Goal: Task Accomplishment & Management: Complete application form

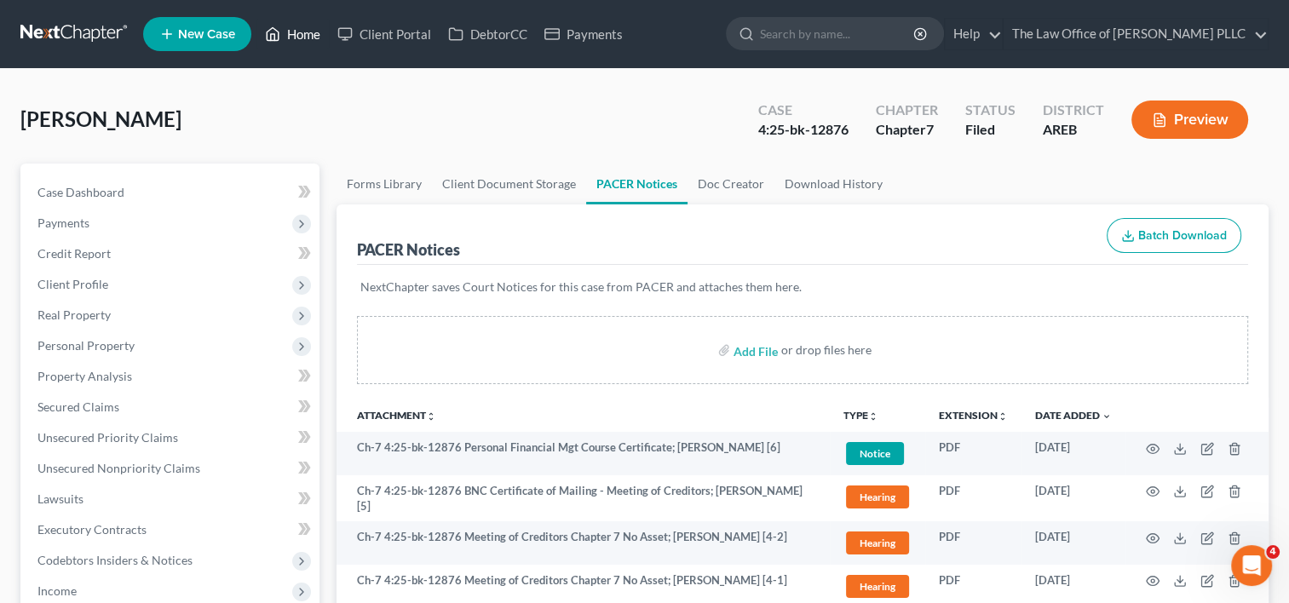
click at [313, 36] on link "Home" at bounding box center [292, 34] width 72 height 31
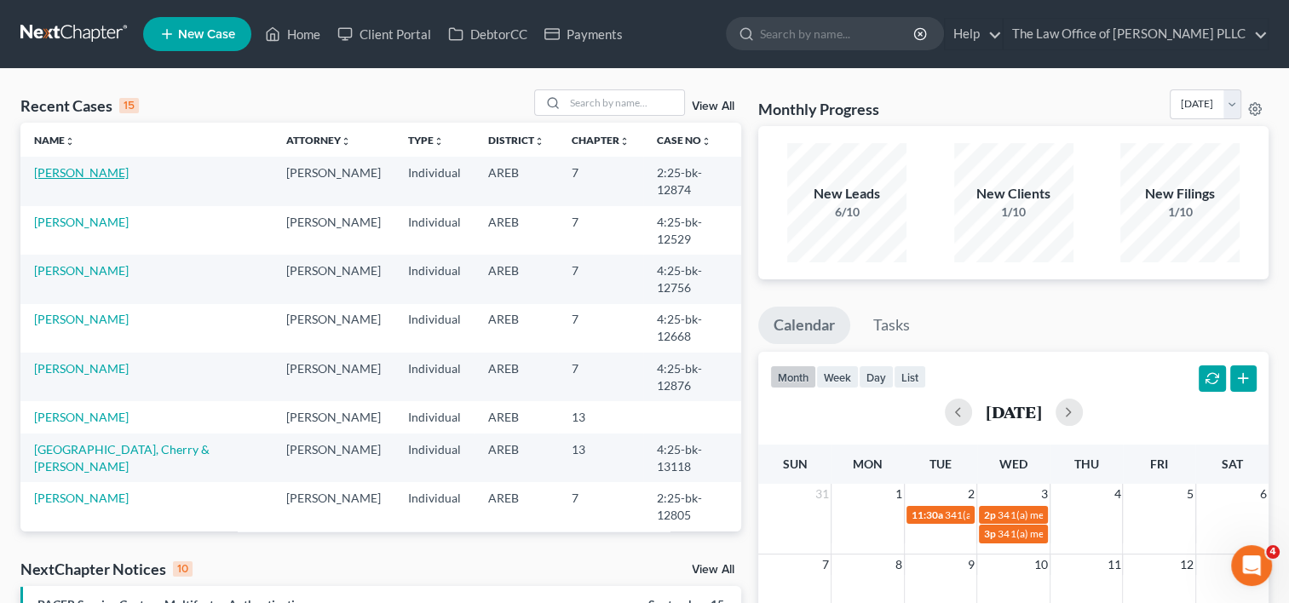
click at [75, 170] on link "[PERSON_NAME]" at bounding box center [81, 172] width 95 height 14
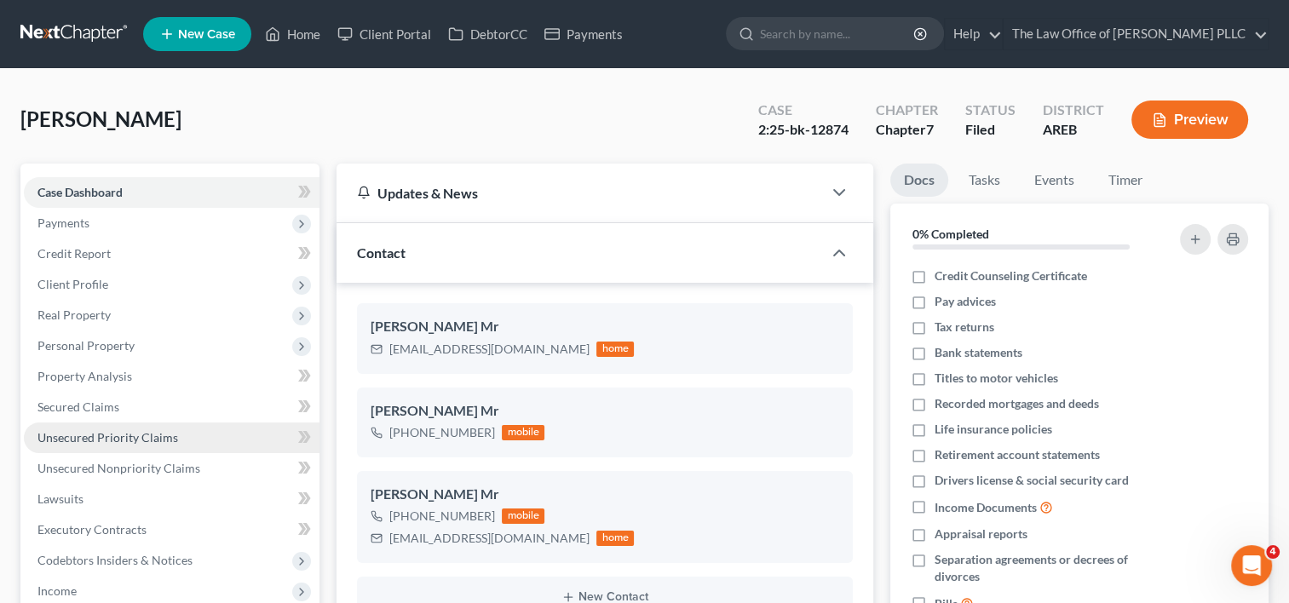
scroll to position [303, 0]
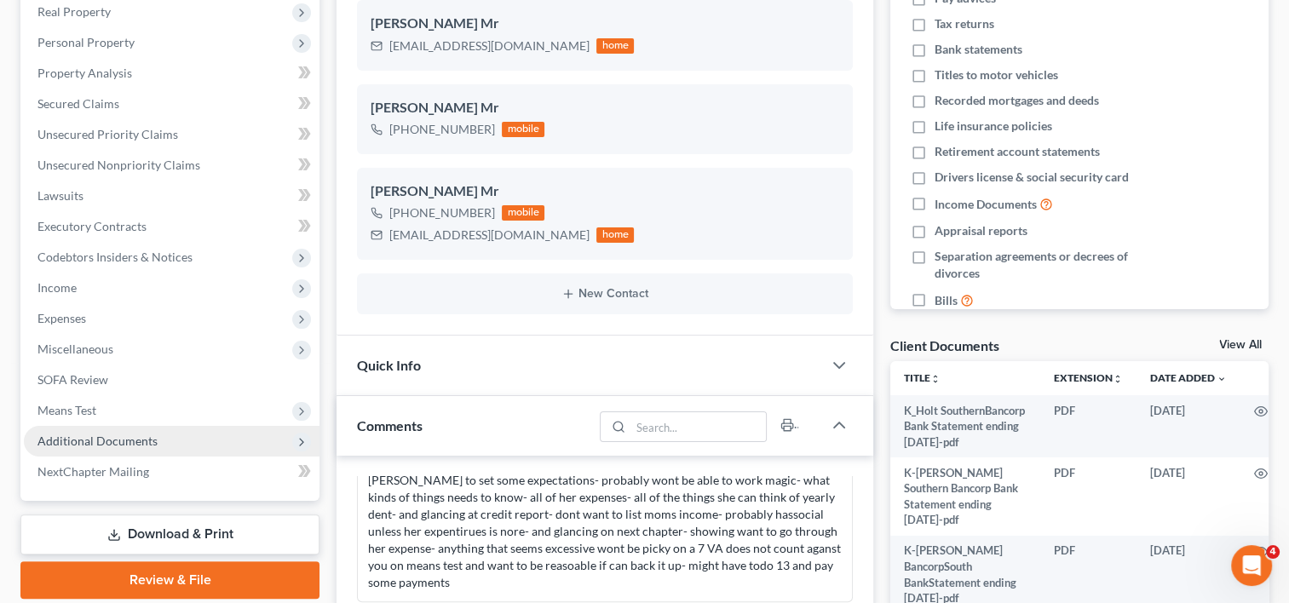
click at [124, 439] on span "Additional Documents" at bounding box center [97, 441] width 120 height 14
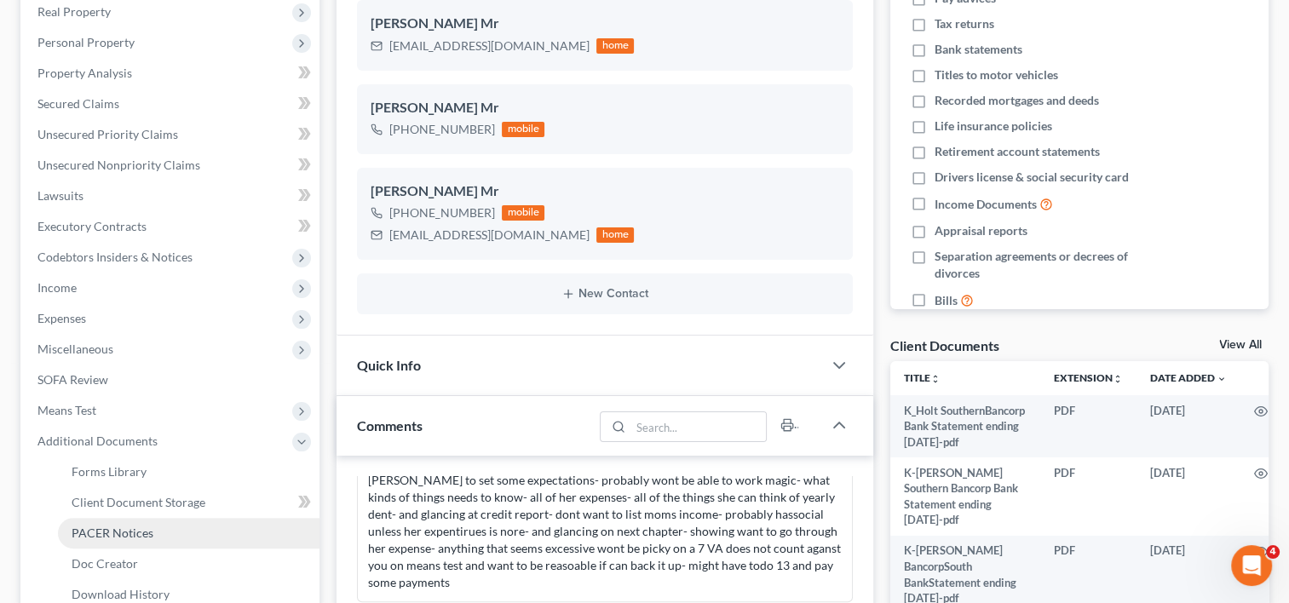
click at [128, 534] on span "PACER Notices" at bounding box center [113, 533] width 82 height 14
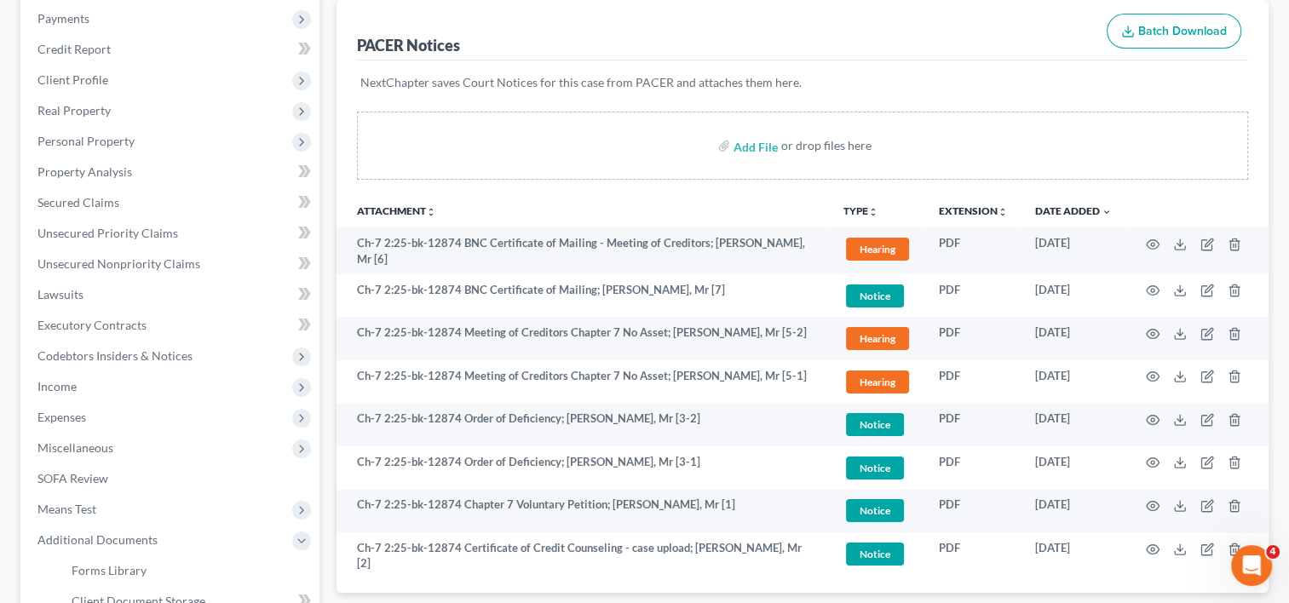
scroll to position [222, 0]
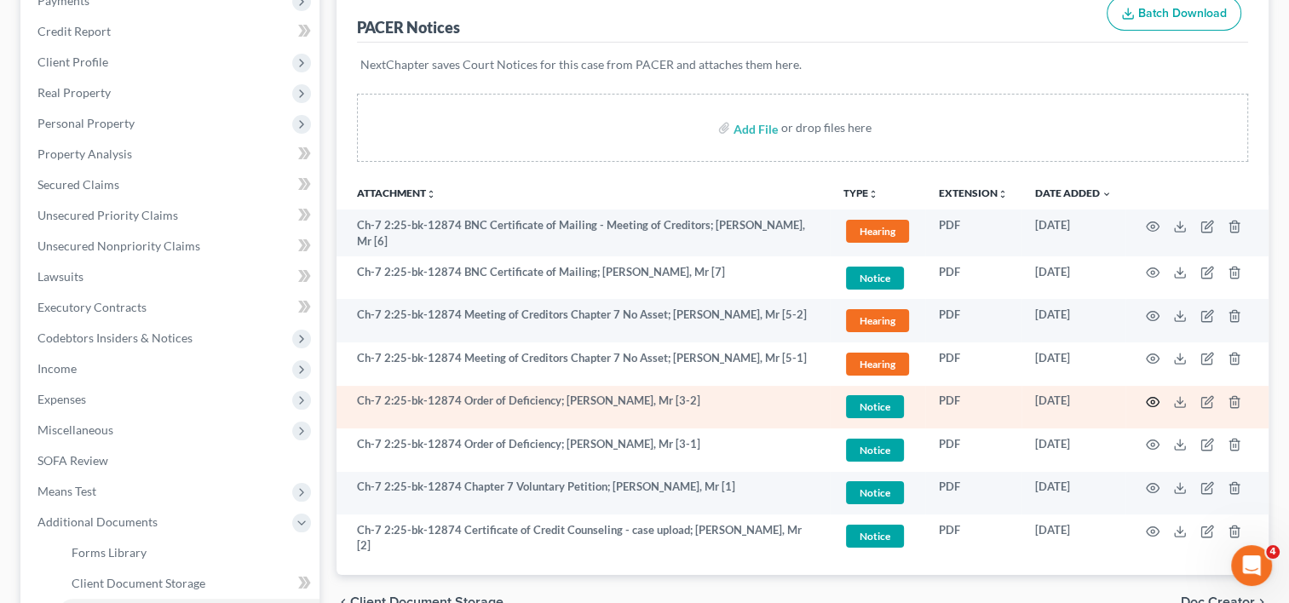
click at [1152, 398] on icon "button" at bounding box center [1153, 402] width 13 height 9
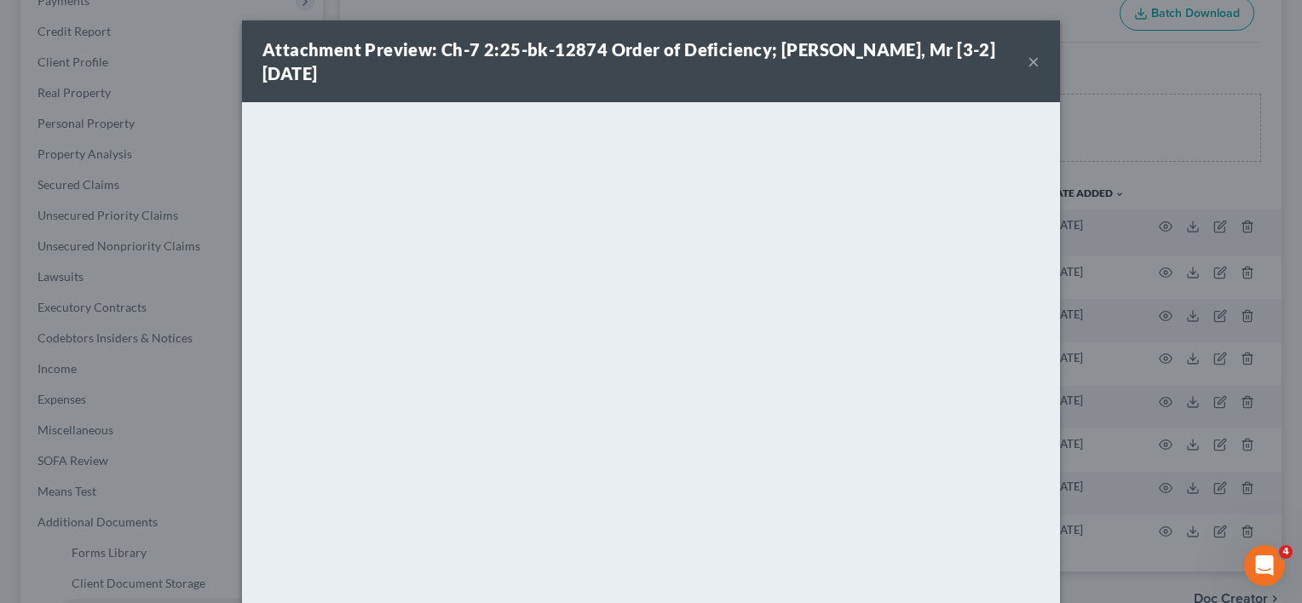
click at [1028, 61] on button "×" at bounding box center [1034, 61] width 12 height 20
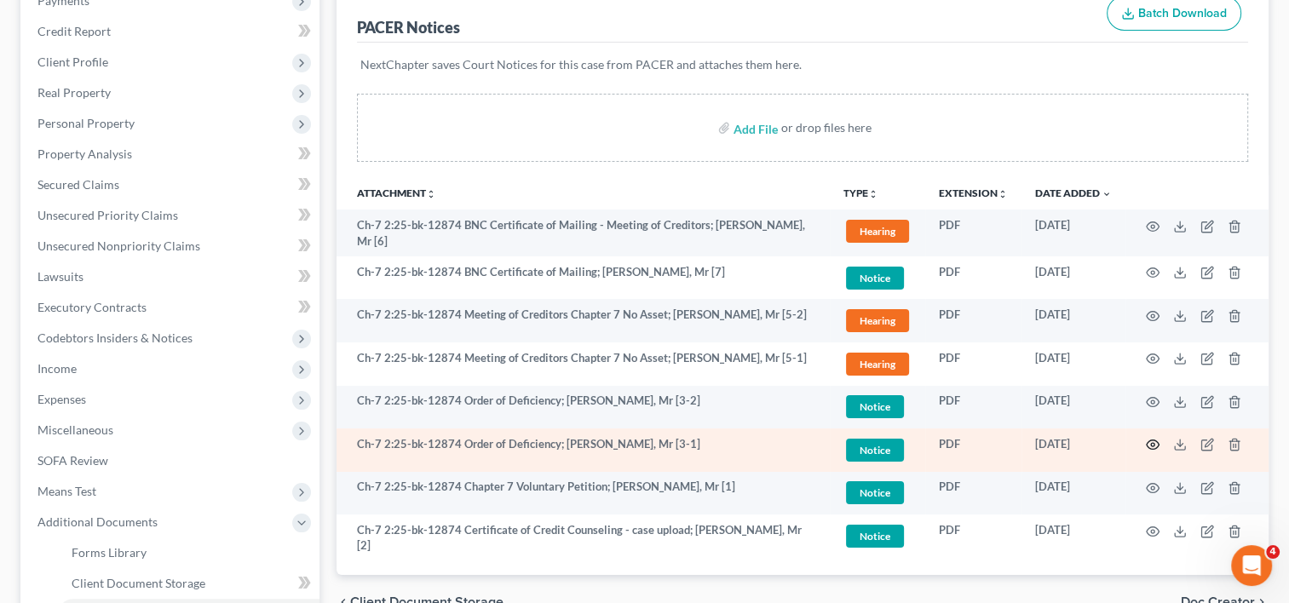
click at [1148, 438] on icon "button" at bounding box center [1153, 445] width 14 height 14
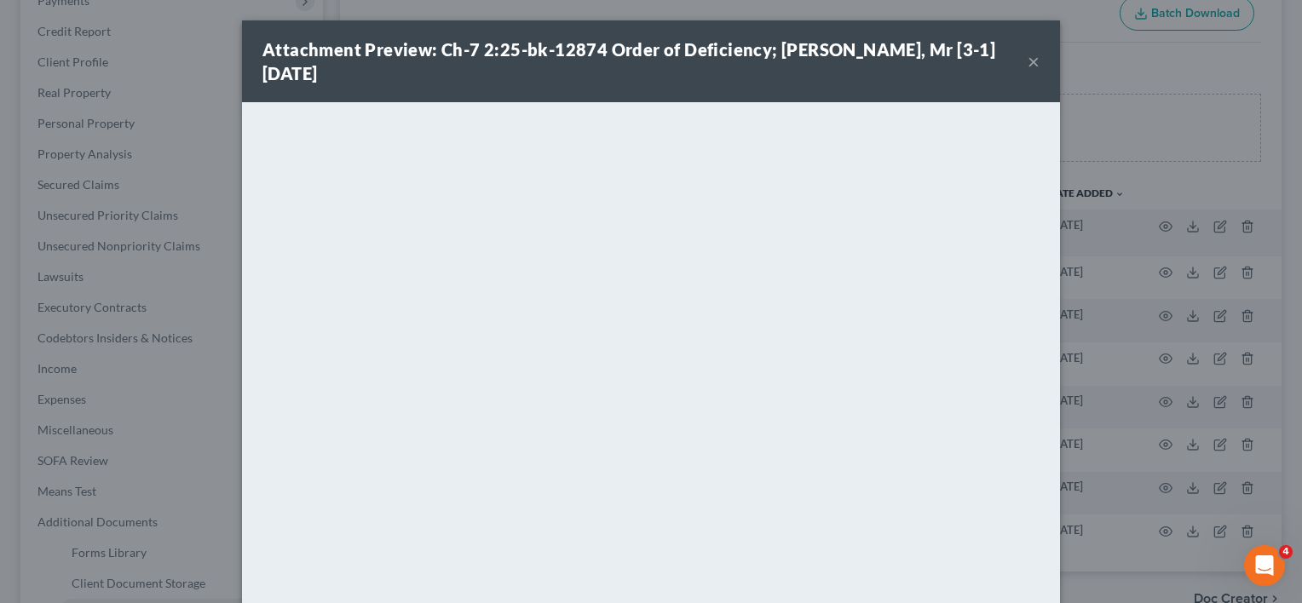
click at [1028, 61] on button "×" at bounding box center [1034, 61] width 12 height 20
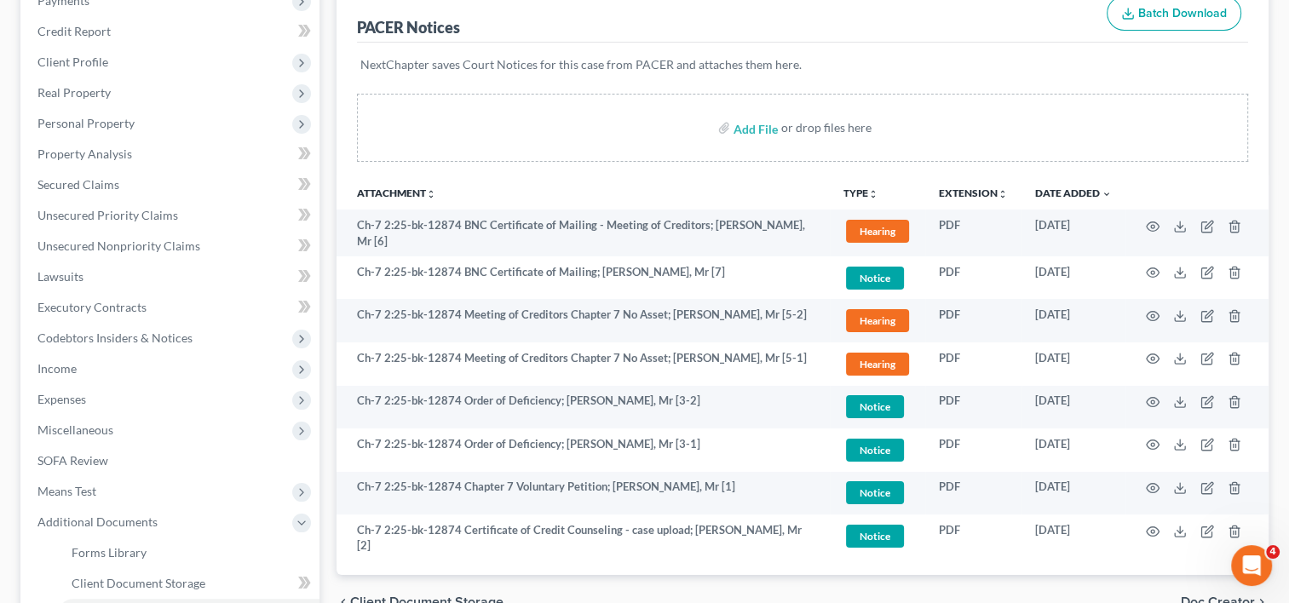
scroll to position [0, 0]
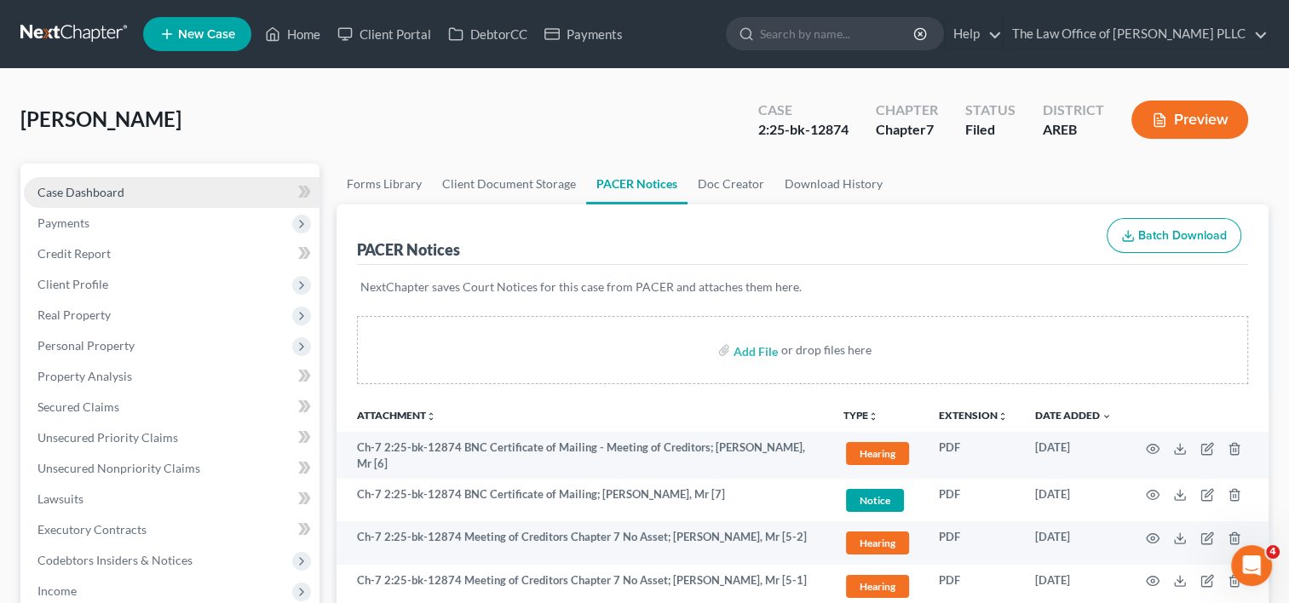
click at [68, 186] on span "Case Dashboard" at bounding box center [80, 192] width 87 height 14
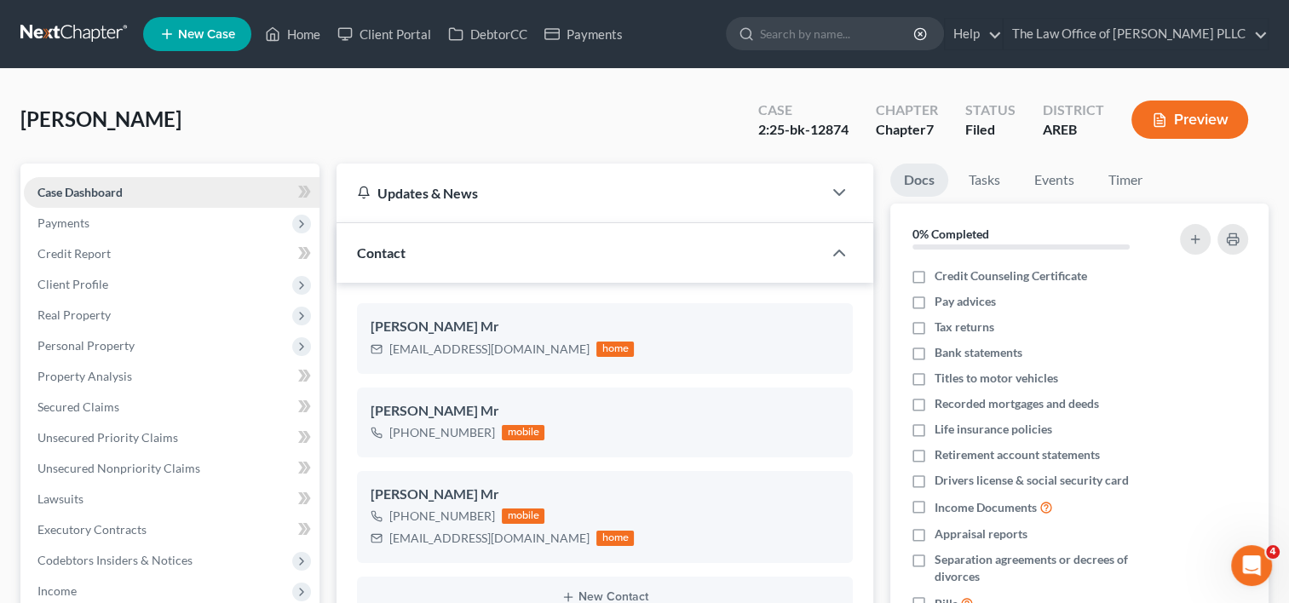
scroll to position [1632, 0]
click at [125, 218] on span "Payments" at bounding box center [172, 223] width 296 height 31
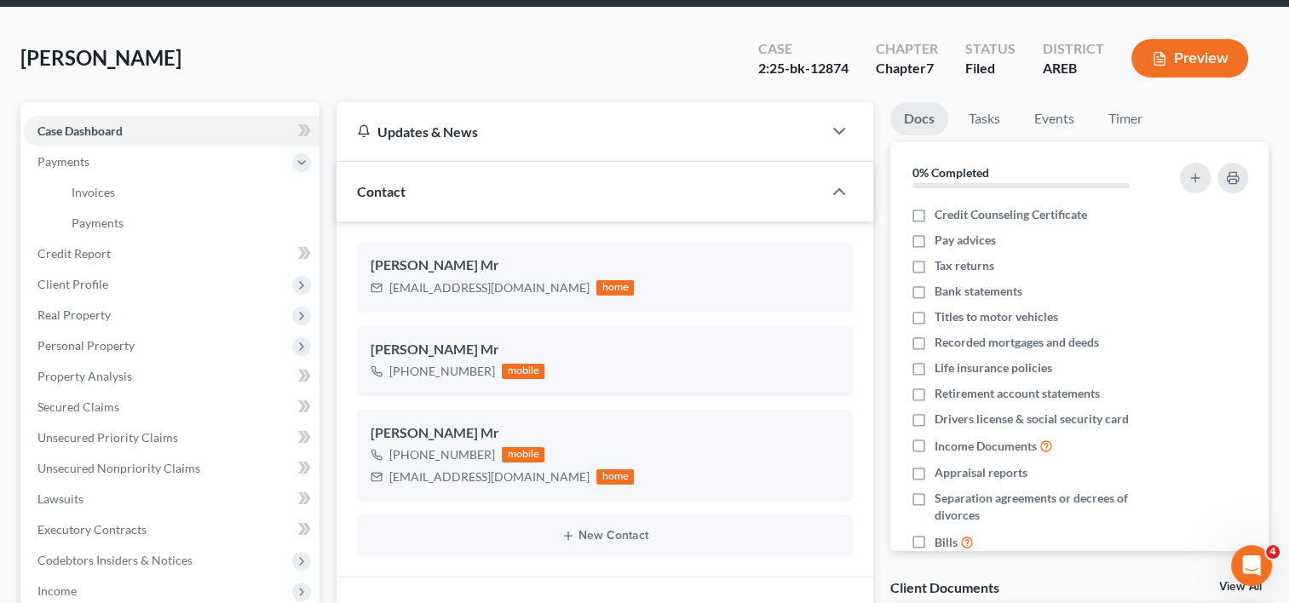
scroll to position [62, 0]
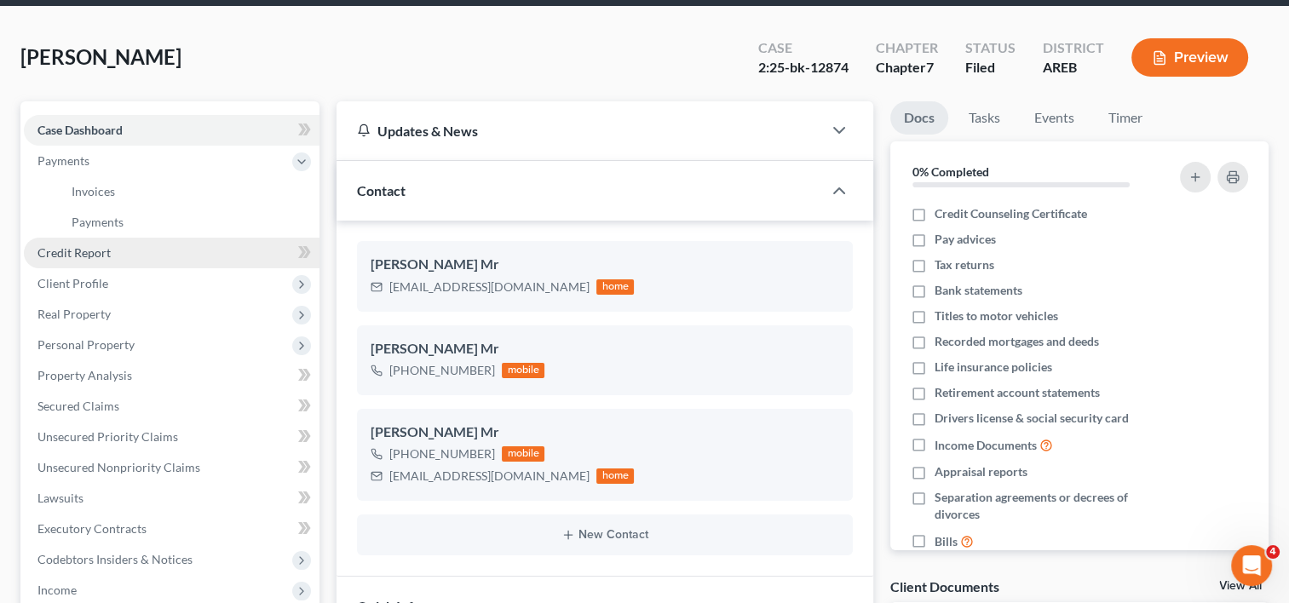
click at [104, 251] on span "Credit Report" at bounding box center [73, 252] width 73 height 14
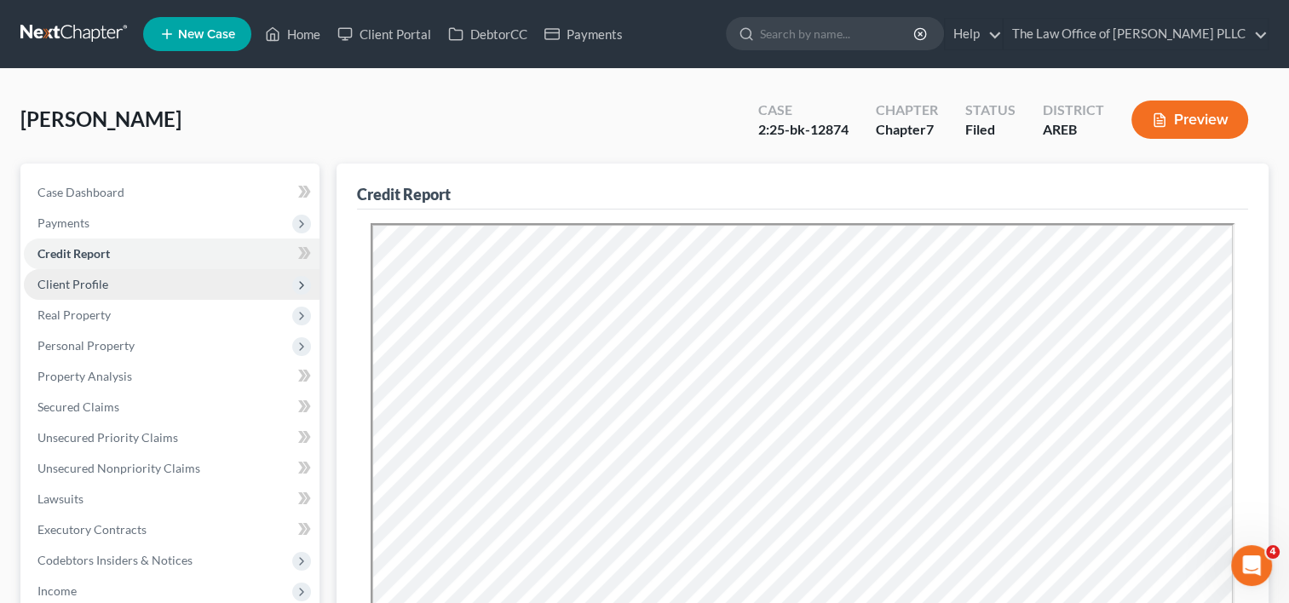
click at [127, 286] on span "Client Profile" at bounding box center [172, 284] width 296 height 31
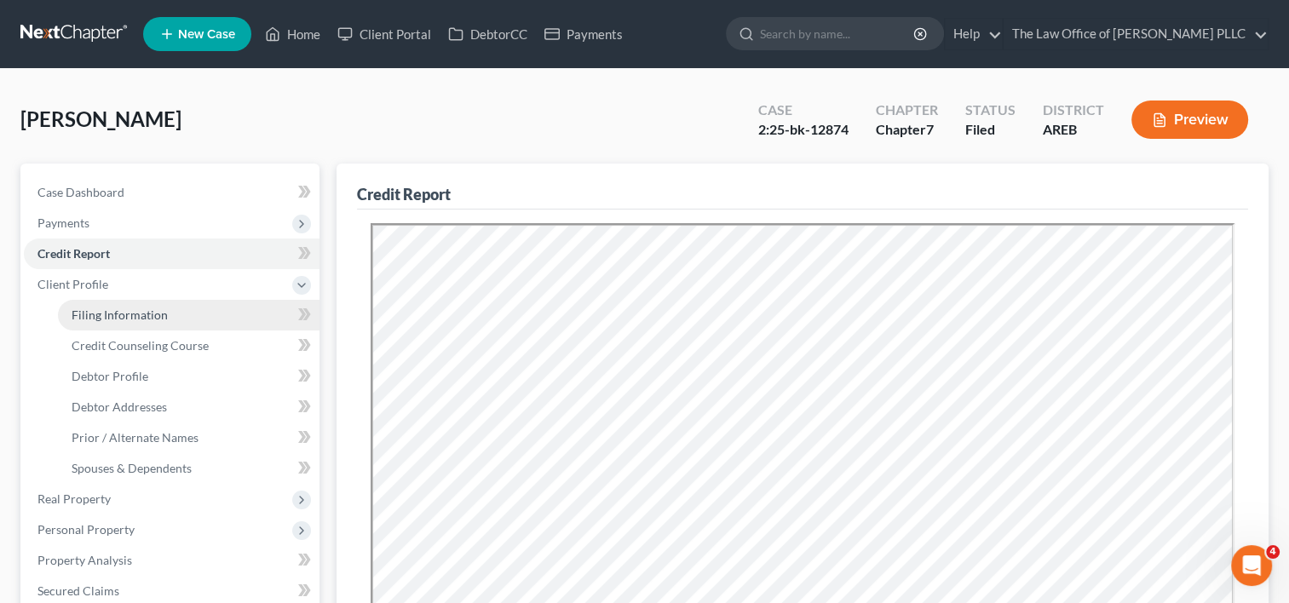
click at [130, 314] on span "Filing Information" at bounding box center [120, 315] width 96 height 14
select select "1"
select select "0"
select select "5"
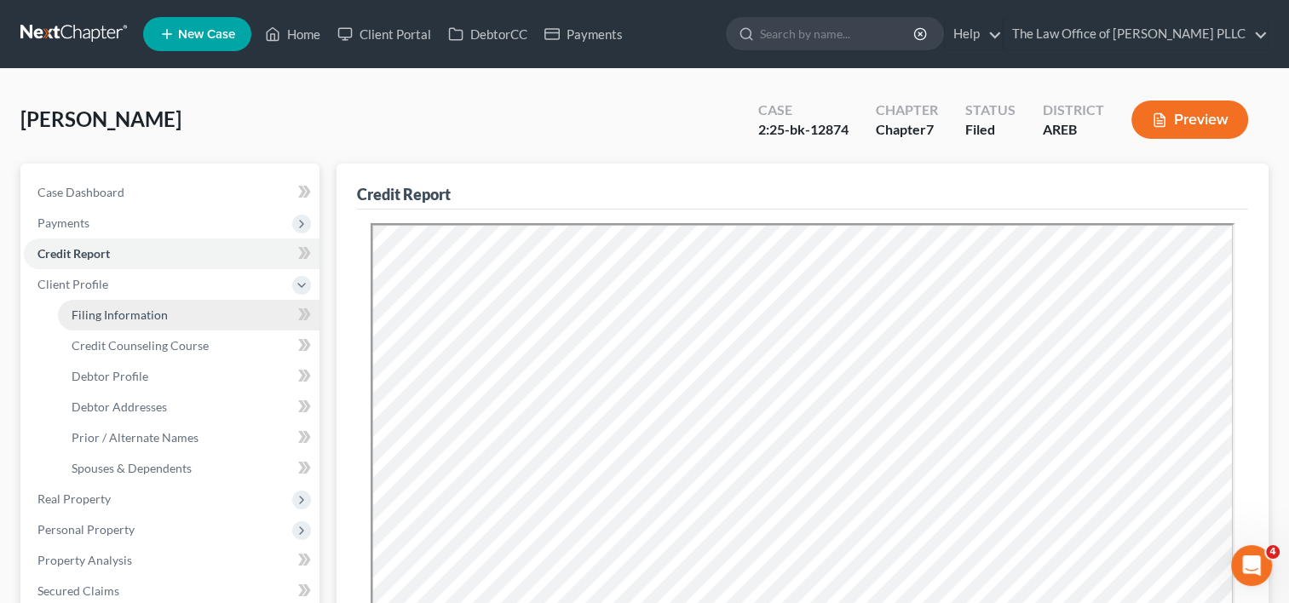
select select "0"
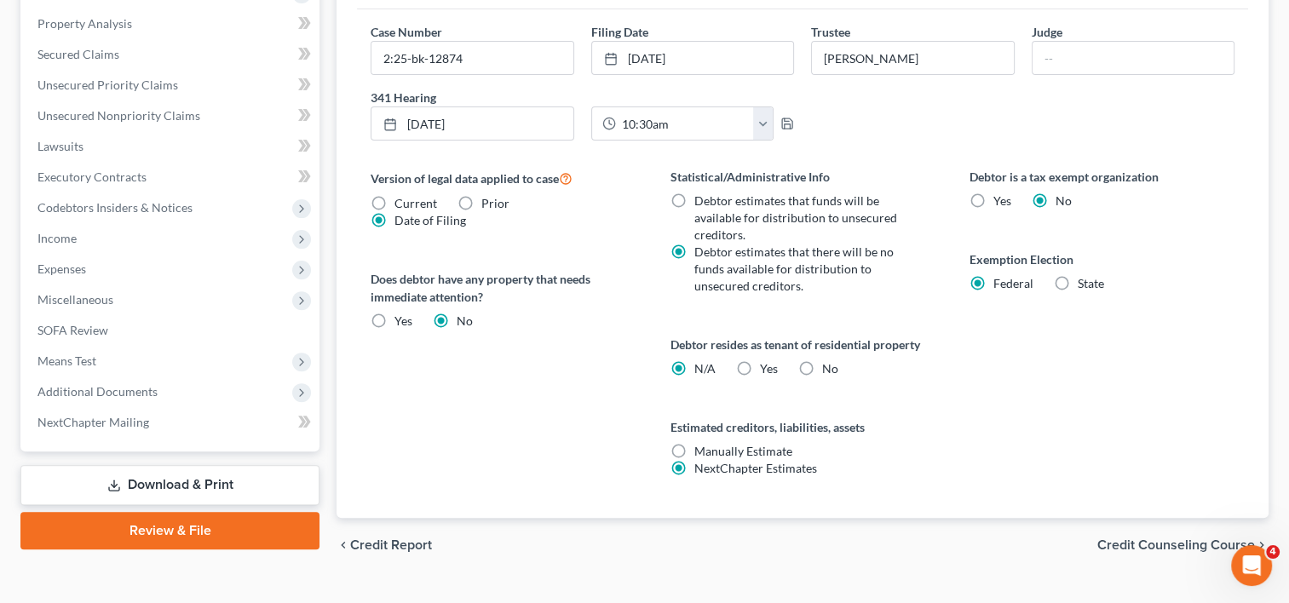
scroll to position [567, 0]
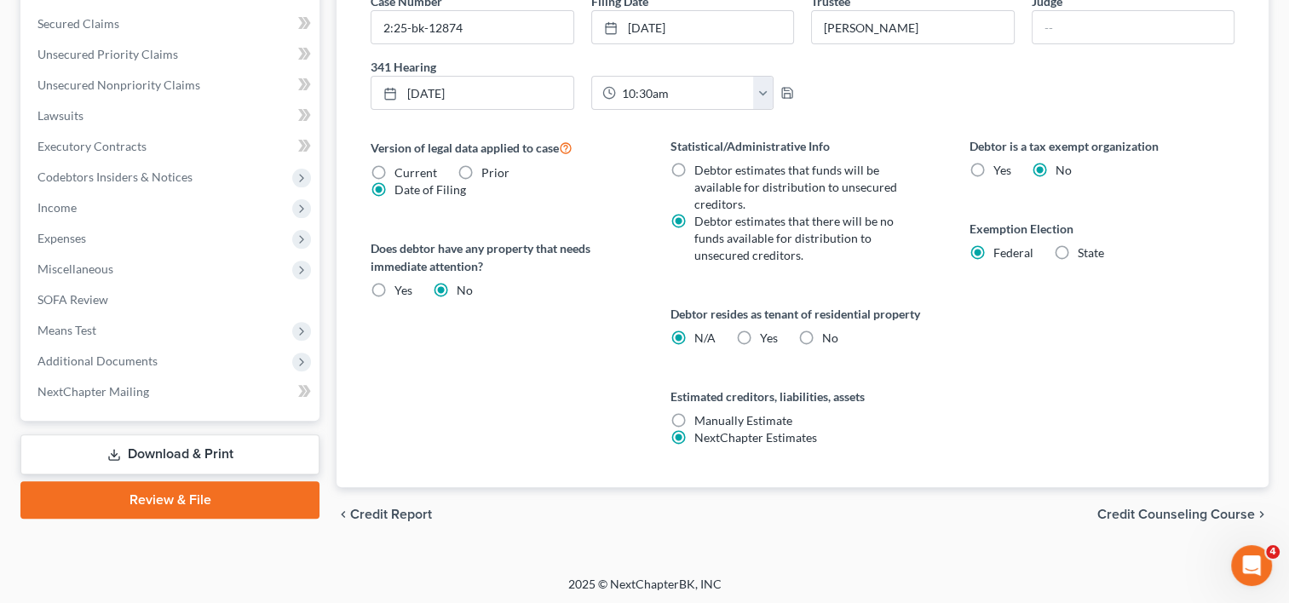
click at [1159, 515] on span "Credit Counseling Course" at bounding box center [1176, 515] width 158 height 14
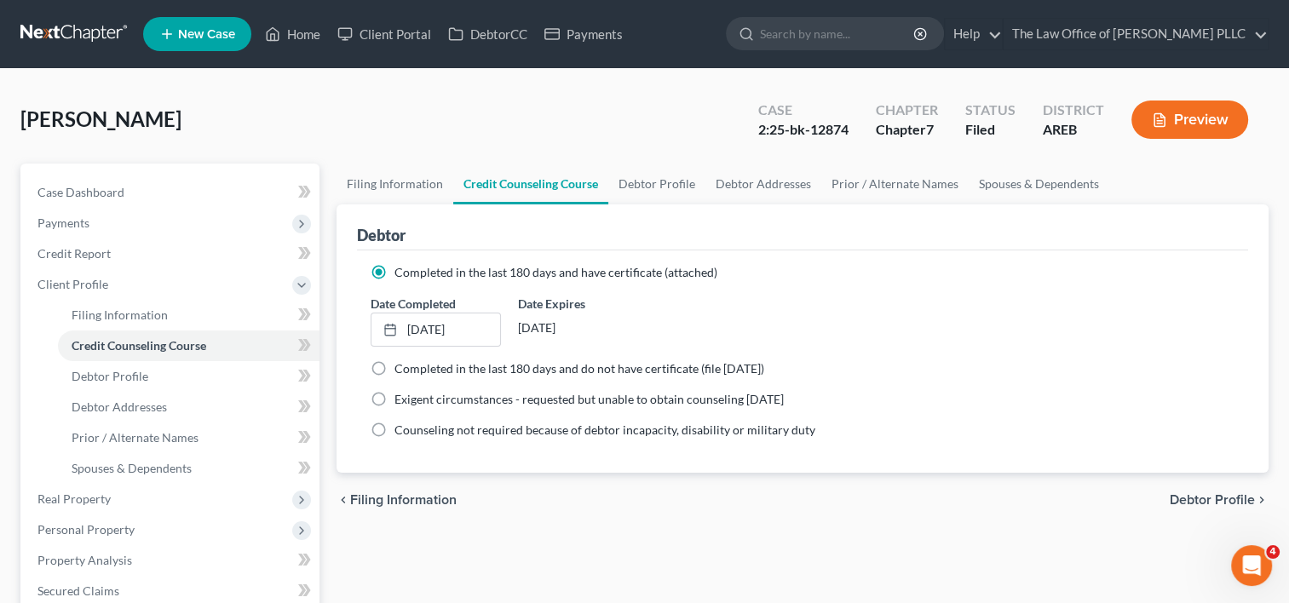
click at [1195, 500] on span "Debtor Profile" at bounding box center [1212, 500] width 85 height 14
select select "0"
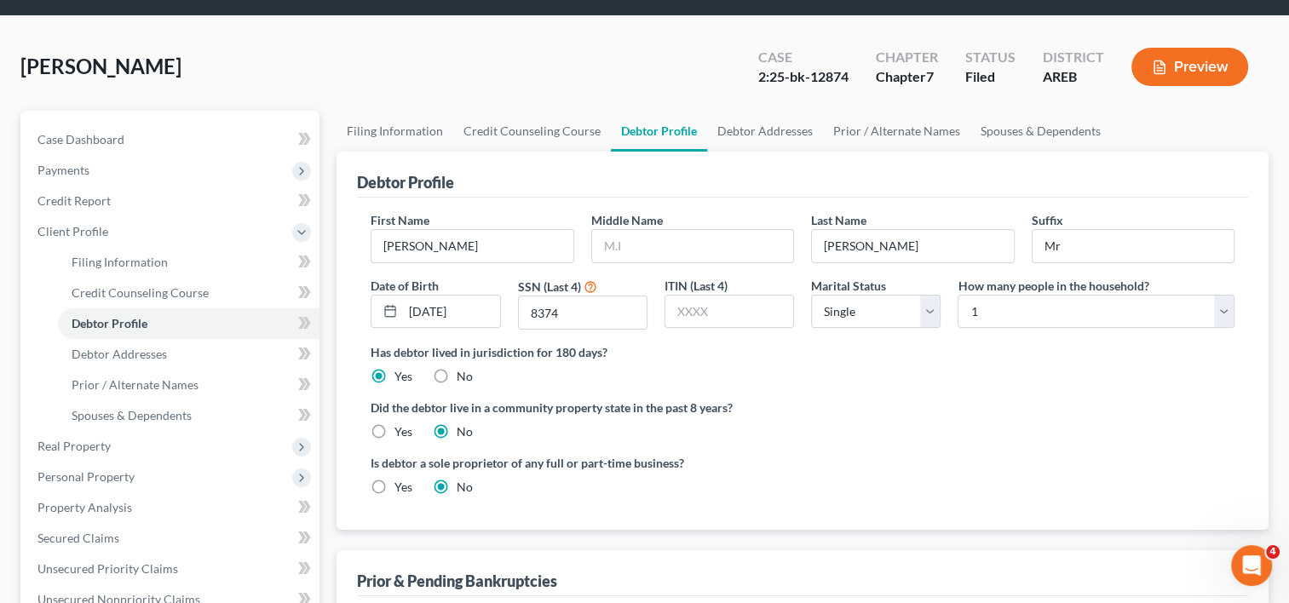
click at [1162, 474] on div "Is debtor a sole proprietor of any full or part-time business? Yes No" at bounding box center [802, 481] width 881 height 55
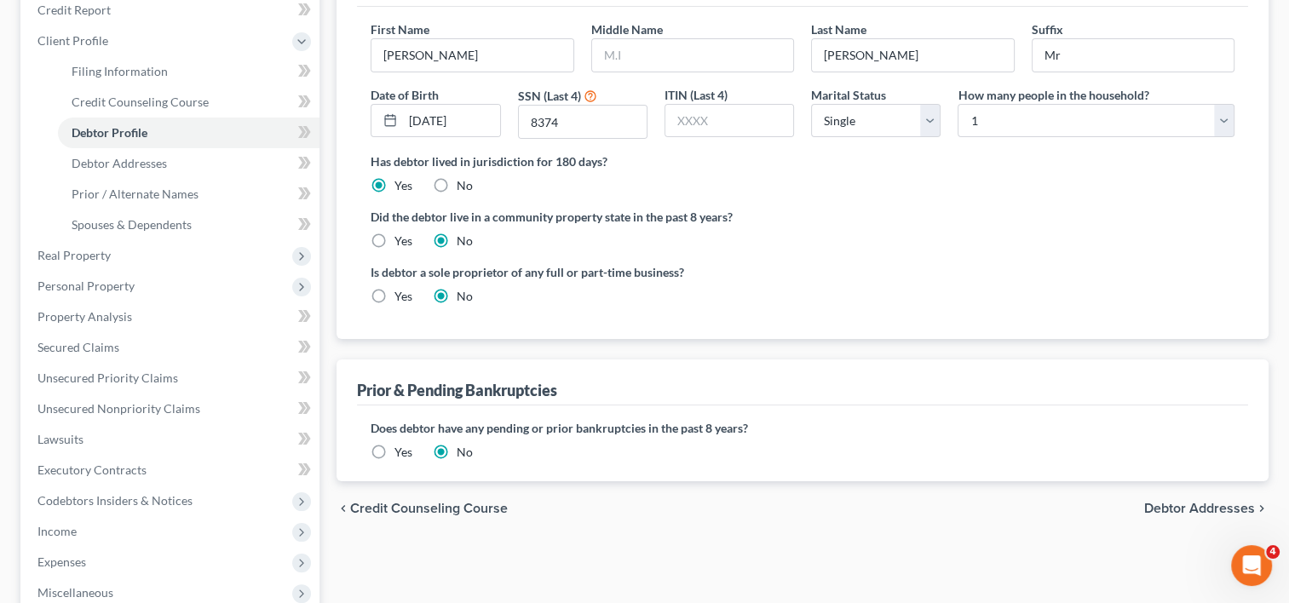
scroll to position [258, 0]
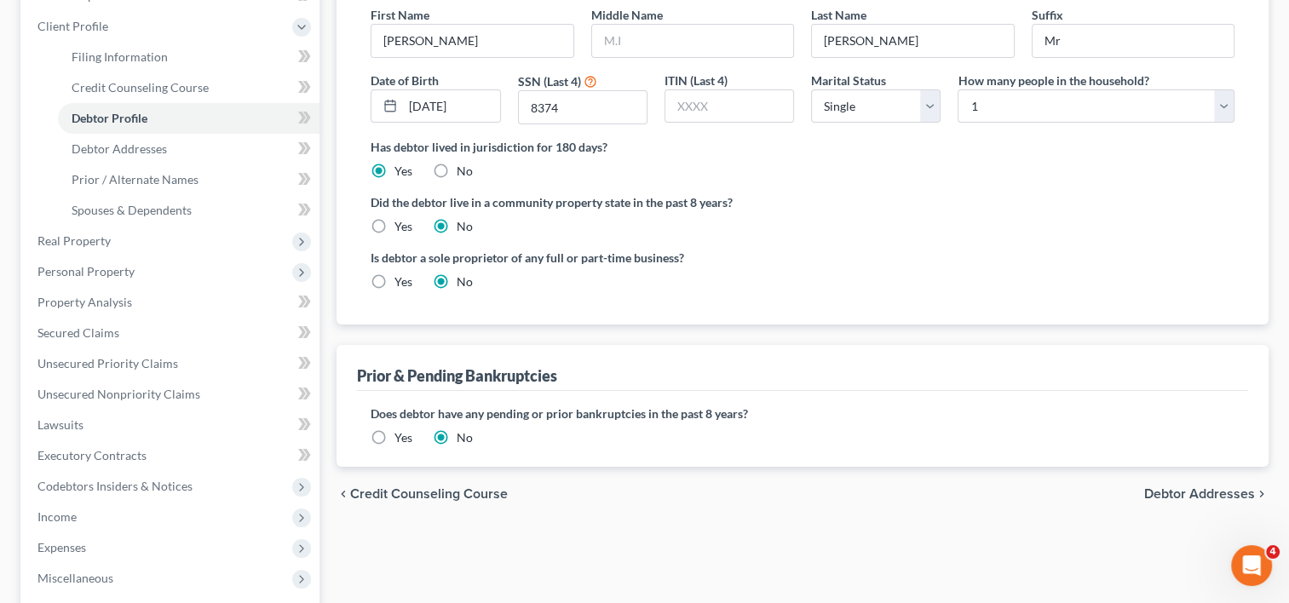
click at [1177, 492] on span "Debtor Addresses" at bounding box center [1199, 494] width 111 height 14
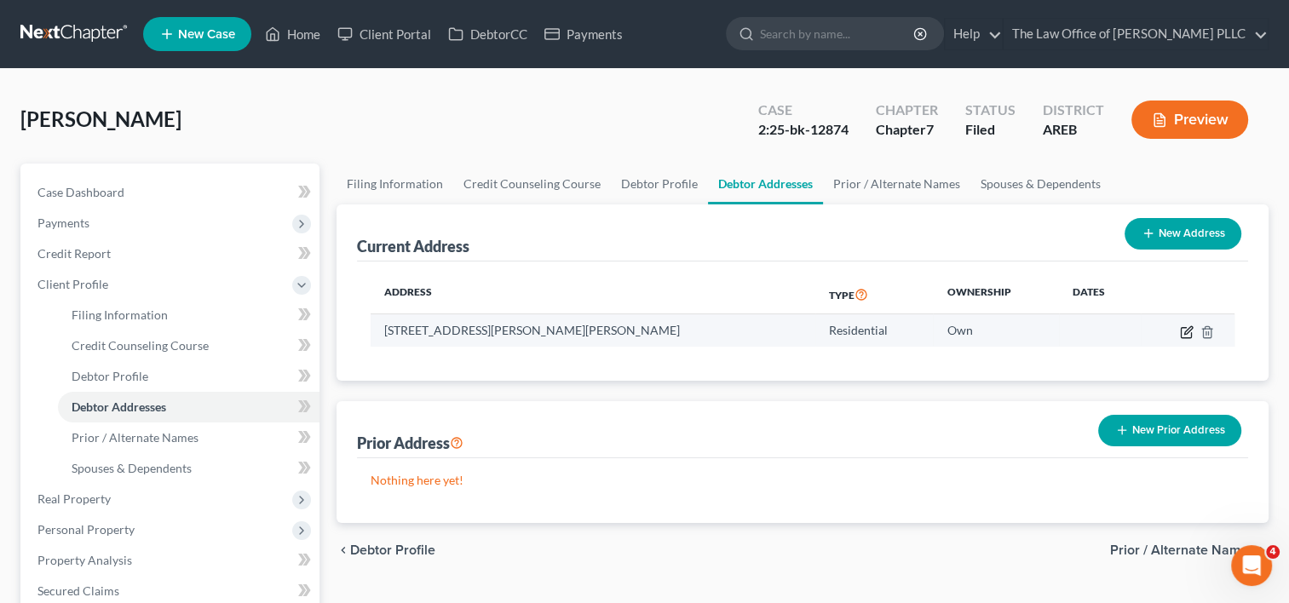
click at [1185, 331] on icon "button" at bounding box center [1188, 330] width 8 height 8
select select "2"
select select "0"
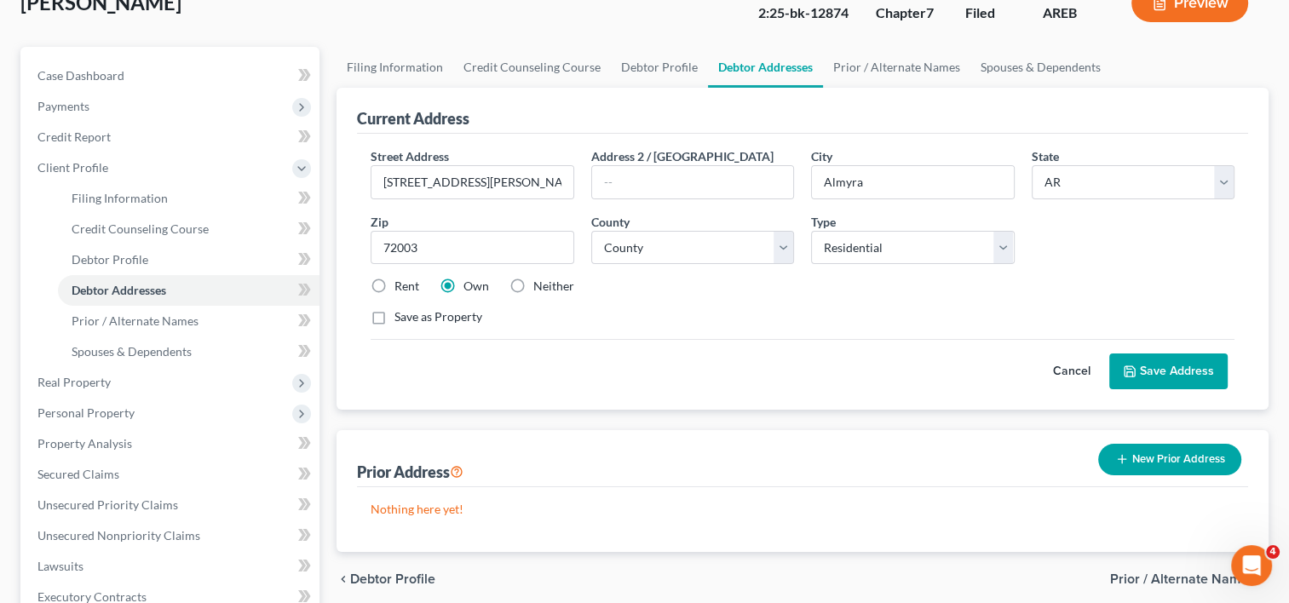
scroll to position [118, 0]
click at [533, 281] on label "Neither" at bounding box center [553, 285] width 41 height 17
click at [540, 281] on input "Neither" at bounding box center [545, 282] width 11 height 11
radio input "true"
click at [1182, 357] on button "Save Address" at bounding box center [1168, 371] width 118 height 36
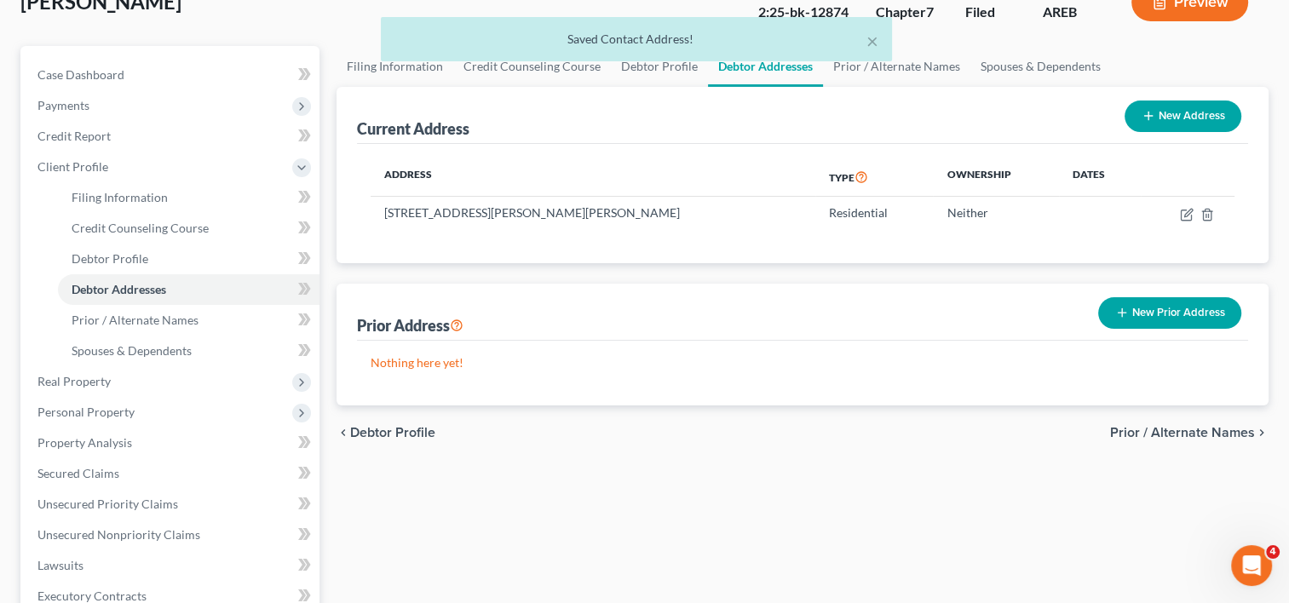
click at [1211, 426] on span "Prior / Alternate Names" at bounding box center [1182, 433] width 145 height 14
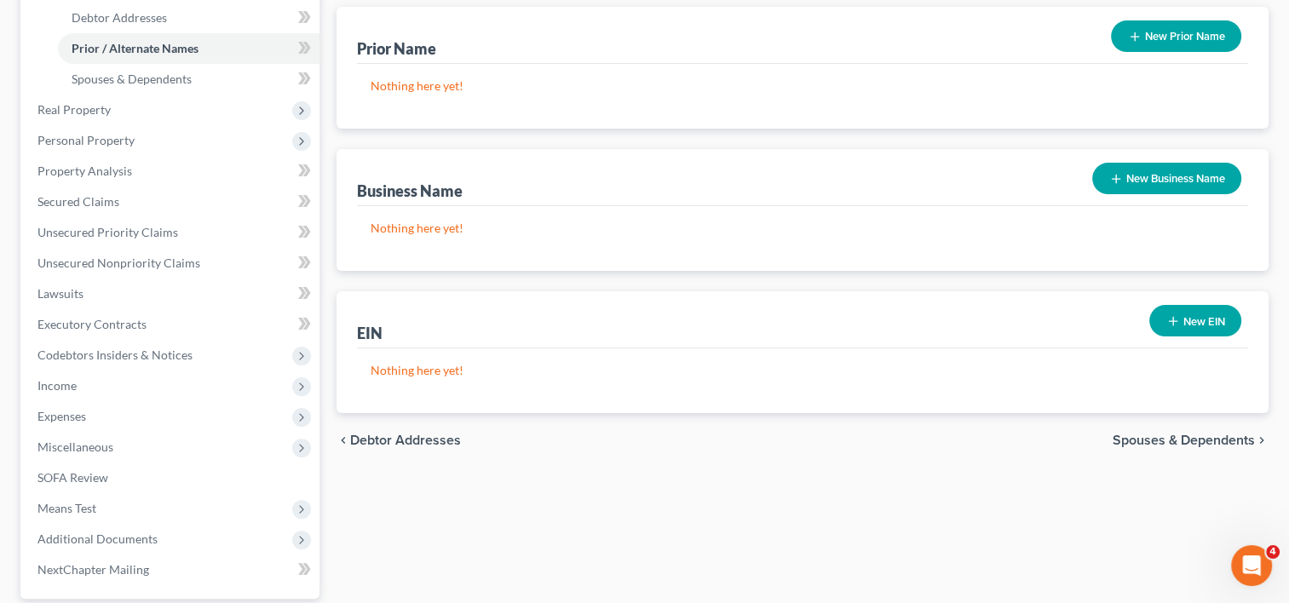
click at [1196, 435] on span "Spouses & Dependents" at bounding box center [1184, 441] width 142 height 14
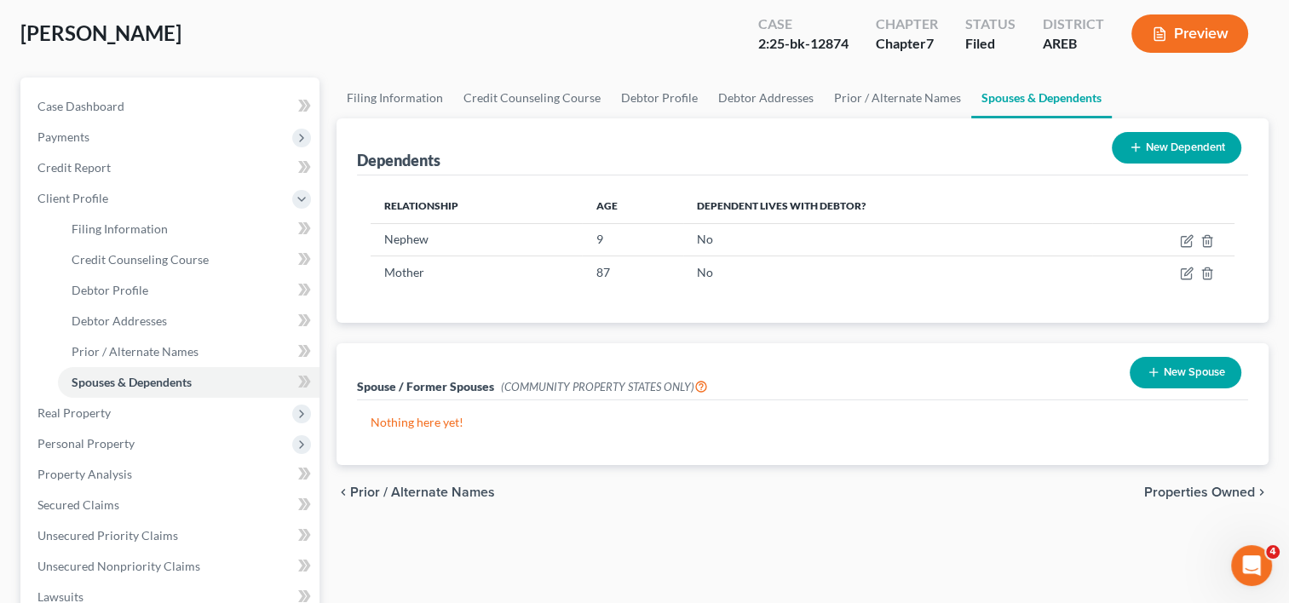
scroll to position [106, 0]
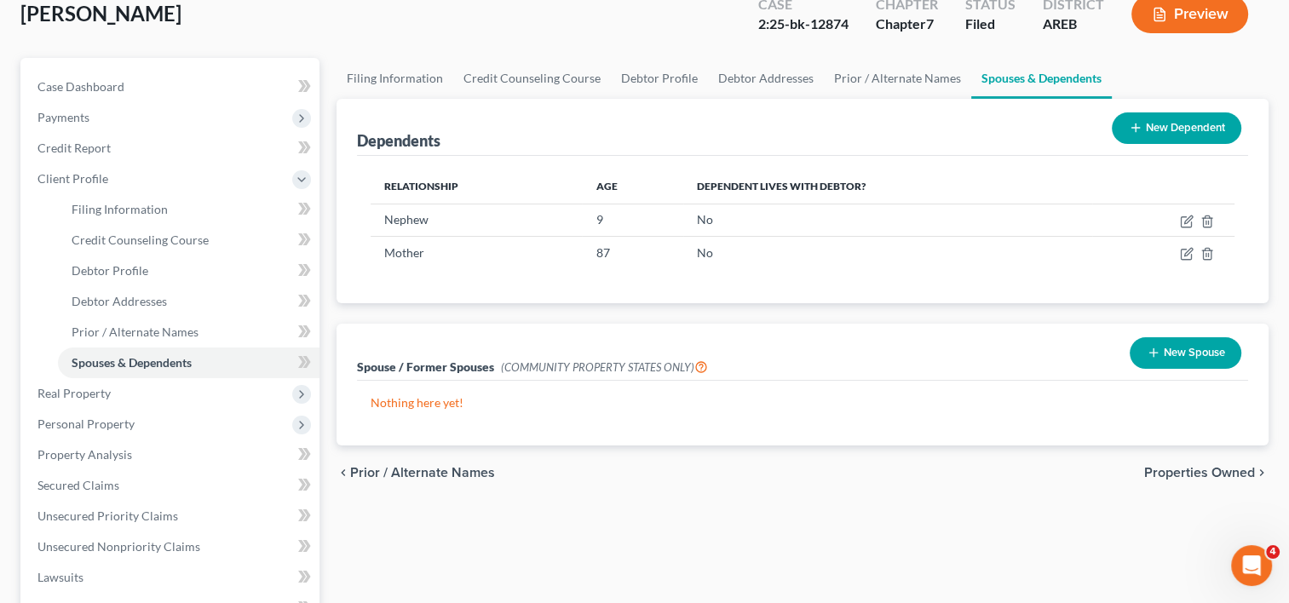
click at [1228, 468] on span "Properties Owned" at bounding box center [1199, 473] width 111 height 14
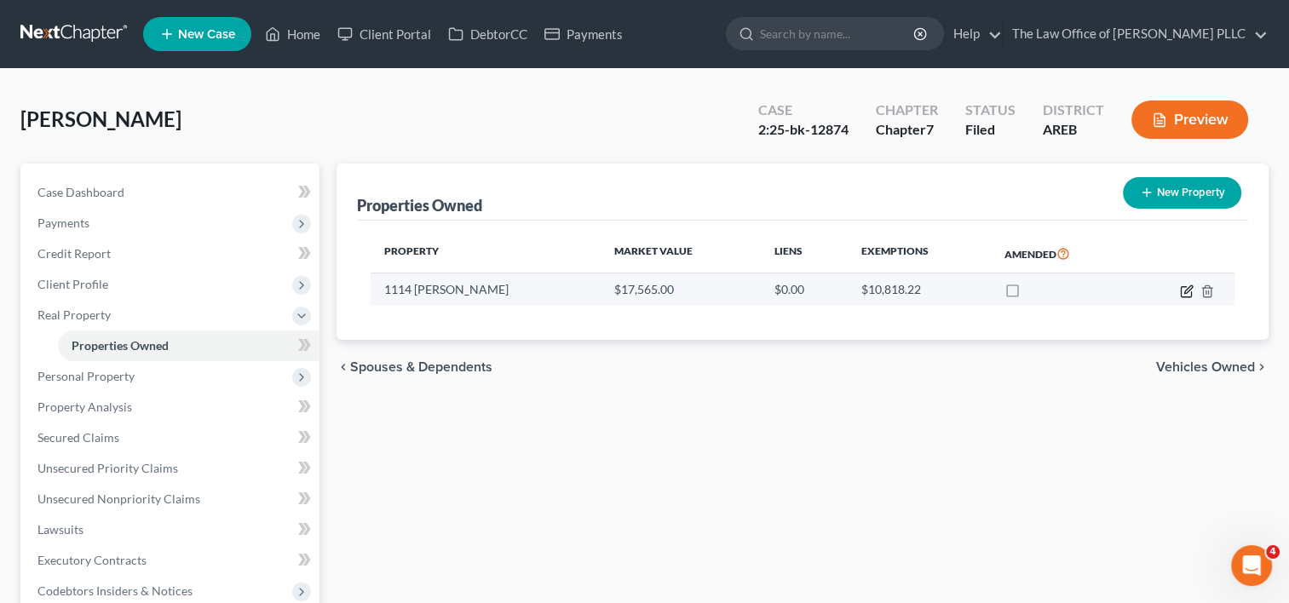
click at [1183, 295] on icon "button" at bounding box center [1187, 292] width 14 height 14
select select "2"
select select "0"
select select "5"
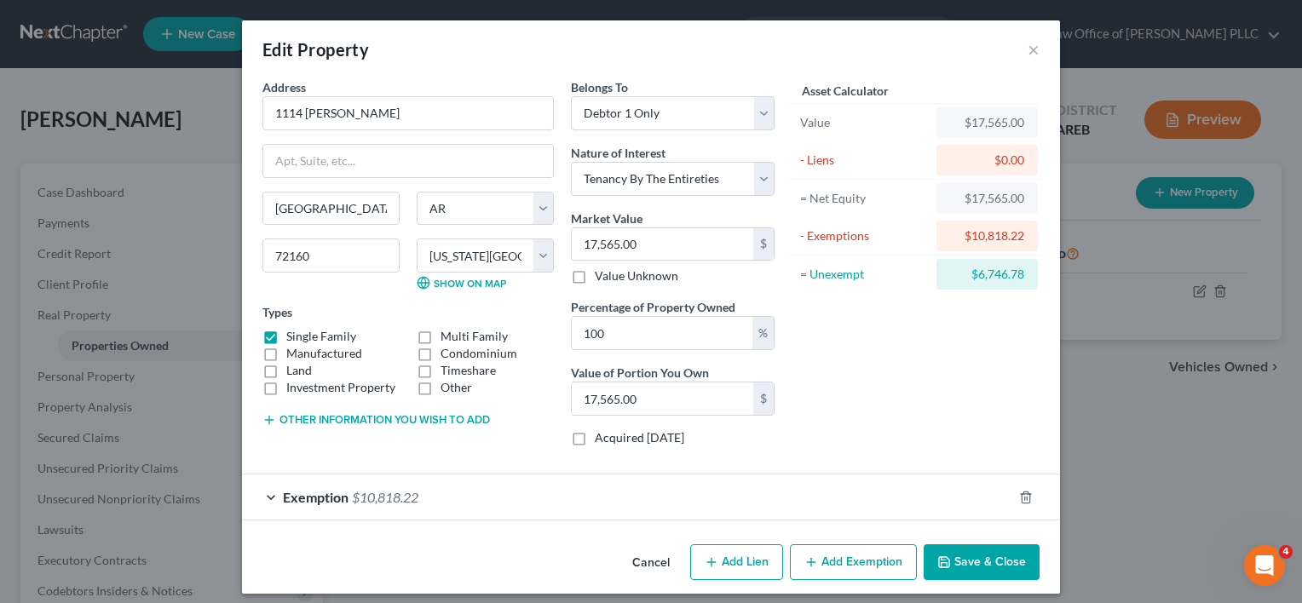
click at [806, 494] on div "Exemption $10,818.22" at bounding box center [627, 497] width 770 height 45
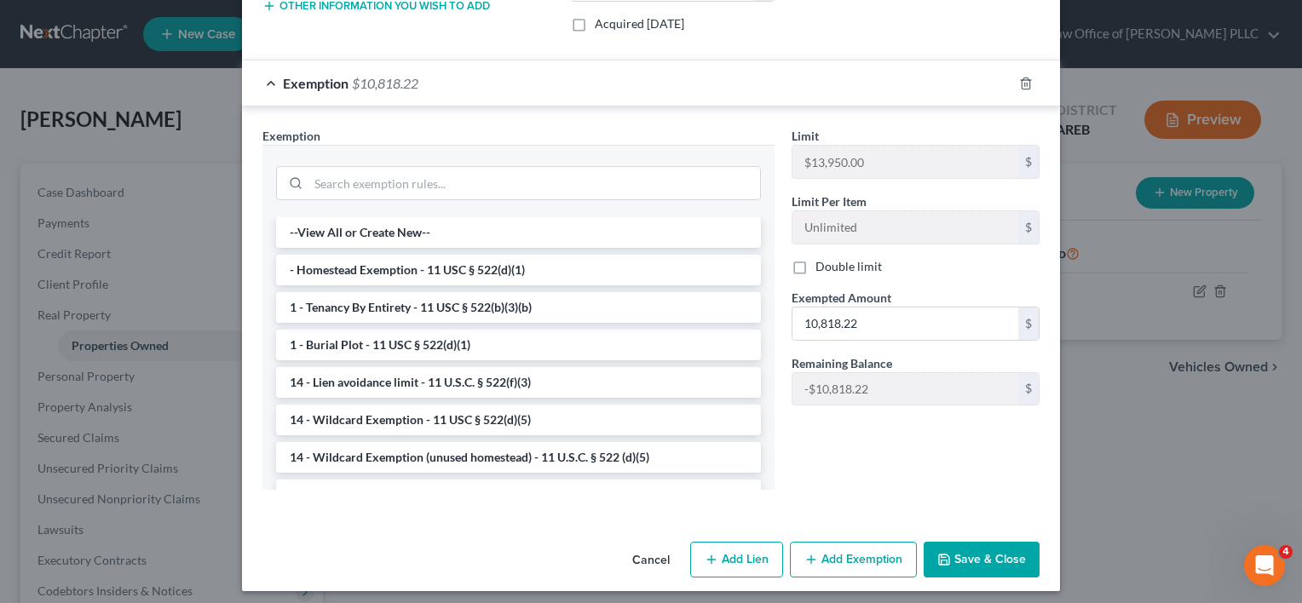
scroll to position [419, 0]
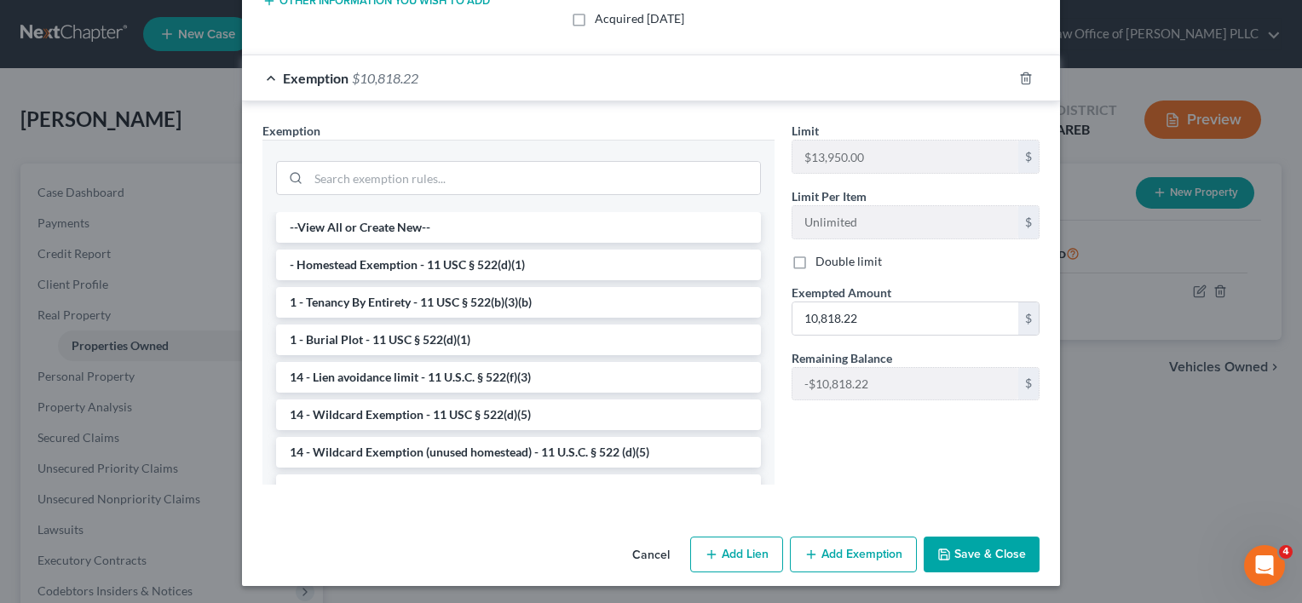
click at [648, 547] on button "Cancel" at bounding box center [651, 555] width 65 height 34
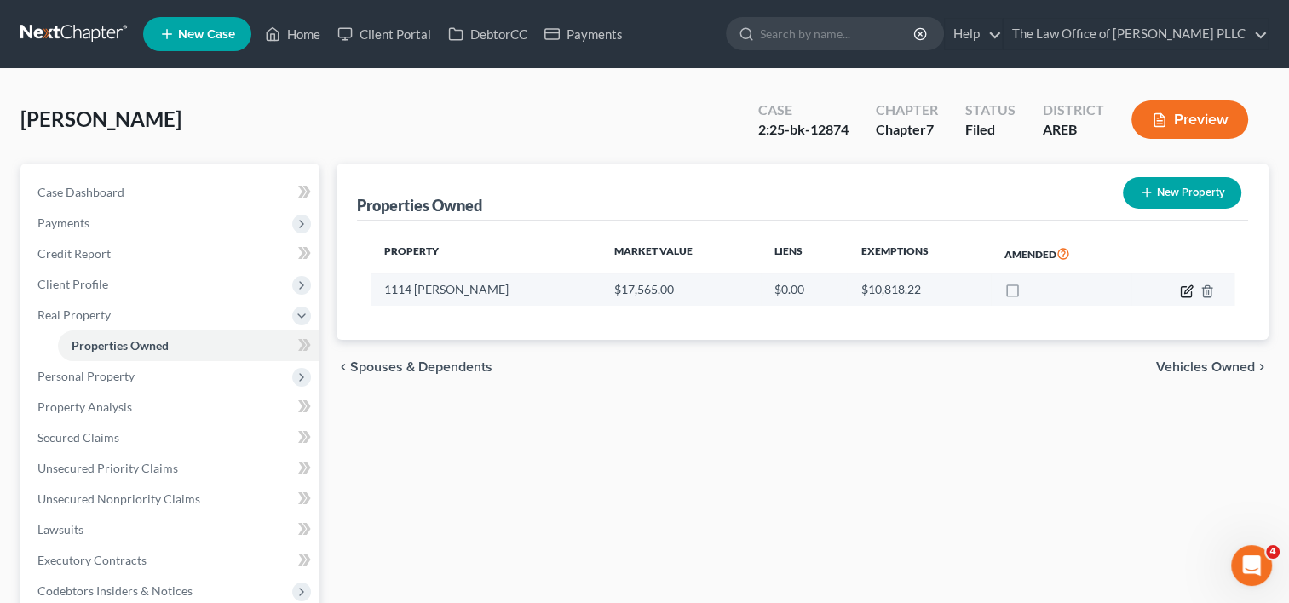
click at [1181, 291] on icon "button" at bounding box center [1186, 291] width 10 height 10
select select "2"
select select "0"
select select "5"
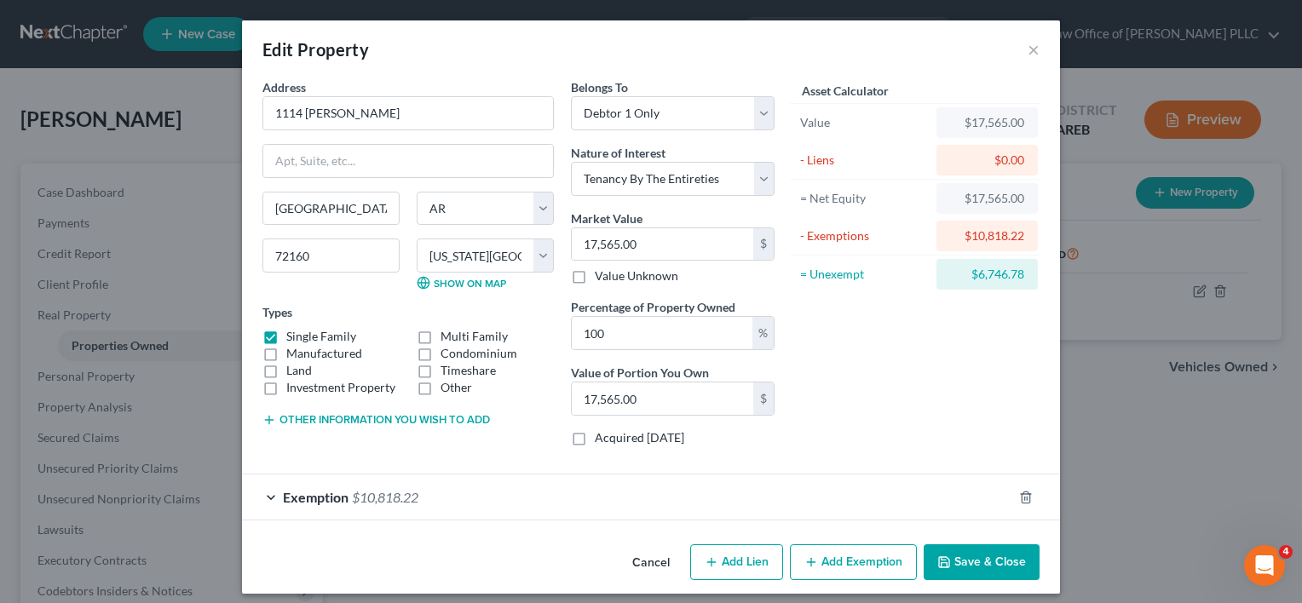
click at [261, 498] on div "Exemption $10,818.22" at bounding box center [627, 497] width 770 height 45
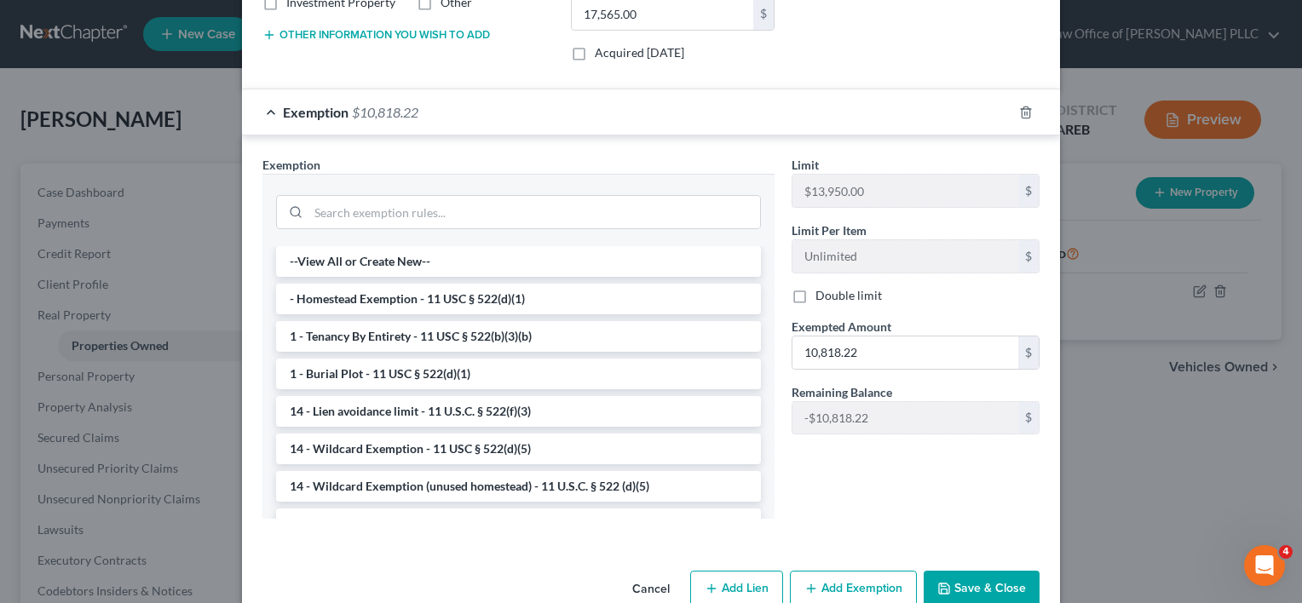
scroll to position [386, 0]
click at [494, 440] on li "14 - Wildcard Exemption - 11 USC § 522(d)(5)" at bounding box center [518, 448] width 485 height 31
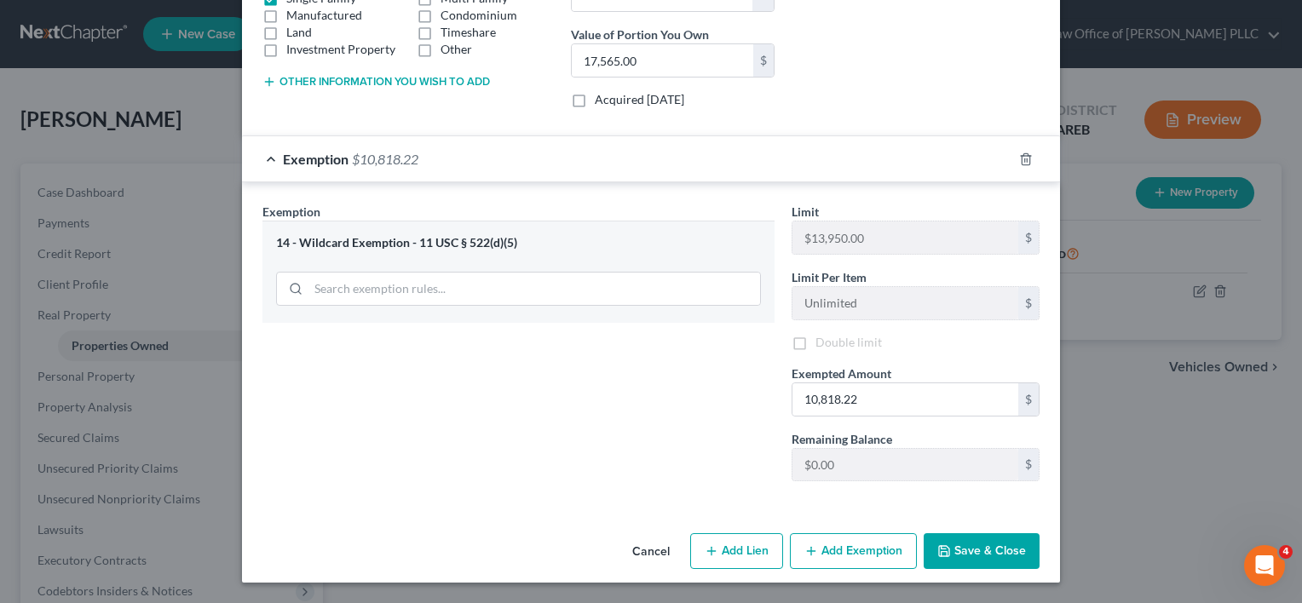
scroll to position [335, 0]
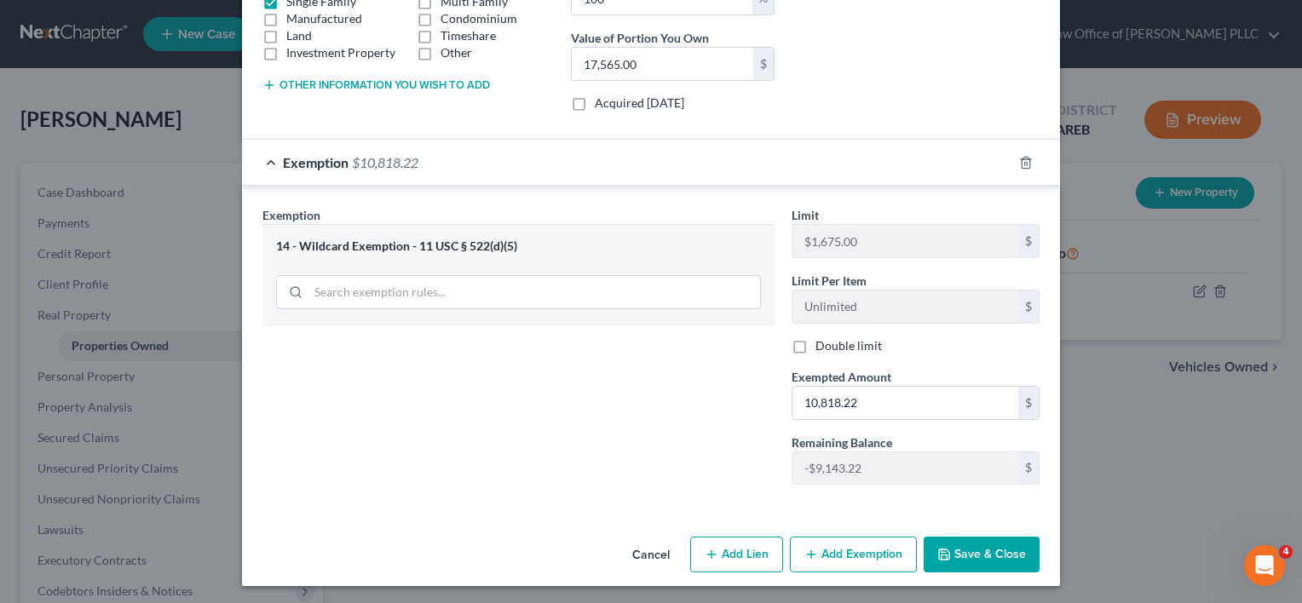
click at [649, 548] on button "Cancel" at bounding box center [651, 555] width 65 height 34
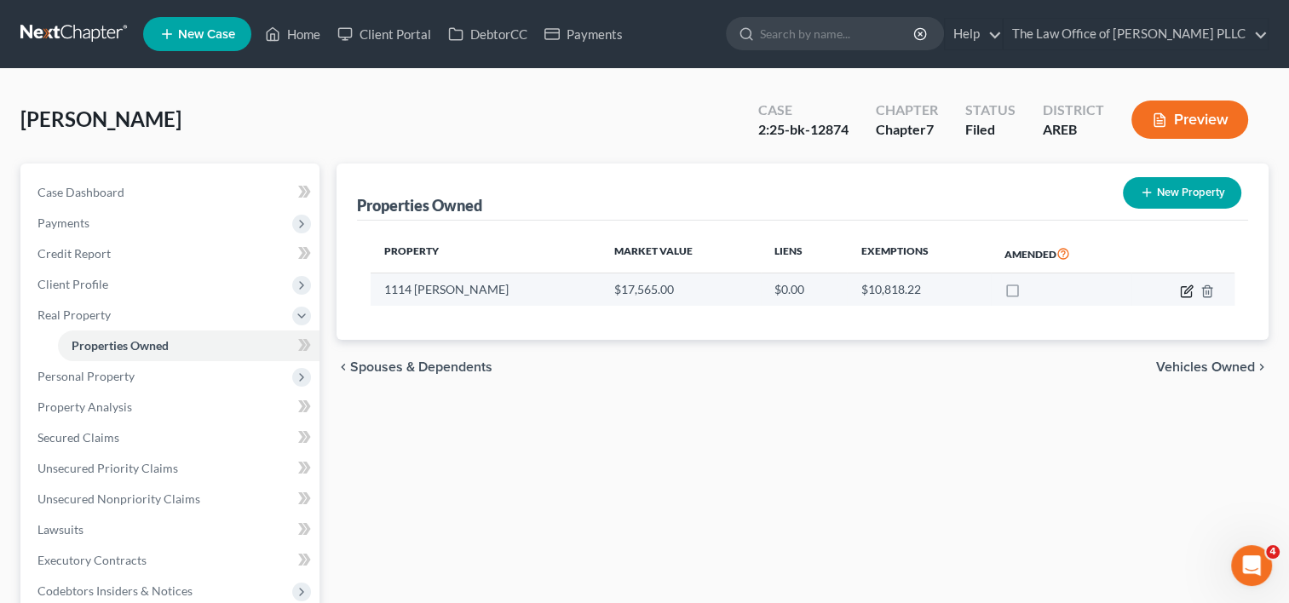
click at [1185, 291] on icon "button" at bounding box center [1187, 292] width 14 height 14
select select "2"
select select "0"
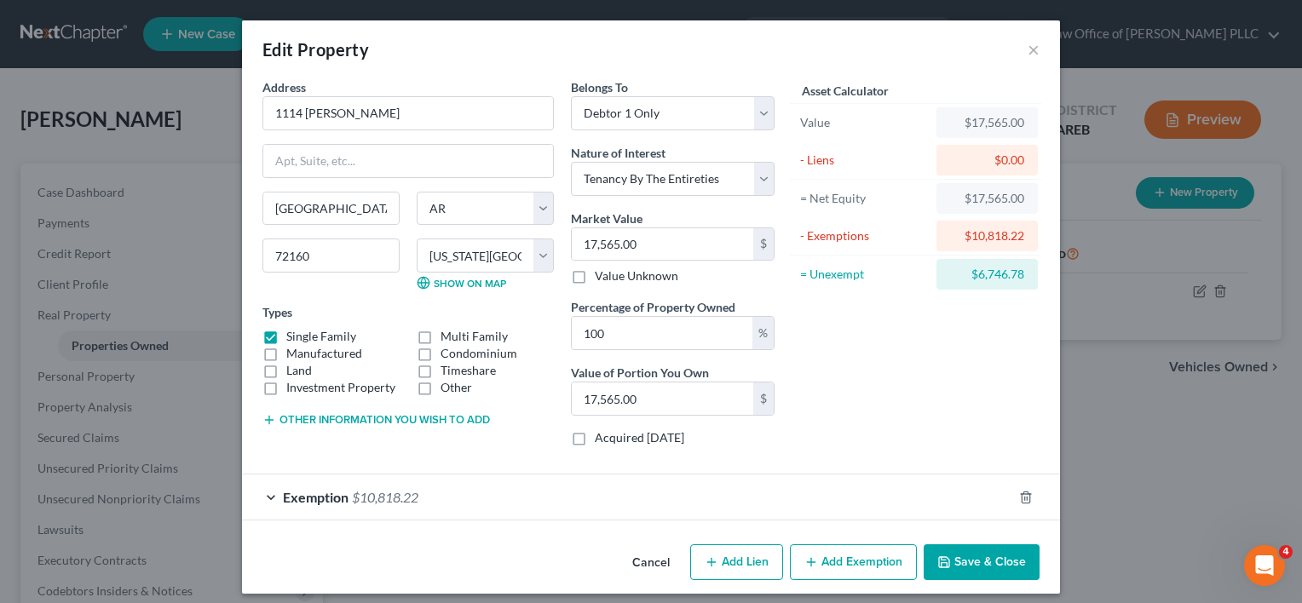
click at [594, 499] on div "Exemption $10,818.22" at bounding box center [627, 497] width 770 height 45
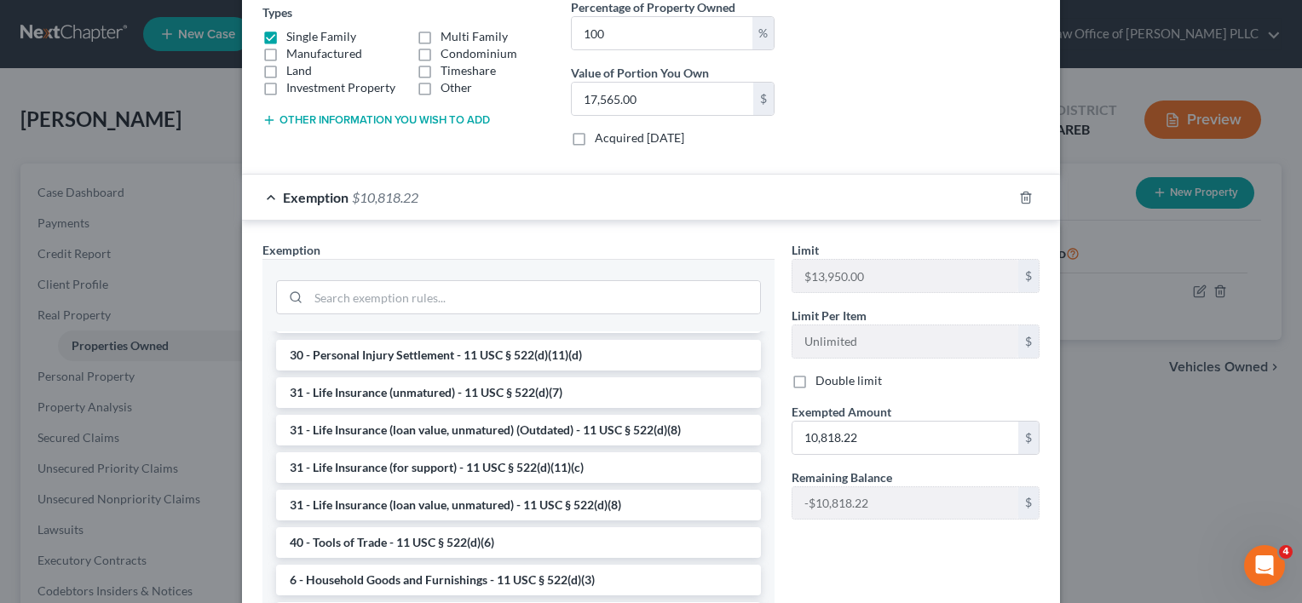
scroll to position [1346, 0]
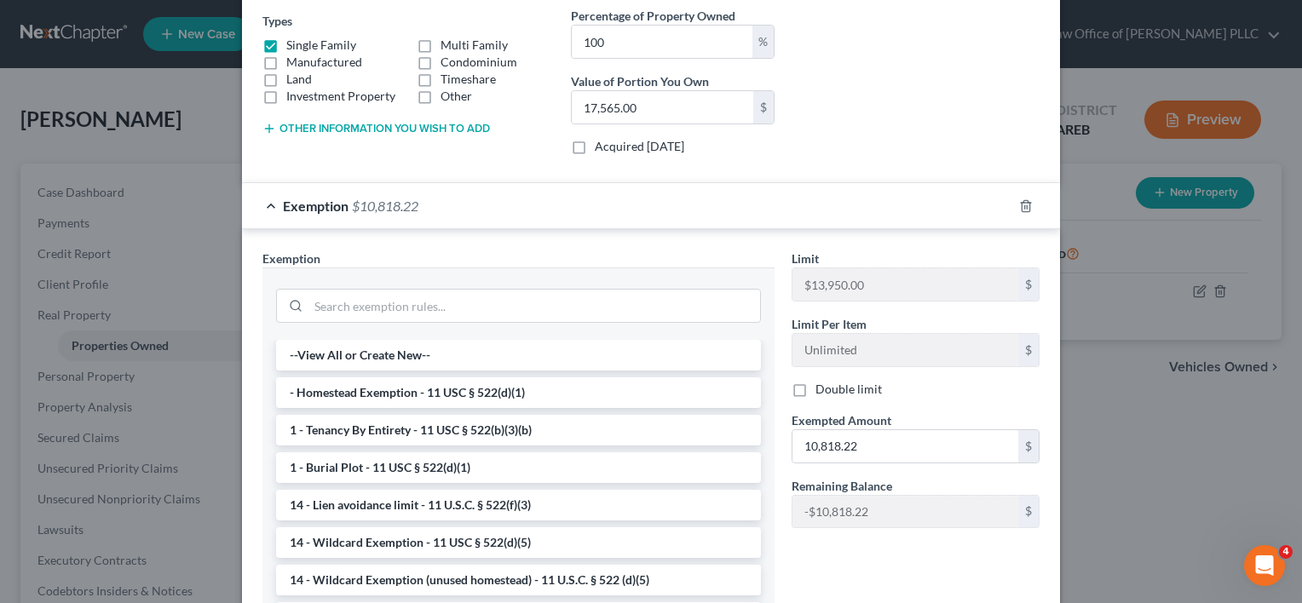
scroll to position [290, 0]
click at [330, 209] on span "Exemption" at bounding box center [316, 207] width 66 height 16
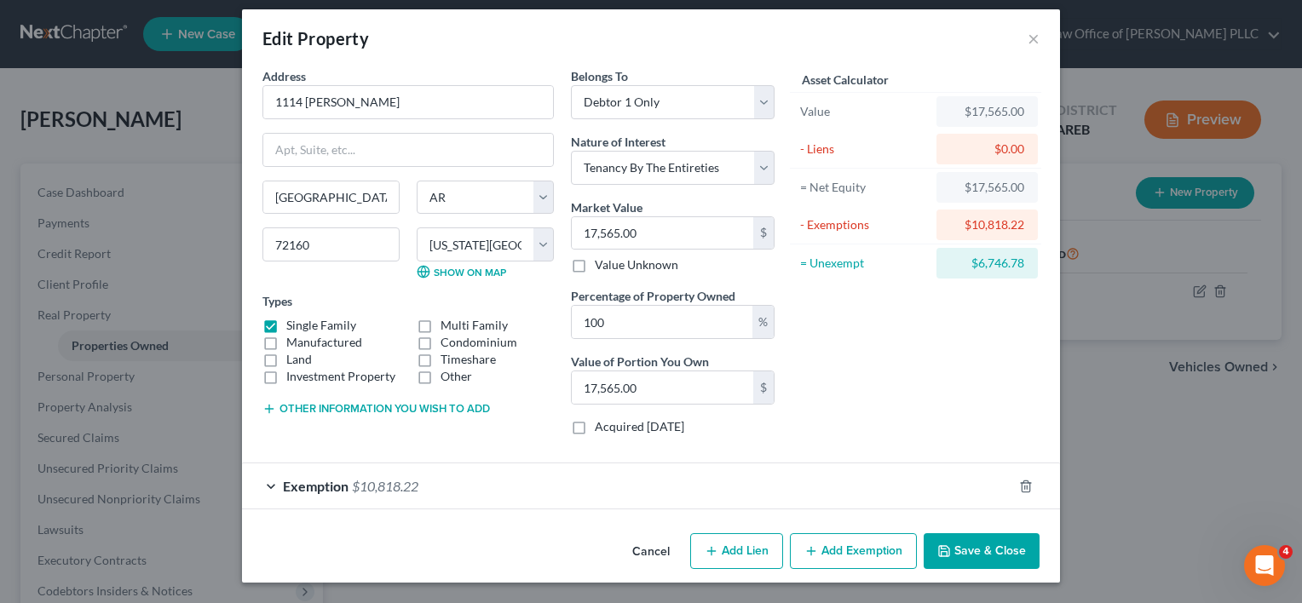
scroll to position [9, 0]
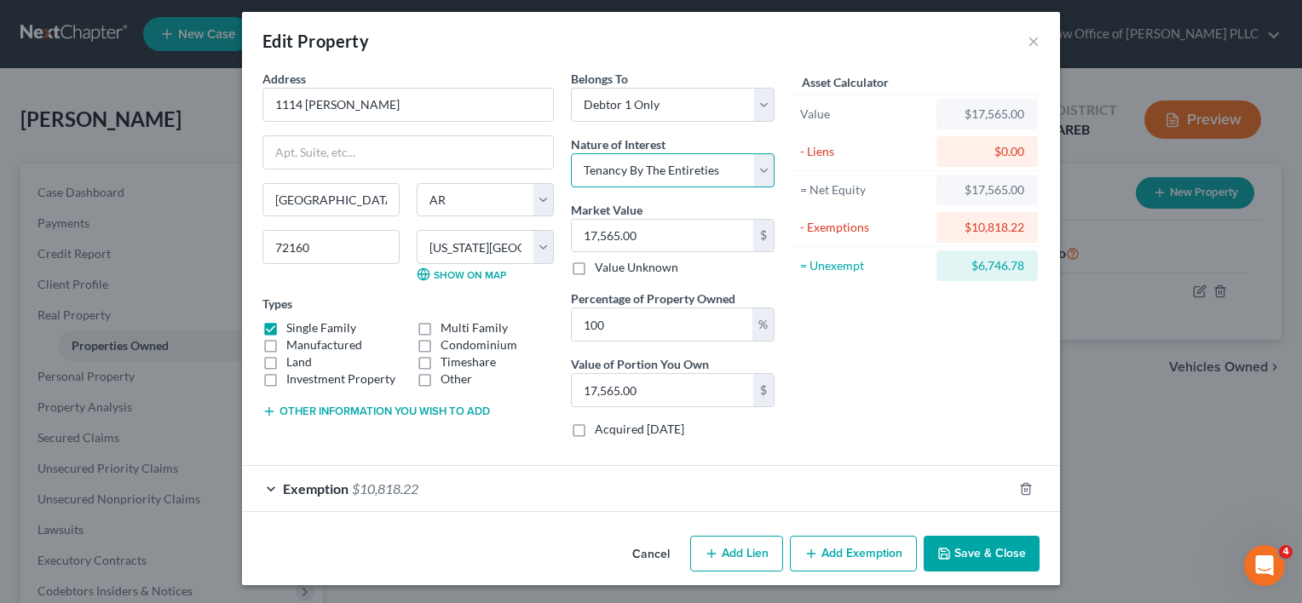
click at [750, 173] on select "Select Fee Simple Joint Tenant Life Estate Equitable Interest Future Interest T…" at bounding box center [673, 170] width 204 height 34
select select "0"
click at [571, 153] on select "Select Fee Simple Joint Tenant Life Estate Equitable Interest Future Interest T…" at bounding box center [673, 170] width 204 height 34
click at [475, 496] on div "Exemption $10,818.22" at bounding box center [627, 488] width 770 height 45
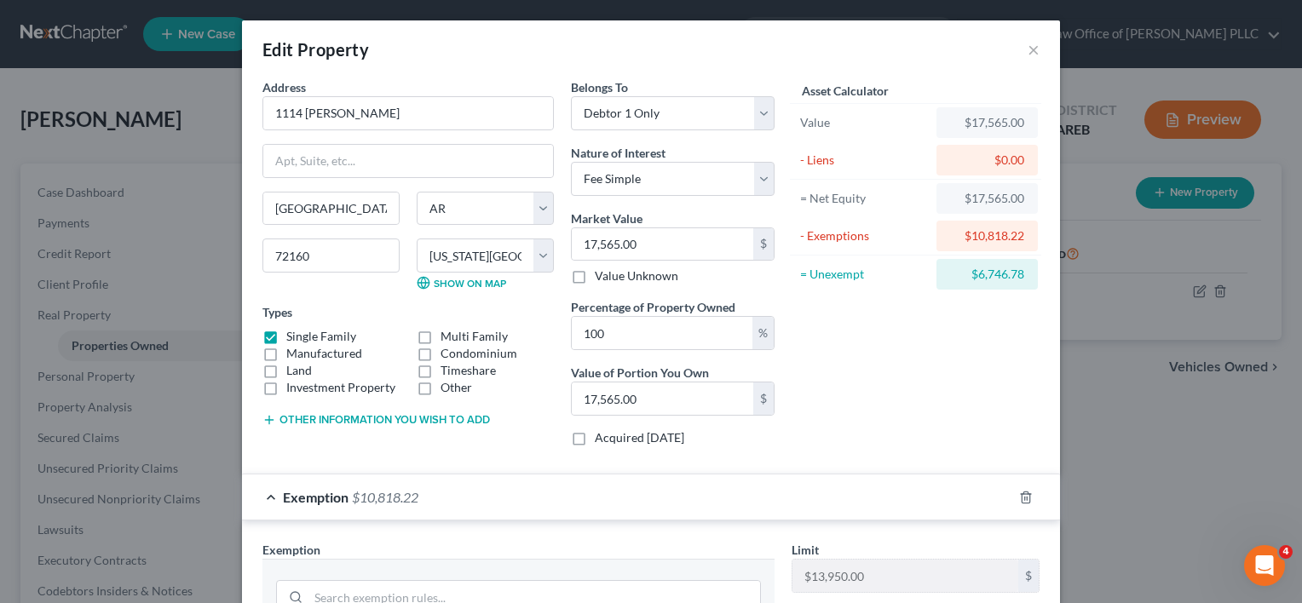
scroll to position [89, 0]
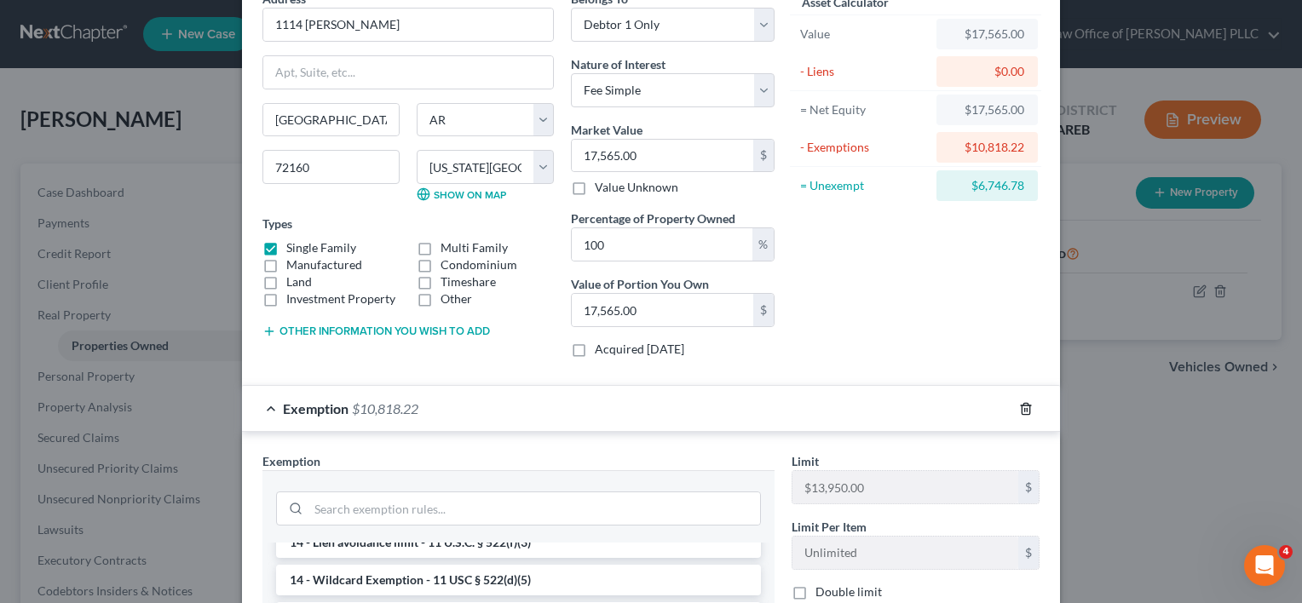
click at [1024, 406] on polyline "button" at bounding box center [1026, 406] width 10 height 0
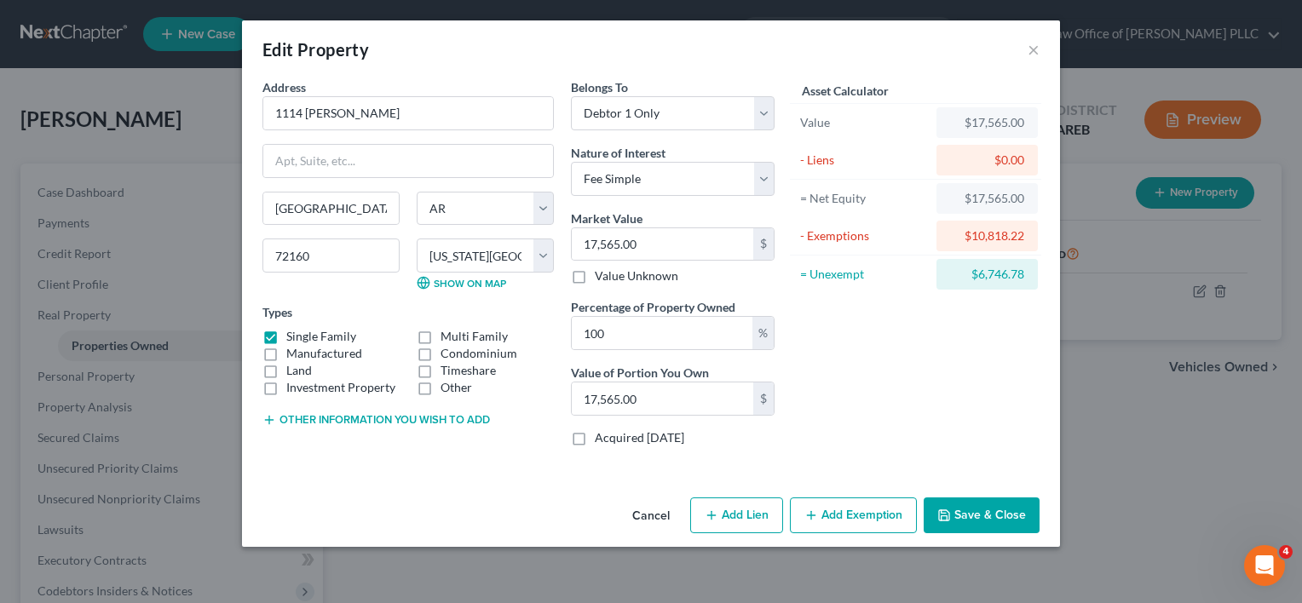
scroll to position [0, 0]
click at [839, 514] on button "Add Exemption" at bounding box center [853, 516] width 127 height 36
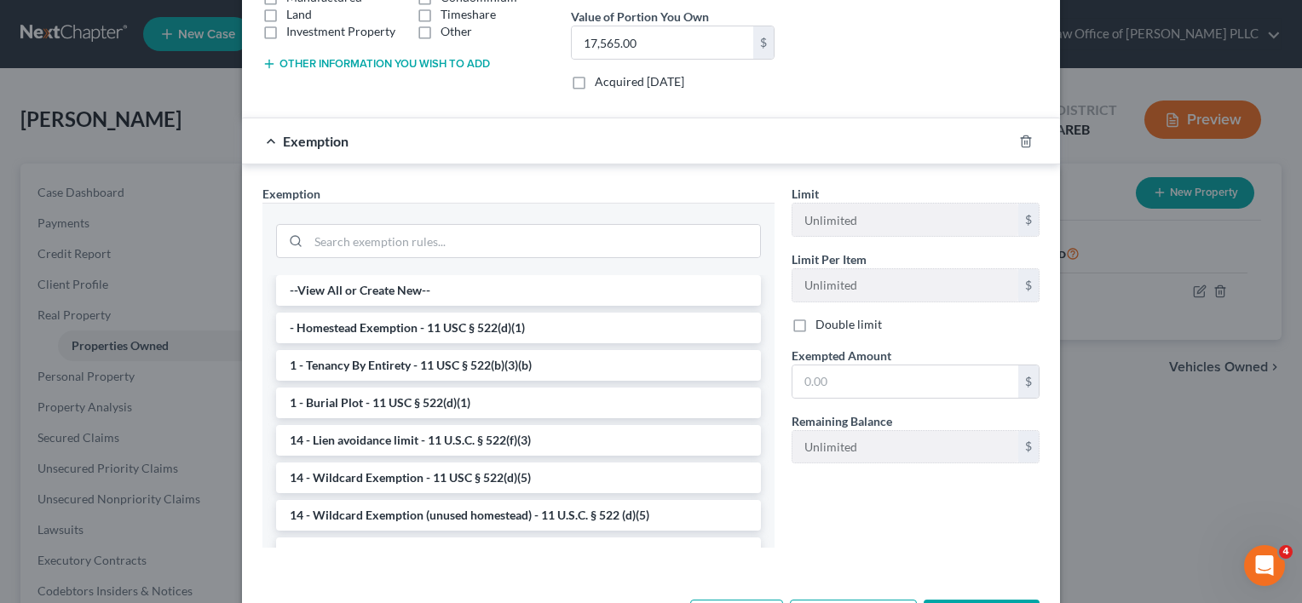
scroll to position [419, 0]
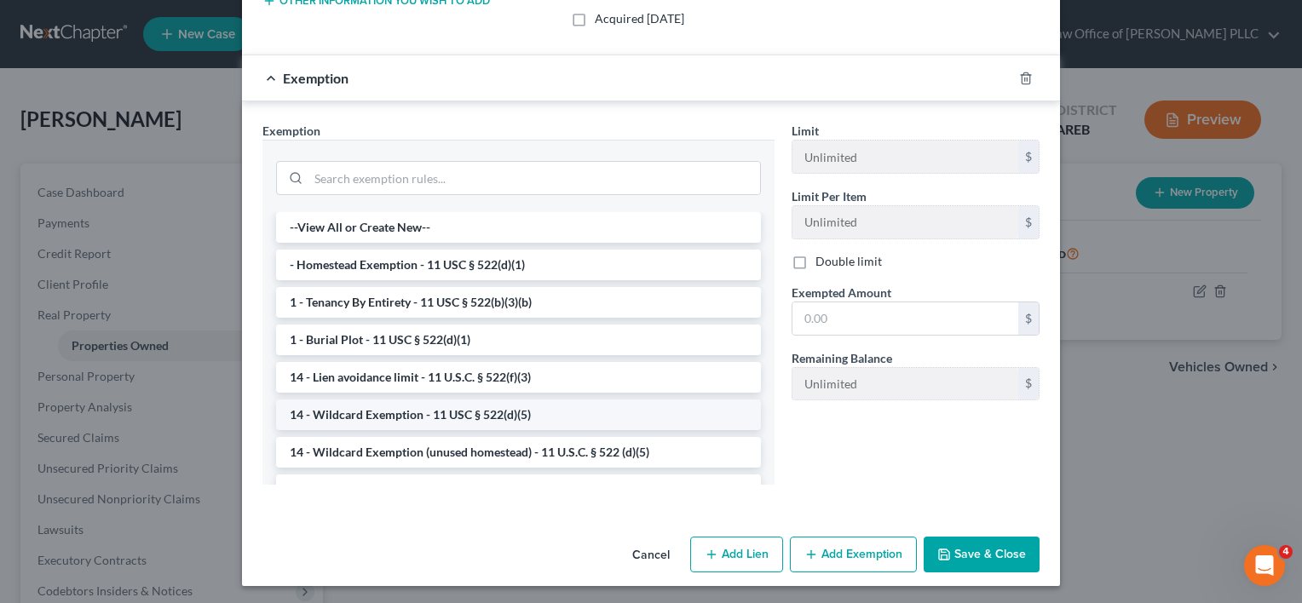
click at [507, 412] on li "14 - Wildcard Exemption - 11 USC § 522(d)(5)" at bounding box center [518, 415] width 485 height 31
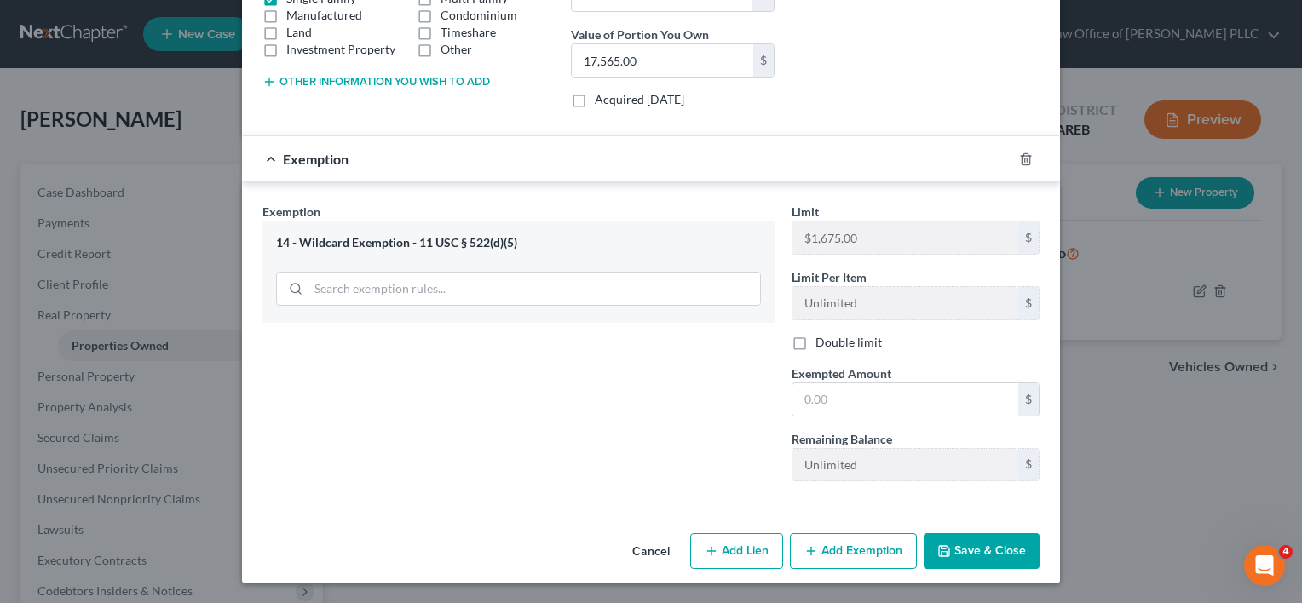
scroll to position [335, 0]
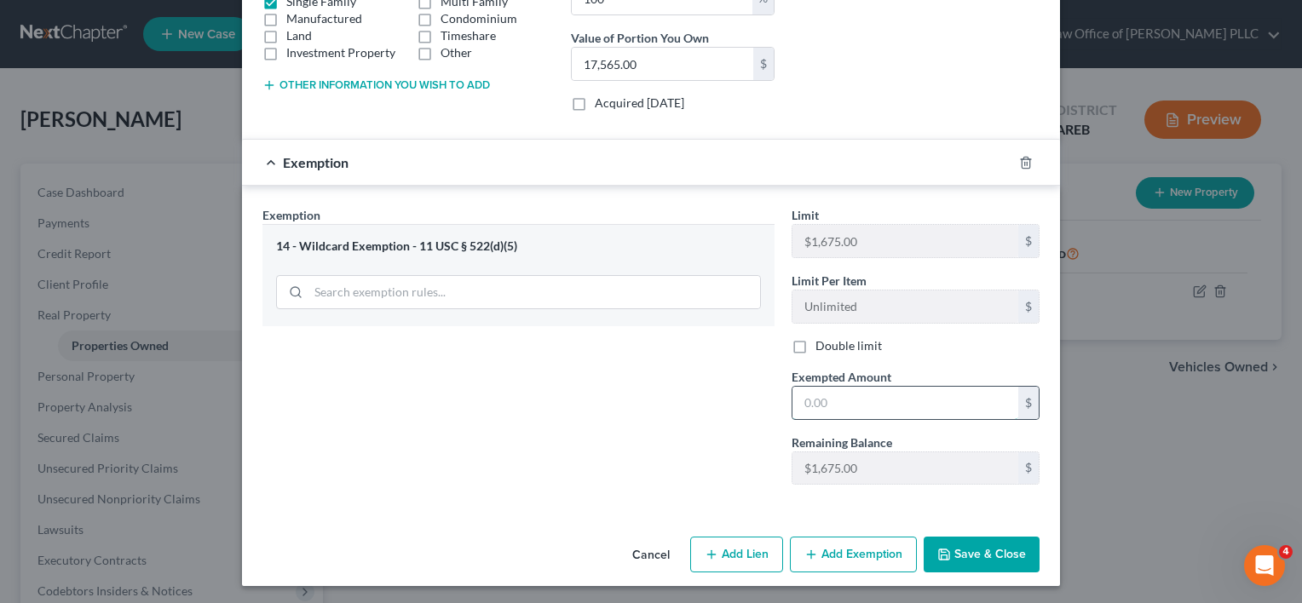
click at [844, 404] on input "text" at bounding box center [905, 403] width 226 height 32
type input "1,675"
click at [953, 553] on button "Save & Close" at bounding box center [982, 555] width 116 height 36
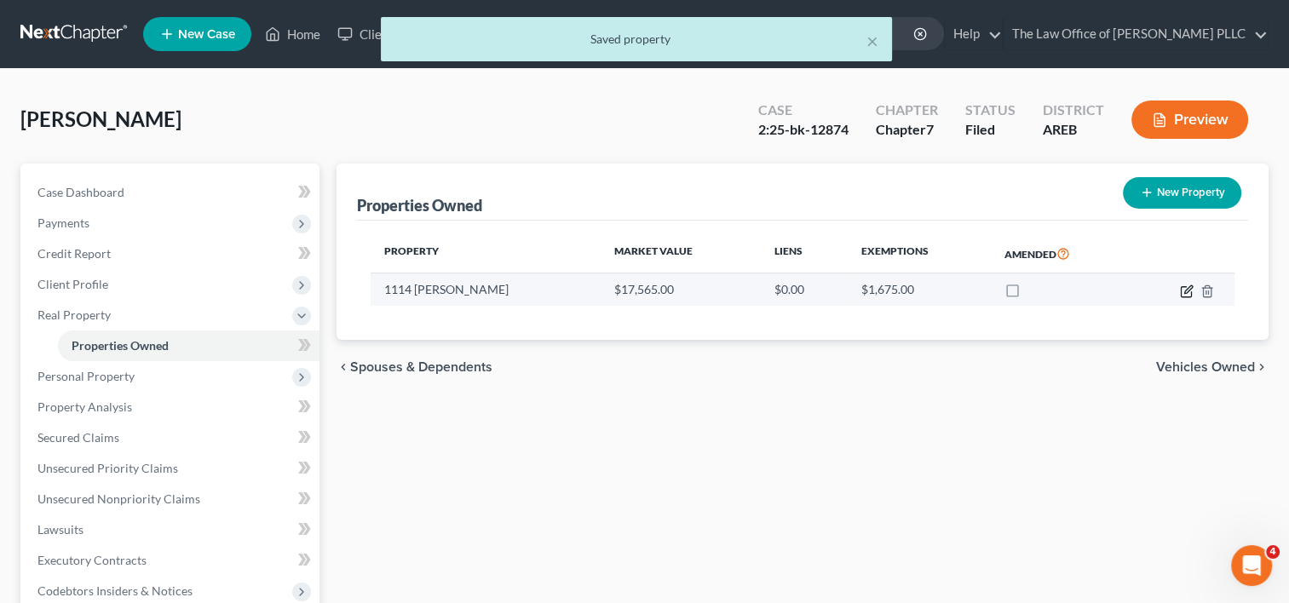
click at [1183, 295] on icon "button" at bounding box center [1187, 292] width 14 height 14
select select "2"
select select "0"
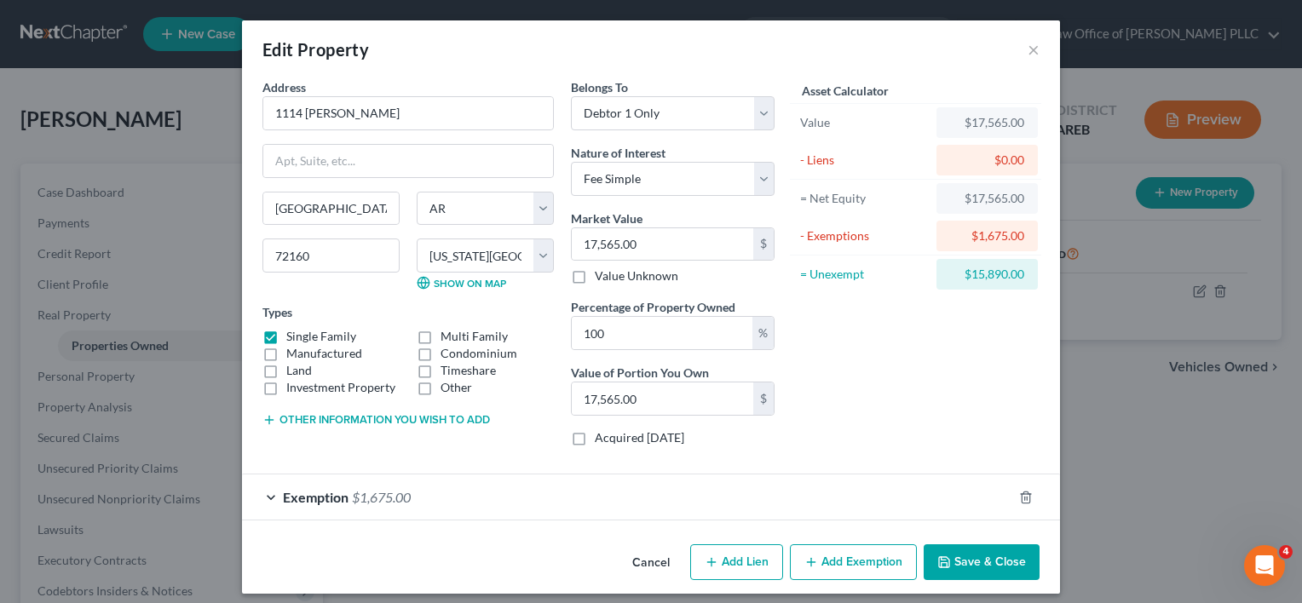
click at [544, 492] on div "Exemption $1,675.00" at bounding box center [627, 497] width 770 height 45
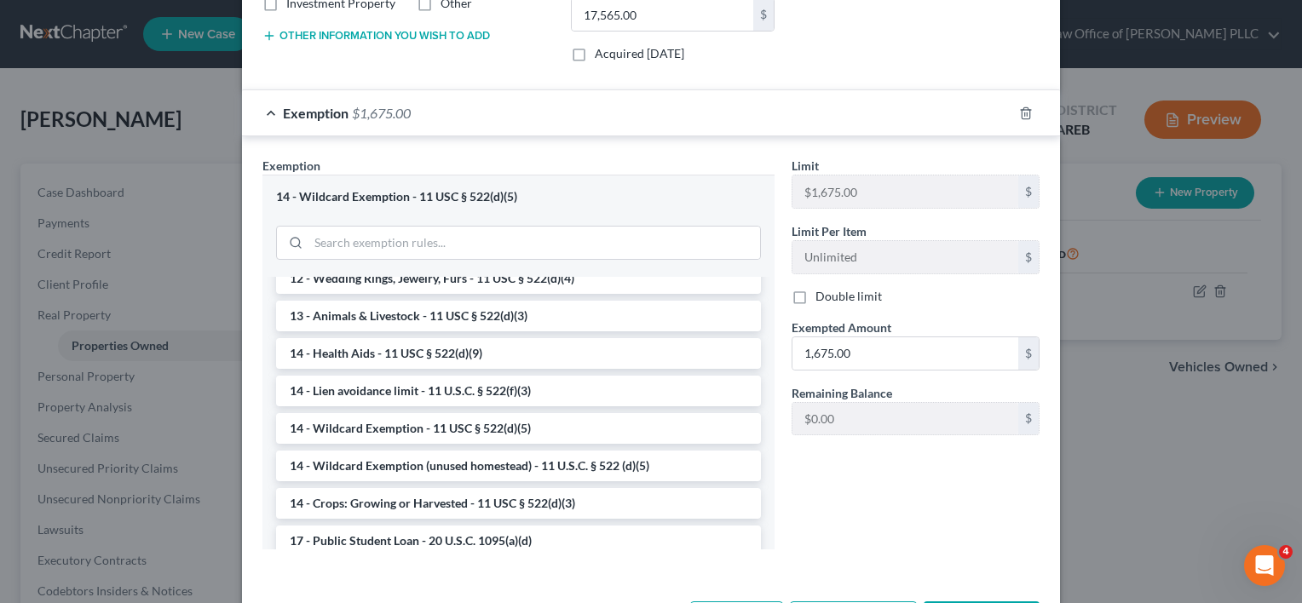
scroll to position [348, 0]
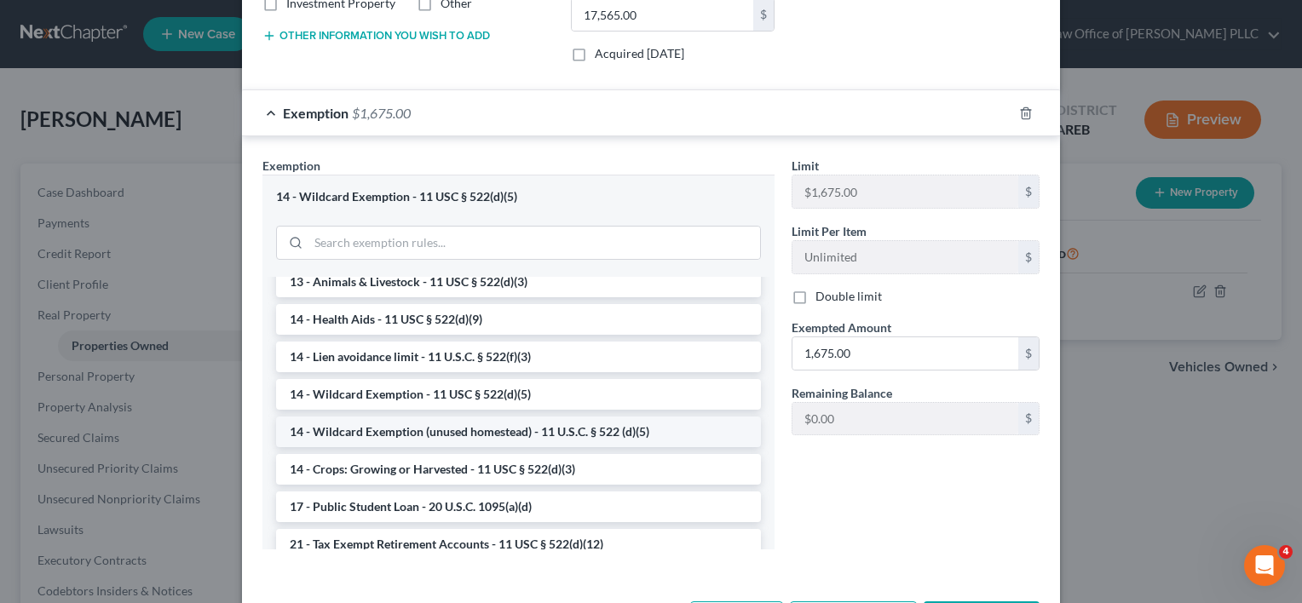
click at [717, 435] on li "14 - Wildcard Exemption (unused homestead) - 11 U.S.C. § 522 (d)(5)" at bounding box center [518, 432] width 485 height 31
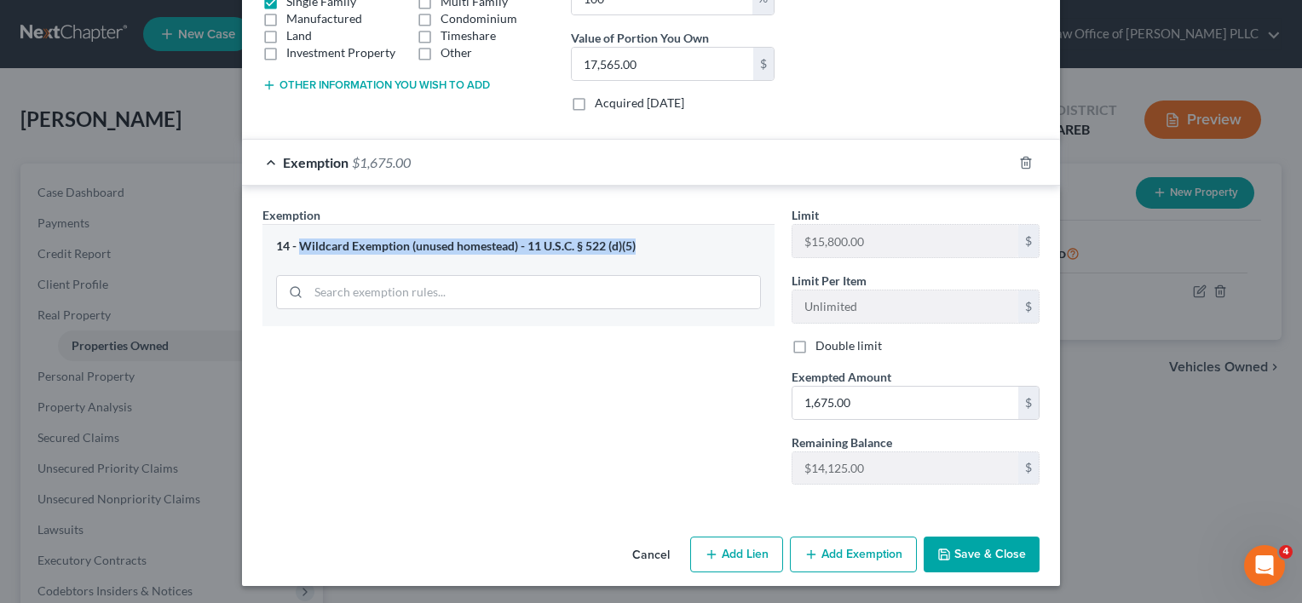
drag, startPoint x: 295, startPoint y: 239, endPoint x: 630, endPoint y: 244, distance: 334.9
click at [630, 244] on div "14 - Wildcard Exemption (unused homestead) - 11 U.S.C. § 522 (d)(5)" at bounding box center [518, 247] width 485 height 16
copy div "Wildcard Exemption (unused homestead) - 11 U.S.C. § 522 (d)(5)"
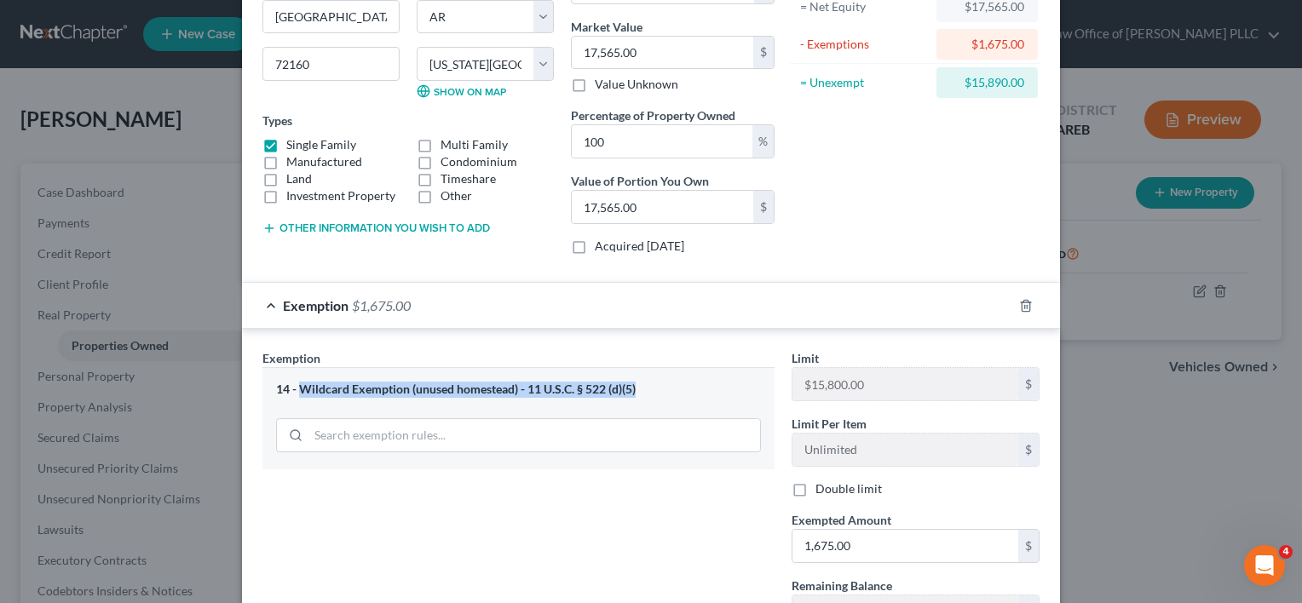
scroll to position [333, 0]
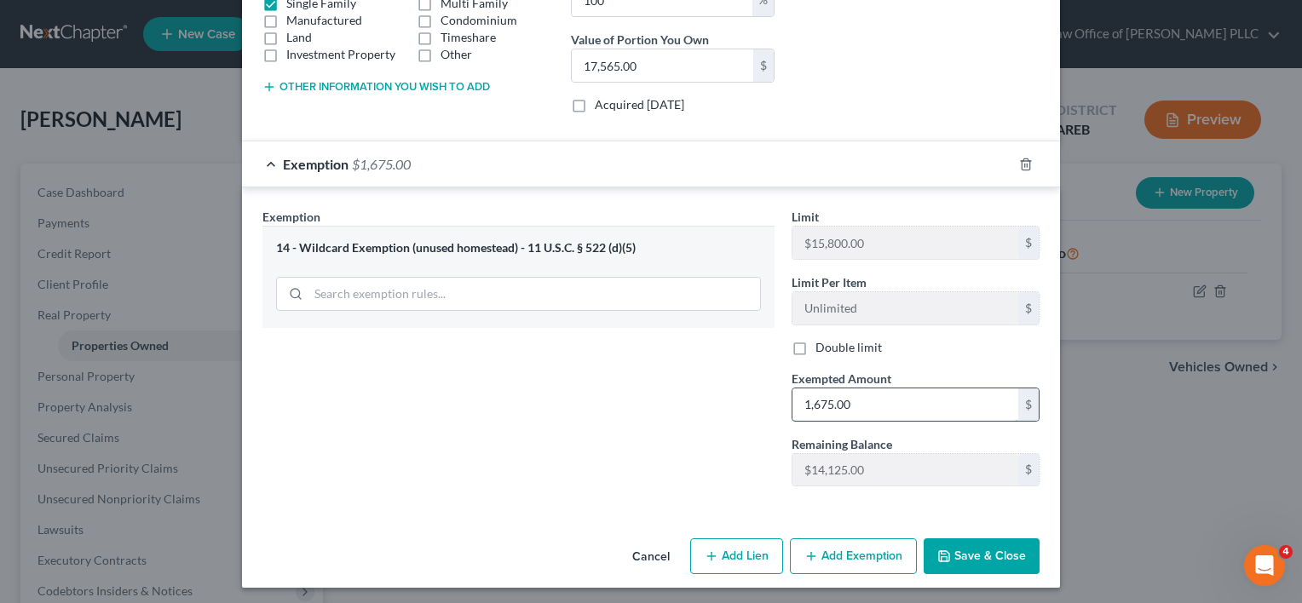
click at [865, 401] on input "1,675.00" at bounding box center [905, 405] width 226 height 32
type input "15,800"
click at [985, 547] on button "Save & Close" at bounding box center [982, 556] width 116 height 36
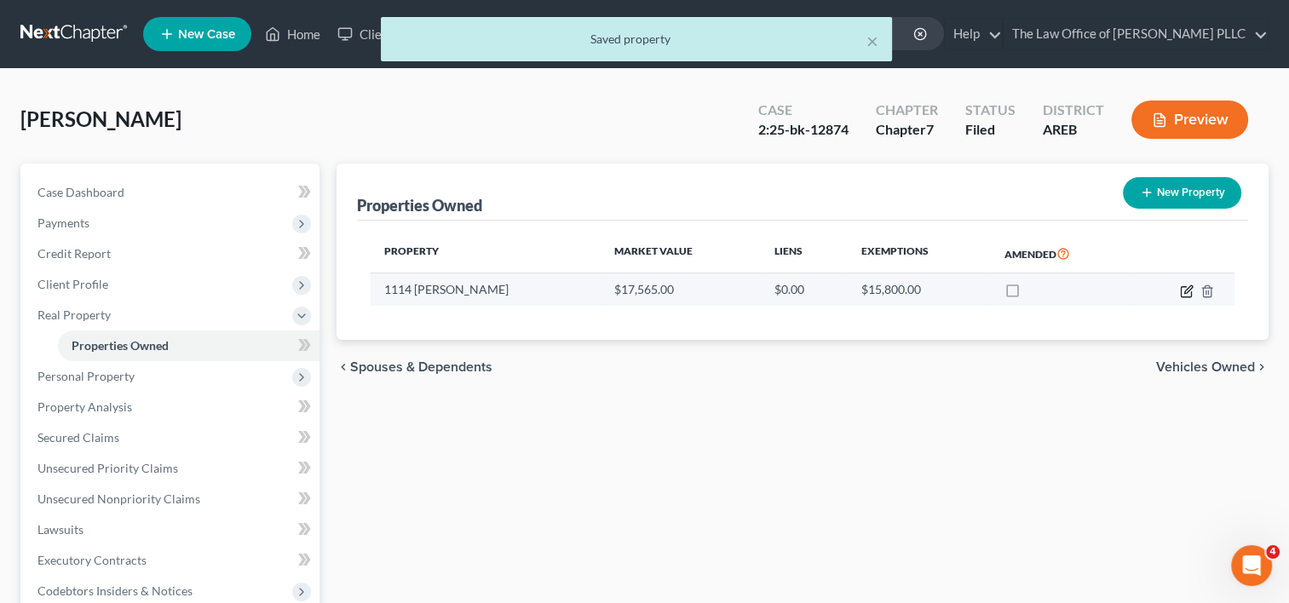
click at [1184, 291] on icon "button" at bounding box center [1188, 289] width 8 height 8
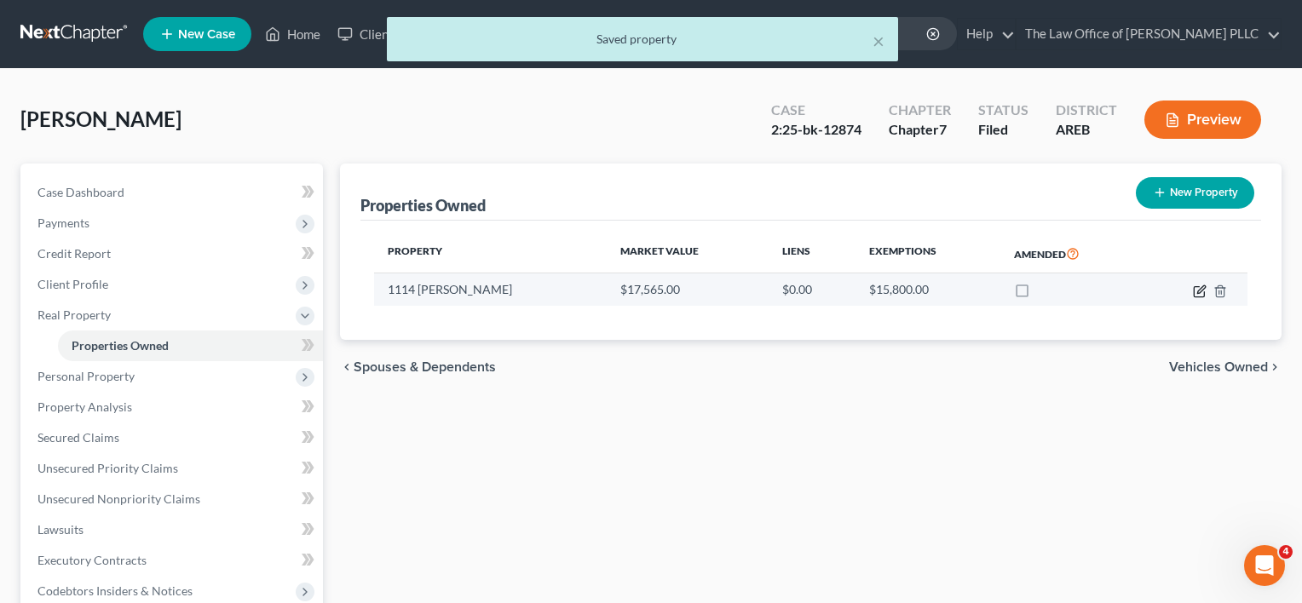
select select "2"
select select "0"
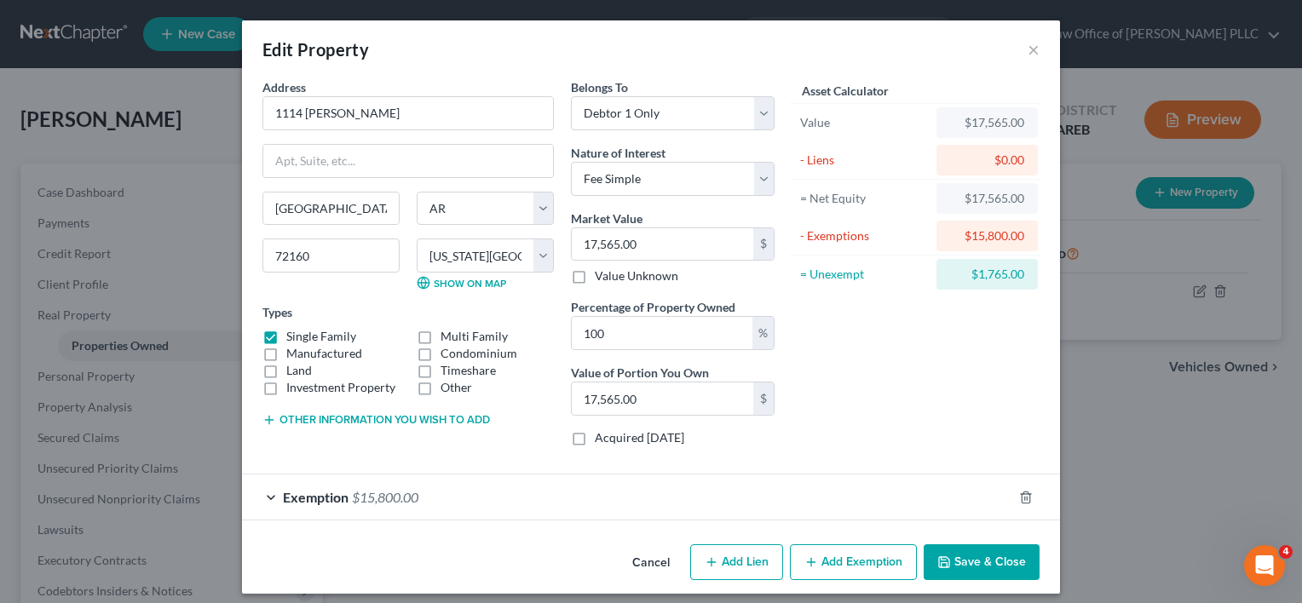
scroll to position [9, 0]
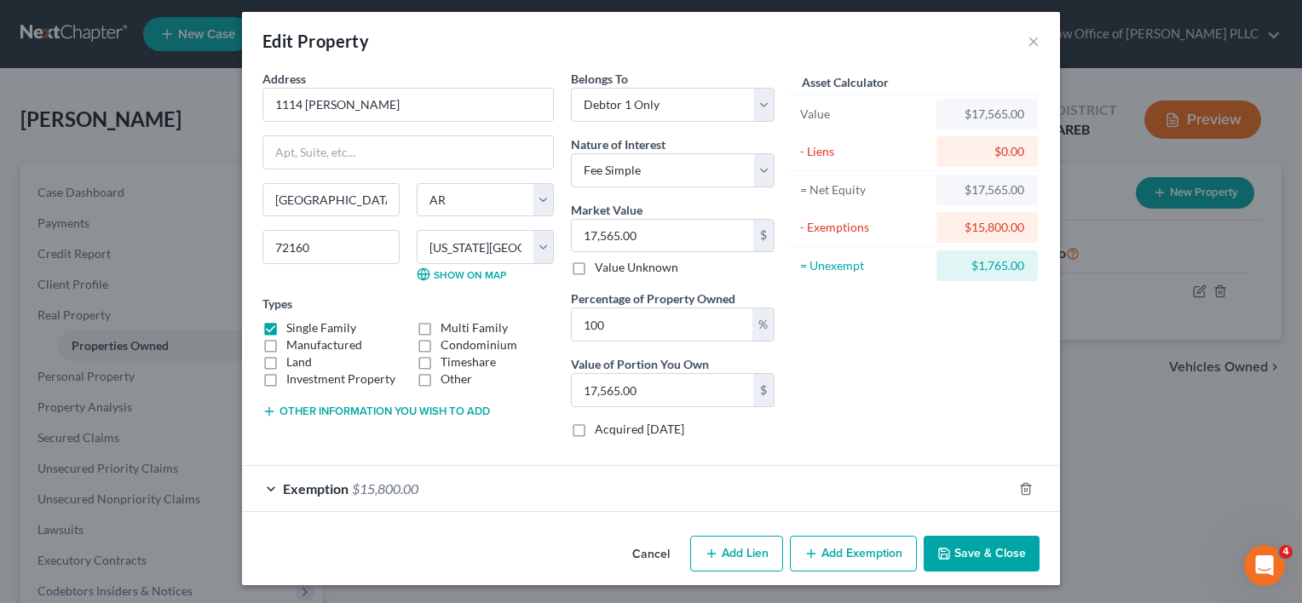
click at [852, 550] on button "Add Exemption" at bounding box center [853, 554] width 127 height 36
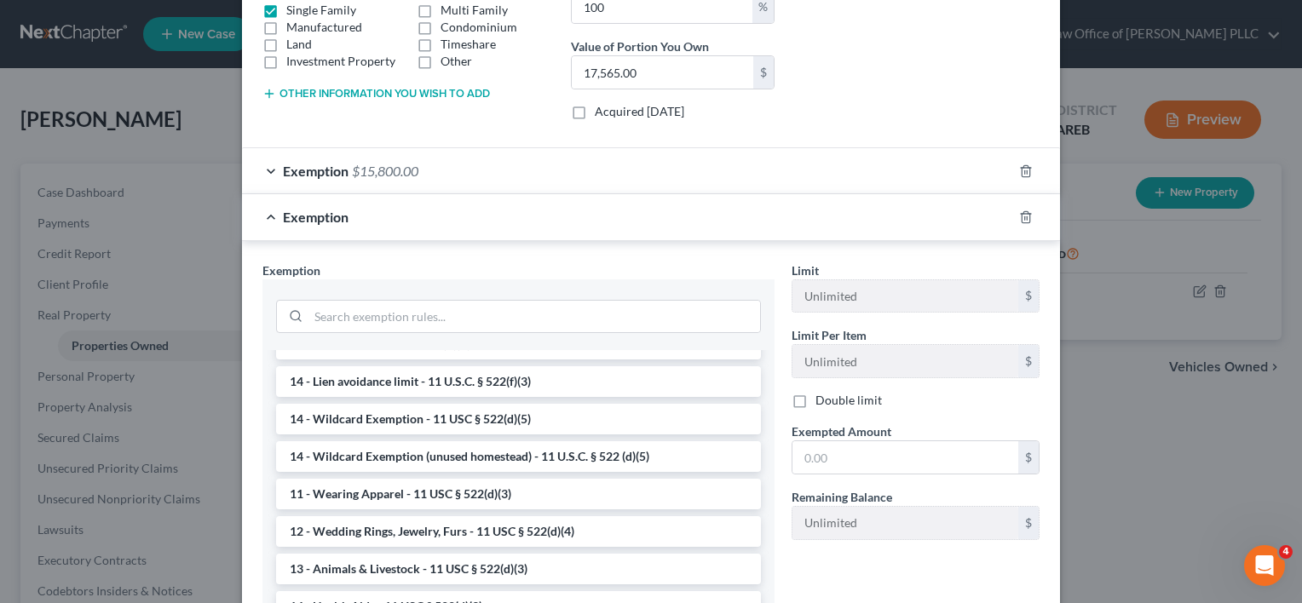
scroll to position [135, 0]
click at [417, 426] on li "14 - Wildcard Exemption - 11 USC § 522(d)(5)" at bounding box center [518, 418] width 485 height 31
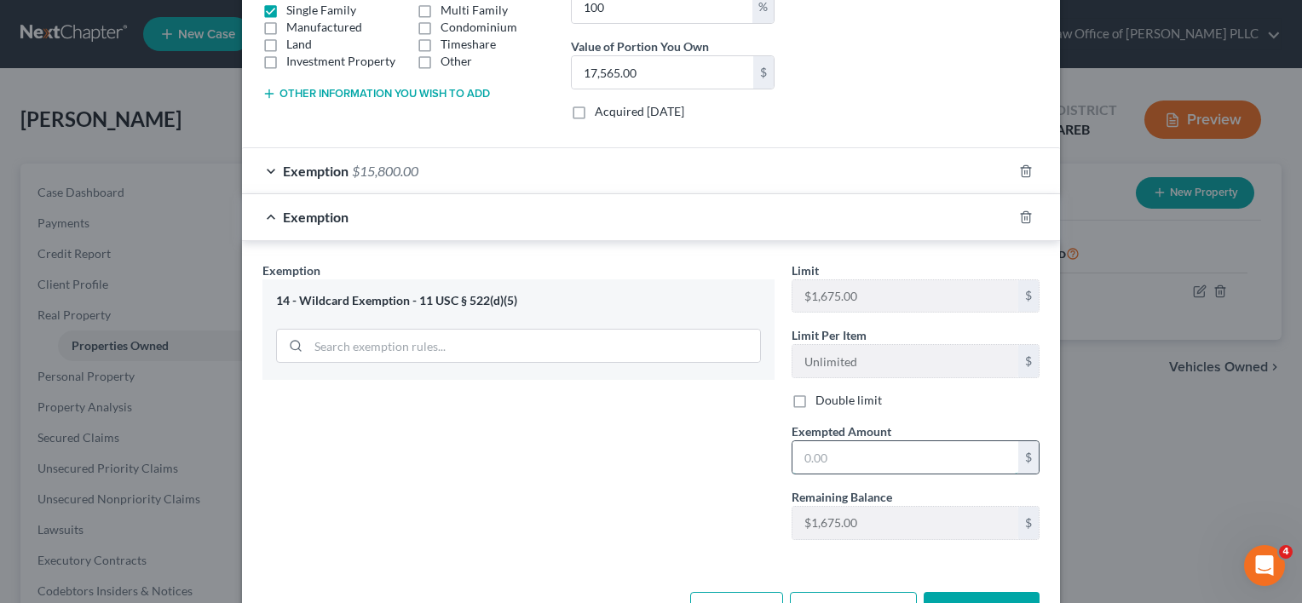
click at [874, 447] on input "text" at bounding box center [905, 457] width 226 height 32
type input "1,675"
click at [630, 513] on div "Exemption Set must be selected for CA. Exemption * 14 - Wildcard Exemption - 11…" at bounding box center [518, 408] width 529 height 292
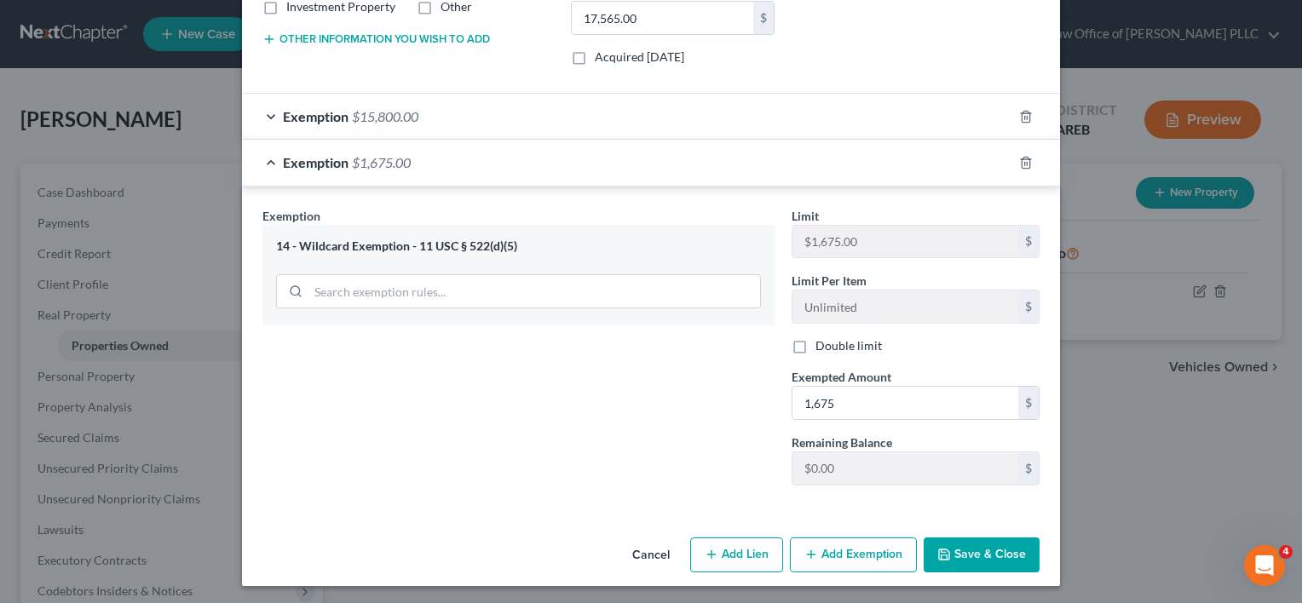
click at [990, 547] on button "Save & Close" at bounding box center [982, 556] width 116 height 36
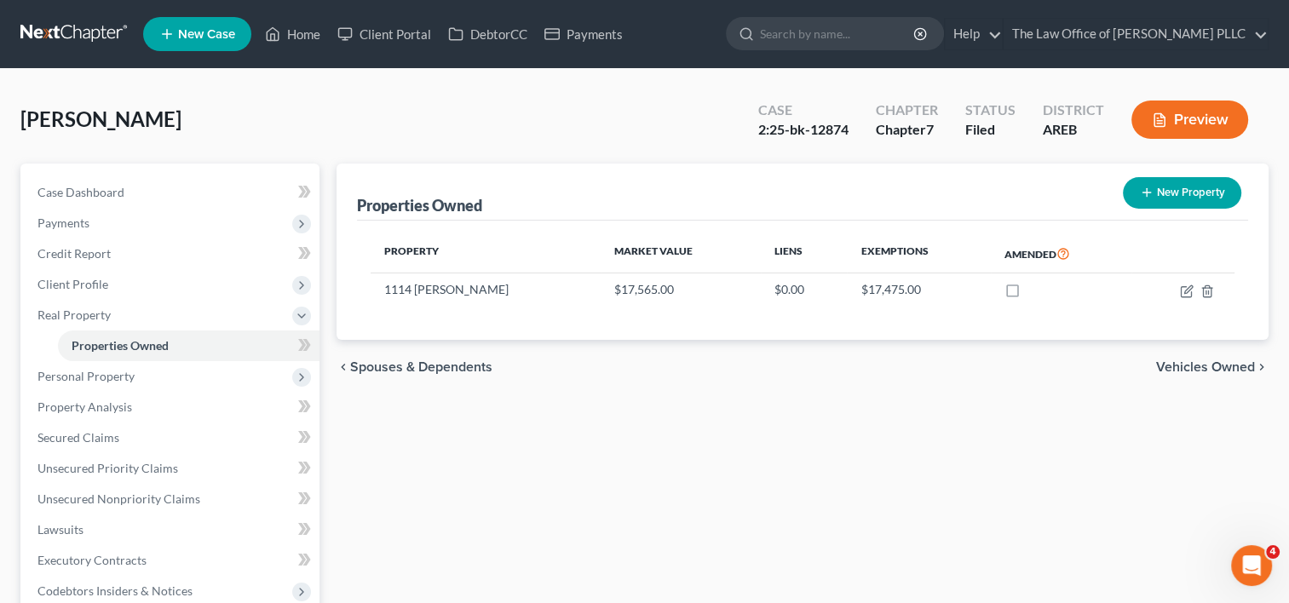
click at [1197, 365] on span "Vehicles Owned" at bounding box center [1205, 367] width 99 height 14
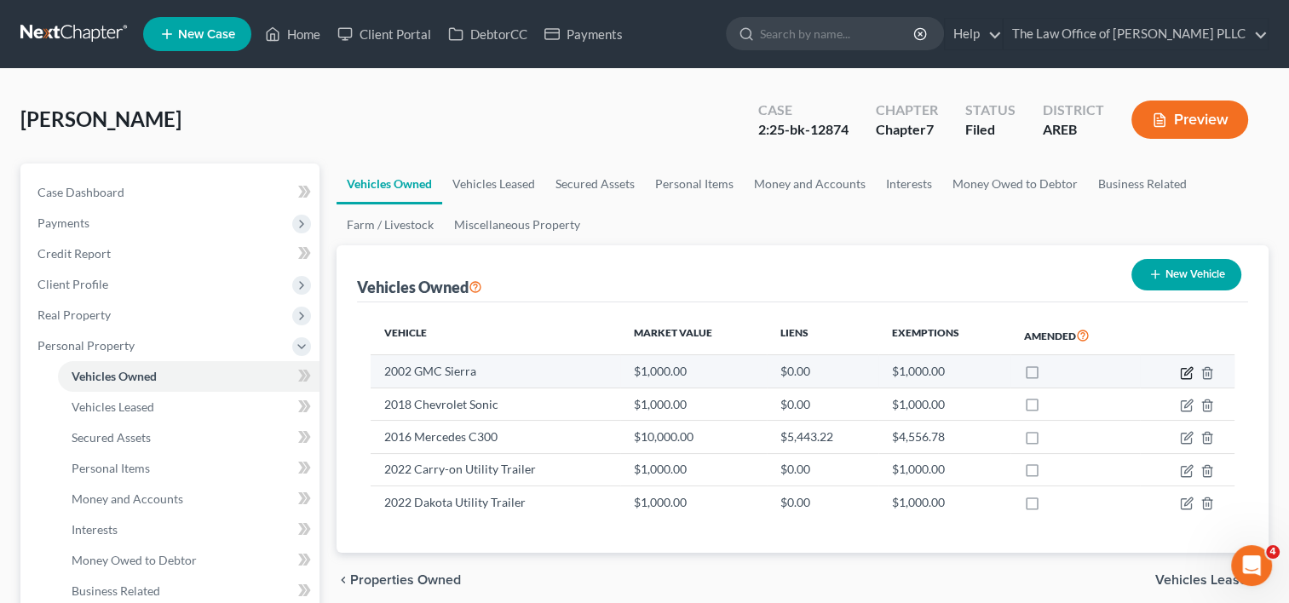
click at [1185, 372] on icon "button" at bounding box center [1187, 373] width 14 height 14
select select "0"
select select "24"
select select "4"
select select "0"
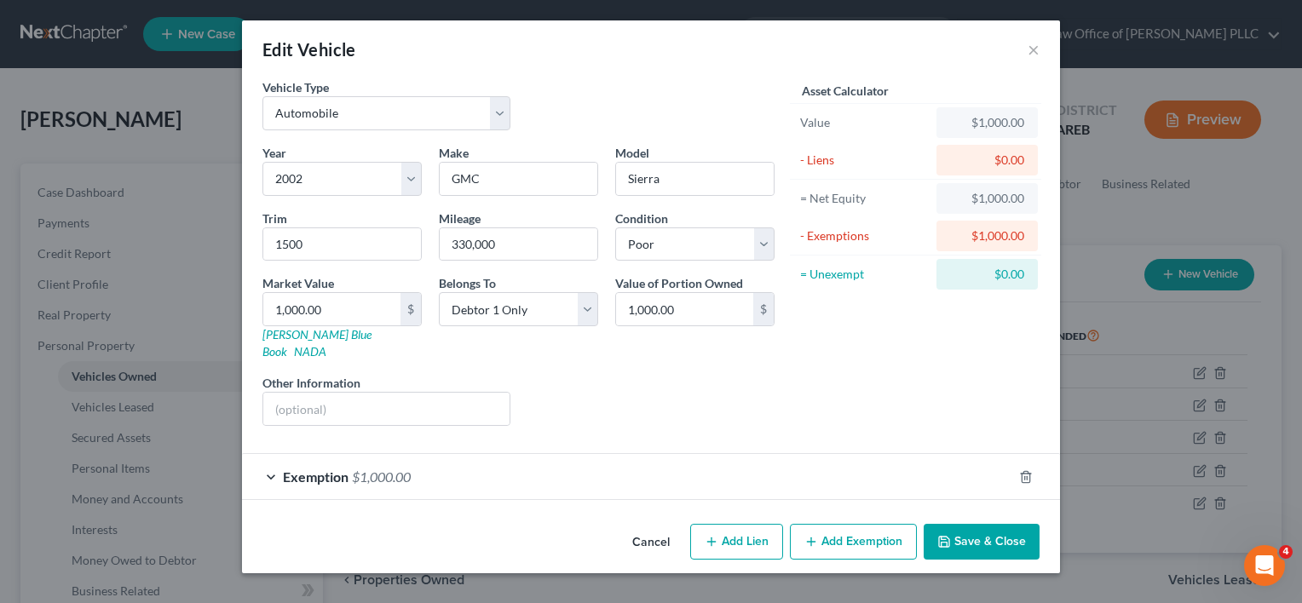
click at [634, 454] on div "Exemption $1,000.00" at bounding box center [627, 476] width 770 height 45
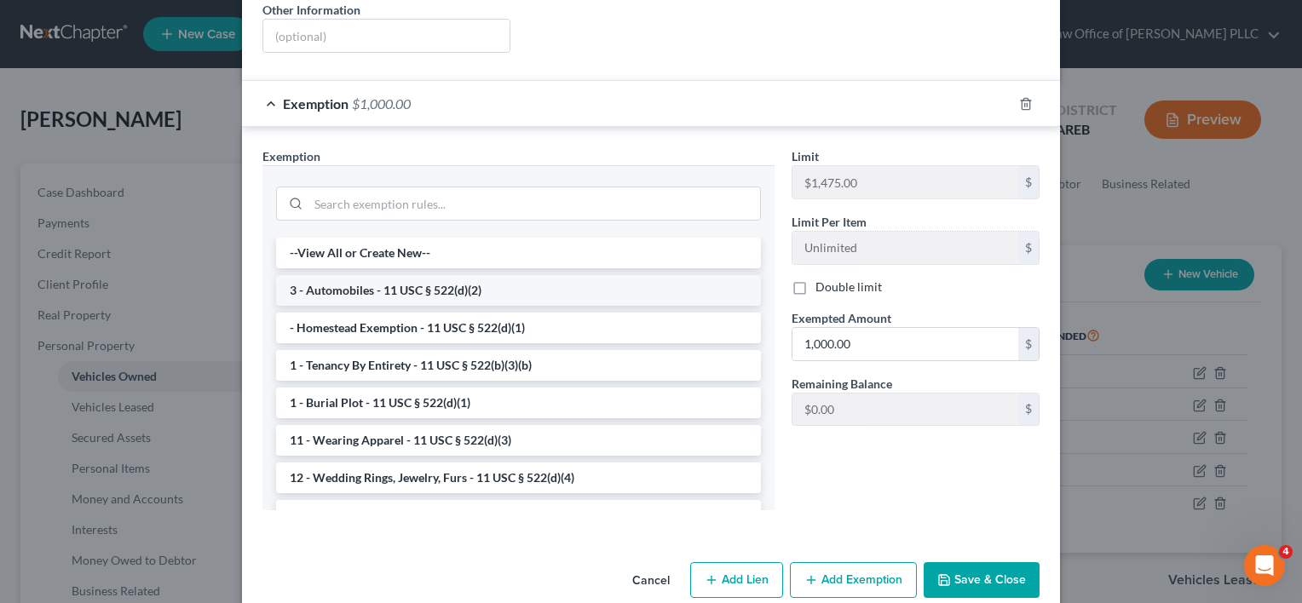
click at [509, 275] on li "3 - Automobiles - 11 USC § 522(d)(2)" at bounding box center [518, 290] width 485 height 31
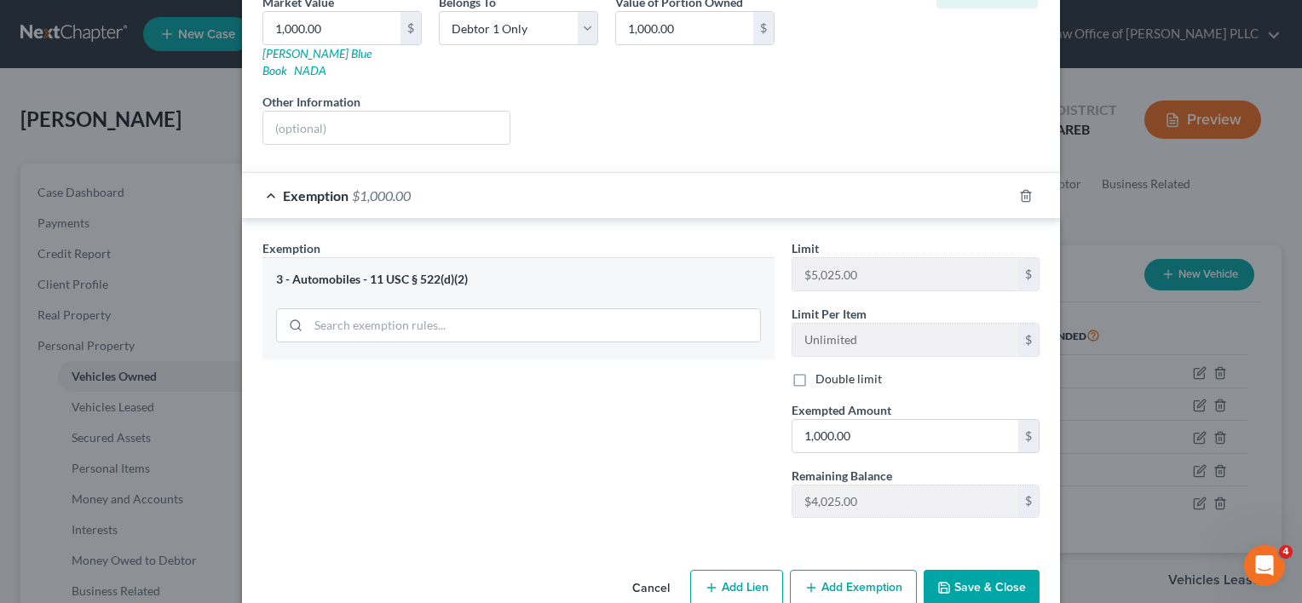
scroll to position [292, 0]
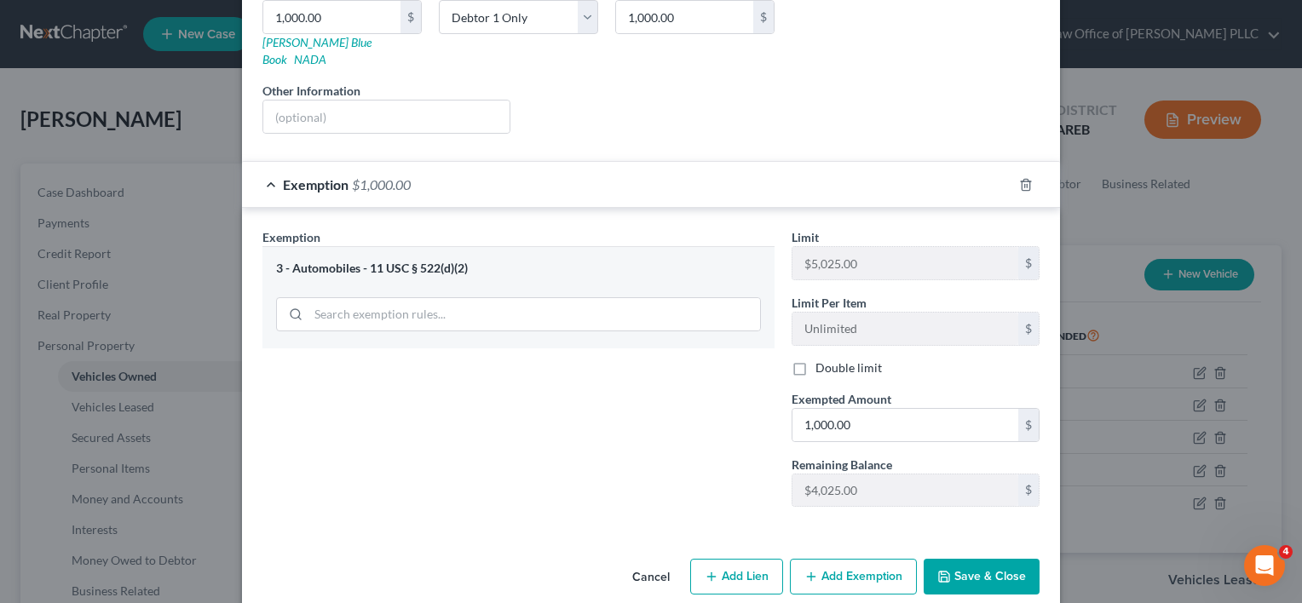
click at [961, 559] on button "Save & Close" at bounding box center [982, 577] width 116 height 36
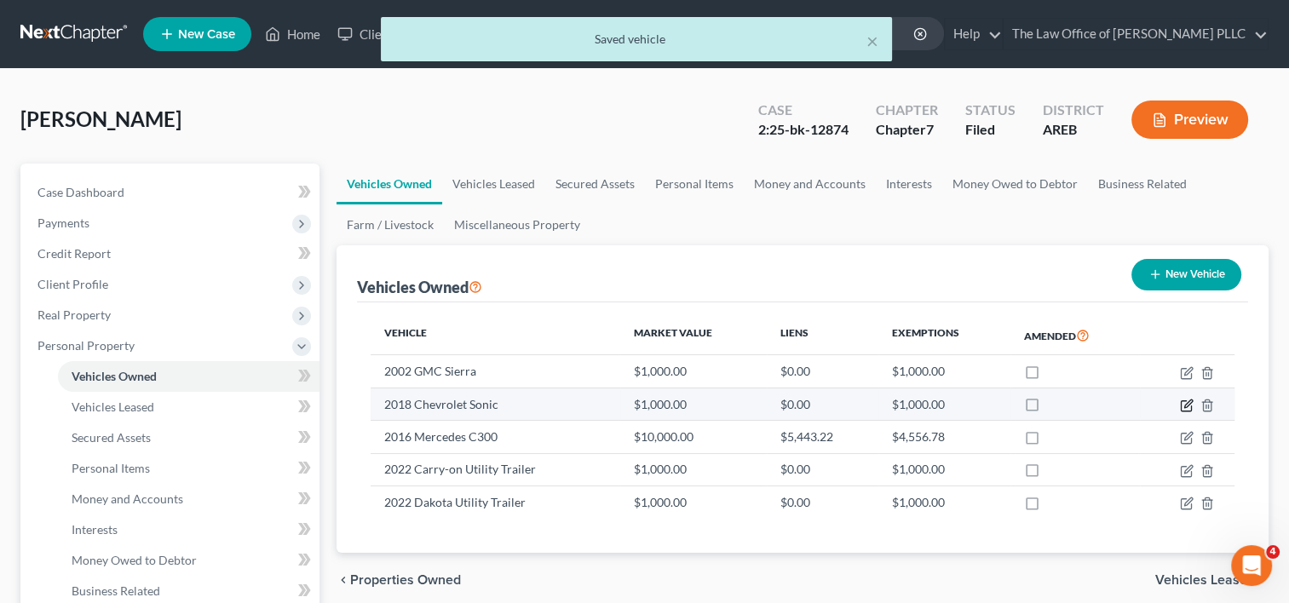
click at [1183, 405] on icon "button" at bounding box center [1187, 406] width 14 height 14
select select "0"
select select "8"
select select "4"
select select "0"
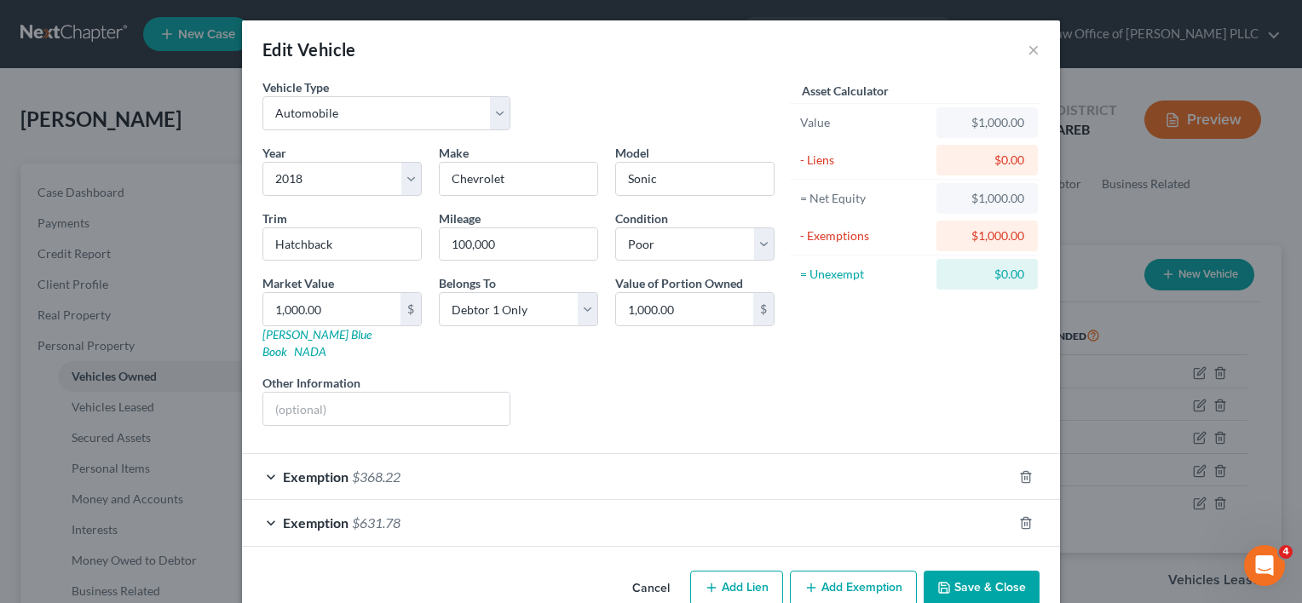
click at [574, 454] on div "Exemption $368.22" at bounding box center [627, 476] width 770 height 45
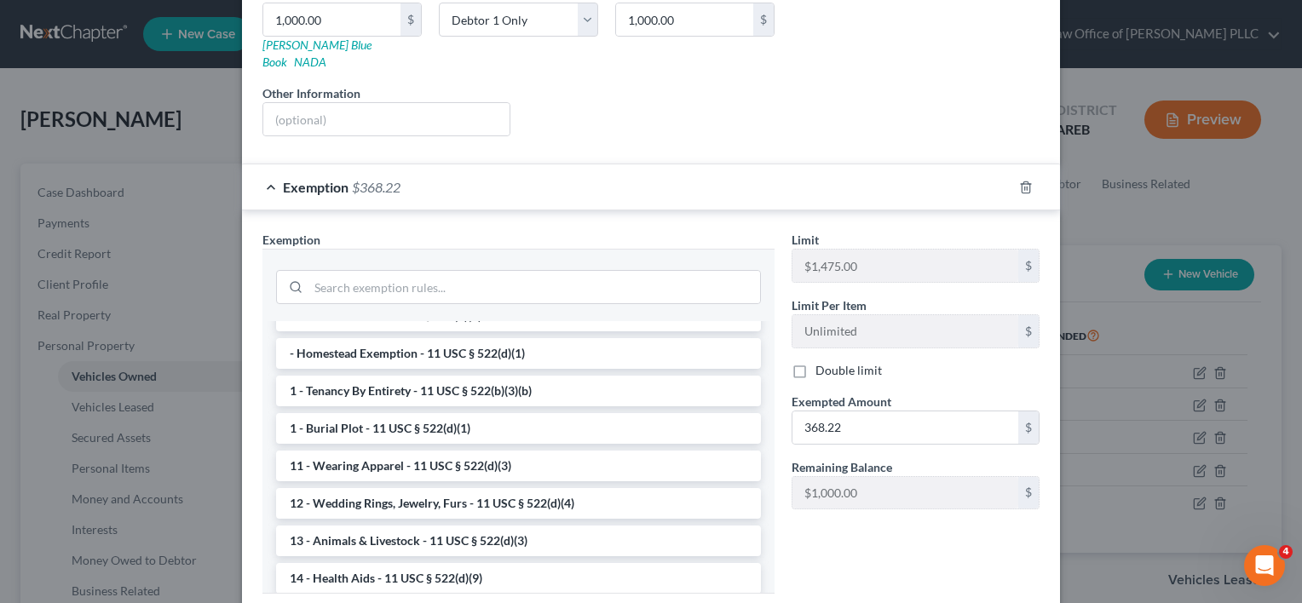
scroll to position [49, 0]
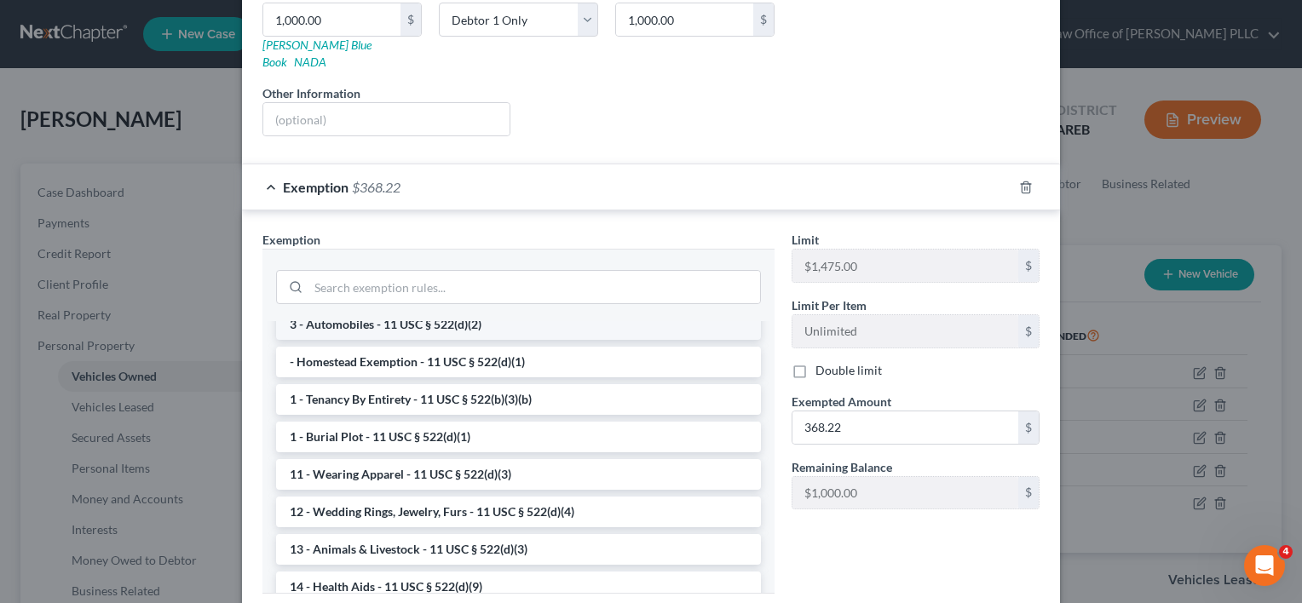
click at [366, 309] on li "3 - Automobiles - 11 USC § 522(d)(2)" at bounding box center [518, 324] width 485 height 31
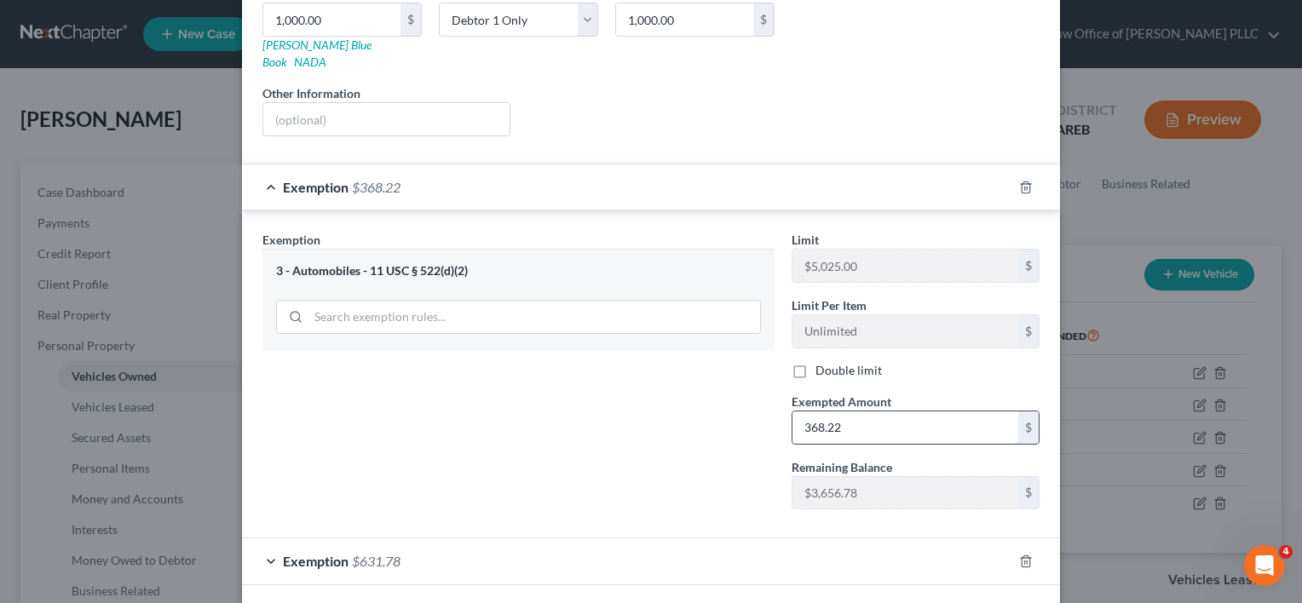
click at [888, 412] on input "368.22" at bounding box center [905, 428] width 226 height 32
type input "1,000"
click at [726, 387] on div "Exemption Set must be selected for CA. Exemption * 3 - Automobiles - 11 USC § 5…" at bounding box center [518, 377] width 529 height 292
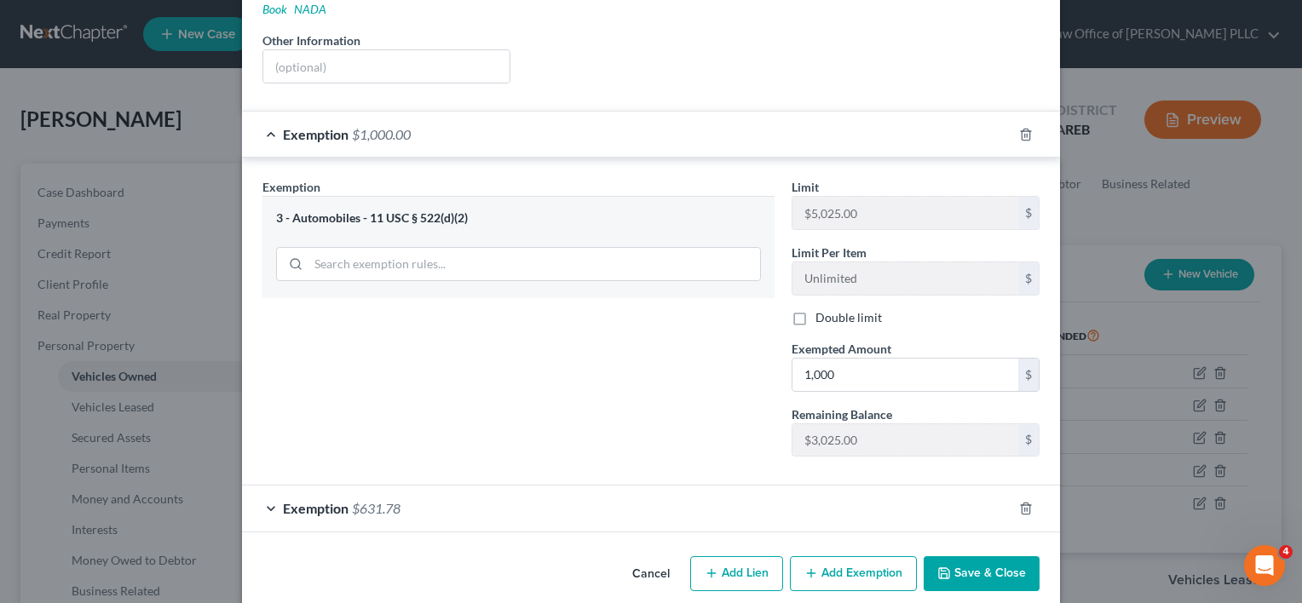
scroll to position [343, 0]
click at [1019, 501] on icon "button" at bounding box center [1026, 508] width 14 height 14
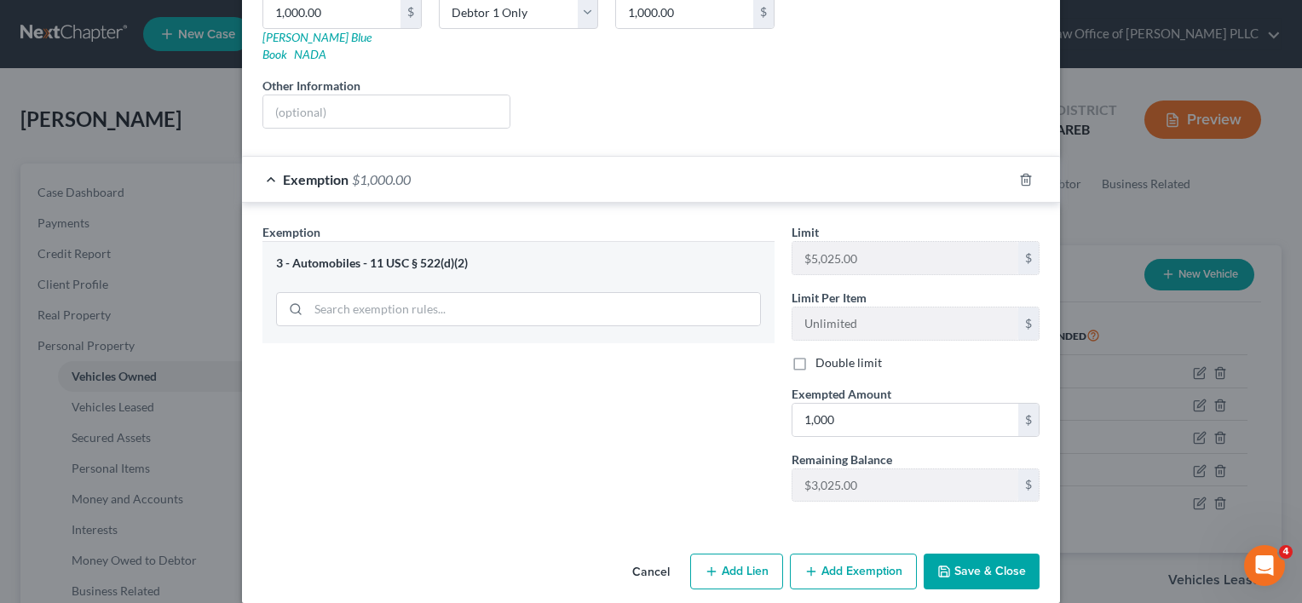
click at [974, 554] on button "Save & Close" at bounding box center [982, 572] width 116 height 36
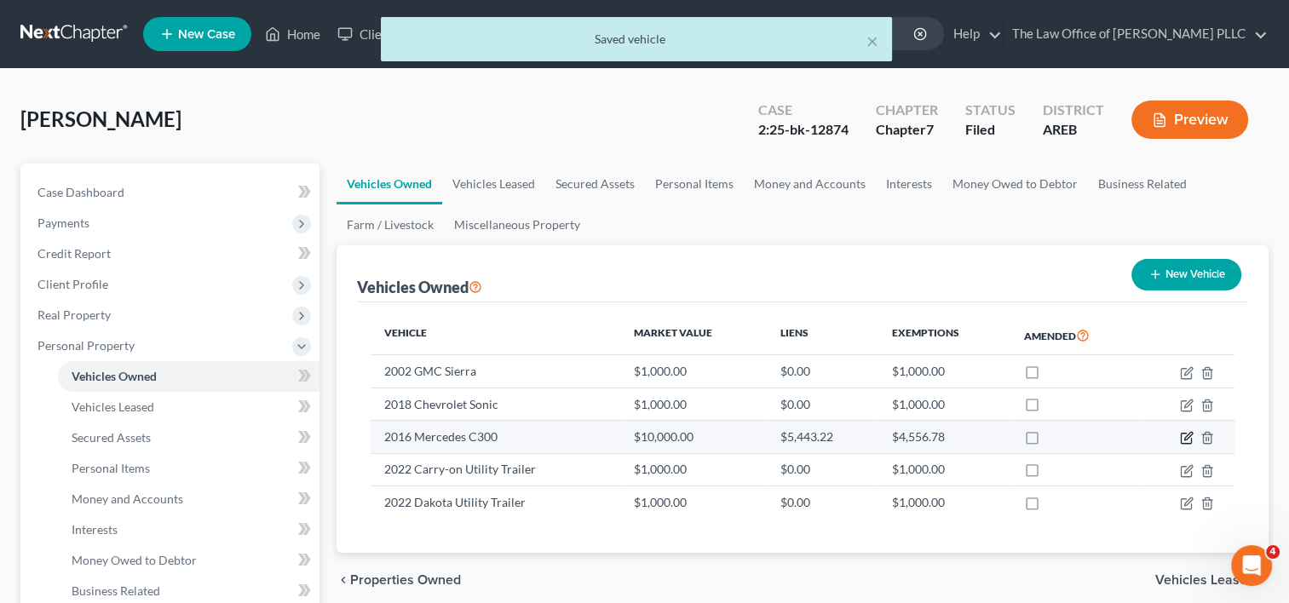
click at [1189, 436] on icon "button" at bounding box center [1188, 437] width 8 height 8
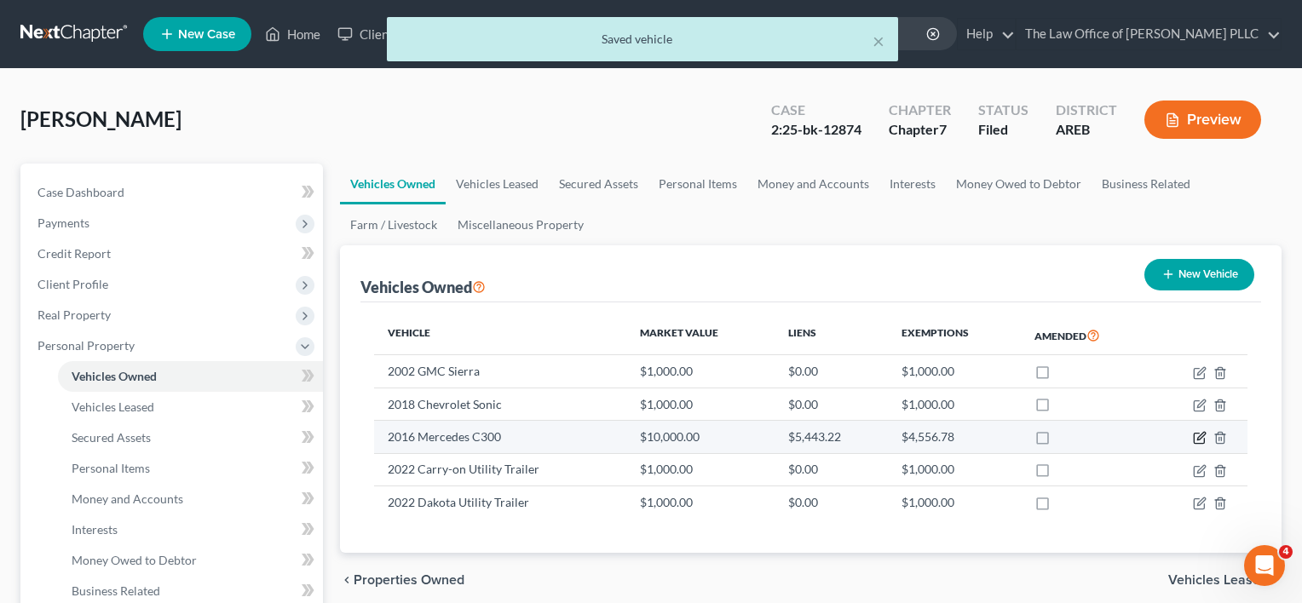
select select "0"
select select "10"
select select "2"
select select "0"
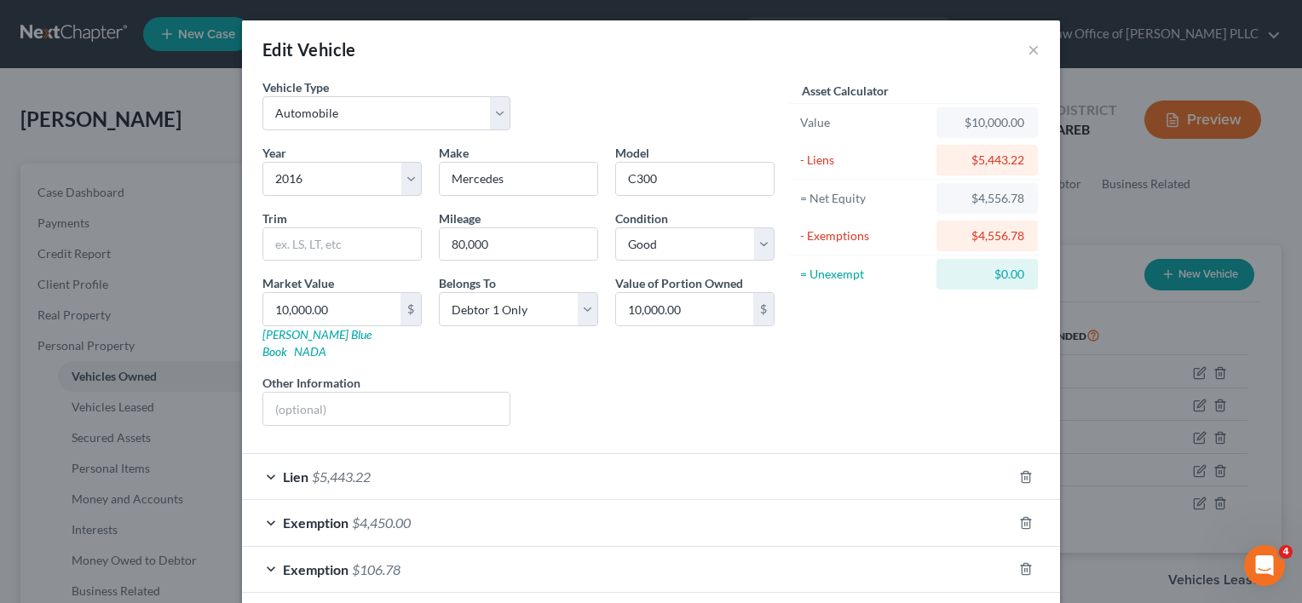
scroll to position [63, 0]
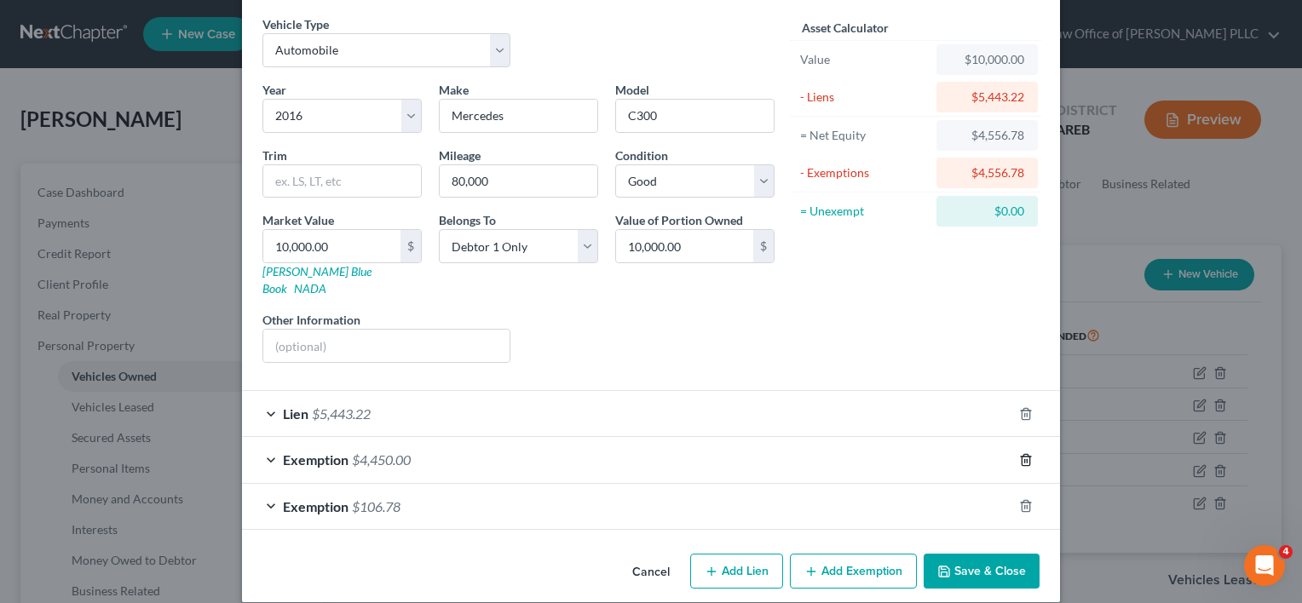
click at [1024, 453] on icon "button" at bounding box center [1026, 460] width 14 height 14
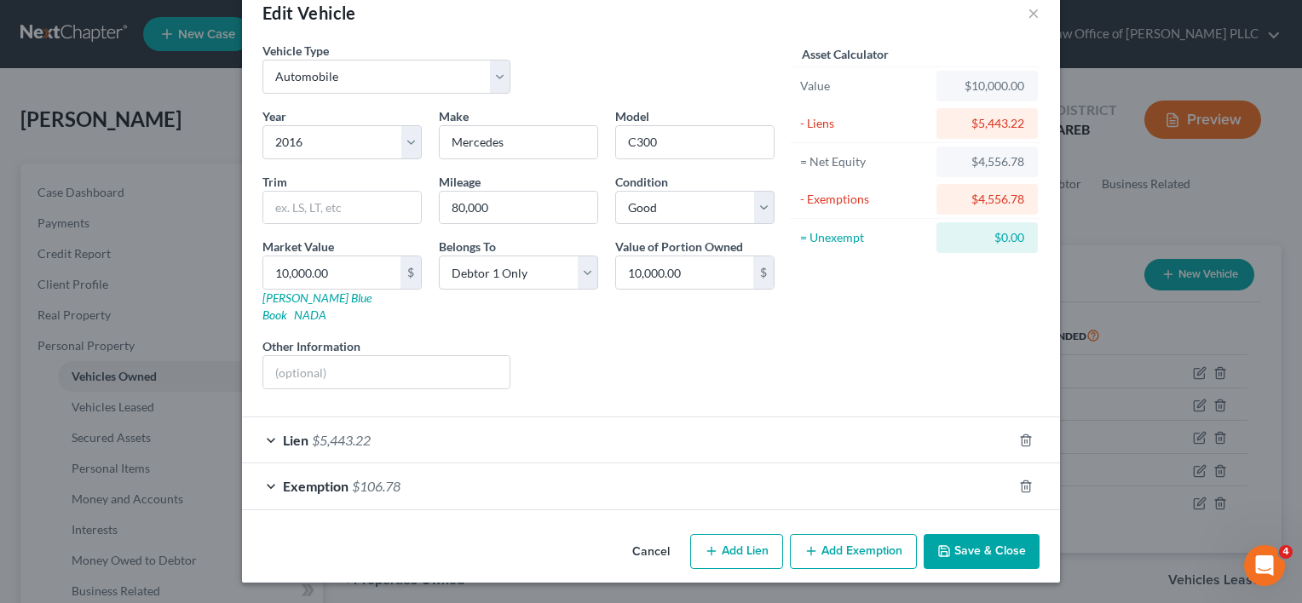
scroll to position [17, 0]
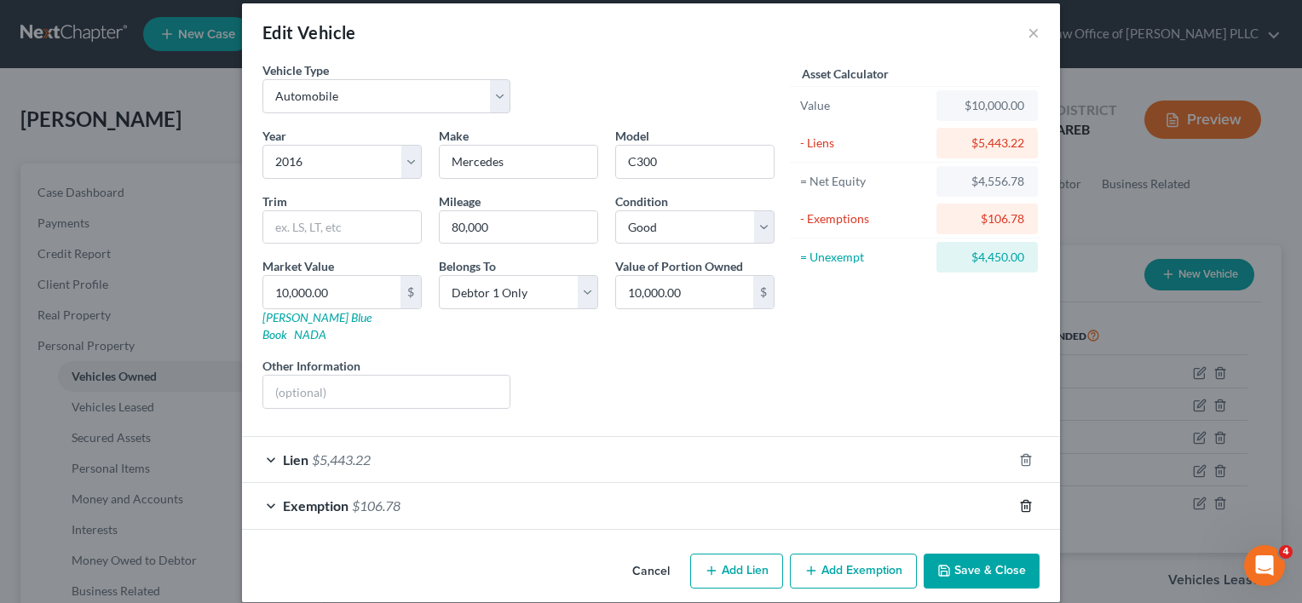
click at [1025, 505] on line "button" at bounding box center [1025, 506] width 0 height 3
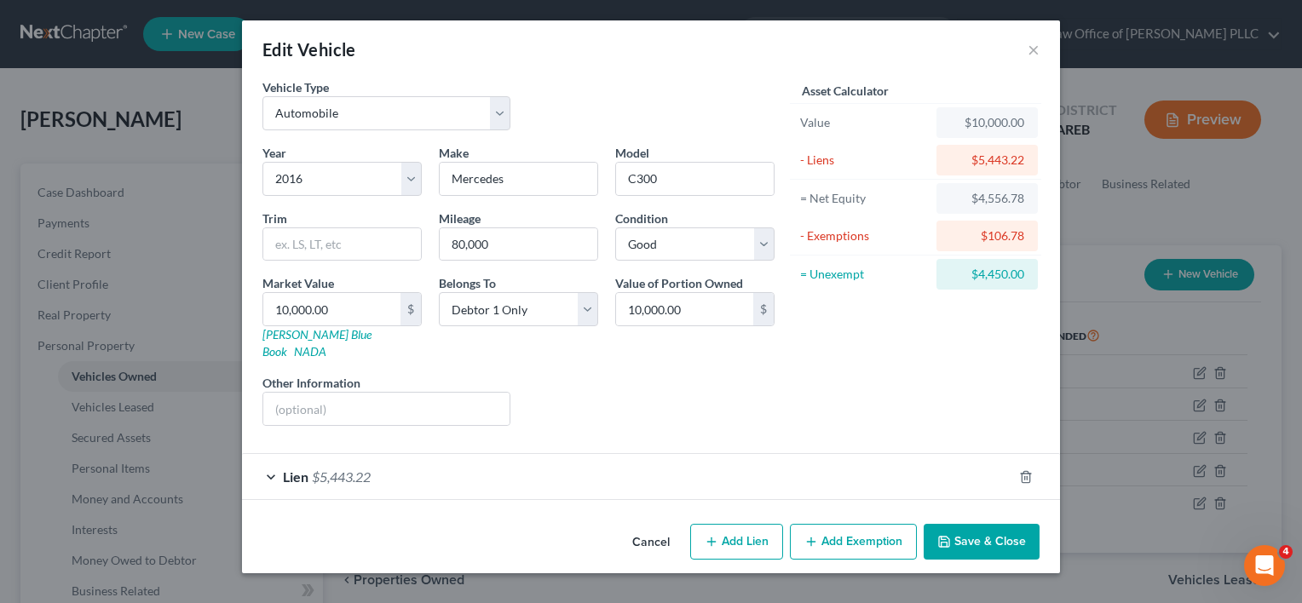
scroll to position [0, 0]
click at [872, 524] on button "Add Exemption" at bounding box center [853, 542] width 127 height 36
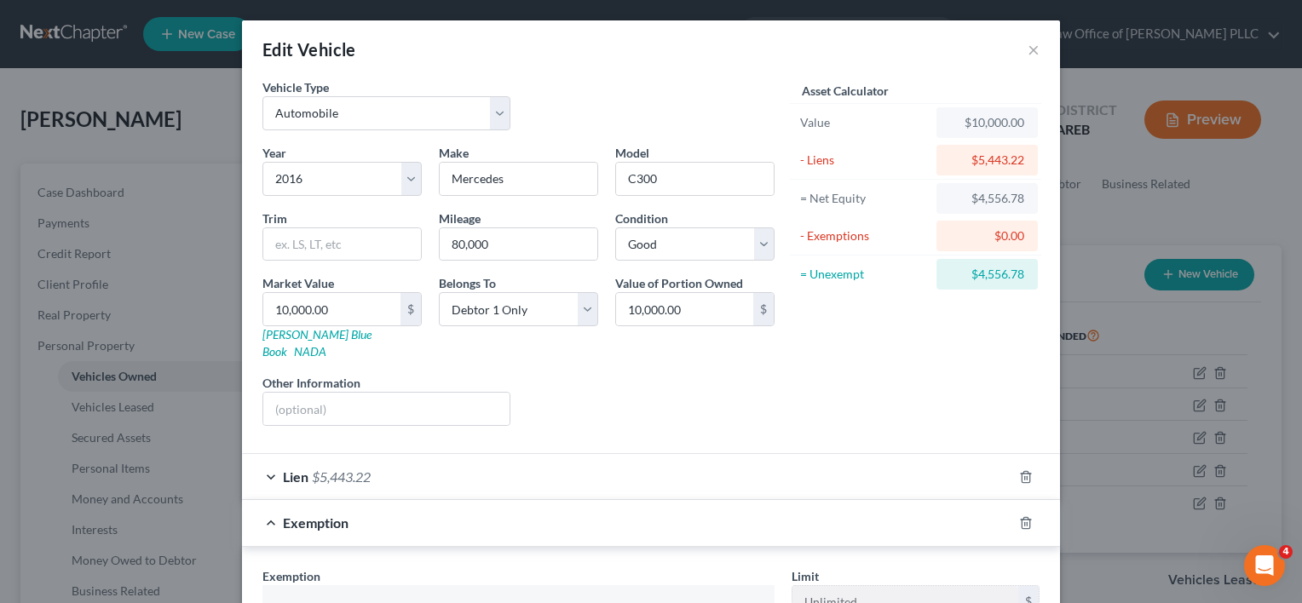
scroll to position [188, 0]
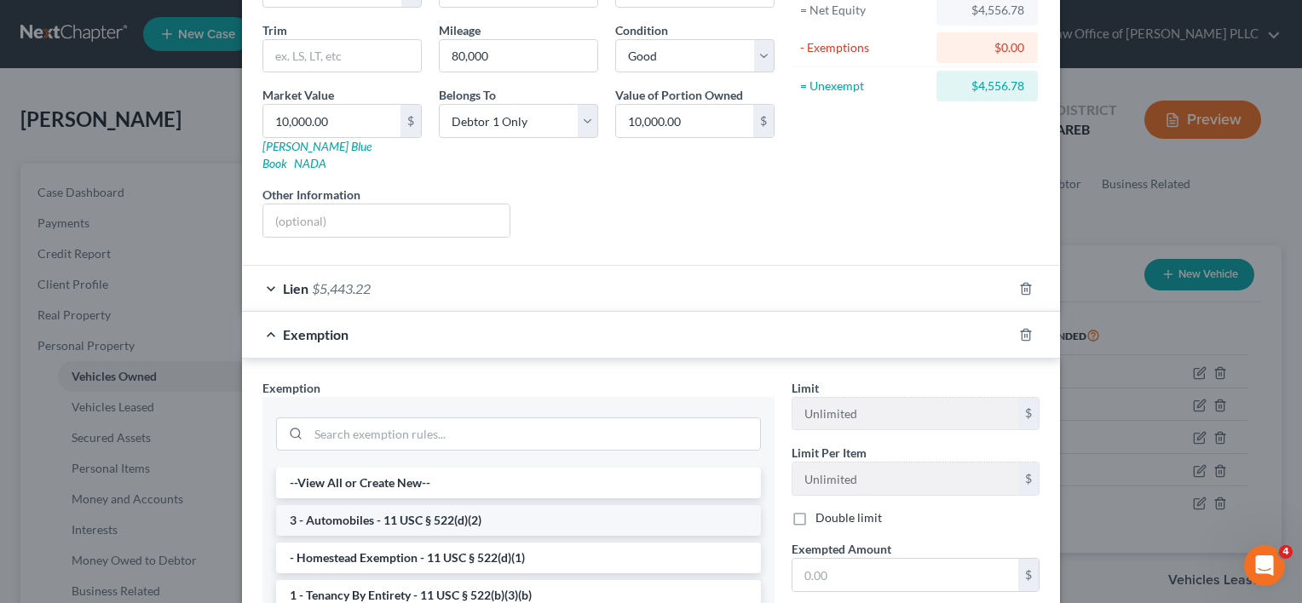
click at [403, 505] on li "3 - Automobiles - 11 USC § 522(d)(2)" at bounding box center [518, 520] width 485 height 31
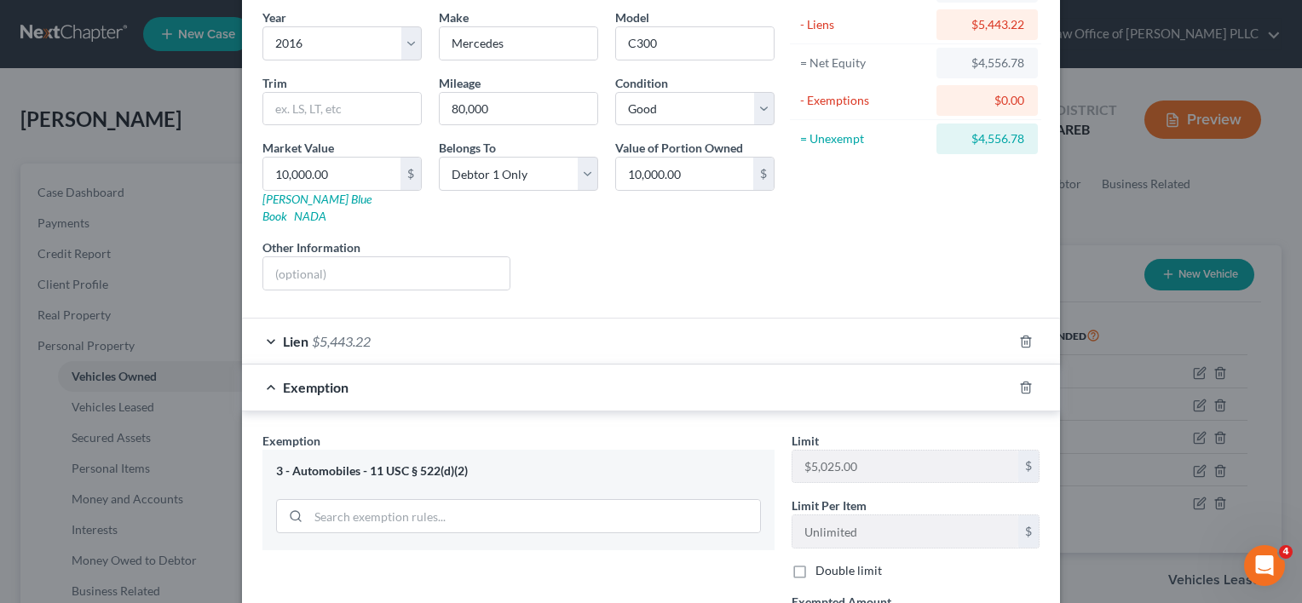
scroll to position [300, 0]
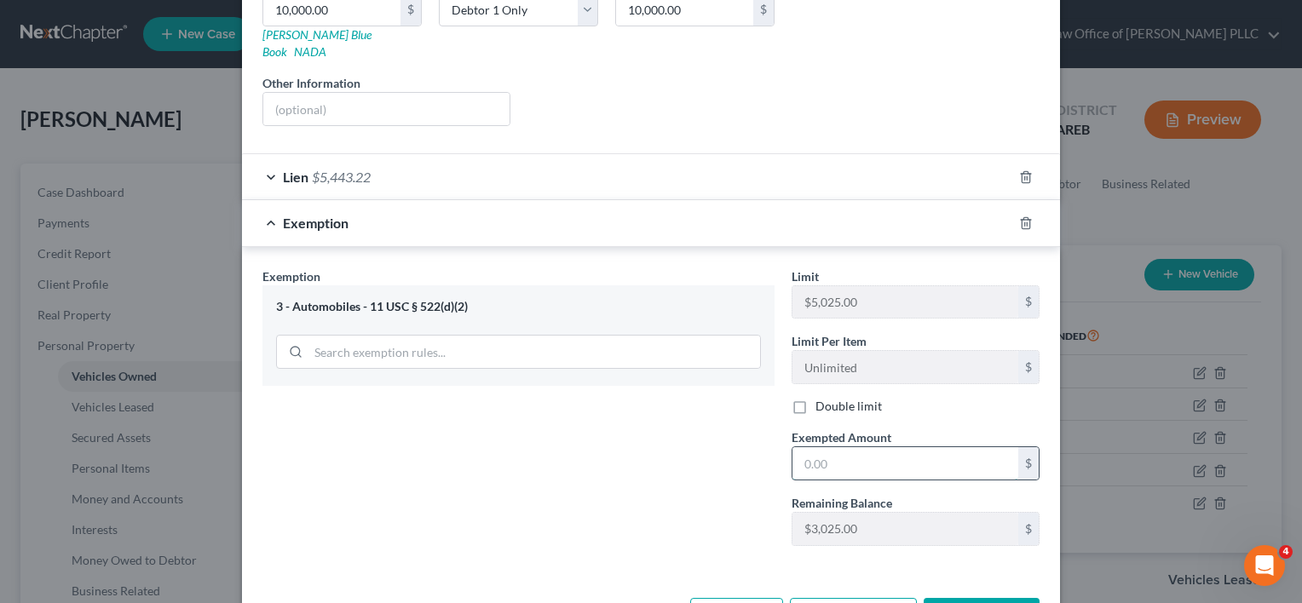
click at [823, 447] on input "text" at bounding box center [905, 463] width 226 height 32
type input "3,025"
click at [736, 454] on div "Exemption Set must be selected for CA. Exemption * 3 - Automobiles - 11 USC § 5…" at bounding box center [518, 414] width 529 height 292
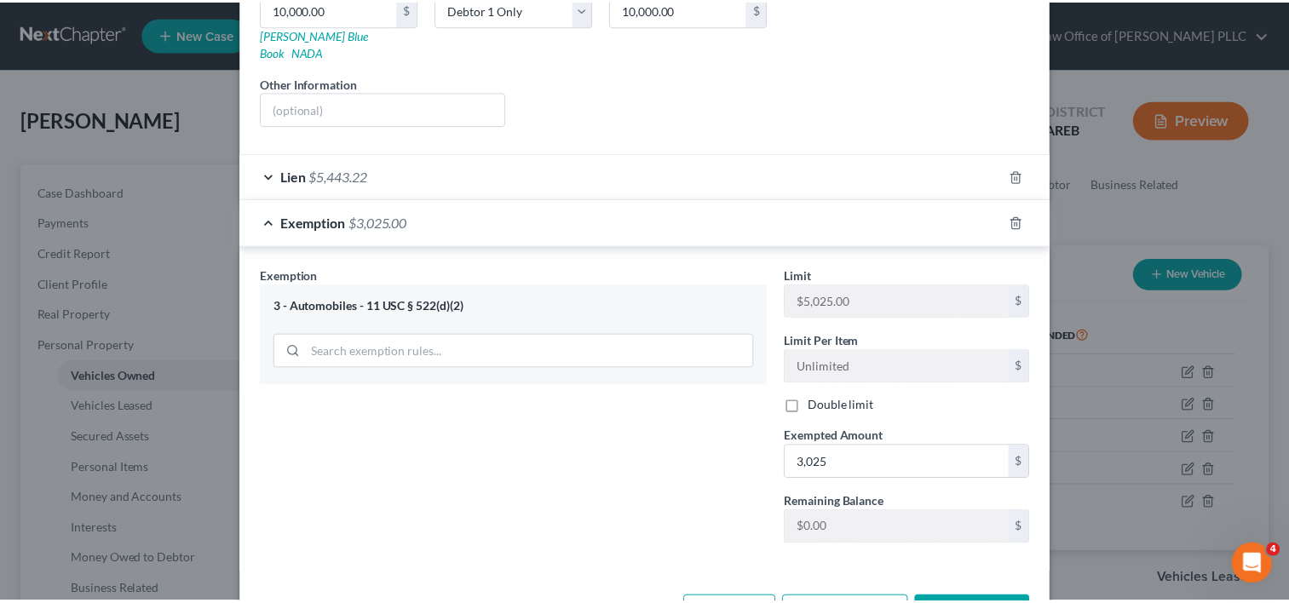
scroll to position [343, 0]
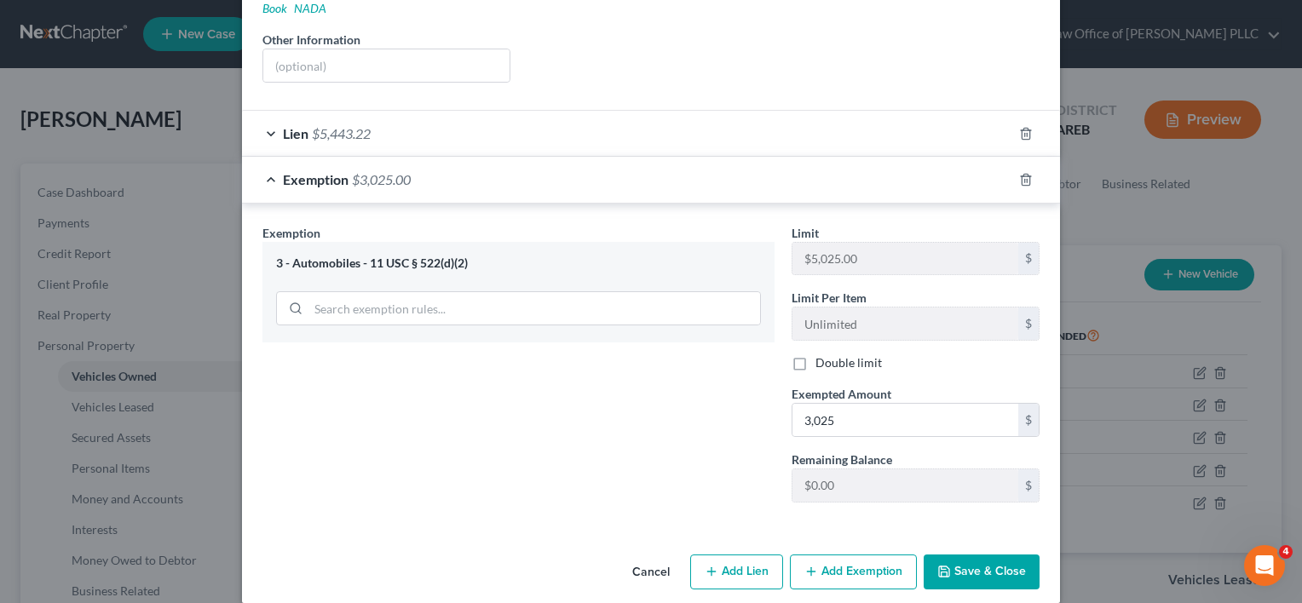
click at [971, 555] on button "Save & Close" at bounding box center [982, 573] width 116 height 36
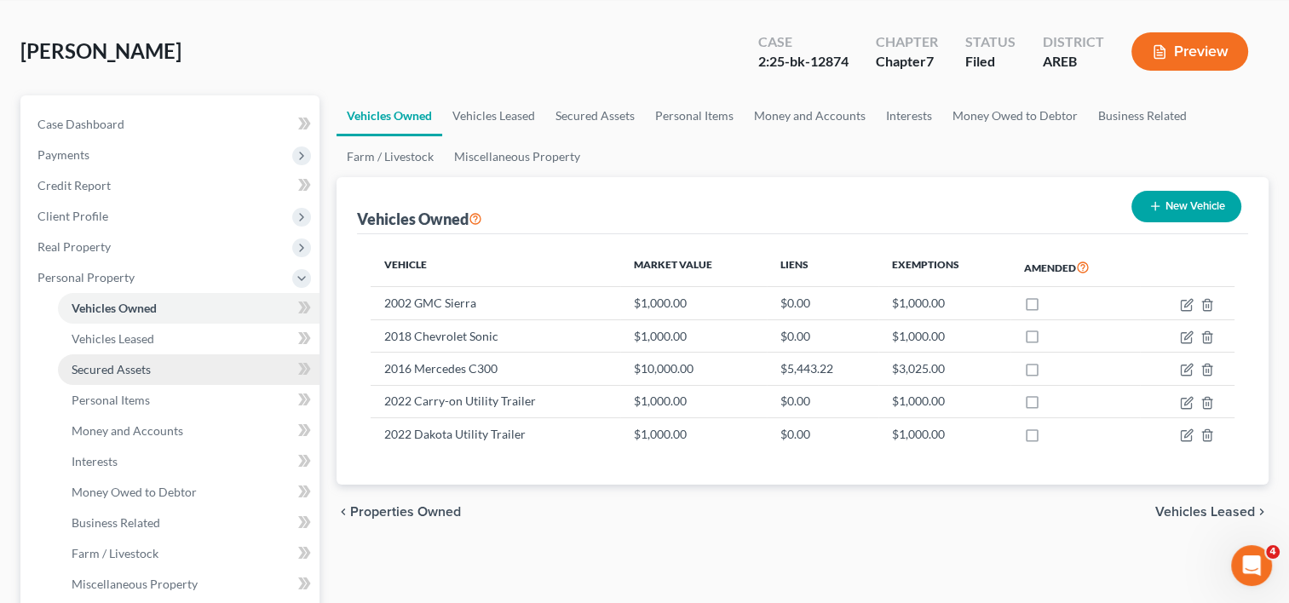
scroll to position [72, 0]
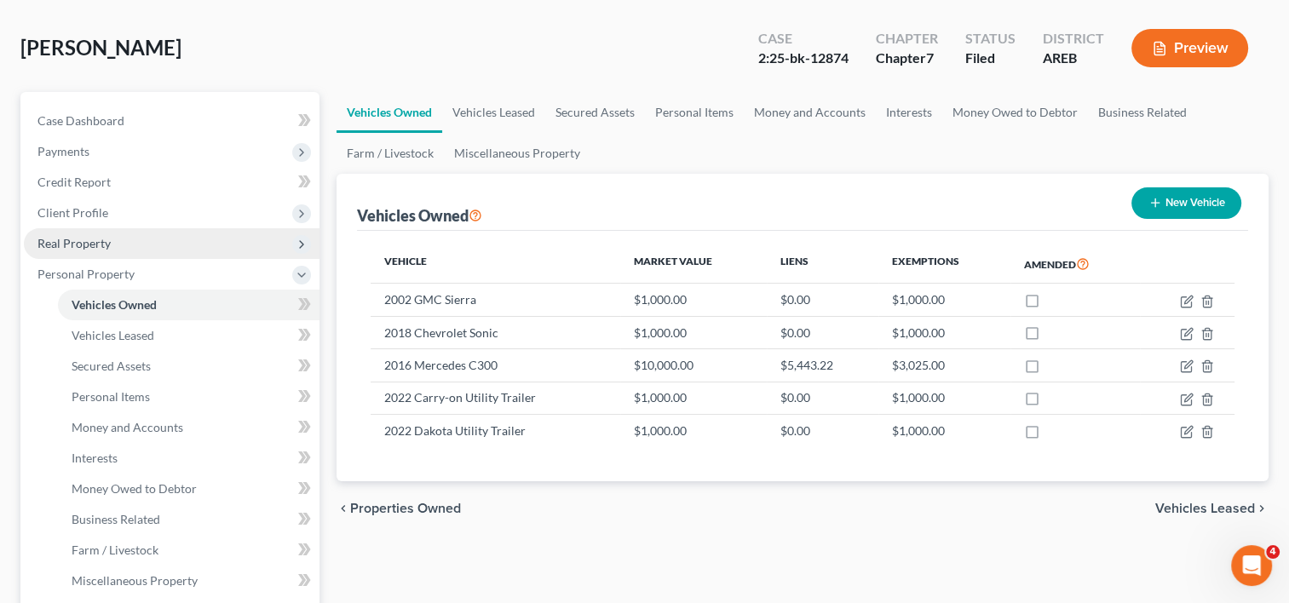
click at [101, 242] on span "Real Property" at bounding box center [73, 243] width 73 height 14
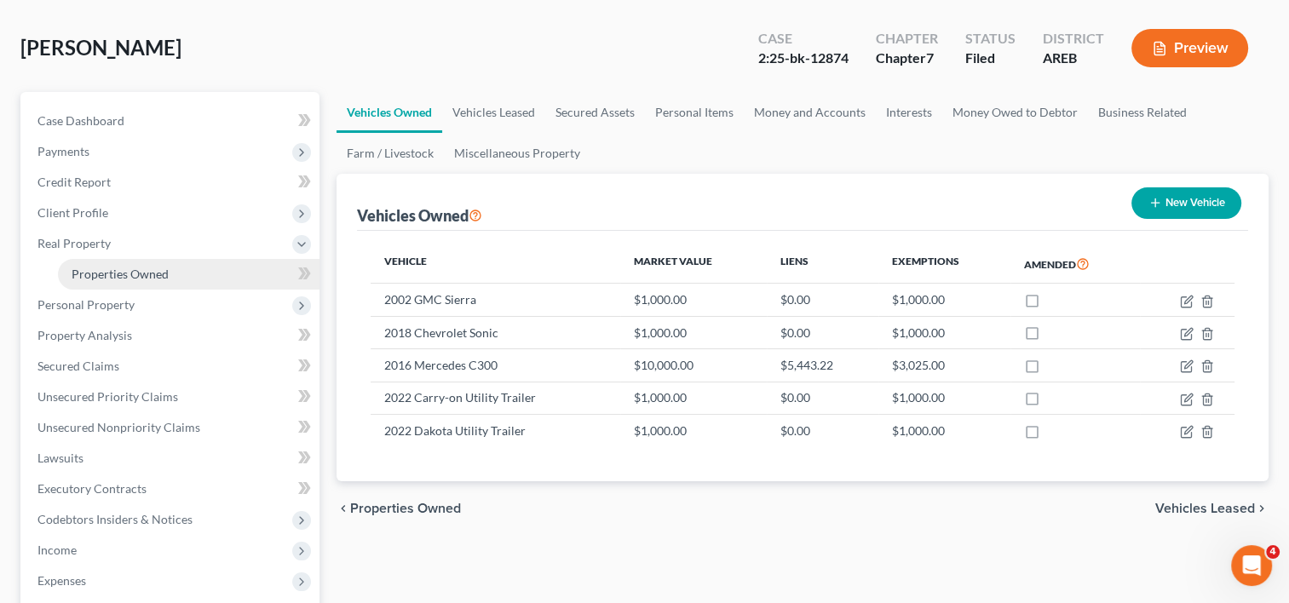
click at [181, 266] on link "Properties Owned" at bounding box center [189, 274] width 262 height 31
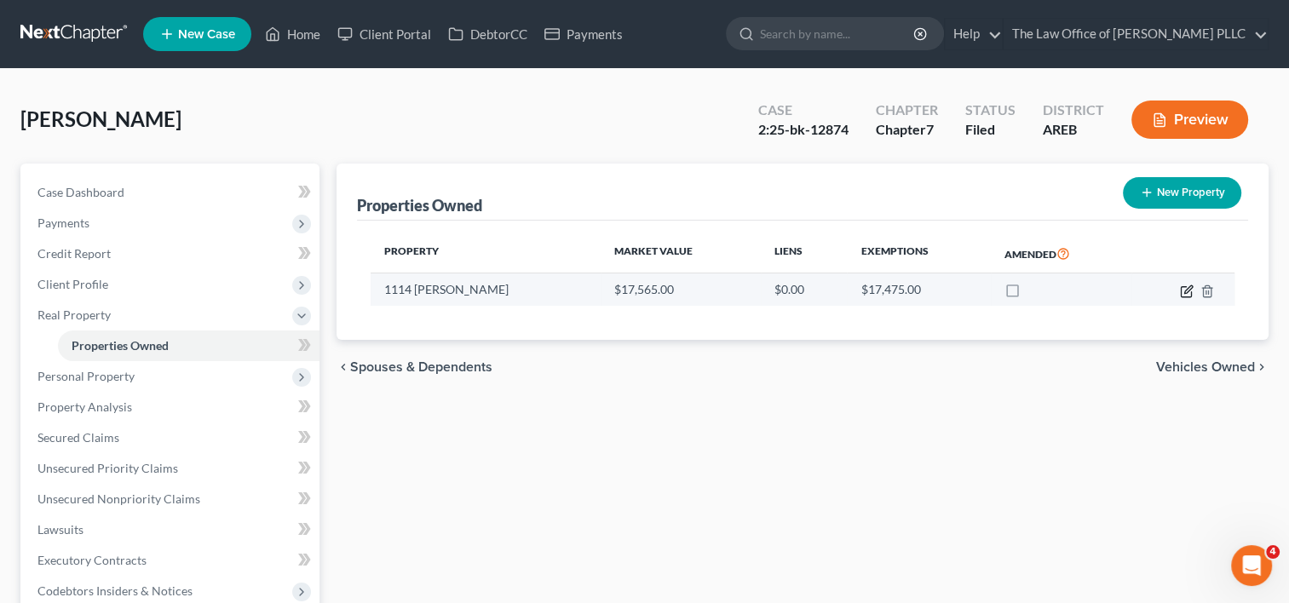
click at [1183, 287] on icon "button" at bounding box center [1187, 292] width 14 height 14
select select "2"
select select "0"
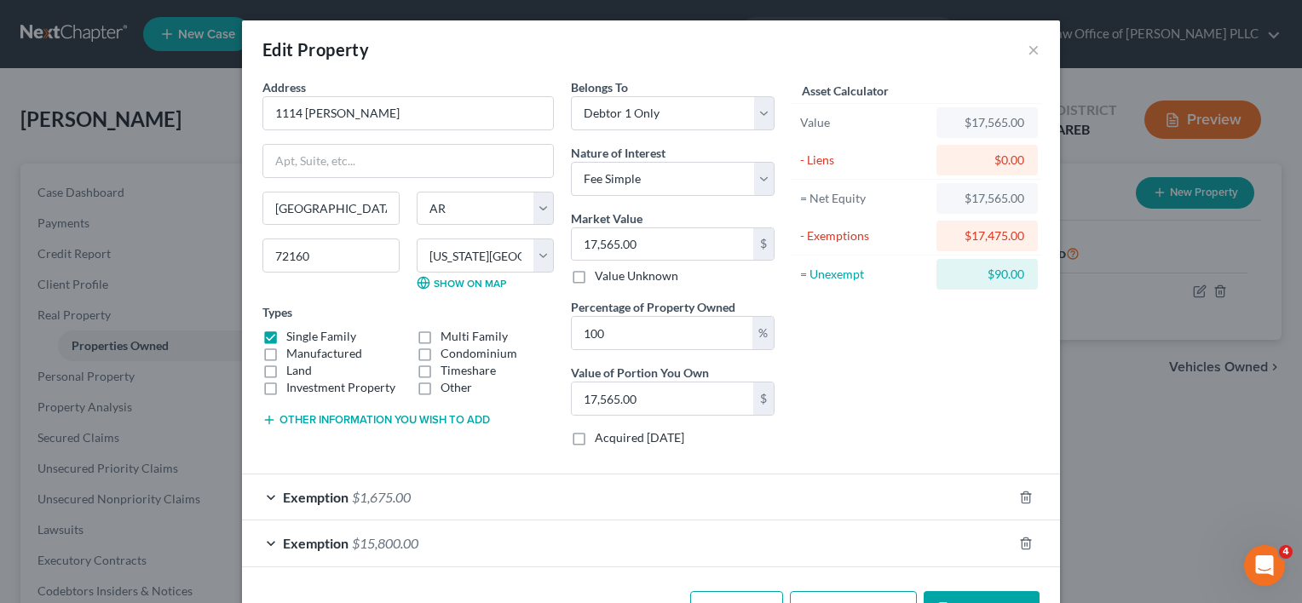
scroll to position [55, 0]
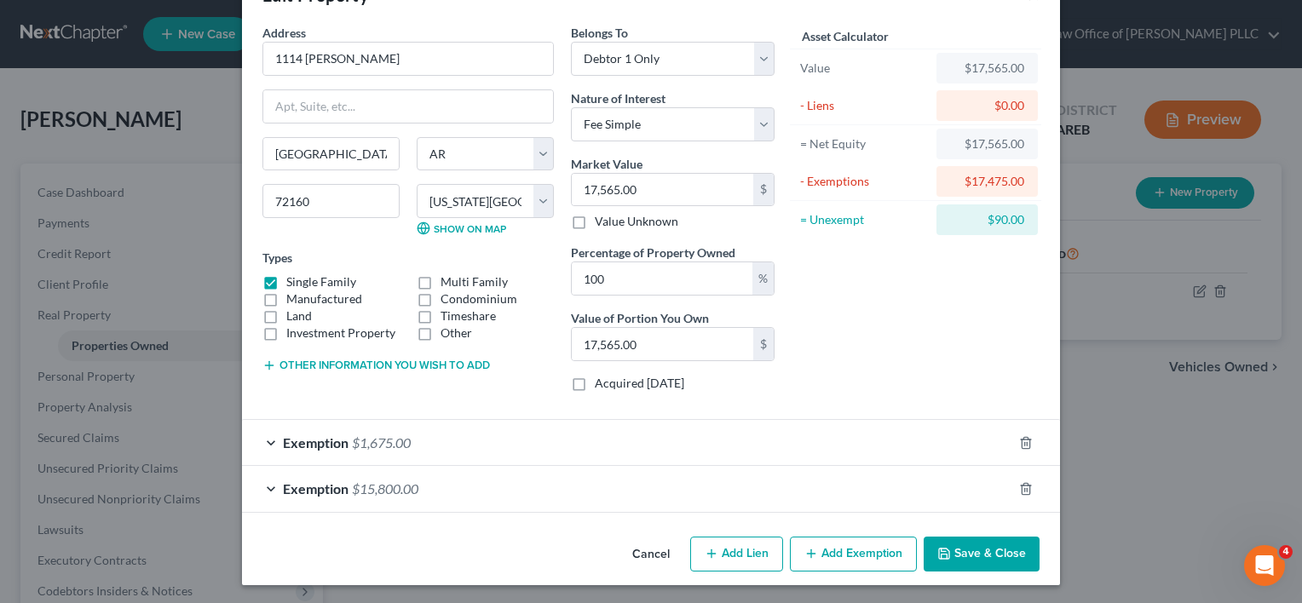
click at [852, 489] on div "Exemption $15,800.00" at bounding box center [627, 488] width 770 height 45
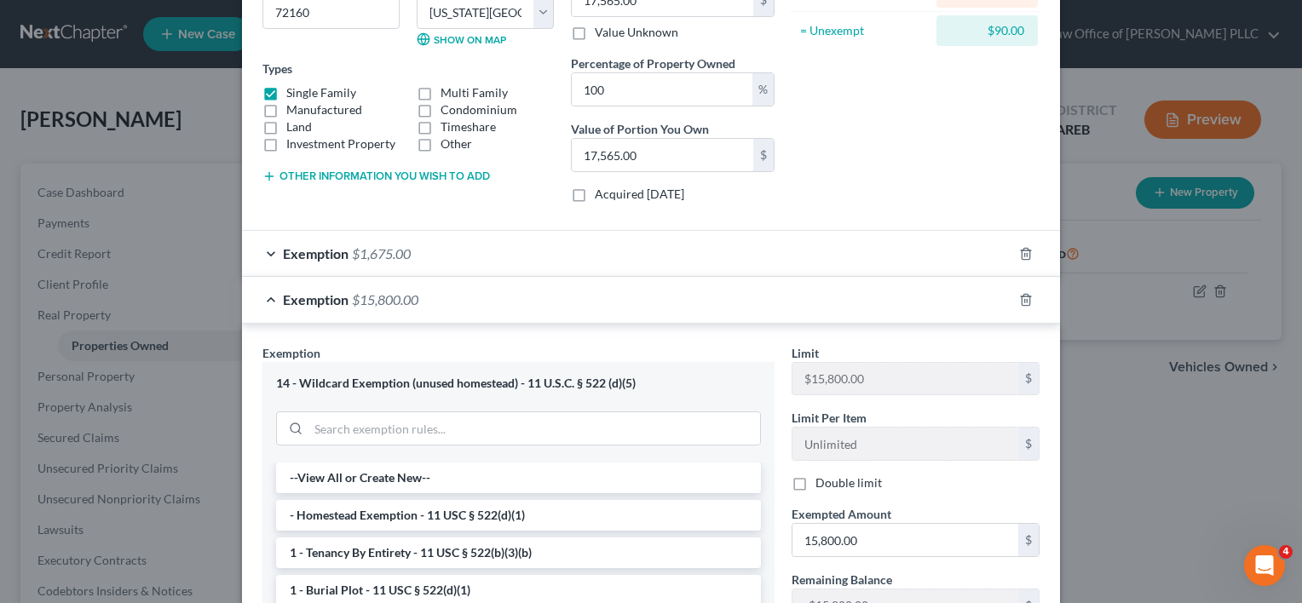
scroll to position [242, 0]
click at [1019, 249] on icon "button" at bounding box center [1026, 256] width 14 height 14
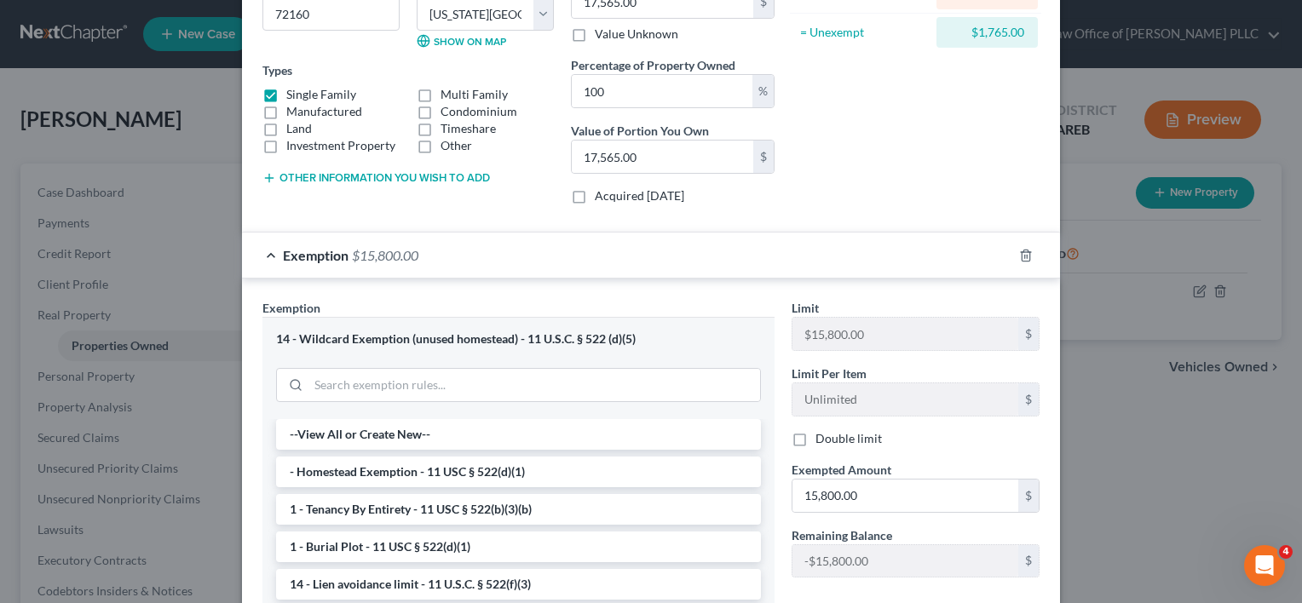
scroll to position [449, 0]
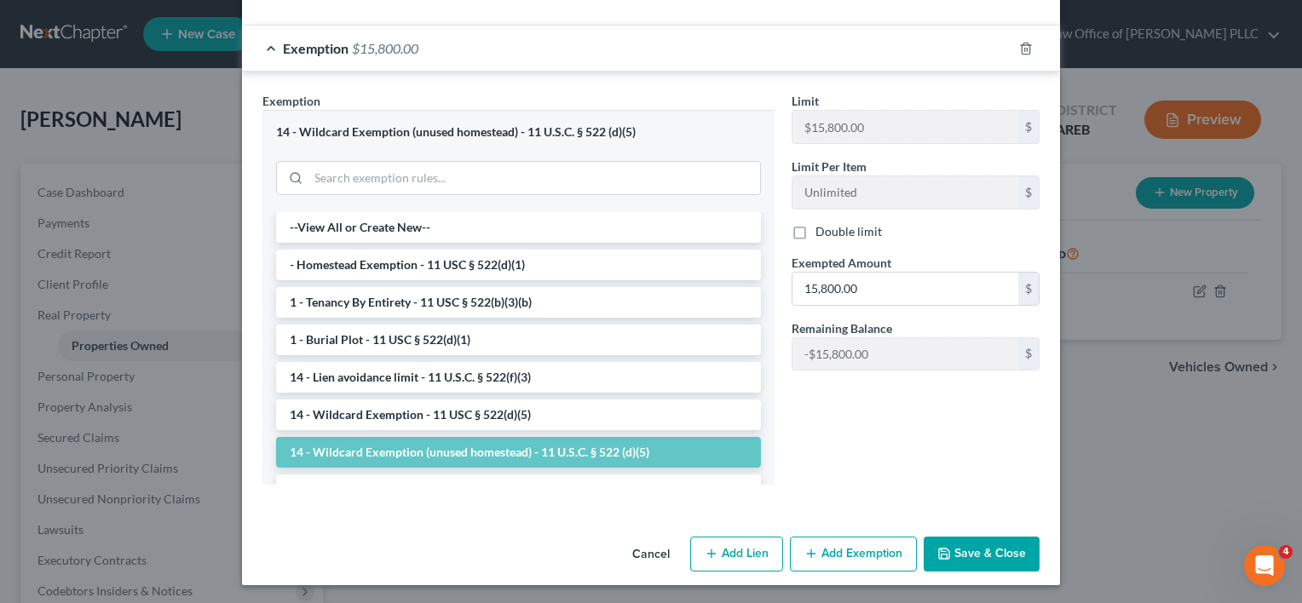
click at [970, 550] on button "Save & Close" at bounding box center [982, 555] width 116 height 36
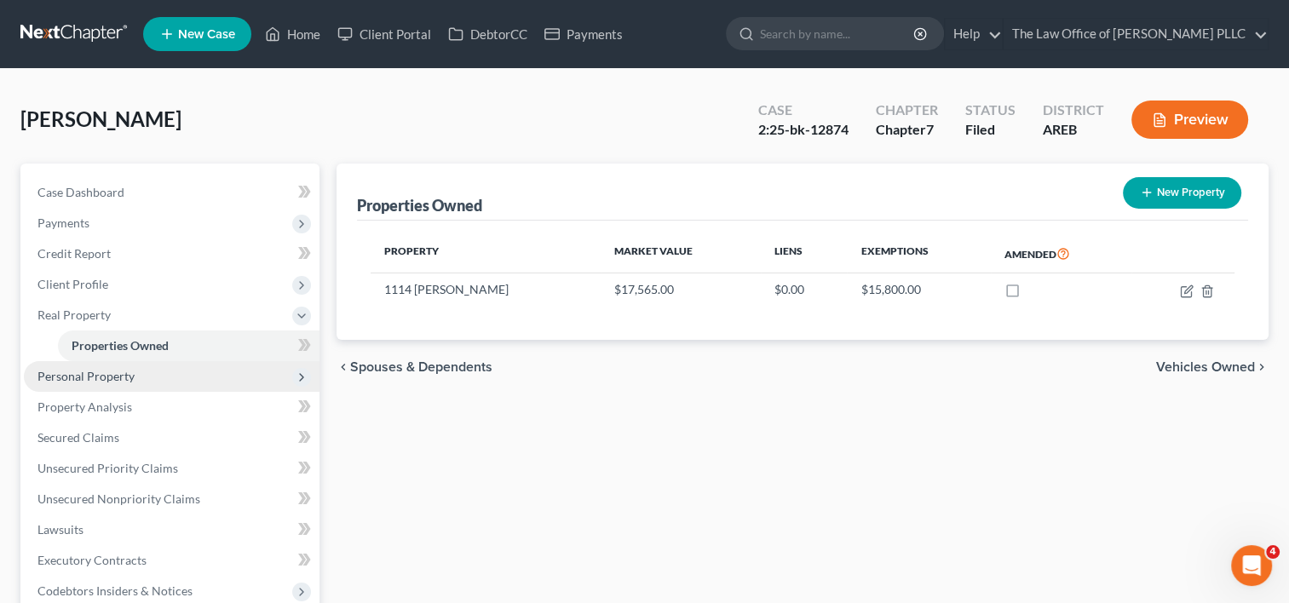
click at [130, 375] on span "Personal Property" at bounding box center [85, 376] width 97 height 14
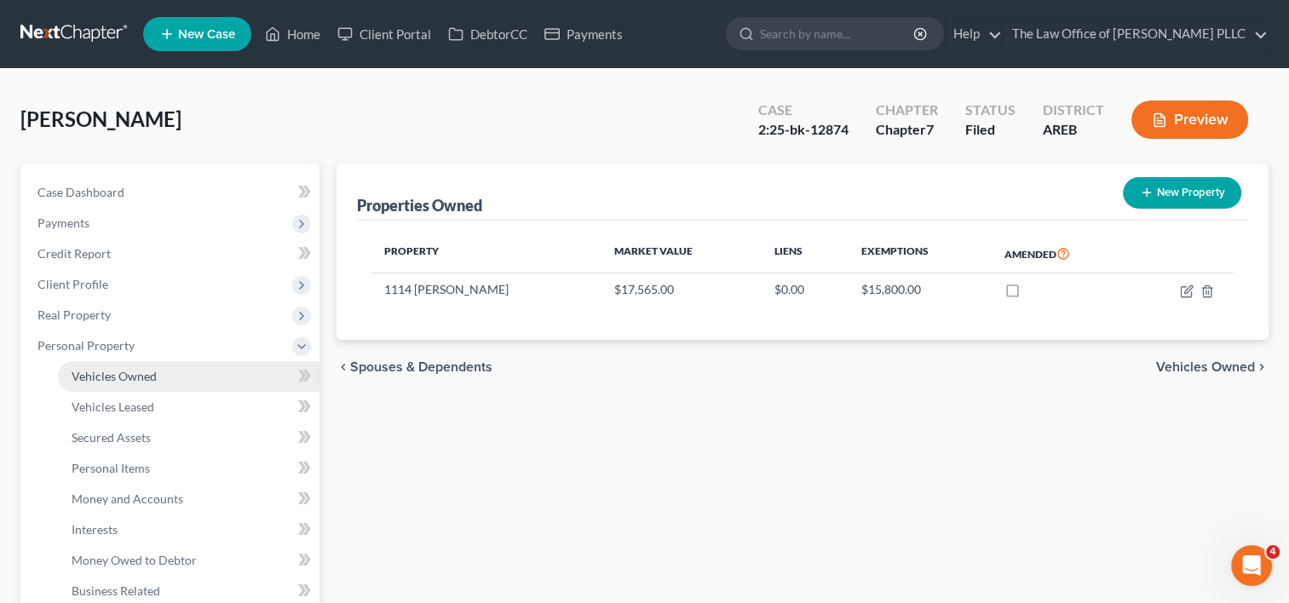
click at [153, 373] on span "Vehicles Owned" at bounding box center [114, 376] width 85 height 14
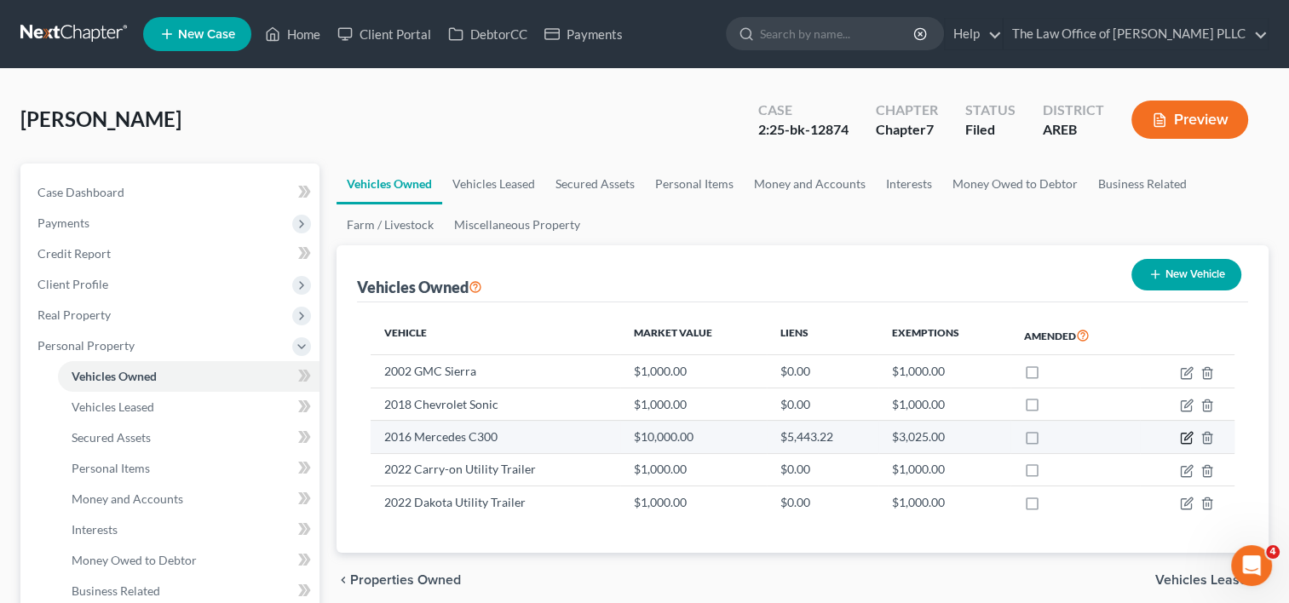
click at [1186, 436] on icon "button" at bounding box center [1187, 438] width 14 height 14
select select "0"
select select "10"
select select "2"
select select "0"
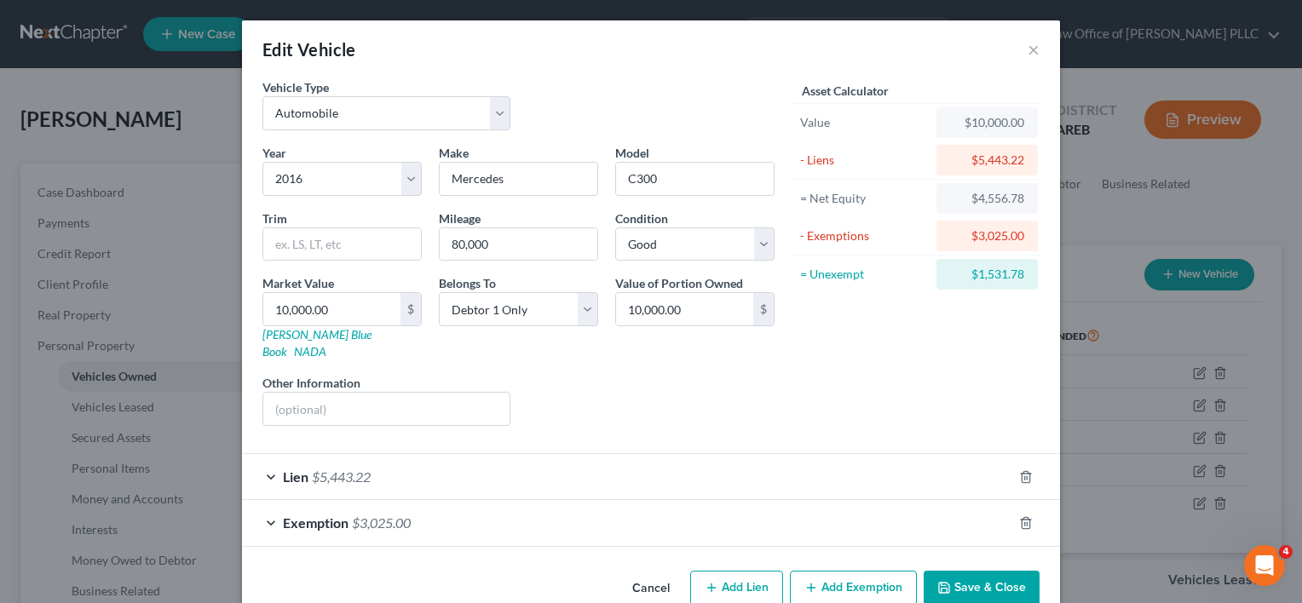
scroll to position [17, 0]
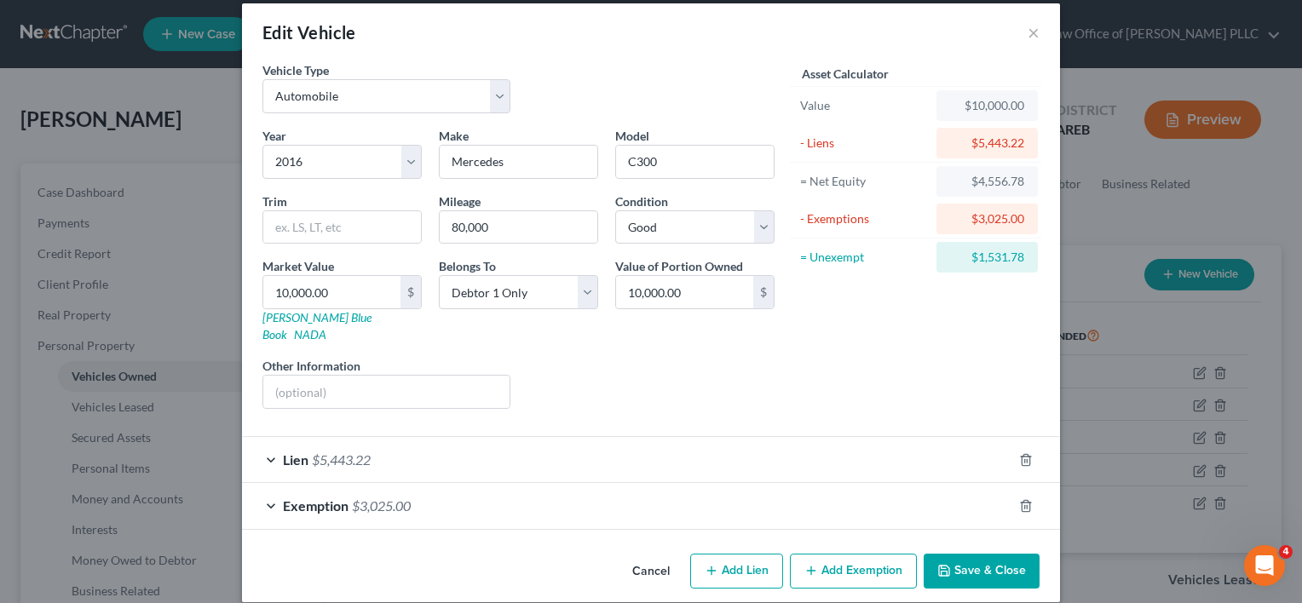
click at [834, 554] on button "Add Exemption" at bounding box center [853, 572] width 127 height 36
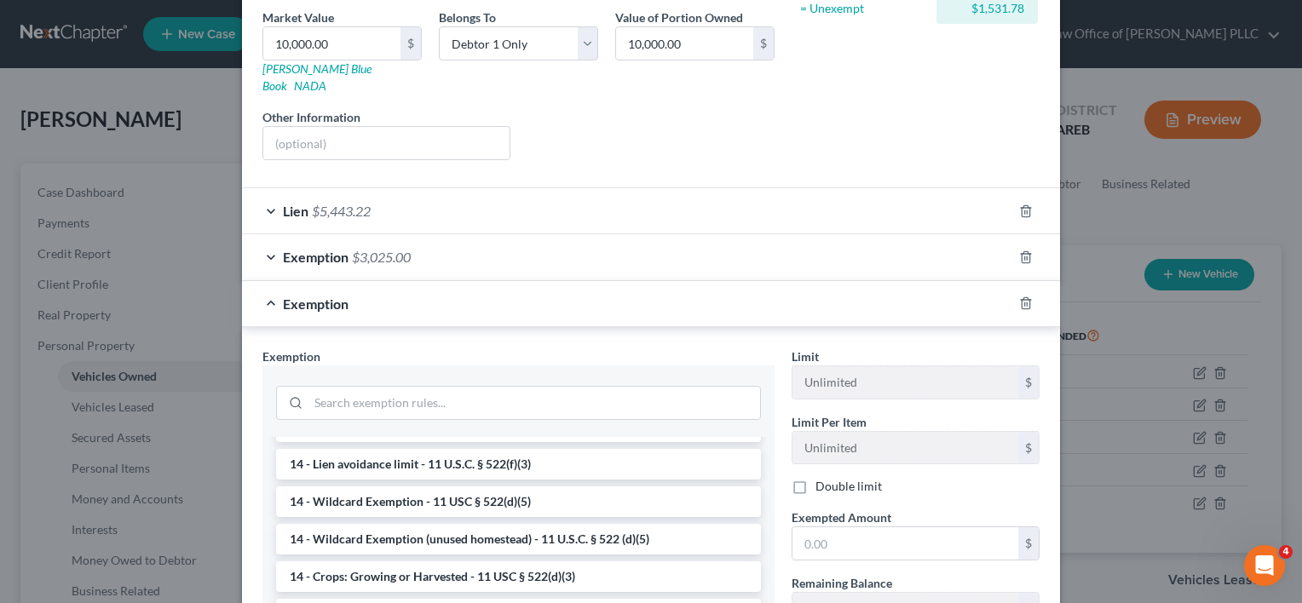
scroll to position [328, 0]
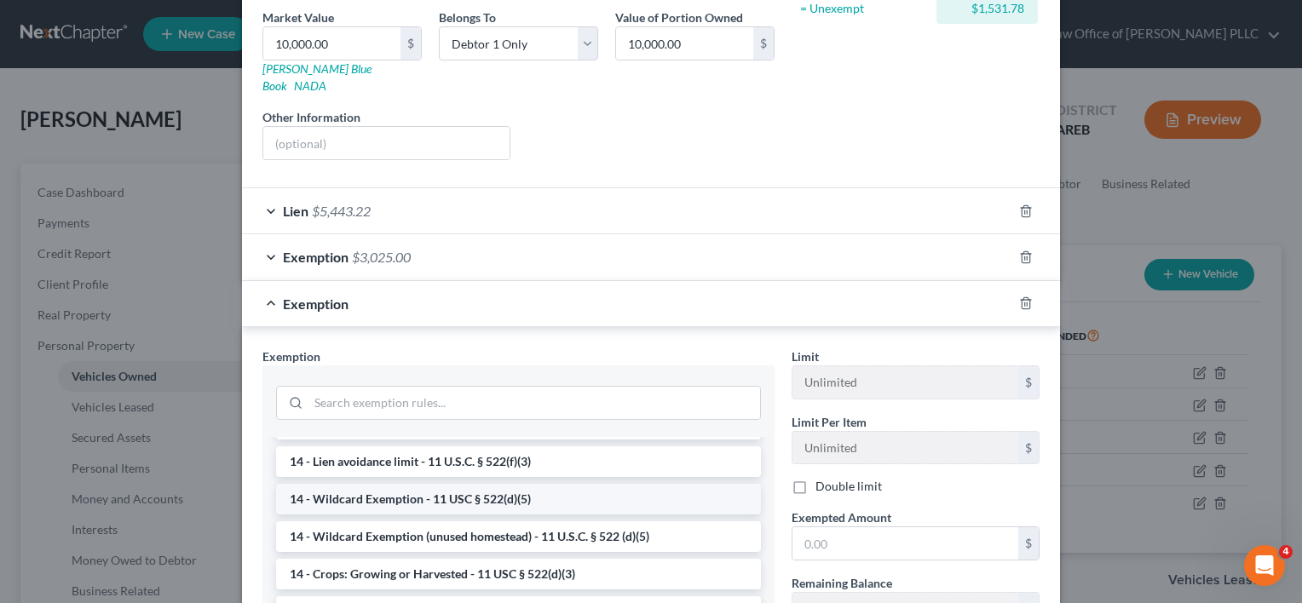
click at [424, 486] on li "14 - Wildcard Exemption - 11 USC § 522(d)(5)" at bounding box center [518, 499] width 485 height 31
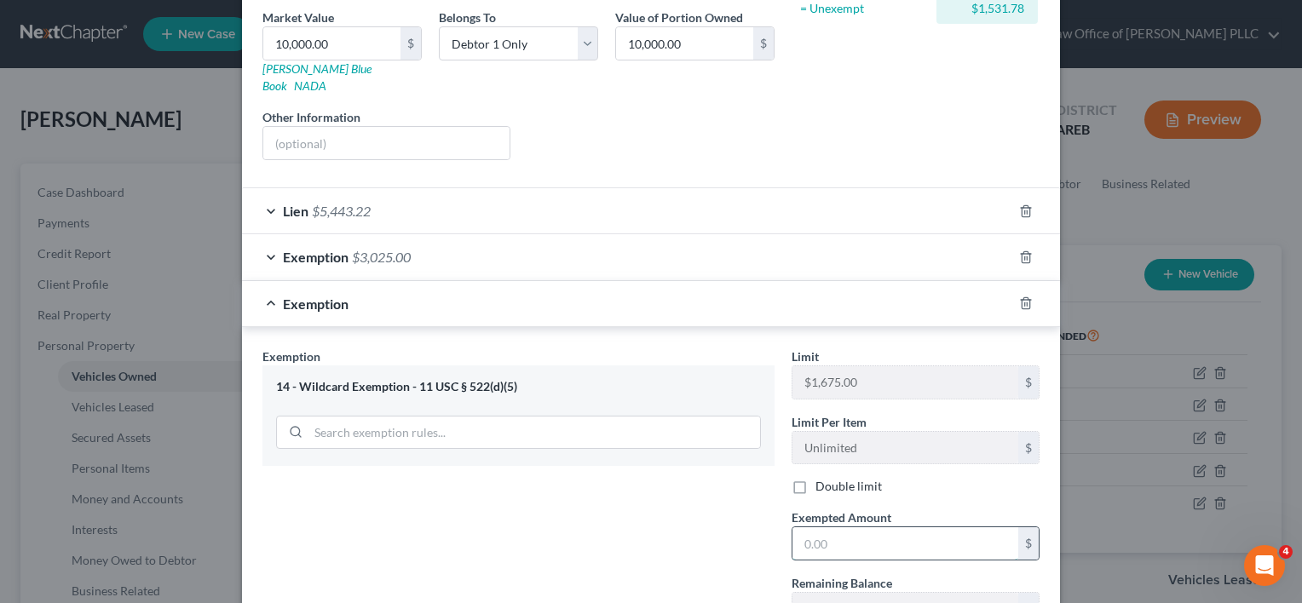
click at [886, 527] on input "text" at bounding box center [905, 543] width 226 height 32
type input "1,531.78"
click at [699, 513] on div "Exemption Set must be selected for CA. Exemption * 14 - Wildcard Exemption - 11…" at bounding box center [518, 494] width 529 height 292
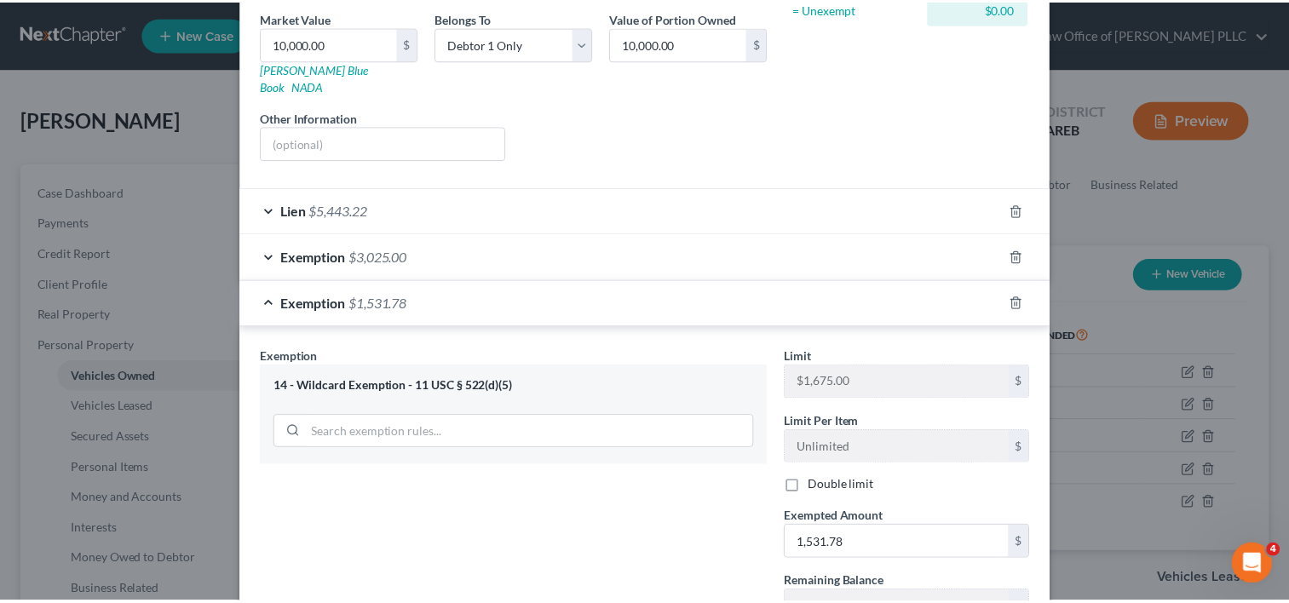
scroll to position [389, 0]
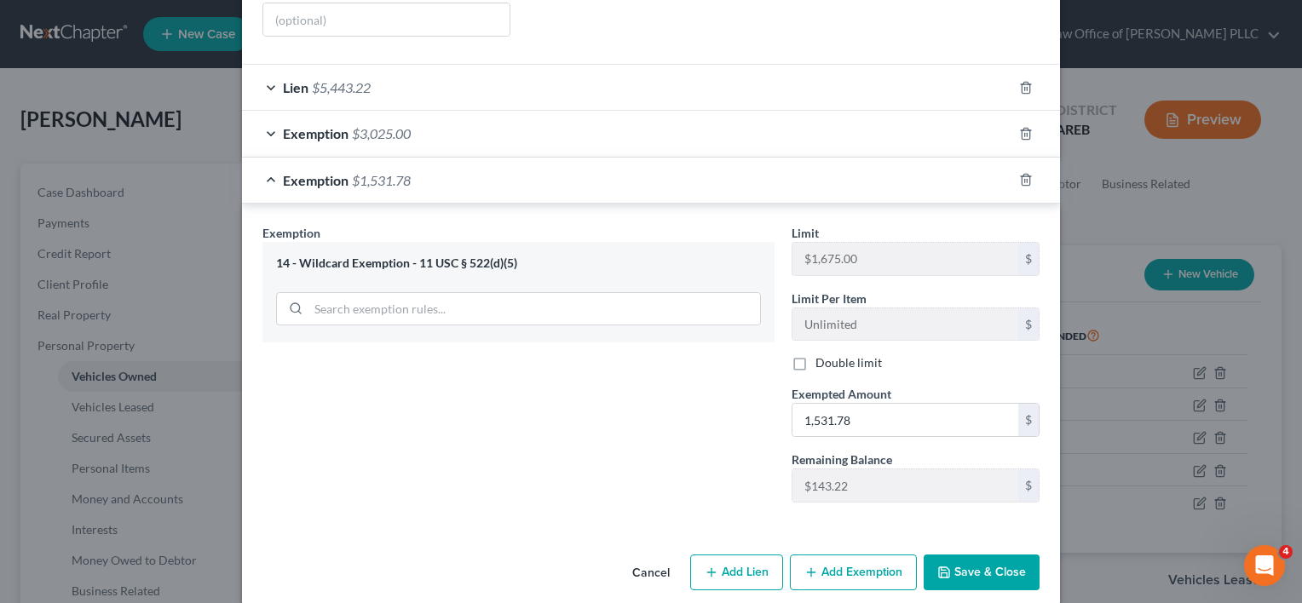
click at [966, 555] on button "Save & Close" at bounding box center [982, 573] width 116 height 36
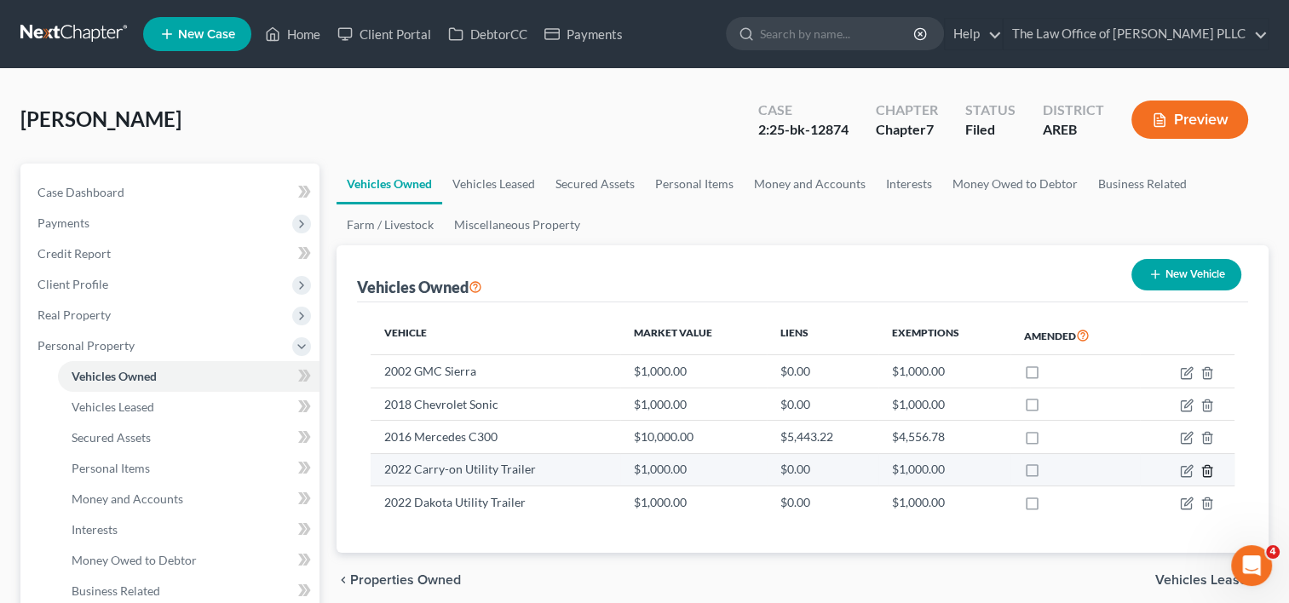
click at [1205, 469] on icon "button" at bounding box center [1207, 471] width 14 height 14
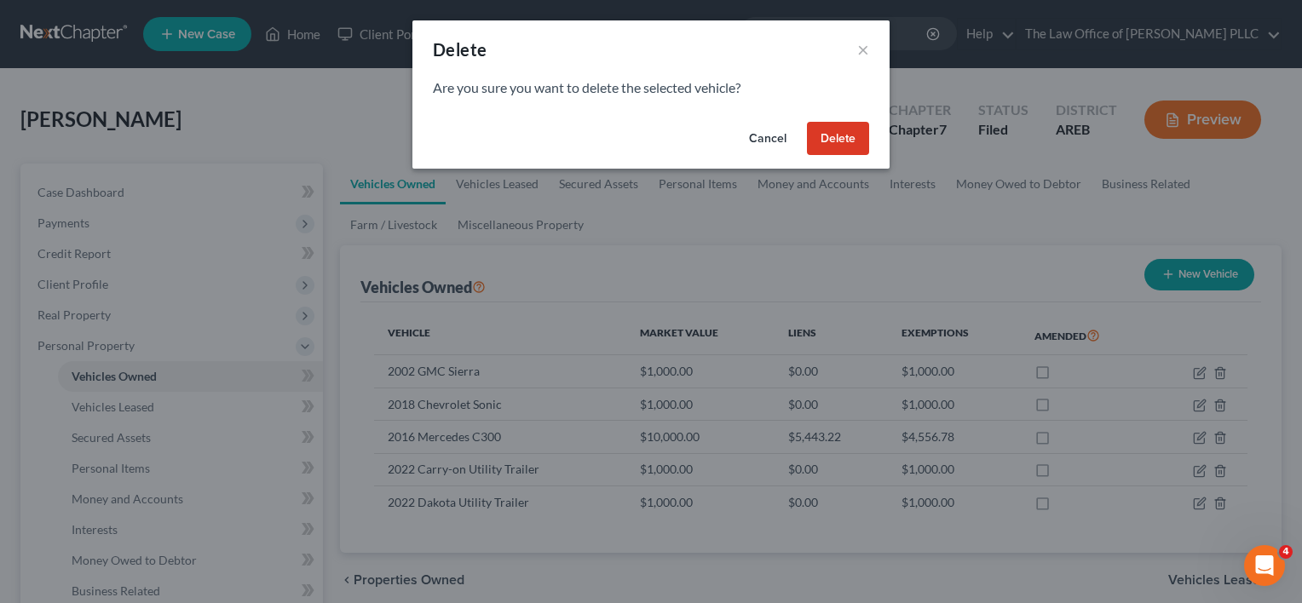
click at [830, 136] on button "Delete" at bounding box center [838, 139] width 62 height 34
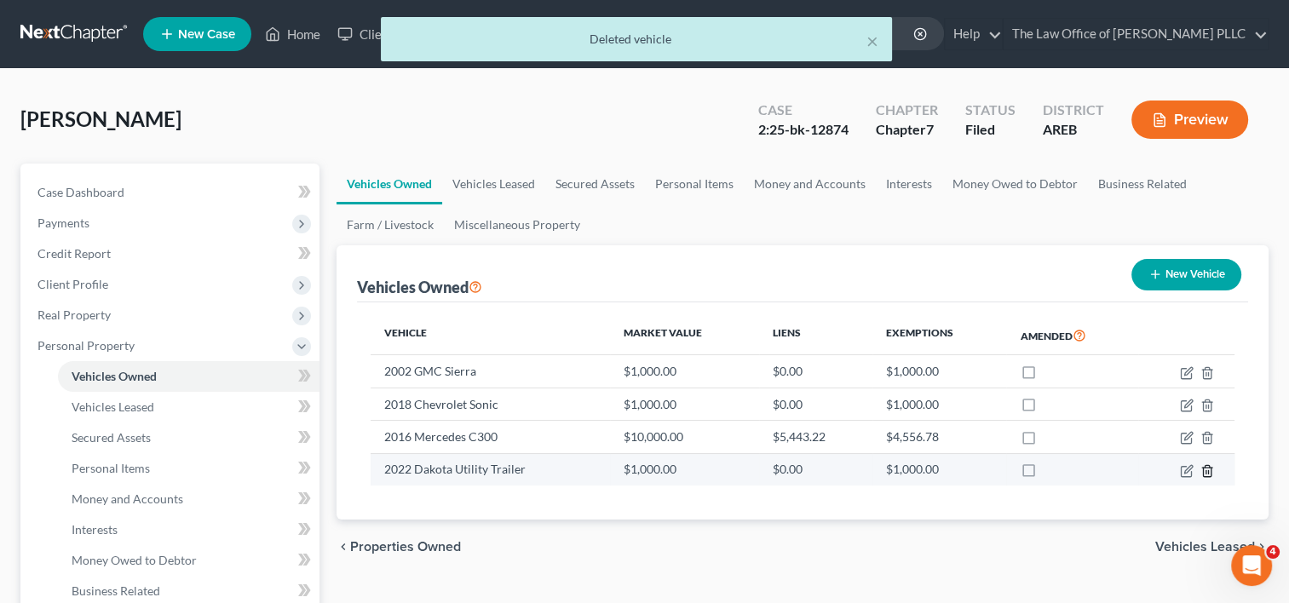
click at [1210, 469] on icon "button" at bounding box center [1207, 470] width 8 height 11
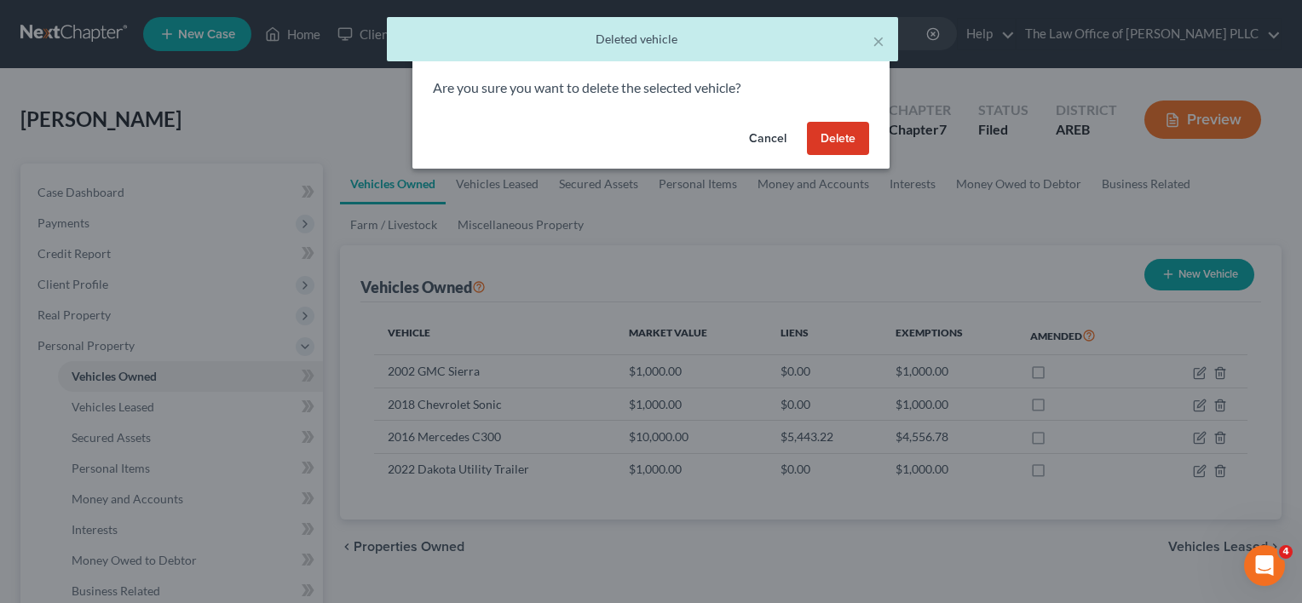
click at [855, 145] on button "Delete" at bounding box center [838, 139] width 62 height 34
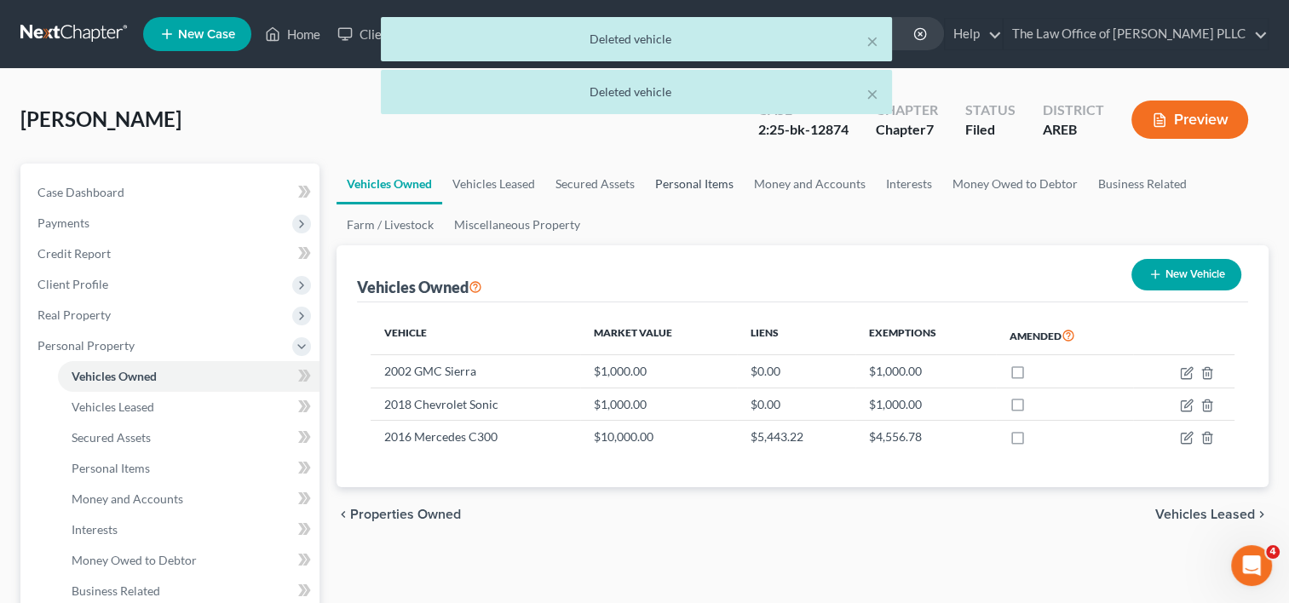
click at [682, 181] on link "Personal Items" at bounding box center [694, 184] width 99 height 41
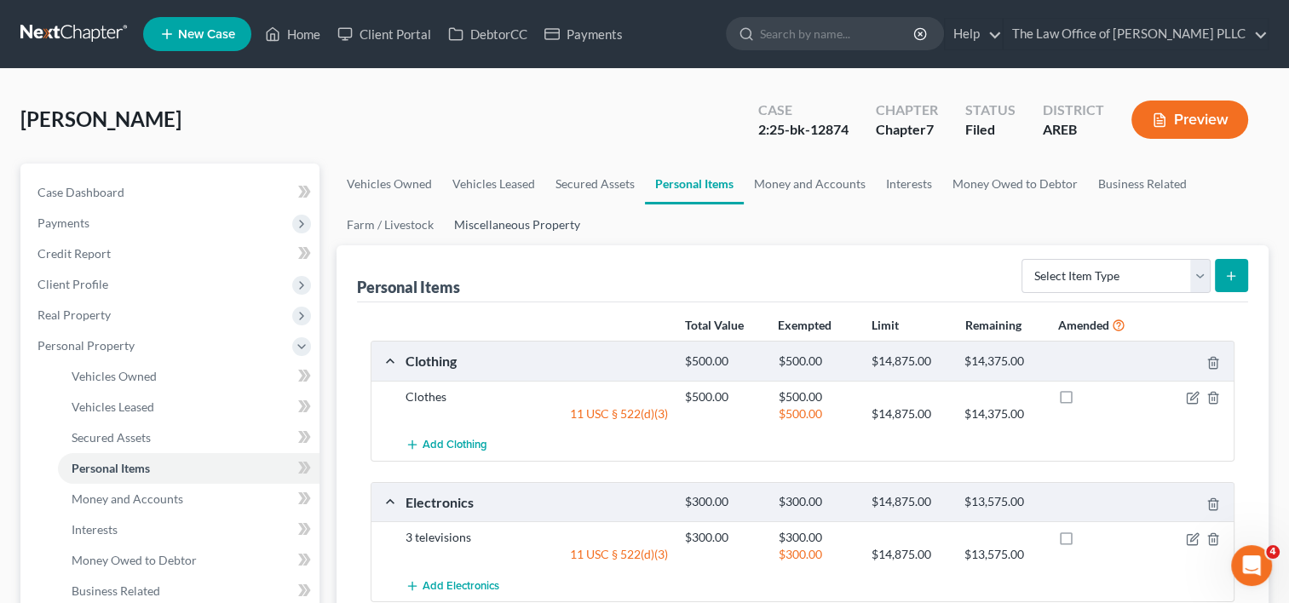
click at [520, 222] on link "Miscellaneous Property" at bounding box center [517, 224] width 147 height 41
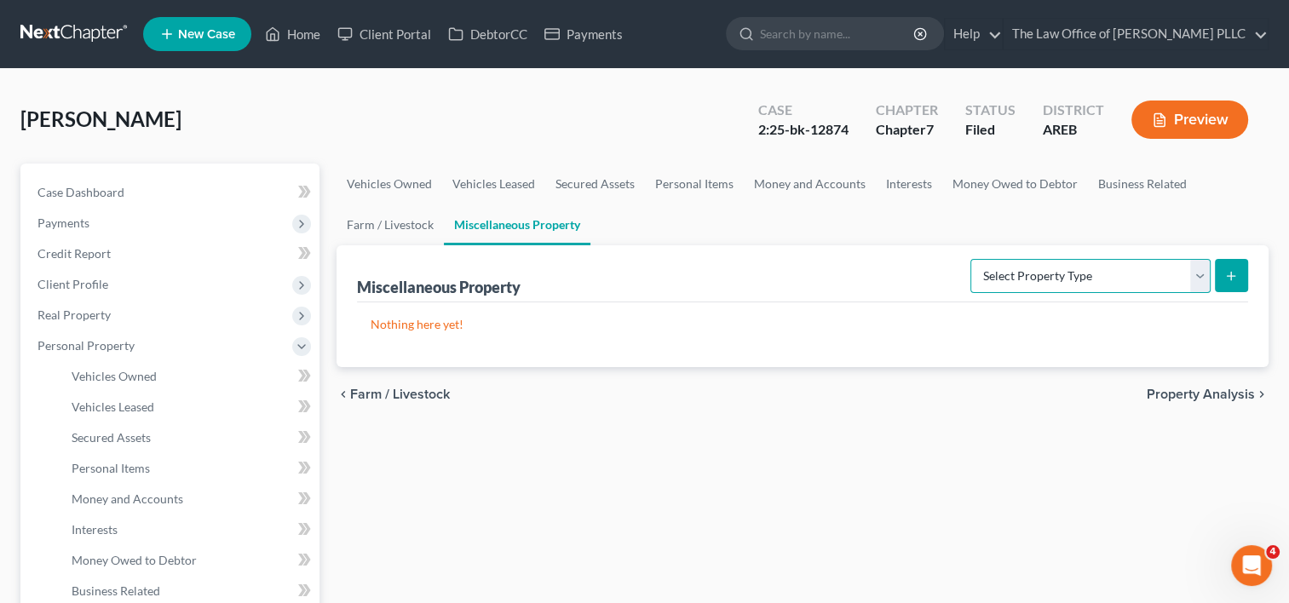
click at [1159, 279] on select "Select Property Type Assigned for Creditor Benefit [DATE] Holding for Another N…" at bounding box center [1090, 276] width 240 height 34
click at [692, 190] on link "Personal Items" at bounding box center [694, 184] width 99 height 41
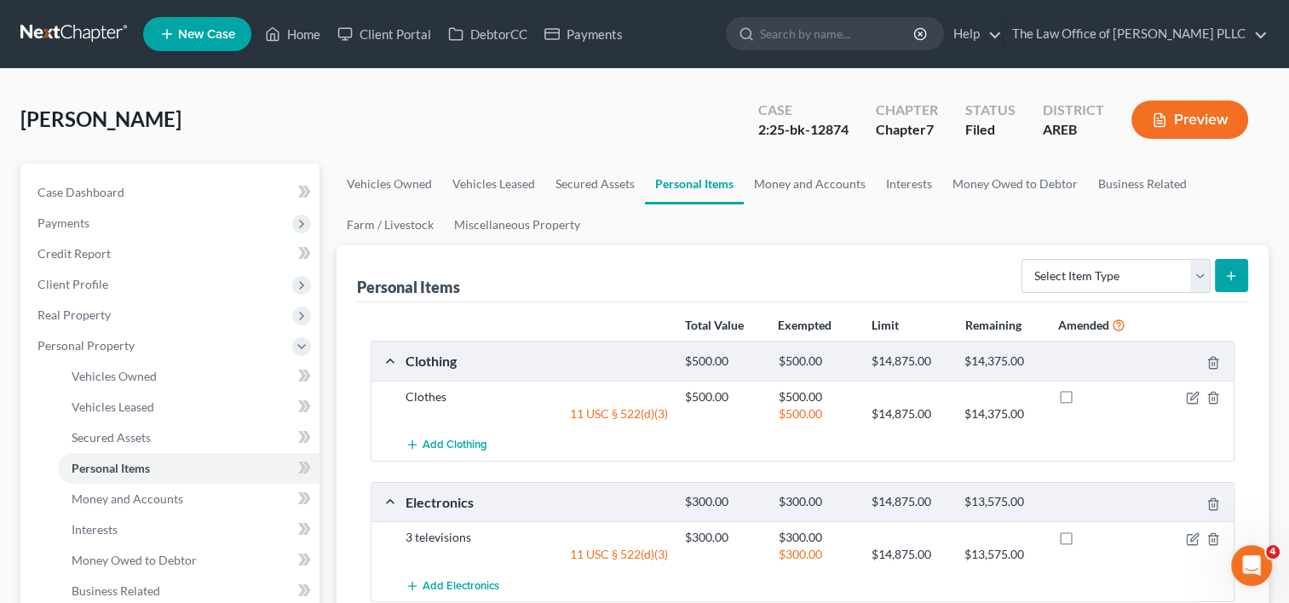
click at [1224, 278] on icon "submit" at bounding box center [1231, 276] width 14 height 14
click at [1085, 270] on select "Select Item Type Clothing Collectibles Of Value Electronics Firearms Household …" at bounding box center [1116, 276] width 189 height 34
select select "other"
click at [1023, 259] on select "Select Item Type Clothing Collectibles Of Value Electronics Firearms Household …" at bounding box center [1116, 276] width 189 height 34
click at [1231, 284] on button "submit" at bounding box center [1231, 275] width 33 height 33
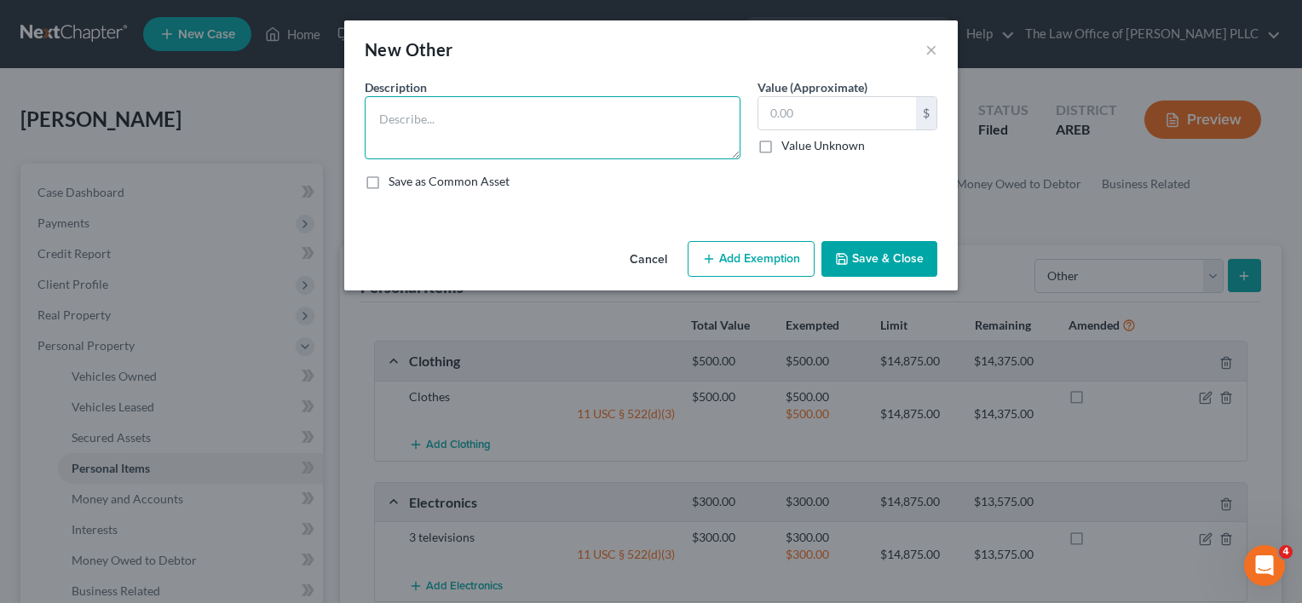
click at [510, 132] on textarea at bounding box center [553, 127] width 376 height 63
type textarea "U"
type textarea "2022 Carry on Utility Trailer"
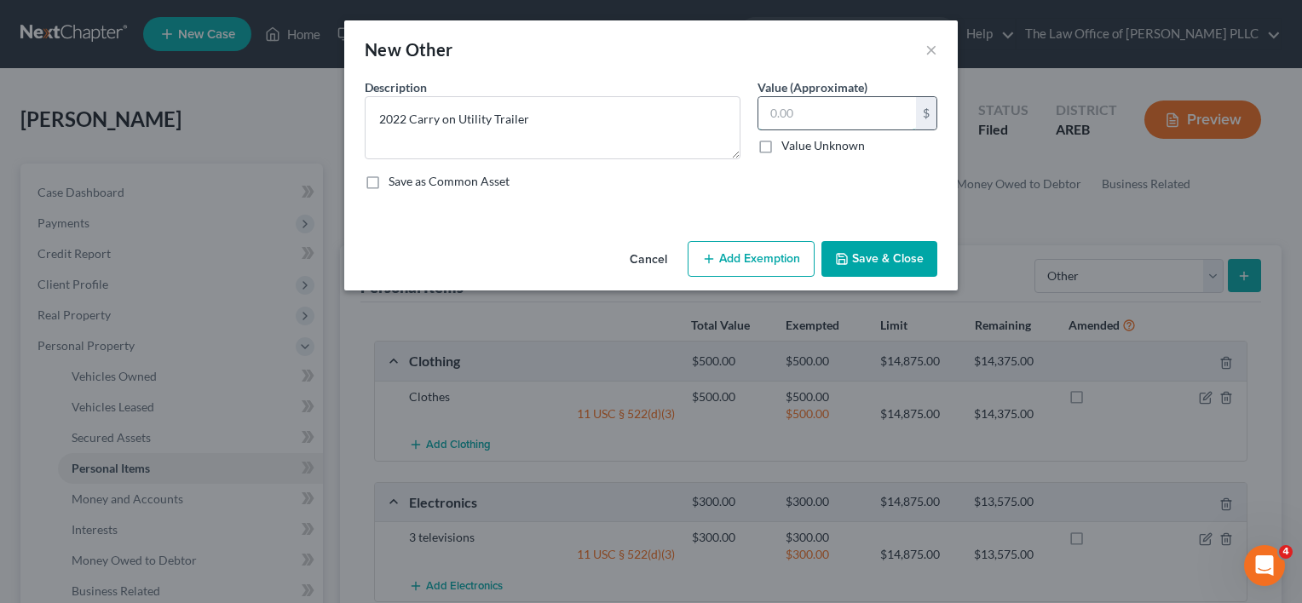
click at [781, 124] on input "text" at bounding box center [837, 113] width 158 height 32
type input "1,000"
click at [776, 254] on button "Add Exemption" at bounding box center [751, 259] width 127 height 36
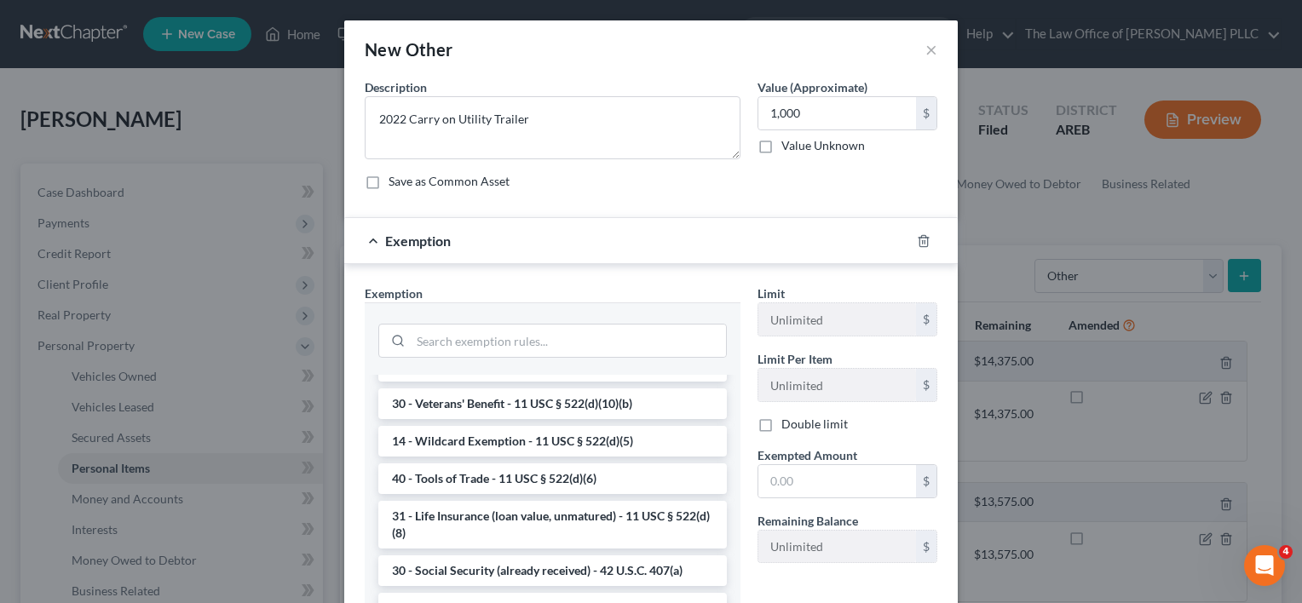
scroll to position [580, 0]
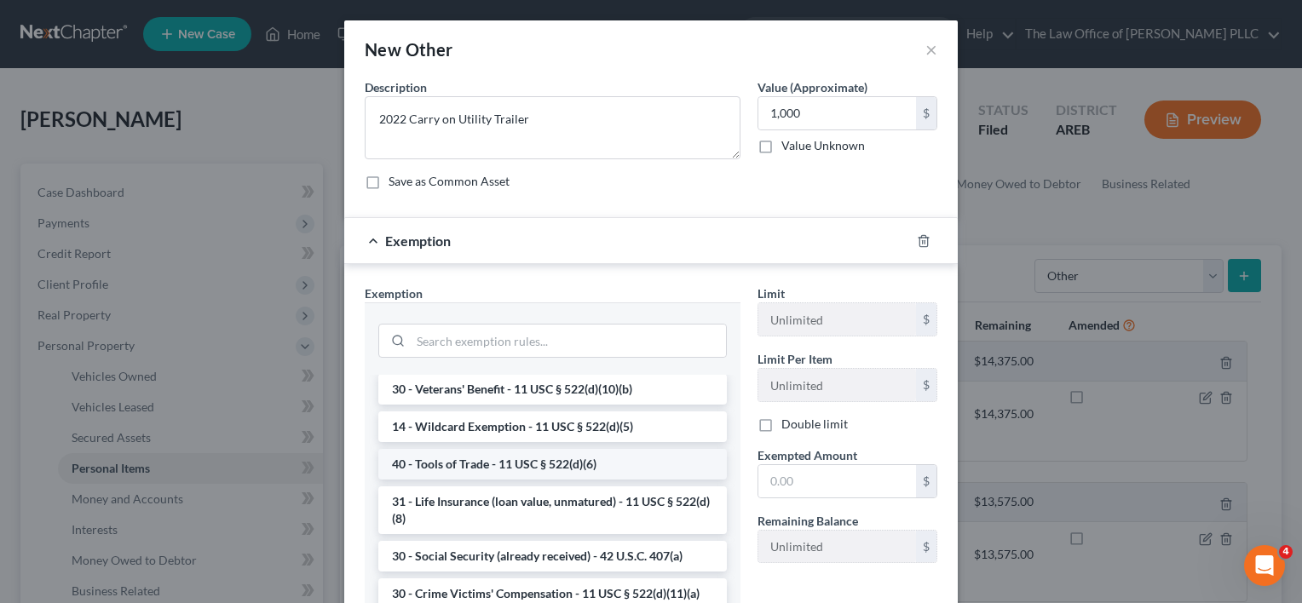
click at [535, 480] on li "40 - Tools of Trade - 11 USC § 522(d)(6)" at bounding box center [552, 464] width 348 height 31
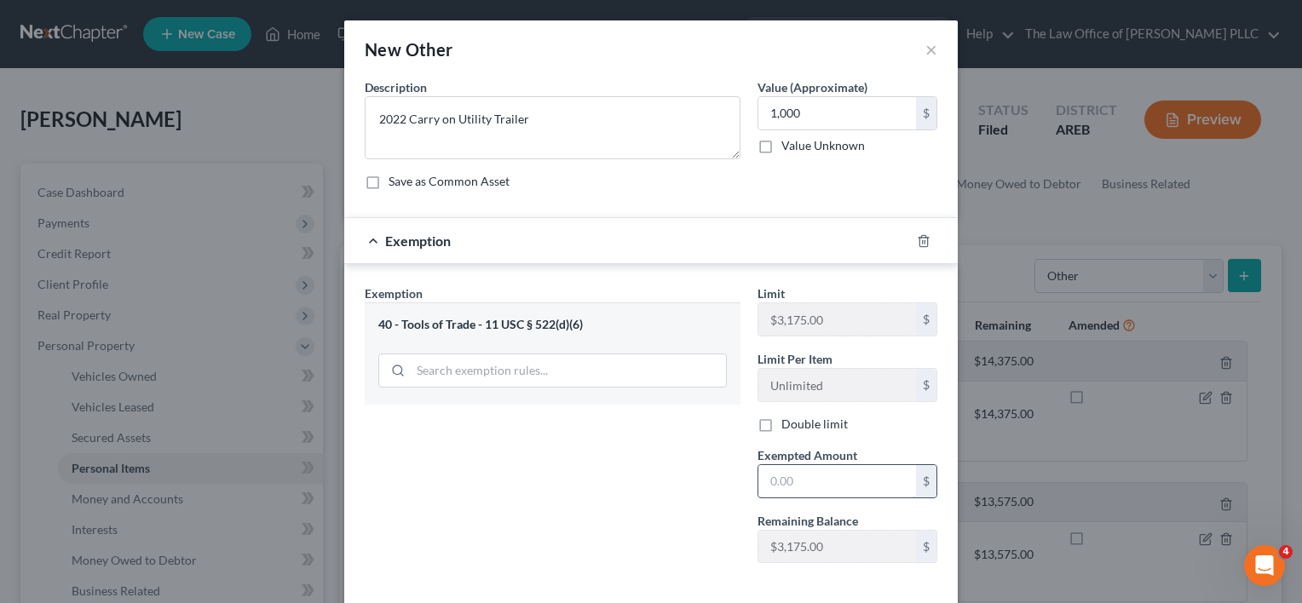
click at [857, 478] on input "text" at bounding box center [837, 481] width 158 height 32
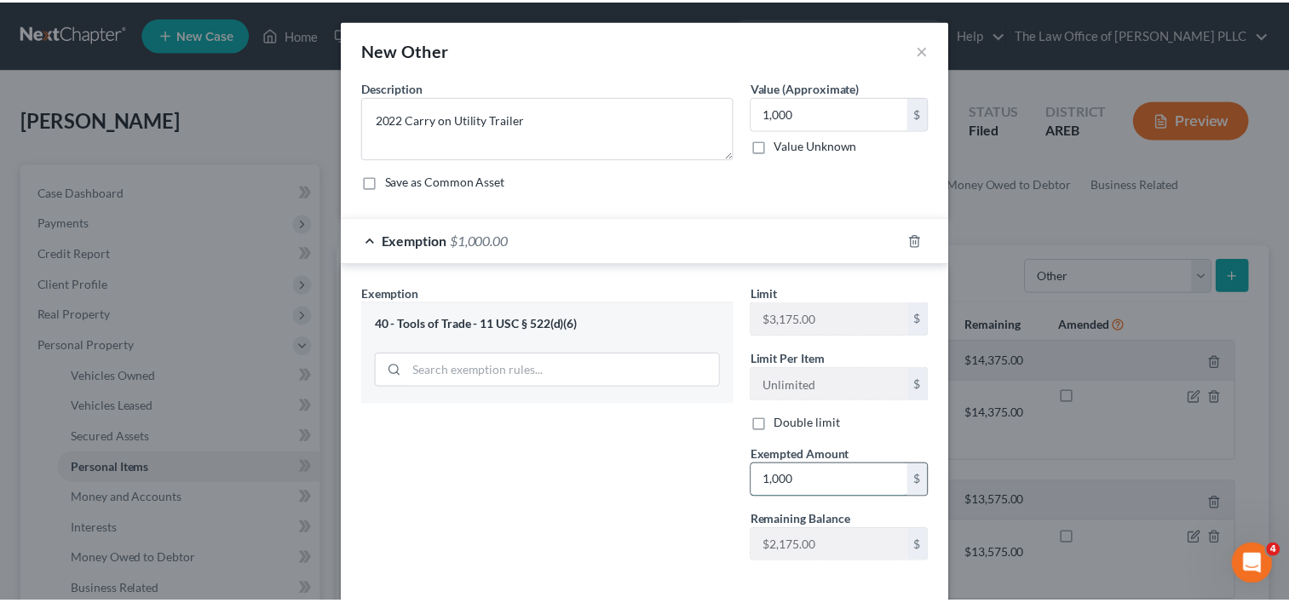
scroll to position [79, 0]
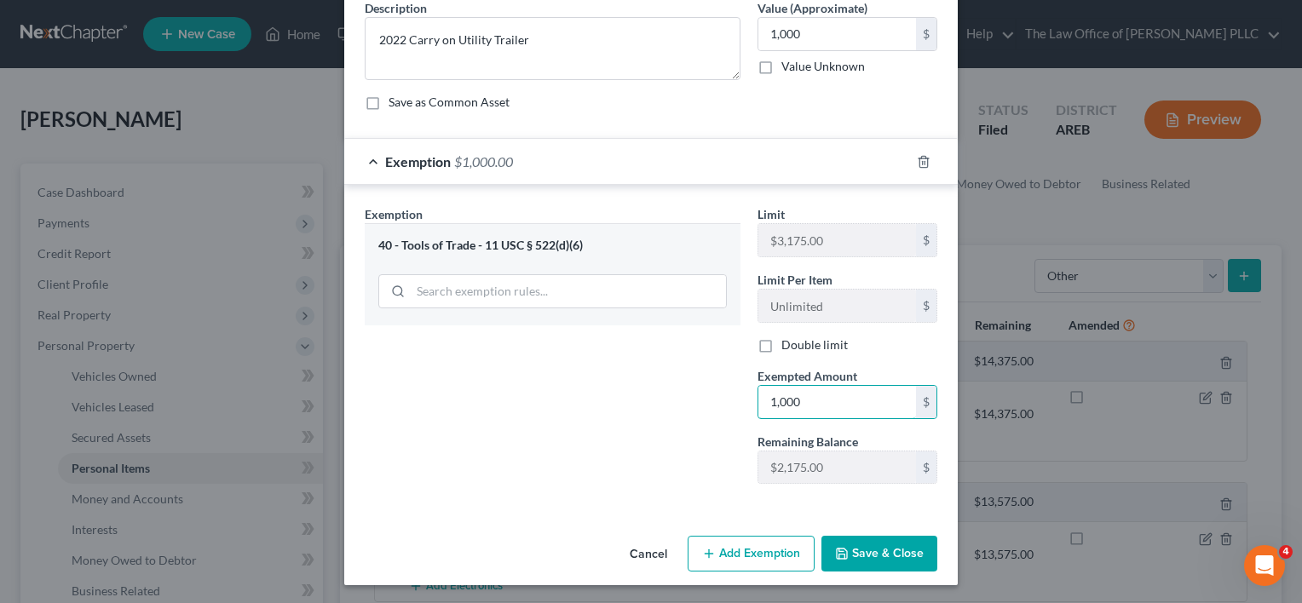
type input "1,000"
click at [884, 547] on button "Save & Close" at bounding box center [879, 554] width 116 height 36
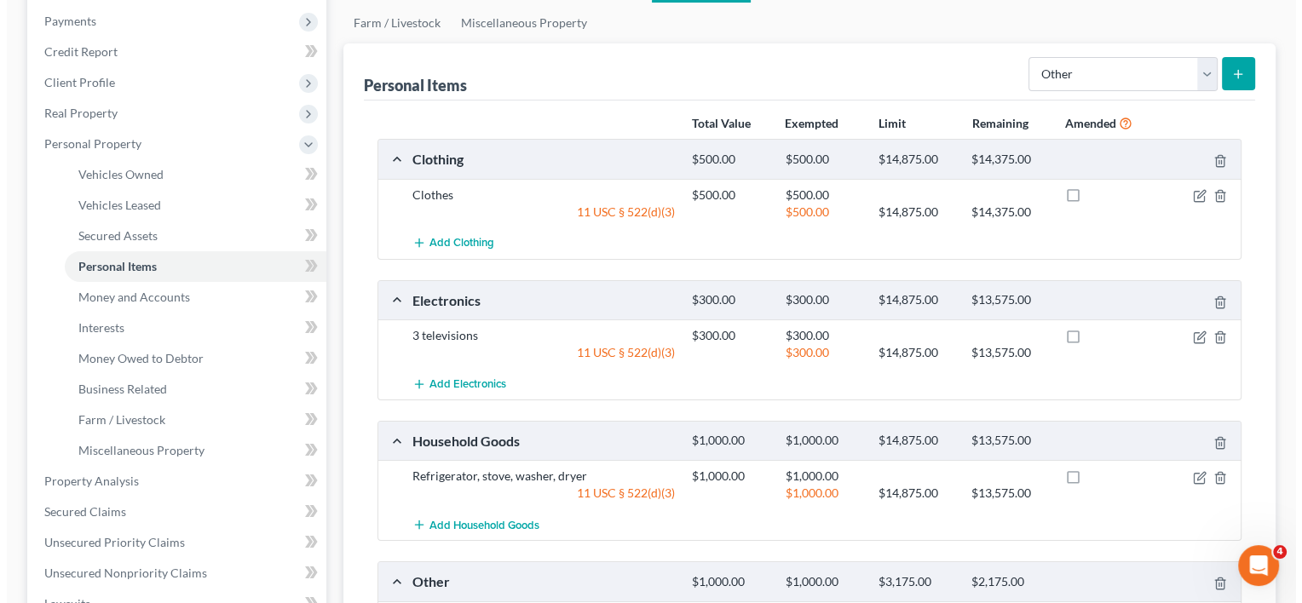
scroll to position [196, 0]
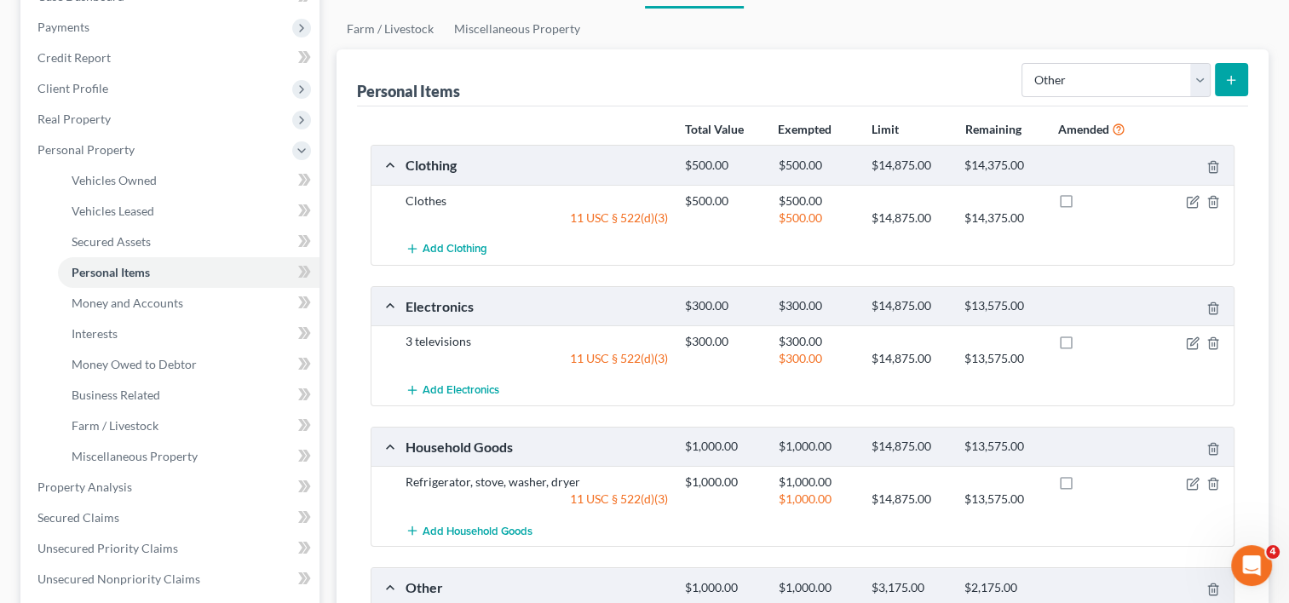
click at [1230, 75] on icon "submit" at bounding box center [1231, 80] width 14 height 14
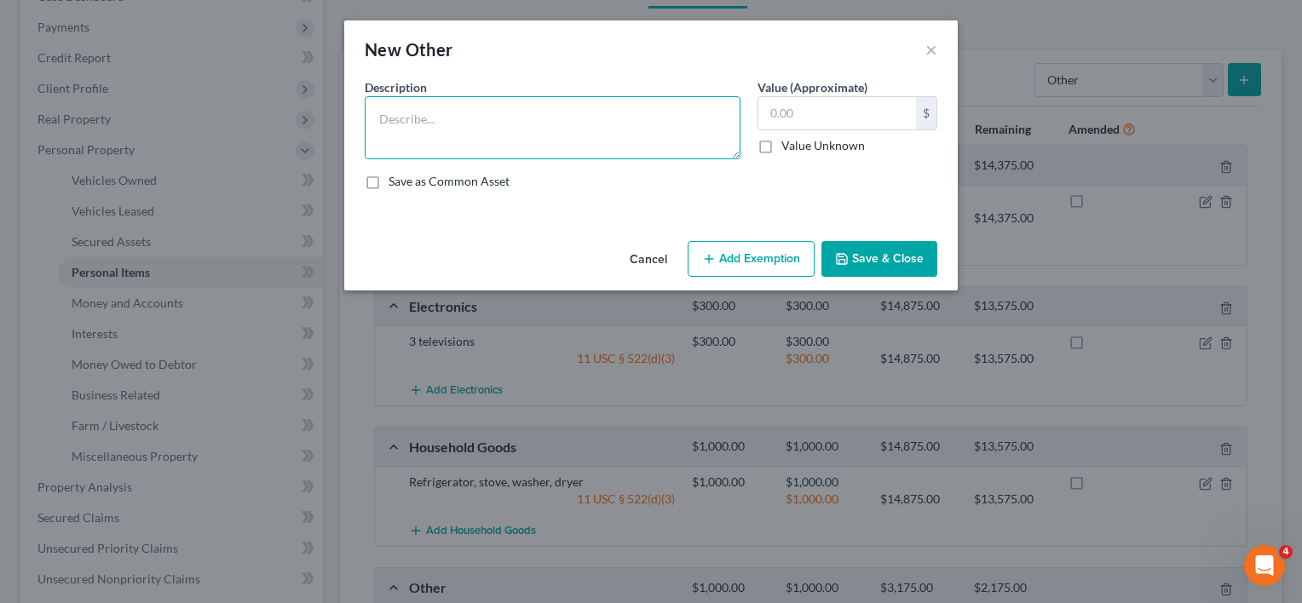
click at [706, 130] on textarea at bounding box center [553, 127] width 376 height 63
type textarea "2022 Dakota Utility Trailer"
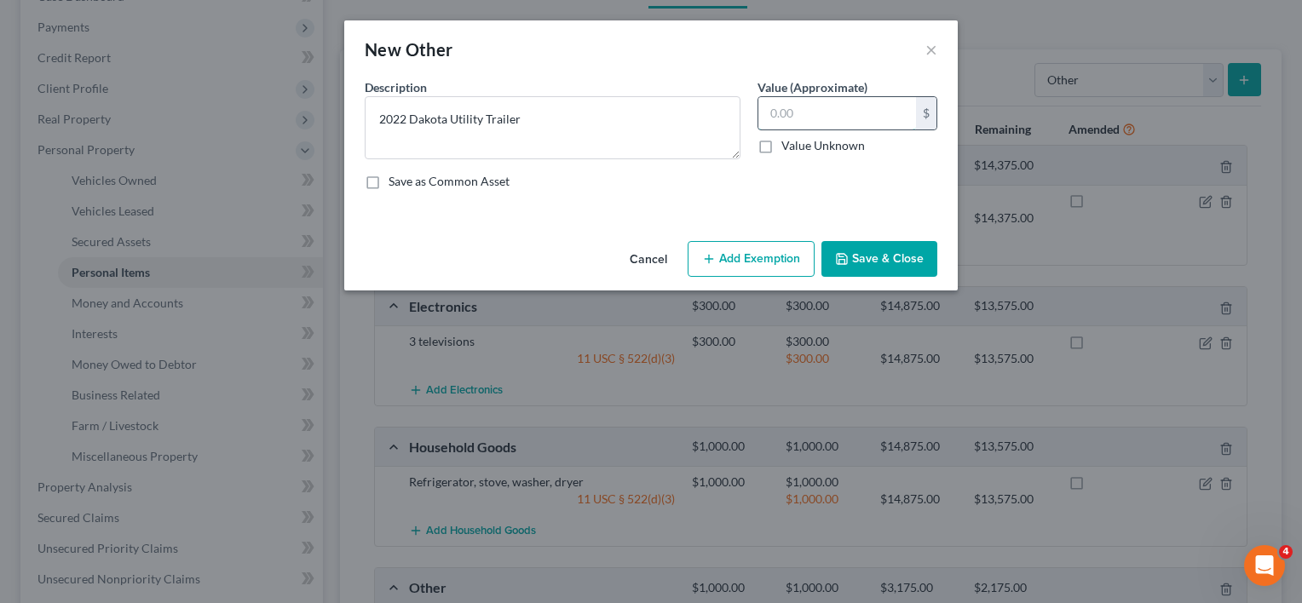
click at [837, 111] on input "text" at bounding box center [837, 113] width 158 height 32
type input "2,000"
click at [768, 262] on button "Add Exemption" at bounding box center [751, 259] width 127 height 36
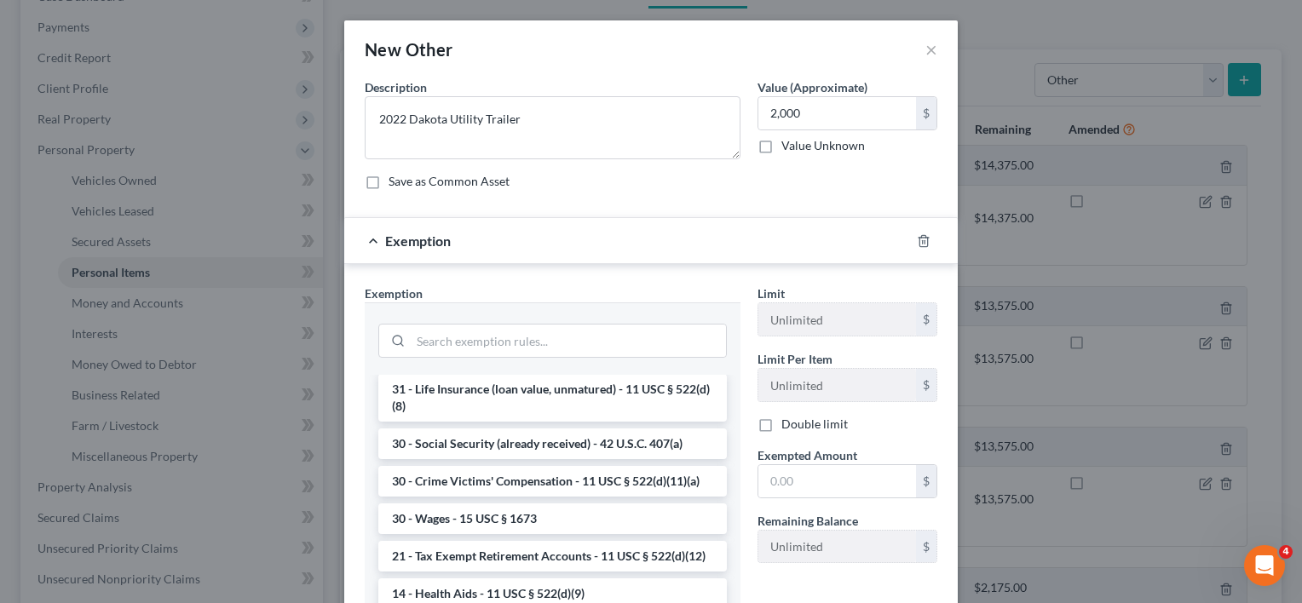
scroll to position [694, 0]
click at [581, 366] on li "40 - Tools of Trade - 11 USC § 522(d)(6)" at bounding box center [552, 350] width 348 height 31
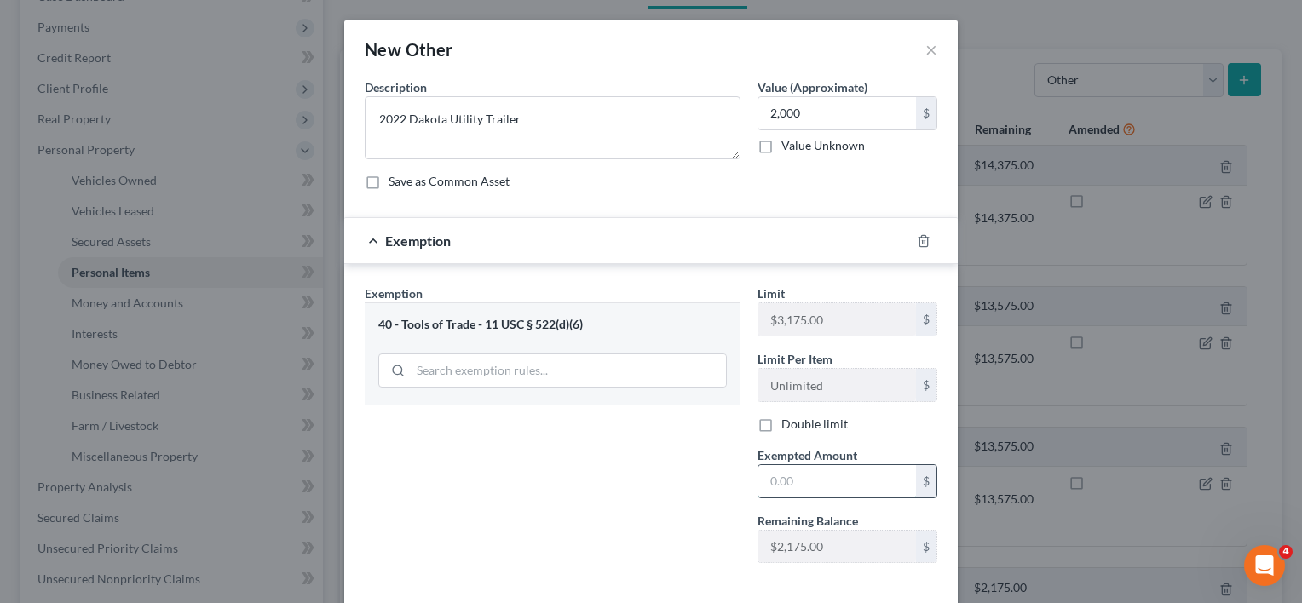
click at [820, 485] on input "text" at bounding box center [837, 481] width 158 height 32
type input "2,000"
click at [637, 519] on div "Exemption Set must be selected for CA. Exemption * 40 - Tools of Trade - 11 USC…" at bounding box center [552, 431] width 393 height 292
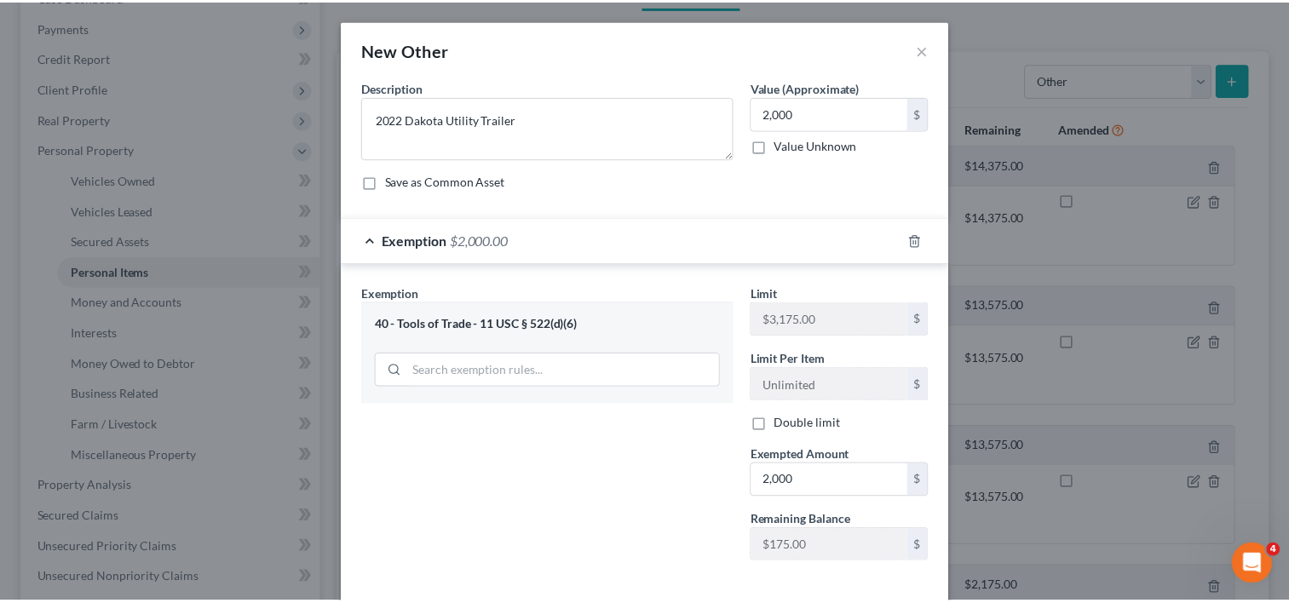
scroll to position [79, 0]
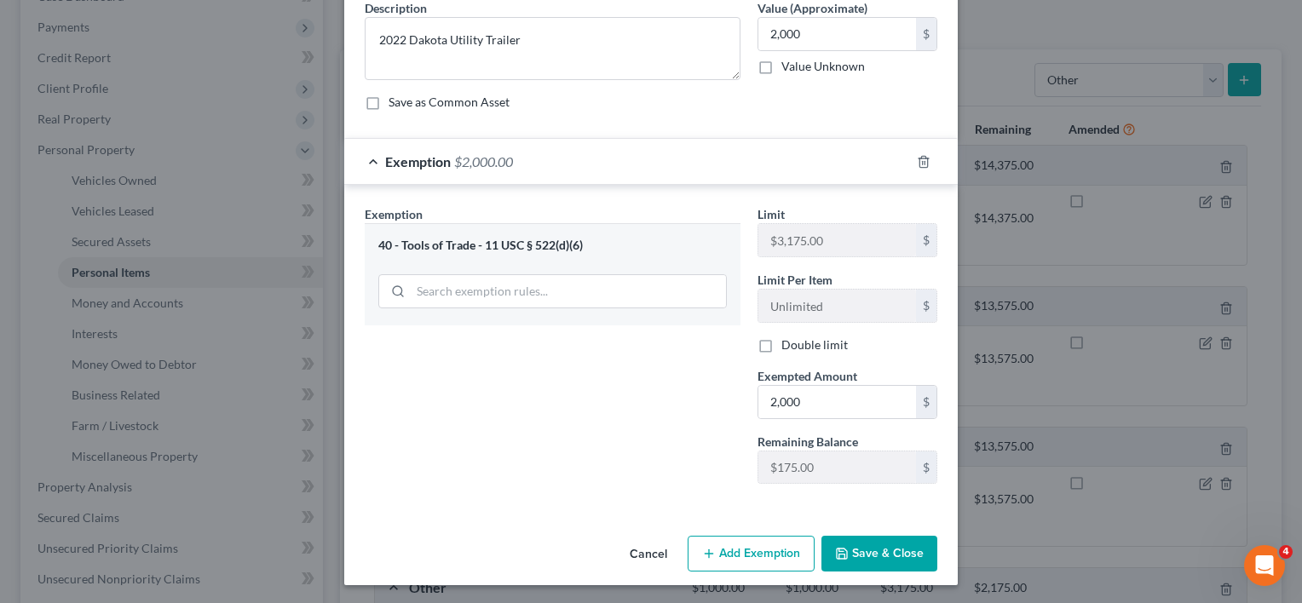
click at [855, 559] on button "Save & Close" at bounding box center [879, 554] width 116 height 36
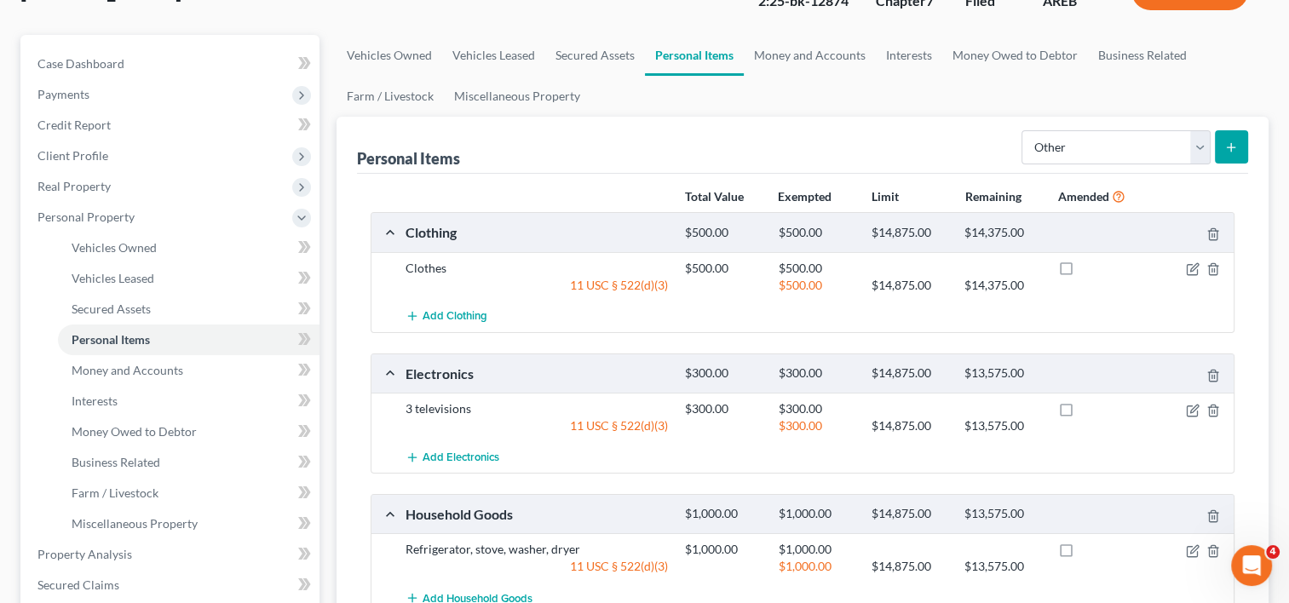
scroll to position [130, 0]
click at [813, 52] on link "Money and Accounts" at bounding box center [810, 54] width 132 height 41
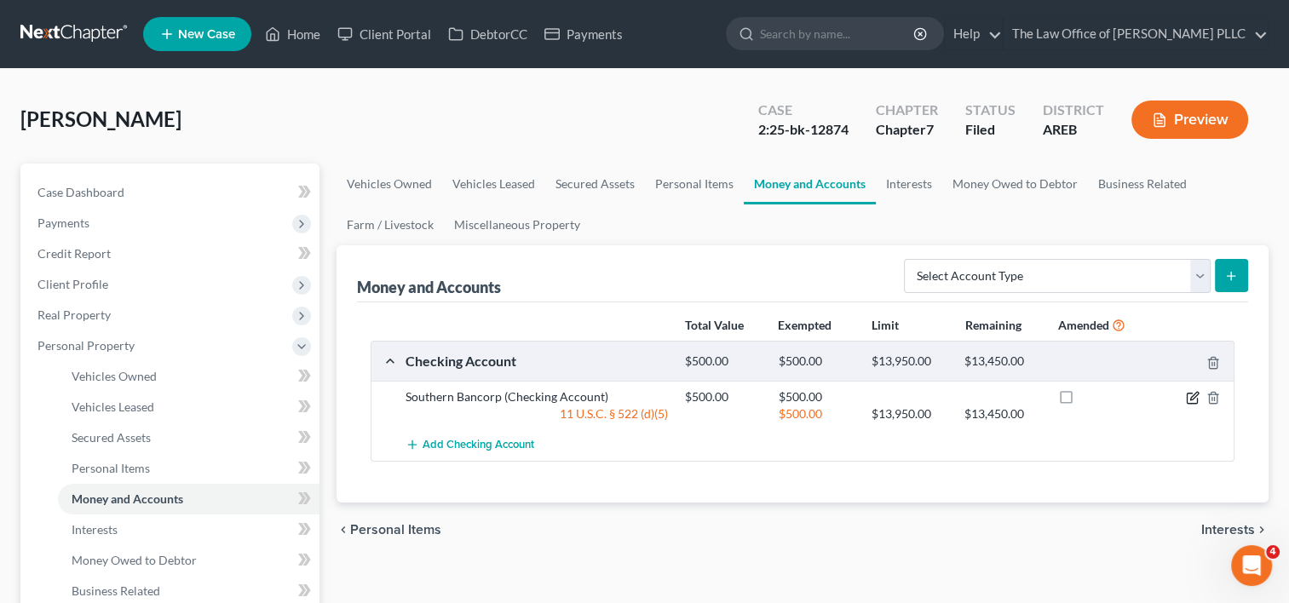
click at [1193, 394] on icon "button" at bounding box center [1194, 396] width 8 height 8
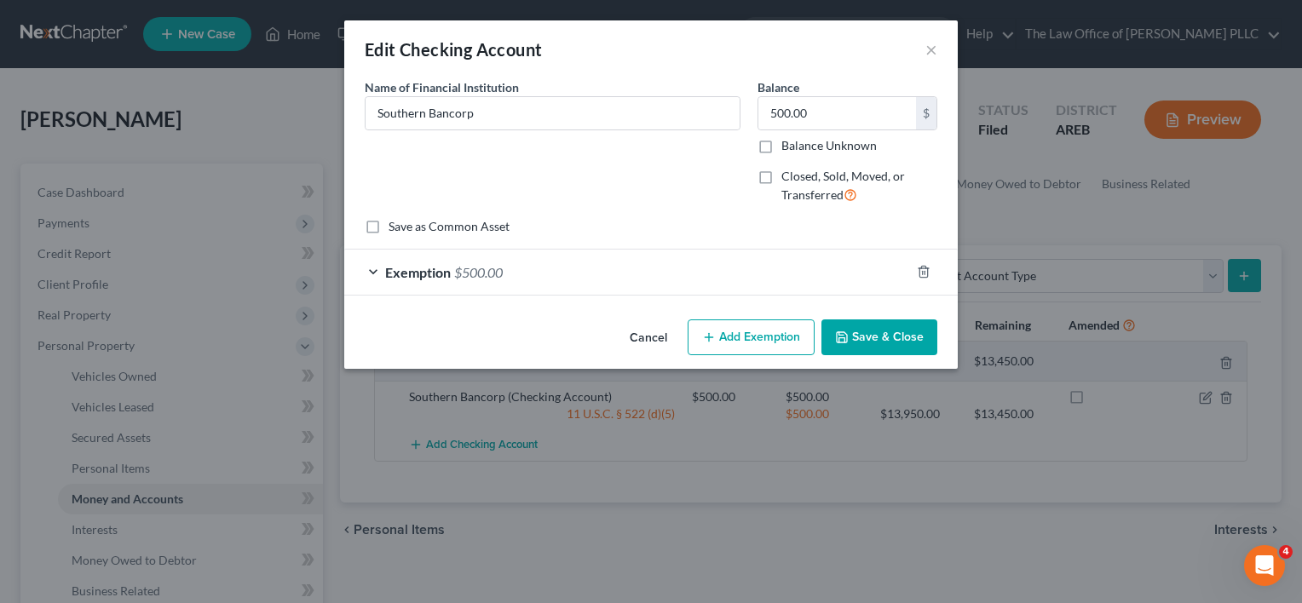
click at [598, 277] on div "Exemption $500.00" at bounding box center [627, 272] width 566 height 45
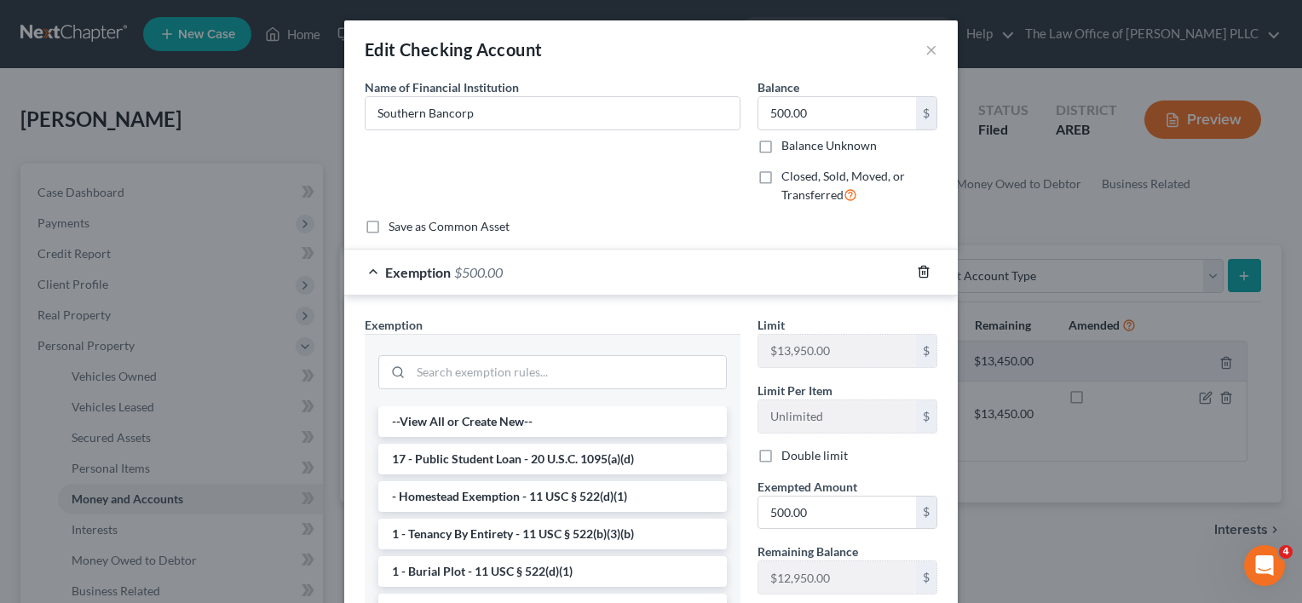
click at [922, 273] on icon "button" at bounding box center [924, 272] width 14 height 14
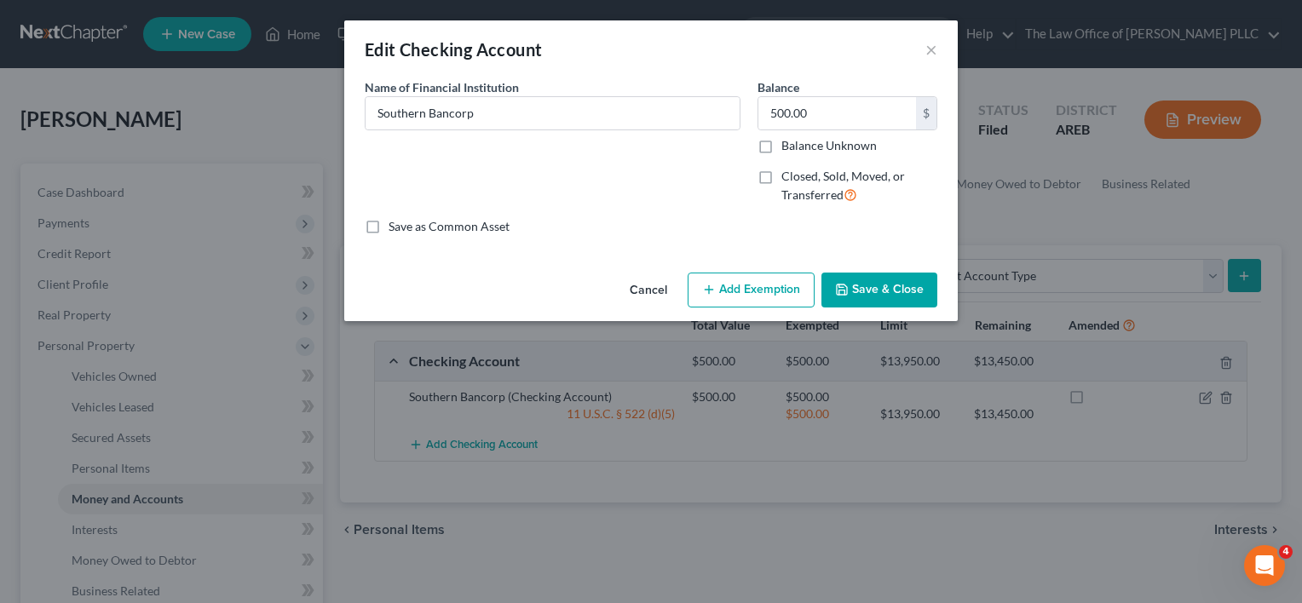
click at [756, 285] on button "Add Exemption" at bounding box center [751, 291] width 127 height 36
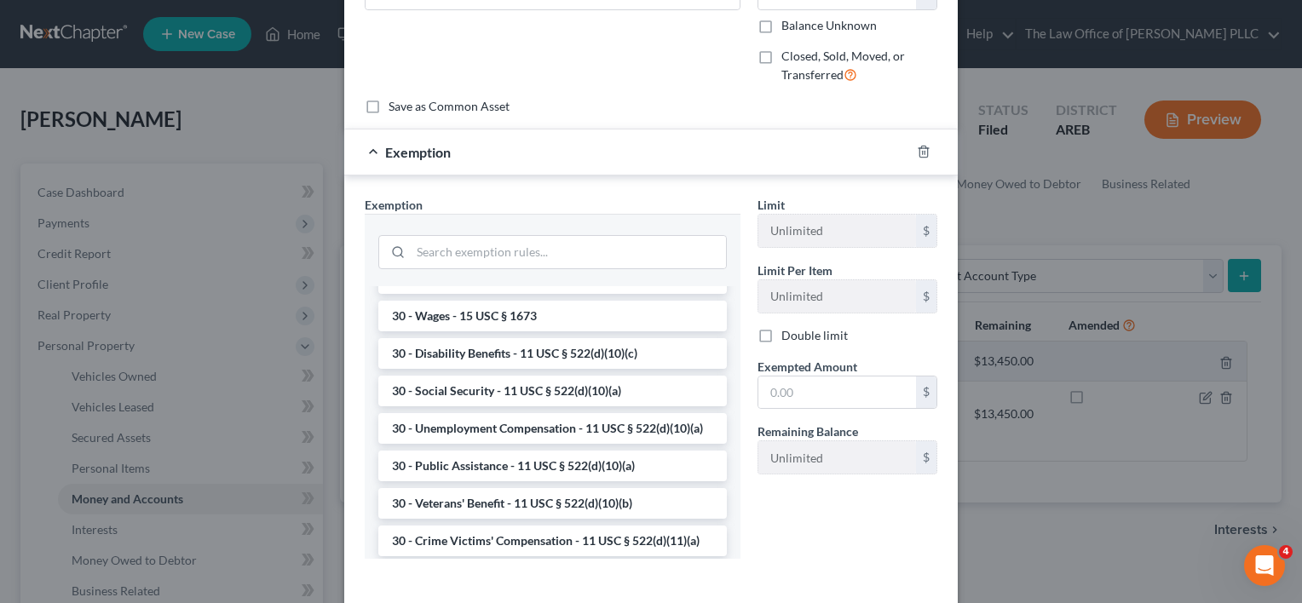
scroll to position [859, 0]
click at [518, 334] on li "30 - Wages - 15 USC § 1673" at bounding box center [552, 318] width 348 height 31
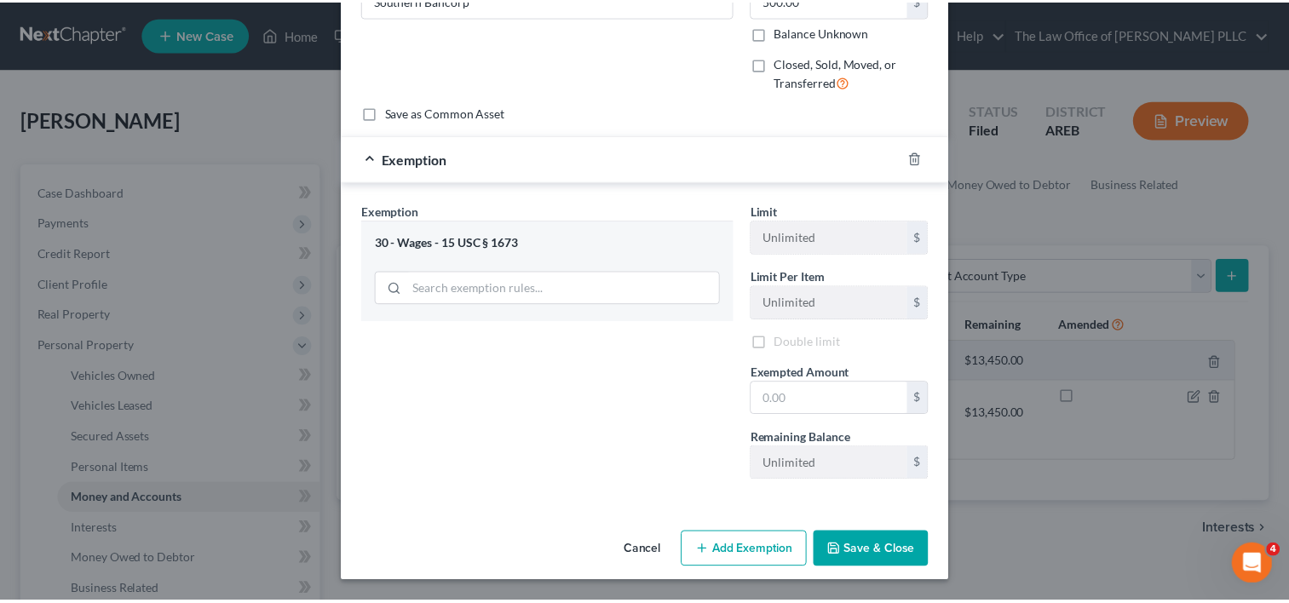
scroll to position [111, 0]
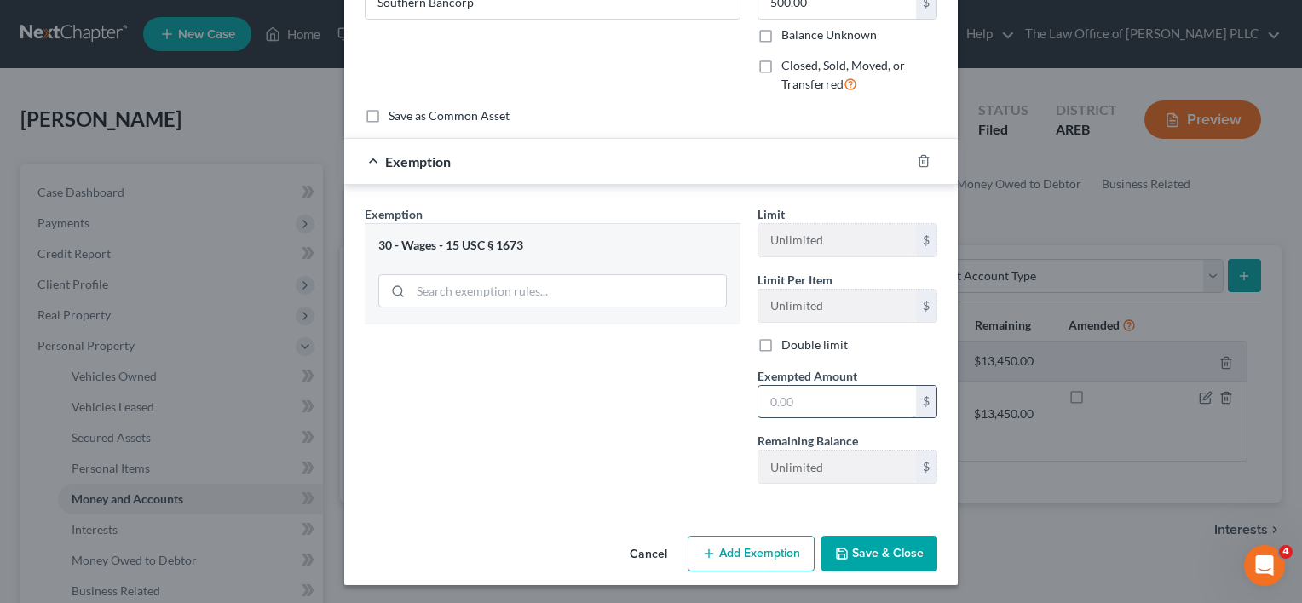
click at [808, 406] on input "text" at bounding box center [837, 402] width 158 height 32
type input "500"
click at [844, 546] on button "Save & Close" at bounding box center [879, 554] width 116 height 36
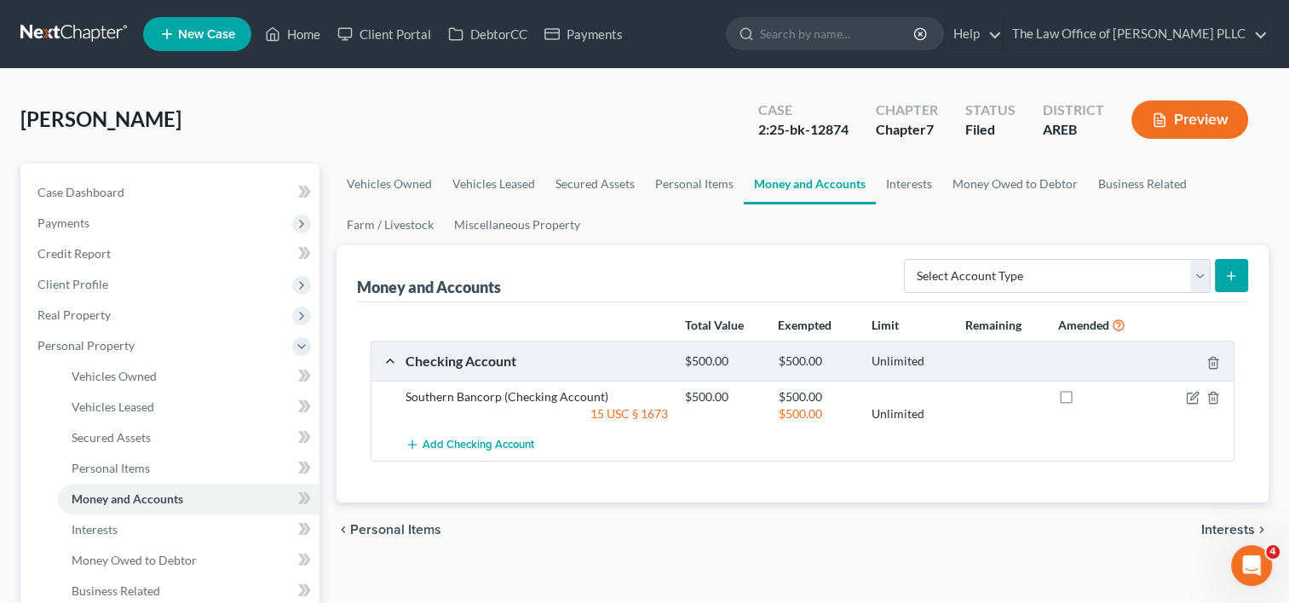
click at [1224, 528] on span "Interests" at bounding box center [1228, 530] width 54 height 14
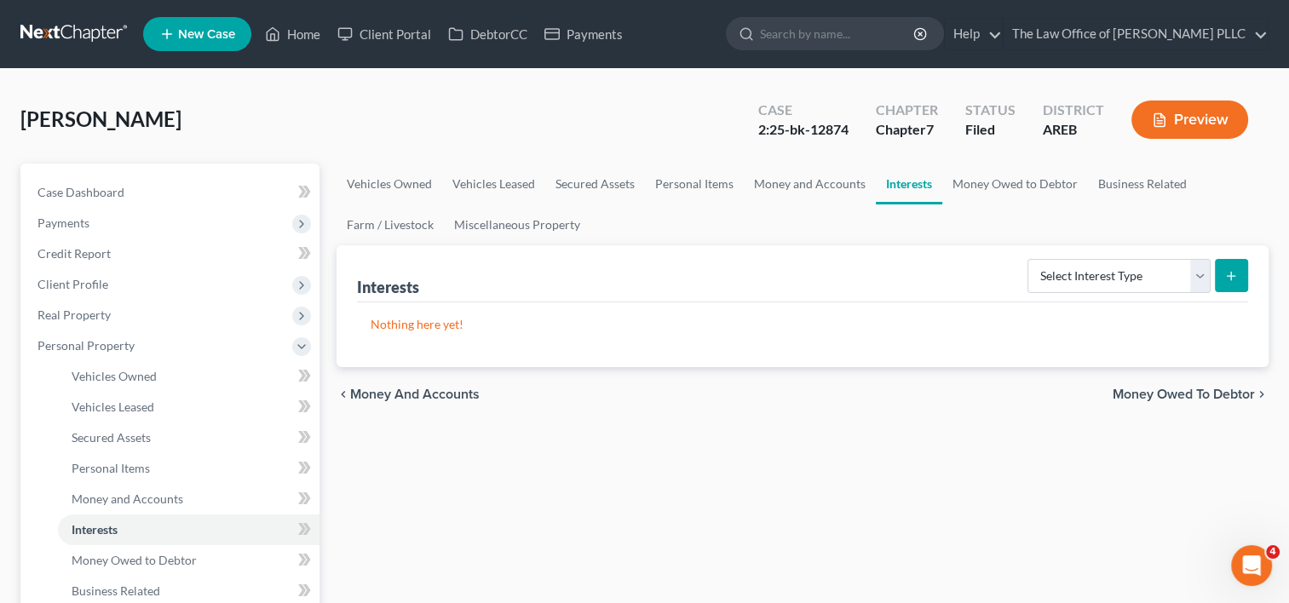
click at [1204, 390] on span "Money Owed to Debtor" at bounding box center [1184, 395] width 142 height 14
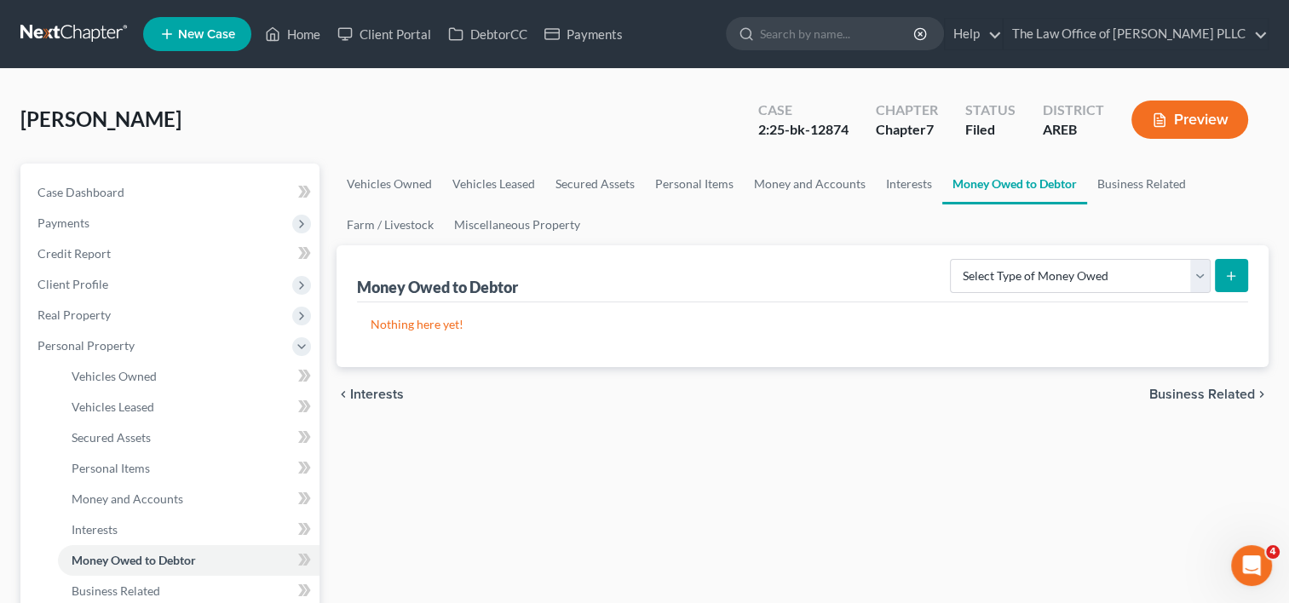
click at [1206, 393] on span "Business Related" at bounding box center [1202, 395] width 106 height 14
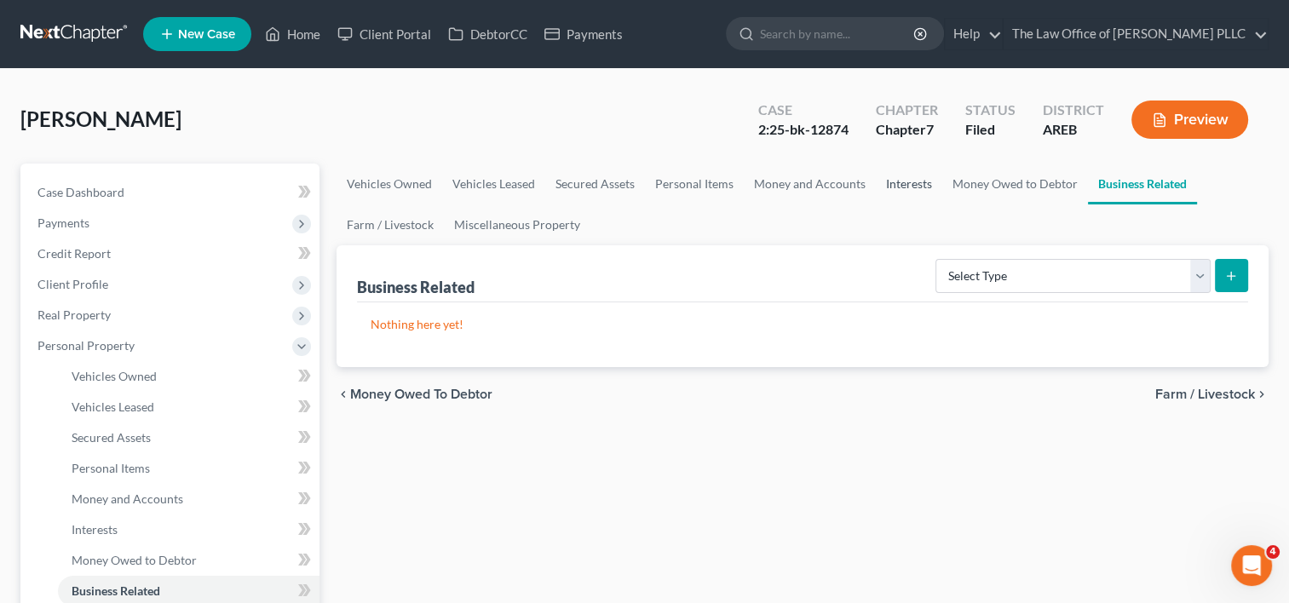
click at [891, 181] on link "Interests" at bounding box center [909, 184] width 66 height 41
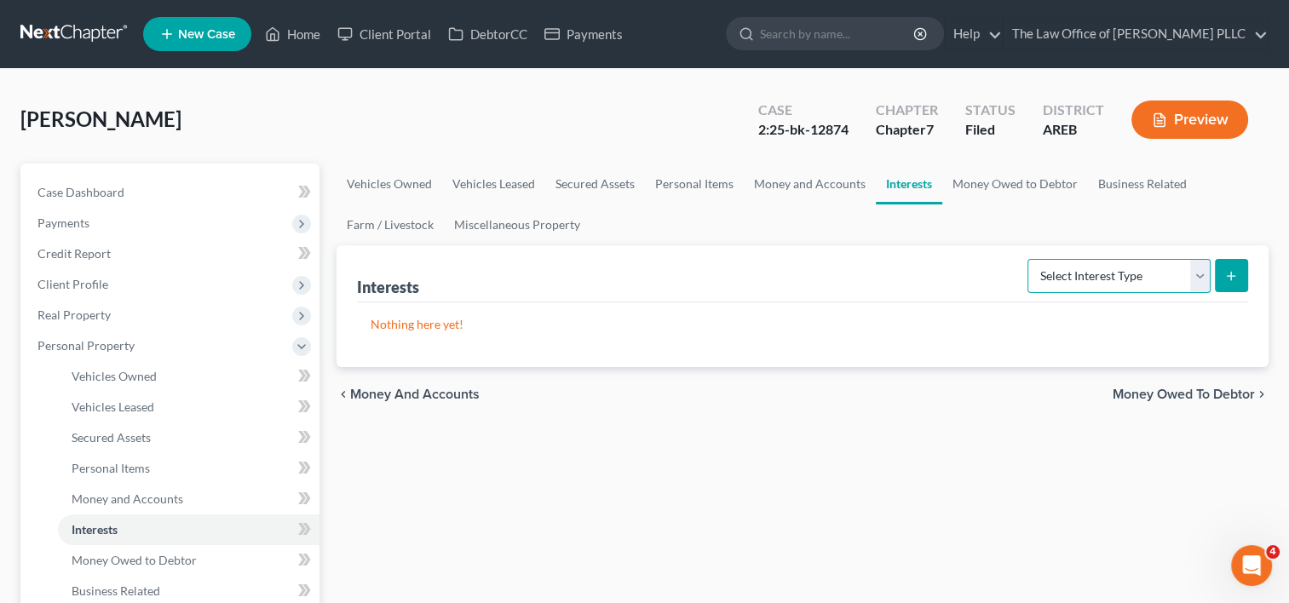
click at [1190, 276] on select "Select Interest Type 401K Annuity Bond Education IRA Government Bond Government…" at bounding box center [1119, 276] width 183 height 34
click at [931, 241] on ul "Vehicles Owned Vehicles Leased Secured Assets Personal Items Money and Accounts…" at bounding box center [803, 205] width 932 height 82
click at [1004, 173] on link "Money Owed to Debtor" at bounding box center [1015, 184] width 146 height 41
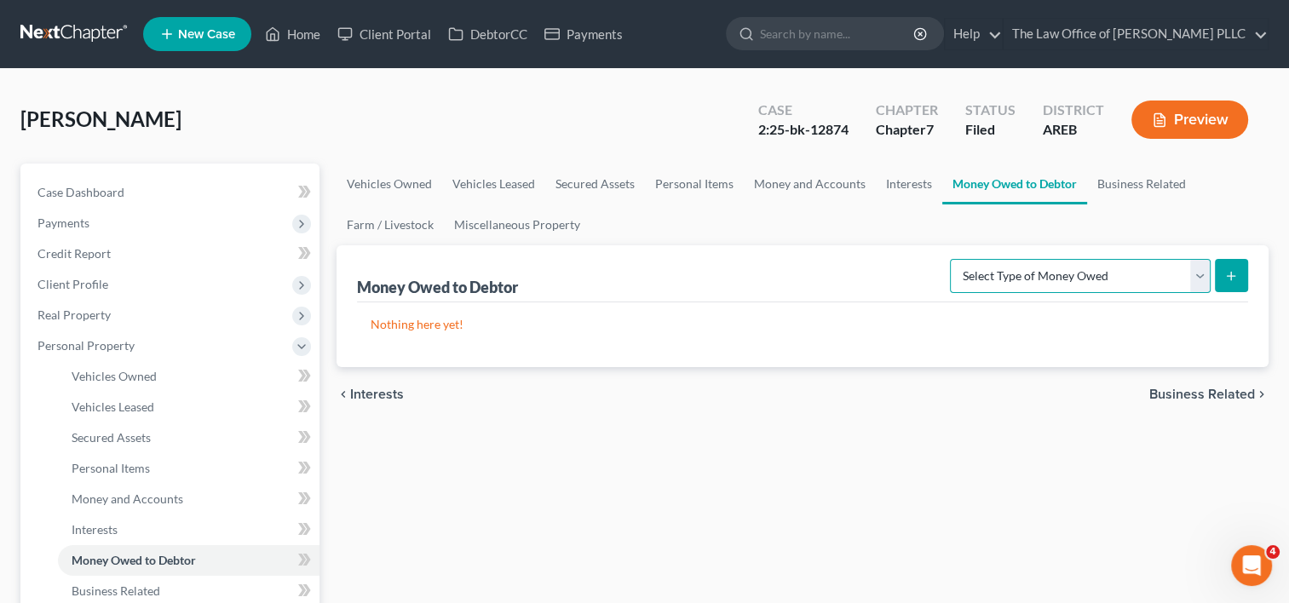
click at [1130, 273] on select "Select Type of Money Owed Accounts Receivable Alimony Child Support Claims Agai…" at bounding box center [1080, 276] width 261 height 34
click at [874, 222] on ul "Vehicles Owned Vehicles Leased Secured Assets Personal Items Money and Accounts…" at bounding box center [803, 205] width 932 height 82
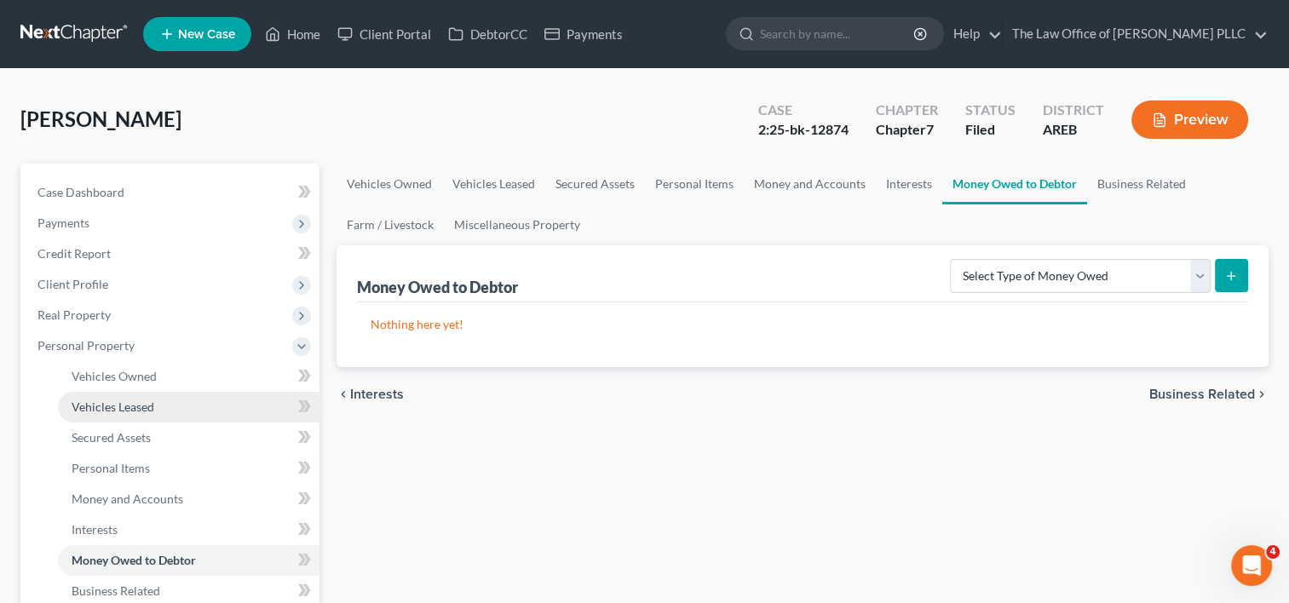
scroll to position [149, 0]
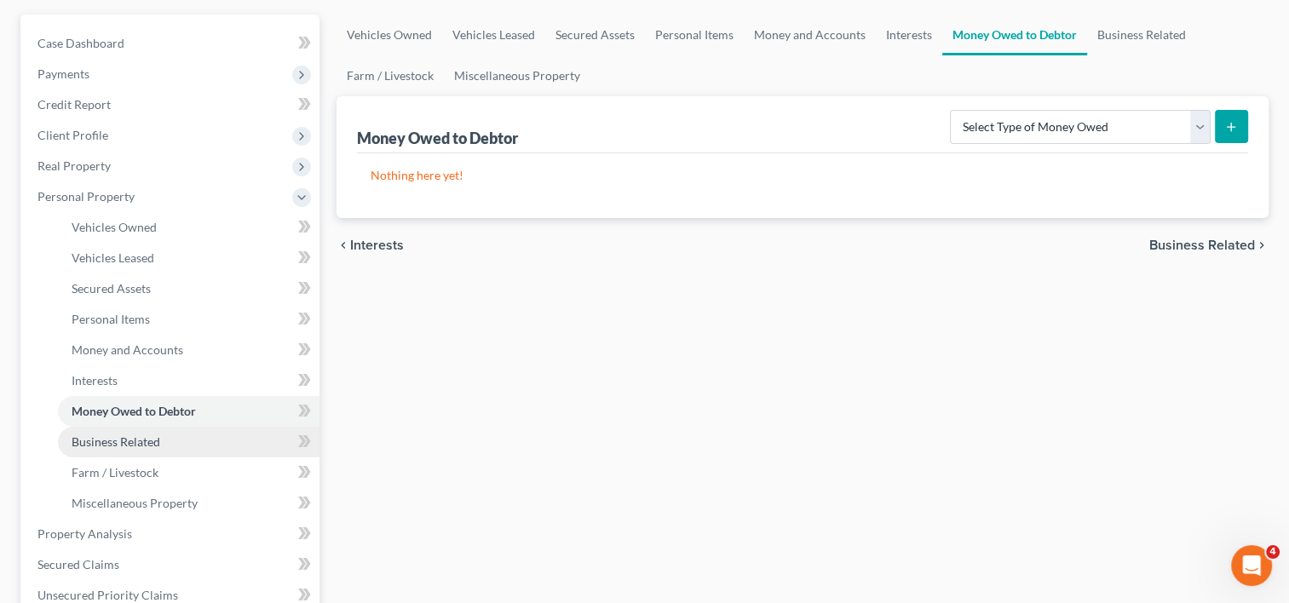
click at [142, 435] on span "Business Related" at bounding box center [116, 442] width 89 height 14
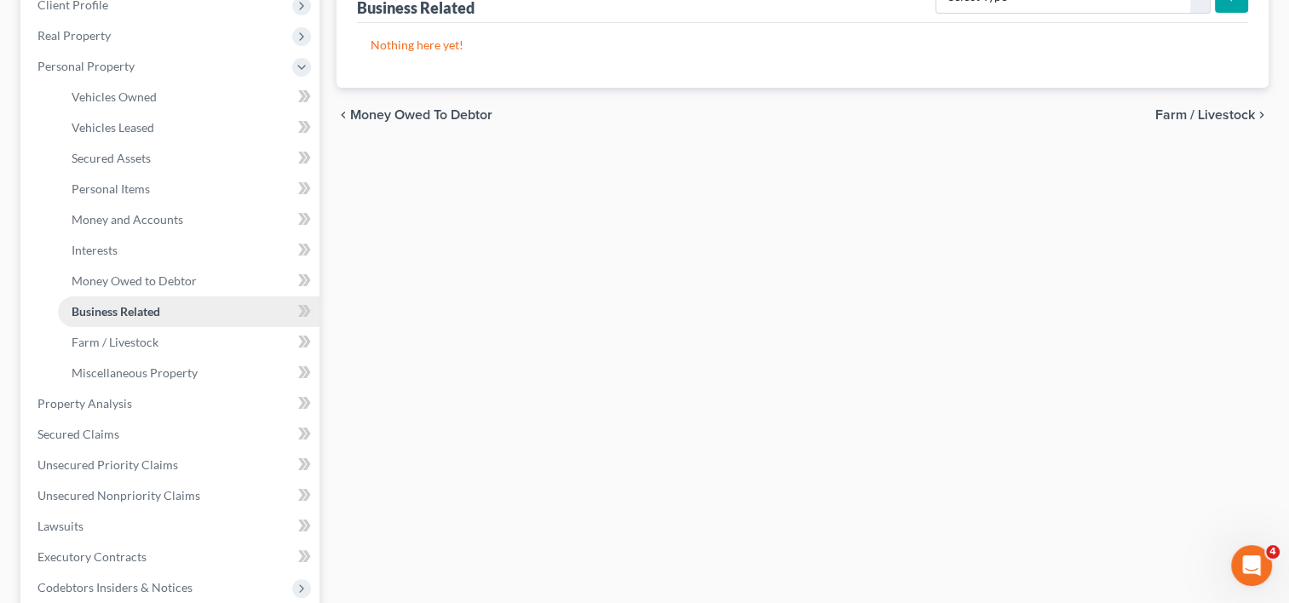
scroll to position [320, 0]
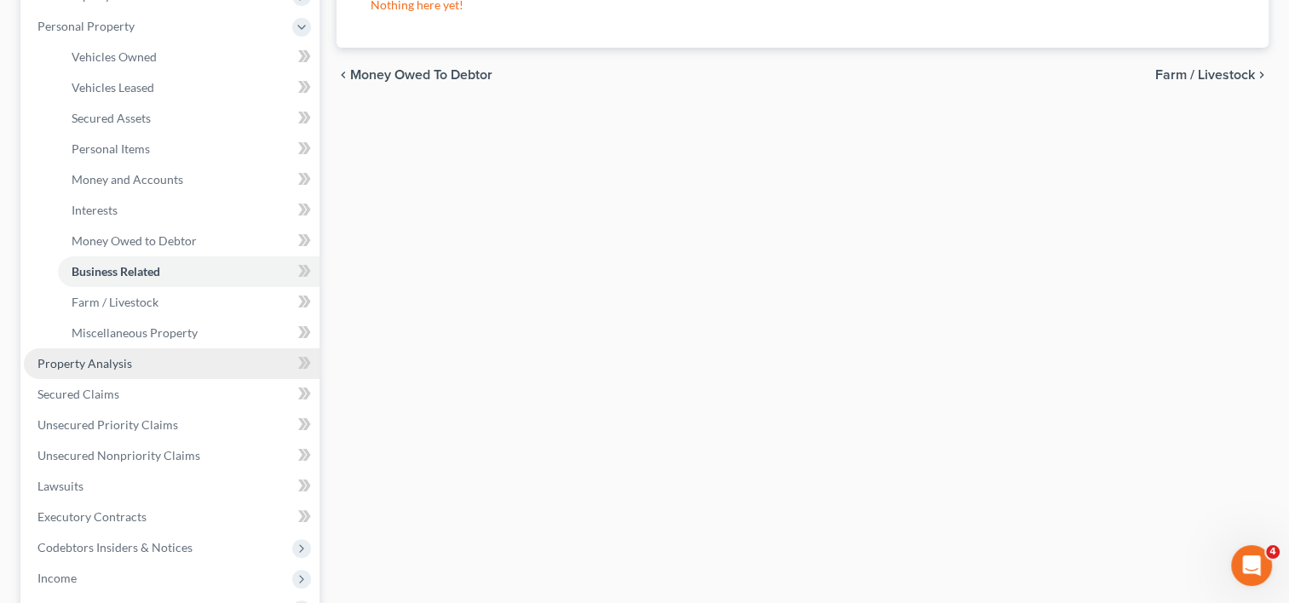
click at [80, 364] on span "Property Analysis" at bounding box center [84, 363] width 95 height 14
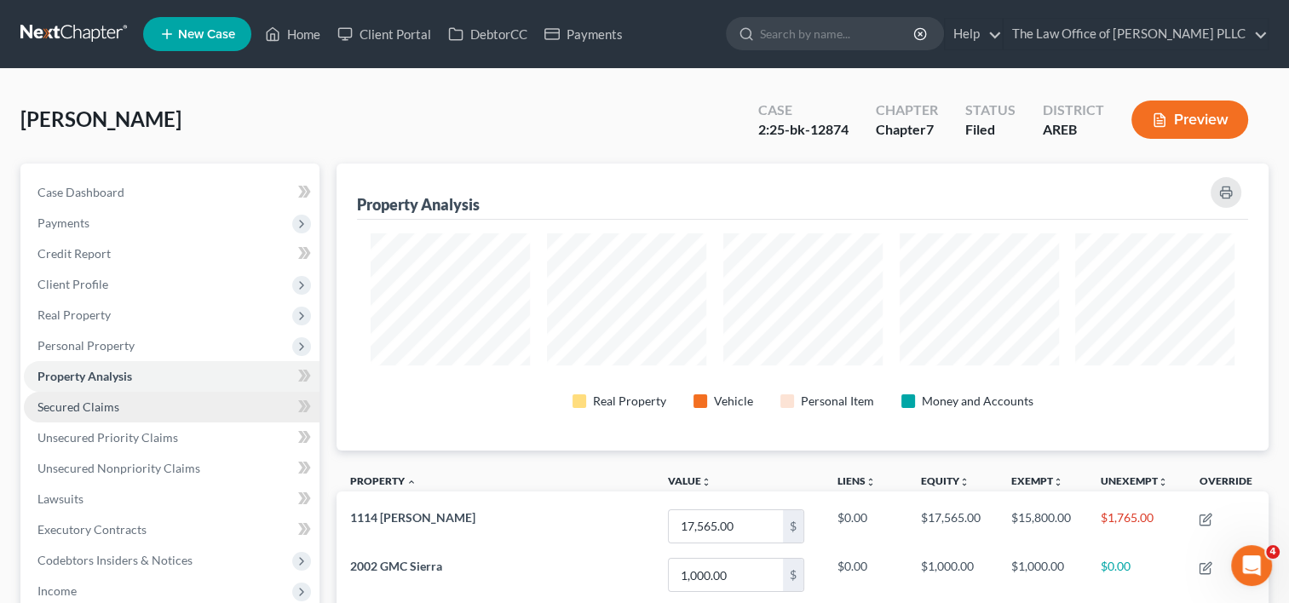
click at [107, 410] on span "Secured Claims" at bounding box center [78, 407] width 82 height 14
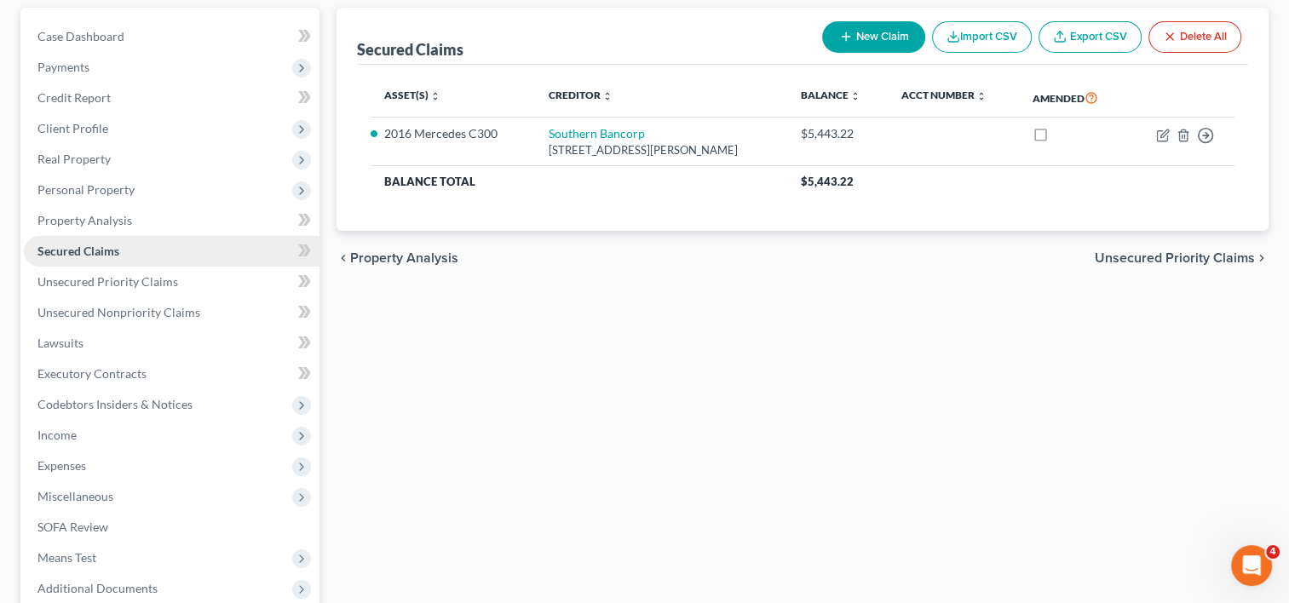
scroll to position [157, 0]
click at [97, 290] on link "Unsecured Priority Claims" at bounding box center [172, 281] width 296 height 31
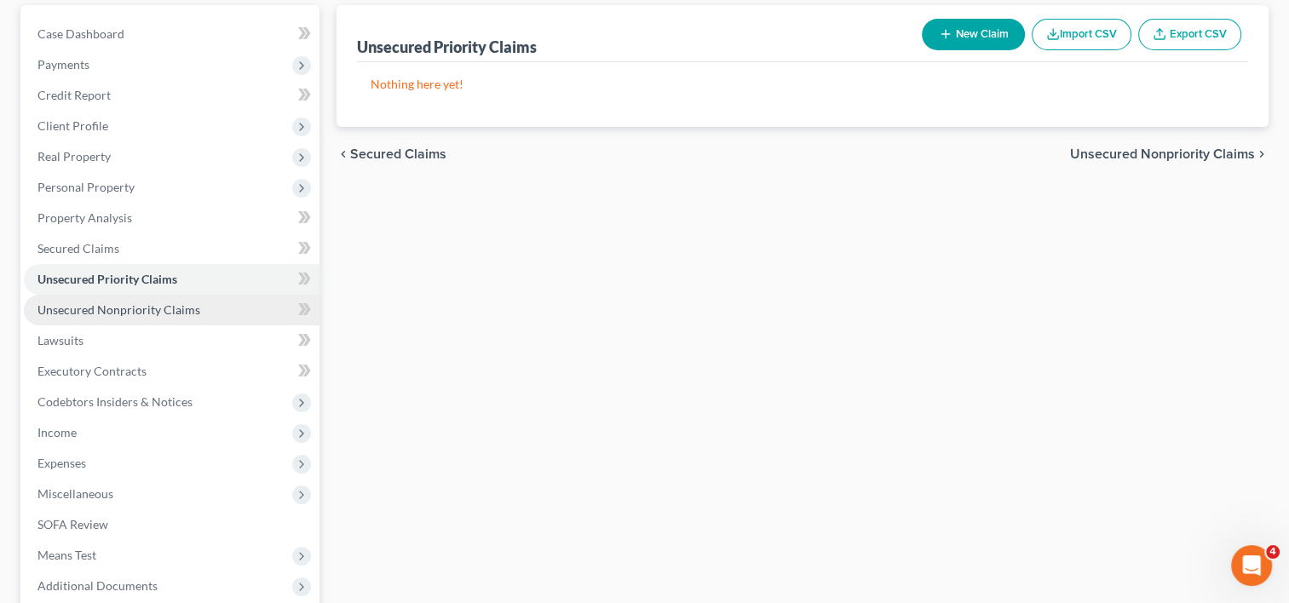
click at [112, 308] on span "Unsecured Nonpriority Claims" at bounding box center [118, 309] width 163 height 14
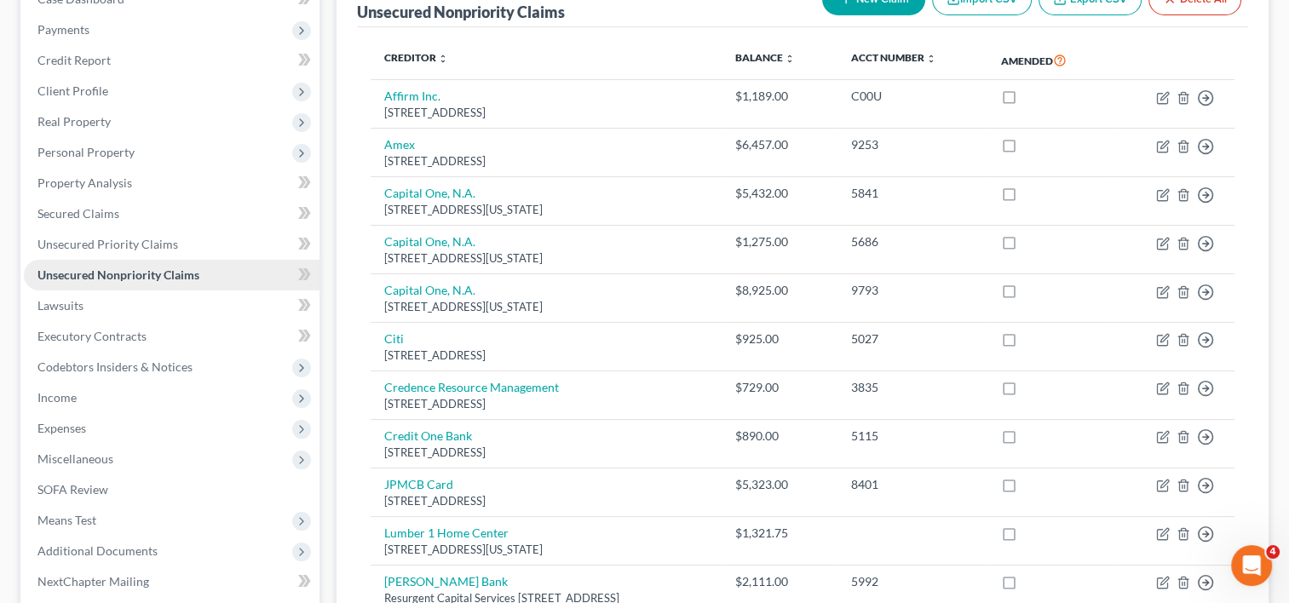
scroll to position [195, 0]
click at [112, 308] on link "Lawsuits" at bounding box center [172, 304] width 296 height 31
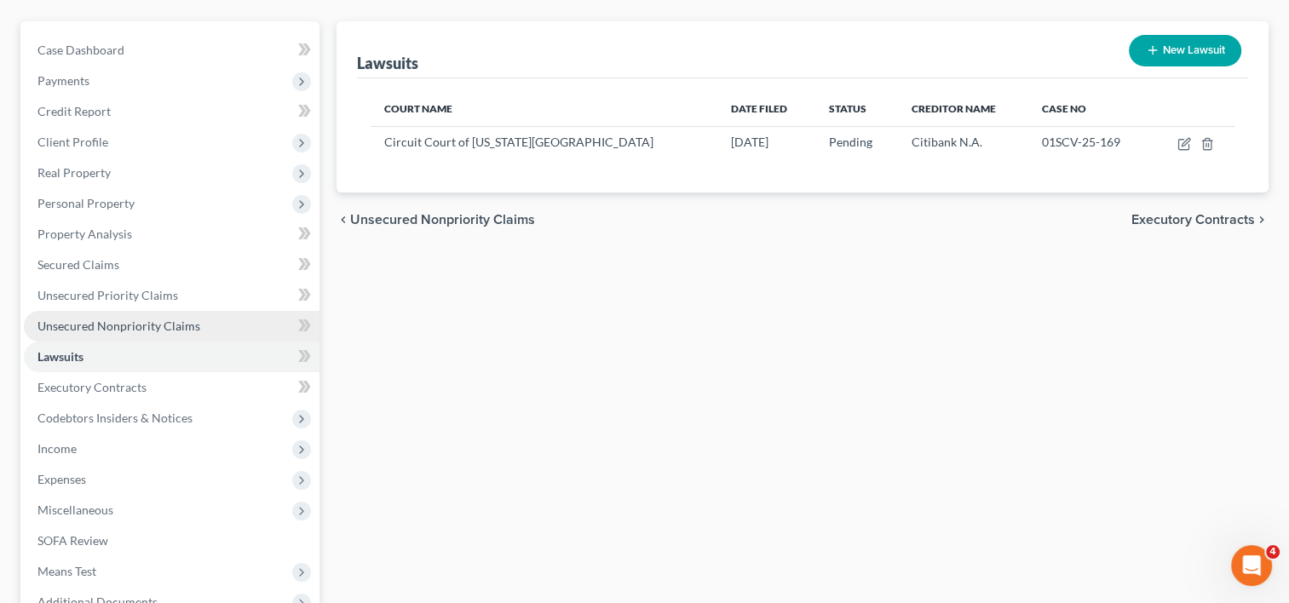
scroll to position [159, 0]
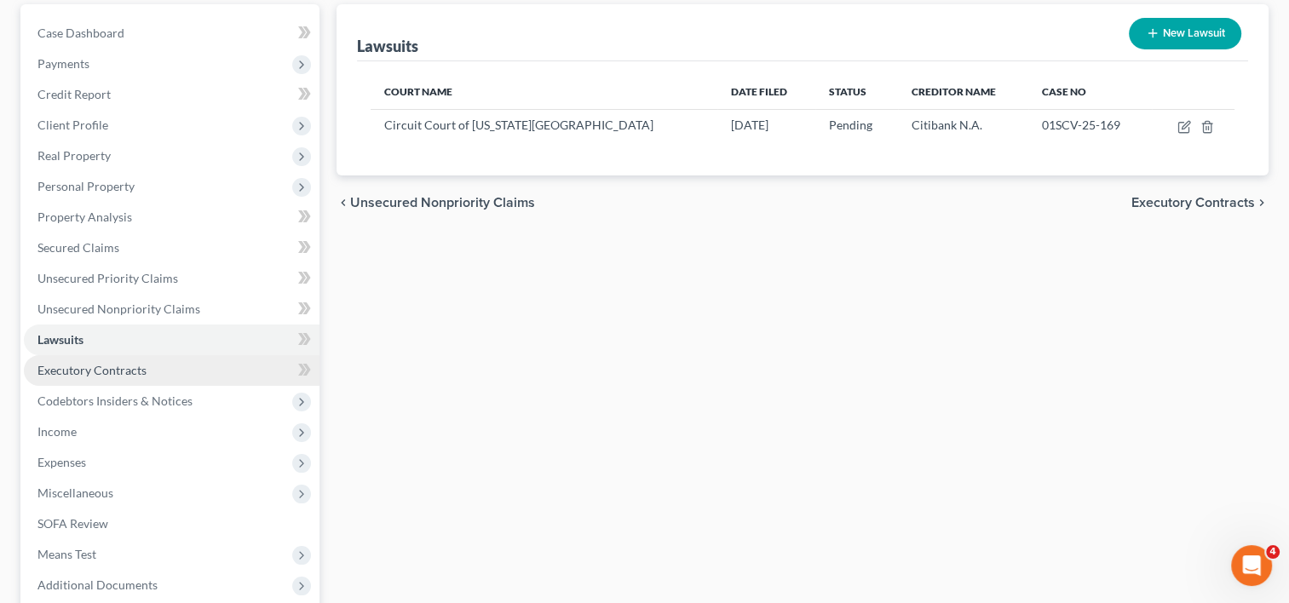
click at [109, 370] on span "Executory Contracts" at bounding box center [91, 370] width 109 height 14
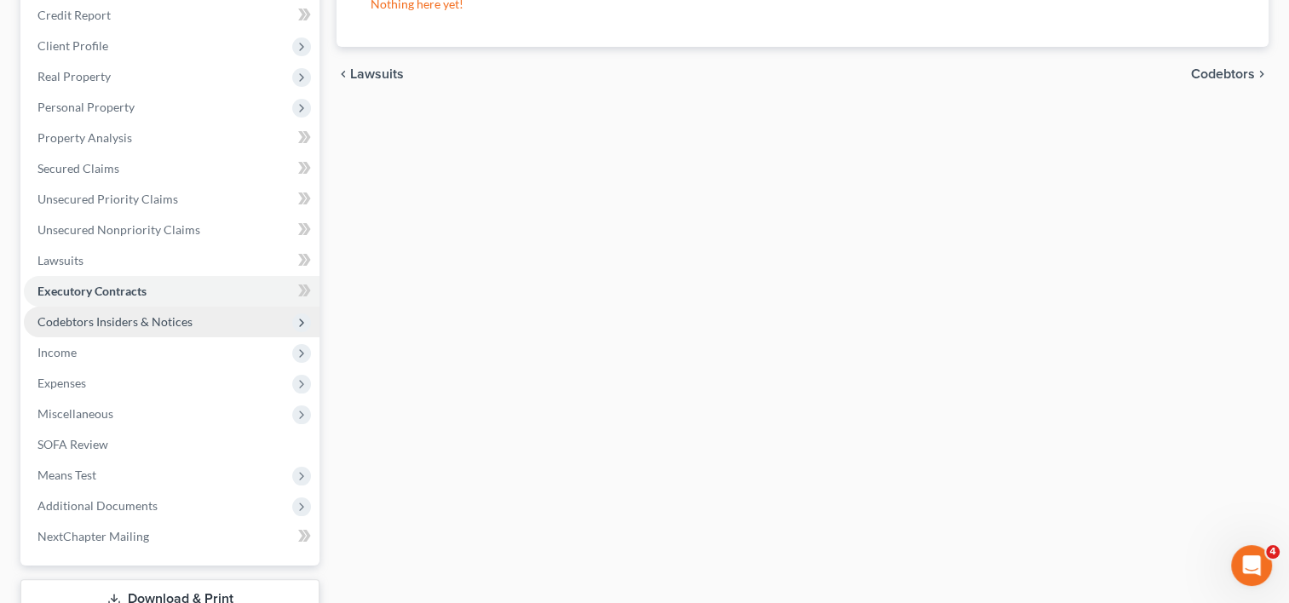
click at [126, 324] on span "Codebtors Insiders & Notices" at bounding box center [114, 321] width 155 height 14
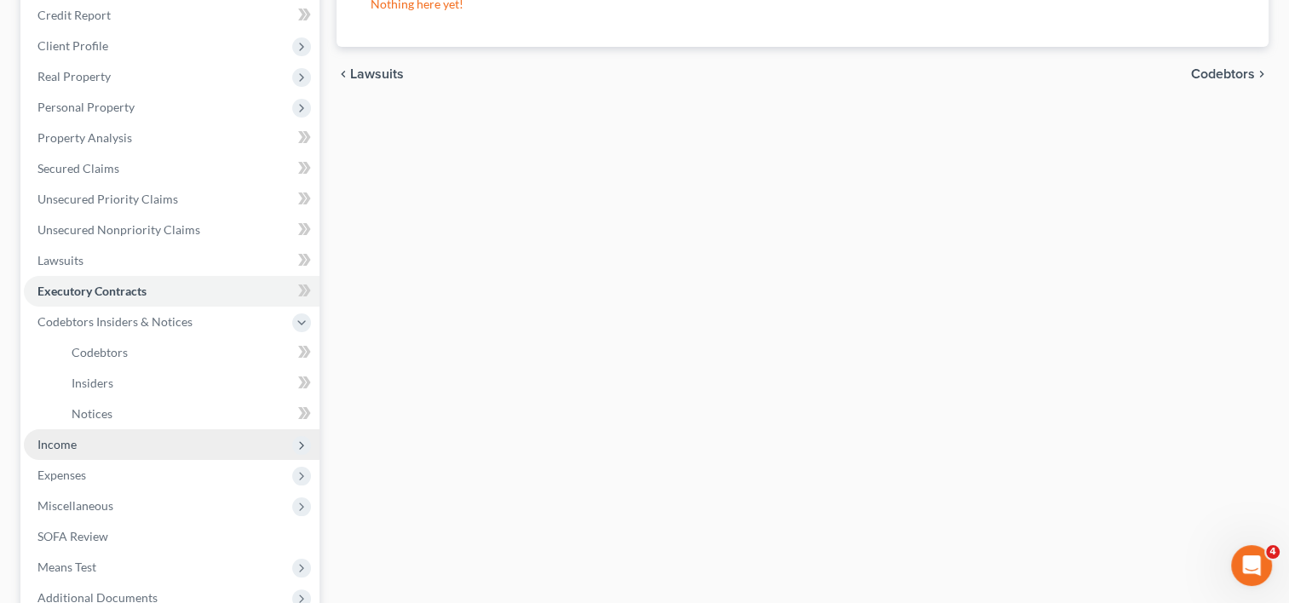
click at [87, 450] on span "Income" at bounding box center [172, 444] width 296 height 31
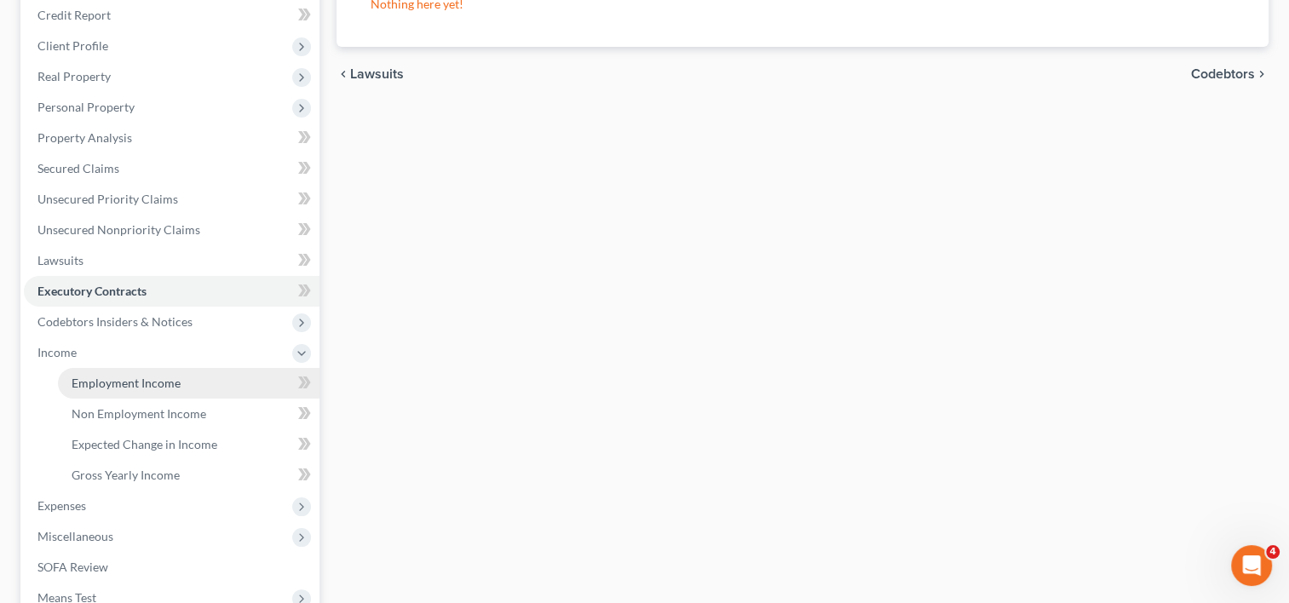
click at [137, 389] on link "Employment Income" at bounding box center [189, 383] width 262 height 31
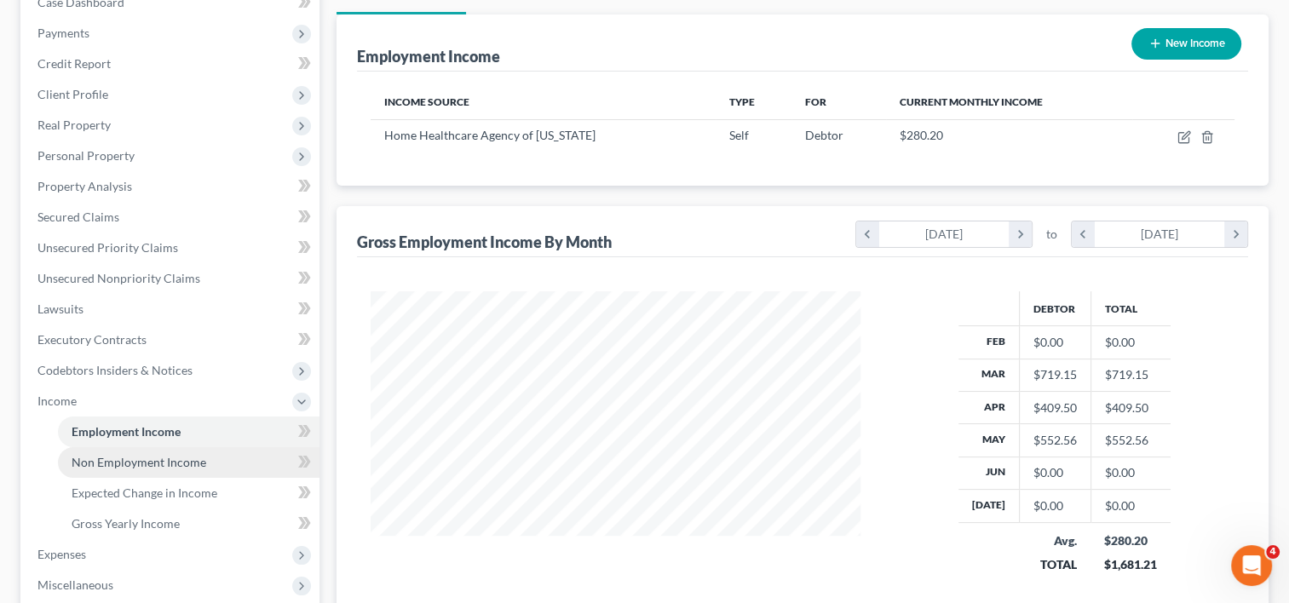
click at [188, 456] on span "Non Employment Income" at bounding box center [139, 462] width 135 height 14
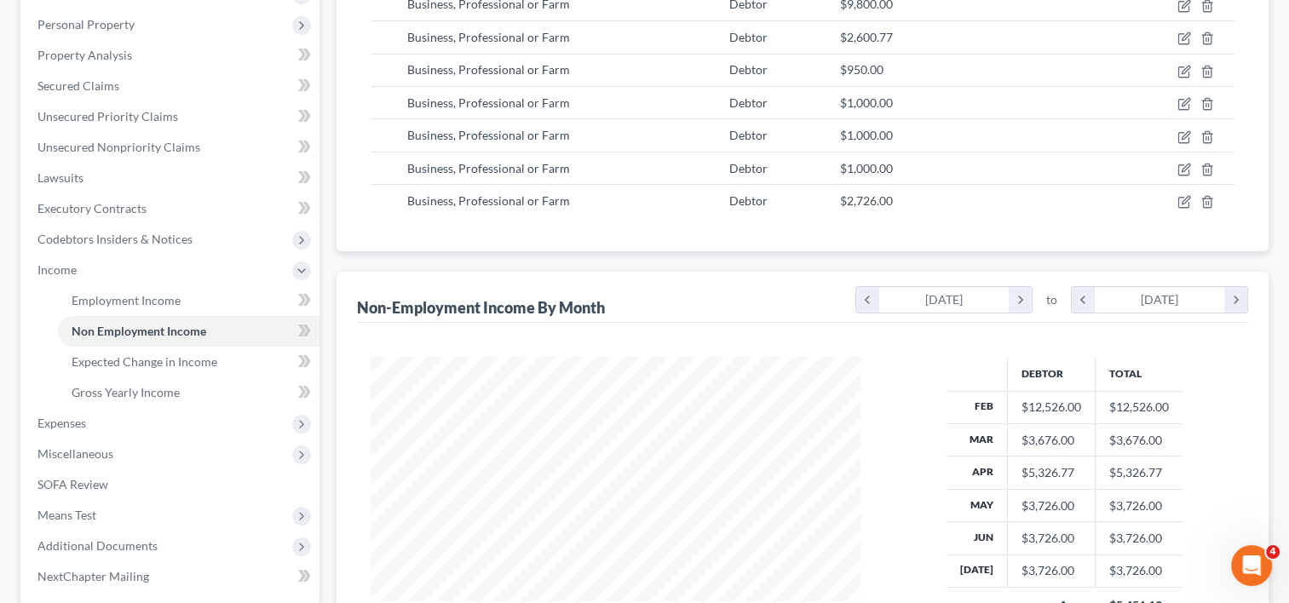
scroll to position [331, 0]
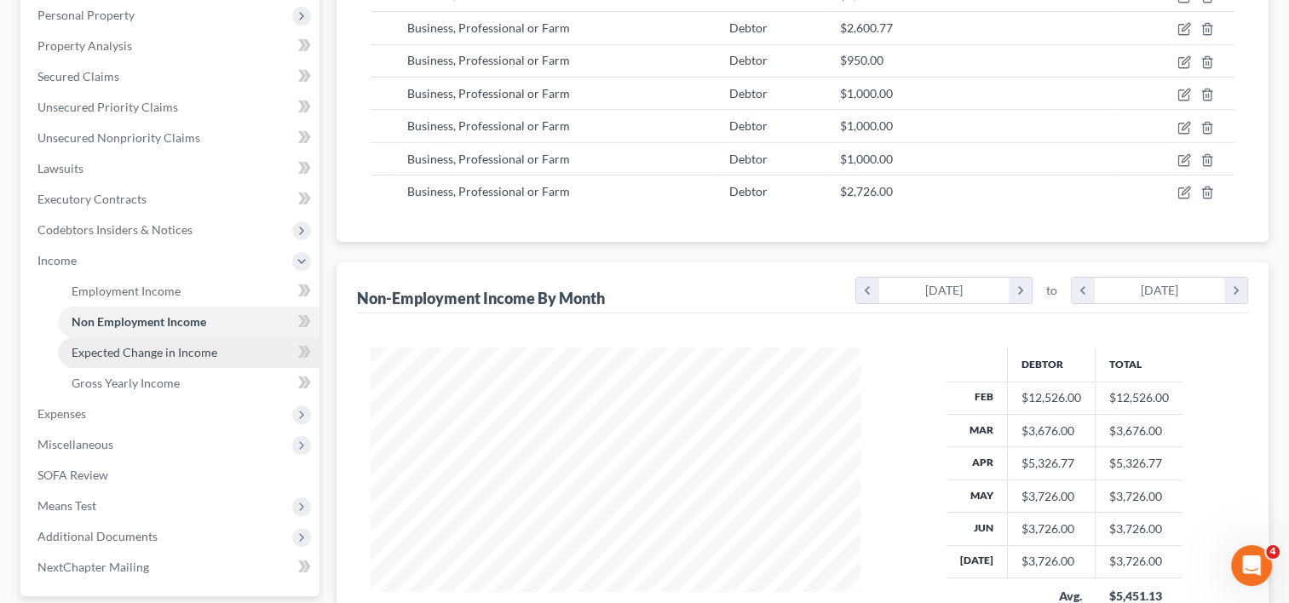
click at [205, 354] on span "Expected Change in Income" at bounding box center [145, 352] width 146 height 14
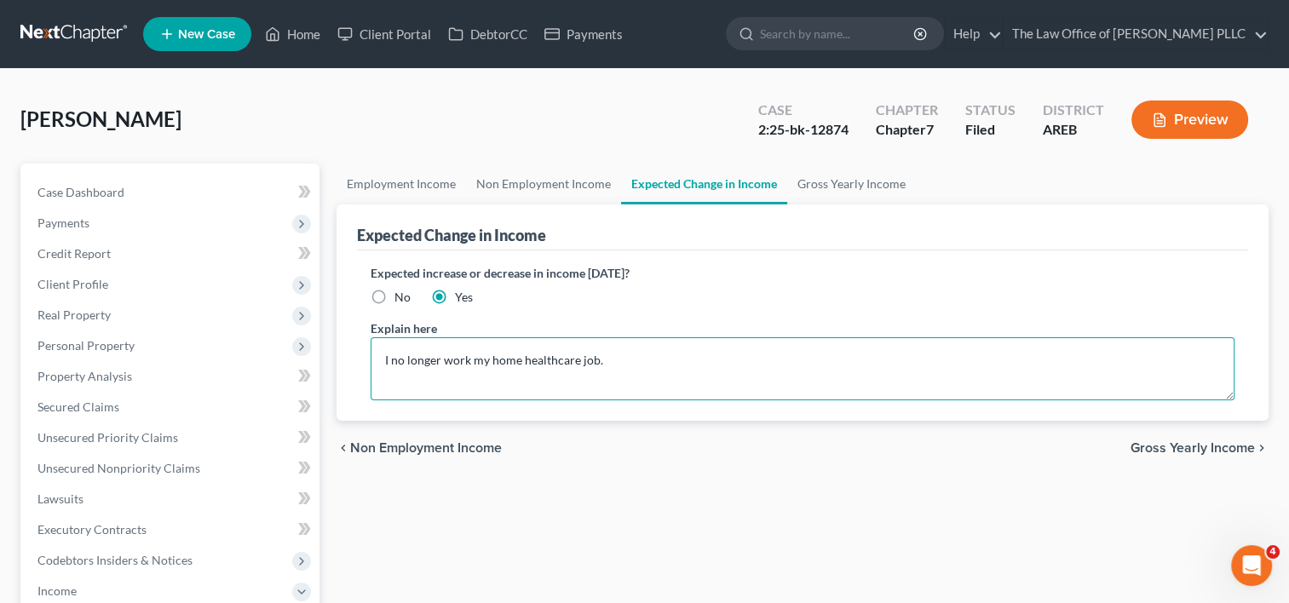
click at [642, 351] on textarea "I no longer work my home healthcare job." at bounding box center [803, 368] width 864 height 63
click at [624, 359] on textarea "I no longer work my home healthcare job, and business is down" at bounding box center [803, 368] width 864 height 63
click at [736, 360] on textarea "I no longer work my home healthcare job, and my business is down" at bounding box center [803, 368] width 864 height 63
type textarea "I no longer work my home healthcare job, and my business has been very slow wit…"
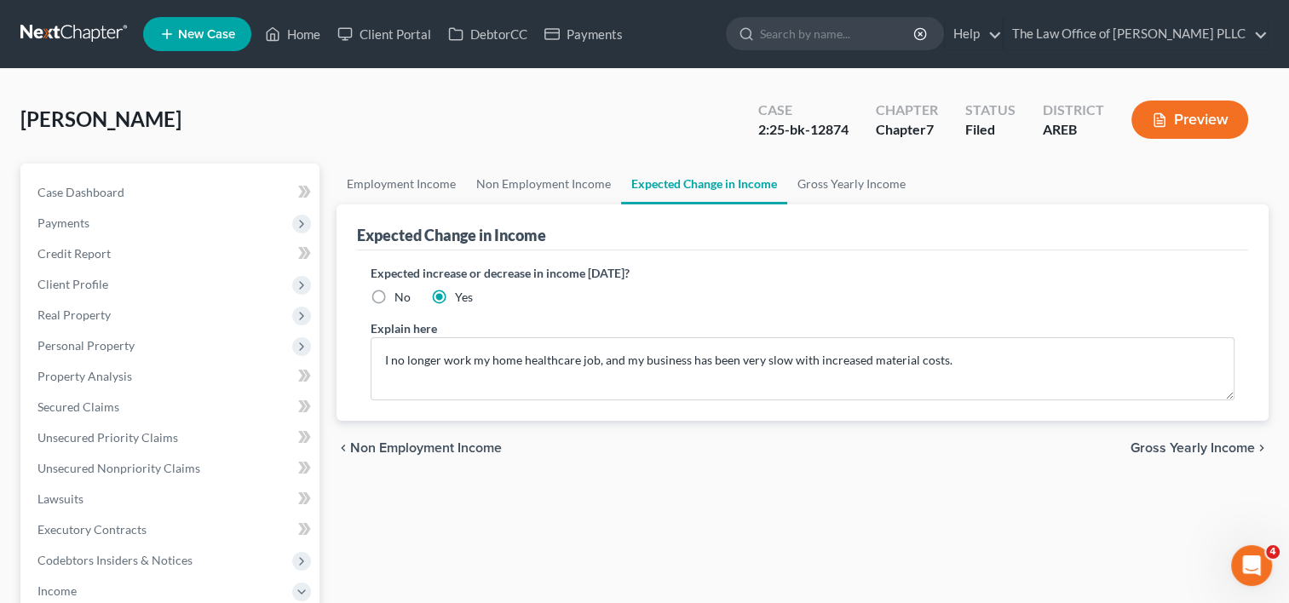
click at [1160, 446] on span "Gross Yearly Income" at bounding box center [1193, 448] width 124 height 14
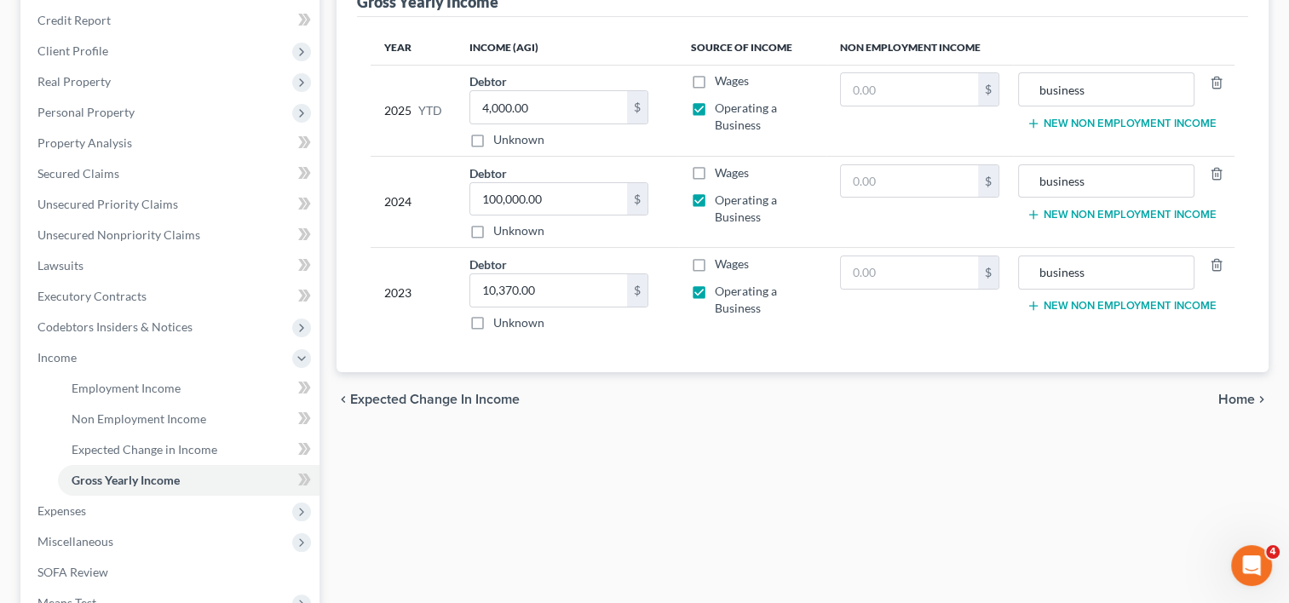
scroll to position [227, 0]
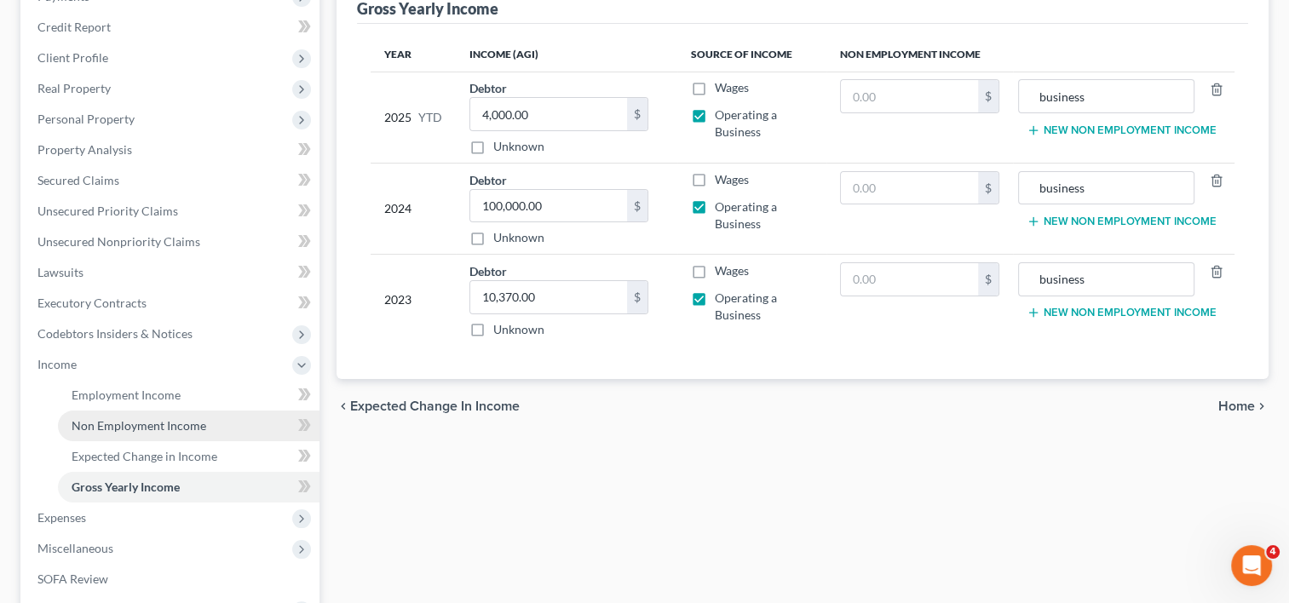
click at [164, 435] on link "Non Employment Income" at bounding box center [189, 426] width 262 height 31
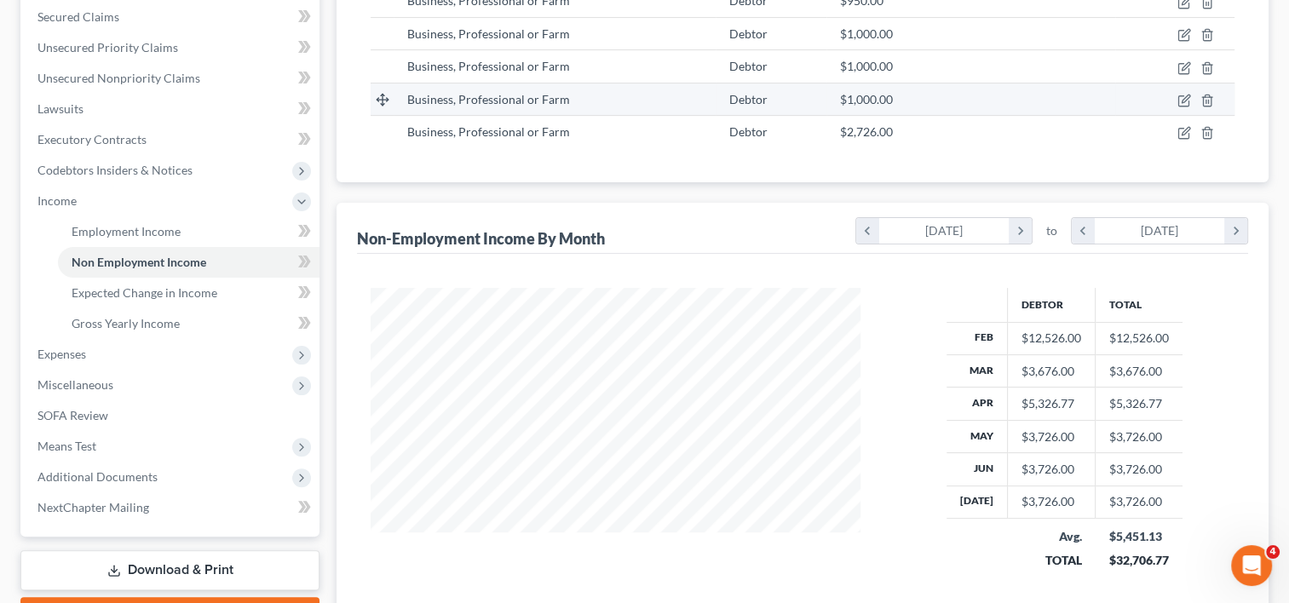
scroll to position [389, 0]
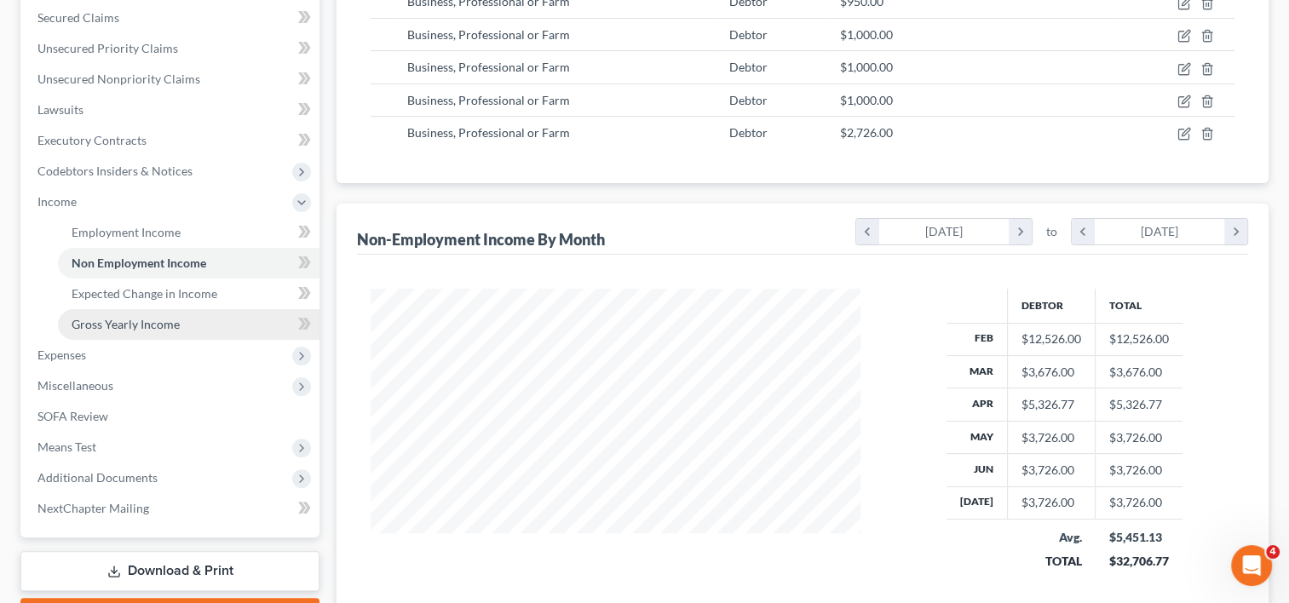
click at [121, 324] on span "Gross Yearly Income" at bounding box center [126, 324] width 108 height 14
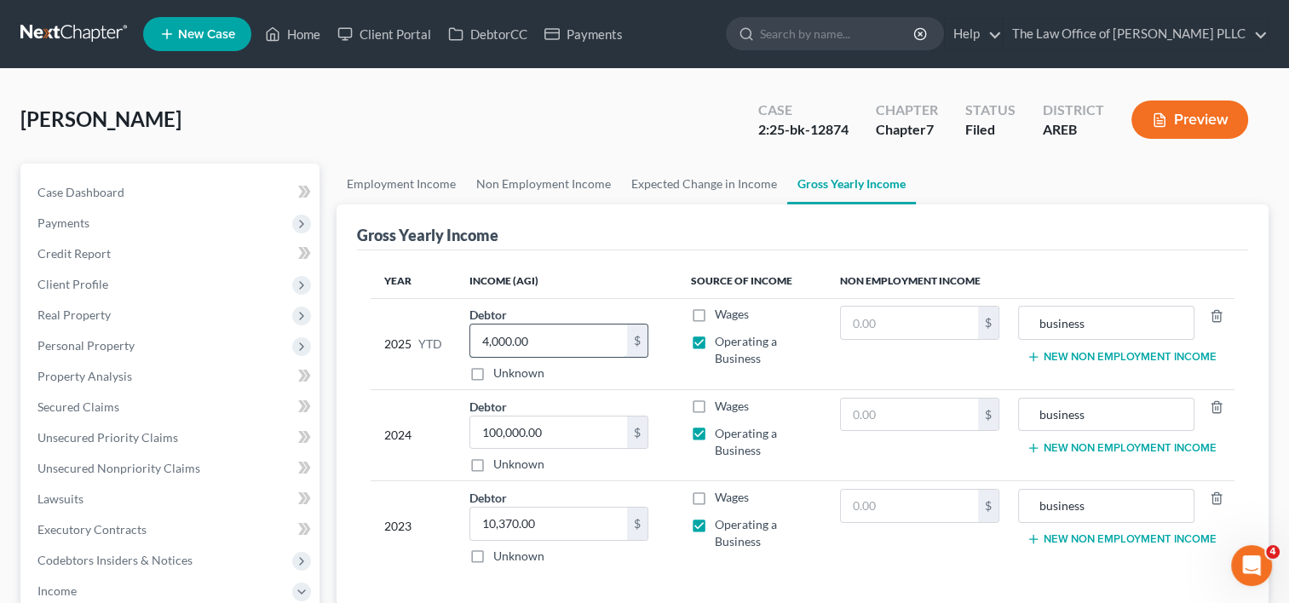
click at [558, 343] on input "4,000.00" at bounding box center [548, 341] width 157 height 32
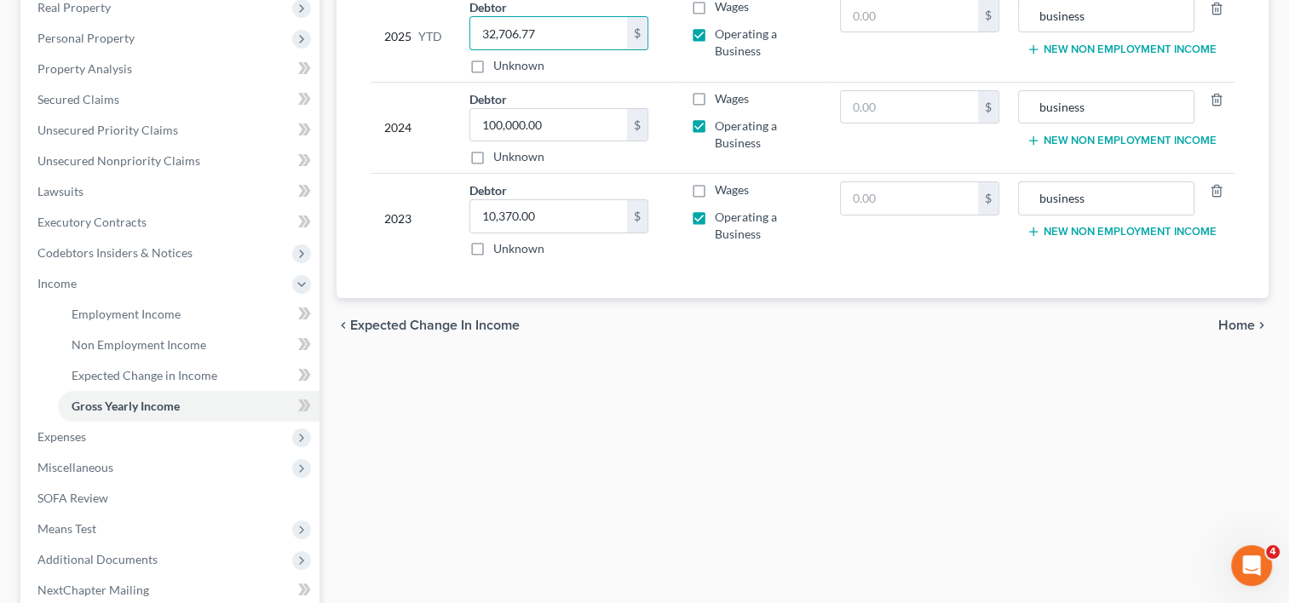
type input "32,706.77"
click at [1235, 327] on span "Home" at bounding box center [1236, 326] width 37 height 14
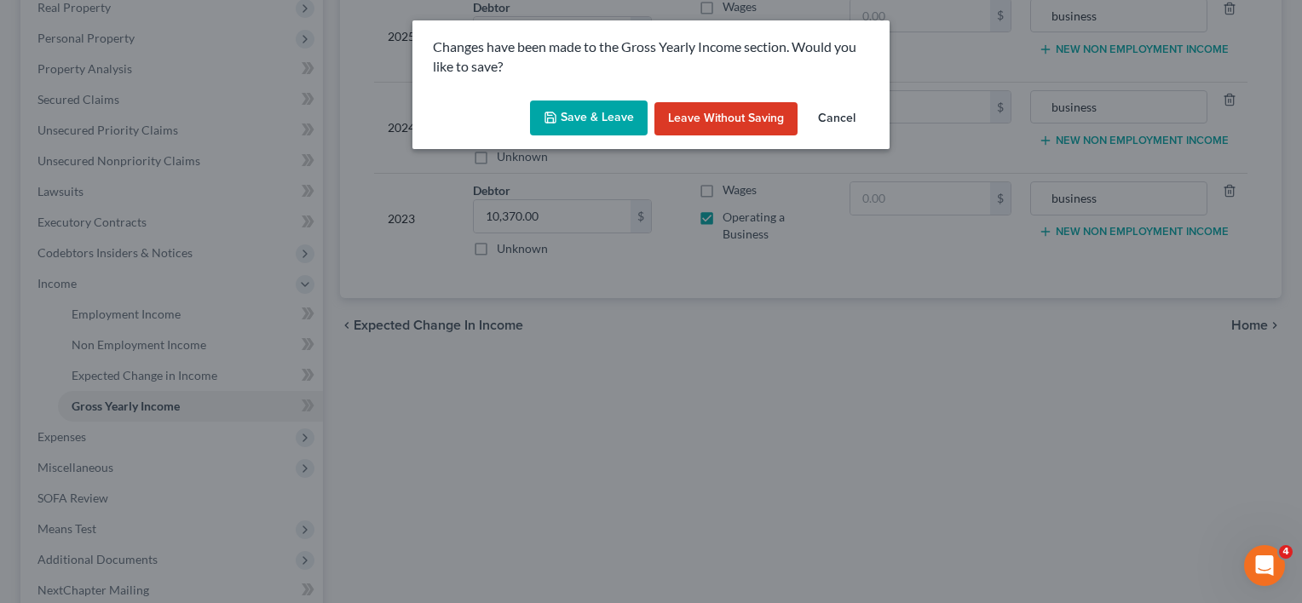
click at [603, 106] on button "Save & Leave" at bounding box center [589, 119] width 118 height 36
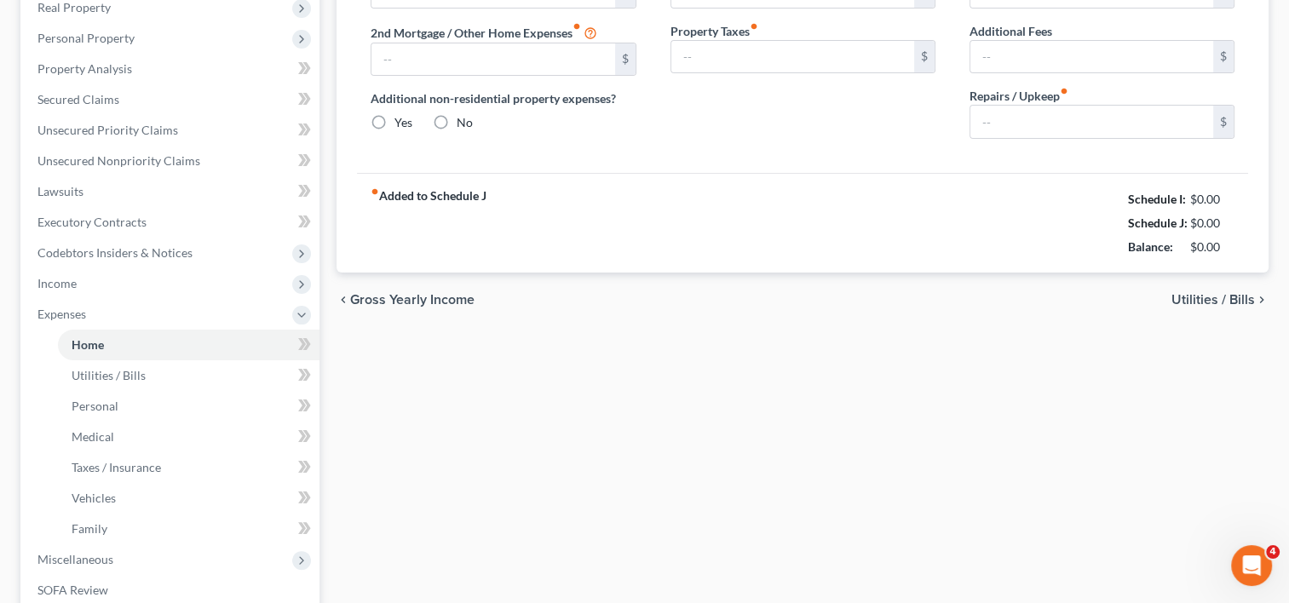
radio input "true"
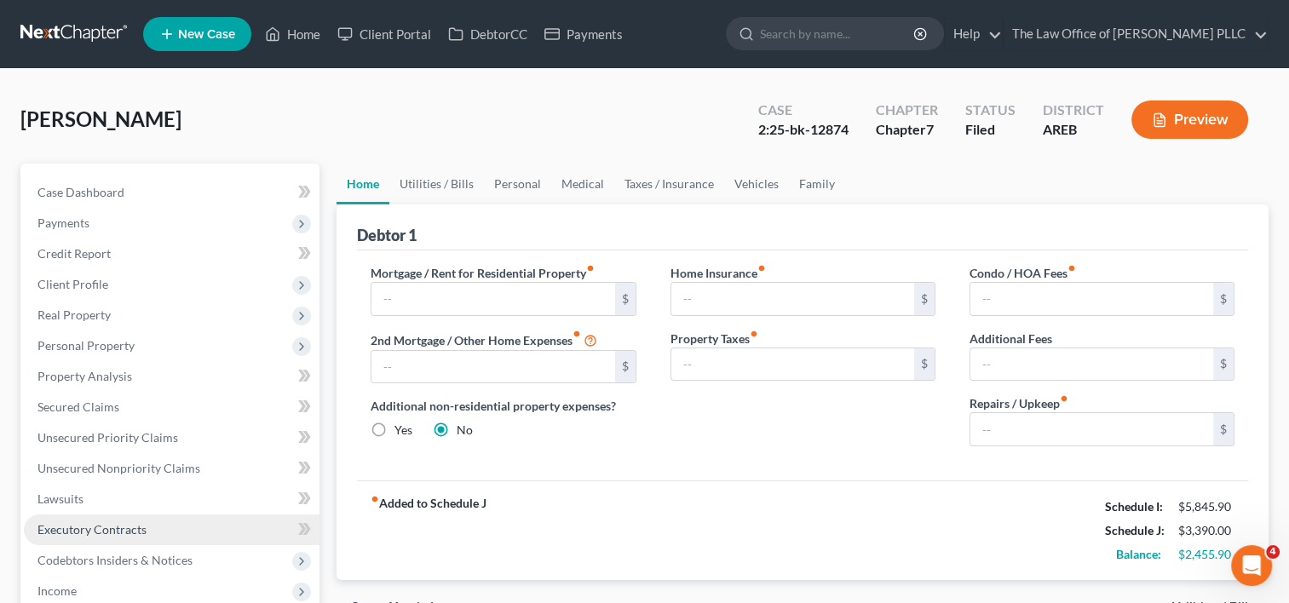
scroll to position [161, 0]
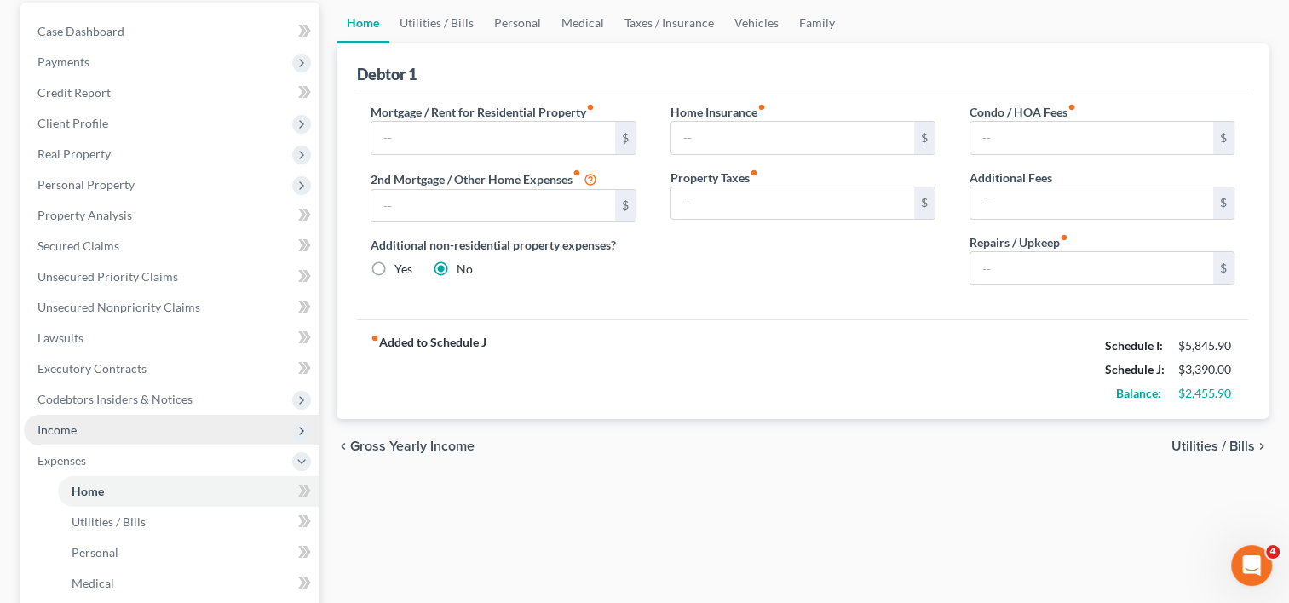
click at [104, 438] on span "Income" at bounding box center [172, 430] width 296 height 31
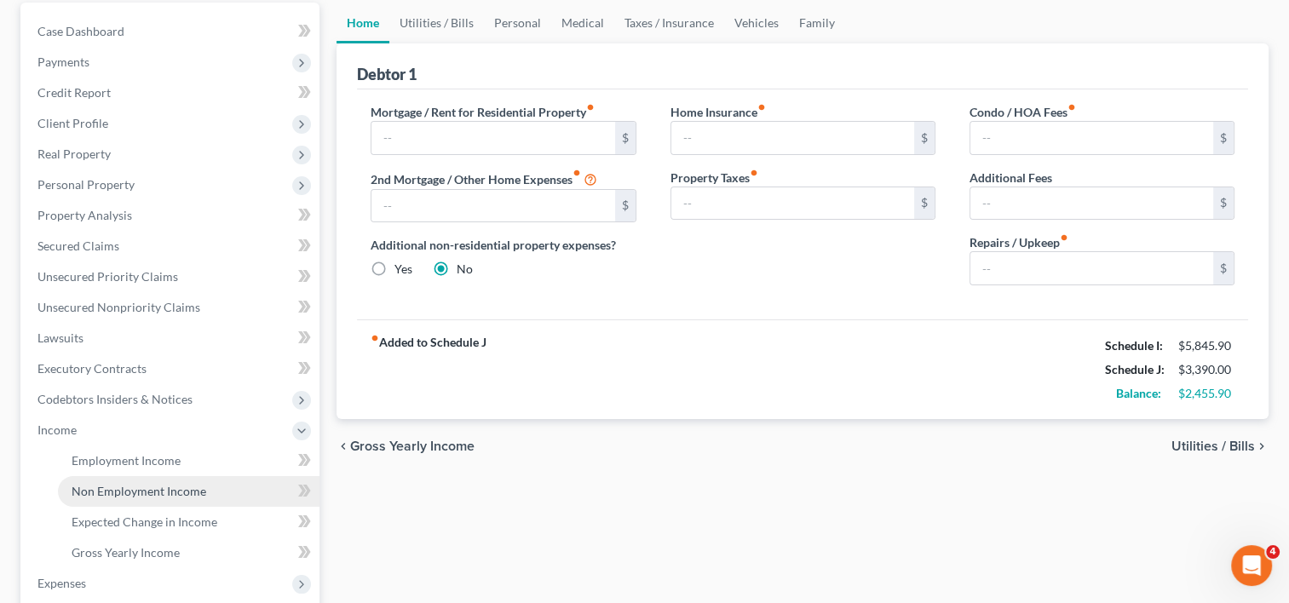
click at [134, 490] on span "Non Employment Income" at bounding box center [139, 491] width 135 height 14
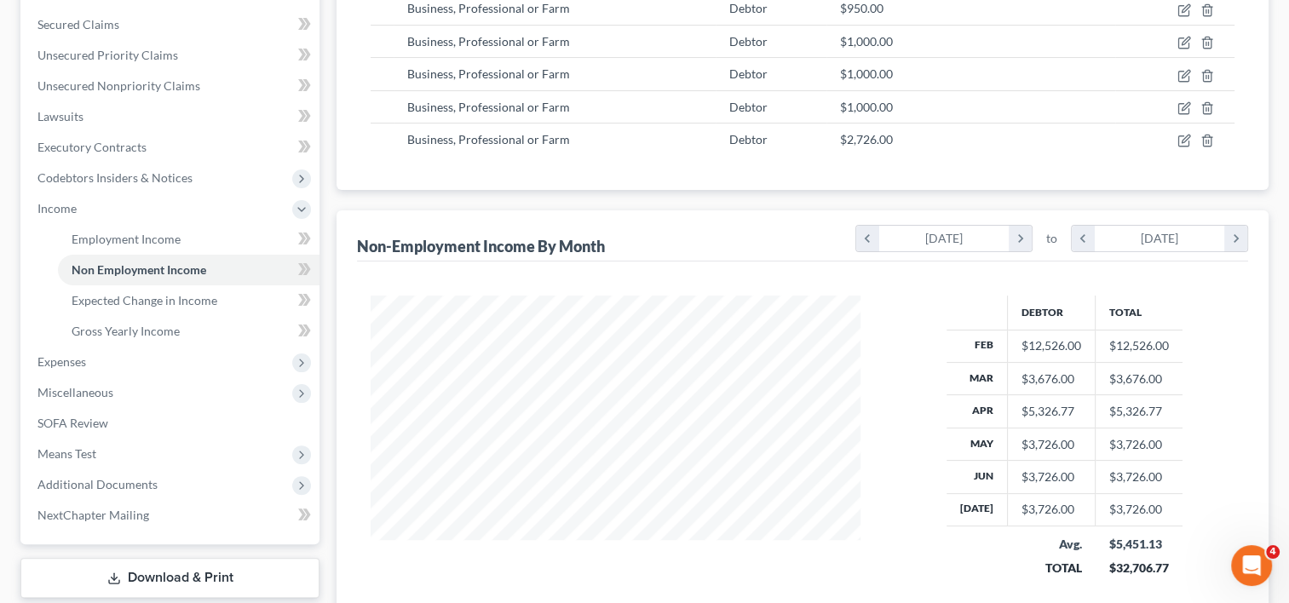
scroll to position [398, 0]
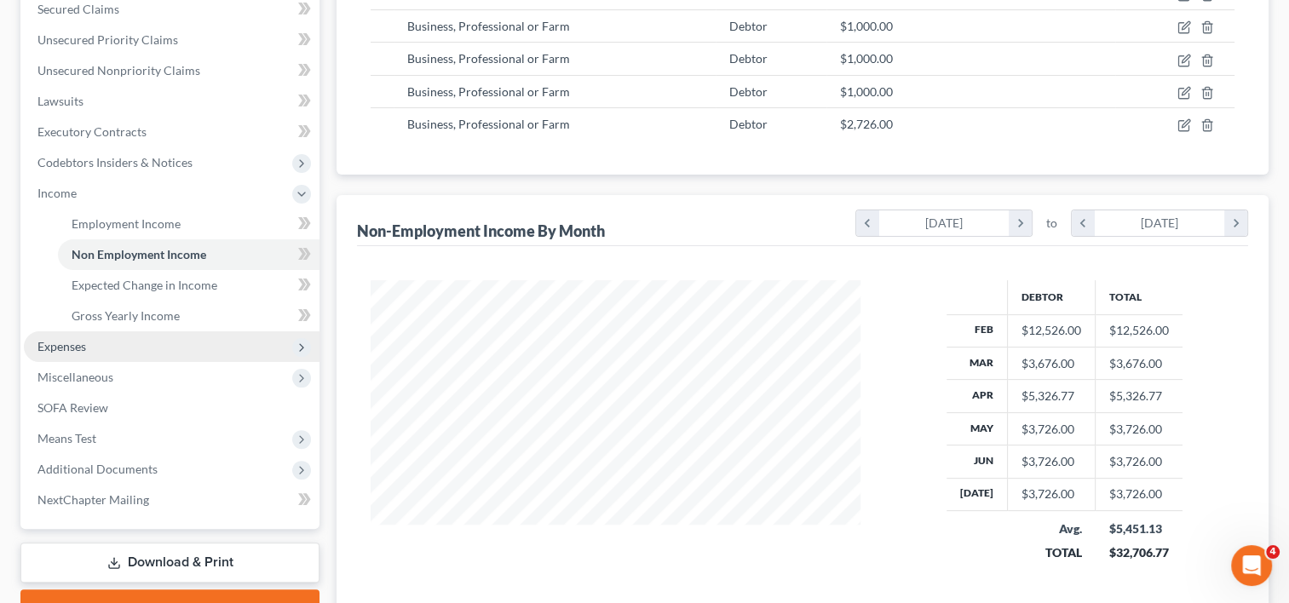
click at [83, 352] on span "Expenses" at bounding box center [61, 346] width 49 height 14
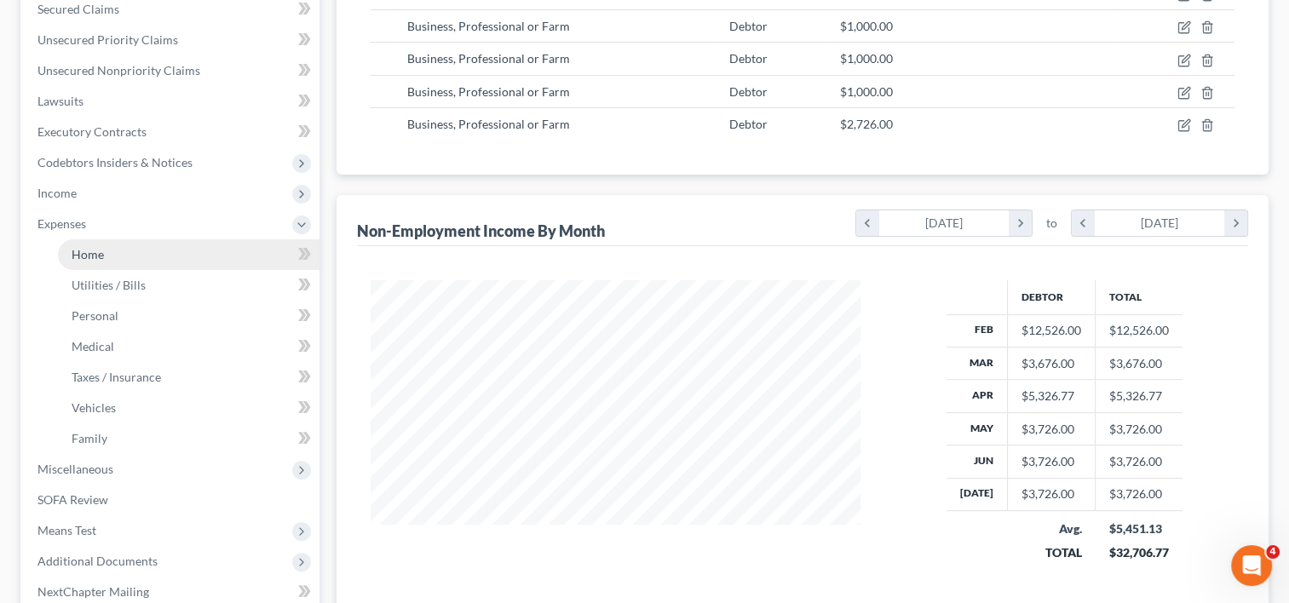
click at [108, 261] on link "Home" at bounding box center [189, 254] width 262 height 31
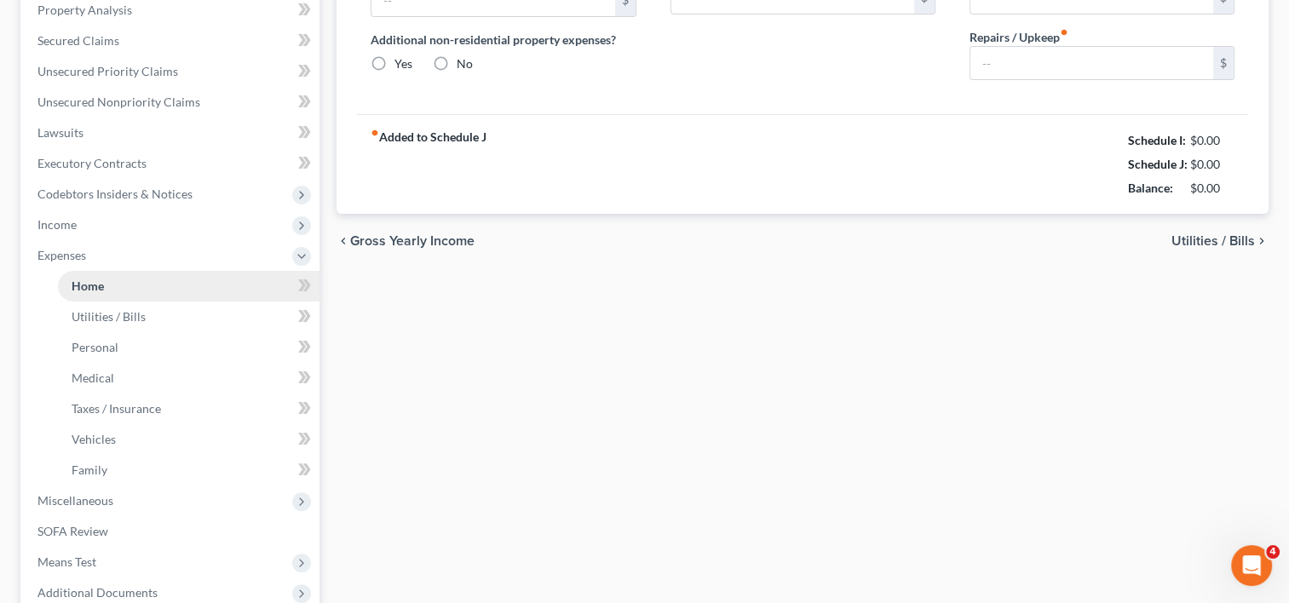
radio input "true"
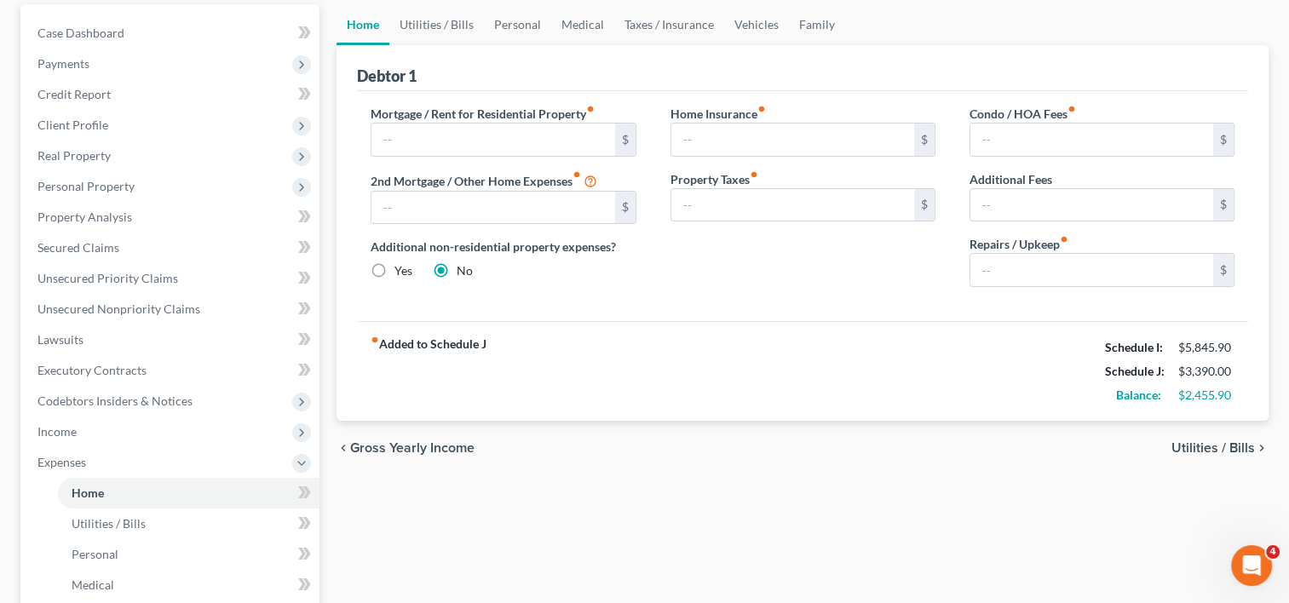
scroll to position [179, 0]
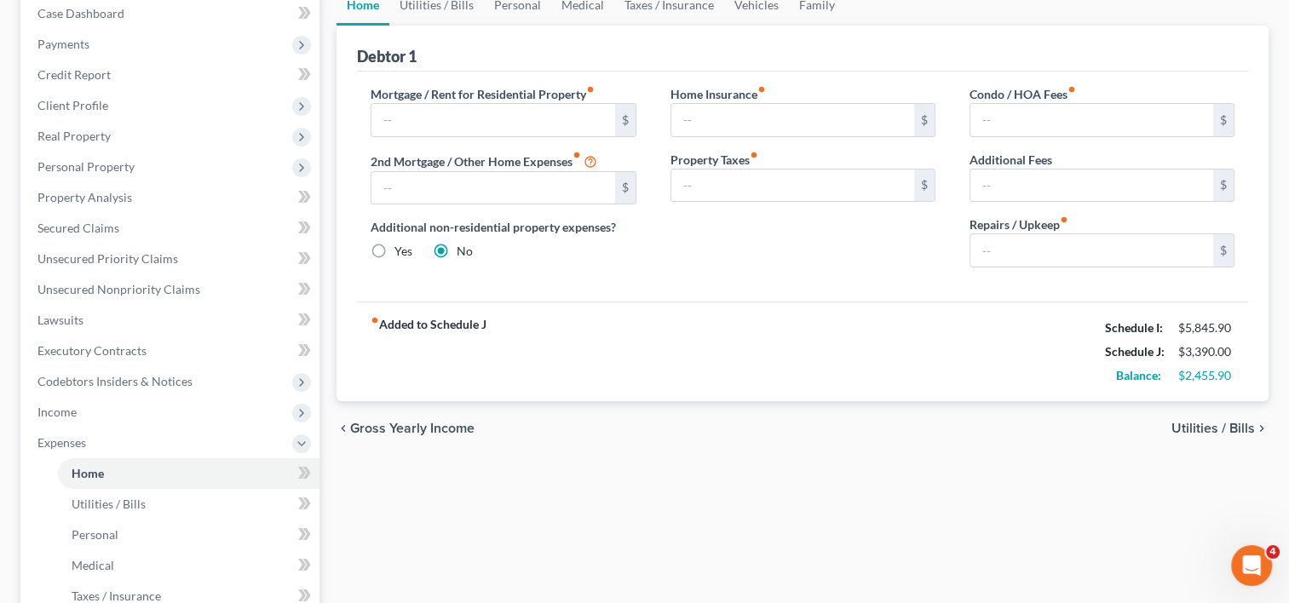
click at [1218, 425] on span "Utilities / Bills" at bounding box center [1213, 429] width 83 height 14
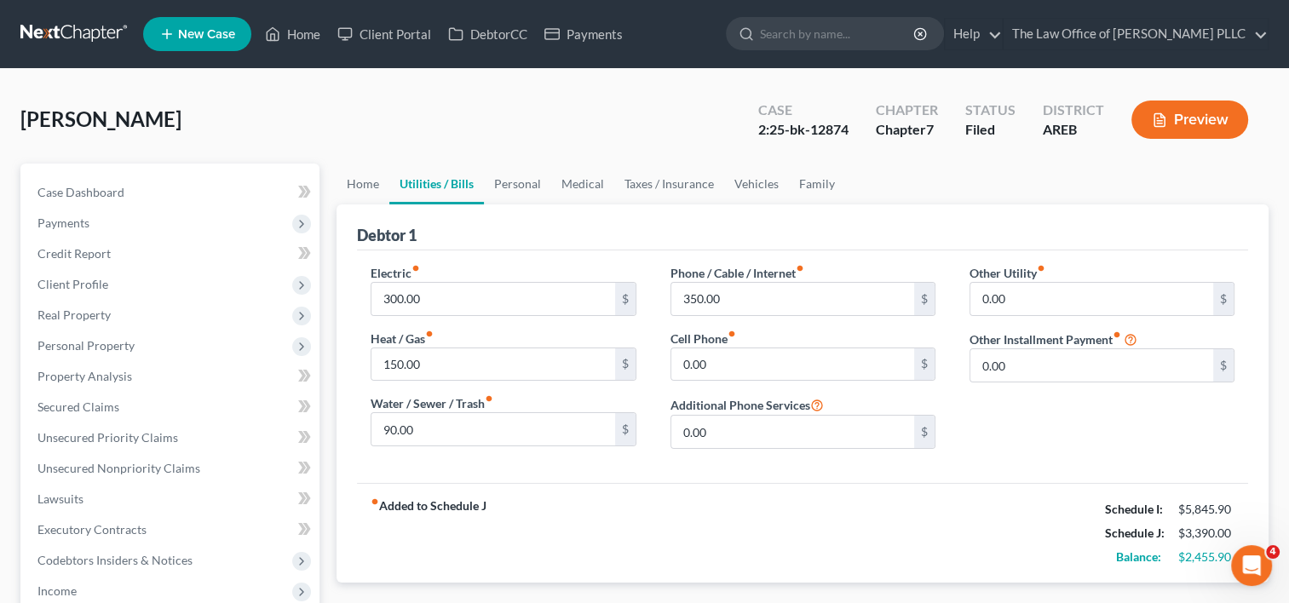
scroll to position [103, 0]
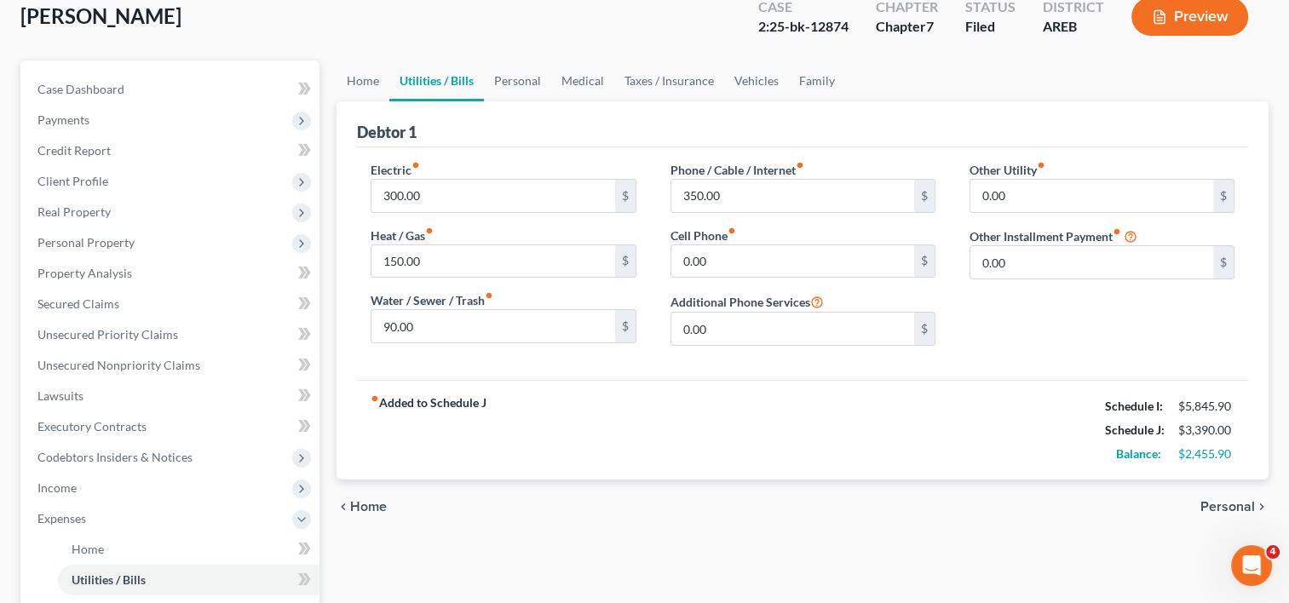
click at [1212, 503] on span "Personal" at bounding box center [1227, 507] width 55 height 14
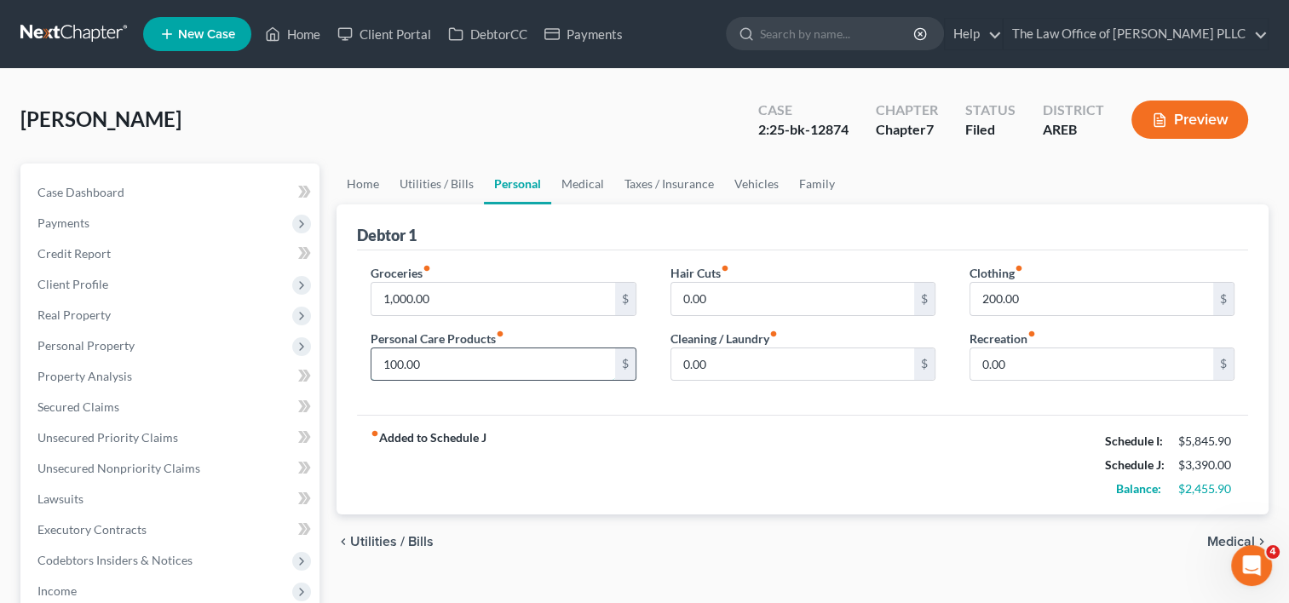
click at [431, 358] on input "100.00" at bounding box center [492, 364] width 243 height 32
type input "300"
click at [730, 365] on input "0.00" at bounding box center [792, 364] width 243 height 32
type input "300"
click at [1011, 362] on input "0.00" at bounding box center [1091, 364] width 243 height 32
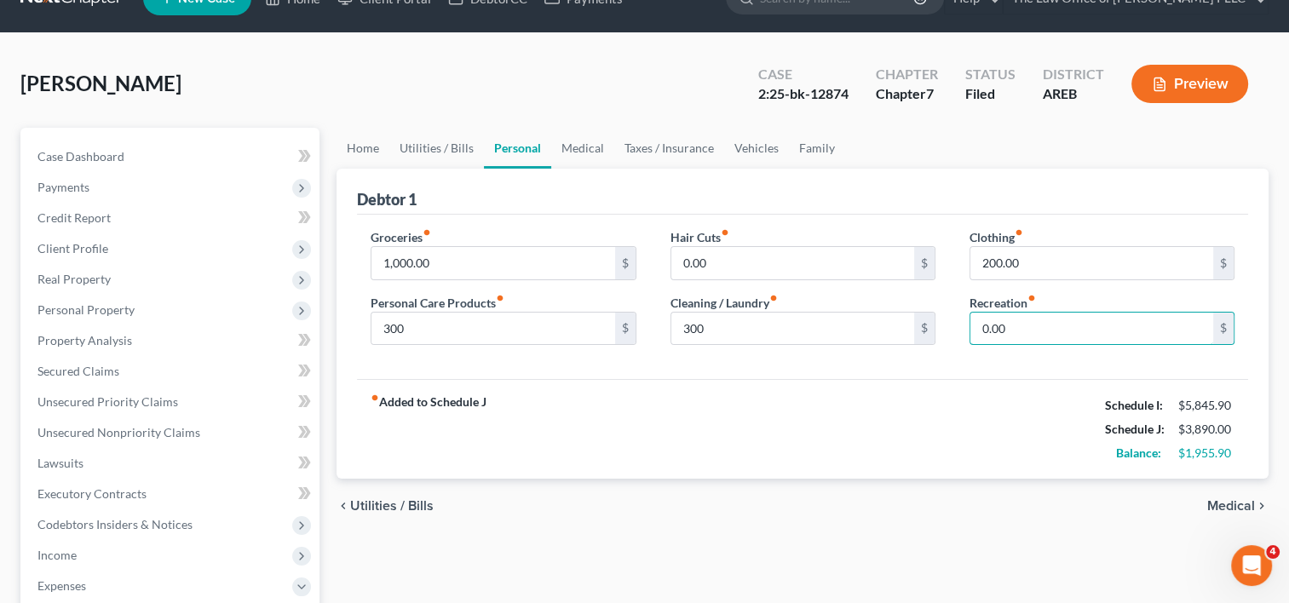
scroll to position [44, 0]
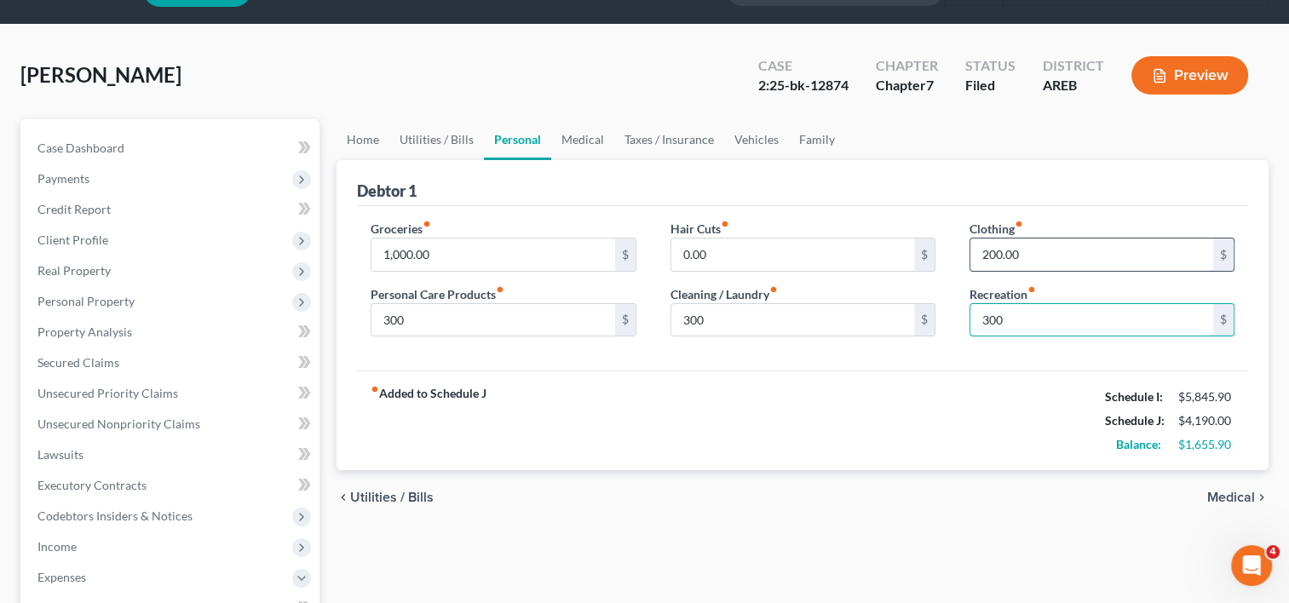
type input "300"
click at [1053, 257] on input "200.00" at bounding box center [1091, 255] width 243 height 32
type input "300"
click at [1218, 497] on span "Medical" at bounding box center [1231, 498] width 48 height 14
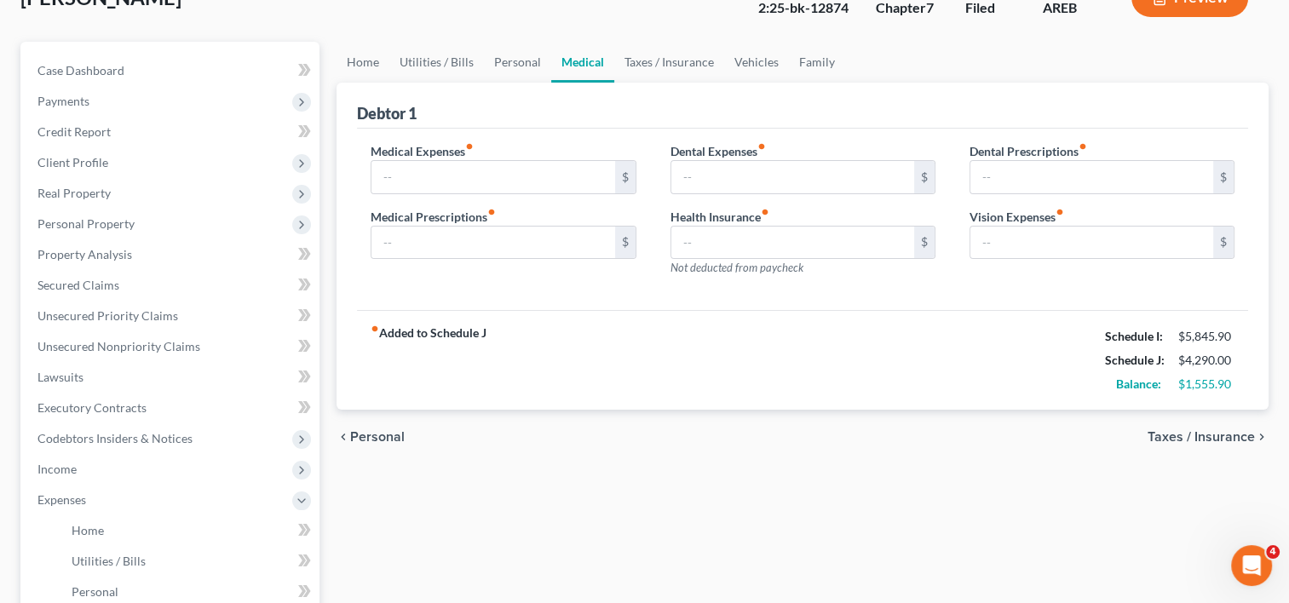
scroll to position [63, 0]
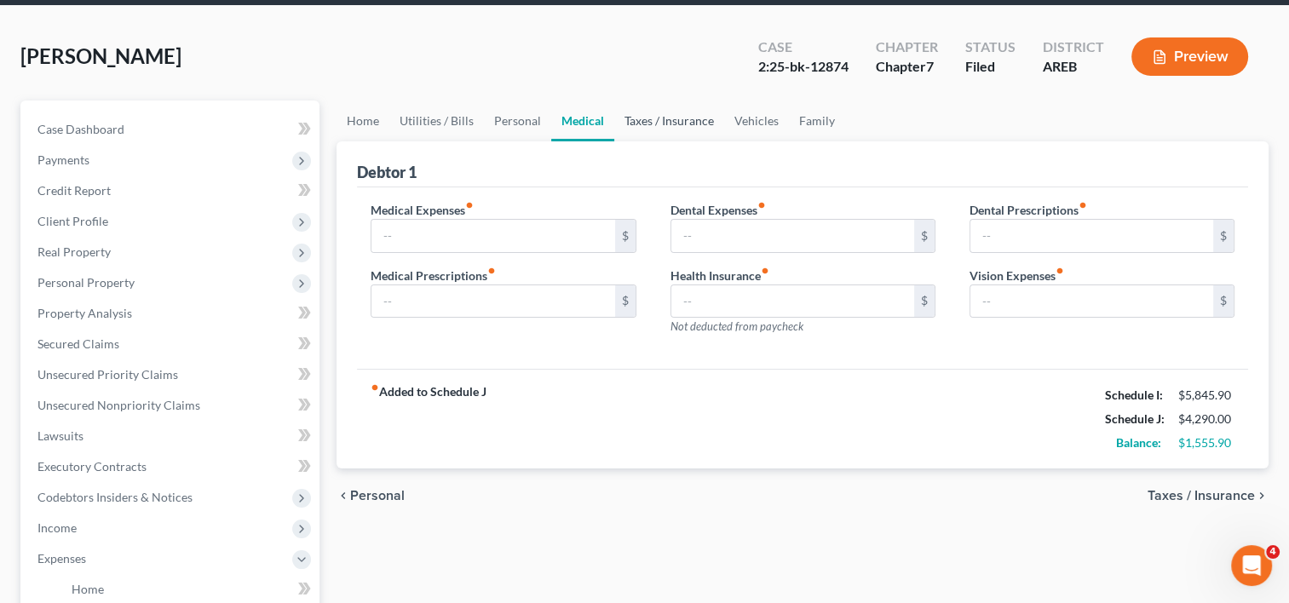
click at [688, 112] on link "Taxes / Insurance" at bounding box center [669, 121] width 110 height 41
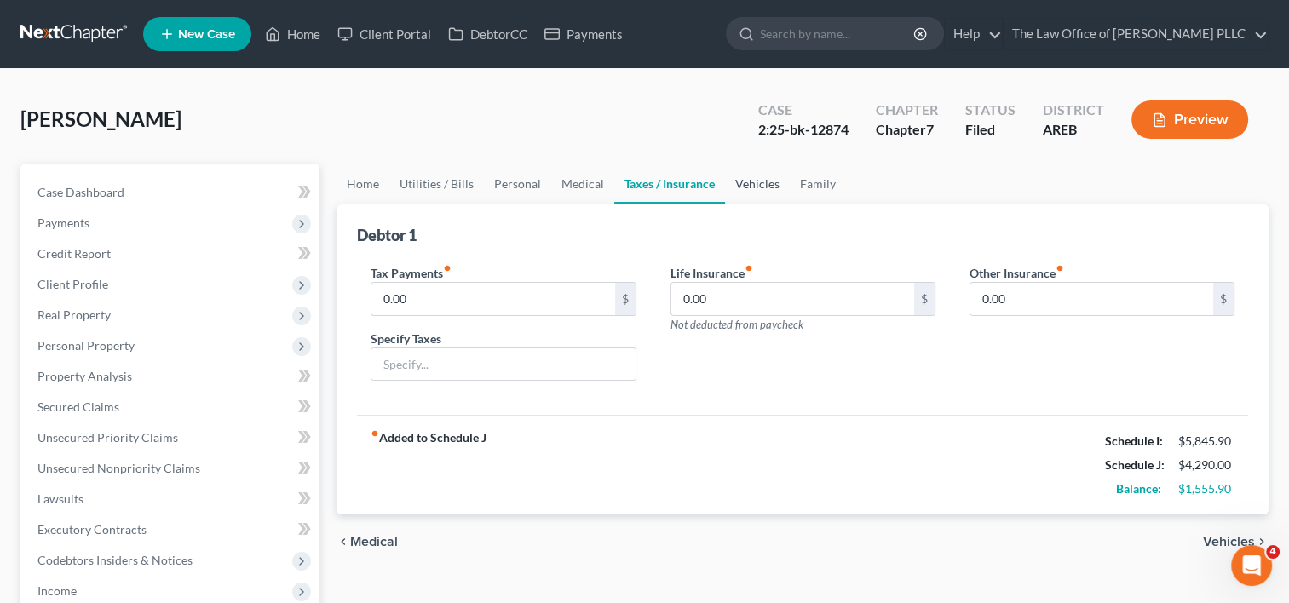
click at [751, 187] on link "Vehicles" at bounding box center [757, 184] width 65 height 41
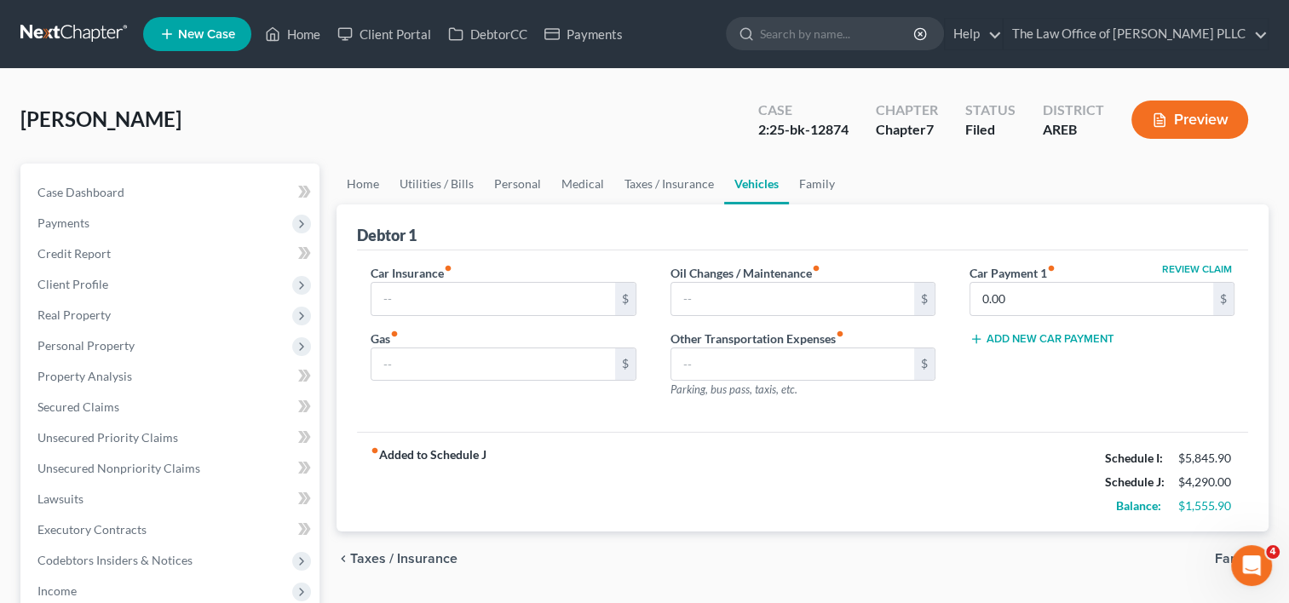
click at [1189, 264] on button "Review Claim" at bounding box center [1197, 269] width 75 height 10
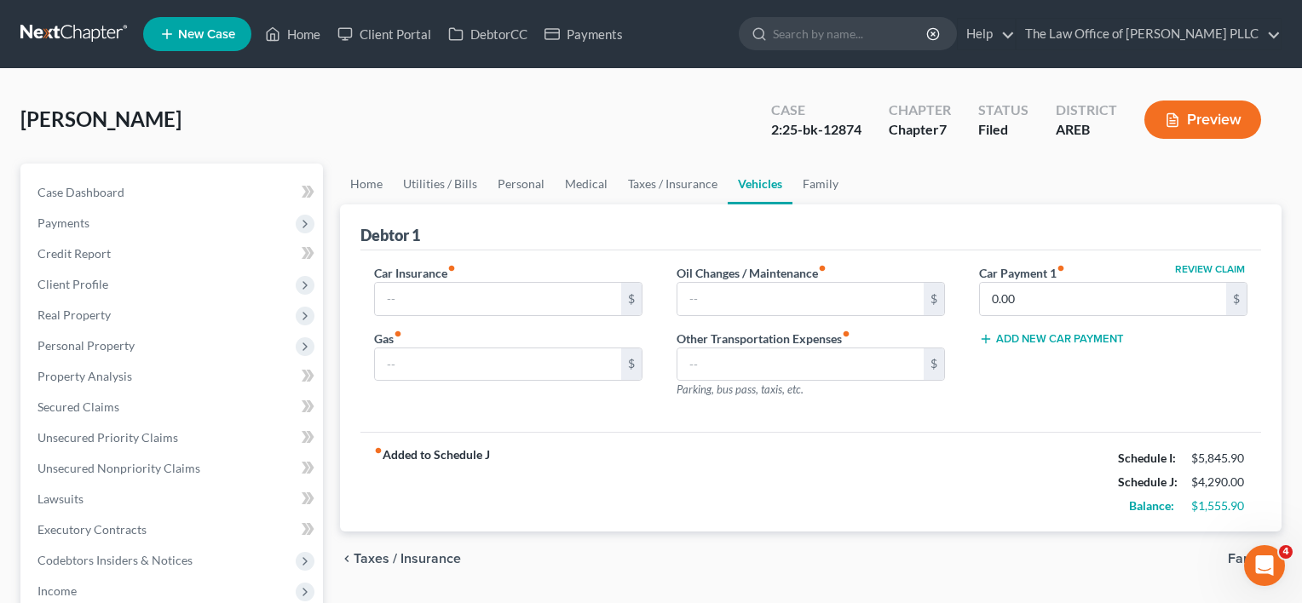
select select "2"
select select "0"
select select "2"
select select "0"
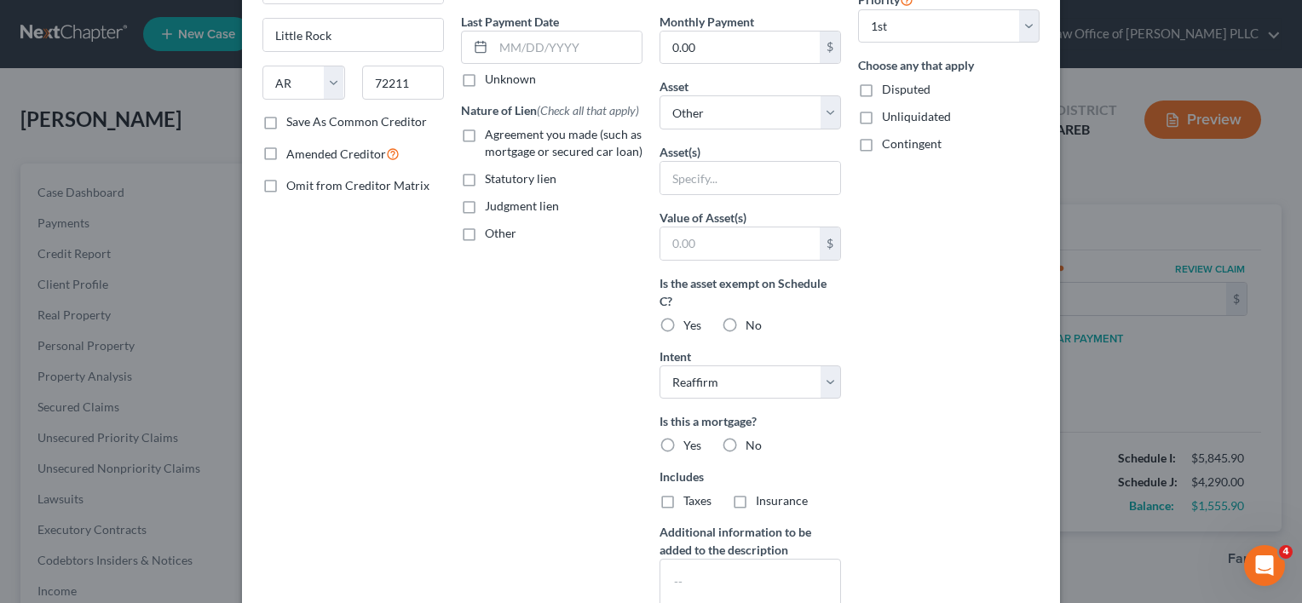
scroll to position [220, 0]
click at [746, 438] on label "No" at bounding box center [754, 446] width 16 height 17
click at [752, 438] on input "No" at bounding box center [757, 443] width 11 height 11
radio input "true"
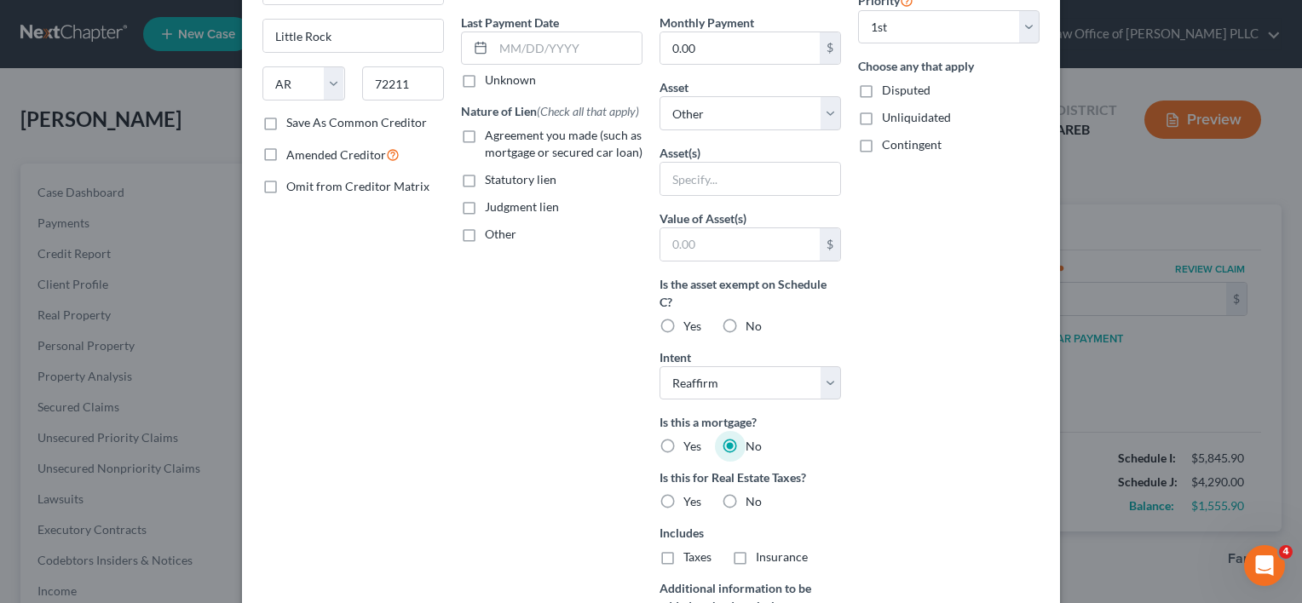
click at [746, 498] on label "No" at bounding box center [754, 501] width 16 height 17
click at [752, 498] on input "No" at bounding box center [757, 498] width 11 height 11
radio input "true"
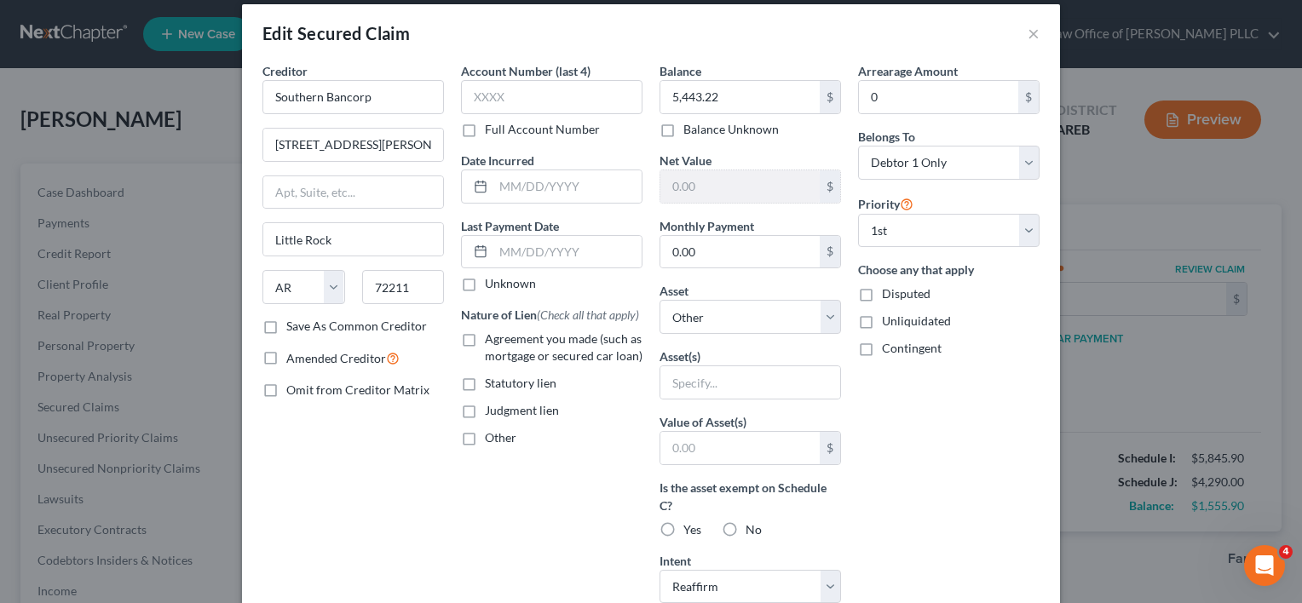
scroll to position [15, 0]
click at [746, 528] on label "No" at bounding box center [754, 530] width 16 height 17
click at [752, 528] on input "No" at bounding box center [757, 527] width 11 height 11
radio input "true"
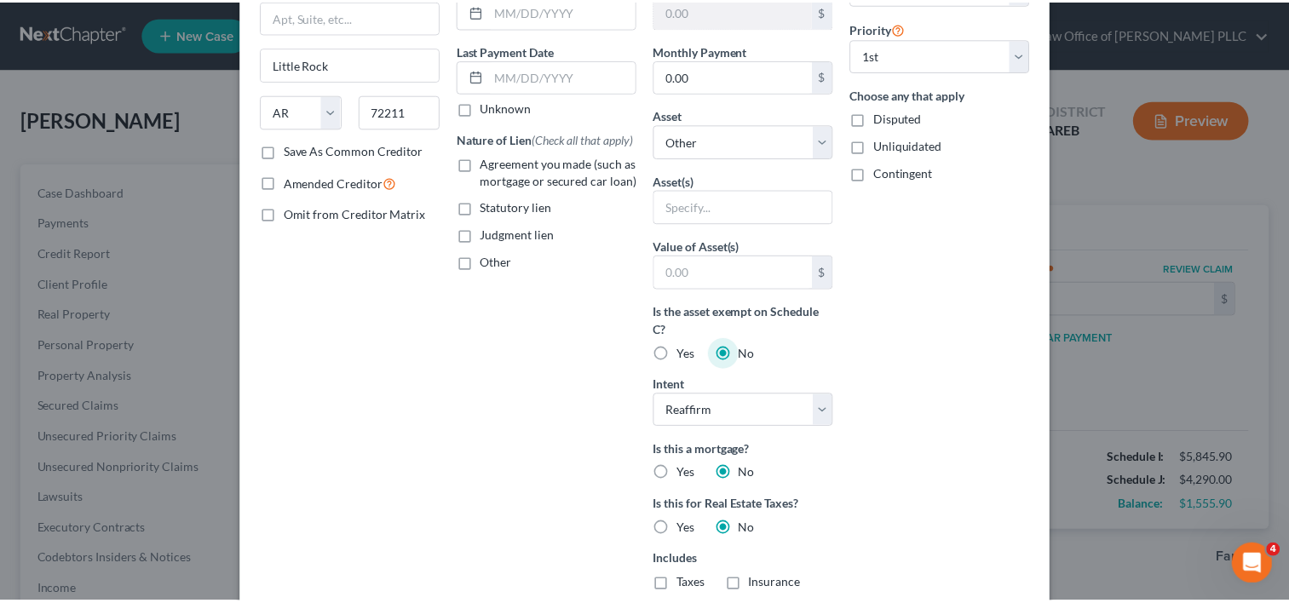
scroll to position [400, 0]
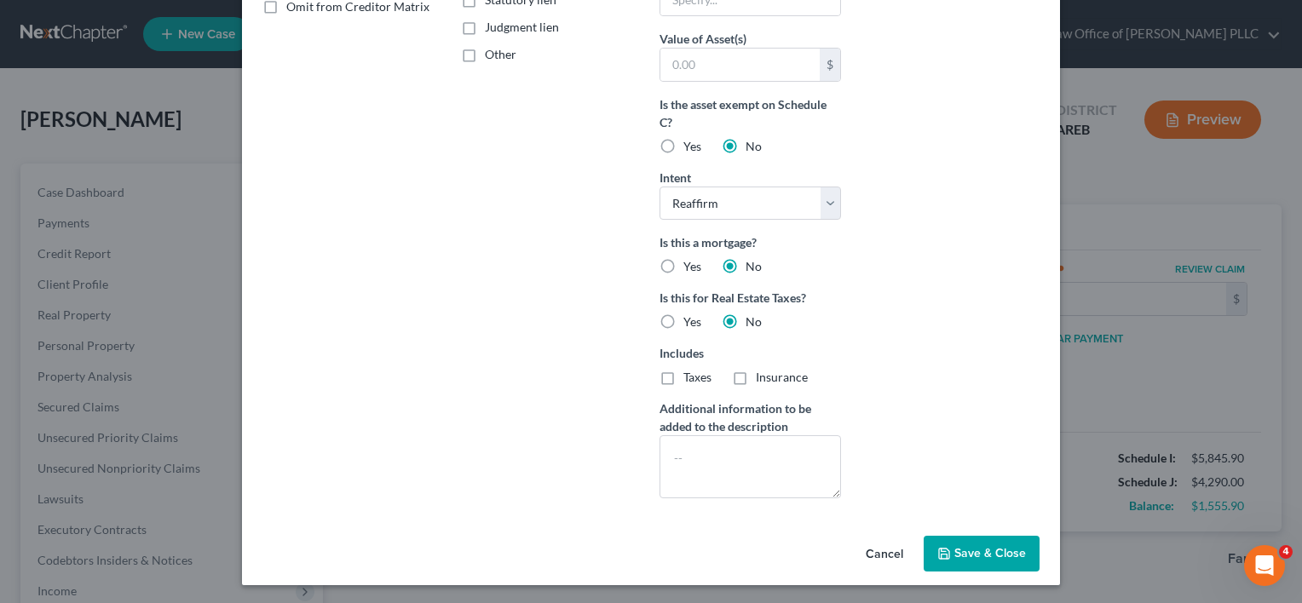
click at [958, 546] on span "Save & Close" at bounding box center [990, 553] width 72 height 14
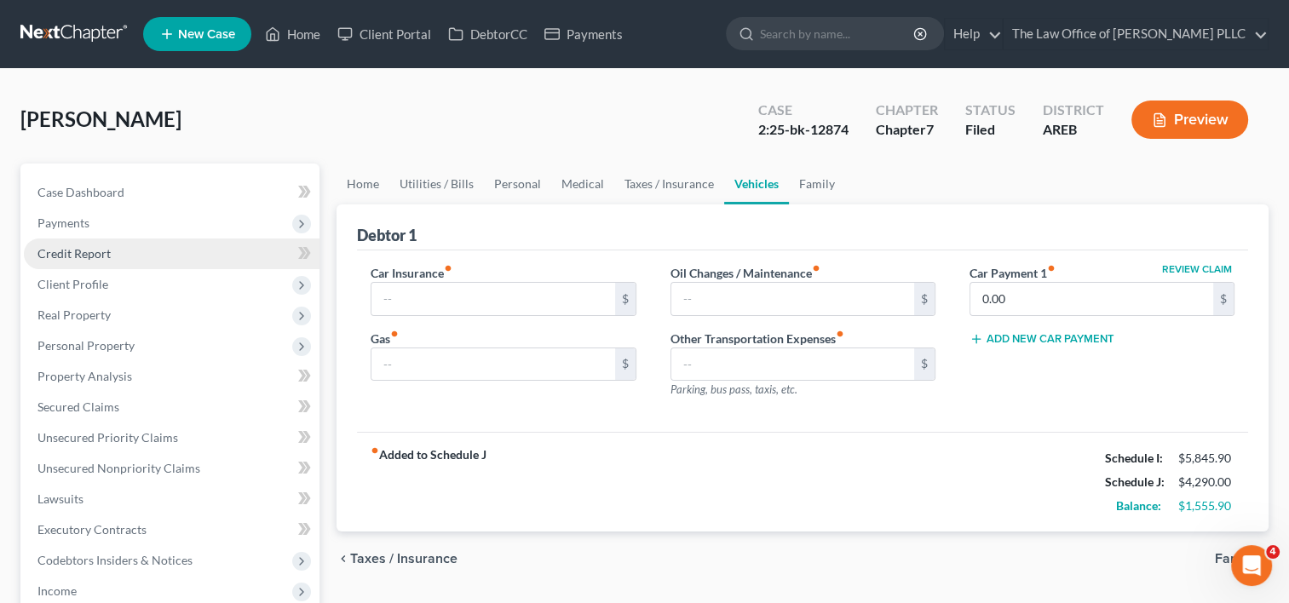
click at [95, 250] on span "Credit Report" at bounding box center [73, 253] width 73 height 14
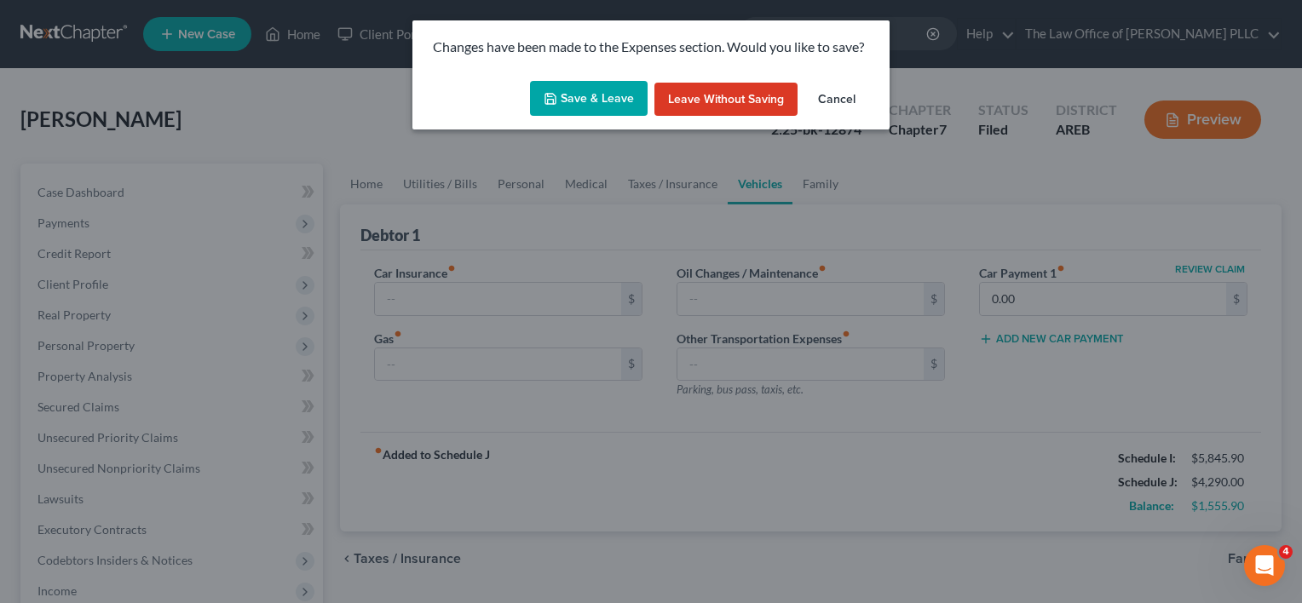
click at [598, 96] on button "Save & Leave" at bounding box center [589, 99] width 118 height 36
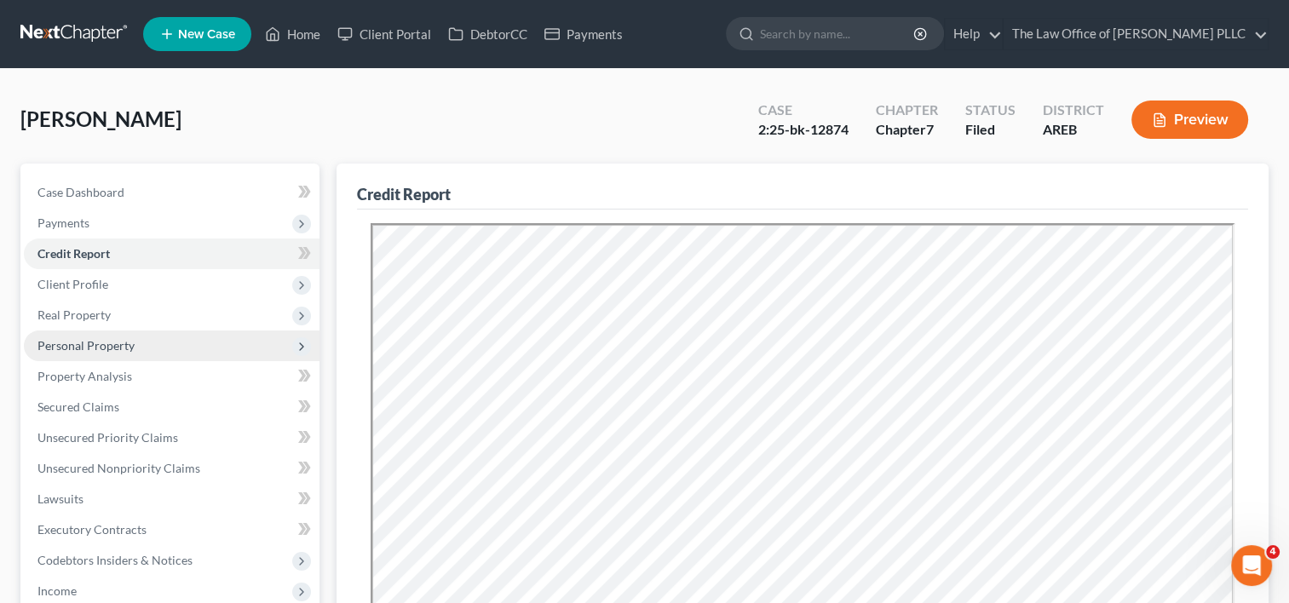
click at [152, 339] on span "Personal Property" at bounding box center [172, 346] width 296 height 31
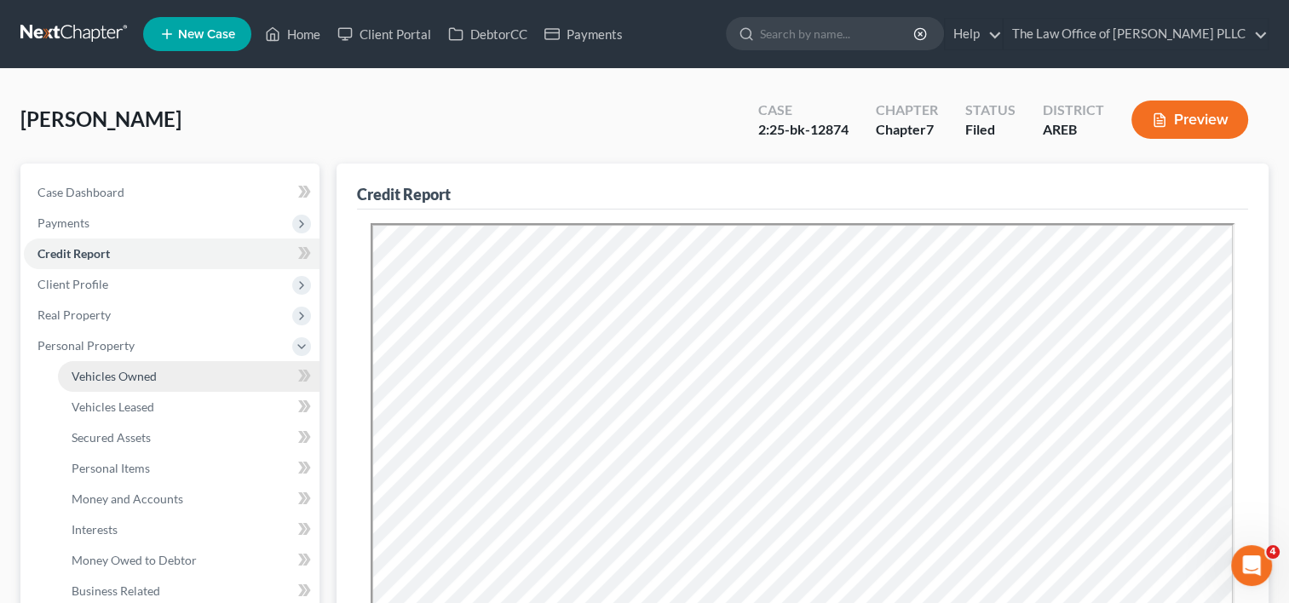
click at [142, 370] on span "Vehicles Owned" at bounding box center [114, 376] width 85 height 14
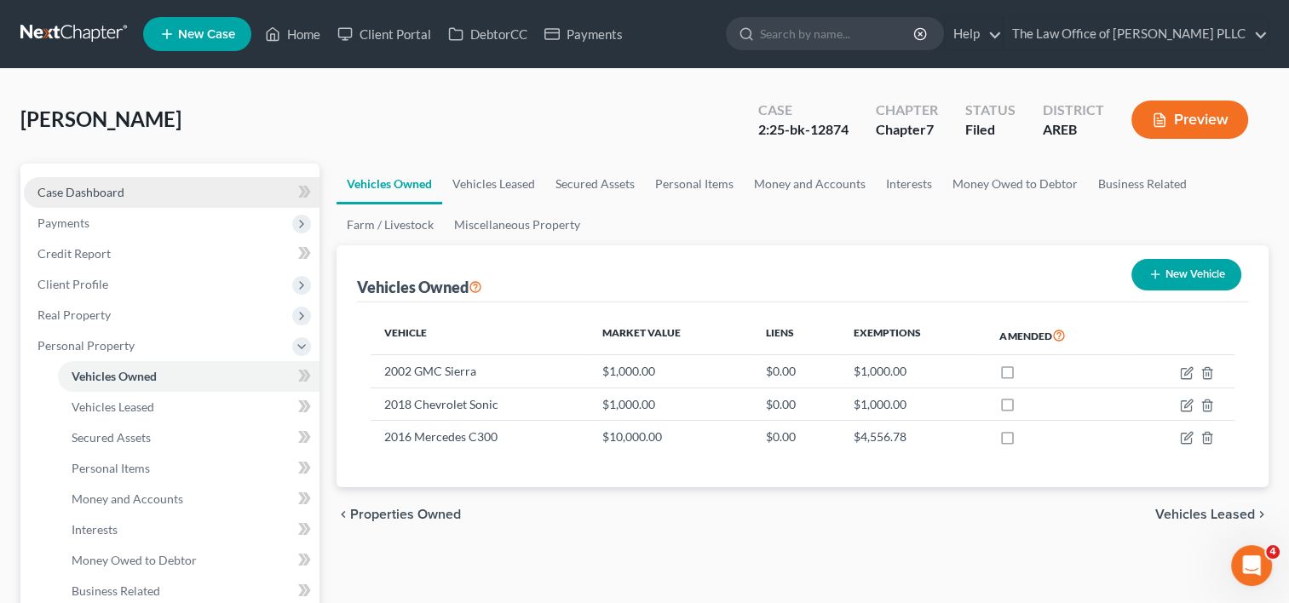
click at [170, 186] on link "Case Dashboard" at bounding box center [172, 192] width 296 height 31
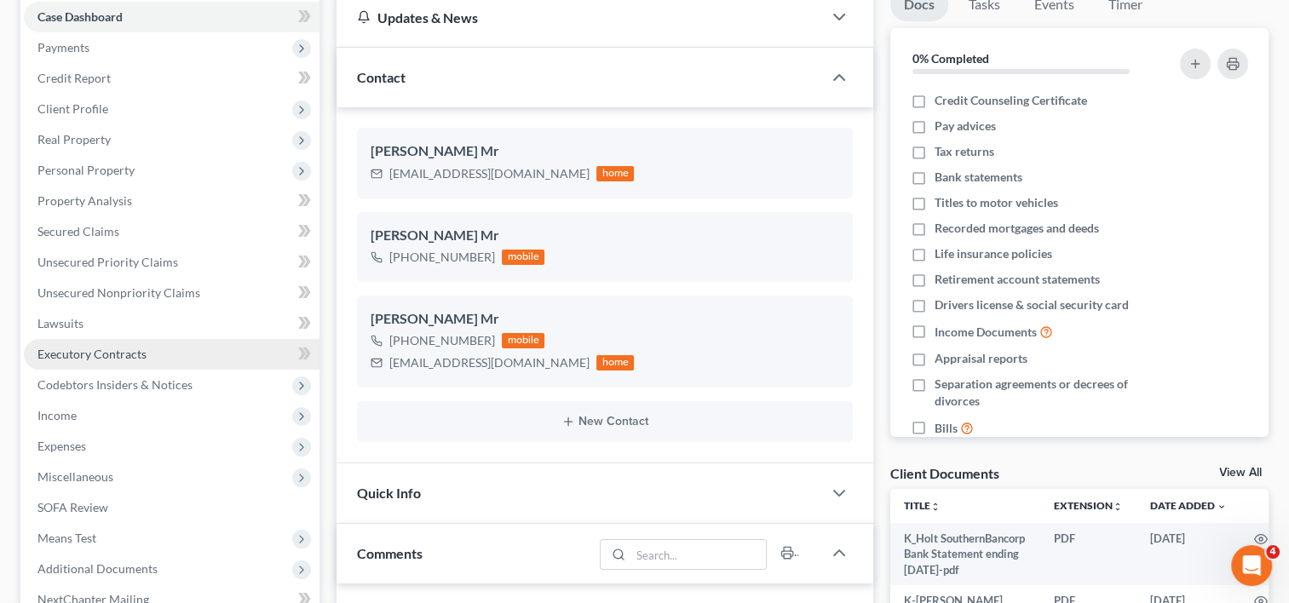
scroll to position [176, 0]
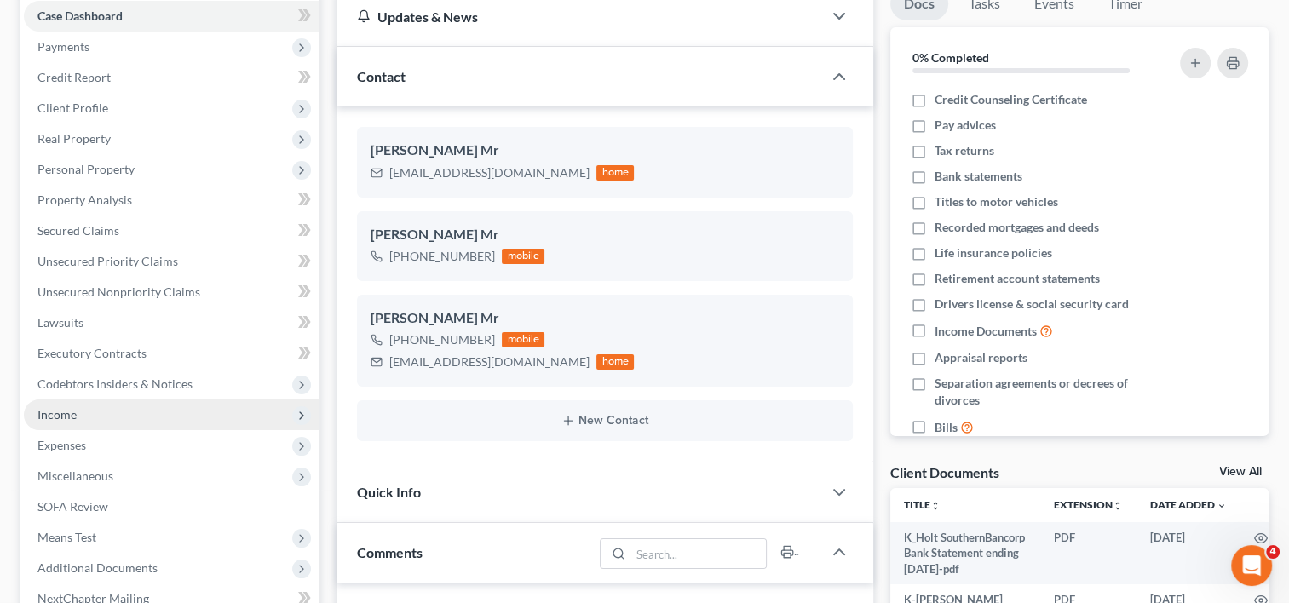
click at [107, 426] on span "Income" at bounding box center [172, 415] width 296 height 31
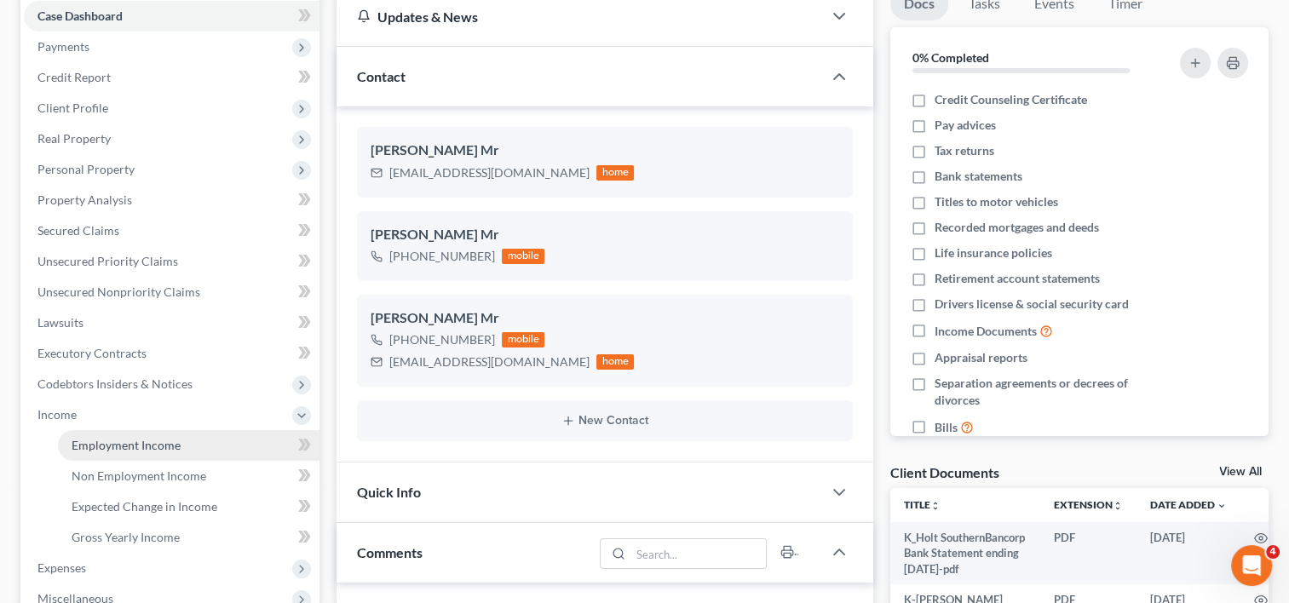
click at [181, 449] on link "Employment Income" at bounding box center [189, 445] width 262 height 31
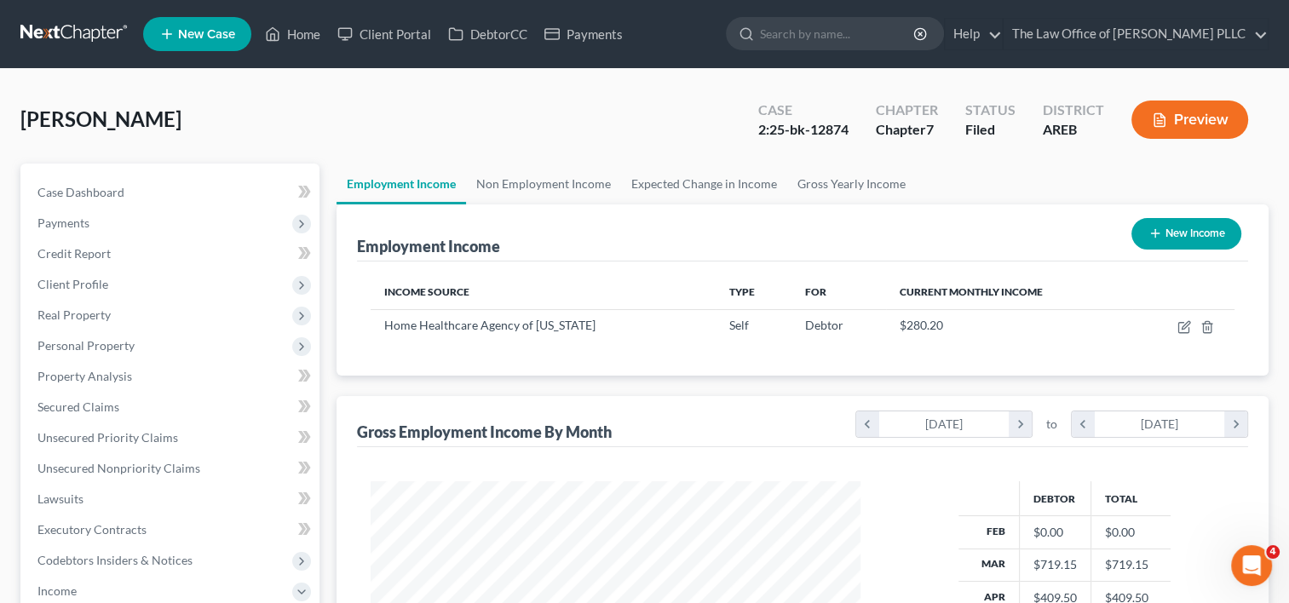
scroll to position [224, 0]
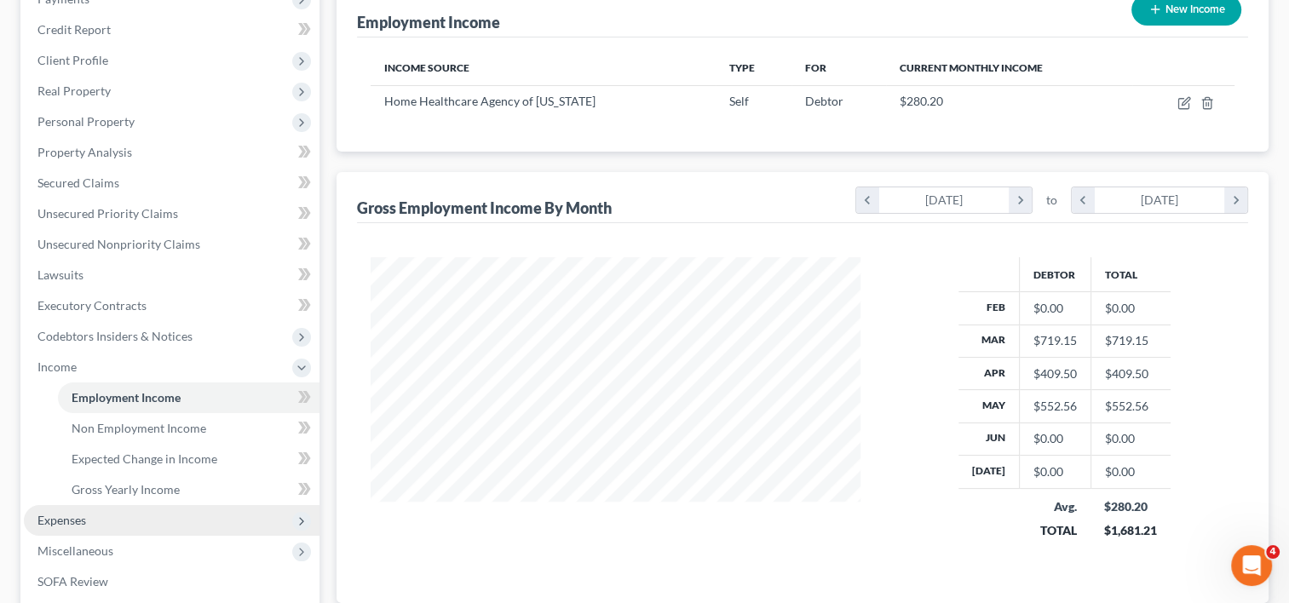
click at [79, 519] on span "Expenses" at bounding box center [61, 520] width 49 height 14
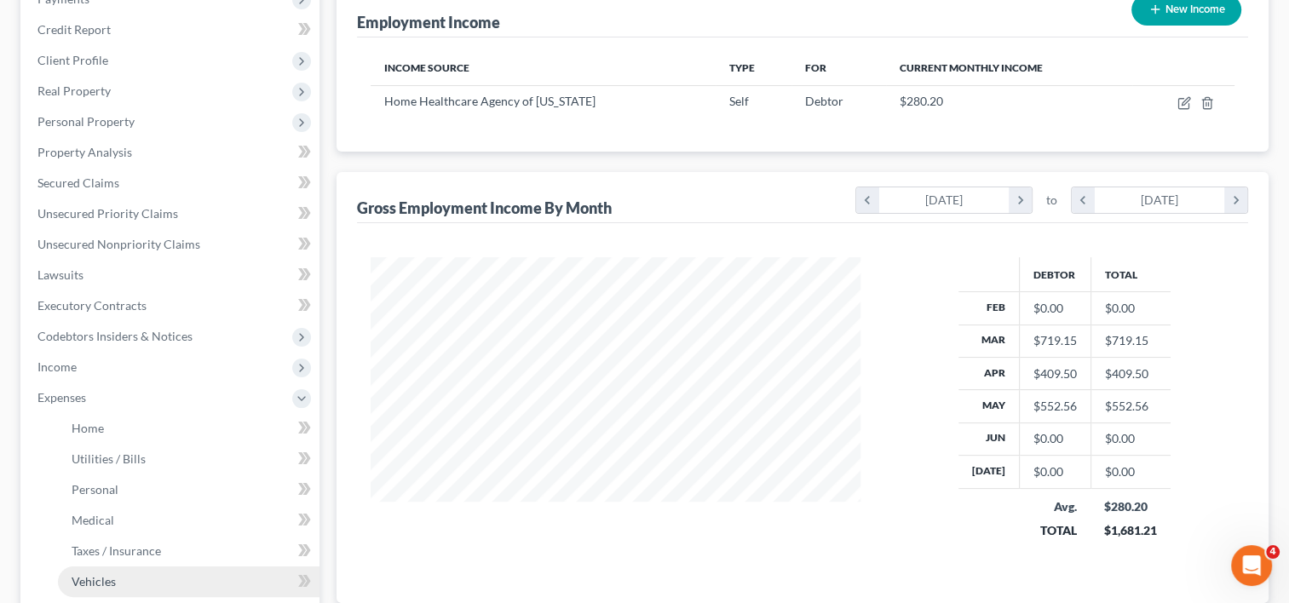
click at [118, 584] on link "Vehicles" at bounding box center [189, 582] width 262 height 31
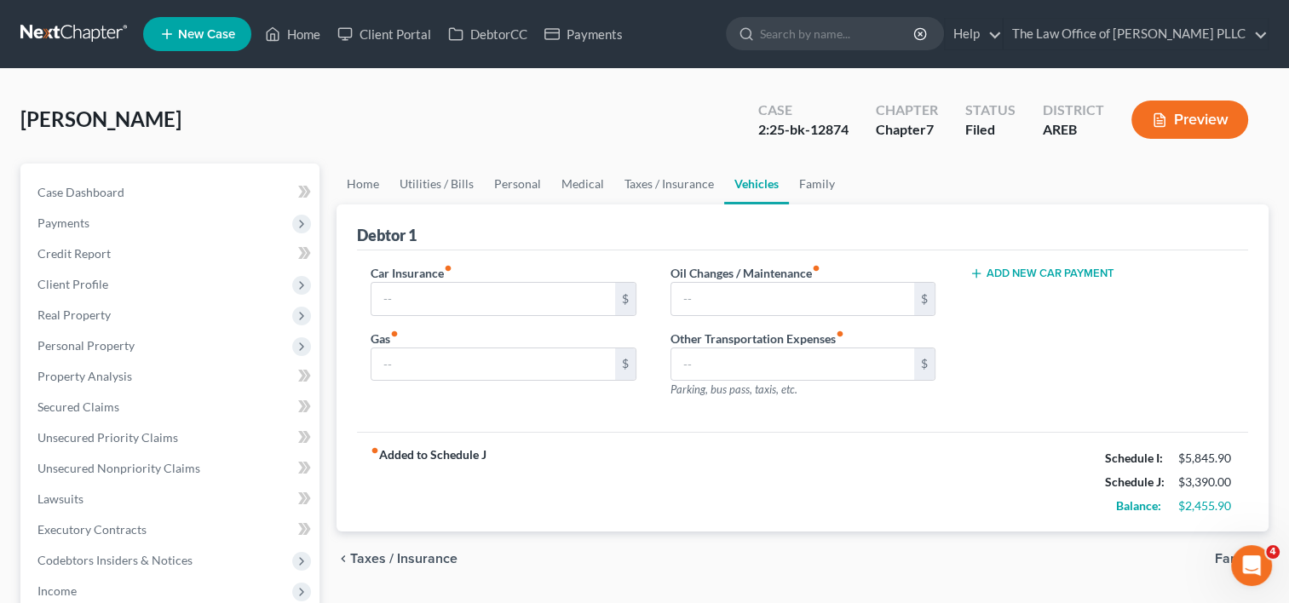
click at [1025, 273] on button "Add New Car Payment" at bounding box center [1042, 274] width 145 height 14
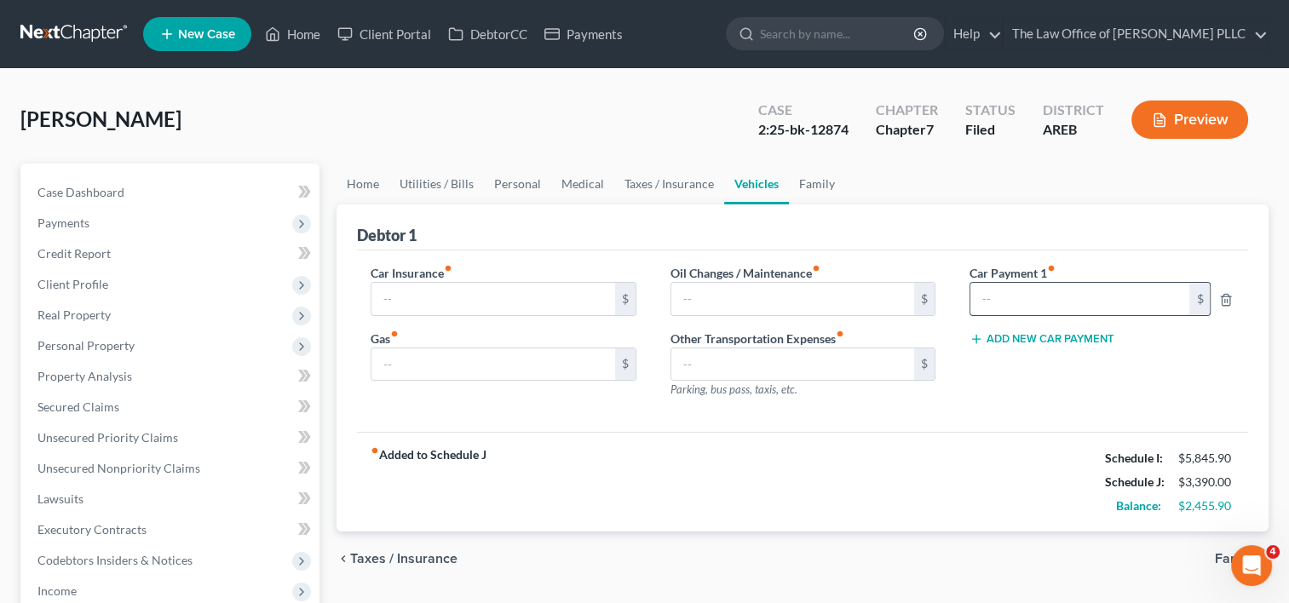
click at [1016, 298] on input "text" at bounding box center [1080, 299] width 220 height 32
type input "340"
click at [563, 351] on input "text" at bounding box center [492, 364] width 243 height 32
type input "400"
click at [743, 300] on input "text" at bounding box center [792, 299] width 243 height 32
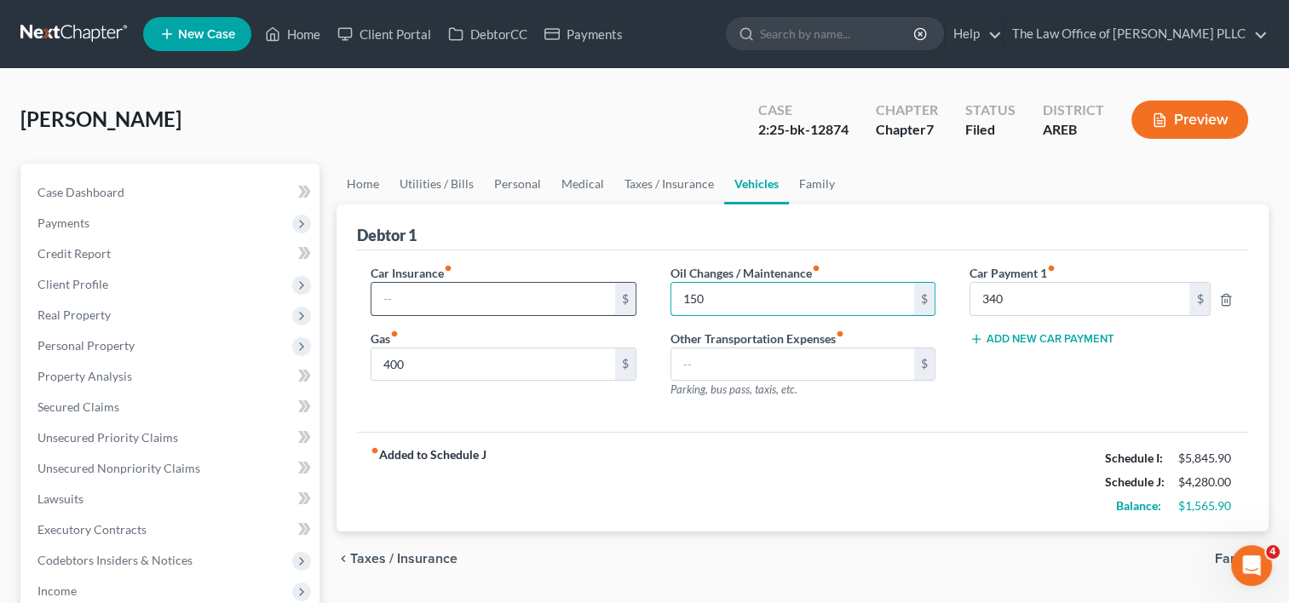
type input "150"
click at [452, 301] on input "text" at bounding box center [492, 299] width 243 height 32
type input "2"
type input "300"
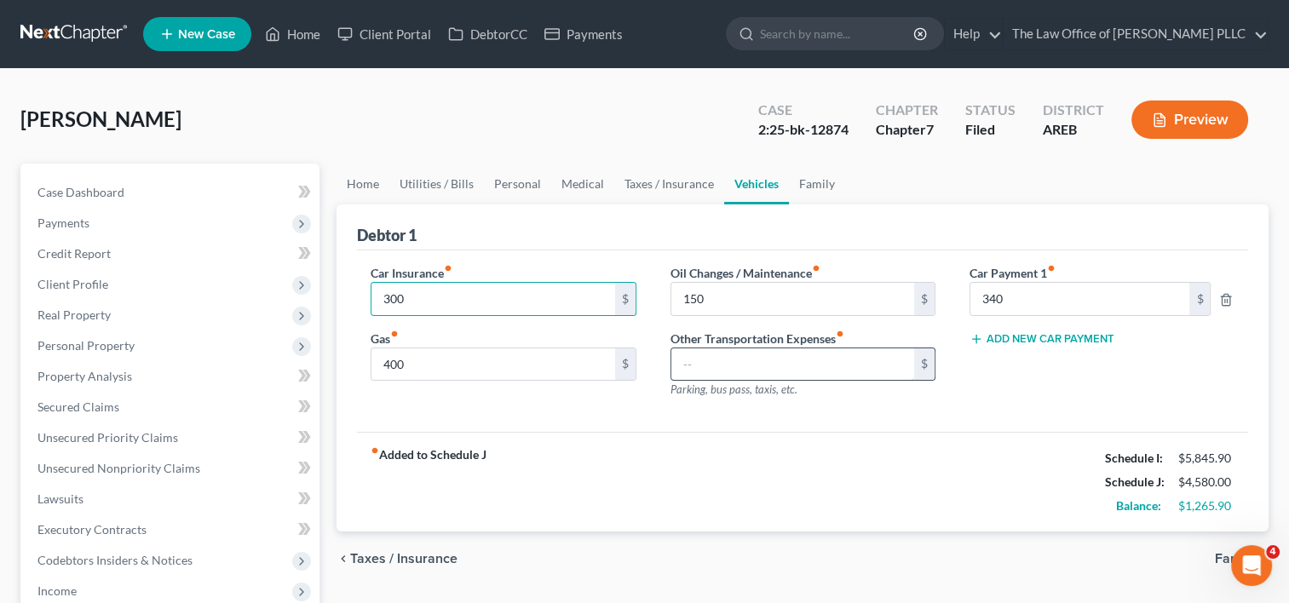
click at [746, 360] on input "text" at bounding box center [792, 364] width 243 height 32
click at [811, 181] on link "Family" at bounding box center [817, 184] width 56 height 41
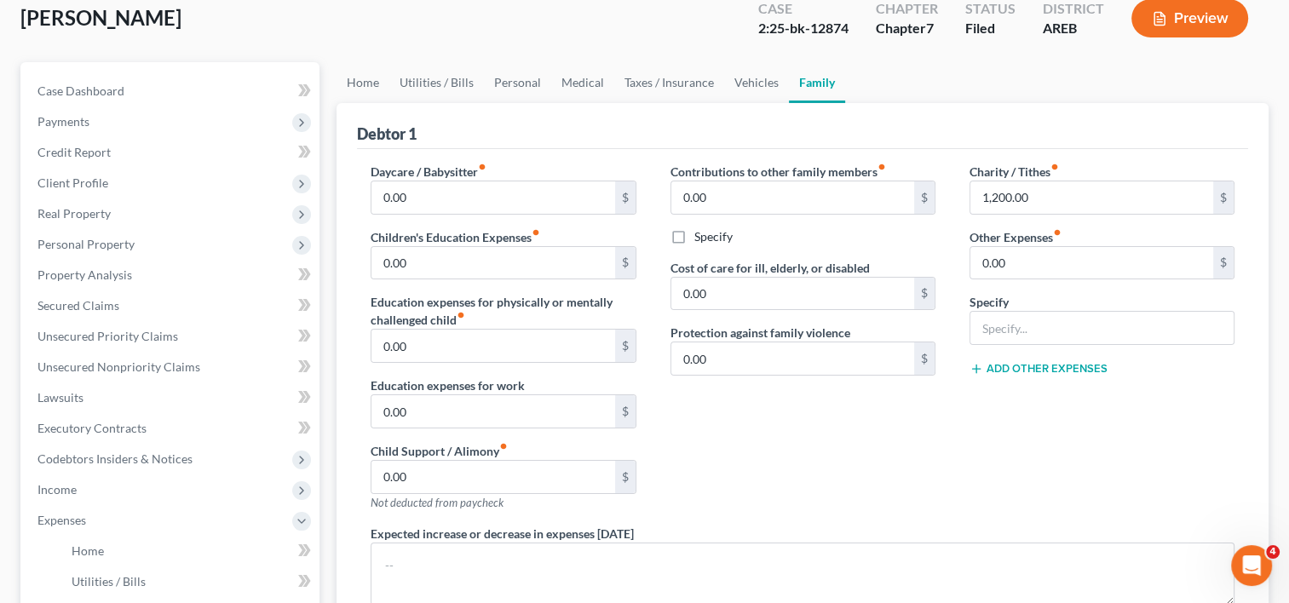
scroll to position [102, 0]
click at [1031, 196] on input "1,200.00" at bounding box center [1091, 197] width 243 height 32
type input "800"
click at [357, 78] on link "Home" at bounding box center [363, 81] width 53 height 41
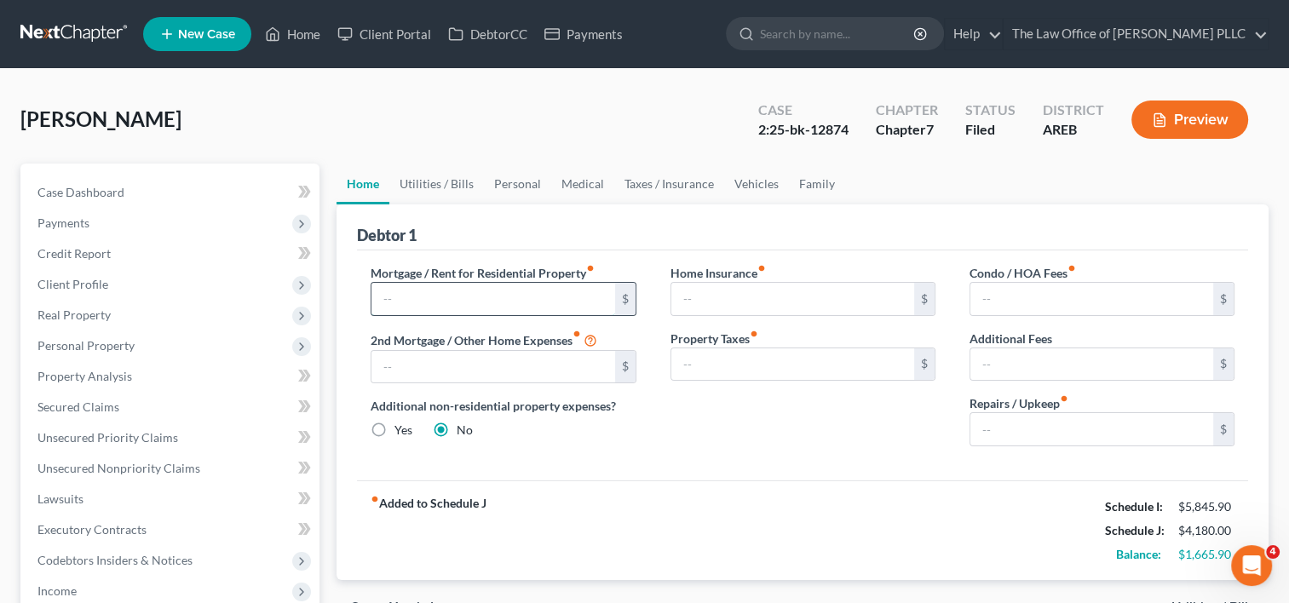
click at [493, 294] on input "text" at bounding box center [492, 299] width 243 height 32
click at [720, 291] on input "text" at bounding box center [792, 299] width 243 height 32
type input "291"
click at [791, 351] on input "text" at bounding box center [792, 364] width 243 height 32
click at [504, 365] on input "text" at bounding box center [492, 367] width 243 height 32
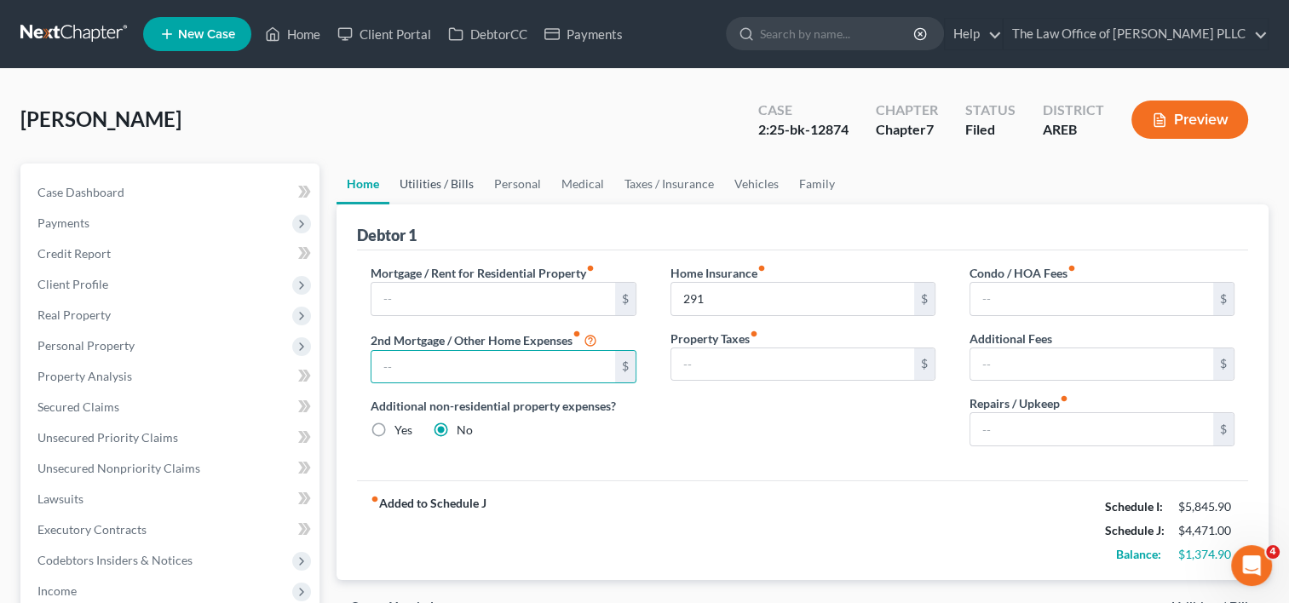
click at [451, 188] on link "Utilities / Bills" at bounding box center [436, 184] width 95 height 41
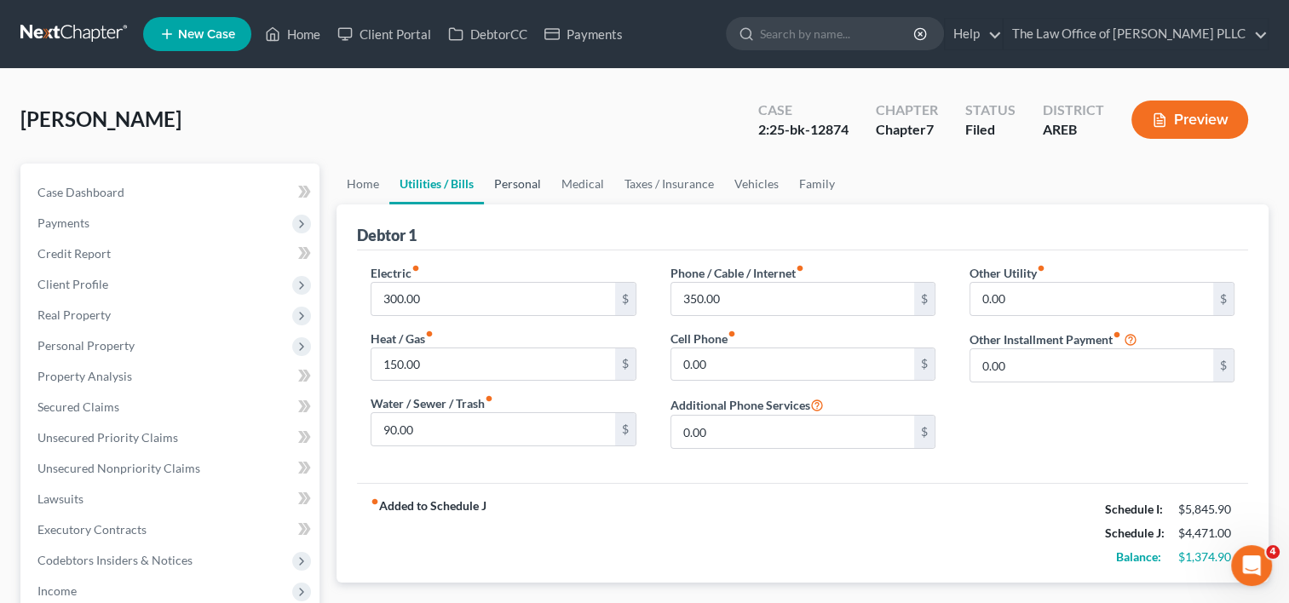
click at [543, 183] on link "Personal" at bounding box center [517, 184] width 67 height 41
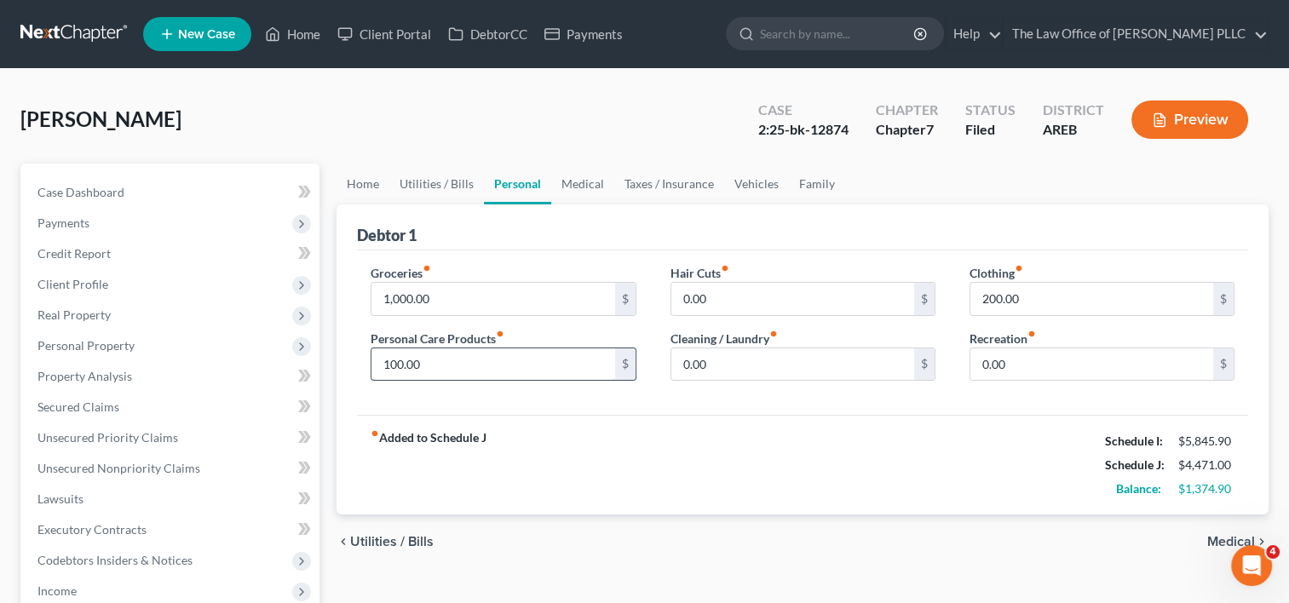
click at [429, 363] on input "100.00" at bounding box center [492, 364] width 243 height 32
type input "300"
click at [1043, 301] on input "200.00" at bounding box center [1091, 299] width 243 height 32
type input "300"
click at [755, 361] on input "0.00" at bounding box center [792, 364] width 243 height 32
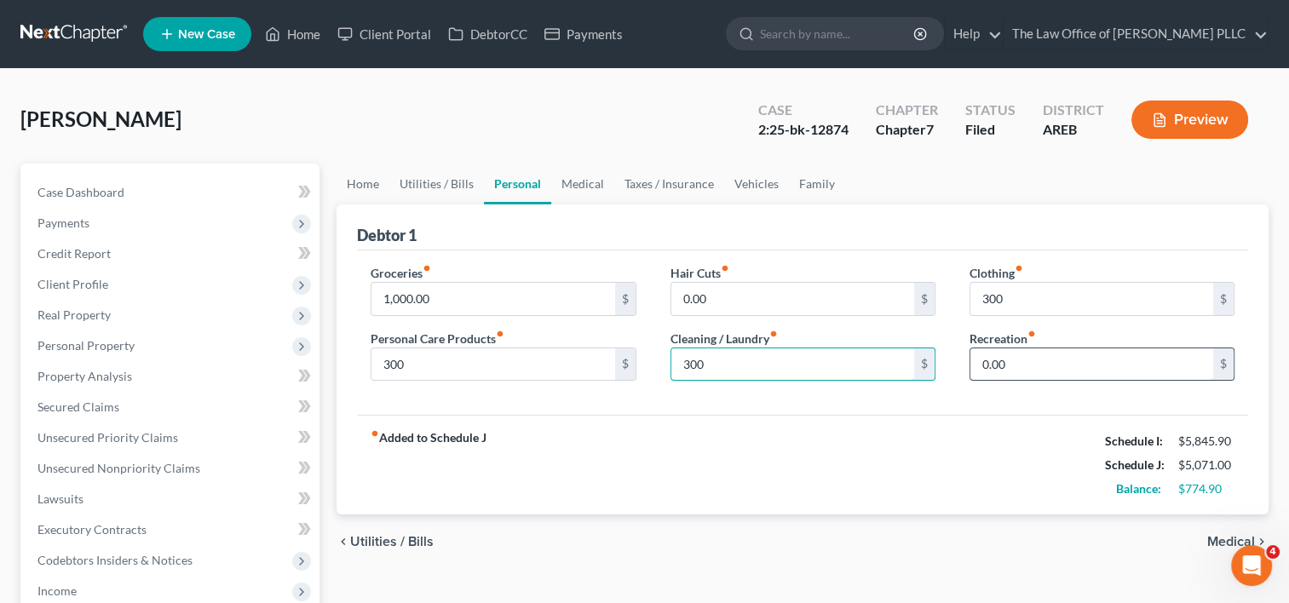
type input "300"
click at [1012, 358] on input "0.00" at bounding box center [1091, 364] width 243 height 32
type input "200"
click at [835, 486] on div "fiber_manual_record Added to Schedule J Schedule I: $5,845.90 Schedule J: $5,27…" at bounding box center [802, 465] width 891 height 100
click at [717, 297] on input "0.00" at bounding box center [792, 299] width 243 height 32
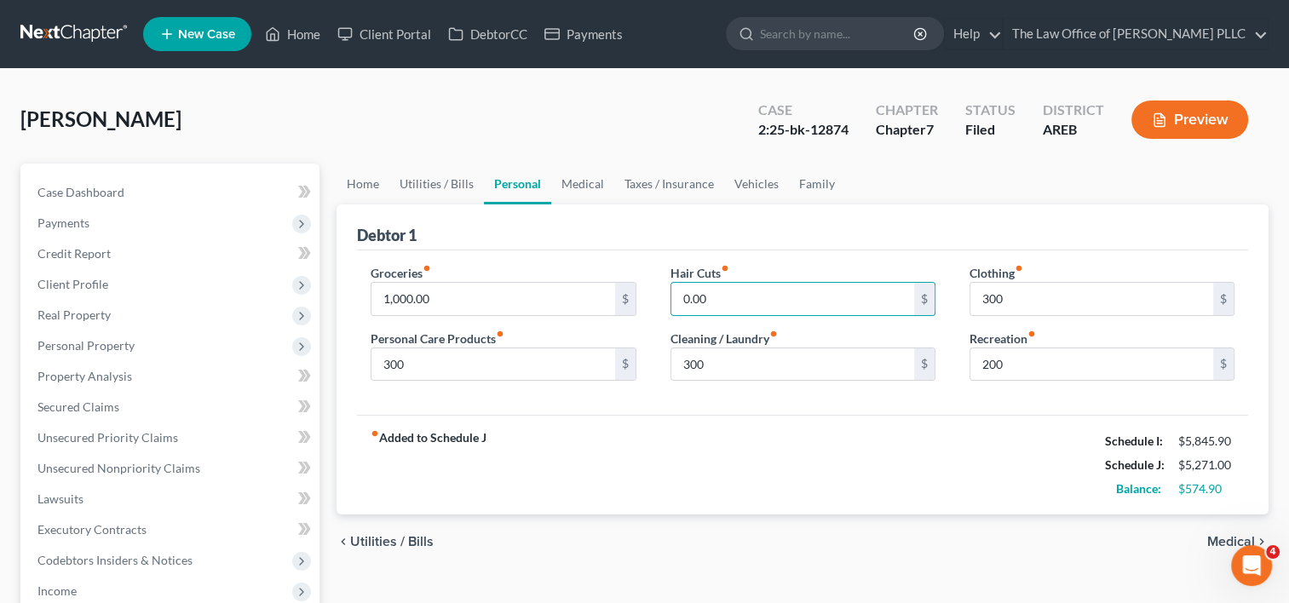
click at [1212, 544] on span "Medical" at bounding box center [1231, 542] width 48 height 14
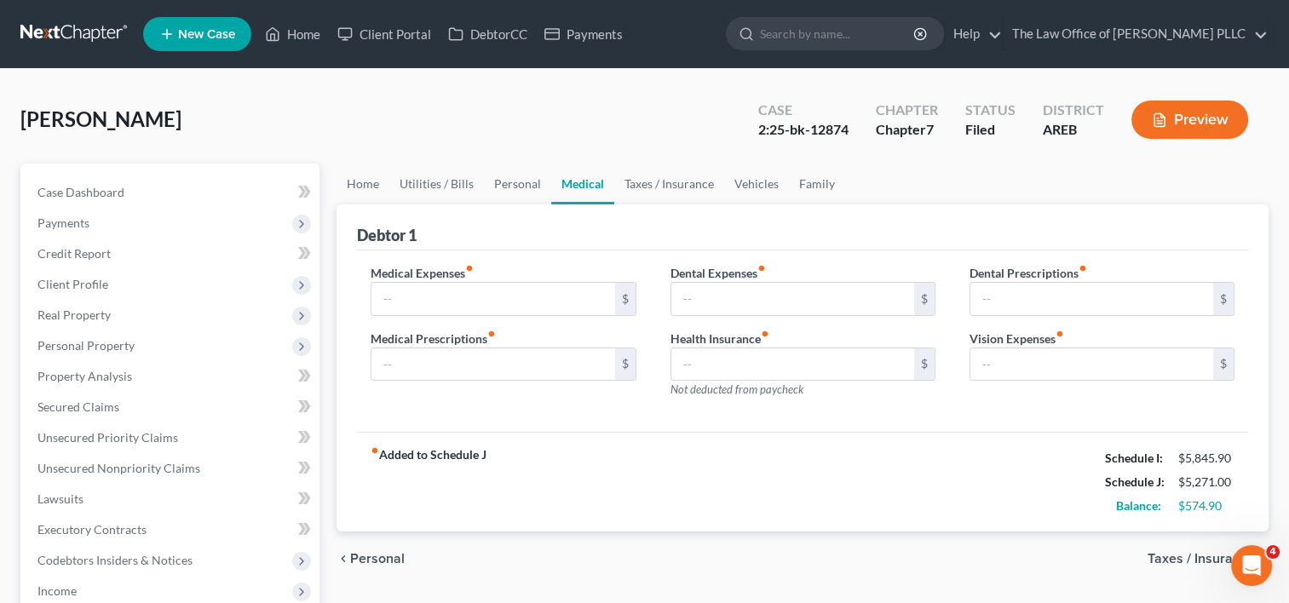
click at [665, 450] on div "fiber_manual_record Added to Schedule J Schedule I: $5,845.90 Schedule J: $5,27…" at bounding box center [802, 482] width 891 height 100
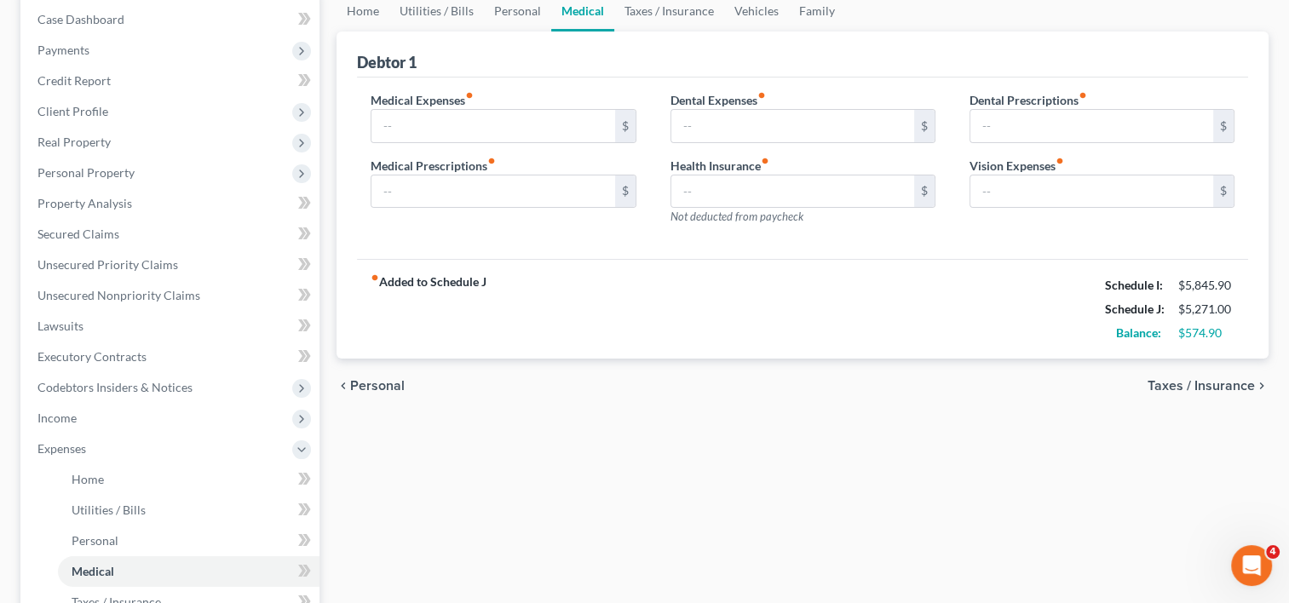
scroll to position [179, 0]
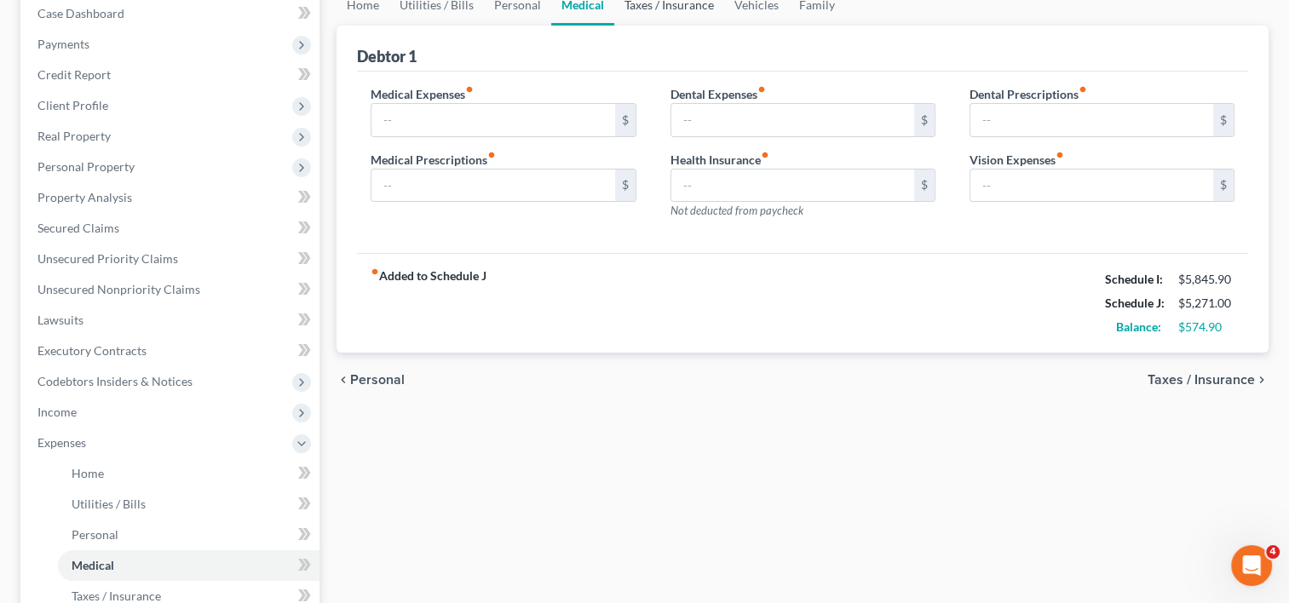
click at [669, 5] on link "Taxes / Insurance" at bounding box center [669, 5] width 110 height 41
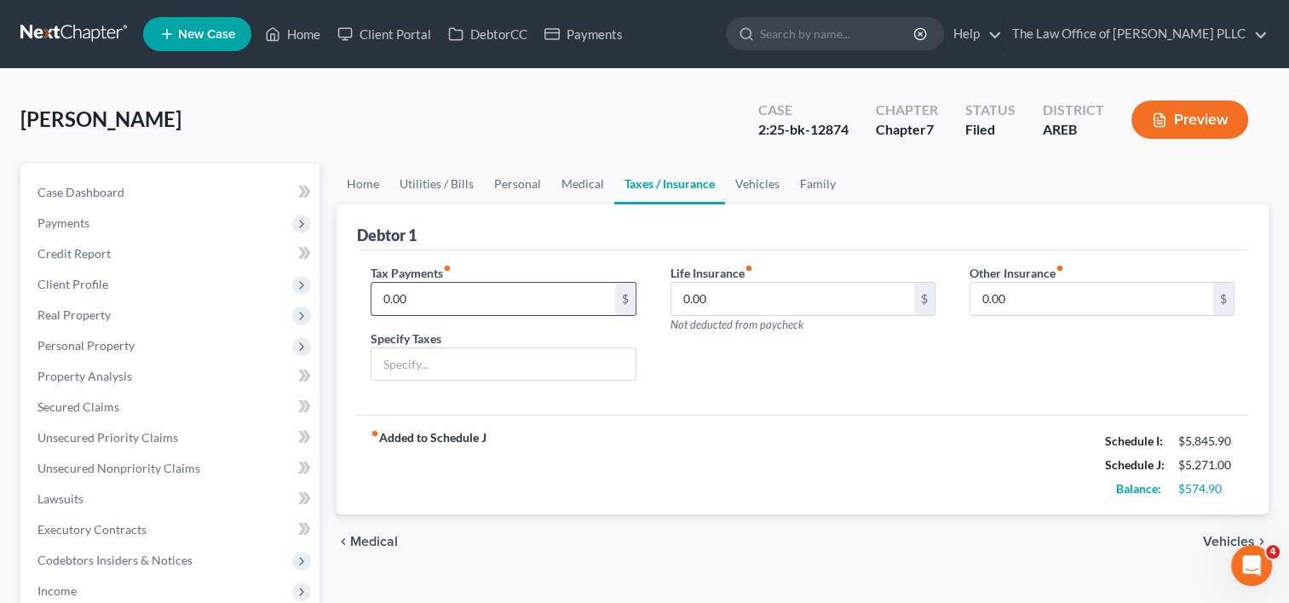
click at [529, 303] on input "0.00" at bounding box center [492, 299] width 243 height 32
type input "50"
click at [608, 359] on input "text" at bounding box center [502, 364] width 263 height 32
click at [760, 299] on input "0.00" at bounding box center [792, 299] width 243 height 32
click at [1212, 538] on span "Vehicles" at bounding box center [1229, 542] width 52 height 14
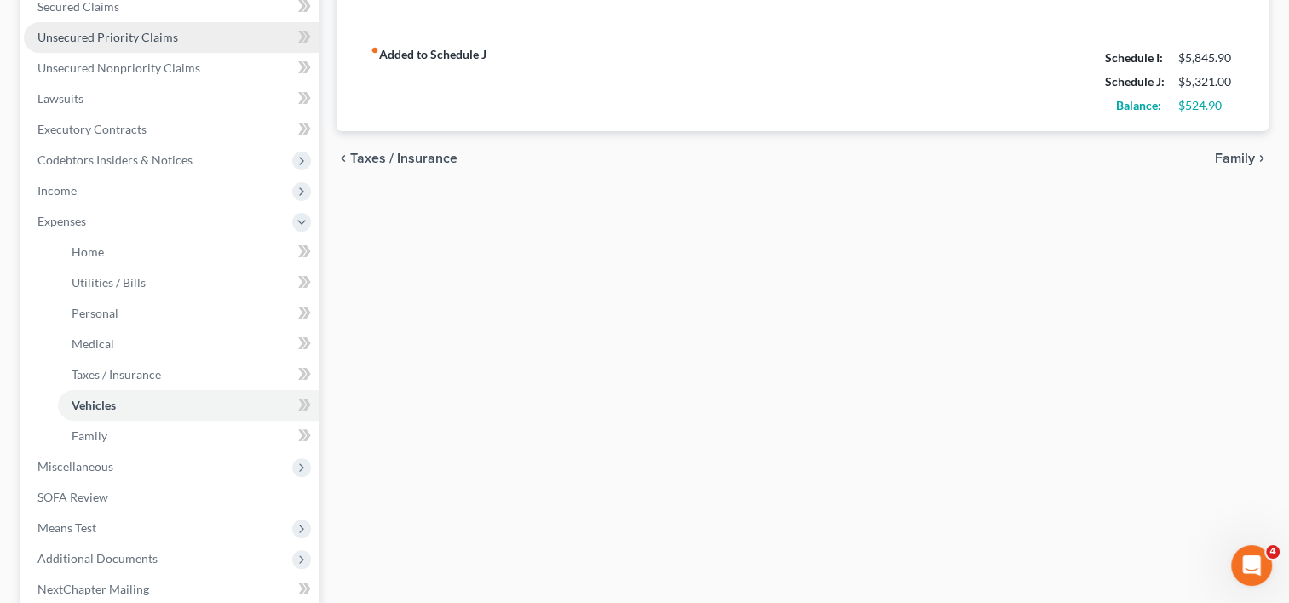
scroll to position [401, 0]
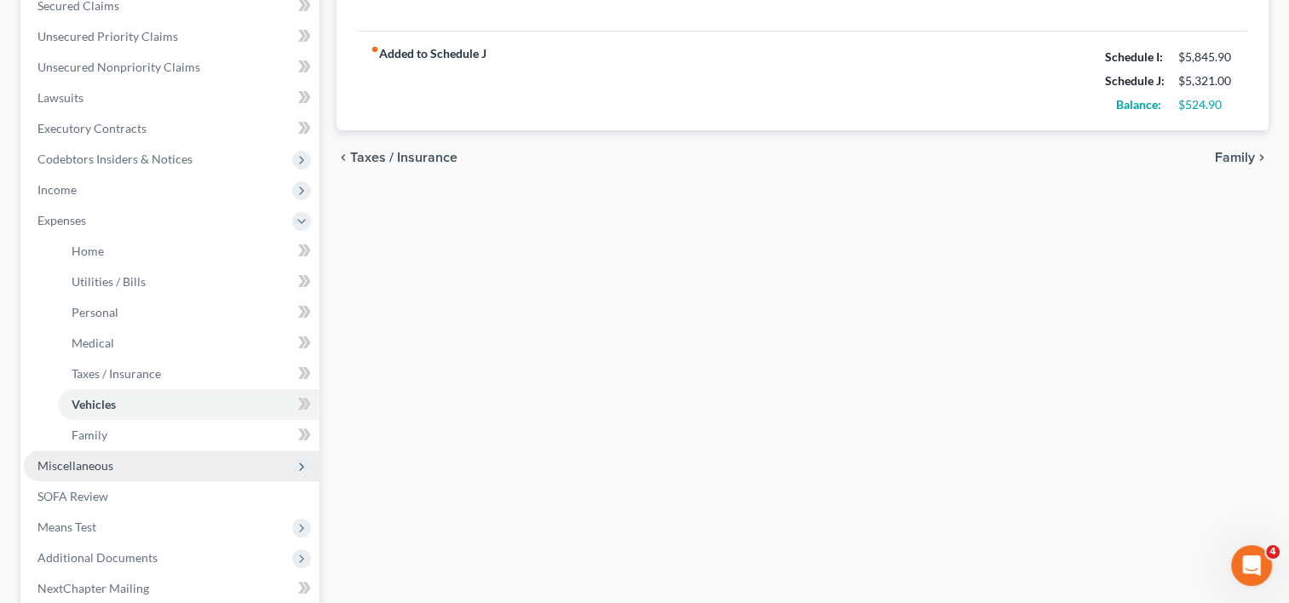
click at [82, 469] on span "Miscellaneous" at bounding box center [75, 465] width 76 height 14
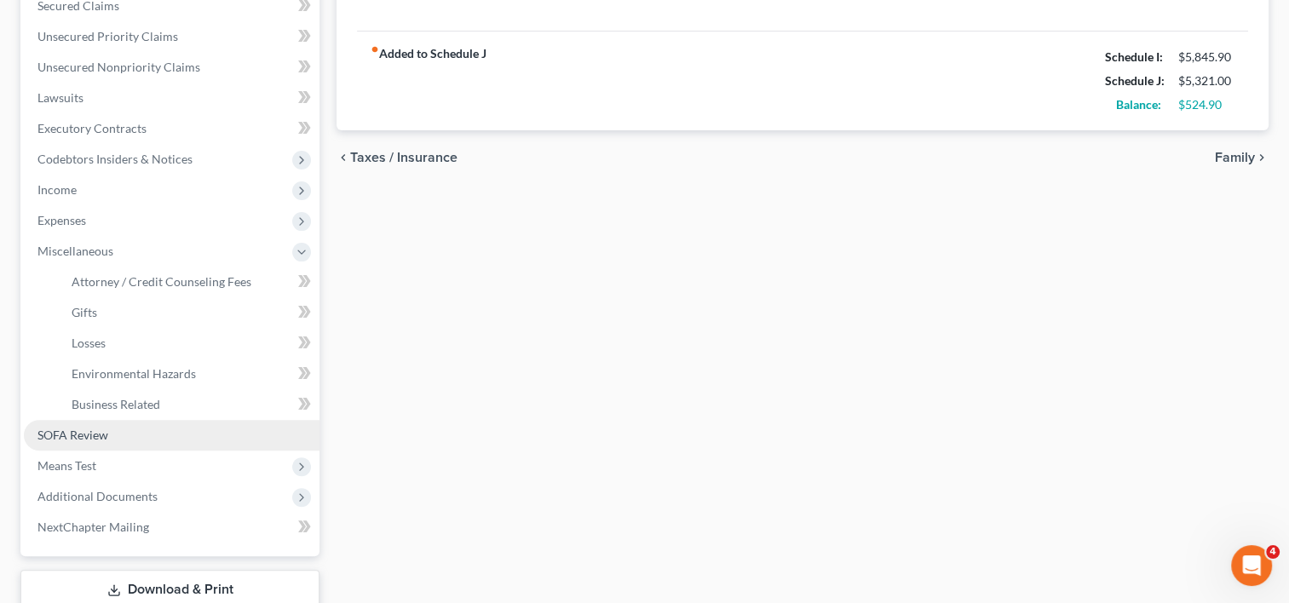
click at [138, 433] on link "SOFA Review" at bounding box center [172, 435] width 296 height 31
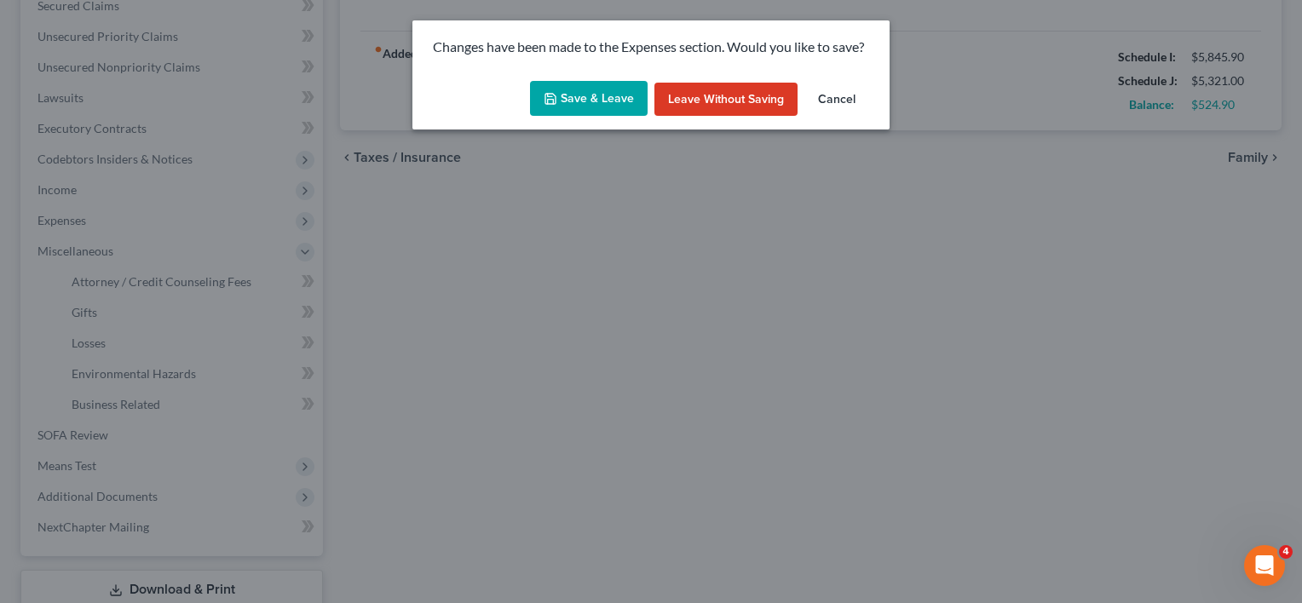
click at [589, 101] on button "Save & Leave" at bounding box center [589, 99] width 118 height 36
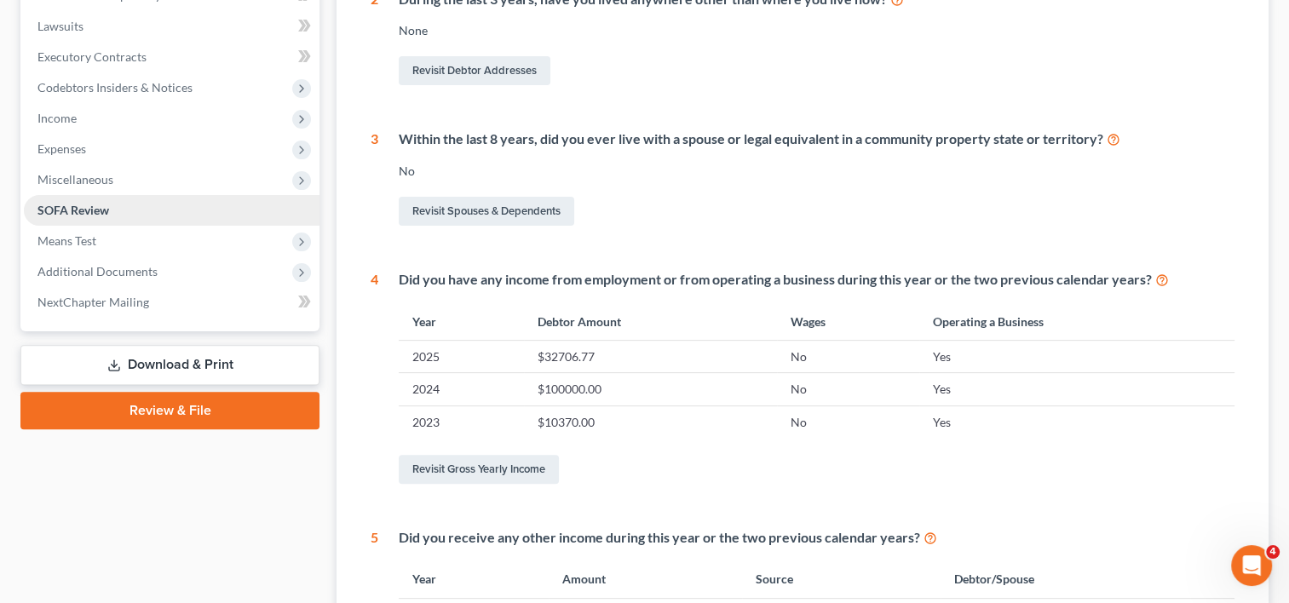
scroll to position [474, 0]
click at [182, 239] on span "Means Test" at bounding box center [172, 240] width 296 height 31
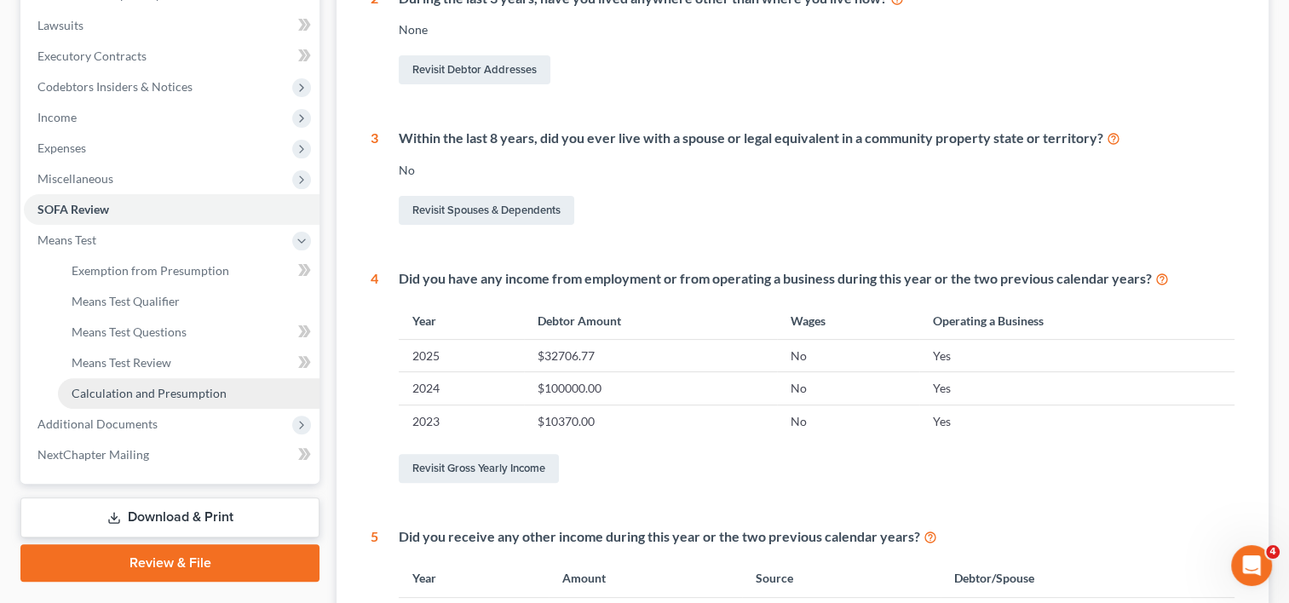
click at [130, 386] on span "Calculation and Presumption" at bounding box center [149, 393] width 155 height 14
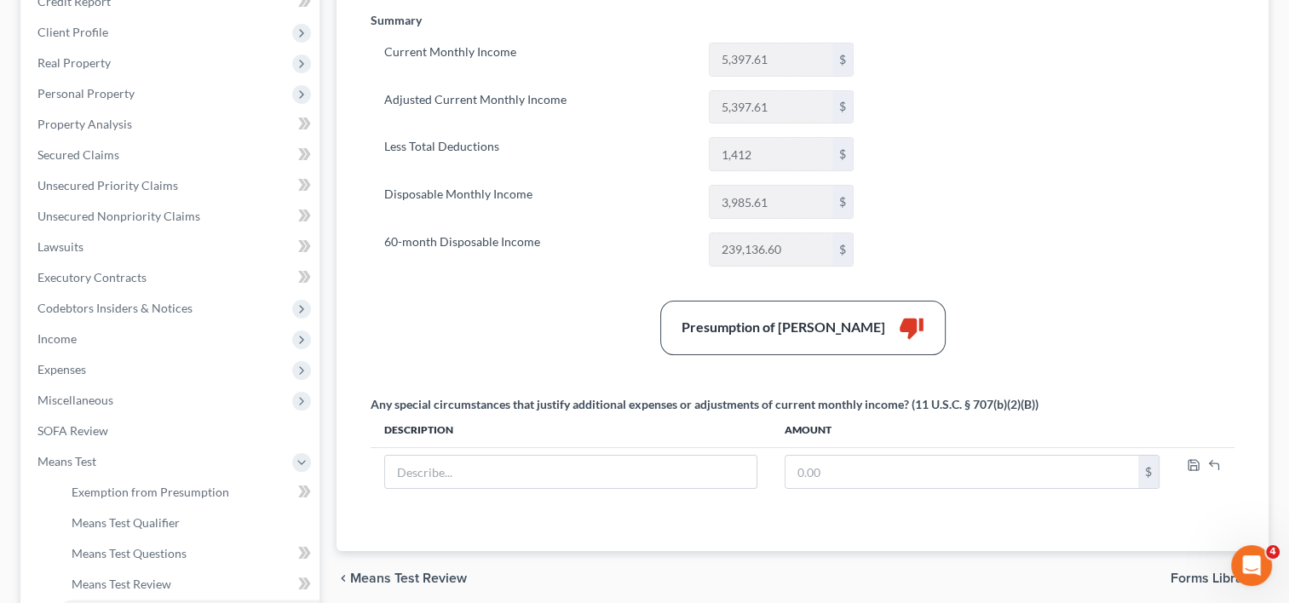
scroll to position [251, 0]
click at [83, 363] on span "Expenses" at bounding box center [61, 370] width 49 height 14
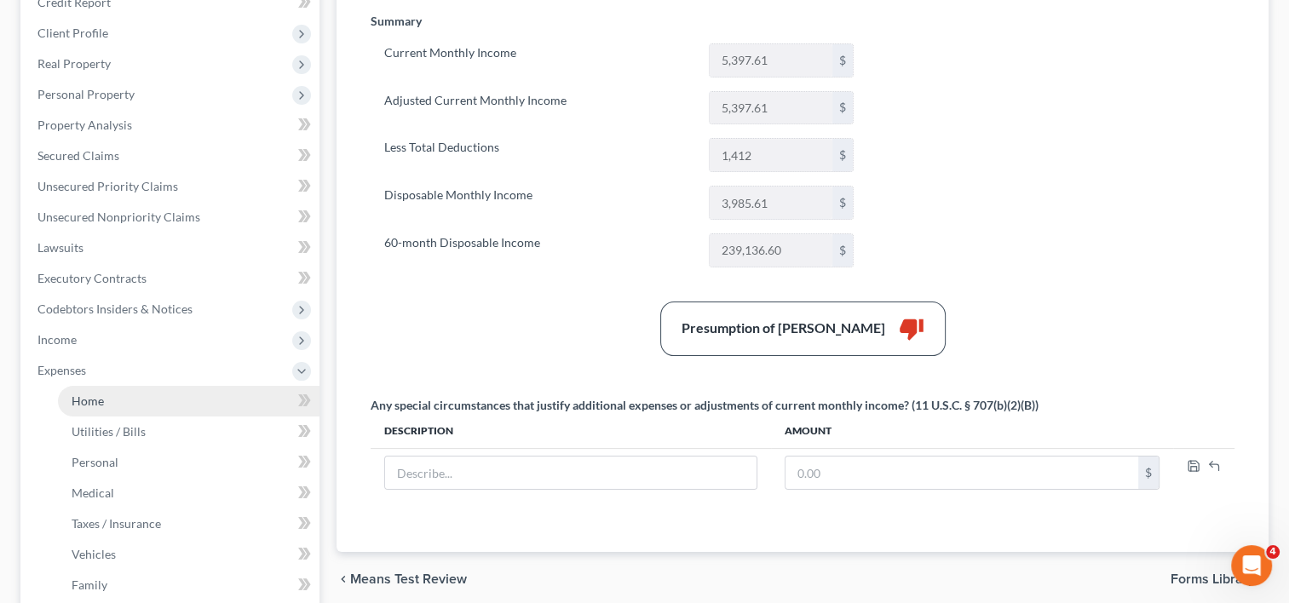
click at [120, 399] on link "Home" at bounding box center [189, 401] width 262 height 31
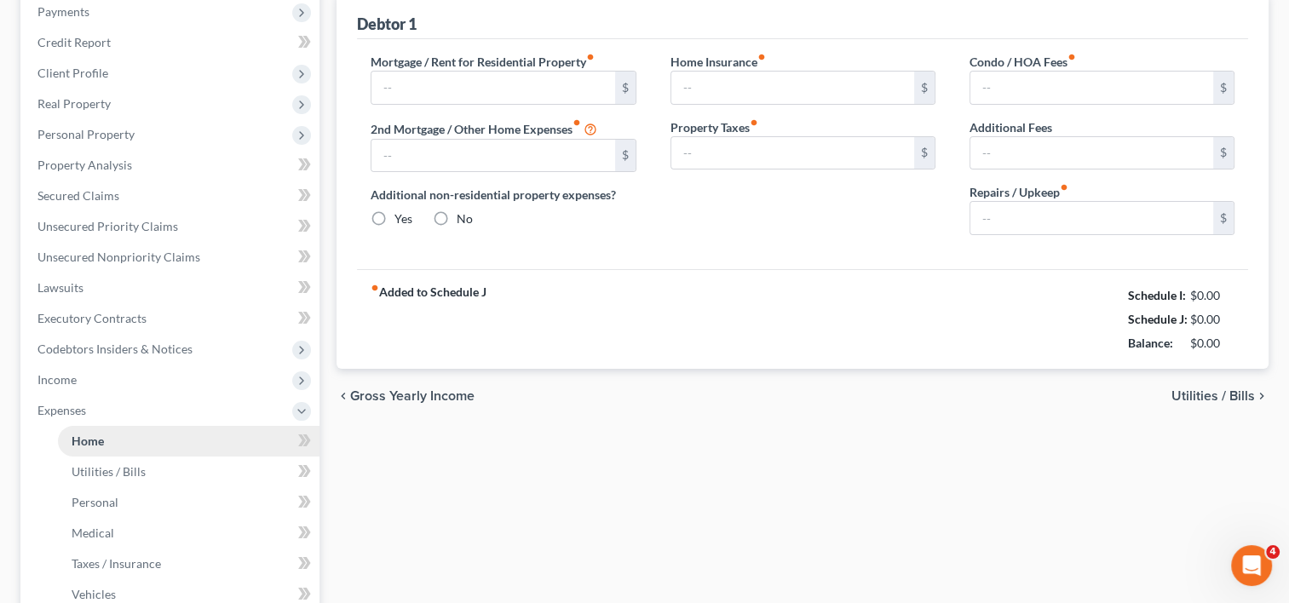
radio input "true"
type input "291.00"
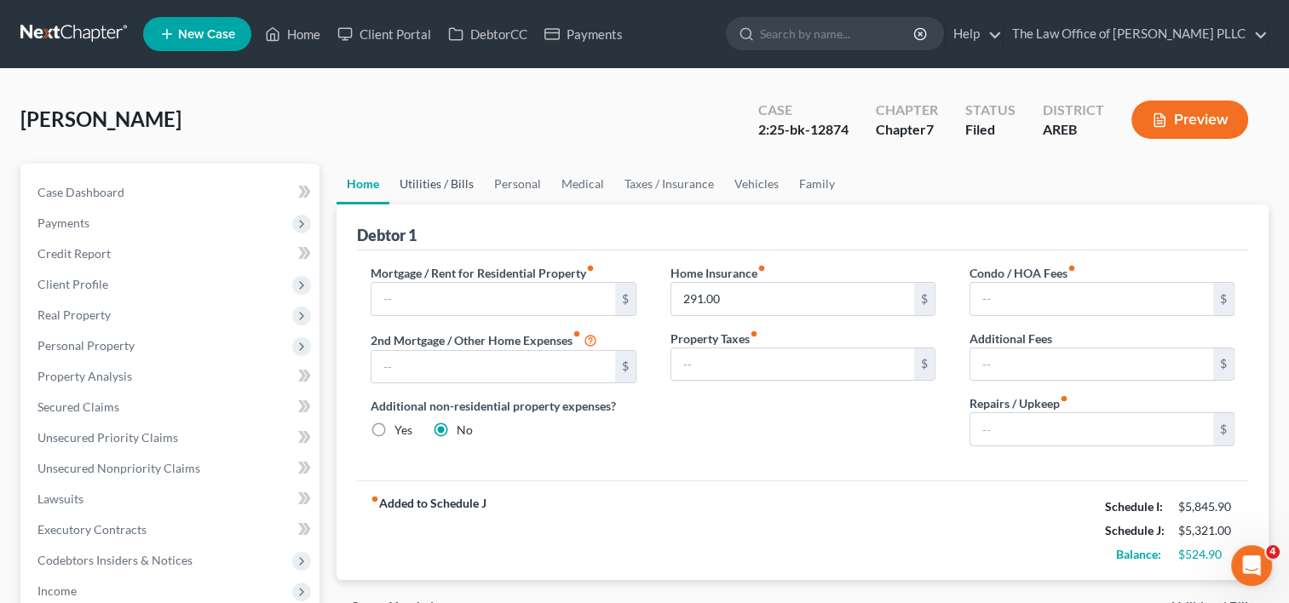
click at [442, 177] on link "Utilities / Bills" at bounding box center [436, 184] width 95 height 41
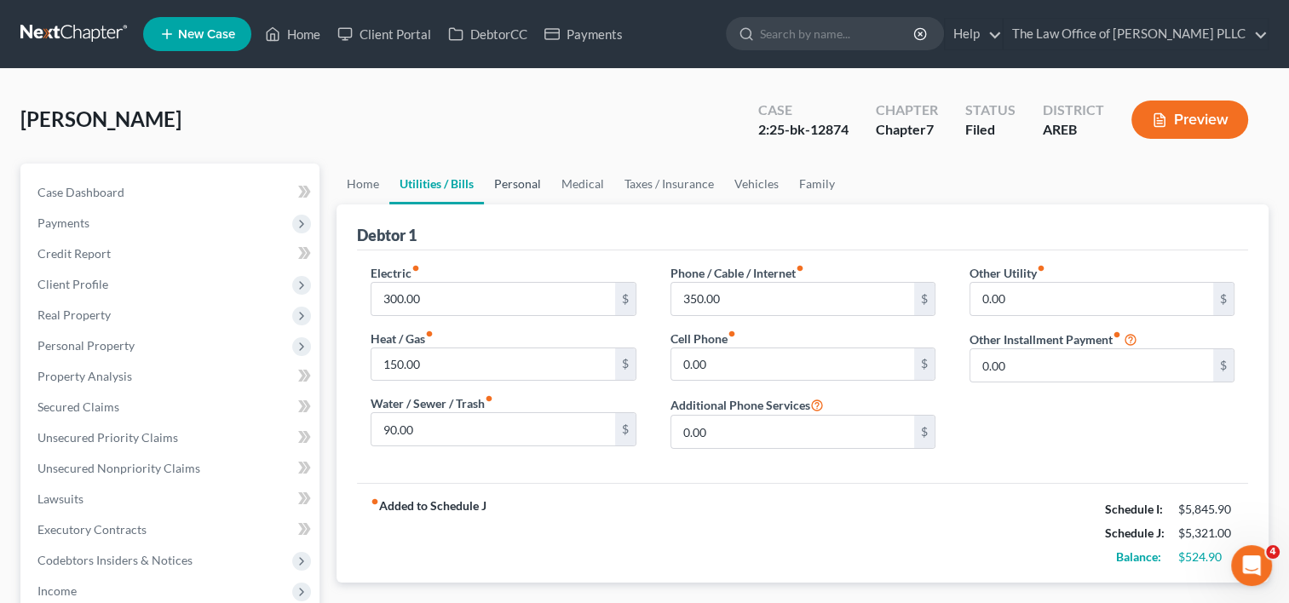
click at [521, 183] on link "Personal" at bounding box center [517, 184] width 67 height 41
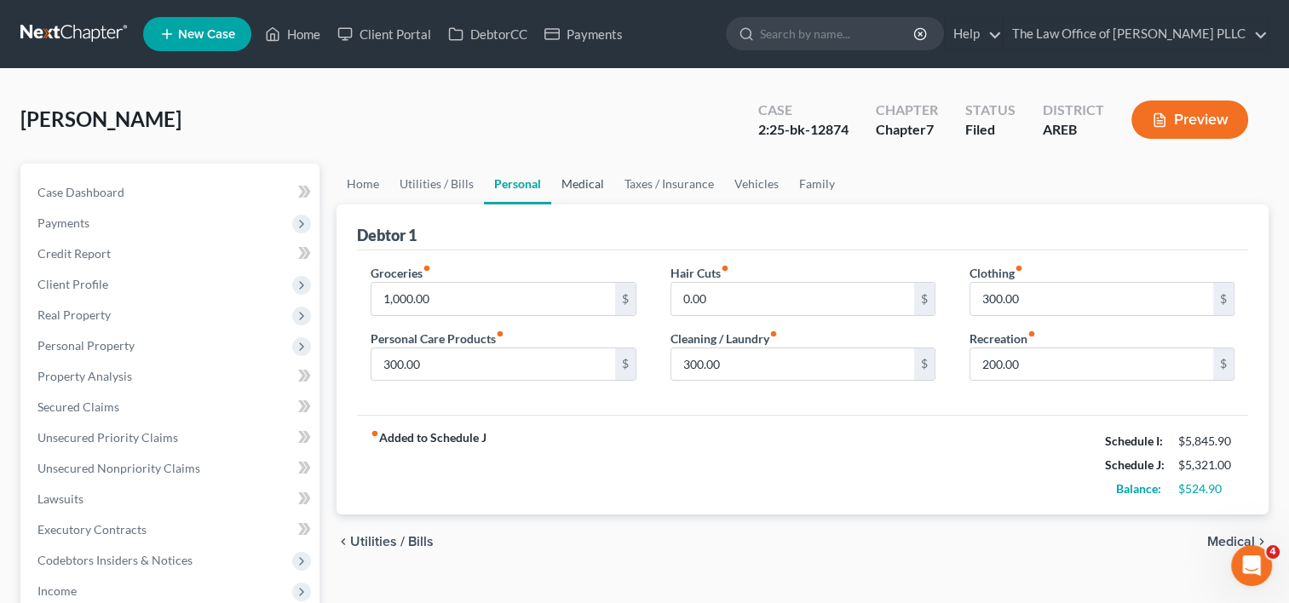
click at [580, 186] on link "Medical" at bounding box center [582, 184] width 63 height 41
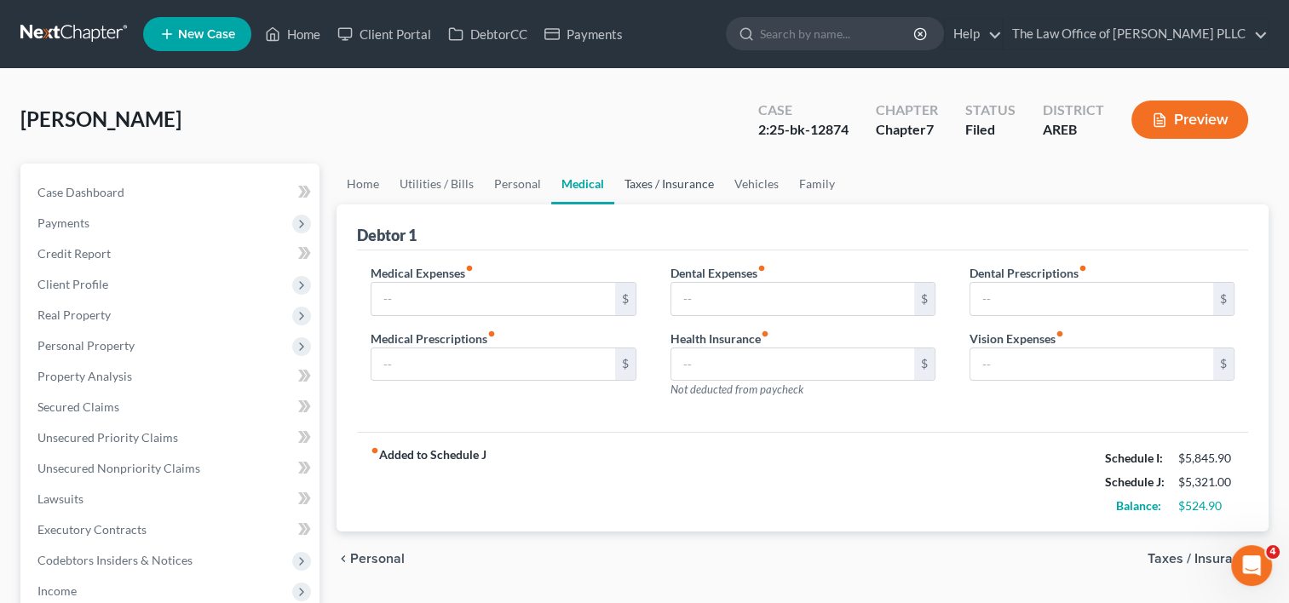
click at [661, 191] on link "Taxes / Insurance" at bounding box center [669, 184] width 110 height 41
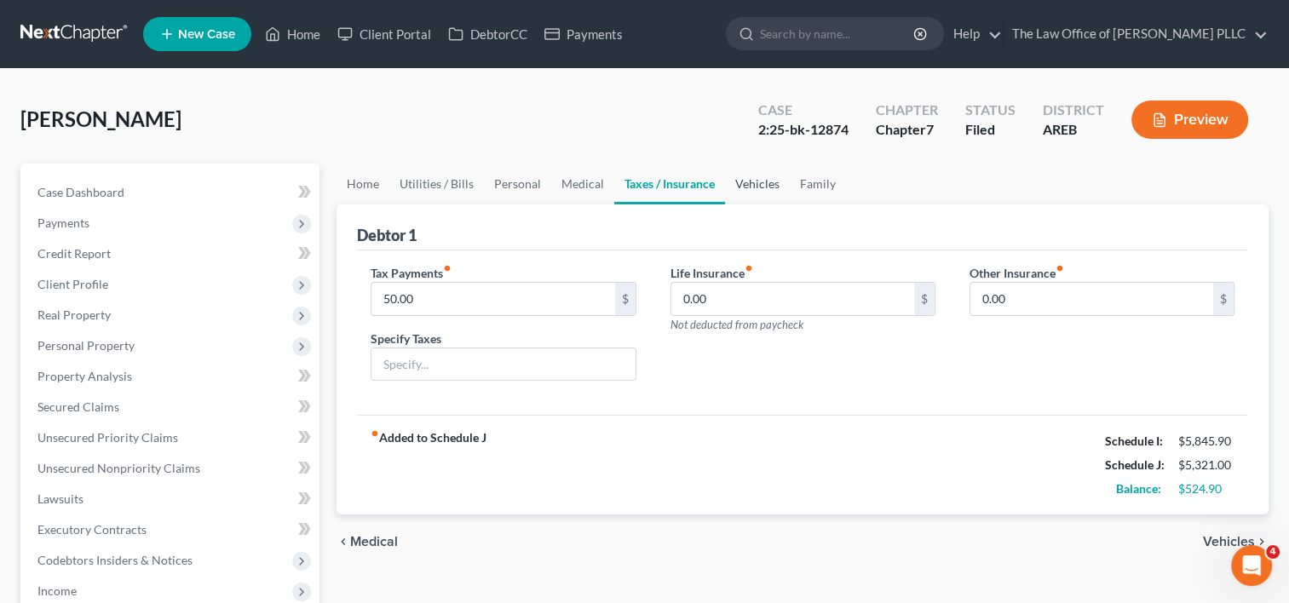
click at [754, 188] on link "Vehicles" at bounding box center [757, 184] width 65 height 41
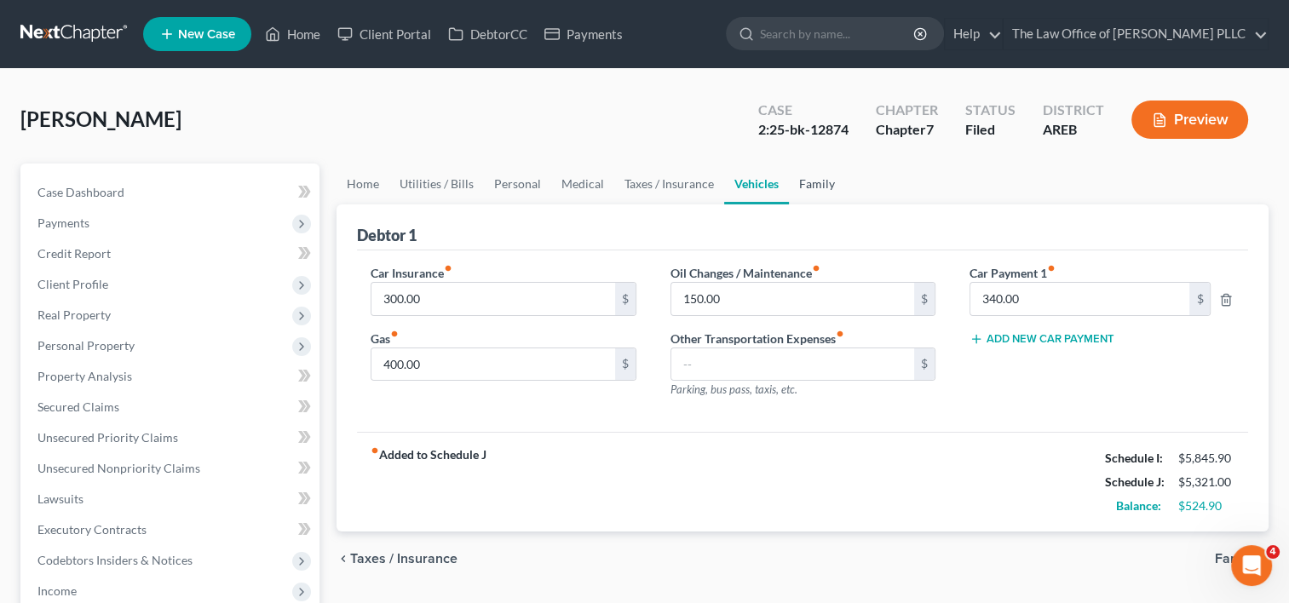
click at [818, 186] on link "Family" at bounding box center [817, 184] width 56 height 41
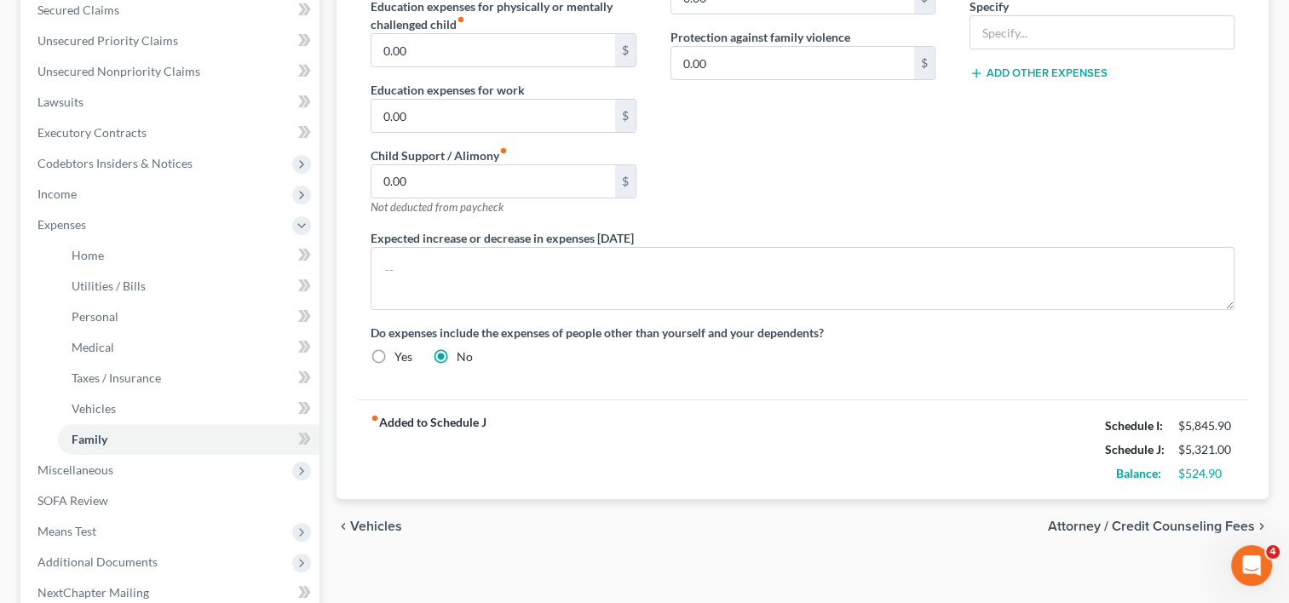
scroll to position [407, 0]
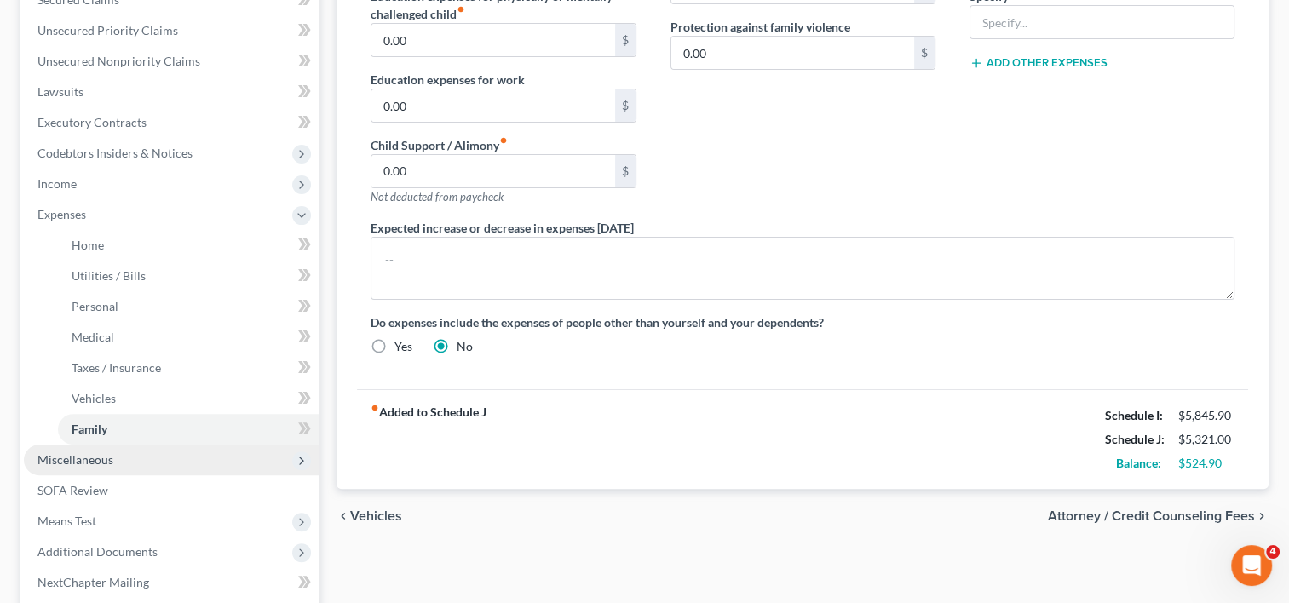
click at [89, 463] on span "Miscellaneous" at bounding box center [75, 459] width 76 height 14
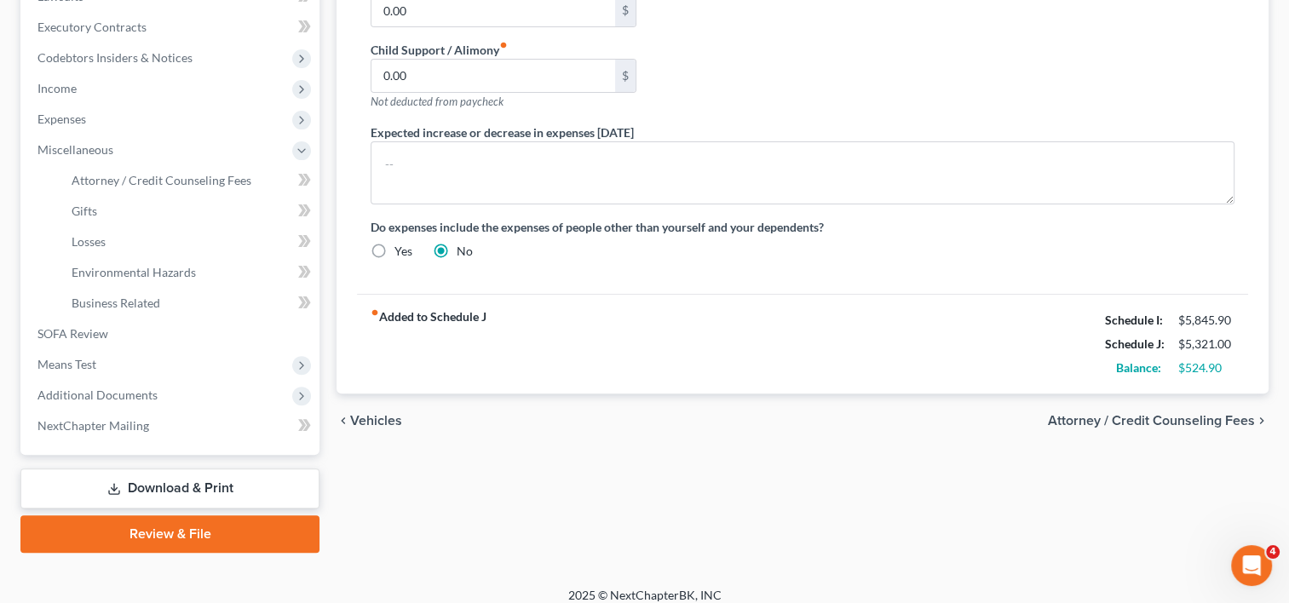
scroll to position [515, 0]
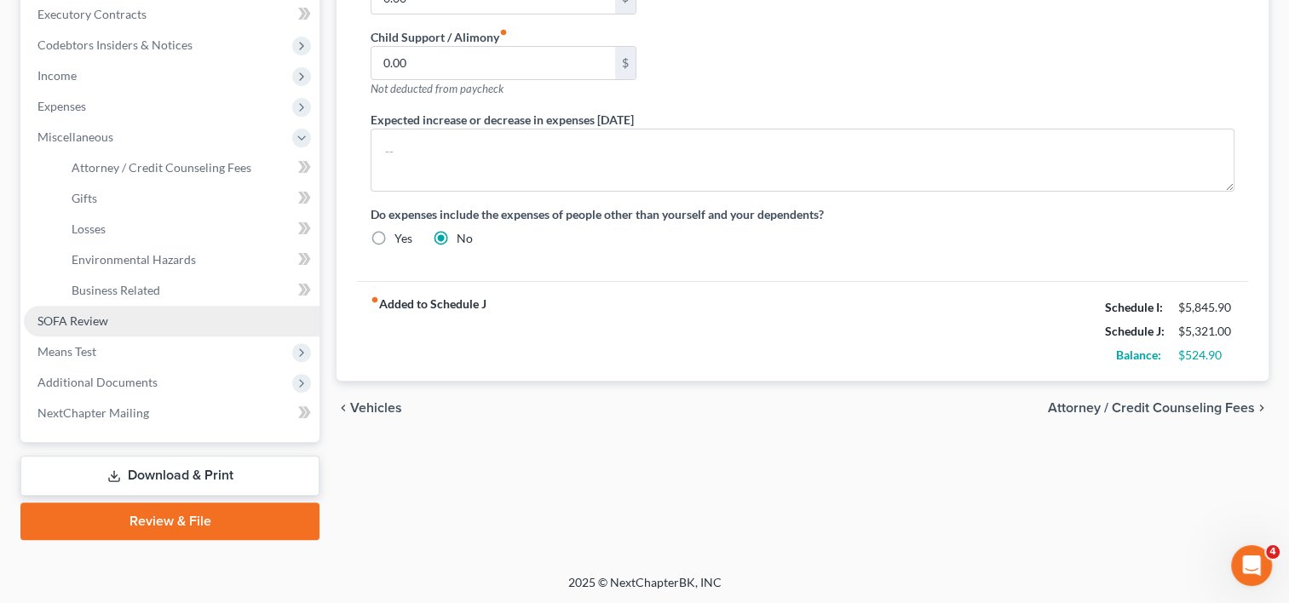
click at [158, 317] on link "SOFA Review" at bounding box center [172, 321] width 296 height 31
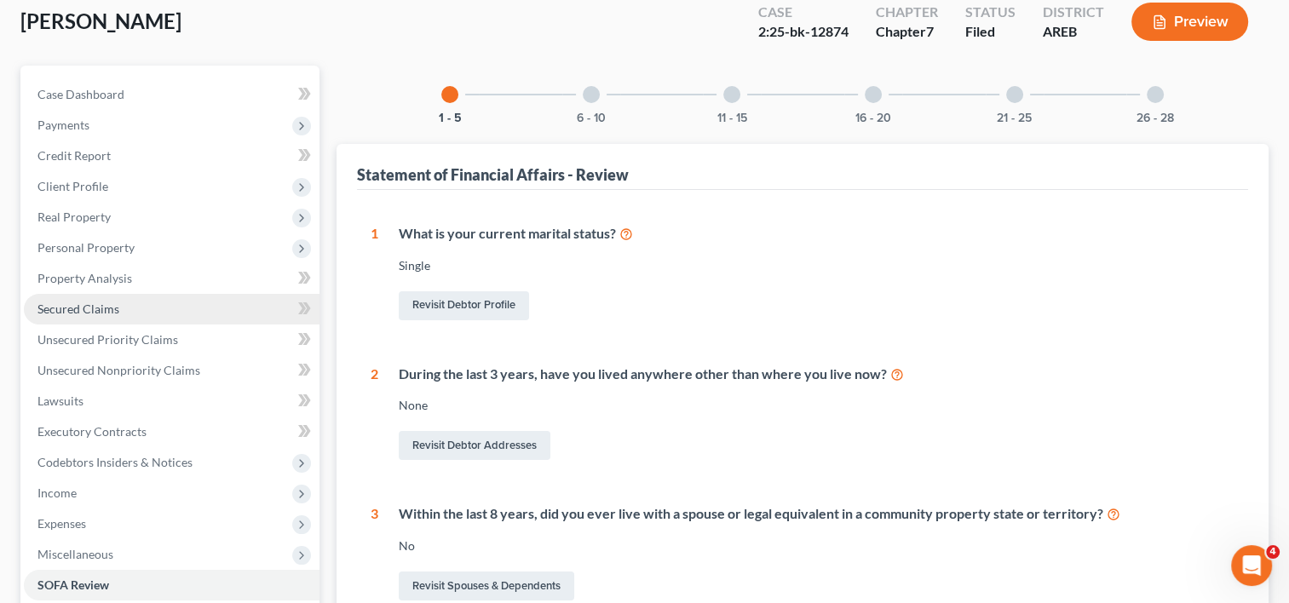
scroll to position [100, 0]
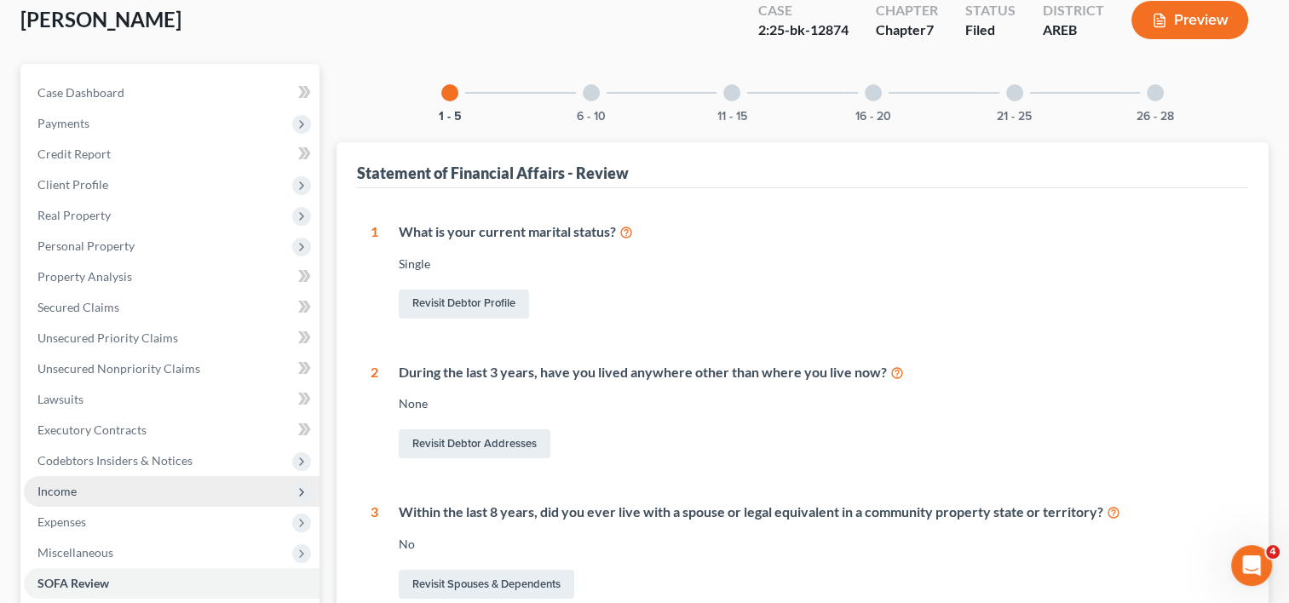
click at [104, 491] on span "Income" at bounding box center [172, 491] width 296 height 31
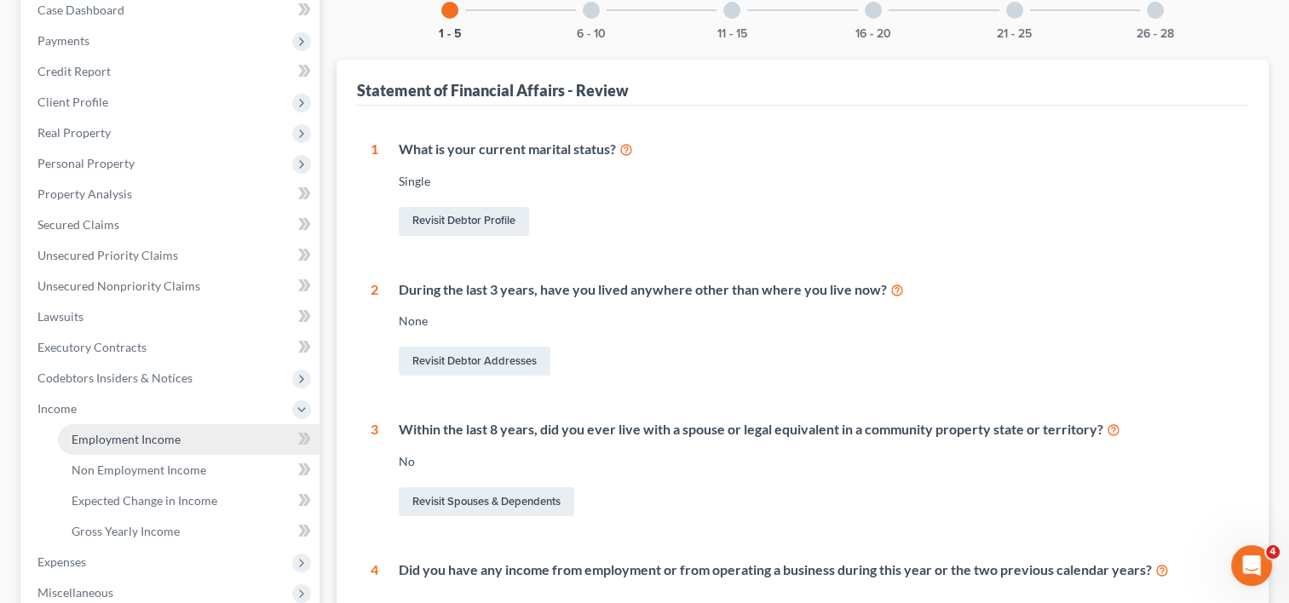
scroll to position [187, 0]
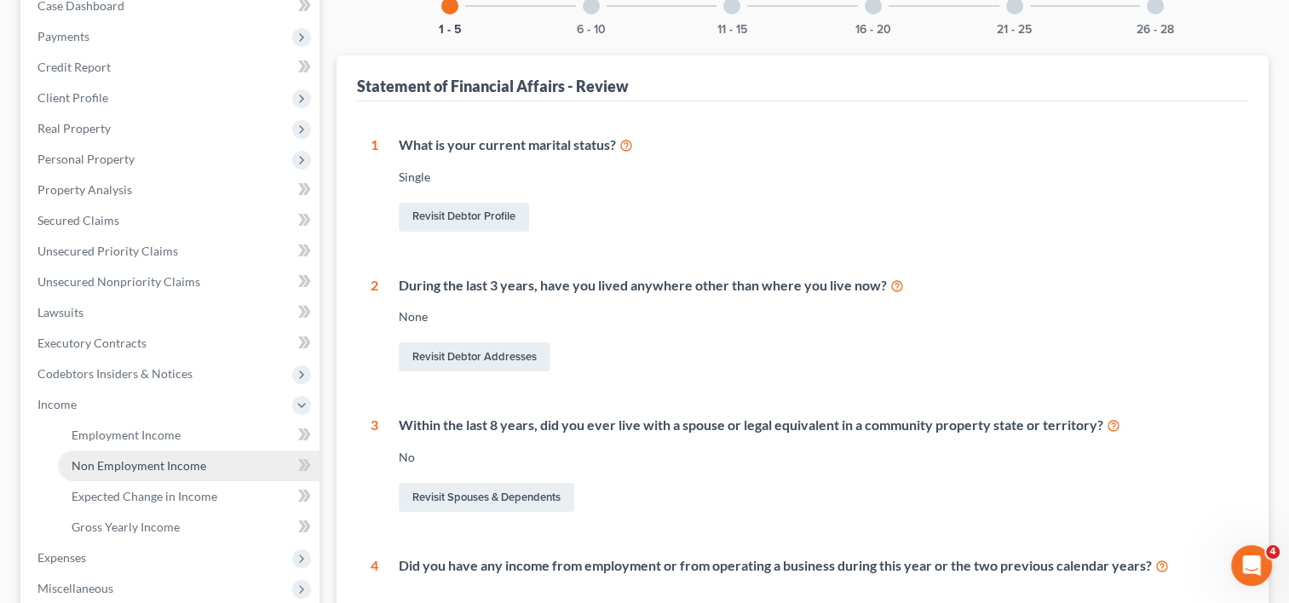
click at [160, 462] on span "Non Employment Income" at bounding box center [139, 465] width 135 height 14
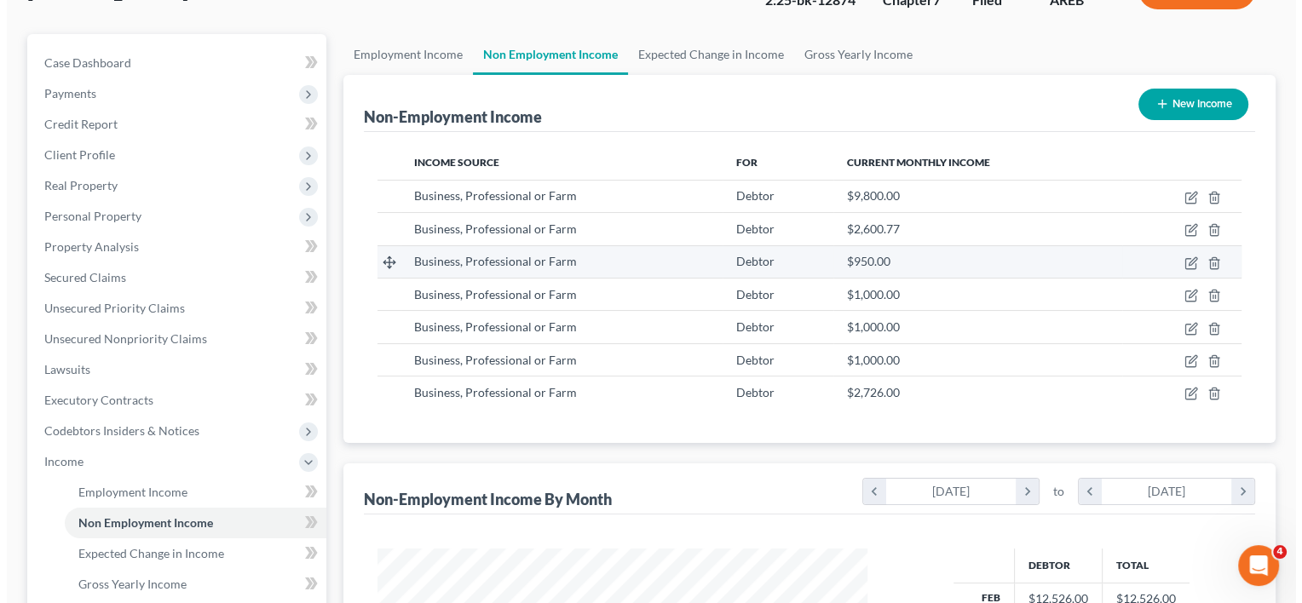
scroll to position [128, 0]
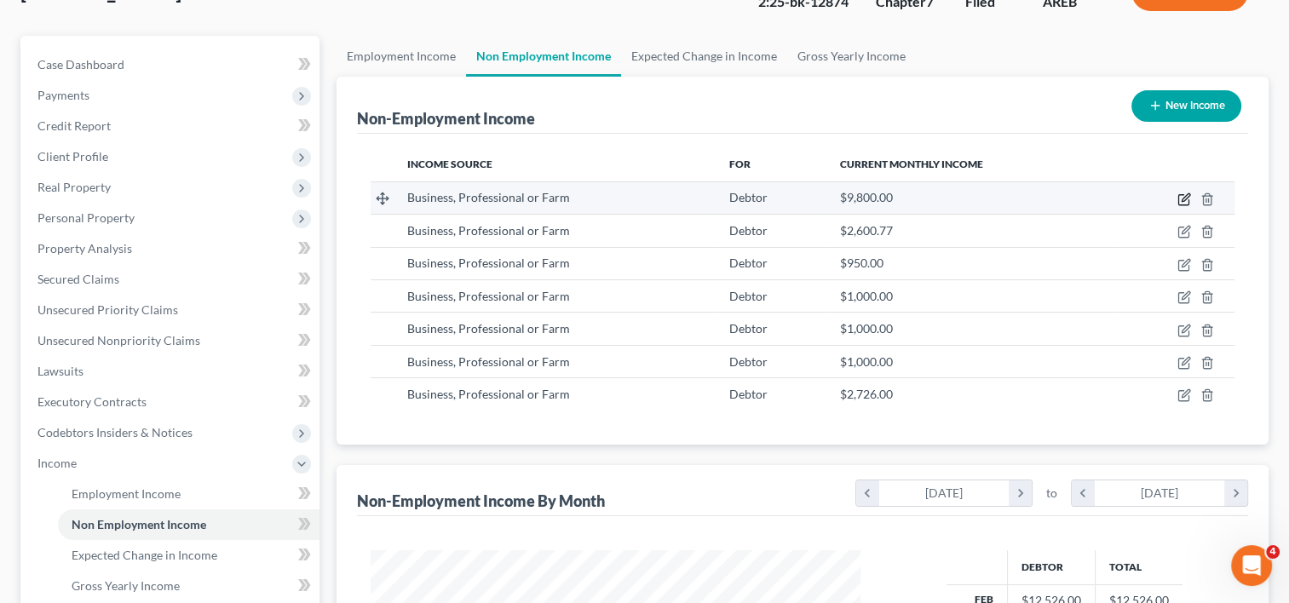
click at [1184, 195] on icon "button" at bounding box center [1184, 200] width 14 height 14
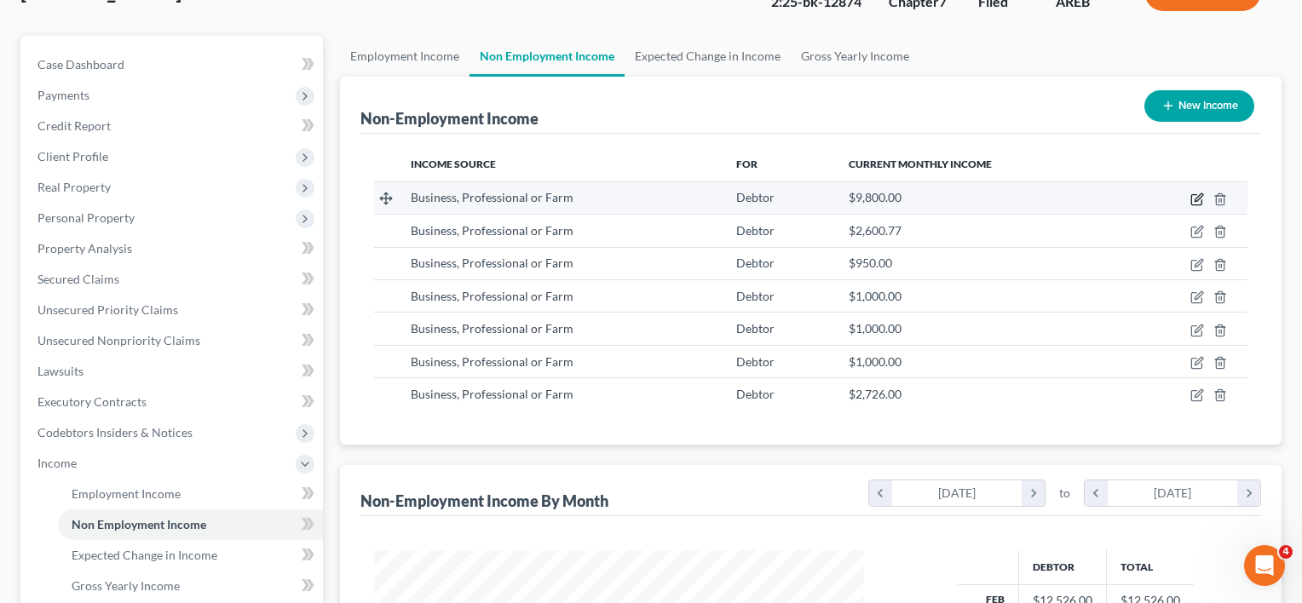
select select "10"
select select "0"
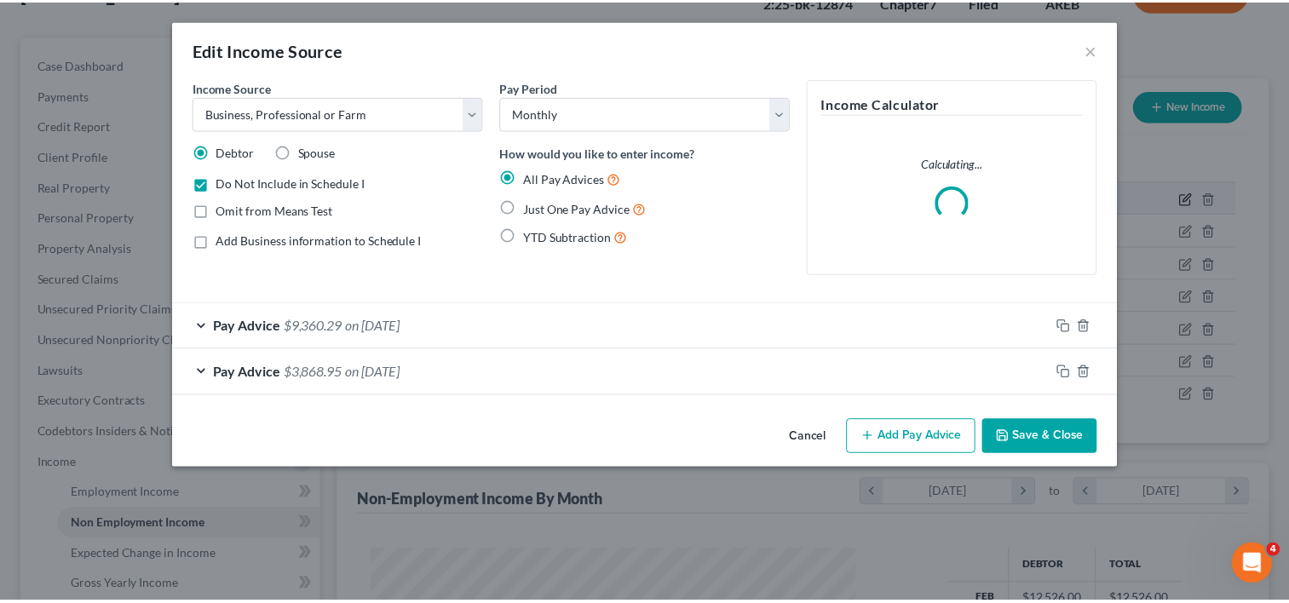
scroll to position [304, 529]
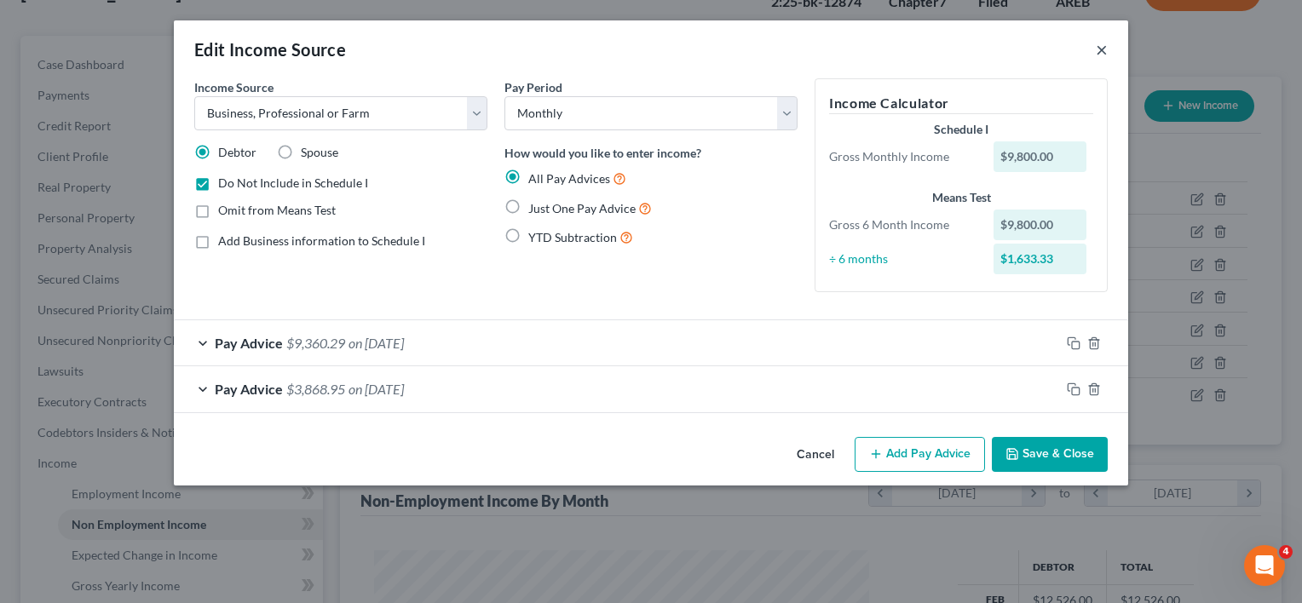
click at [1101, 51] on button "×" at bounding box center [1102, 49] width 12 height 20
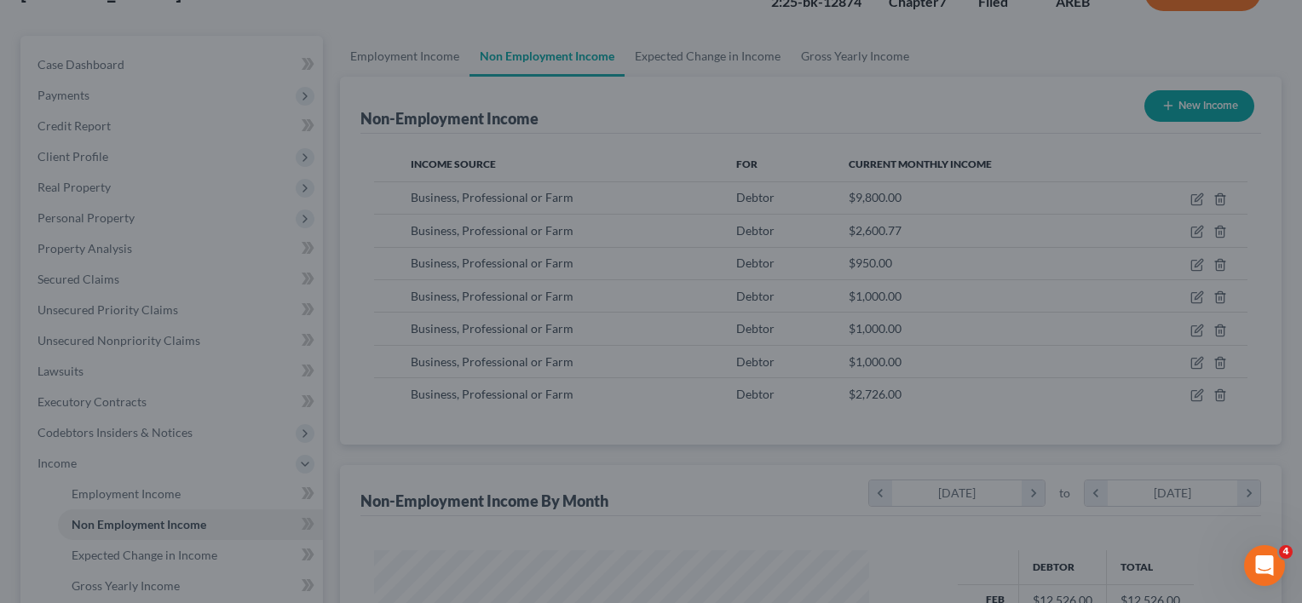
scroll to position [851716, 851496]
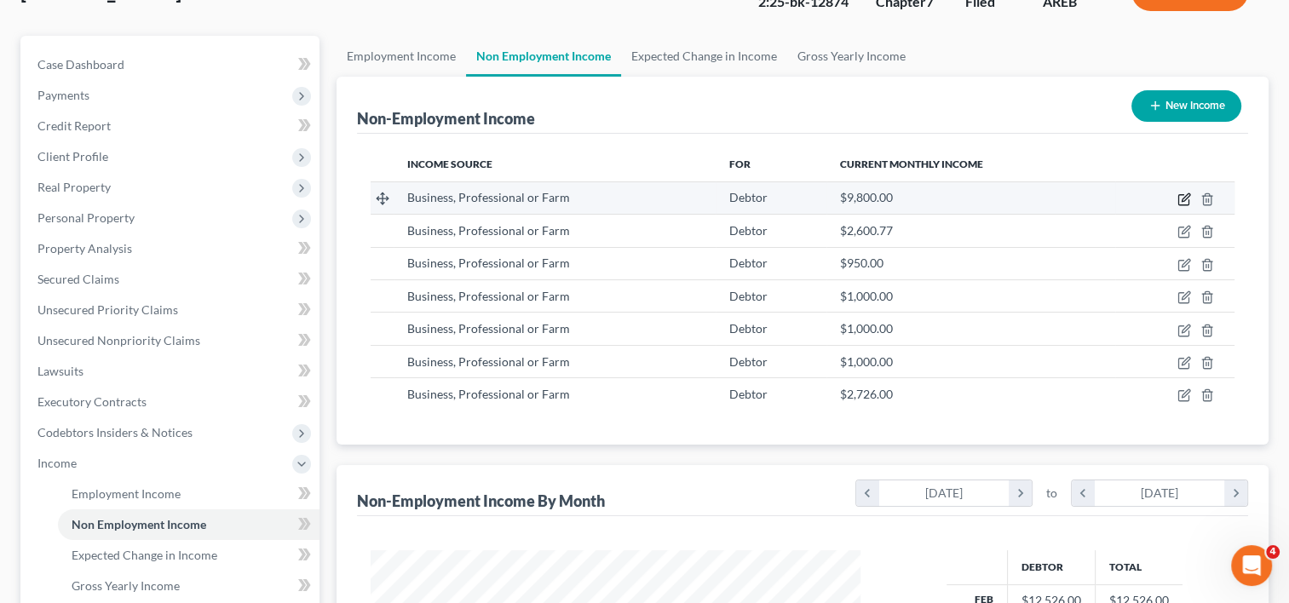
click at [1183, 200] on icon "button" at bounding box center [1186, 197] width 8 height 8
select select "10"
select select "0"
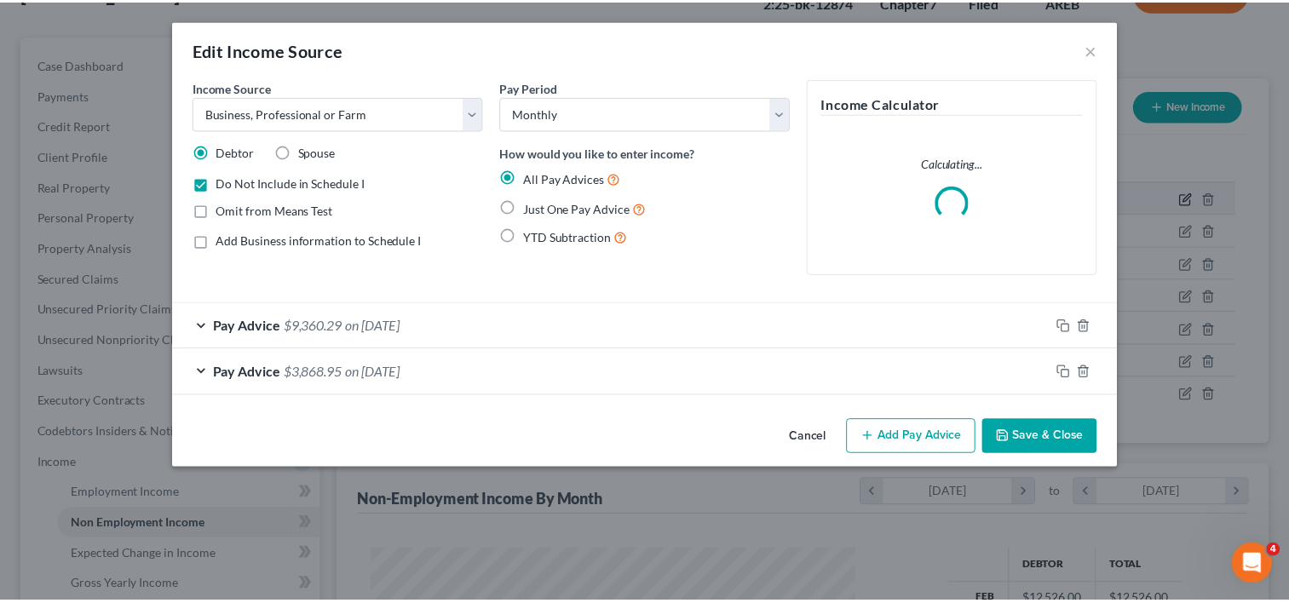
scroll to position [304, 529]
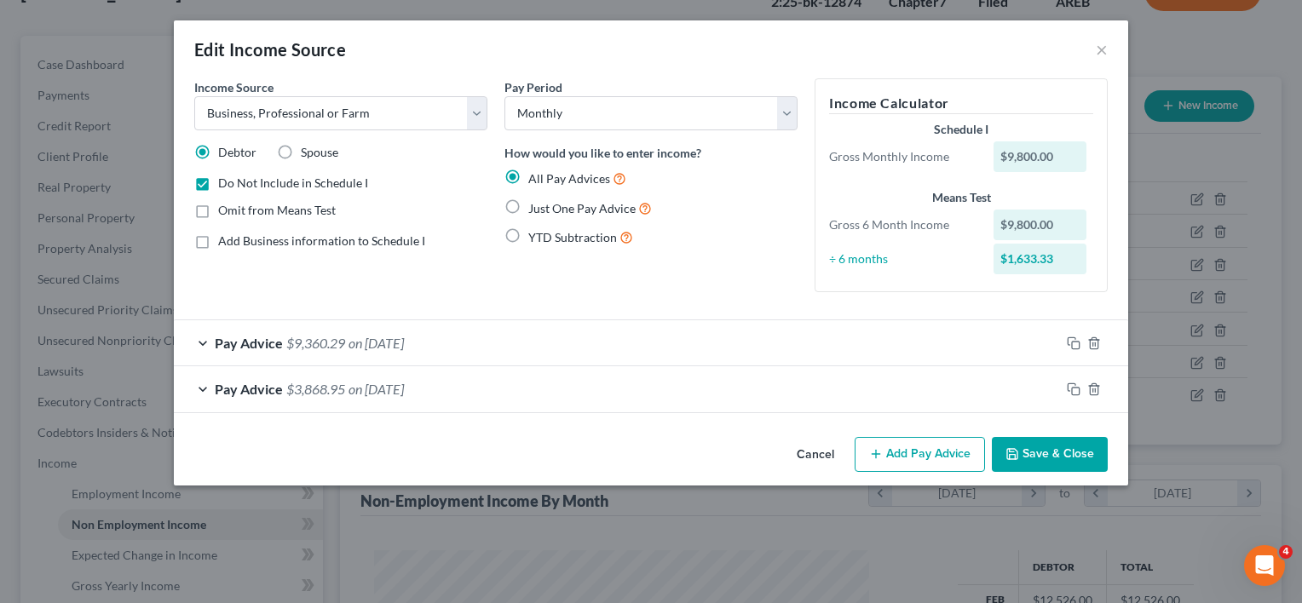
click at [218, 184] on label "Do Not Include in Schedule I" at bounding box center [293, 183] width 150 height 17
click at [225, 184] on input "Do Not Include in Schedule I" at bounding box center [230, 180] width 11 height 11
checkbox input "false"
click at [815, 449] on button "Cancel" at bounding box center [815, 456] width 65 height 34
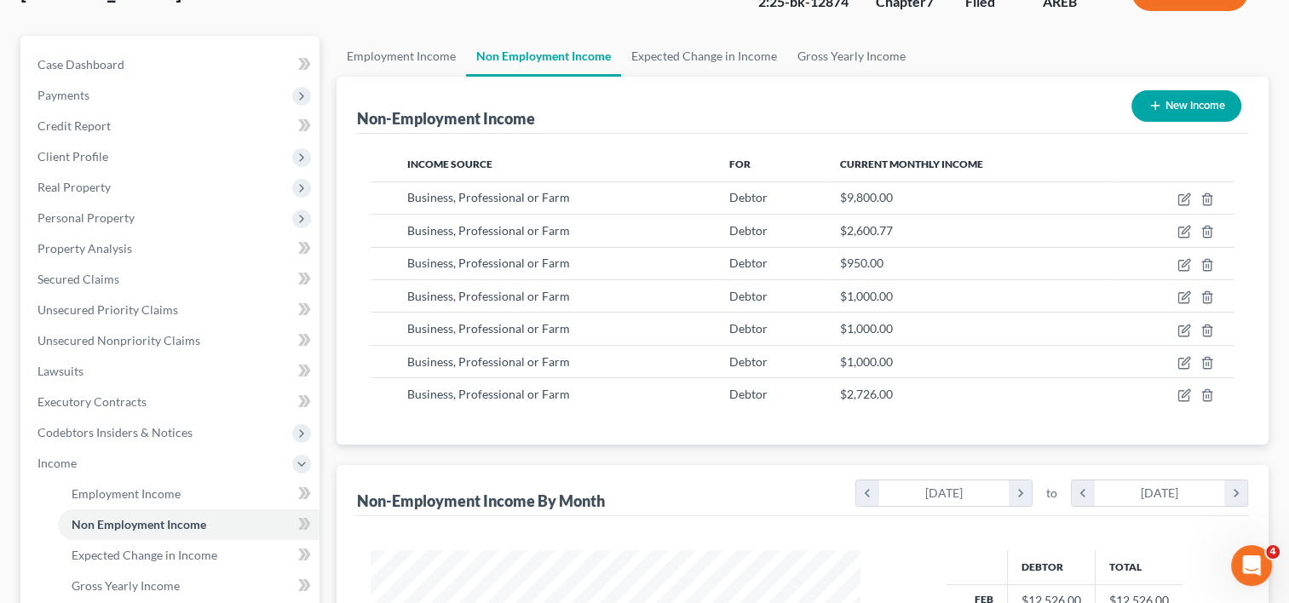
scroll to position [851716, 851496]
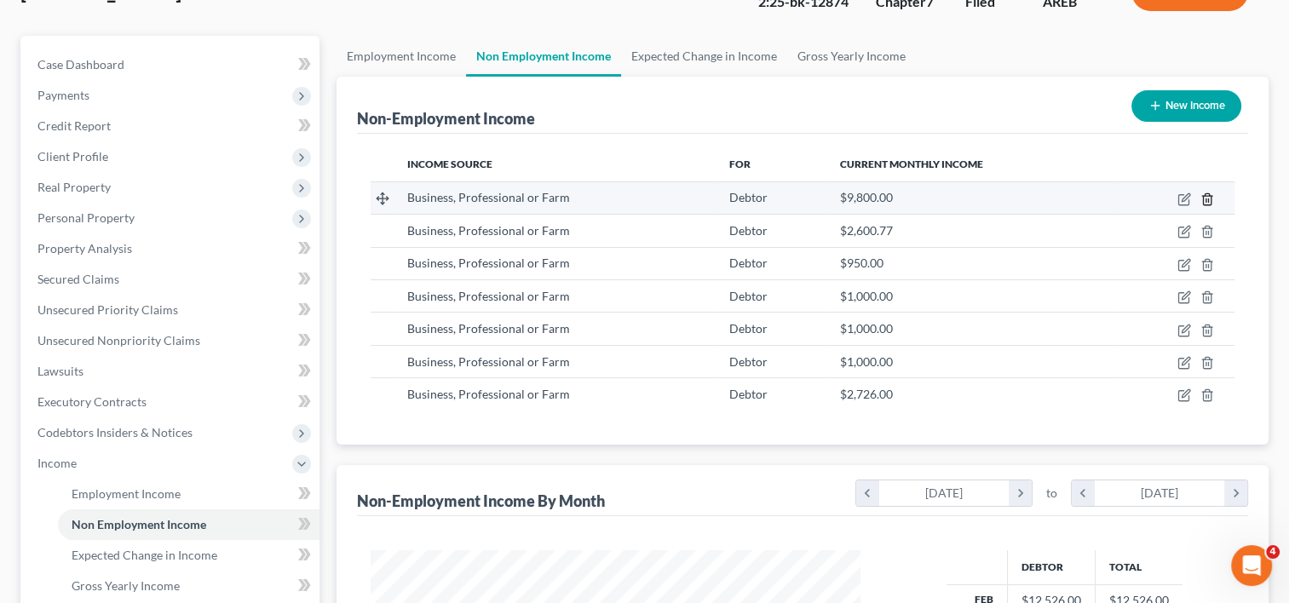
click at [1208, 199] on line "button" at bounding box center [1208, 200] width 0 height 3
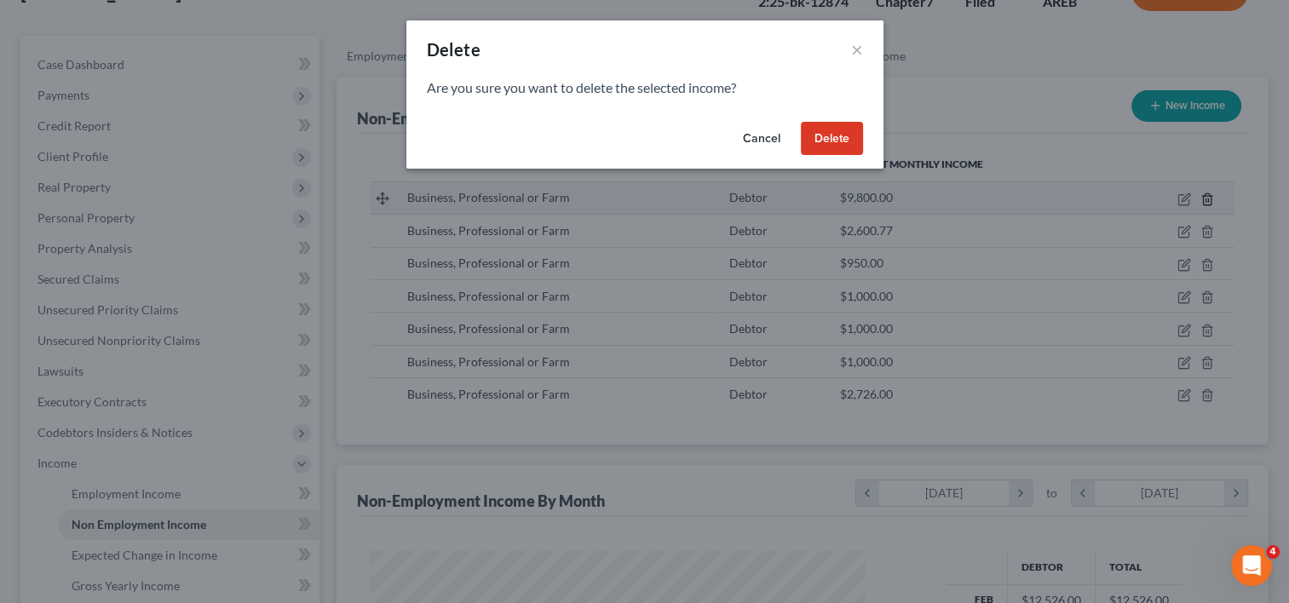
scroll to position [304, 529]
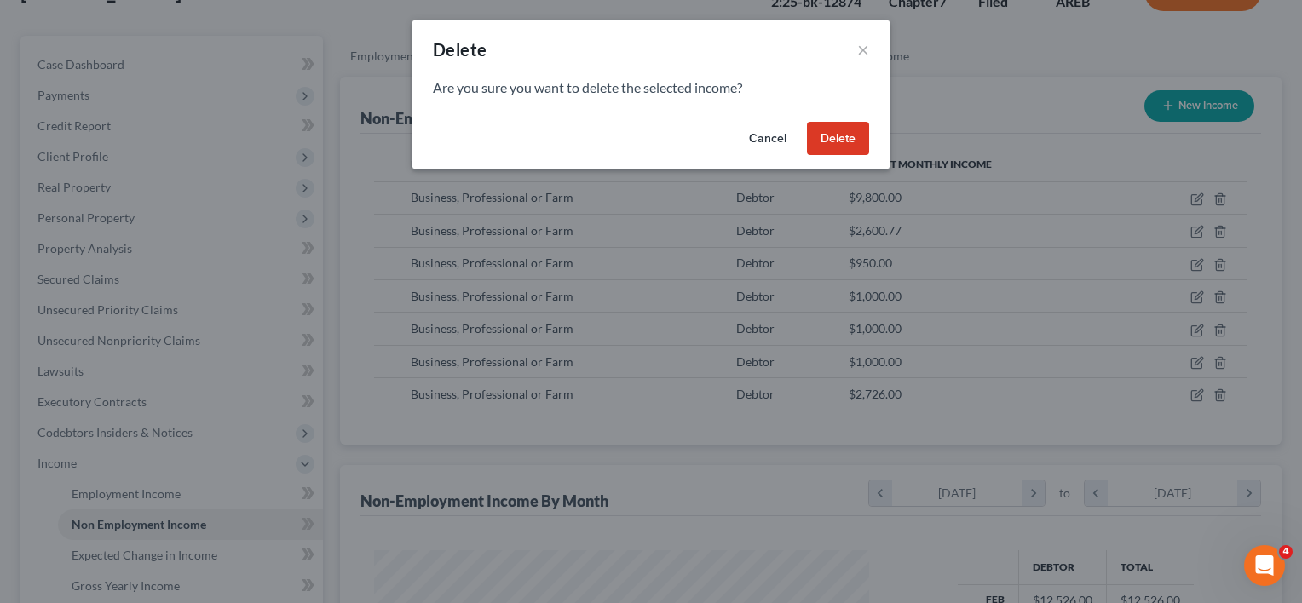
click at [842, 137] on button "Delete" at bounding box center [838, 139] width 62 height 34
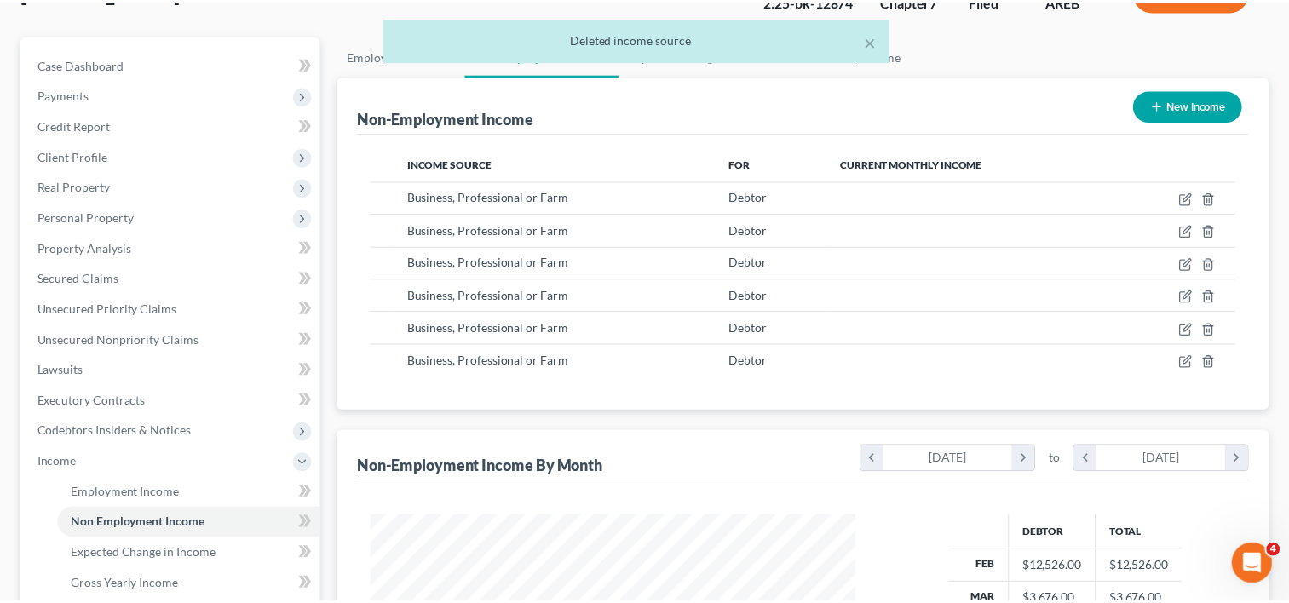
scroll to position [304, 523]
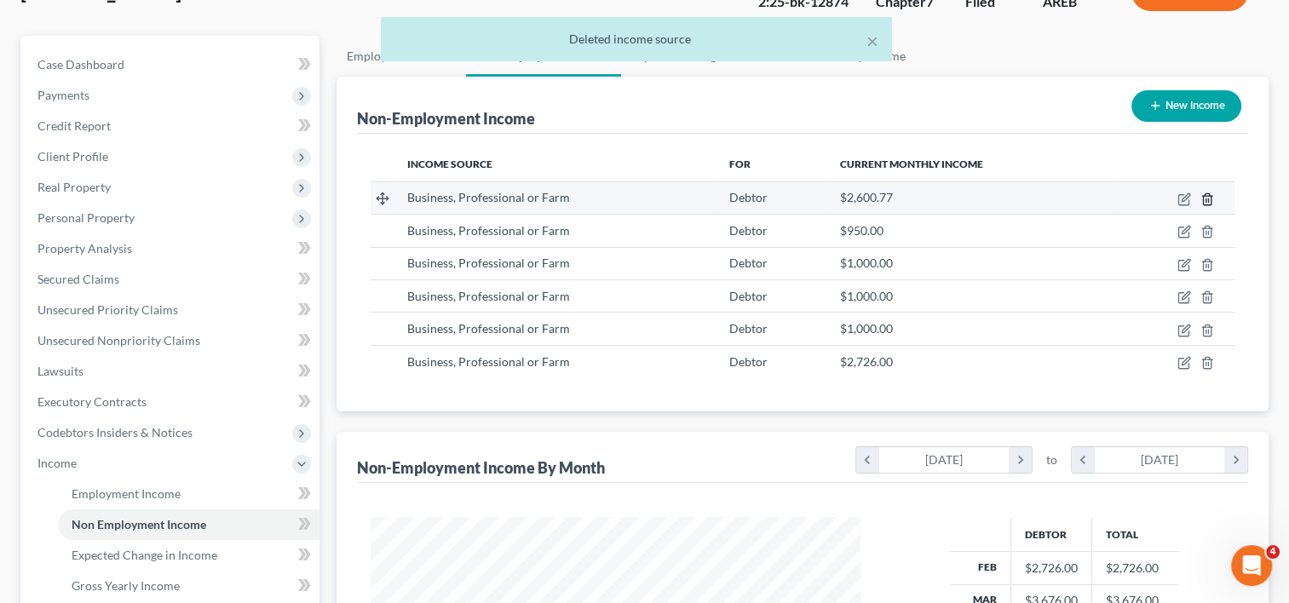
click at [1207, 199] on icon "button" at bounding box center [1207, 200] width 14 height 14
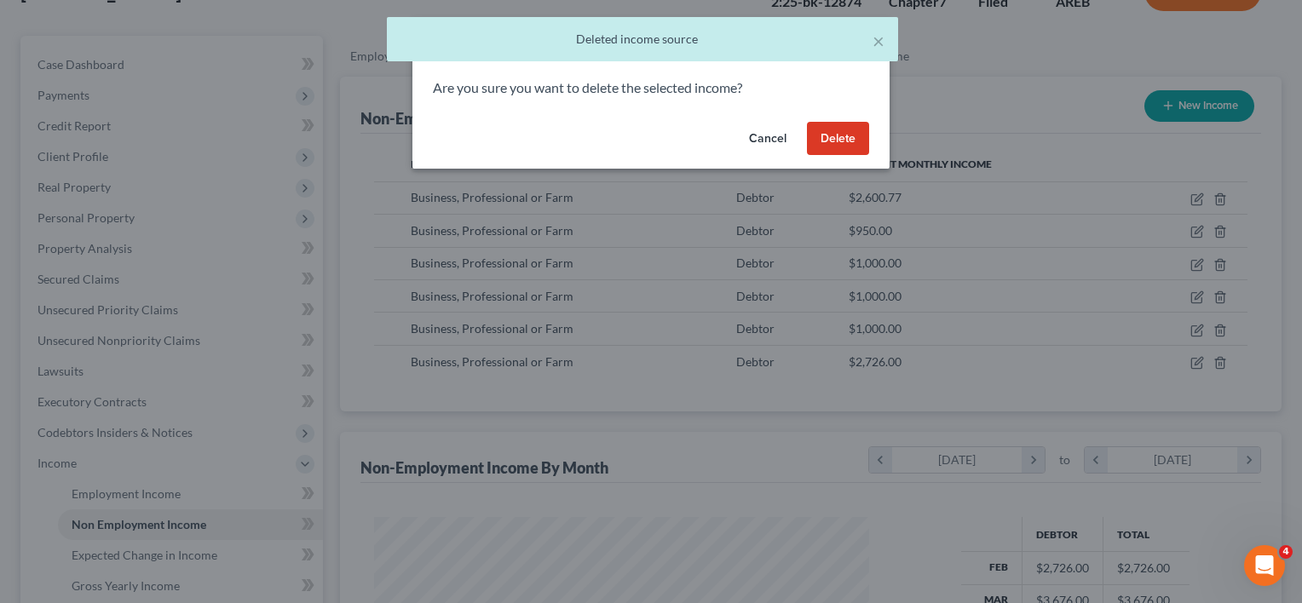
click at [823, 143] on button "Delete" at bounding box center [838, 139] width 62 height 34
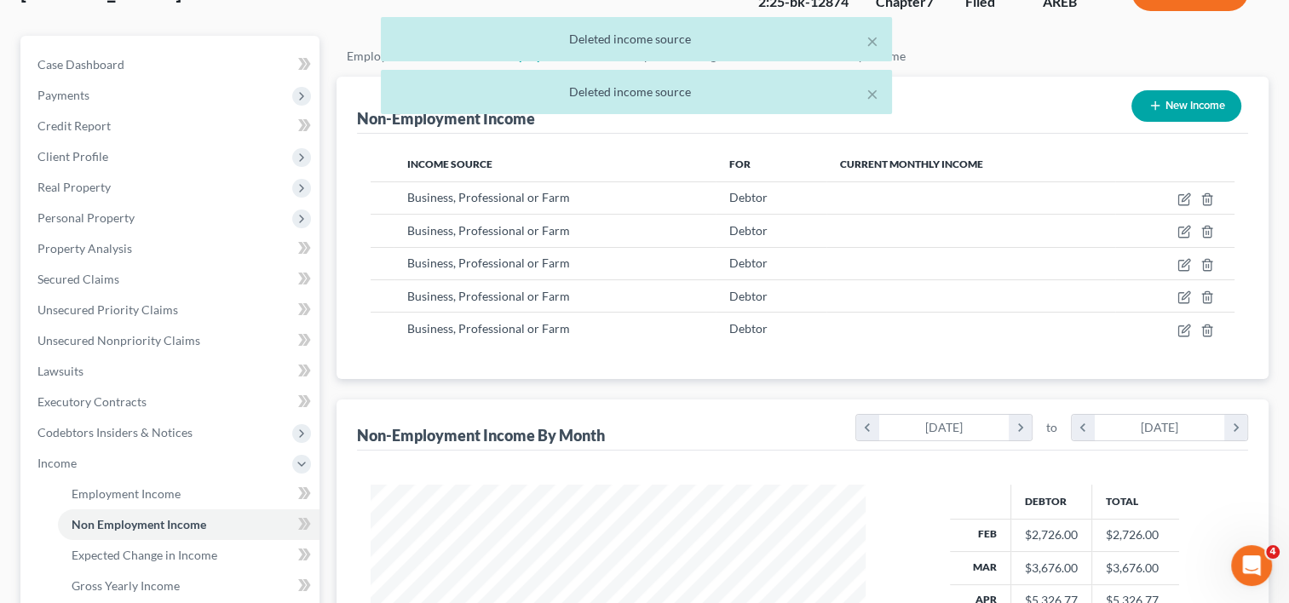
scroll to position [304, 523]
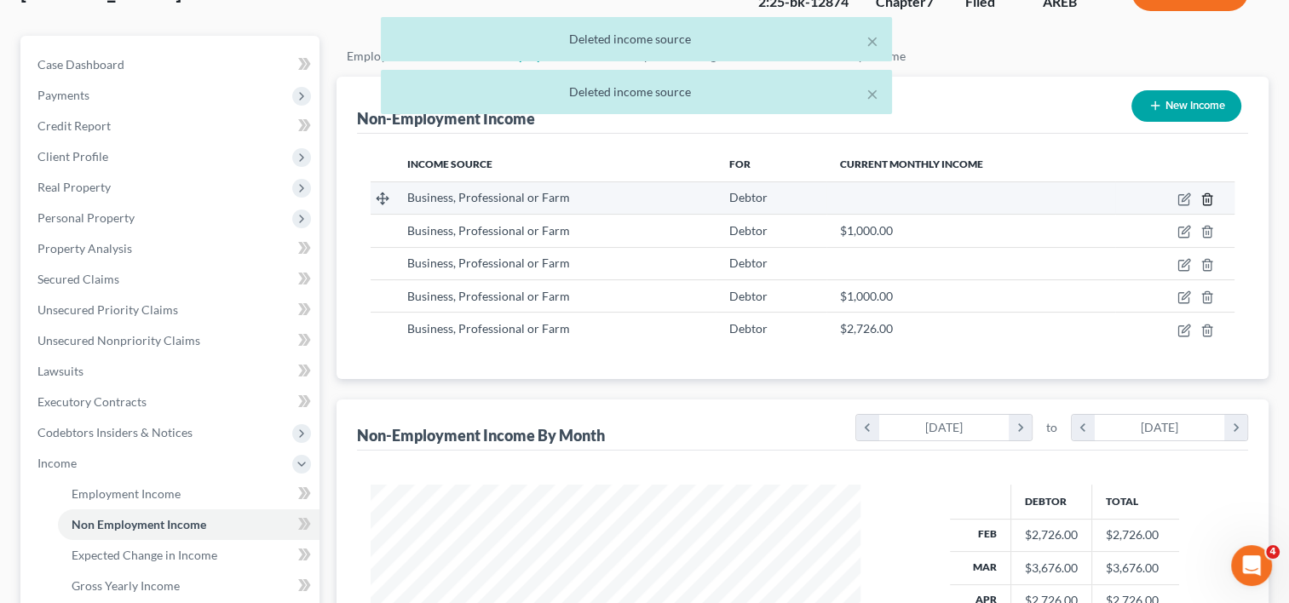
click at [1205, 197] on icon "button" at bounding box center [1207, 200] width 14 height 14
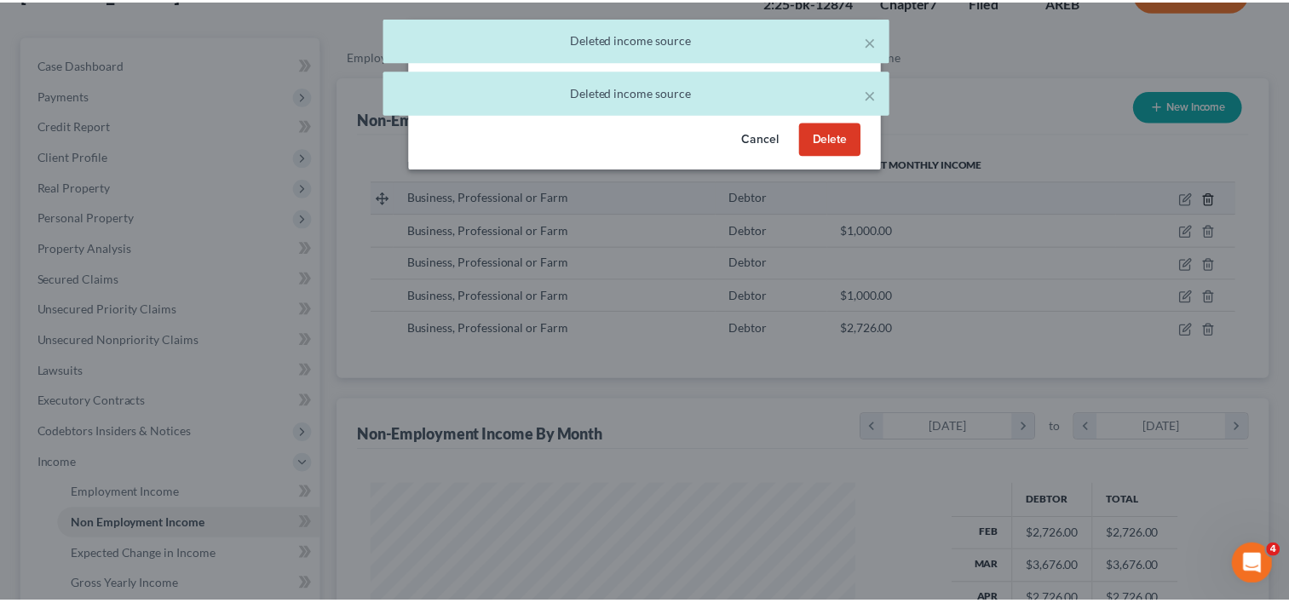
scroll to position [304, 529]
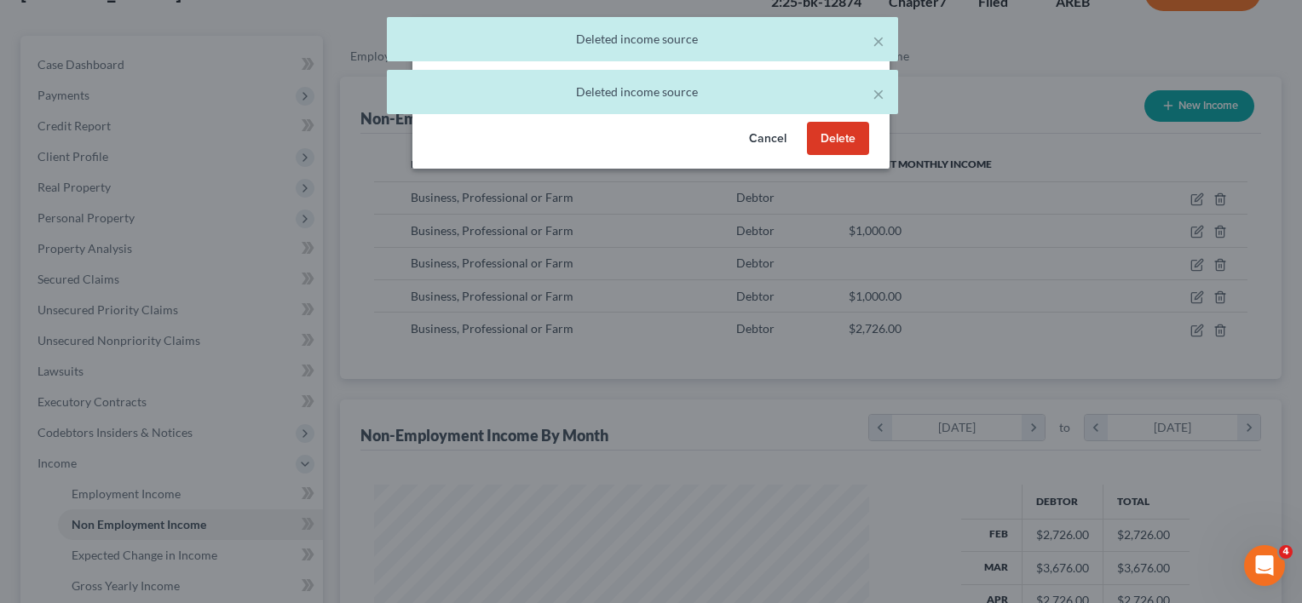
click at [847, 134] on button "Delete" at bounding box center [838, 139] width 62 height 34
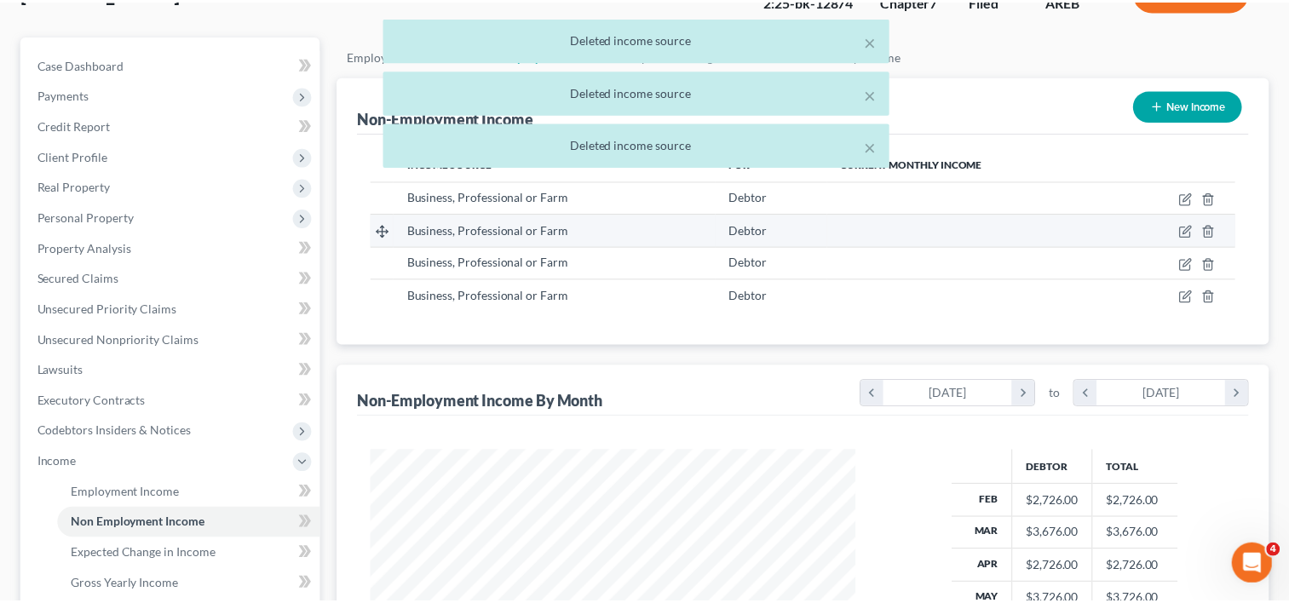
scroll to position [851716, 851496]
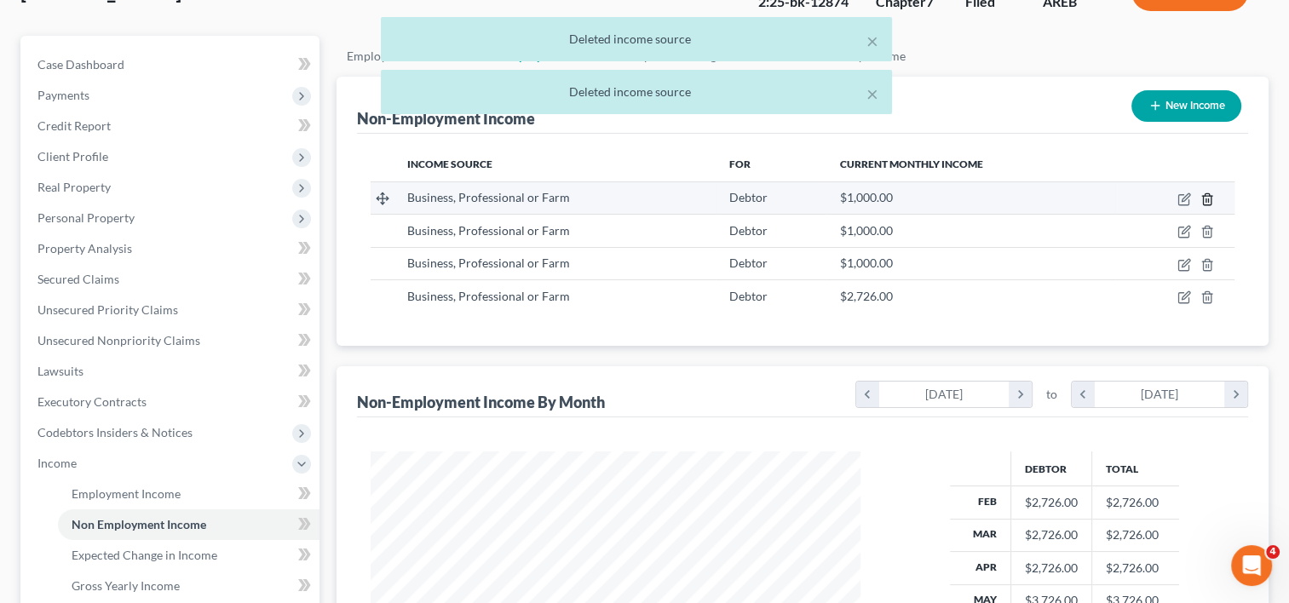
click at [1210, 199] on icon "button" at bounding box center [1207, 200] width 14 height 14
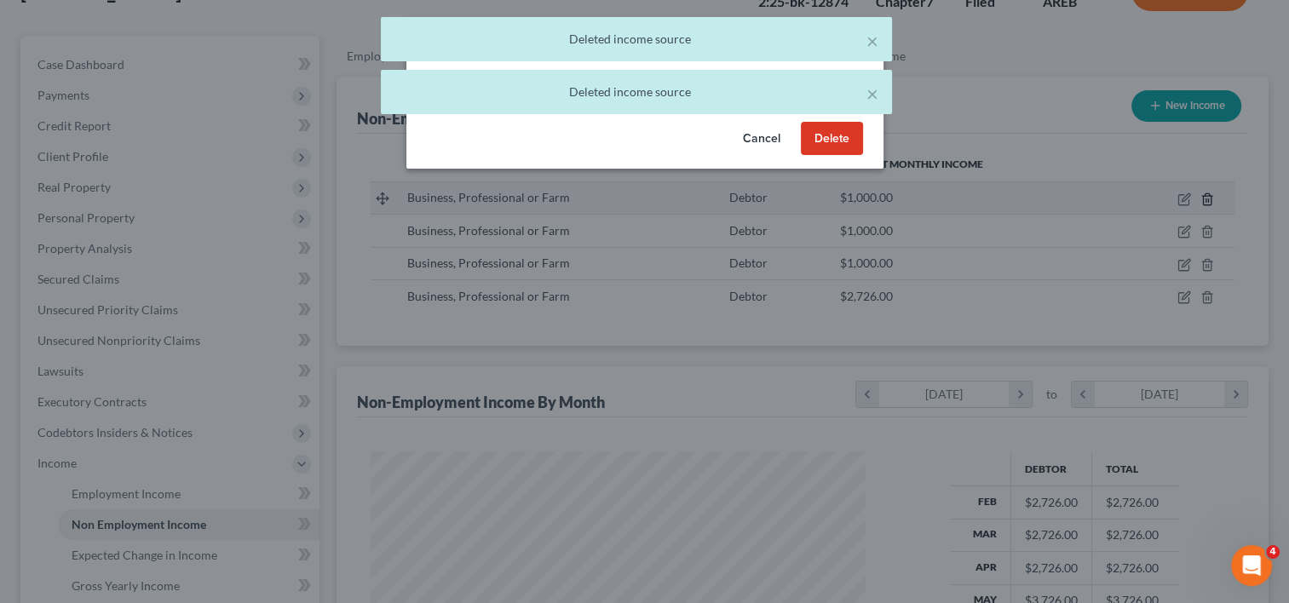
scroll to position [304, 529]
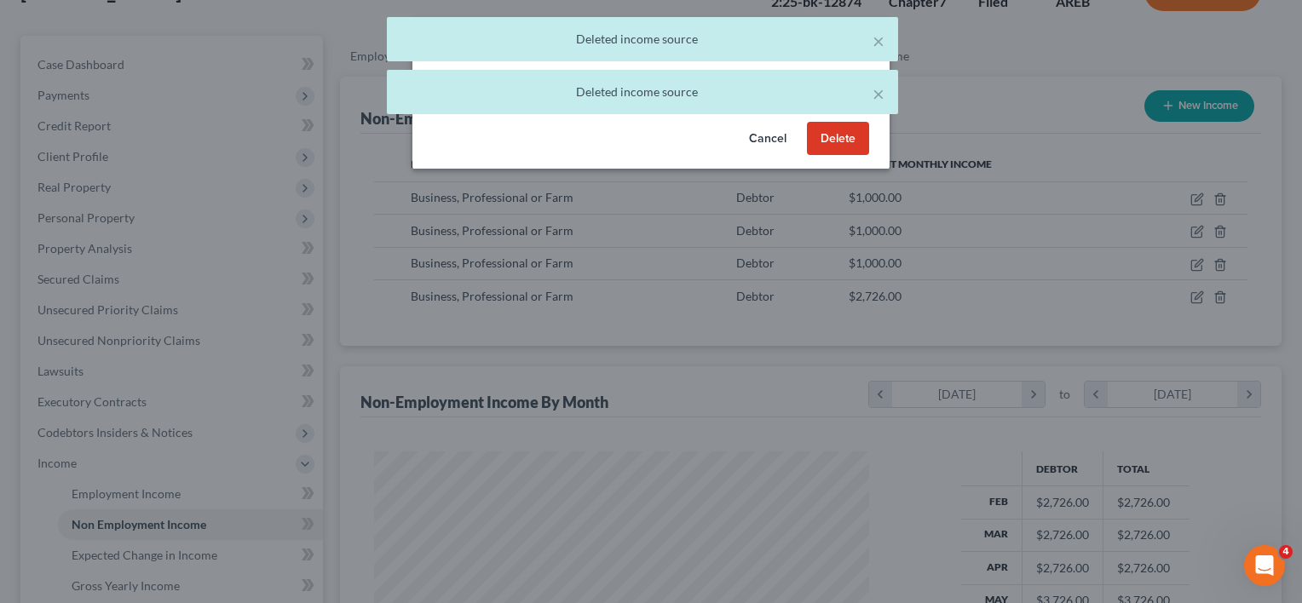
click at [824, 148] on button "Delete" at bounding box center [838, 139] width 62 height 34
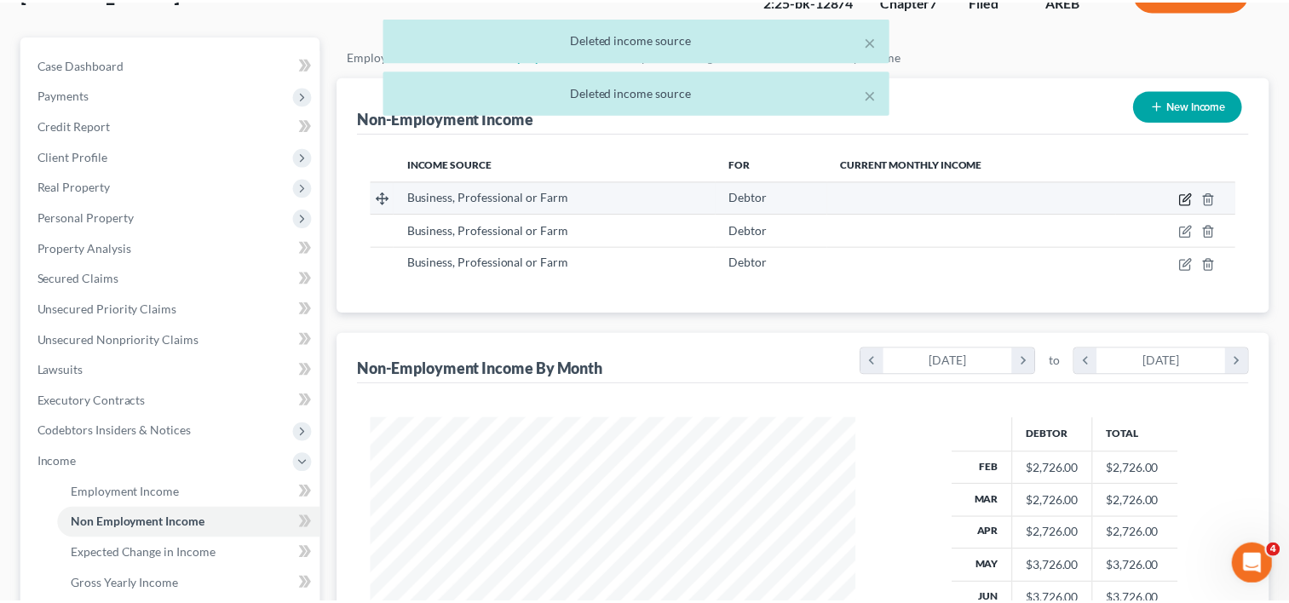
scroll to position [851716, 851496]
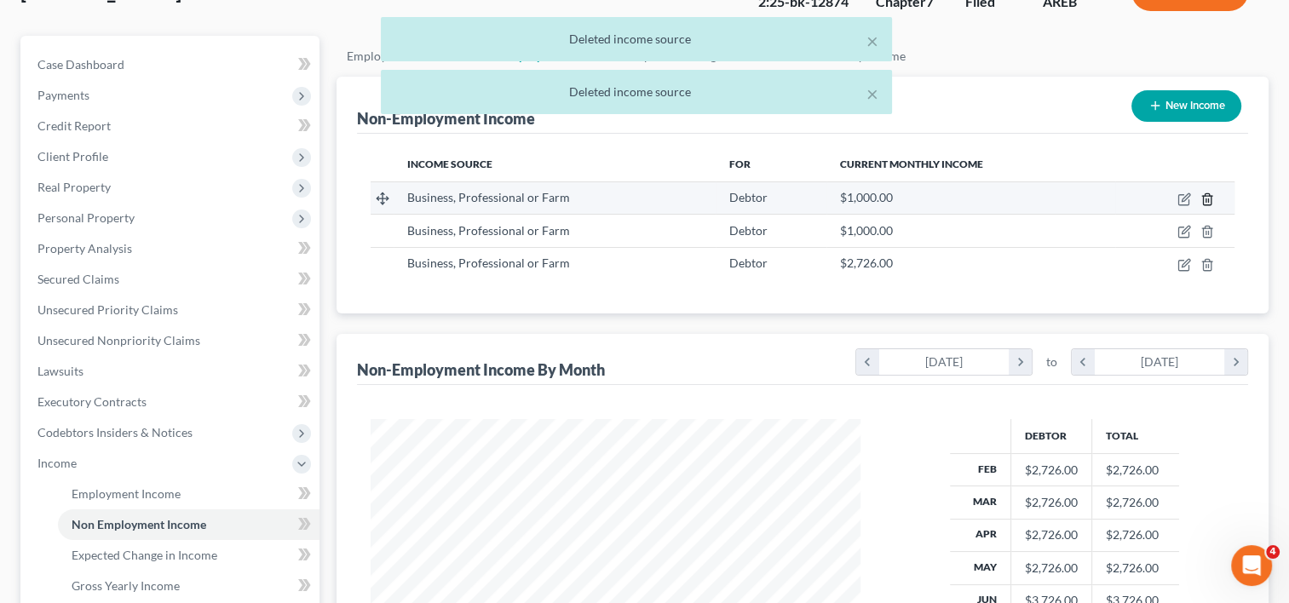
click at [1203, 197] on icon "button" at bounding box center [1207, 198] width 8 height 11
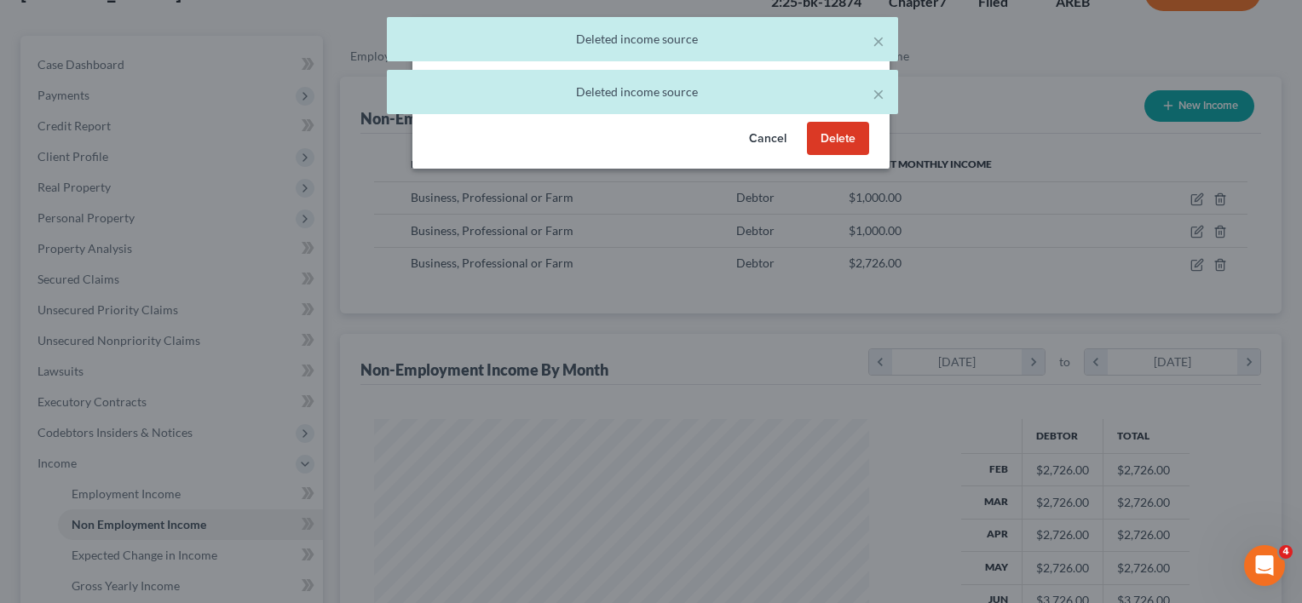
click at [854, 140] on button "Delete" at bounding box center [838, 139] width 62 height 34
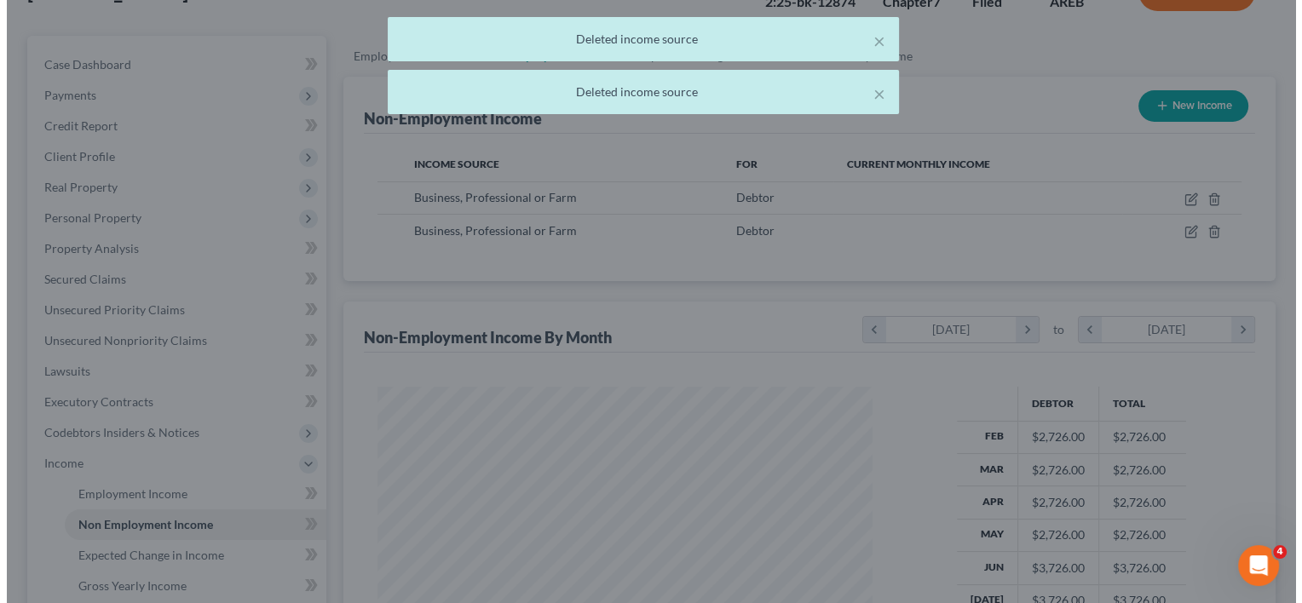
scroll to position [851716, 851496]
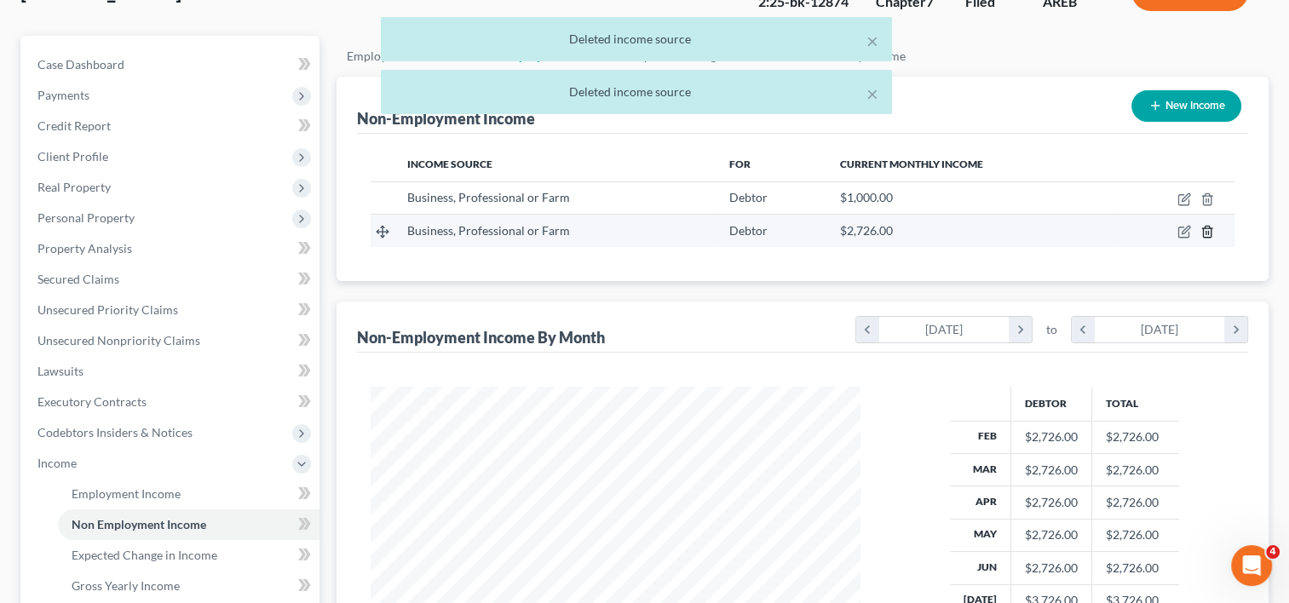
click at [1206, 228] on polyline "button" at bounding box center [1207, 228] width 10 height 0
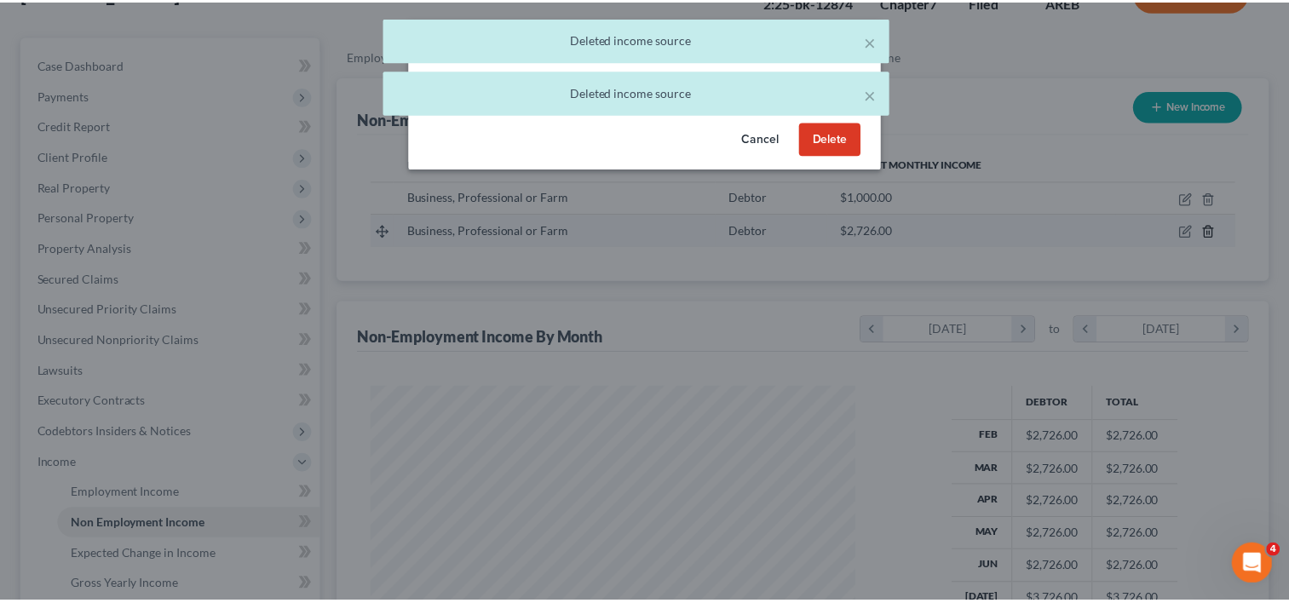
scroll to position [304, 529]
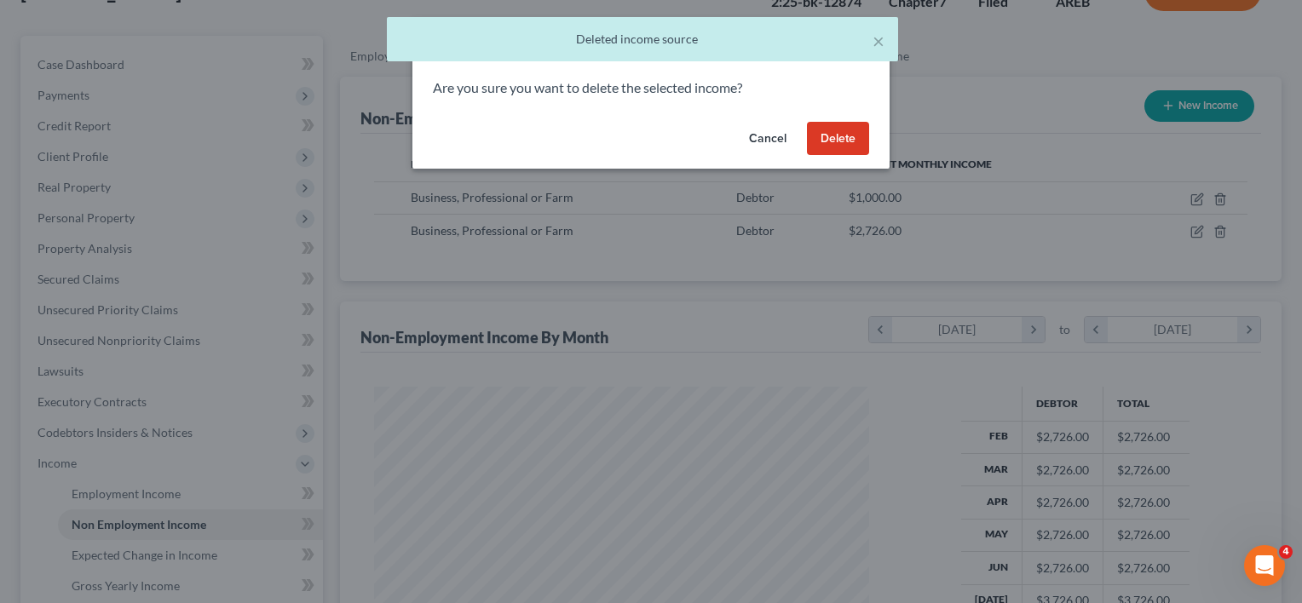
click at [830, 135] on button "Delete" at bounding box center [838, 139] width 62 height 34
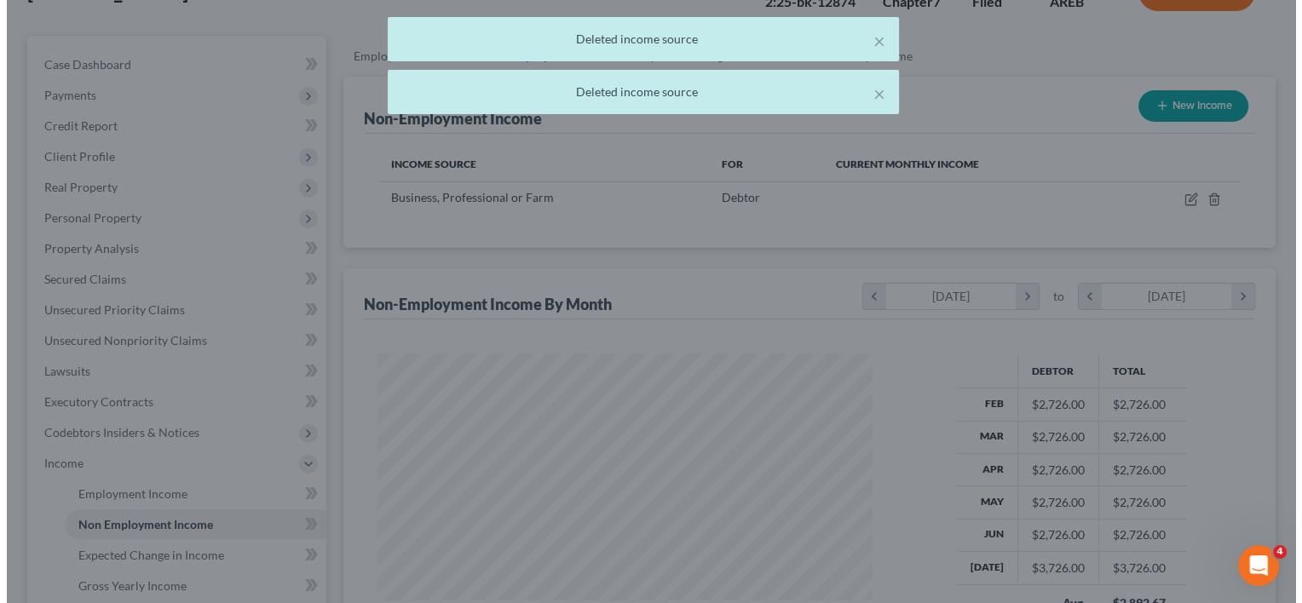
scroll to position [851716, 851496]
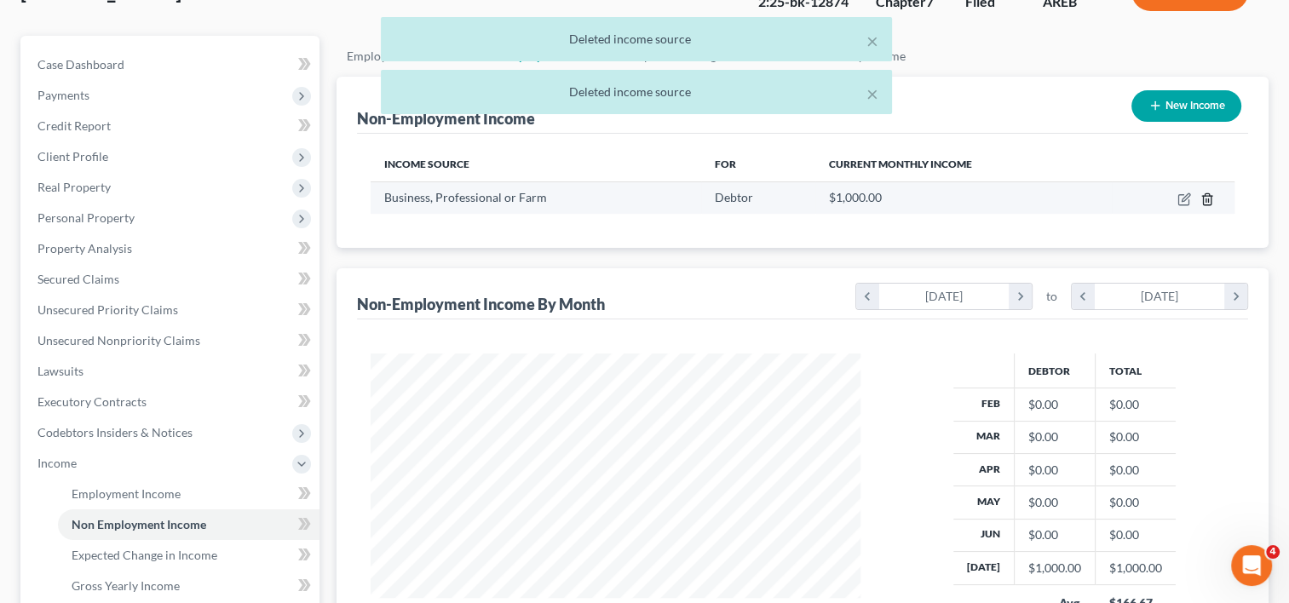
click at [1211, 199] on icon "button" at bounding box center [1207, 198] width 8 height 11
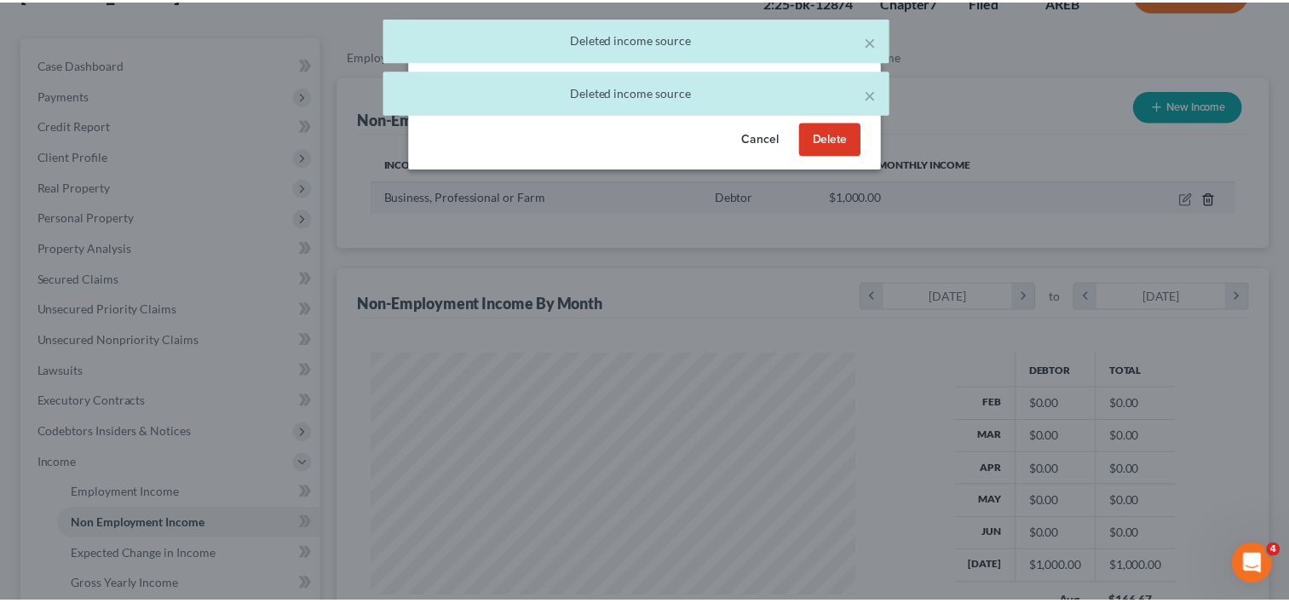
scroll to position [304, 529]
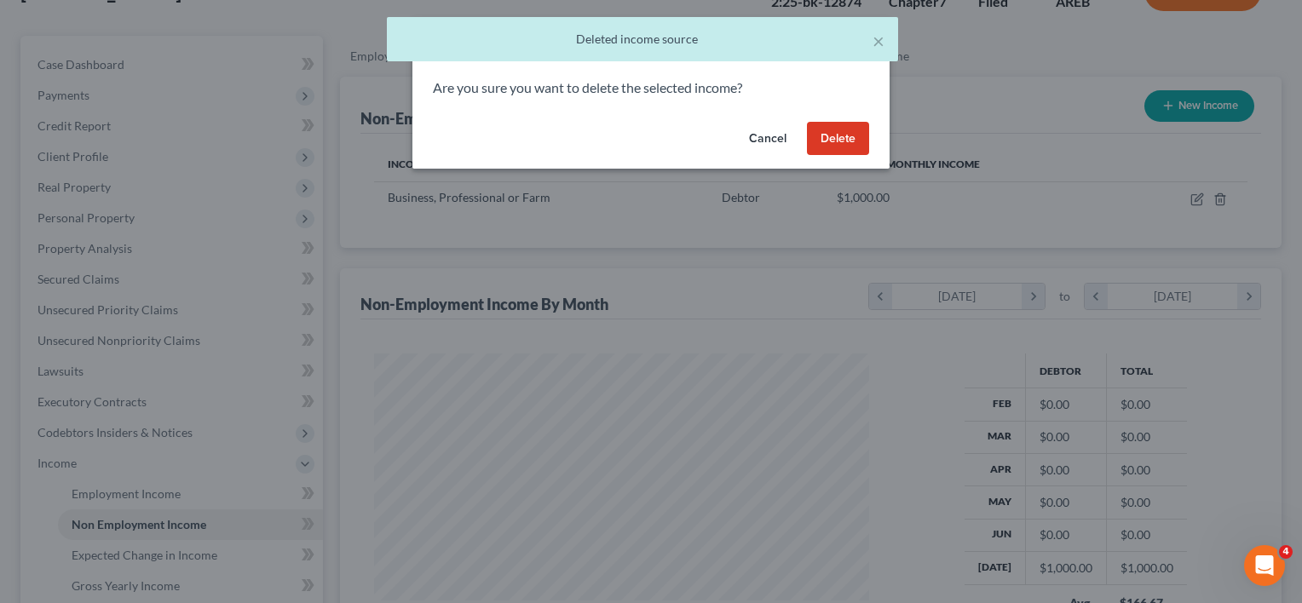
click at [829, 141] on button "Delete" at bounding box center [838, 139] width 62 height 34
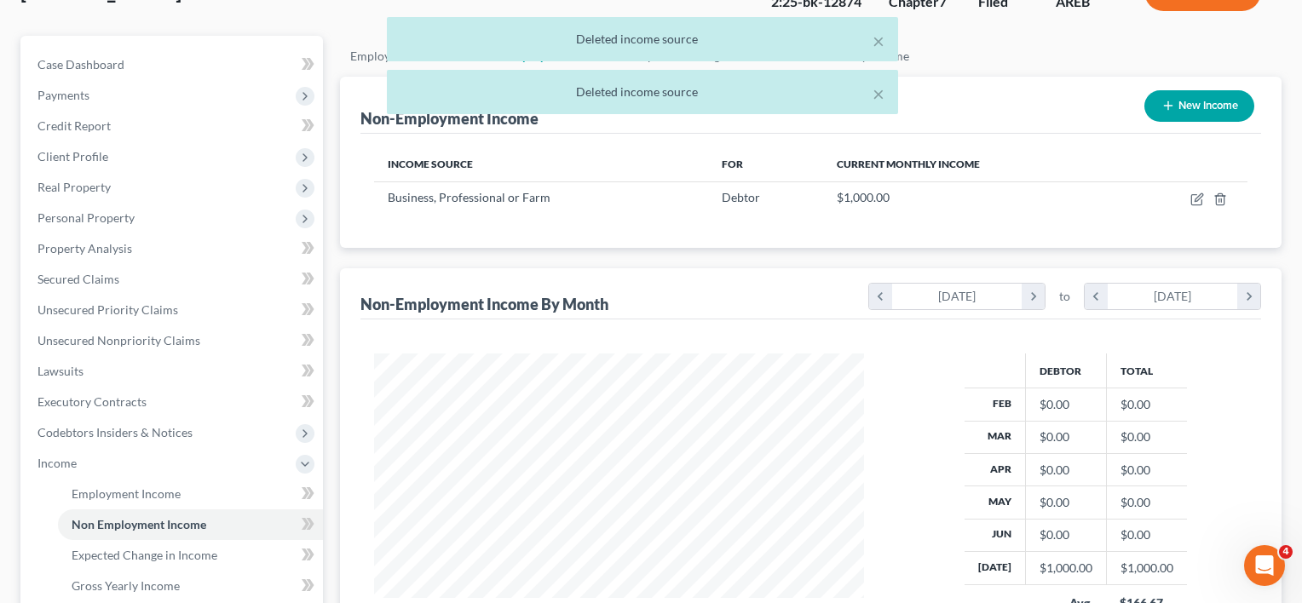
scroll to position [851716, 851496]
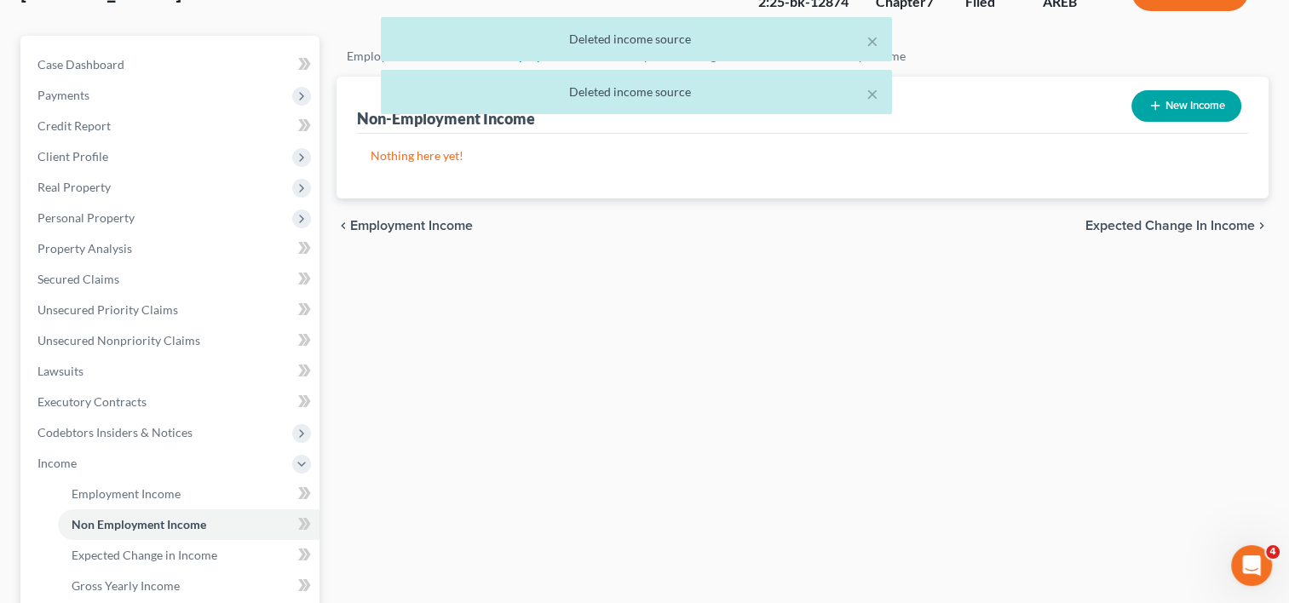
click at [1183, 106] on div "× Deleted income source × Deleted income source" at bounding box center [635, 70] width 1289 height 106
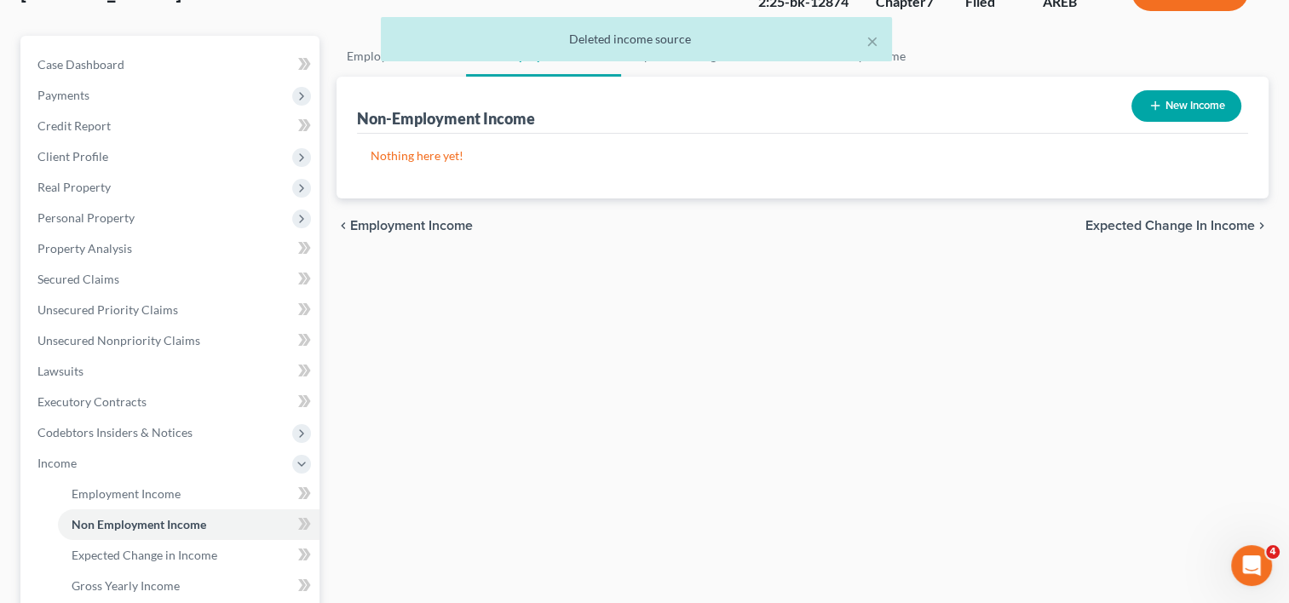
click at [1178, 105] on button "New Income" at bounding box center [1186, 106] width 110 height 32
select select "0"
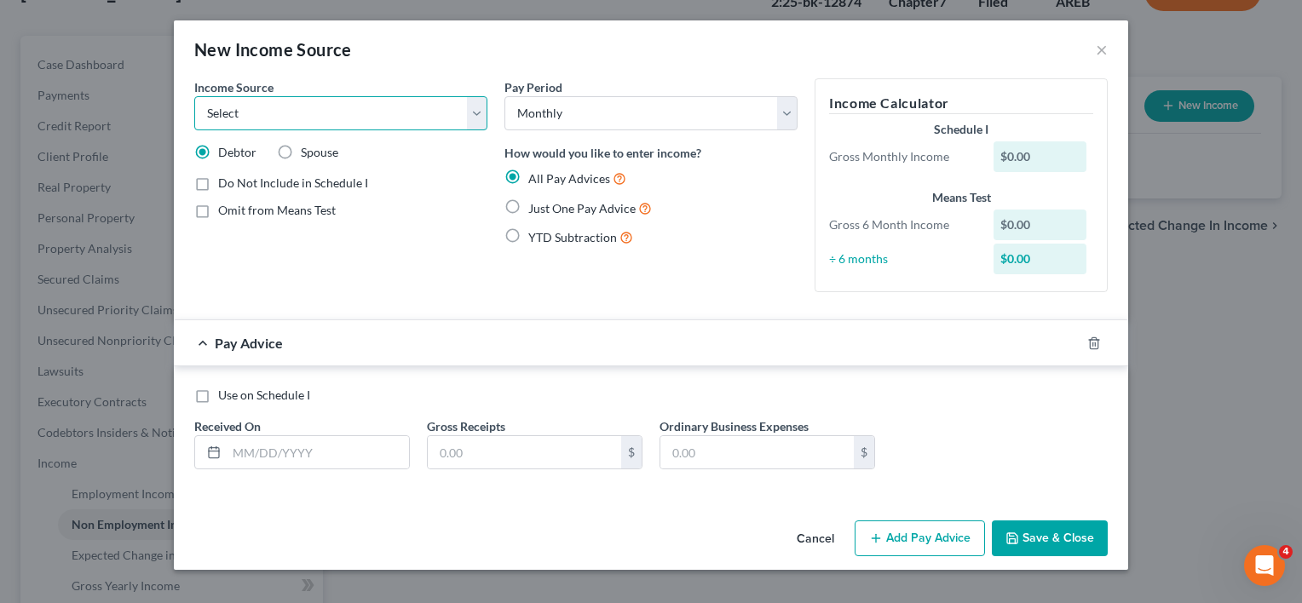
click at [460, 109] on select "Select Unemployment Disability (from employer) Pension Retirement Social Securi…" at bounding box center [340, 113] width 293 height 34
select select "10"
click at [194, 96] on select "Select Unemployment Disability (from employer) Pension Retirement Social Securi…" at bounding box center [340, 113] width 293 height 34
click at [218, 242] on label "Add Business information to Schedule I" at bounding box center [321, 241] width 207 height 17
click at [225, 242] on input "Add Business information to Schedule I" at bounding box center [230, 238] width 11 height 11
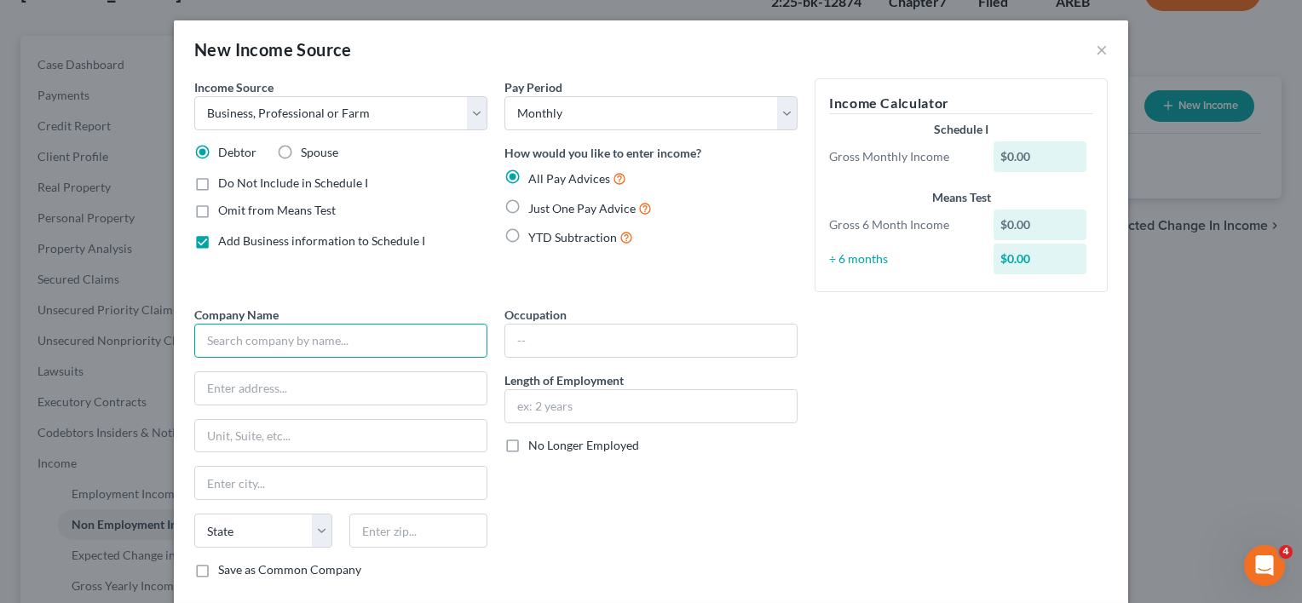
click at [330, 341] on input "text" at bounding box center [340, 341] width 293 height 34
click at [218, 240] on label "Add Business information to Schedule I" at bounding box center [321, 241] width 207 height 17
click at [225, 240] on input "Add Business information to Schedule I" at bounding box center [230, 238] width 11 height 11
checkbox input "false"
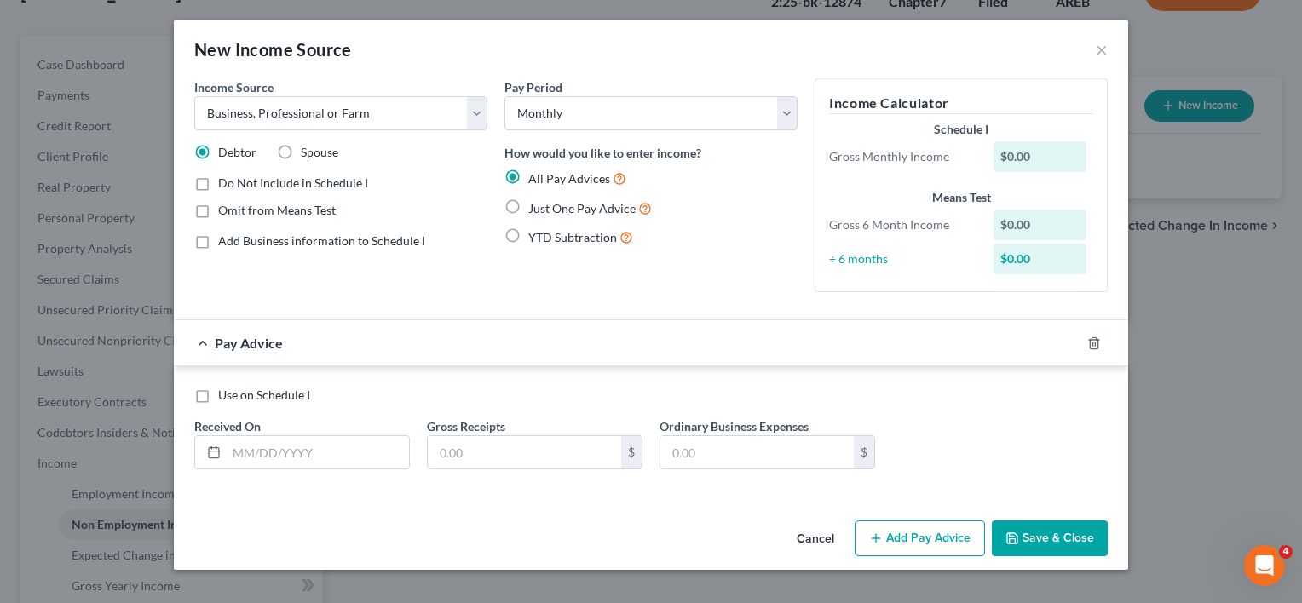
click at [528, 206] on label "Just One Pay Advice" at bounding box center [590, 209] width 124 height 20
click at [535, 206] on input "Just One Pay Advice" at bounding box center [540, 204] width 11 height 11
radio input "true"
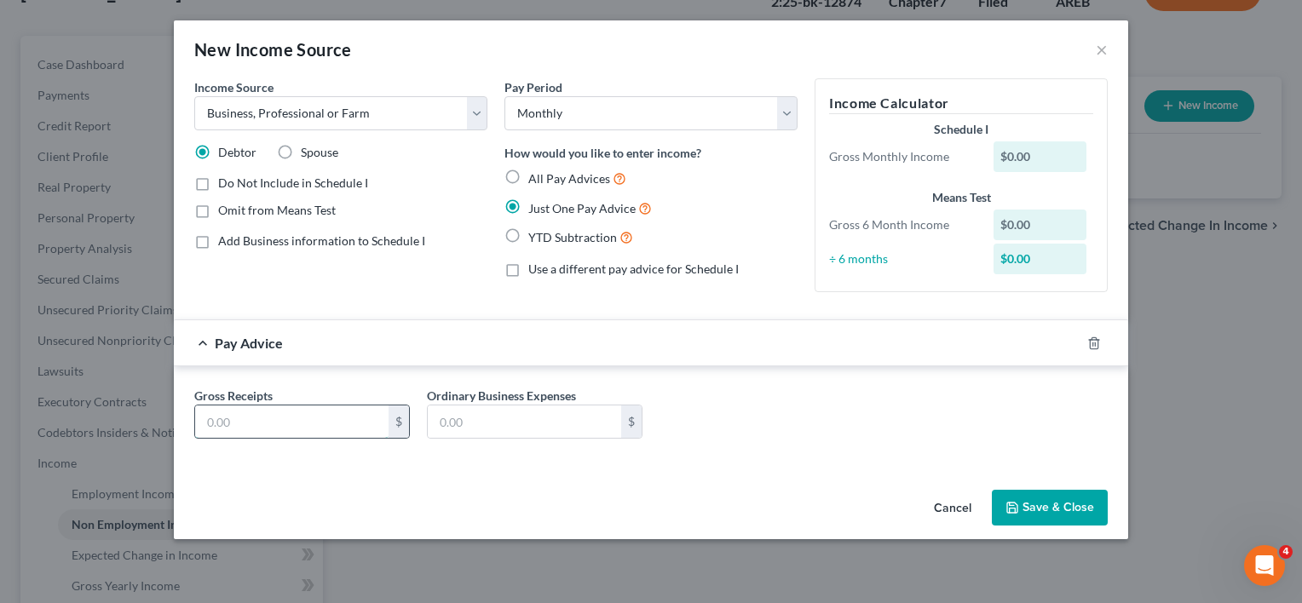
click at [357, 423] on input "text" at bounding box center [291, 422] width 193 height 32
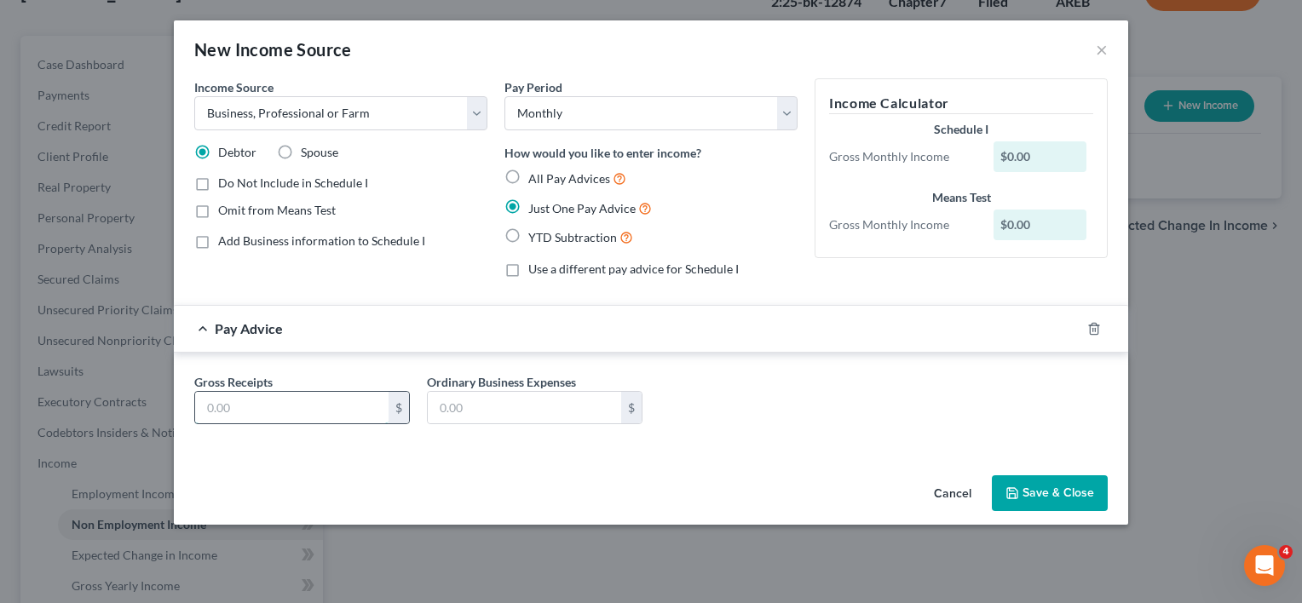
paste input "3,179.46"
type input "3,179.46"
click at [1041, 492] on button "Save & Close" at bounding box center [1050, 493] width 116 height 36
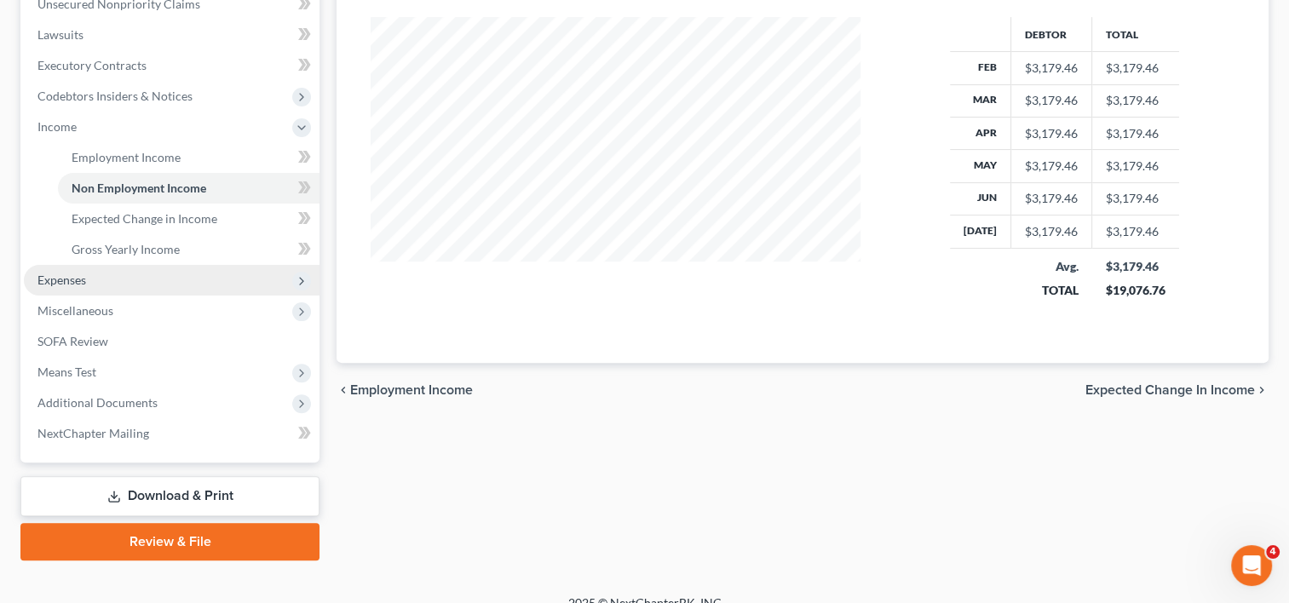
scroll to position [469, 0]
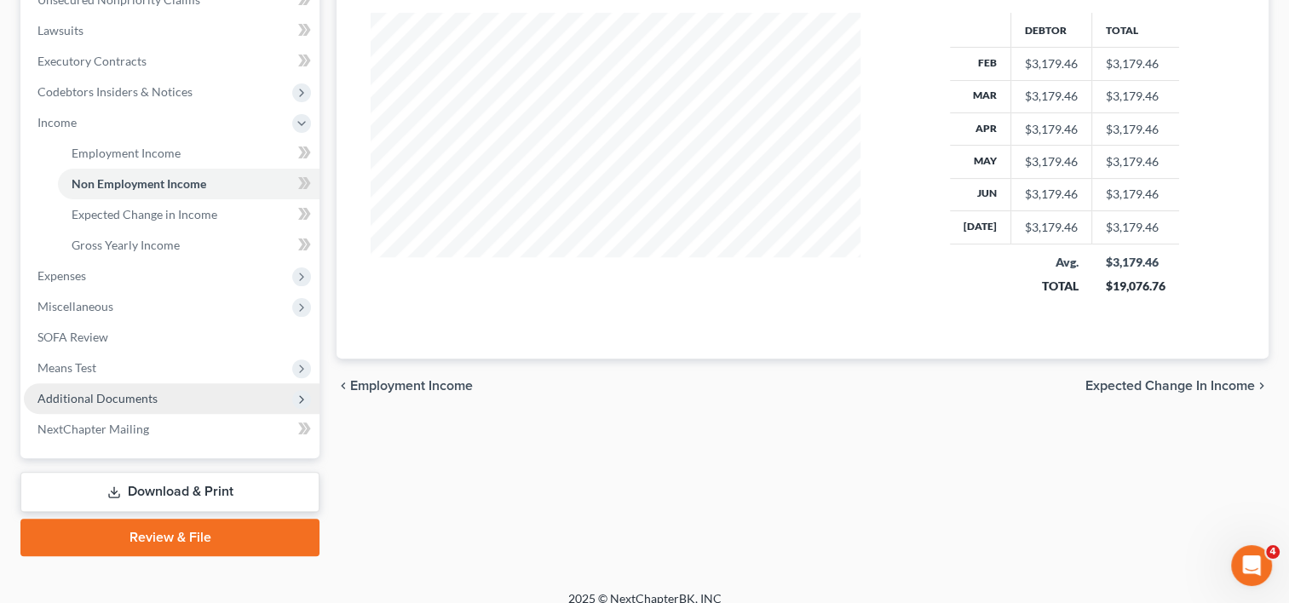
click at [95, 402] on span "Additional Documents" at bounding box center [97, 398] width 120 height 14
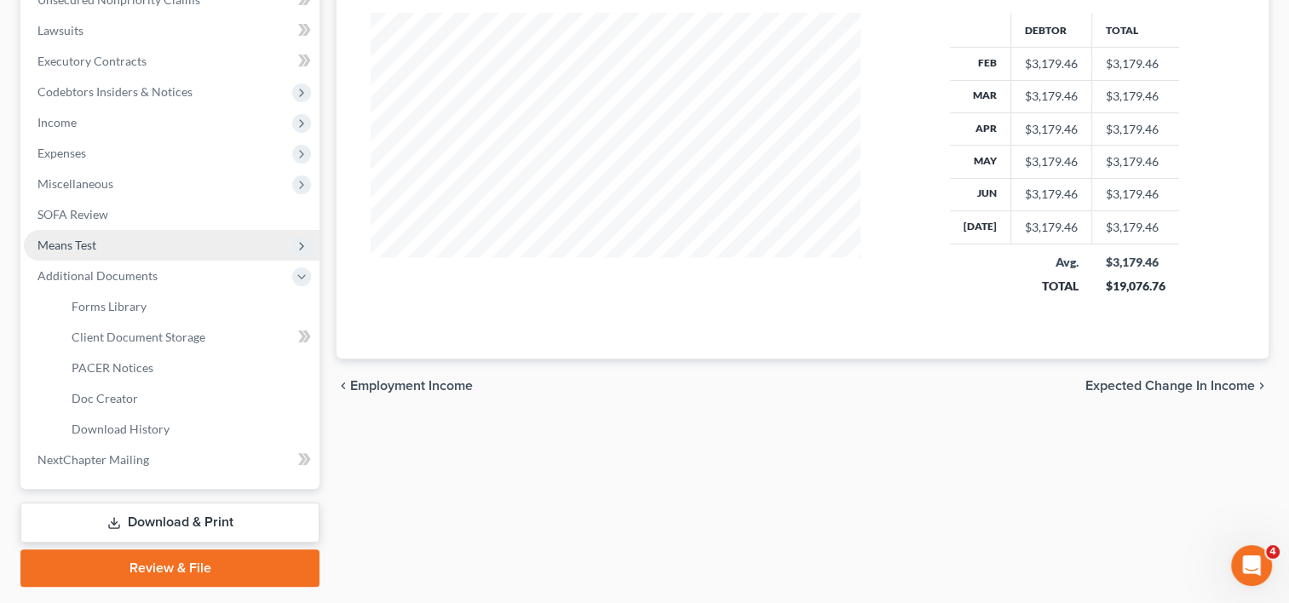
click at [123, 245] on span "Means Test" at bounding box center [172, 245] width 296 height 31
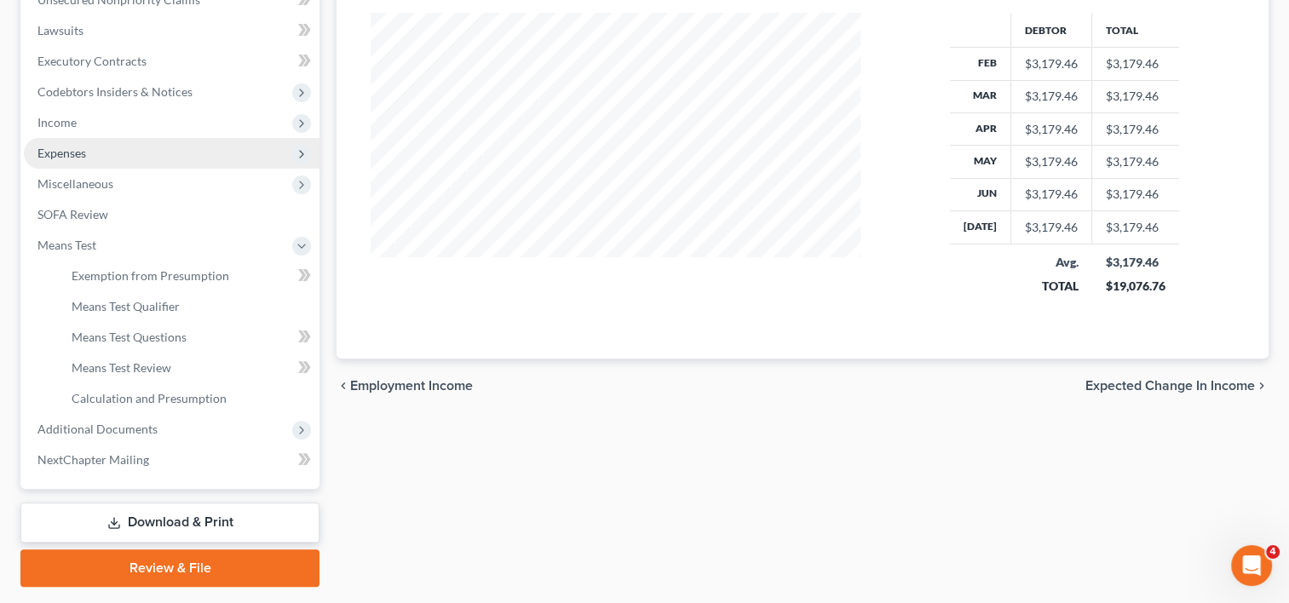
click at [83, 149] on span "Expenses" at bounding box center [61, 153] width 49 height 14
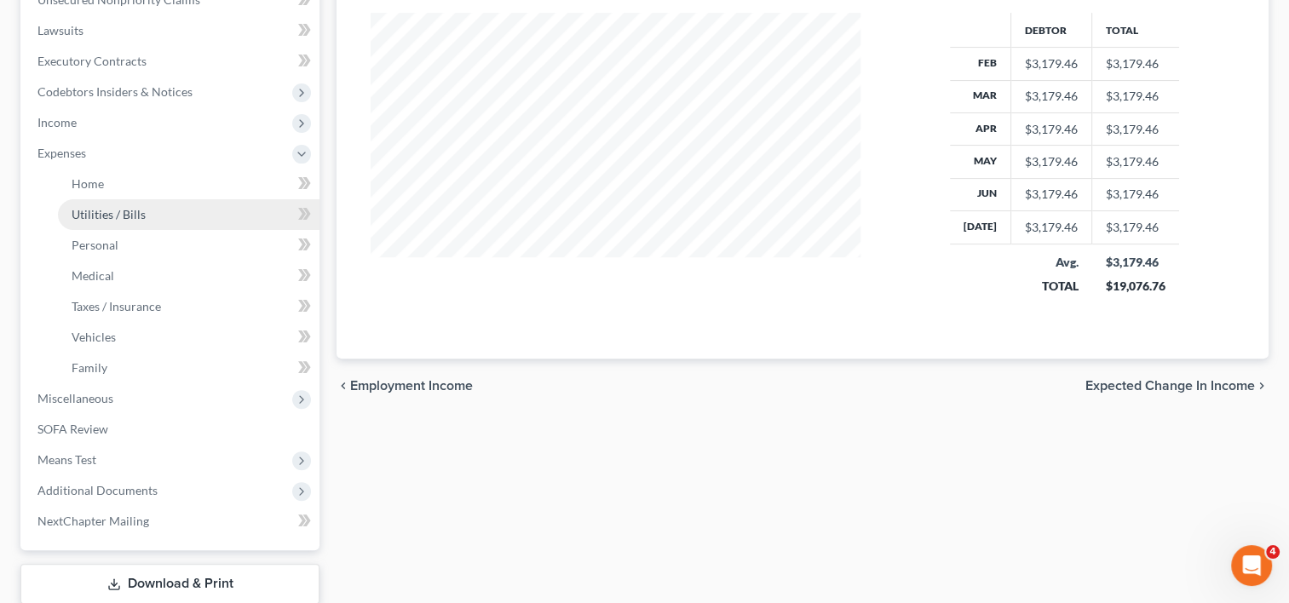
click at [107, 210] on span "Utilities / Bills" at bounding box center [109, 214] width 74 height 14
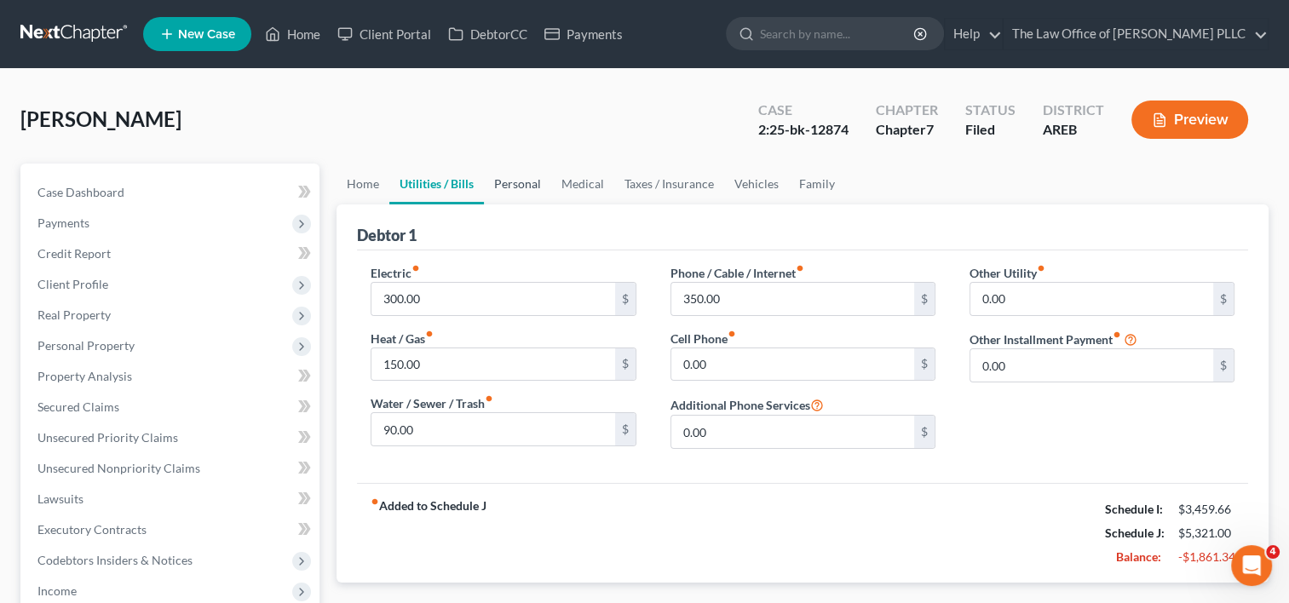
click at [516, 170] on link "Personal" at bounding box center [517, 184] width 67 height 41
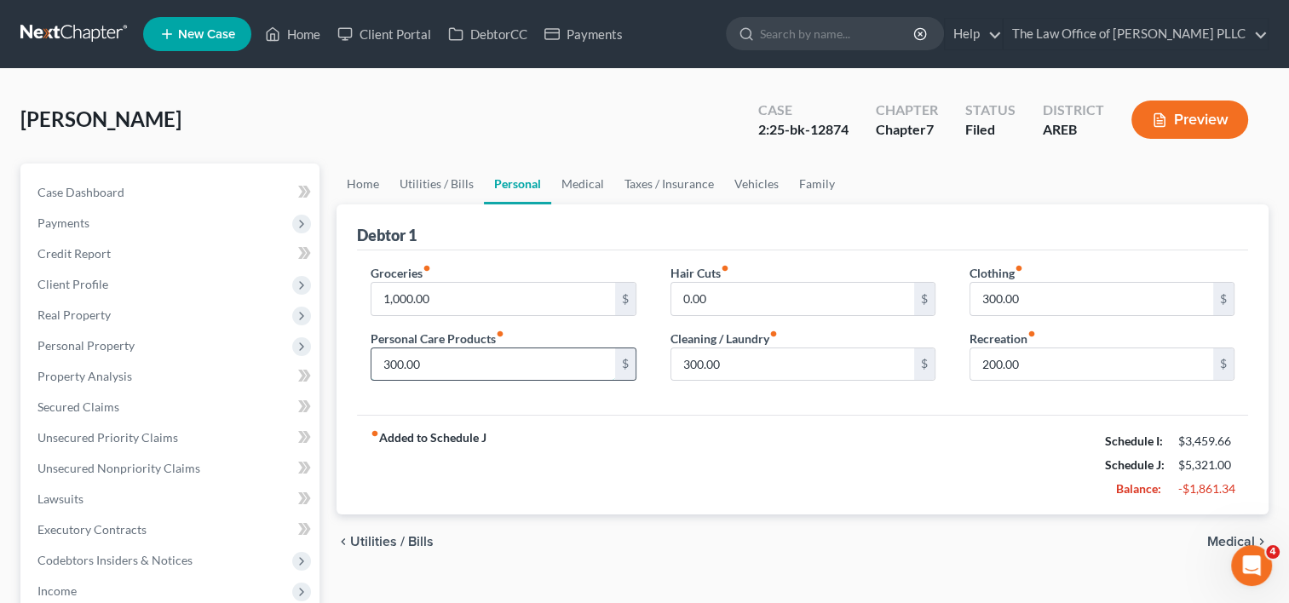
click at [458, 365] on input "300.00" at bounding box center [492, 364] width 243 height 32
type input "100"
click at [743, 360] on input "300.00" at bounding box center [792, 364] width 243 height 32
type input "100"
click at [1032, 297] on input "300.00" at bounding box center [1091, 299] width 243 height 32
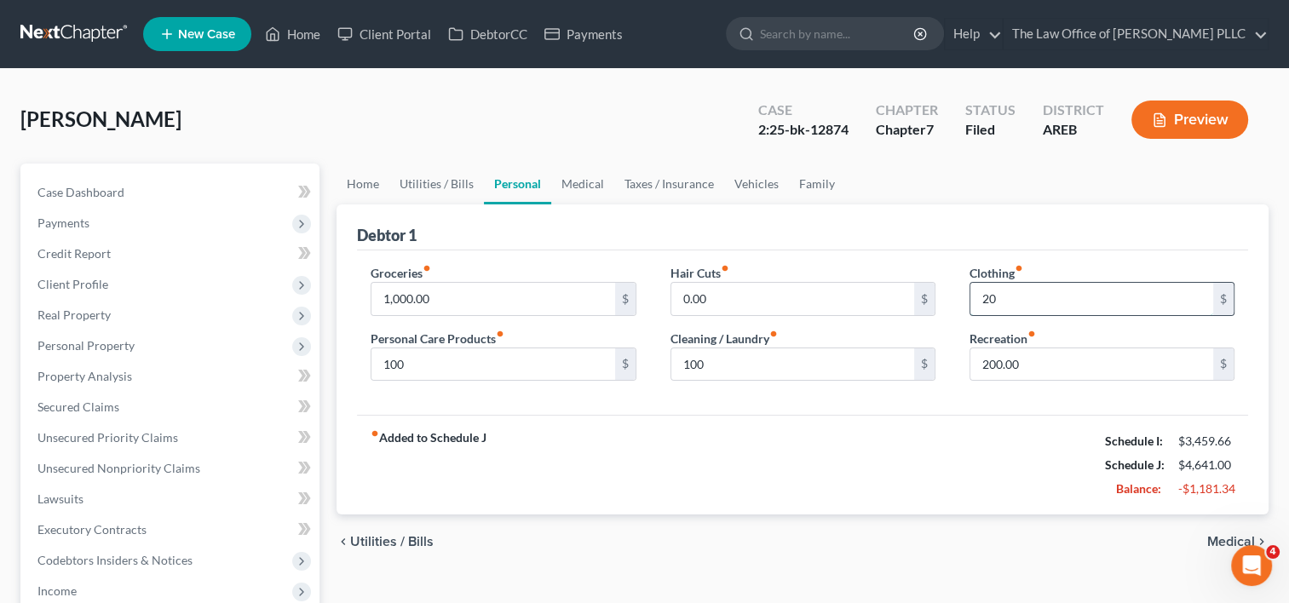
type input "2"
type input "100"
click at [1034, 365] on input "200.00" at bounding box center [1091, 364] width 243 height 32
type input "100"
click at [1222, 535] on span "Medical" at bounding box center [1231, 542] width 48 height 14
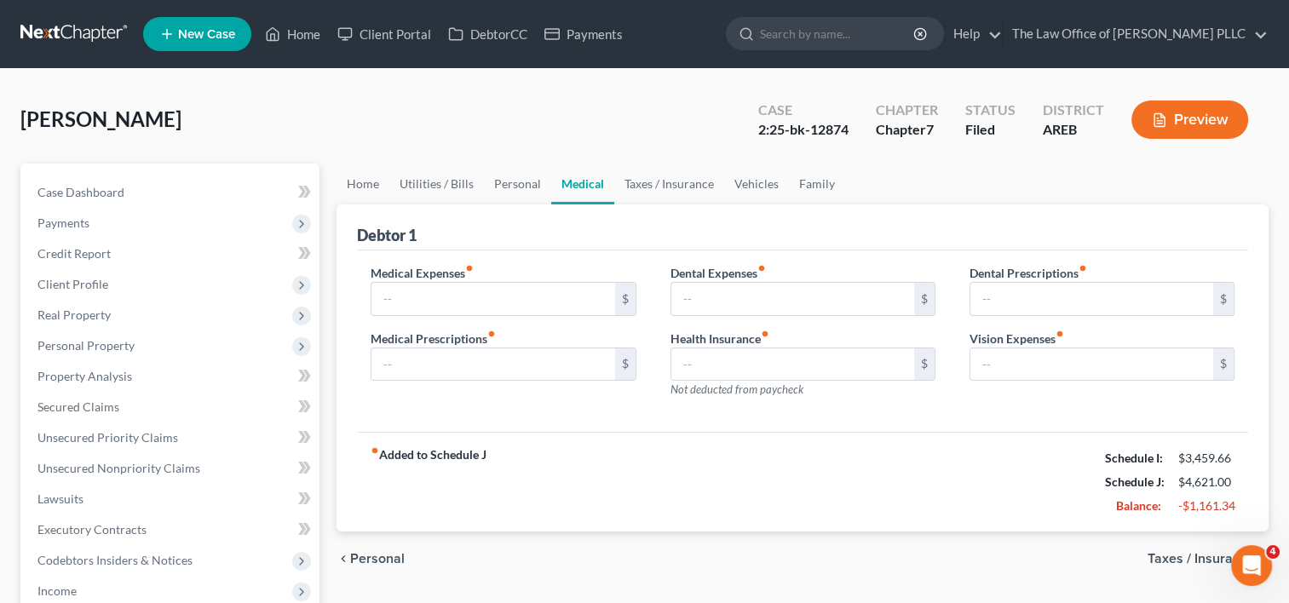
click at [1200, 556] on span "Taxes / Insurance" at bounding box center [1201, 559] width 107 height 14
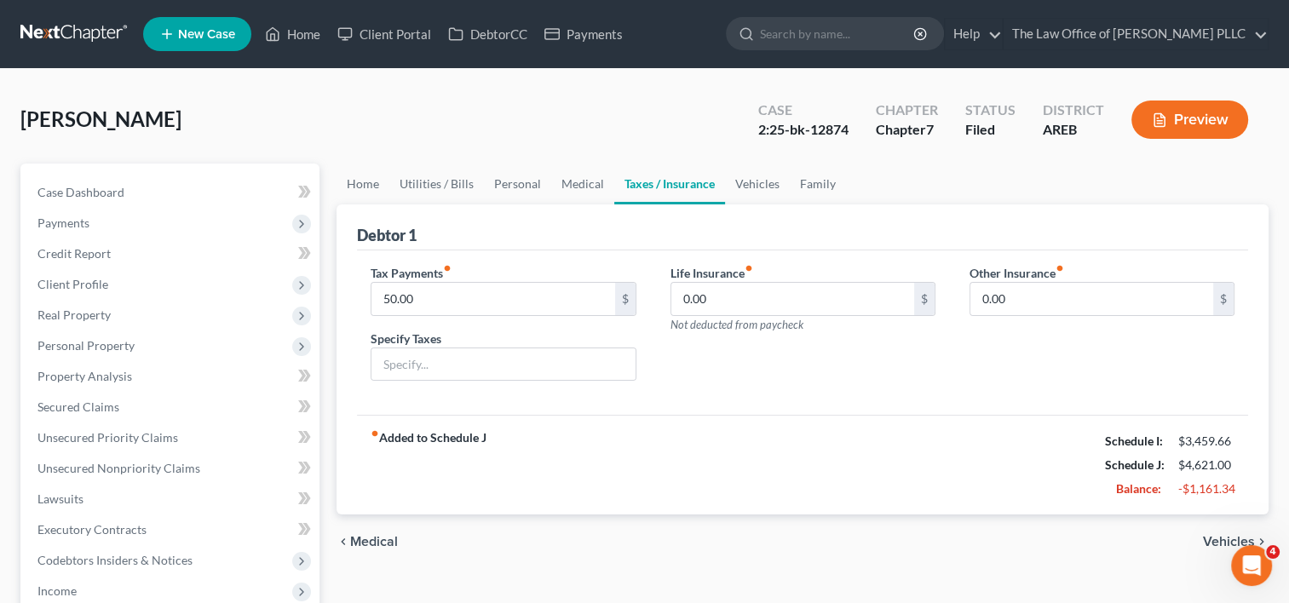
click at [1206, 538] on span "Vehicles" at bounding box center [1229, 542] width 52 height 14
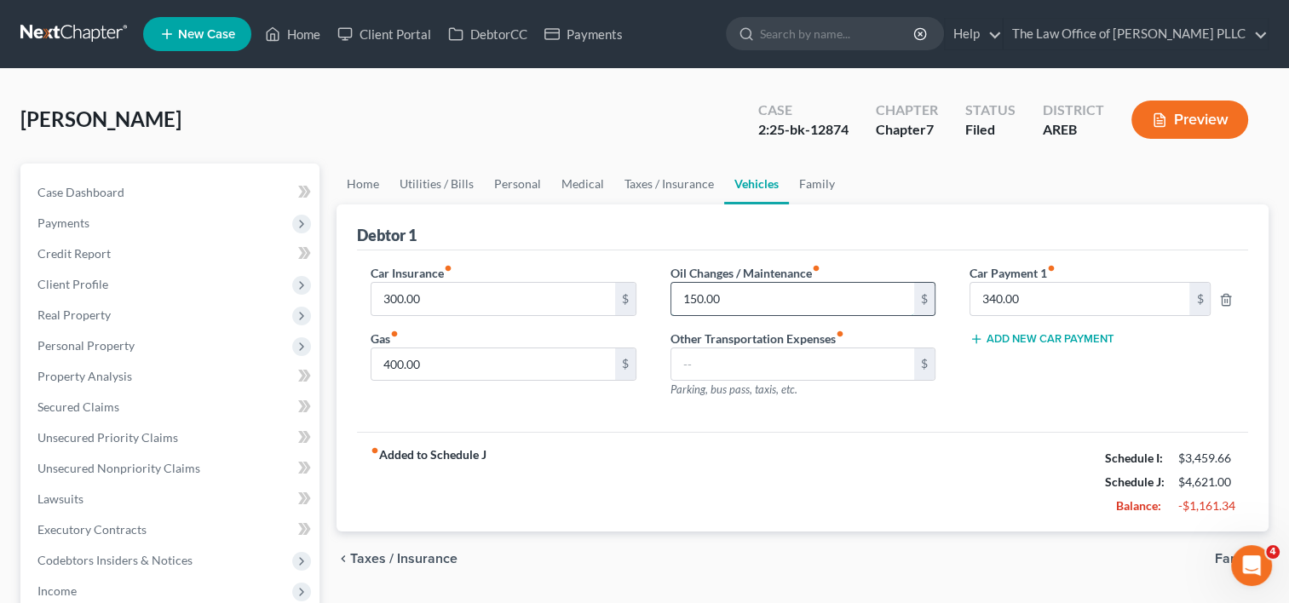
click at [768, 304] on input "150.00" at bounding box center [792, 299] width 243 height 32
type input "50"
click at [486, 366] on input "400.00" at bounding box center [492, 364] width 243 height 32
type input "300"
click at [811, 189] on link "Family" at bounding box center [817, 184] width 56 height 41
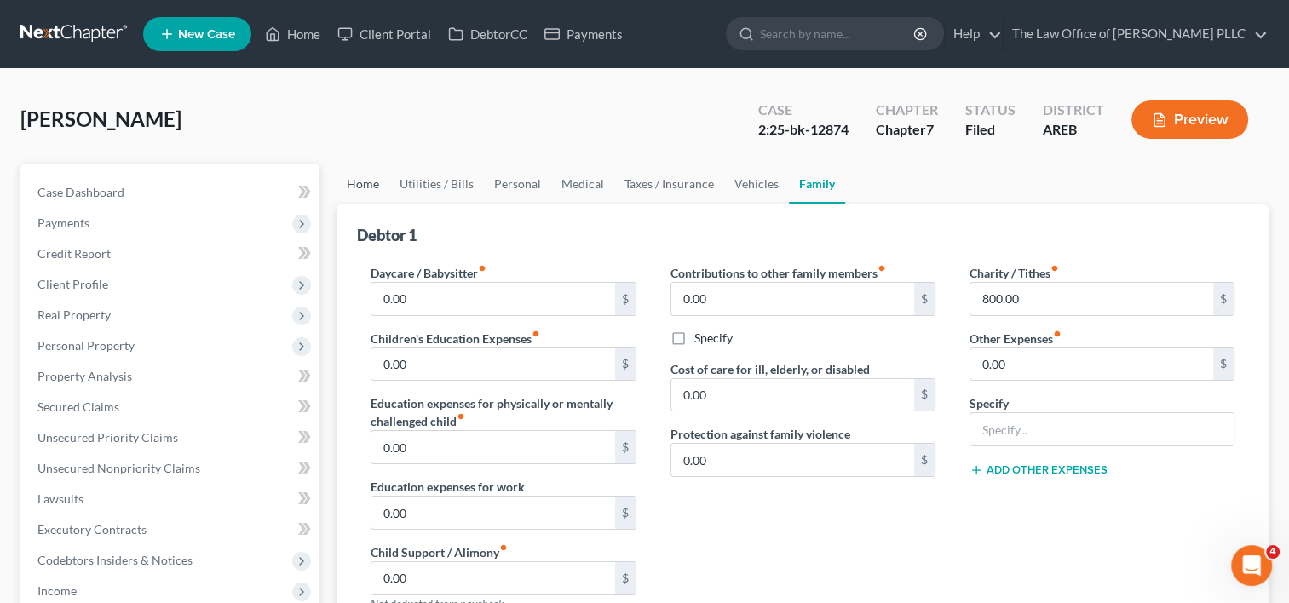
click at [375, 181] on link "Home" at bounding box center [363, 184] width 53 height 41
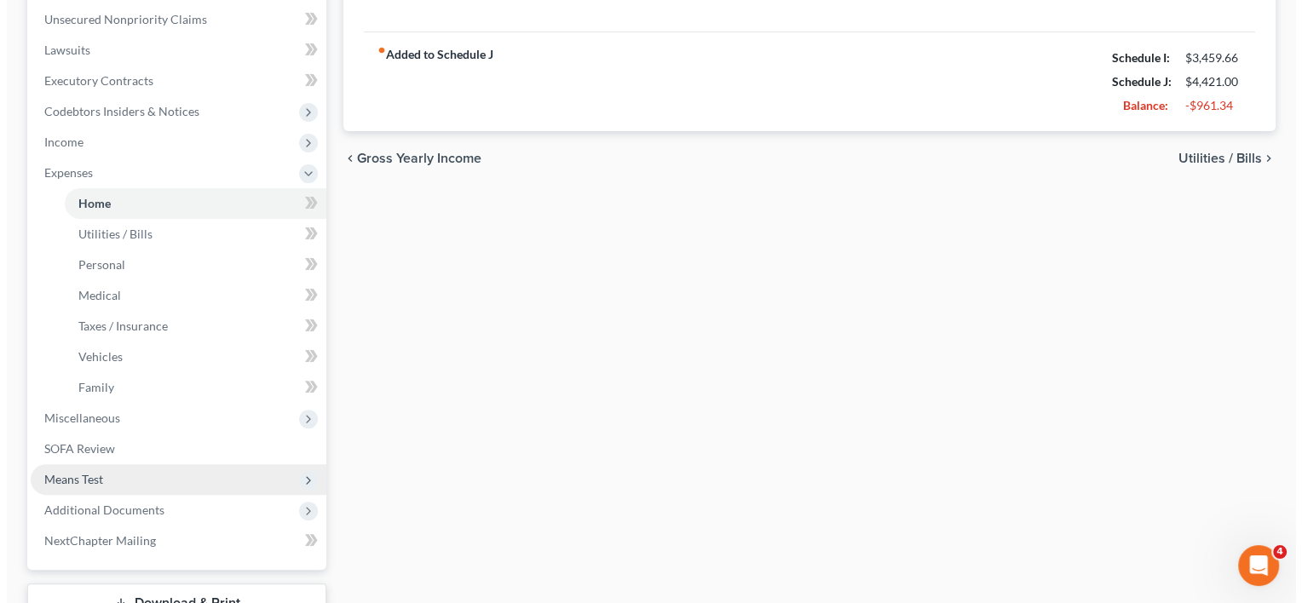
scroll to position [450, 0]
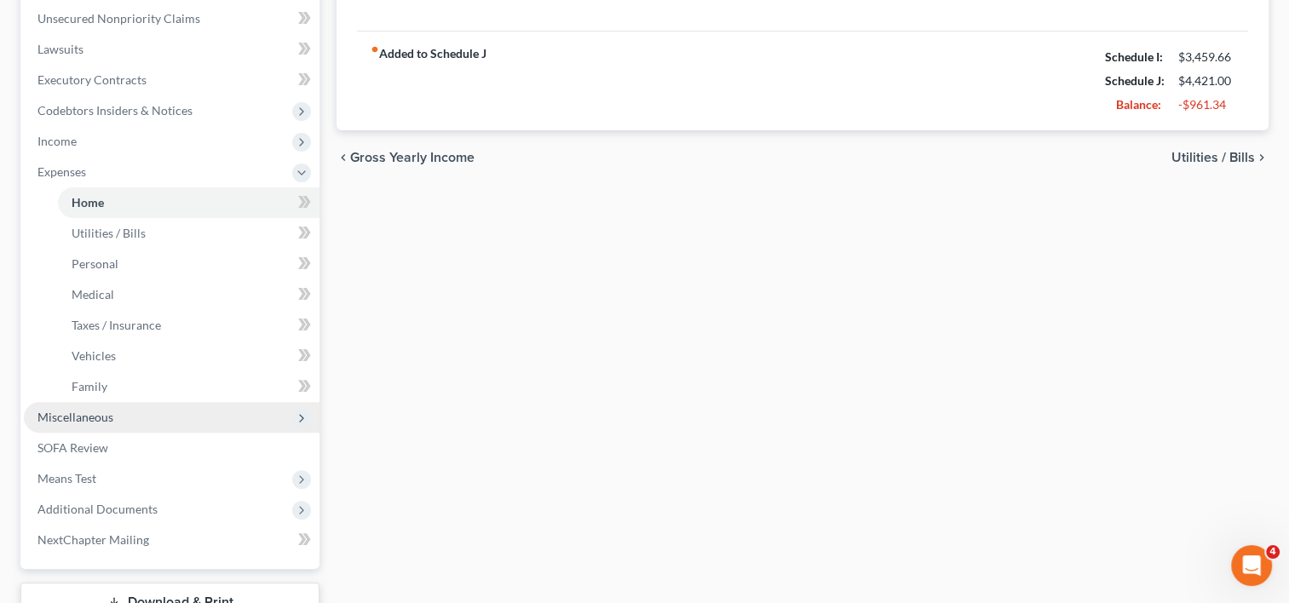
click at [103, 423] on span "Miscellaneous" at bounding box center [75, 417] width 76 height 14
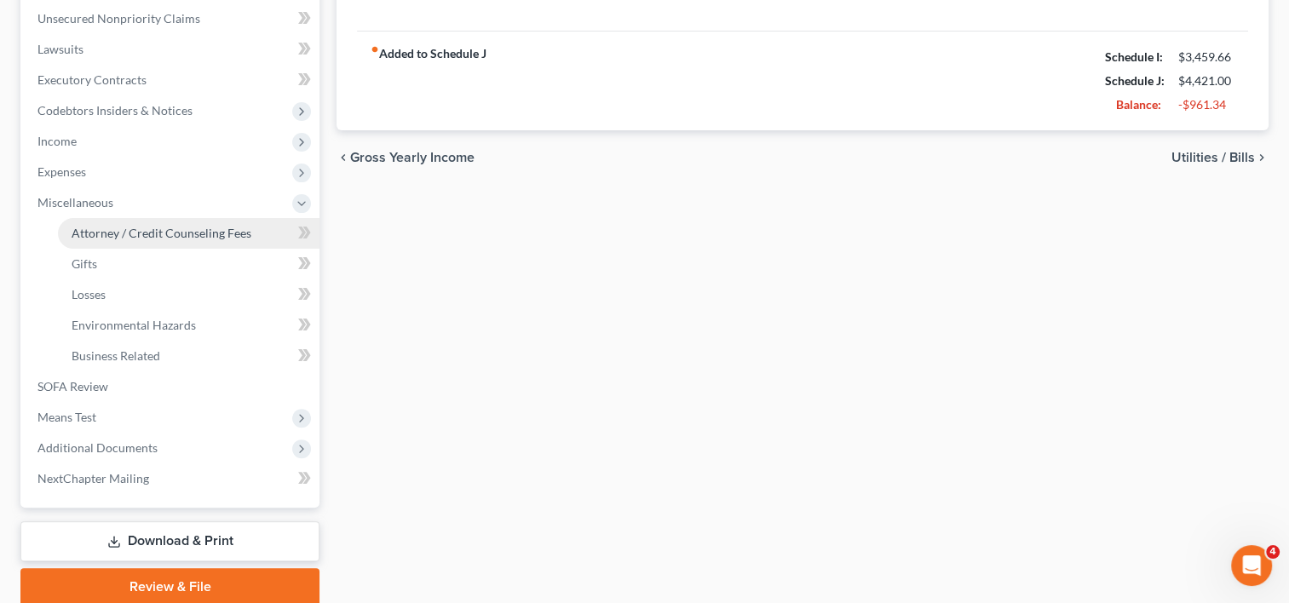
click at [174, 233] on span "Attorney / Credit Counseling Fees" at bounding box center [162, 233] width 180 height 14
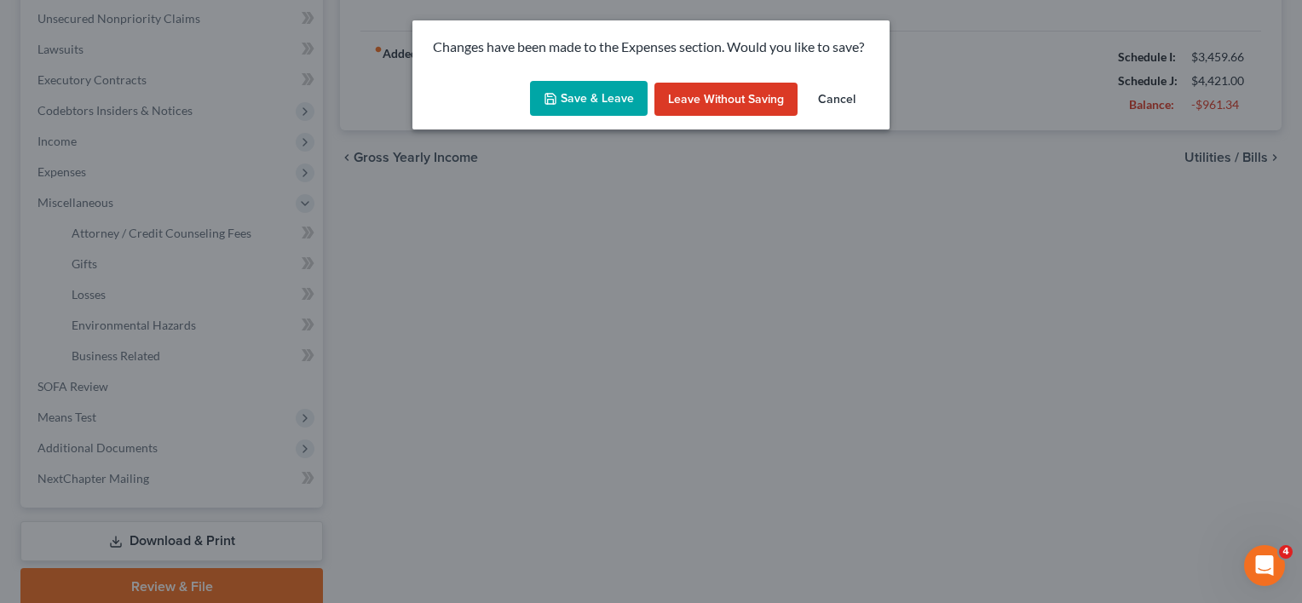
click at [550, 90] on button "Save & Leave" at bounding box center [589, 99] width 118 height 36
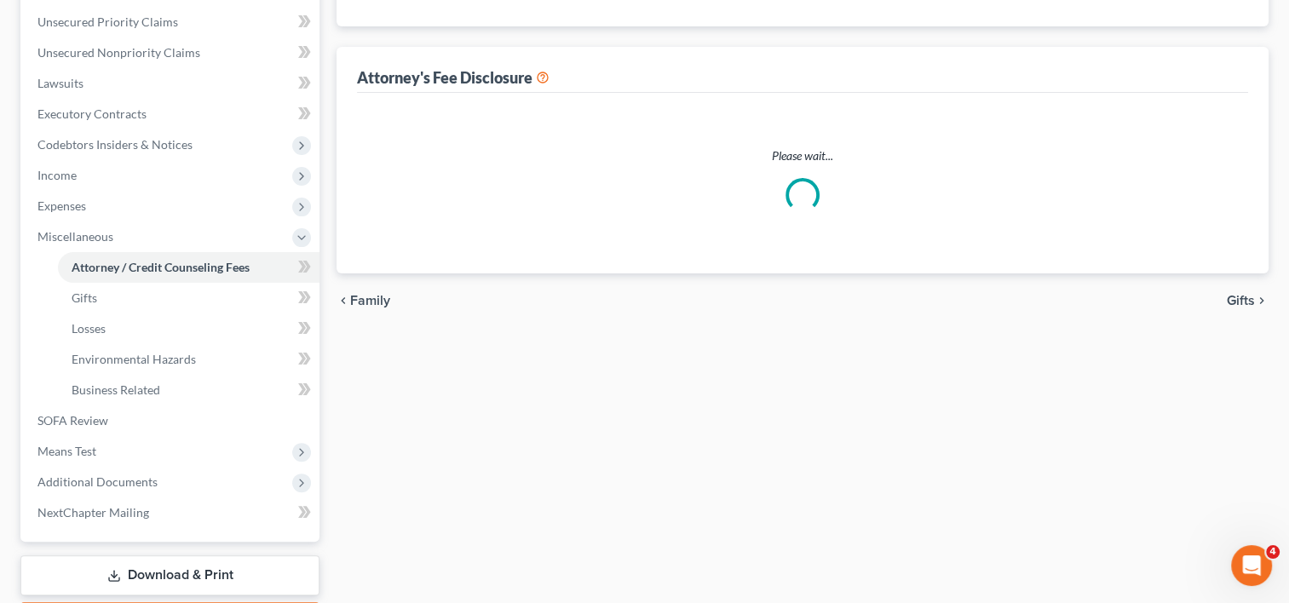
select select "5"
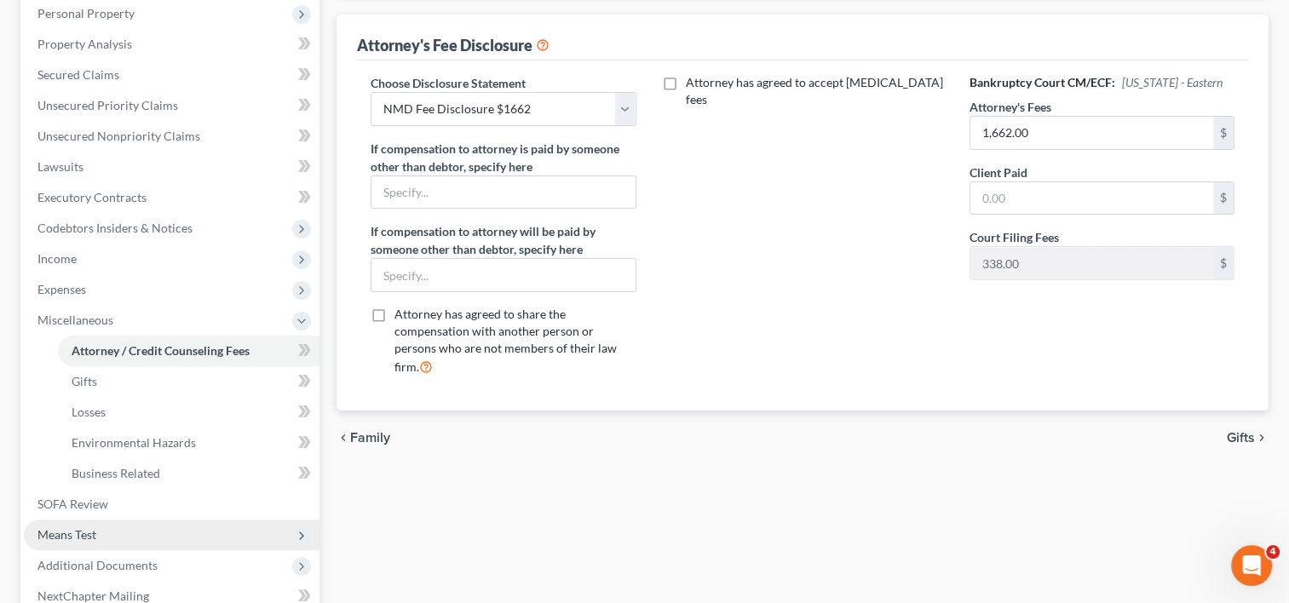
scroll to position [515, 0]
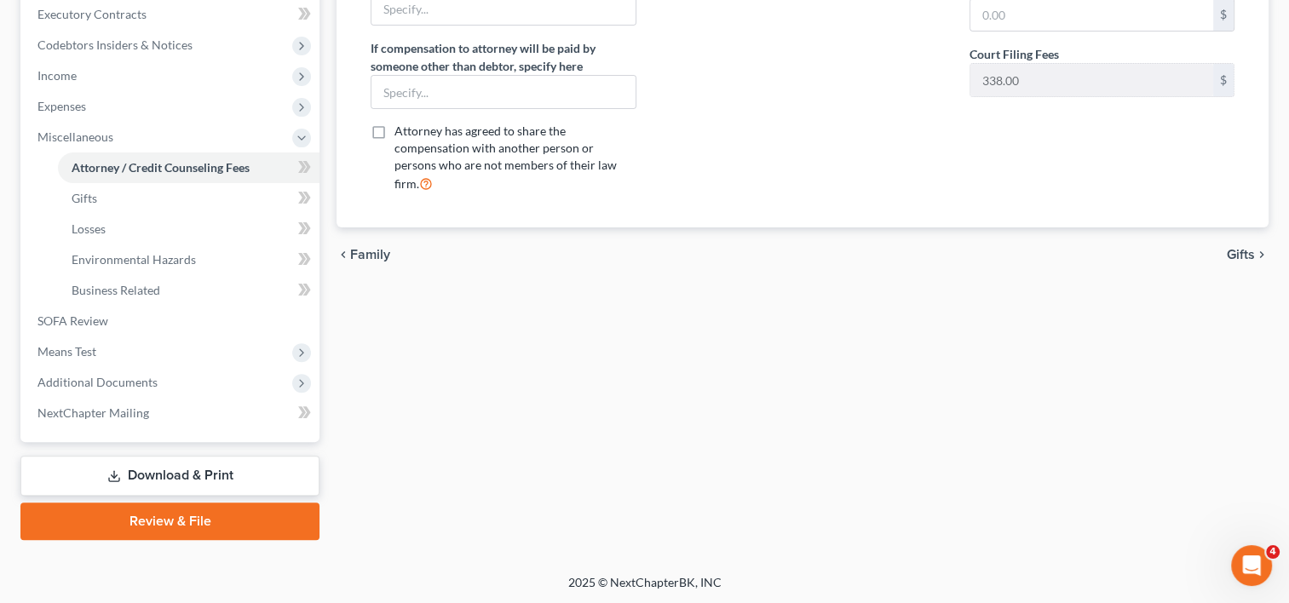
click at [177, 475] on link "Download & Print" at bounding box center [169, 476] width 299 height 40
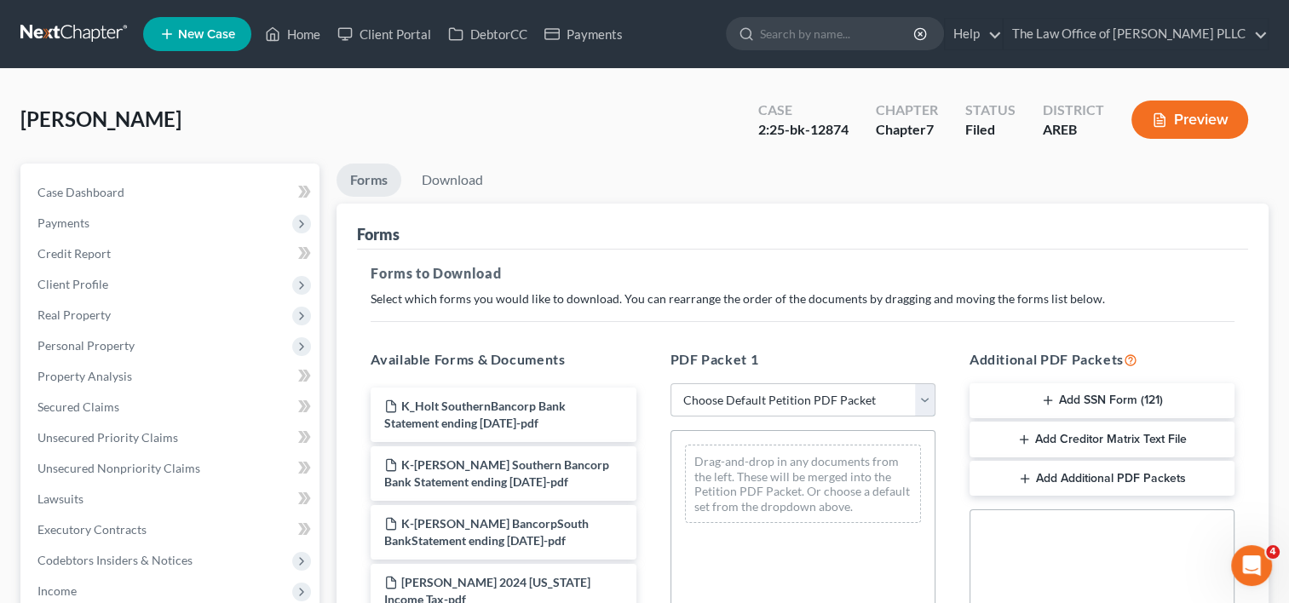
click at [832, 392] on select "Choose Default Petition PDF Packet Complete Bankruptcy Petition (all forms and …" at bounding box center [803, 400] width 265 height 34
select select "6"
click at [671, 383] on select "Choose Default Petition PDF Packet Complete Bankruptcy Petition (all forms and …" at bounding box center [803, 400] width 265 height 34
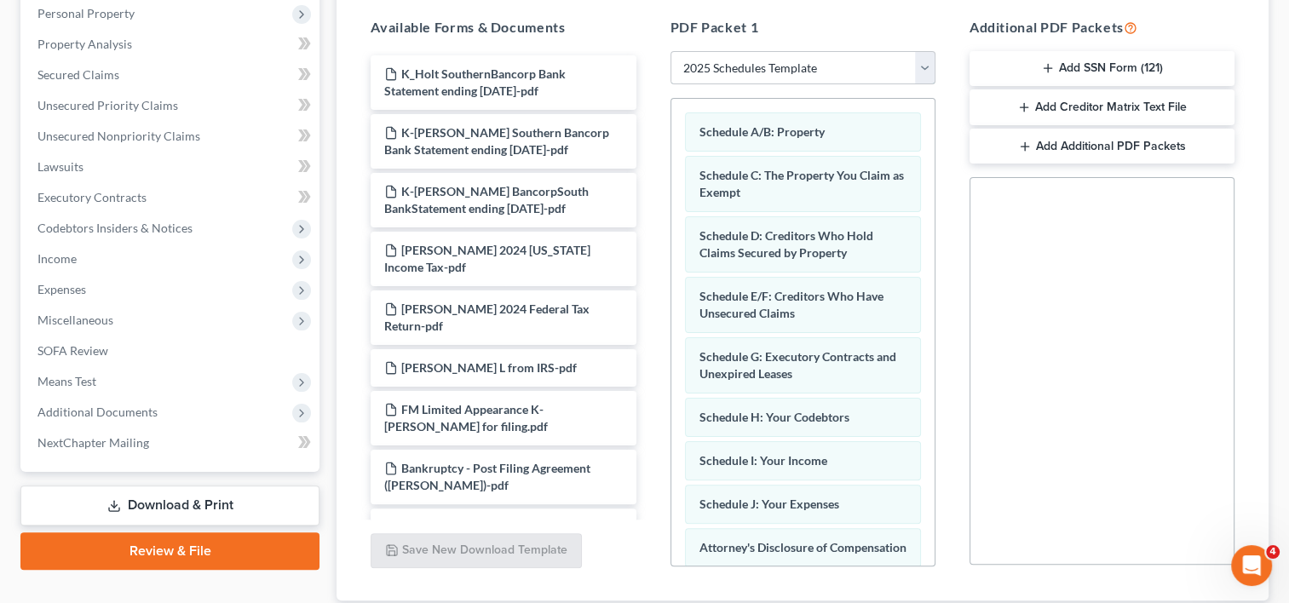
scroll to position [447, 0]
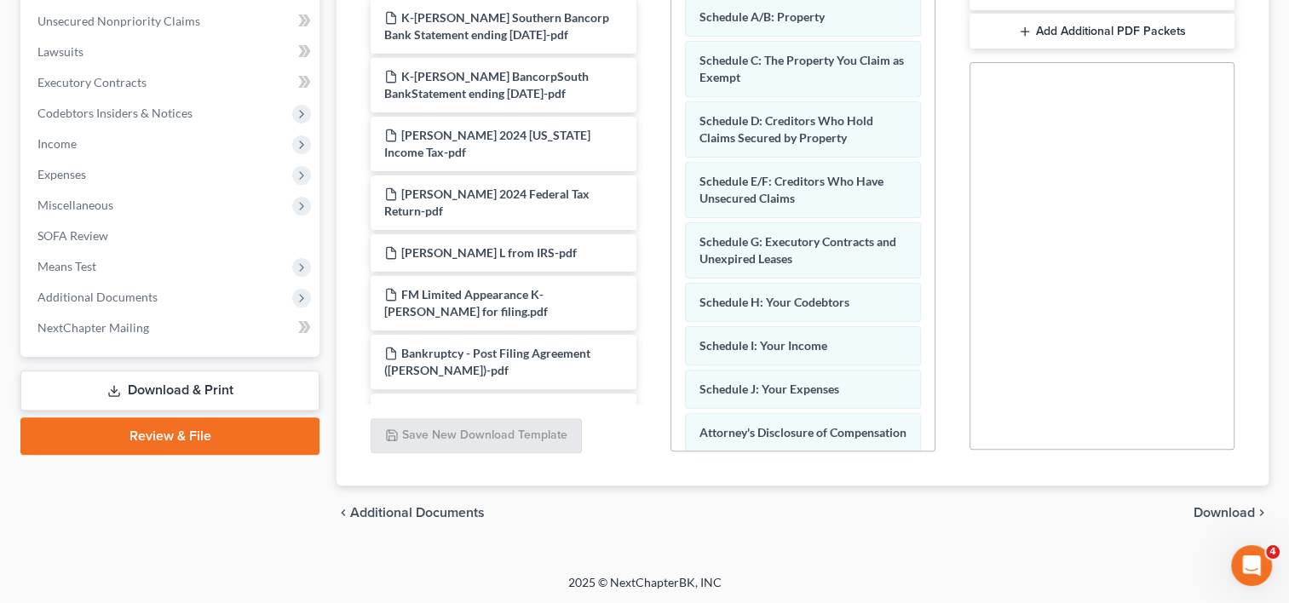
click at [1237, 512] on span "Download" at bounding box center [1224, 513] width 61 height 14
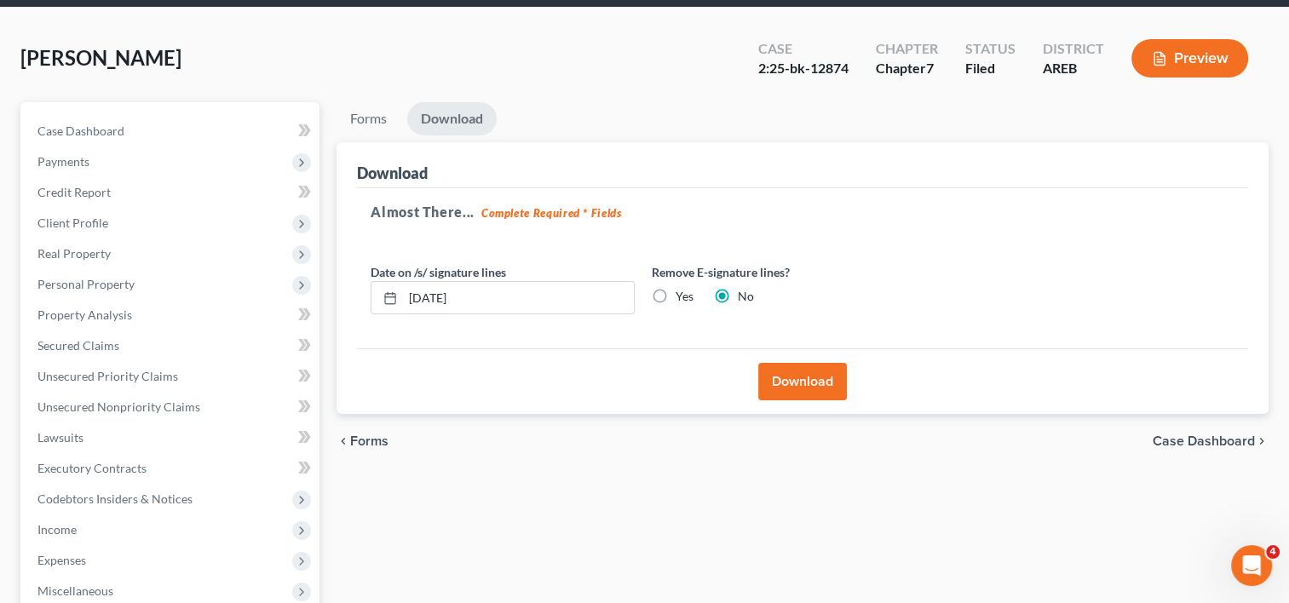
scroll to position [0, 0]
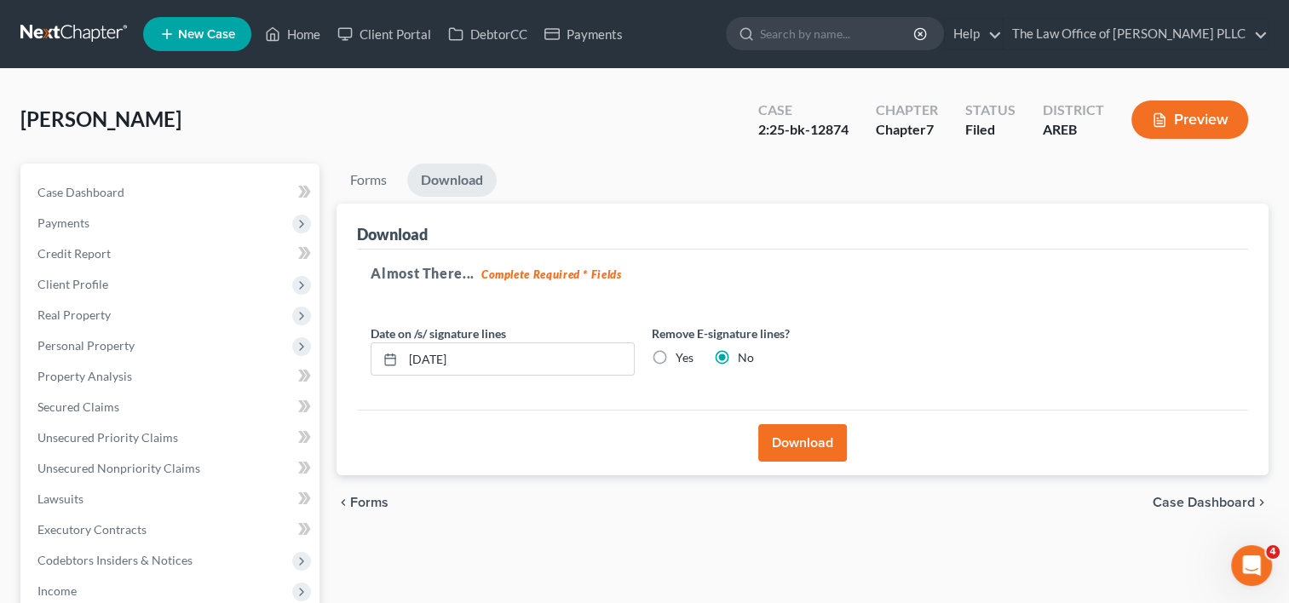
click at [796, 440] on button "Download" at bounding box center [802, 442] width 89 height 37
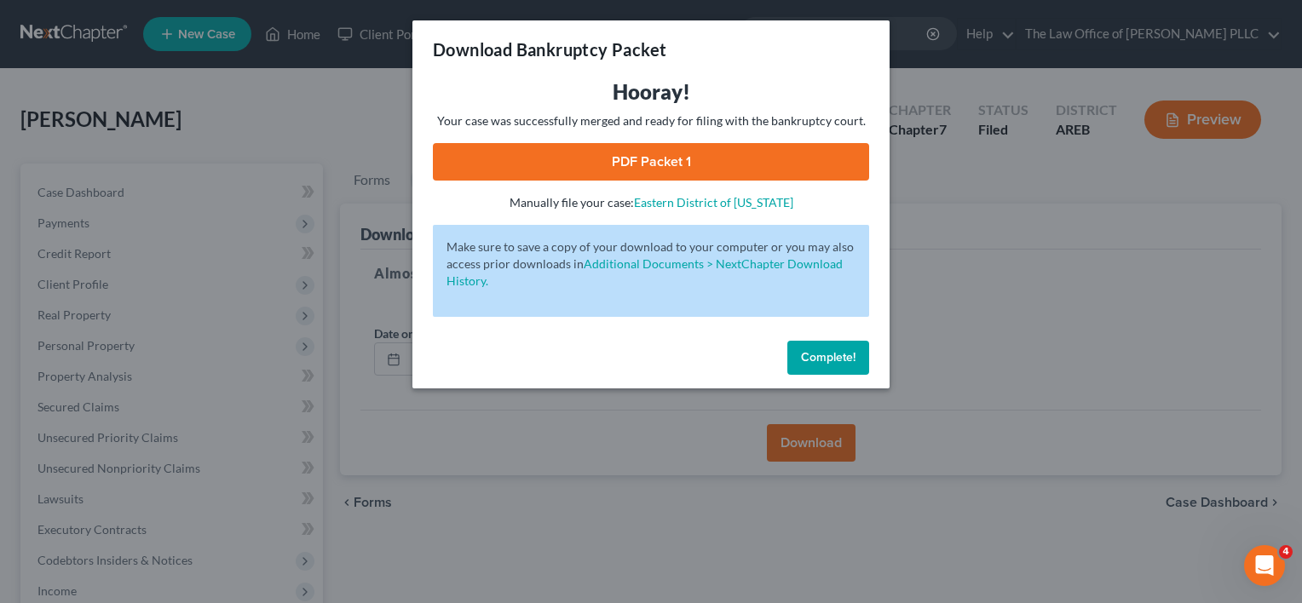
click at [709, 167] on link "PDF Packet 1" at bounding box center [651, 161] width 436 height 37
click at [836, 346] on button "Complete!" at bounding box center [828, 358] width 82 height 34
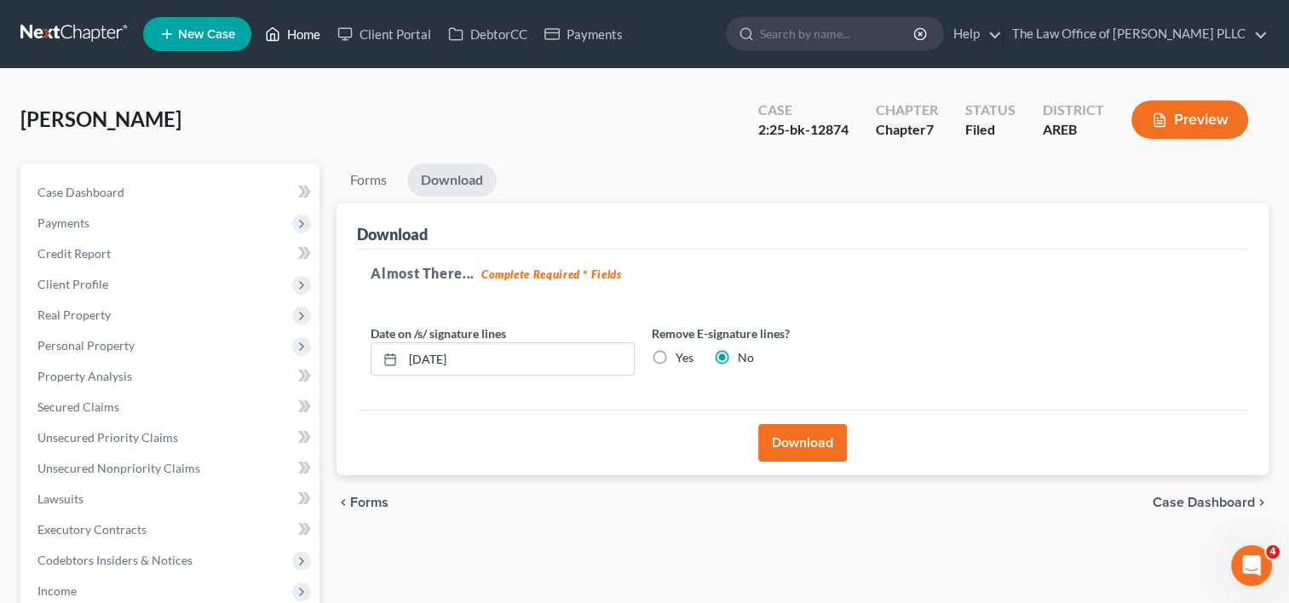
click at [314, 34] on link "Home" at bounding box center [292, 34] width 72 height 31
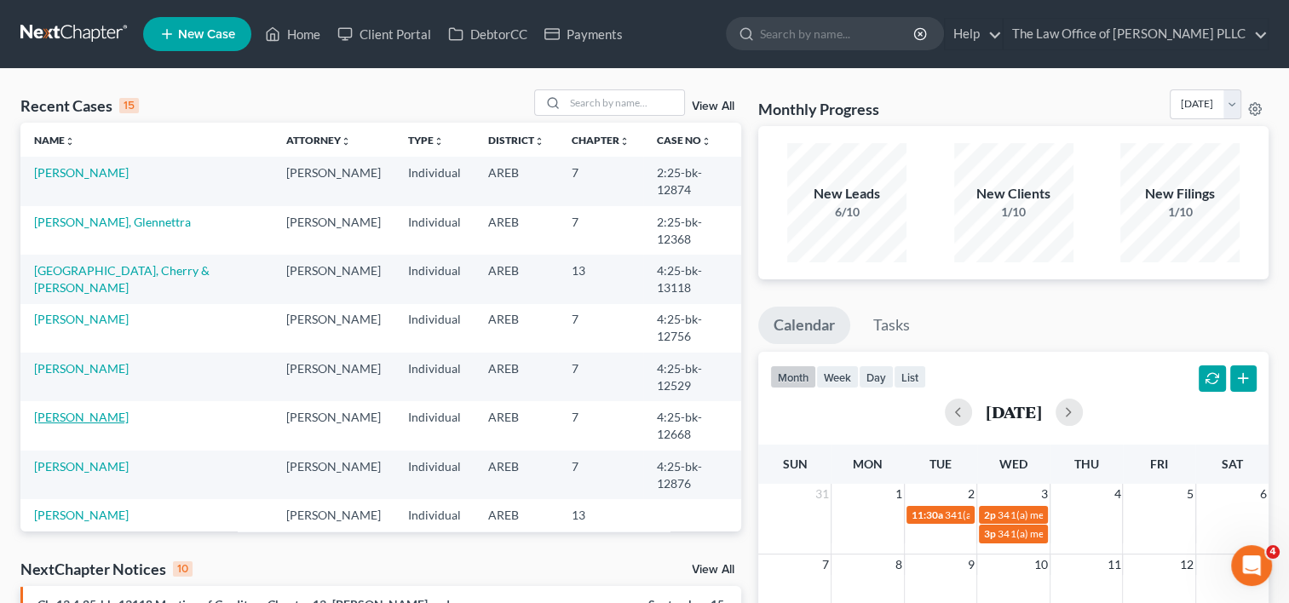
click at [78, 410] on link "[PERSON_NAME]" at bounding box center [81, 417] width 95 height 14
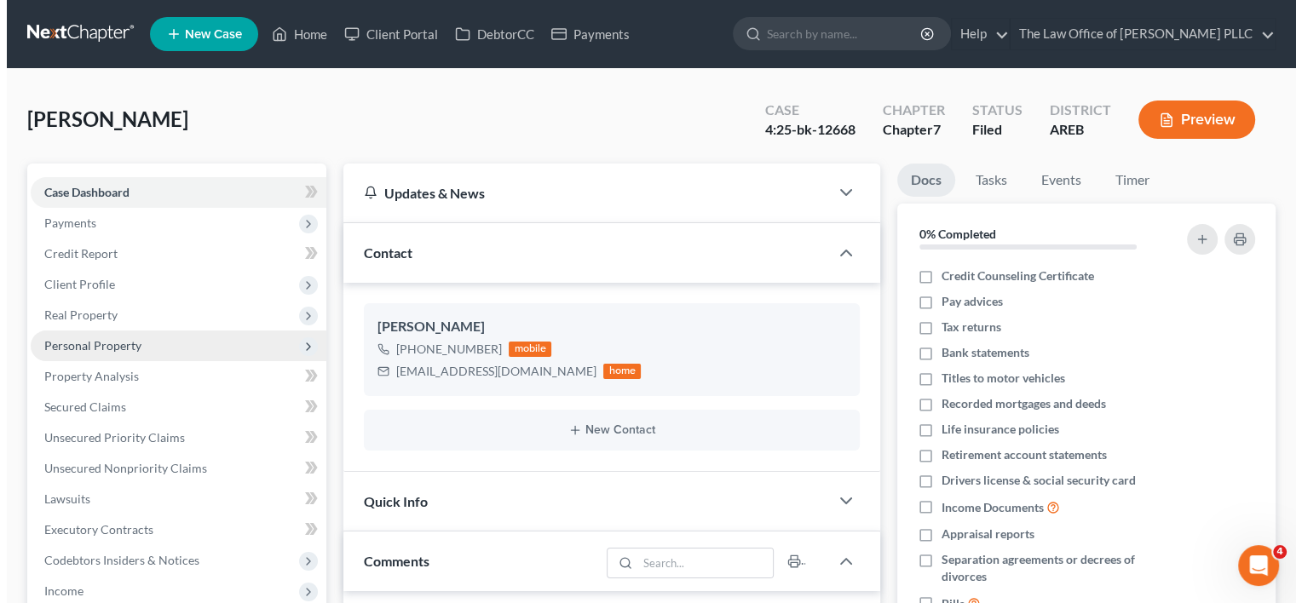
scroll to position [3530, 0]
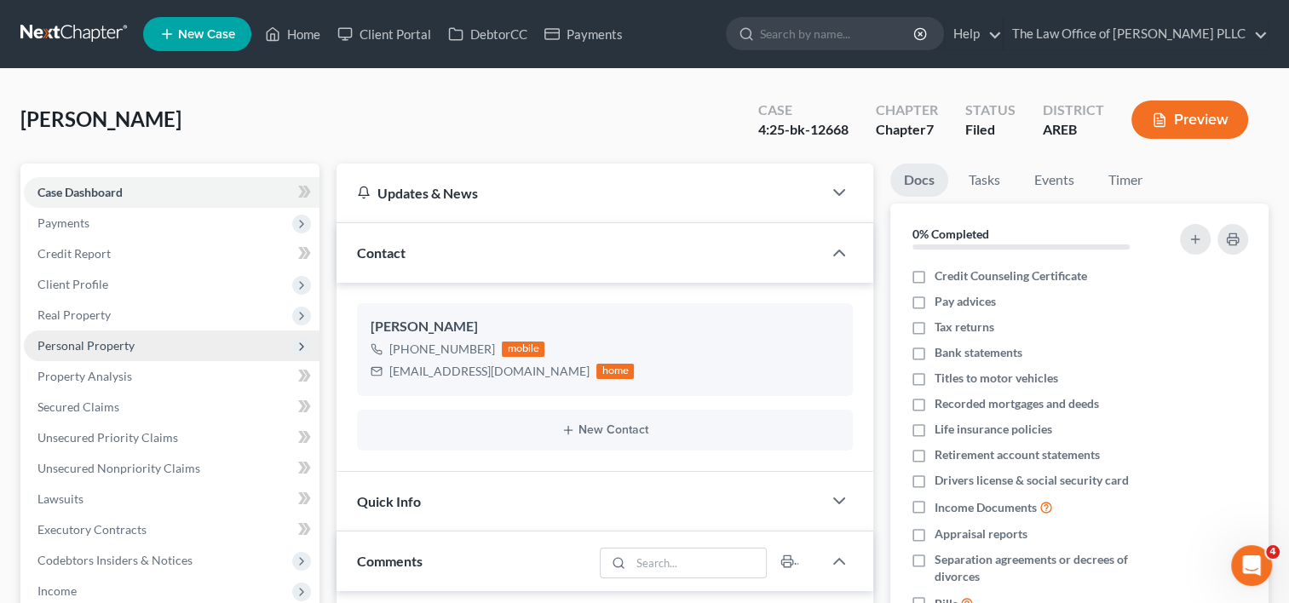
click at [109, 349] on span "Personal Property" at bounding box center [85, 345] width 97 height 14
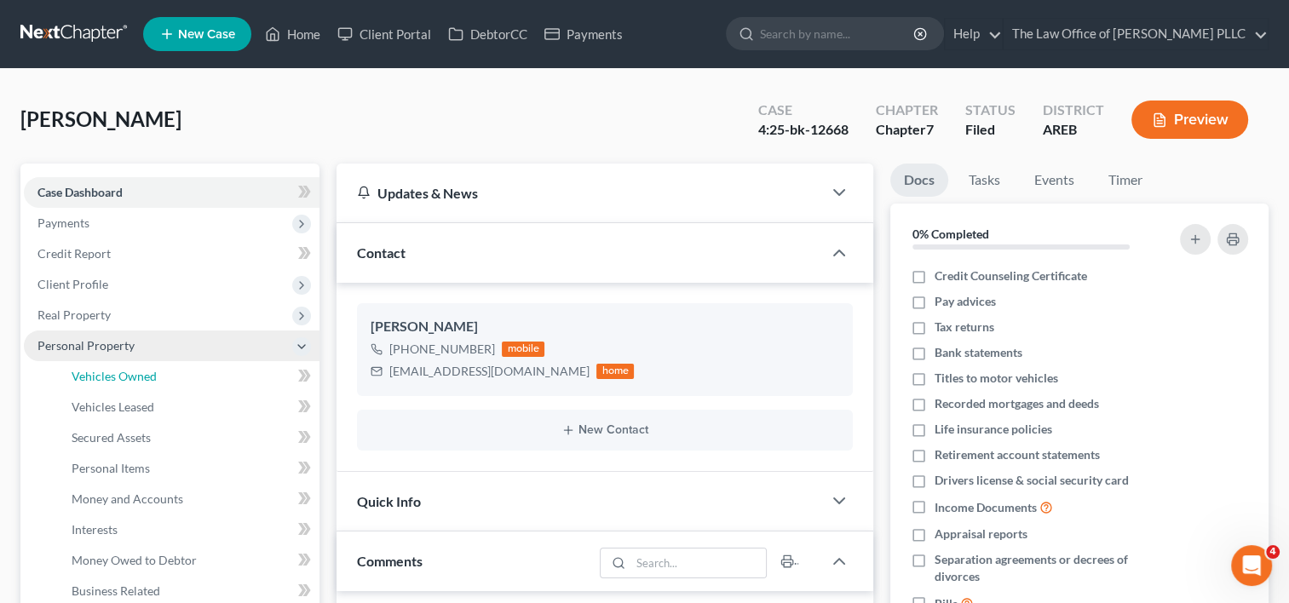
click at [144, 361] on link "Vehicles Owned" at bounding box center [189, 376] width 262 height 31
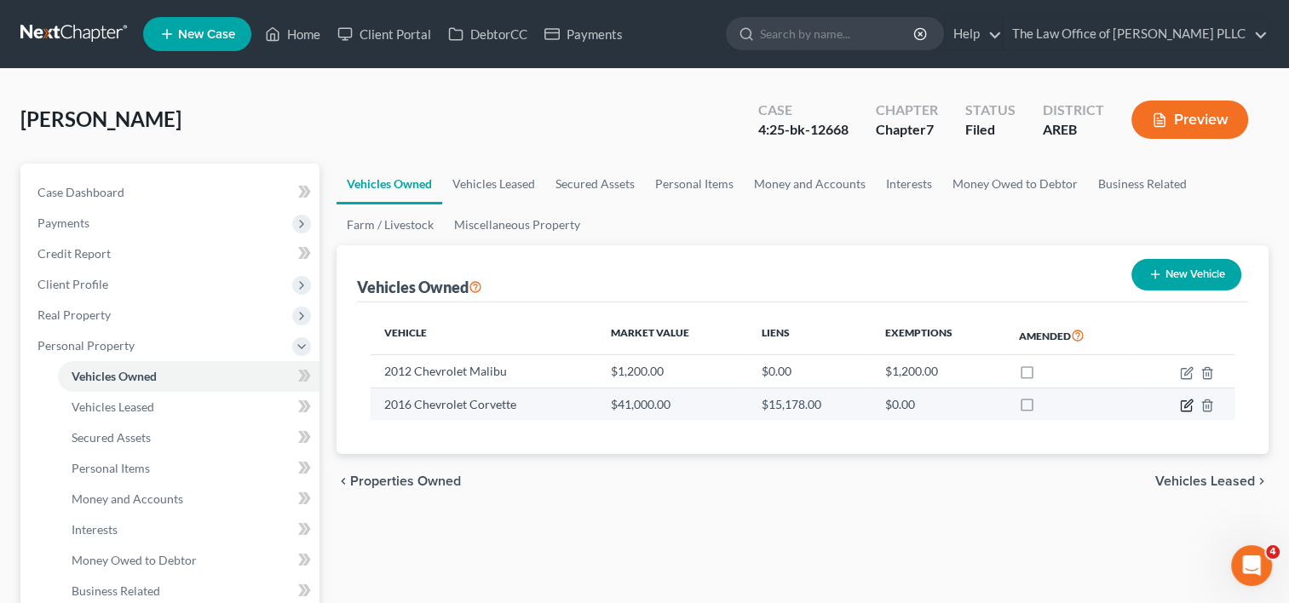
click at [1187, 404] on icon "button" at bounding box center [1187, 406] width 14 height 14
select select "0"
select select "10"
select select "3"
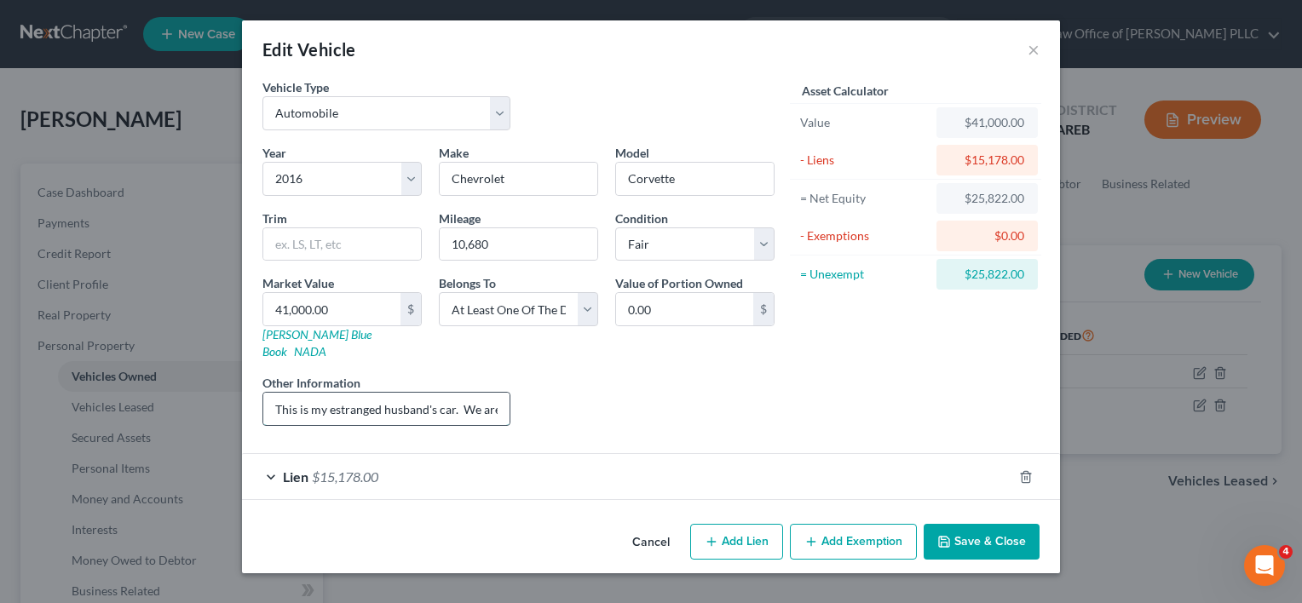
click at [494, 393] on input "This is my estranged husband's car. We are separated." at bounding box center [386, 409] width 246 height 32
click at [607, 454] on div "Lien $15,178.00" at bounding box center [627, 476] width 770 height 45
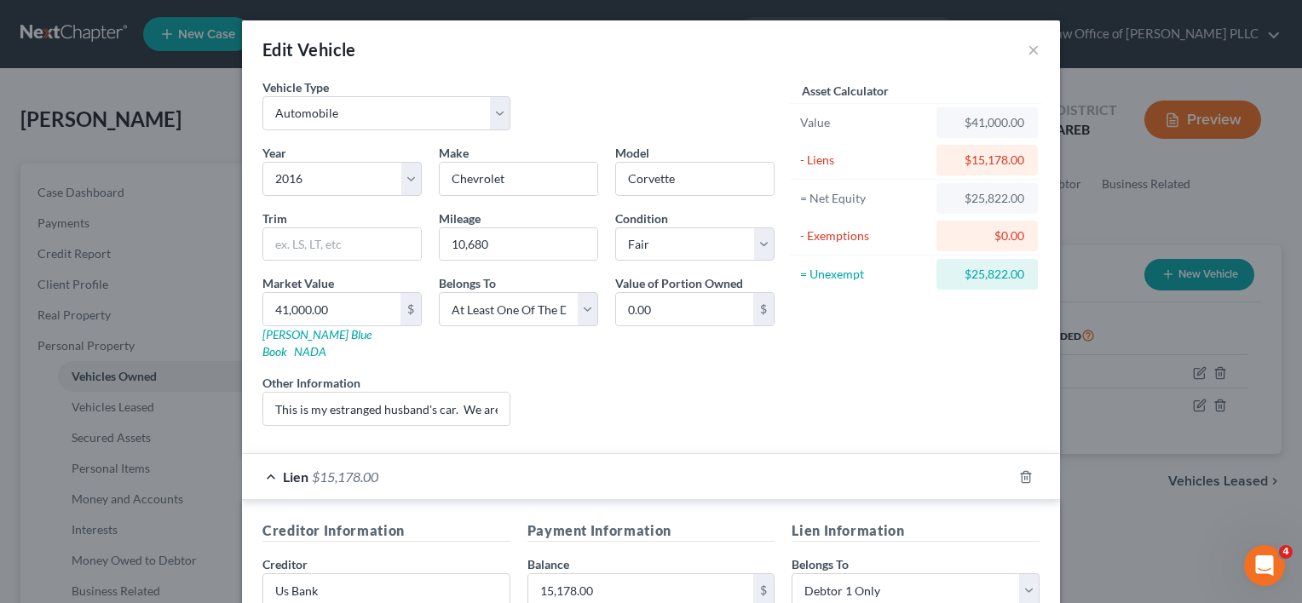
scroll to position [246, 0]
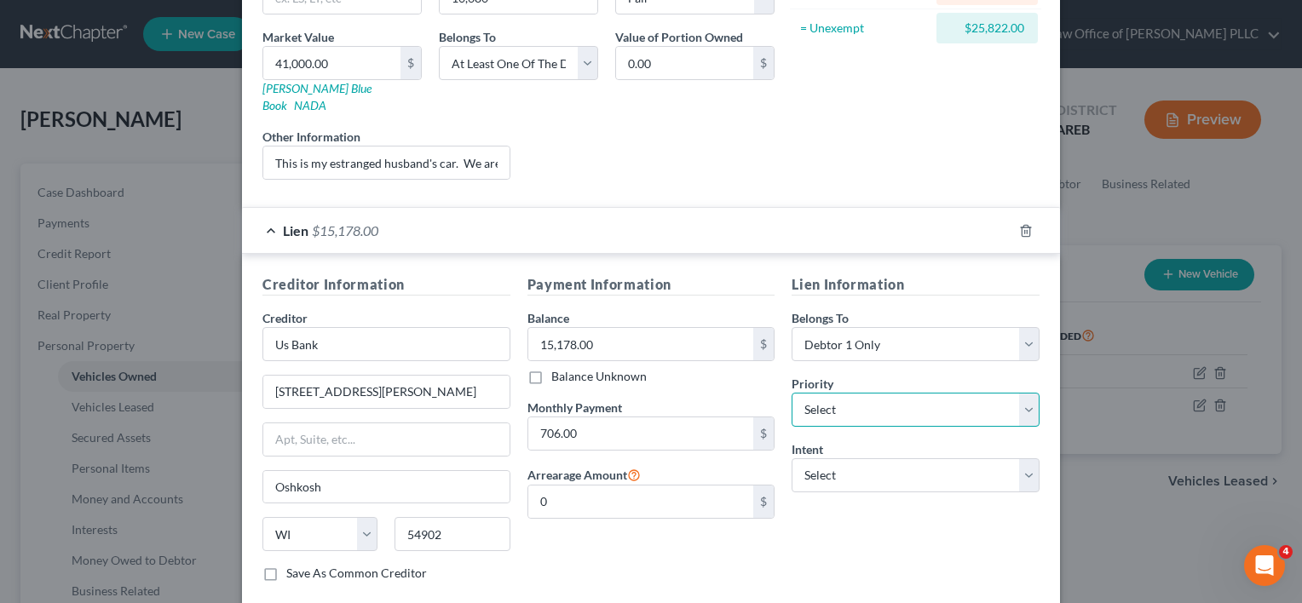
click at [956, 394] on select "Select 1st 2nd 3rd 4th 5th 6th 7th 8th 9th 10th 11th 12th 13th 14th 15th 16th 1…" at bounding box center [916, 410] width 248 height 34
drag, startPoint x: 956, startPoint y: 394, endPoint x: 918, endPoint y: 79, distance: 317.6
click at [956, 394] on select "Select 1st 2nd 3rd 4th 5th 6th 7th 8th 9th 10th 11th 12th 13th 14th 15th 16th 1…" at bounding box center [916, 410] width 248 height 34
click at [1019, 393] on select "Select 1st 2nd 3rd 4th 5th 6th 7th 8th 9th 10th 11th 12th 13th 14th 15th 16th 1…" at bounding box center [916, 410] width 248 height 34
click at [765, 274] on h5 "Payment Information" at bounding box center [651, 284] width 248 height 21
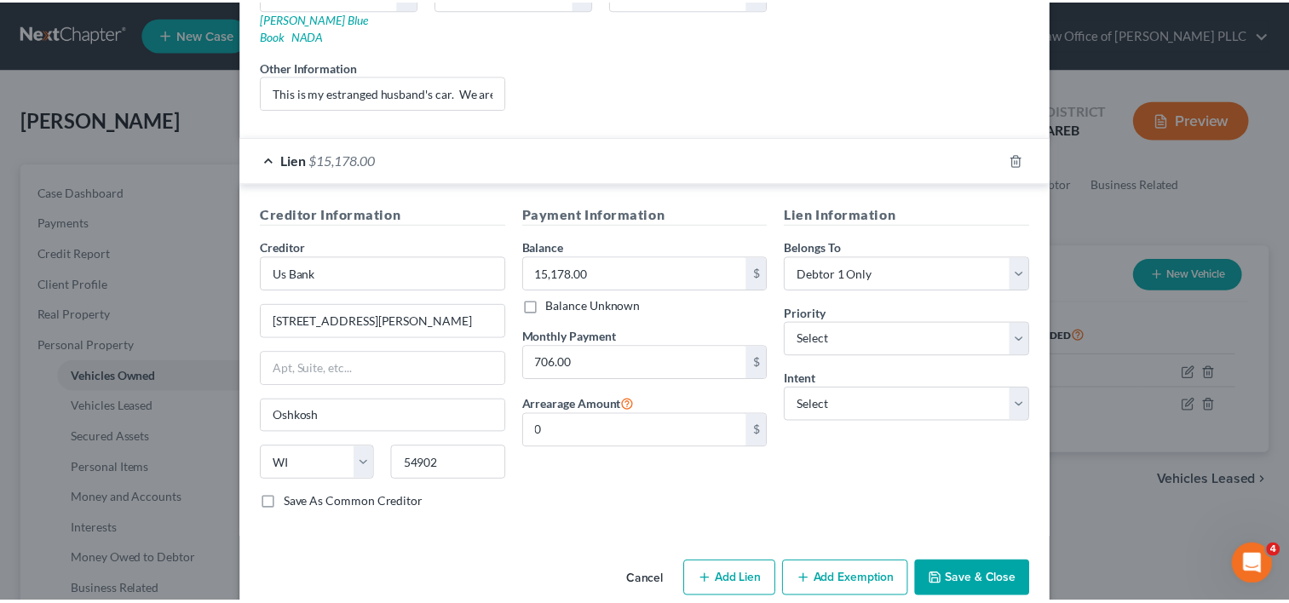
scroll to position [325, 0]
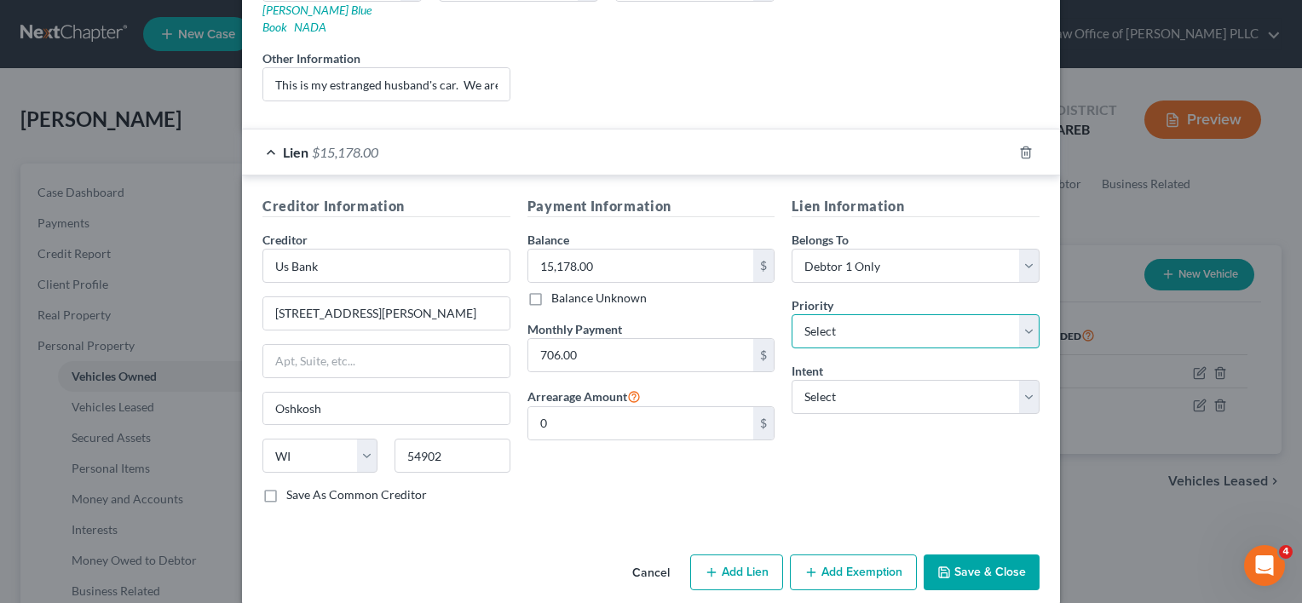
click at [935, 314] on select "Select 1st 2nd 3rd 4th 5th 6th 7th 8th 9th 10th 11th 12th 13th 14th 15th 16th 1…" at bounding box center [916, 331] width 248 height 34
select select "0"
click at [792, 314] on select "Select 1st 2nd 3rd 4th 5th 6th 7th 8th 9th 10th 11th 12th 13th 14th 15th 16th 1…" at bounding box center [916, 331] width 248 height 34
click at [976, 381] on select "Select Surrender Redeem Reaffirm Avoid Other" at bounding box center [916, 397] width 248 height 34
click at [792, 380] on select "Select Surrender Redeem Reaffirm Avoid Other" at bounding box center [916, 397] width 248 height 34
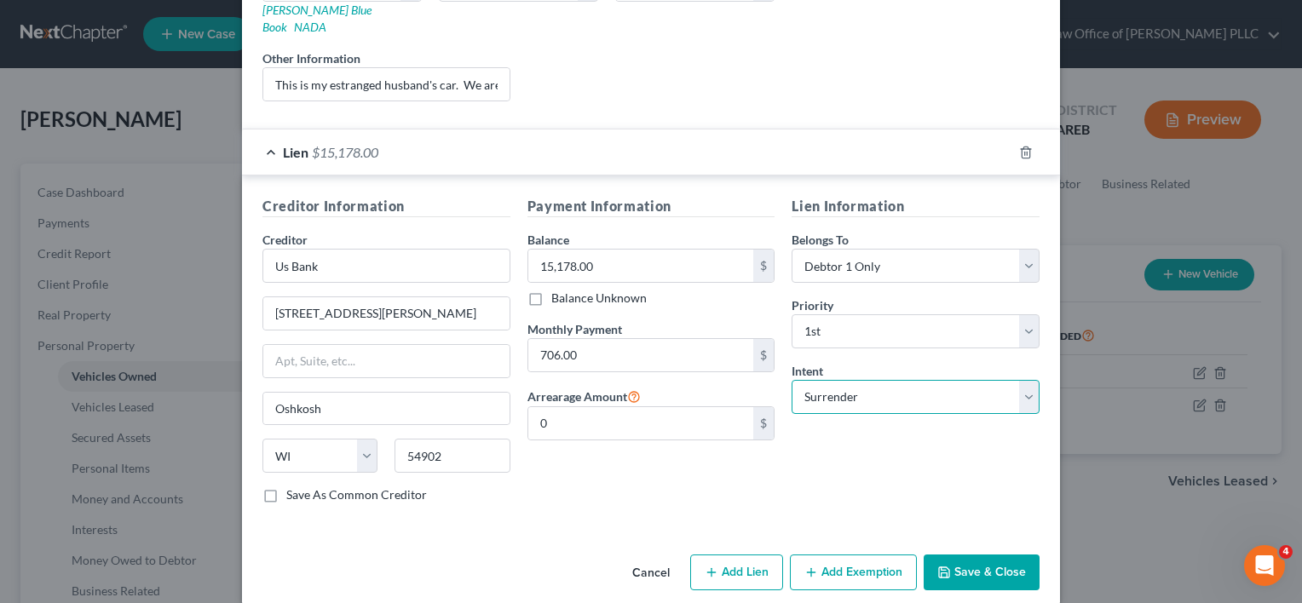
click at [1016, 380] on select "Select Surrender Redeem Reaffirm Avoid Other" at bounding box center [916, 397] width 248 height 34
select select "2"
click at [792, 380] on select "Select Surrender Redeem Reaffirm Avoid Other" at bounding box center [916, 397] width 248 height 34
click at [990, 555] on button "Save & Close" at bounding box center [982, 573] width 116 height 36
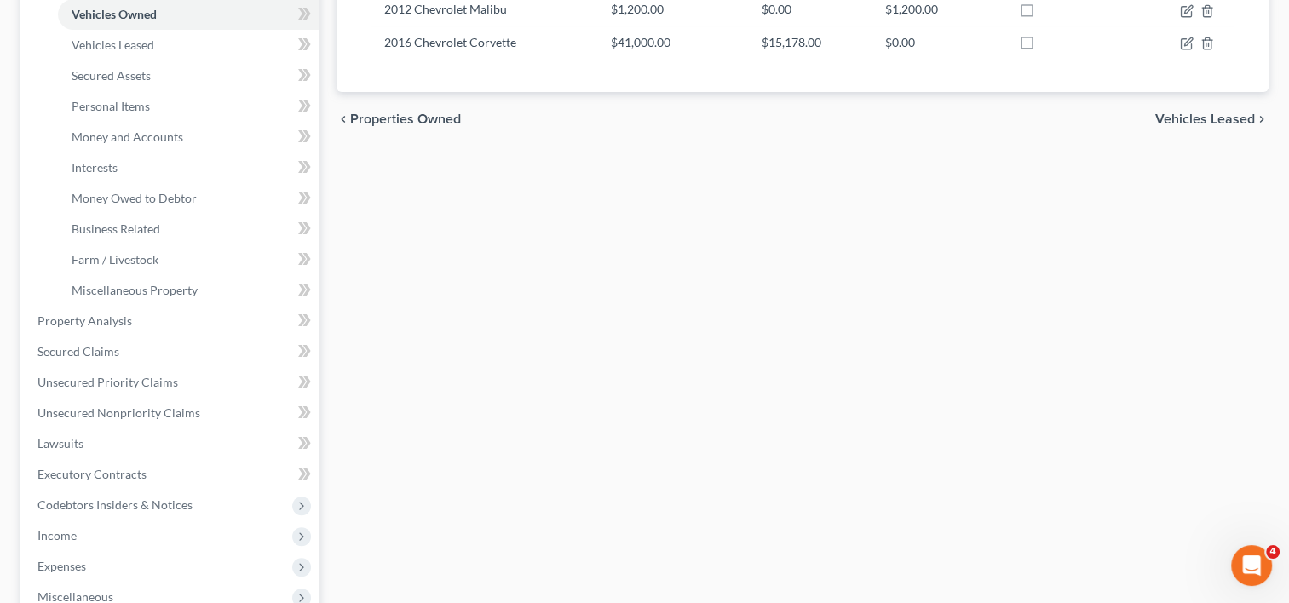
scroll to position [594, 0]
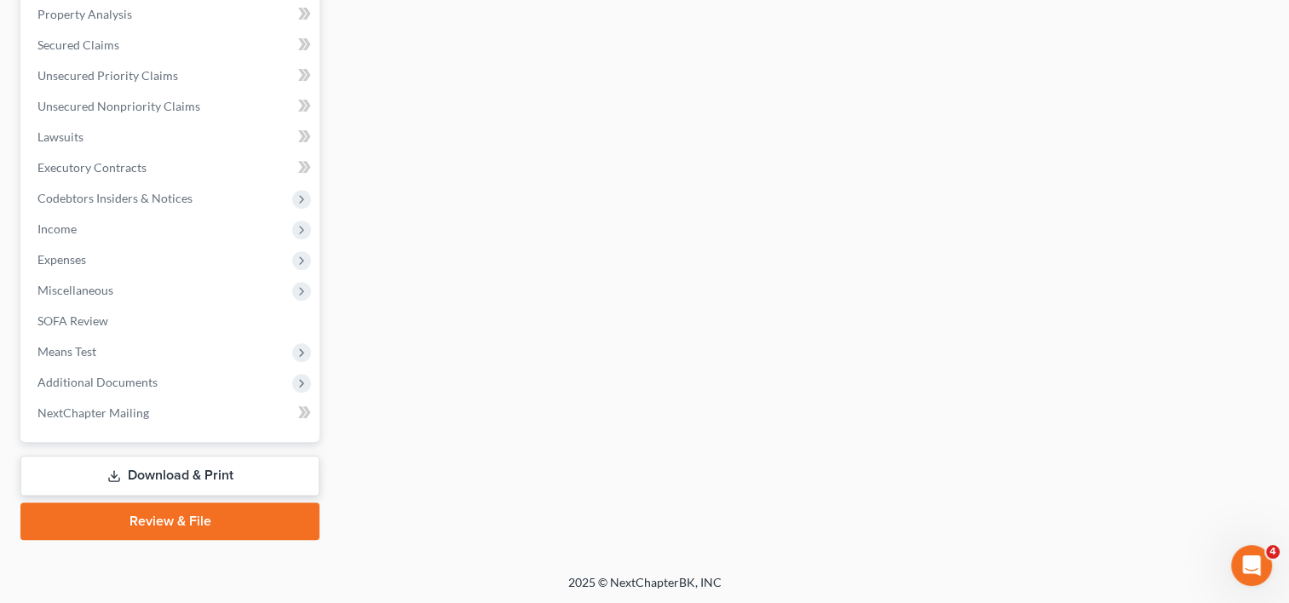
click at [176, 527] on link "Review & File" at bounding box center [169, 521] width 299 height 37
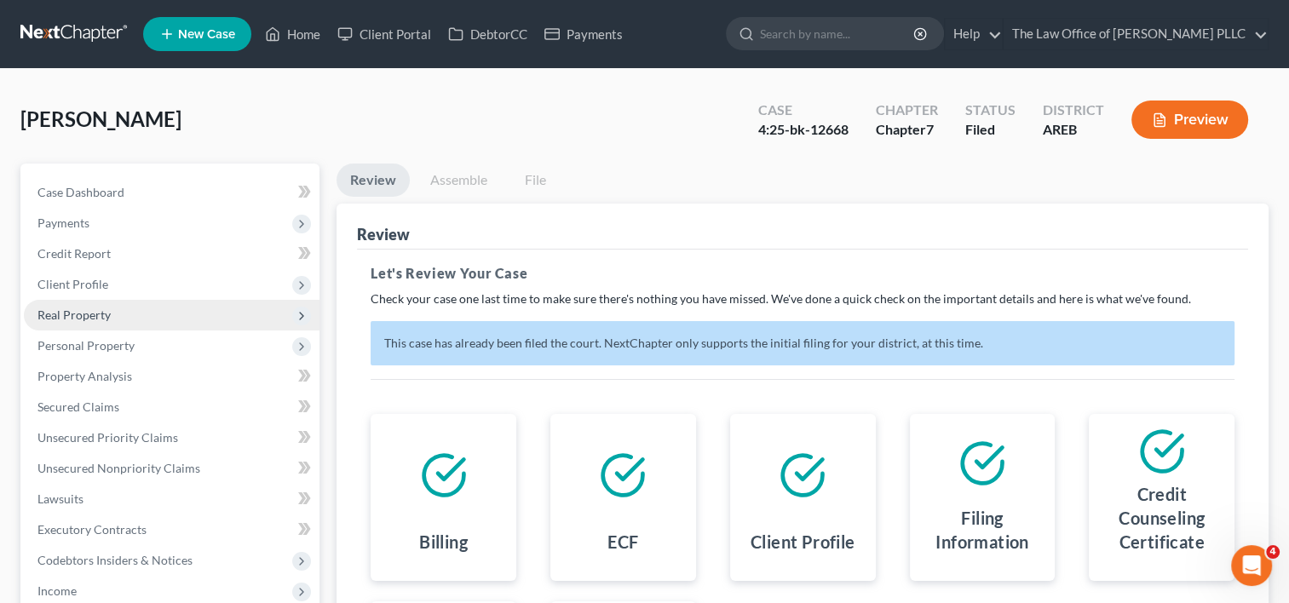
scroll to position [340, 0]
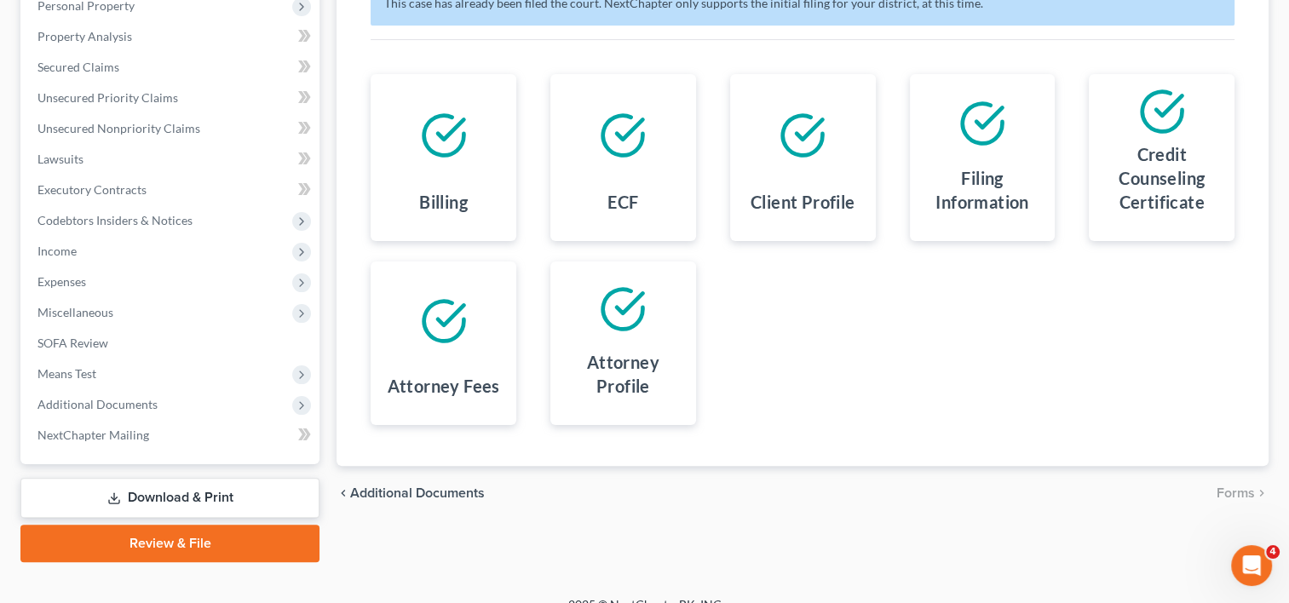
click at [225, 491] on link "Download & Print" at bounding box center [169, 498] width 299 height 40
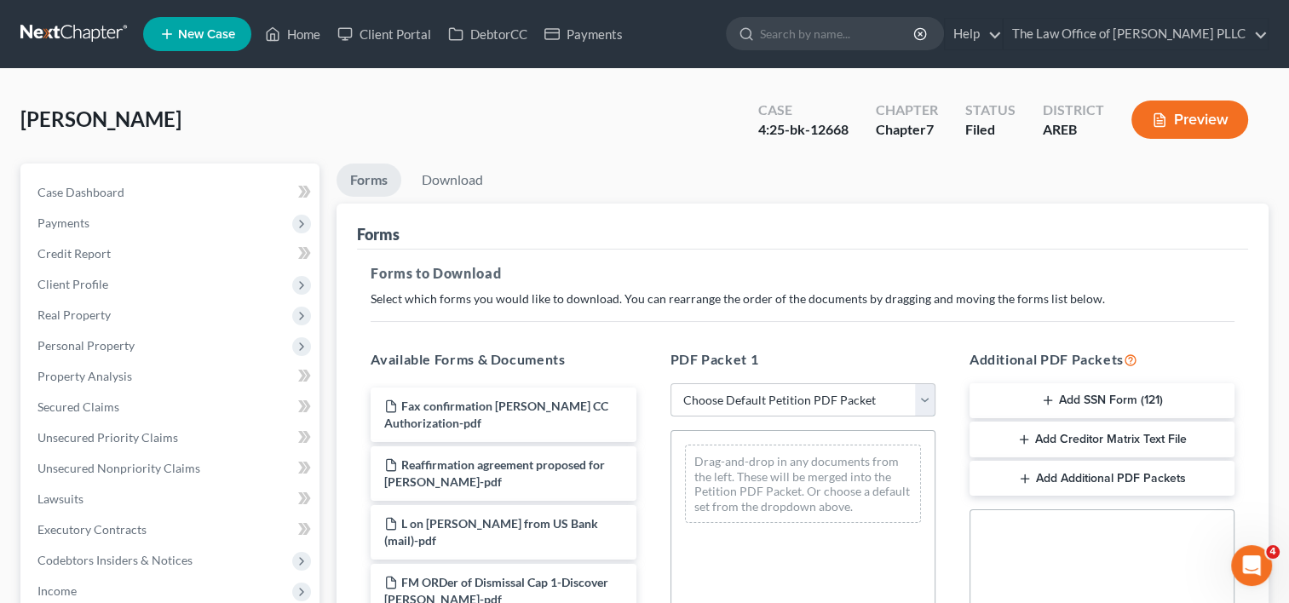
click at [832, 399] on select "Choose Default Petition PDF Packet Complete Bankruptcy Petition (all forms and …" at bounding box center [803, 400] width 265 height 34
click at [654, 283] on div "Forms to Download Select which forms you would like to download. You can rearra…" at bounding box center [802, 592] width 891 height 684
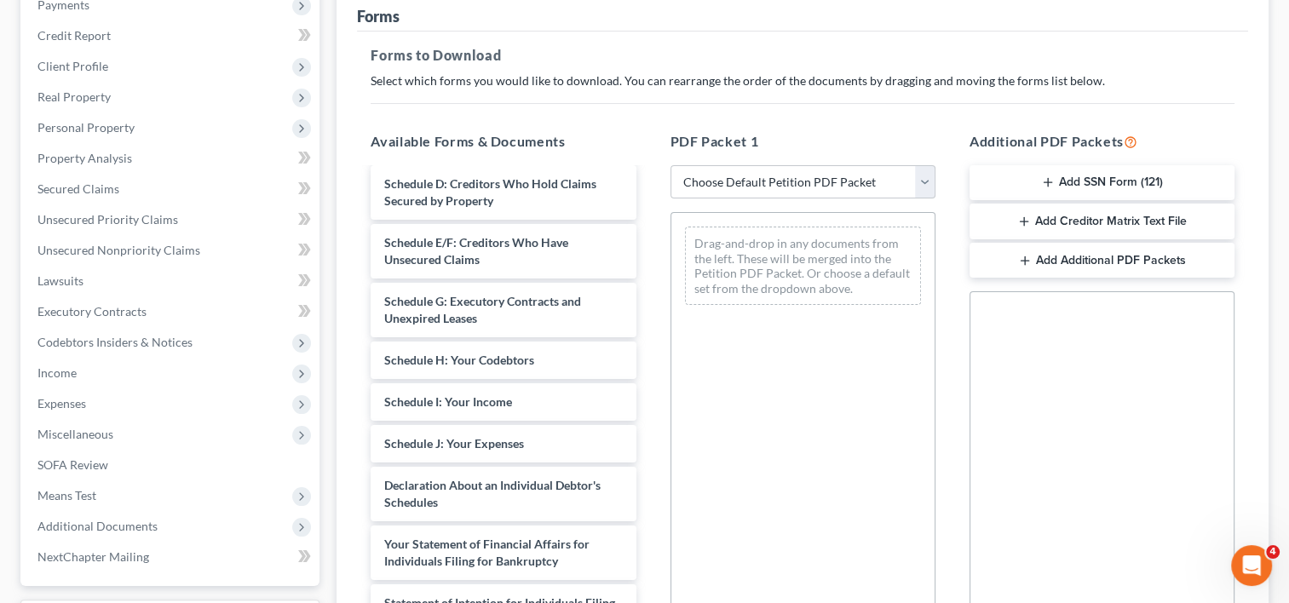
scroll to position [1811, 0]
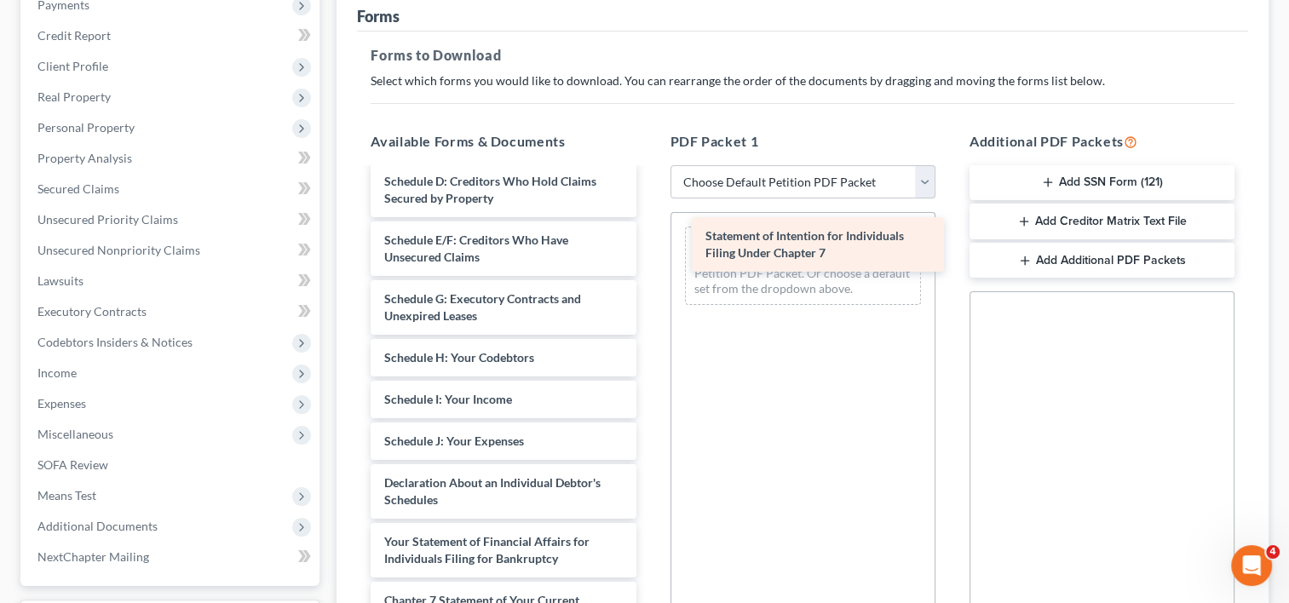
drag, startPoint x: 503, startPoint y: 500, endPoint x: 801, endPoint y: 264, distance: 380.3
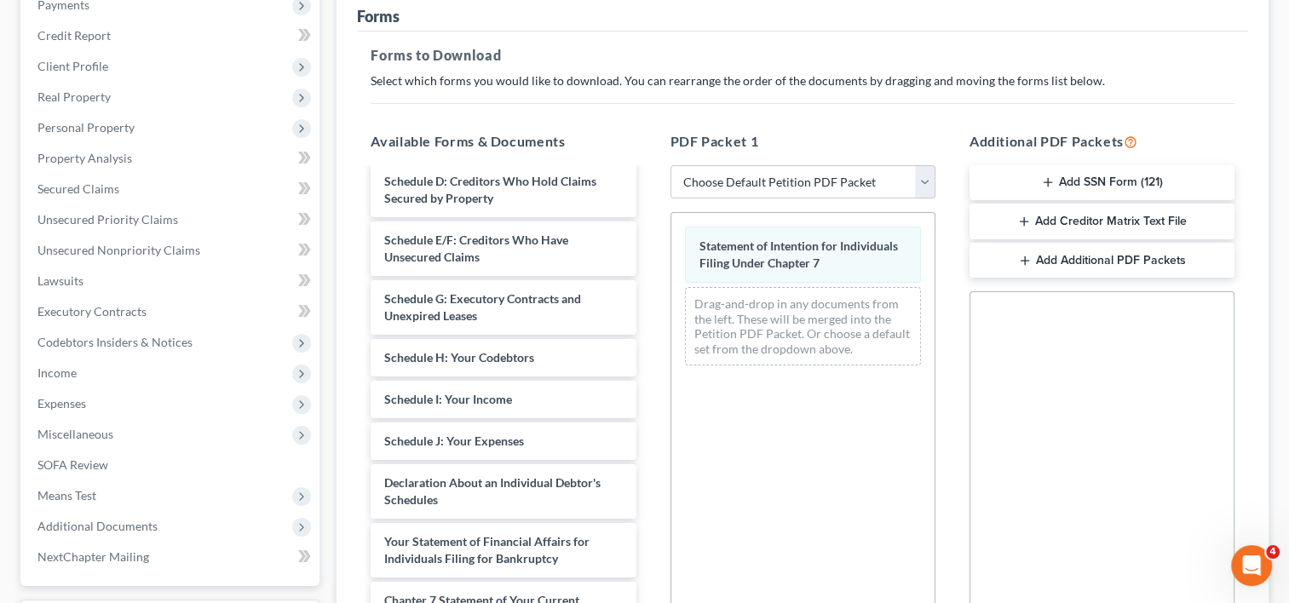
scroll to position [447, 0]
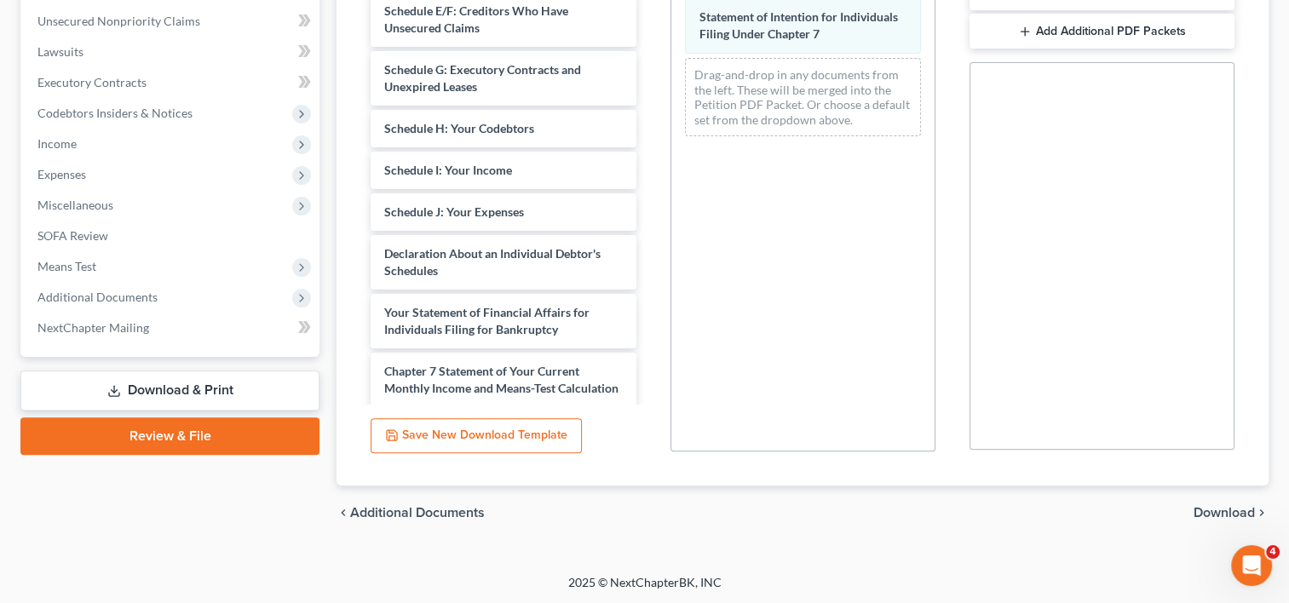
click at [1241, 509] on span "Download" at bounding box center [1224, 513] width 61 height 14
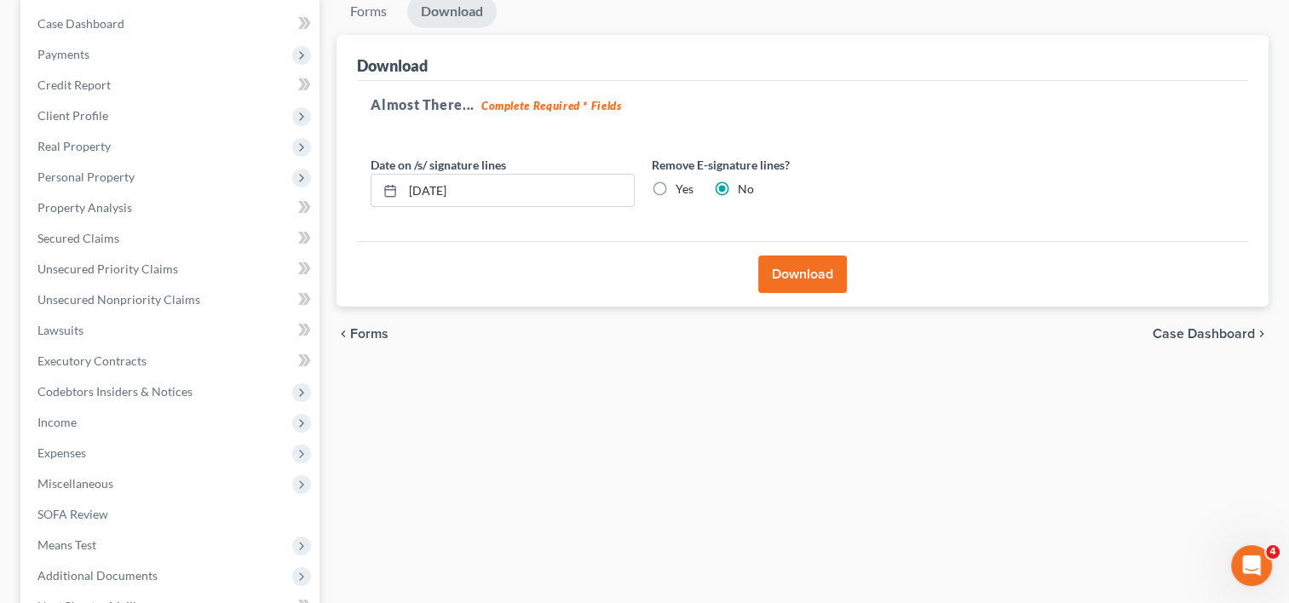
scroll to position [158, 0]
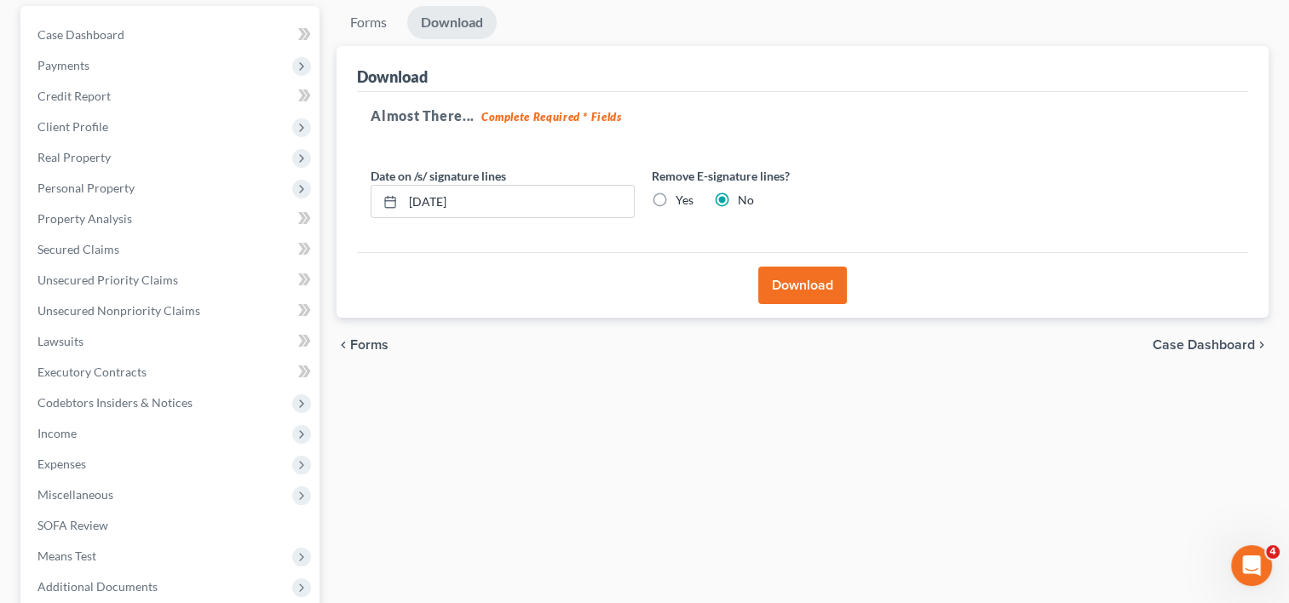
click at [808, 283] on button "Download" at bounding box center [802, 285] width 89 height 37
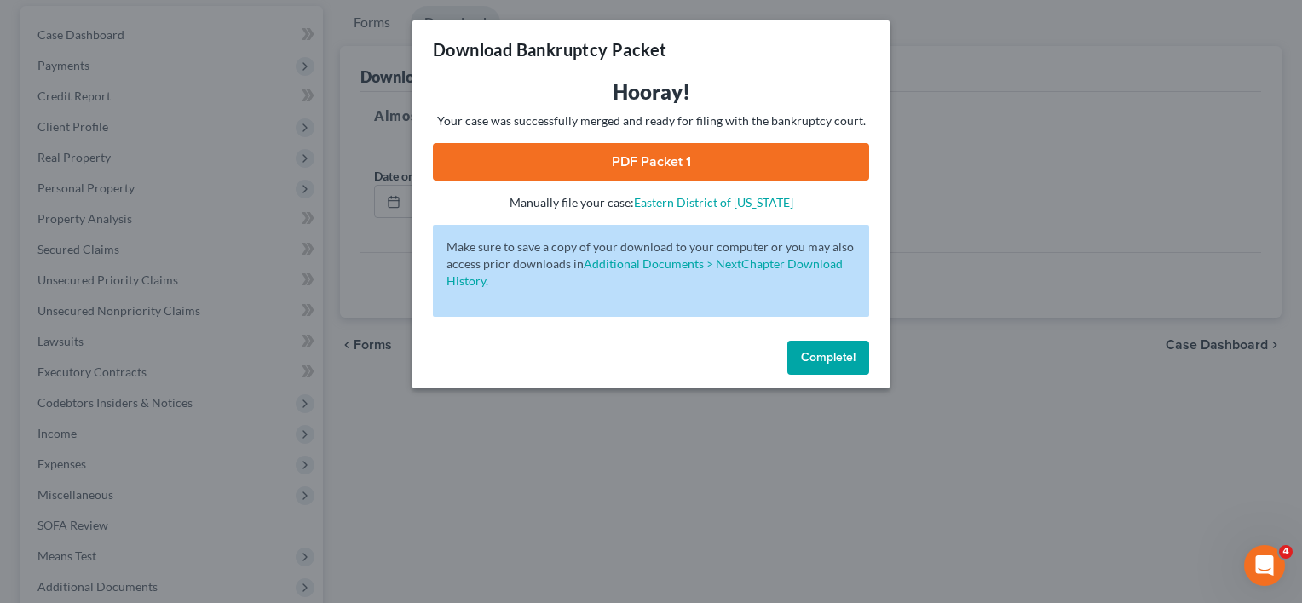
click at [651, 175] on link "PDF Packet 1" at bounding box center [651, 161] width 436 height 37
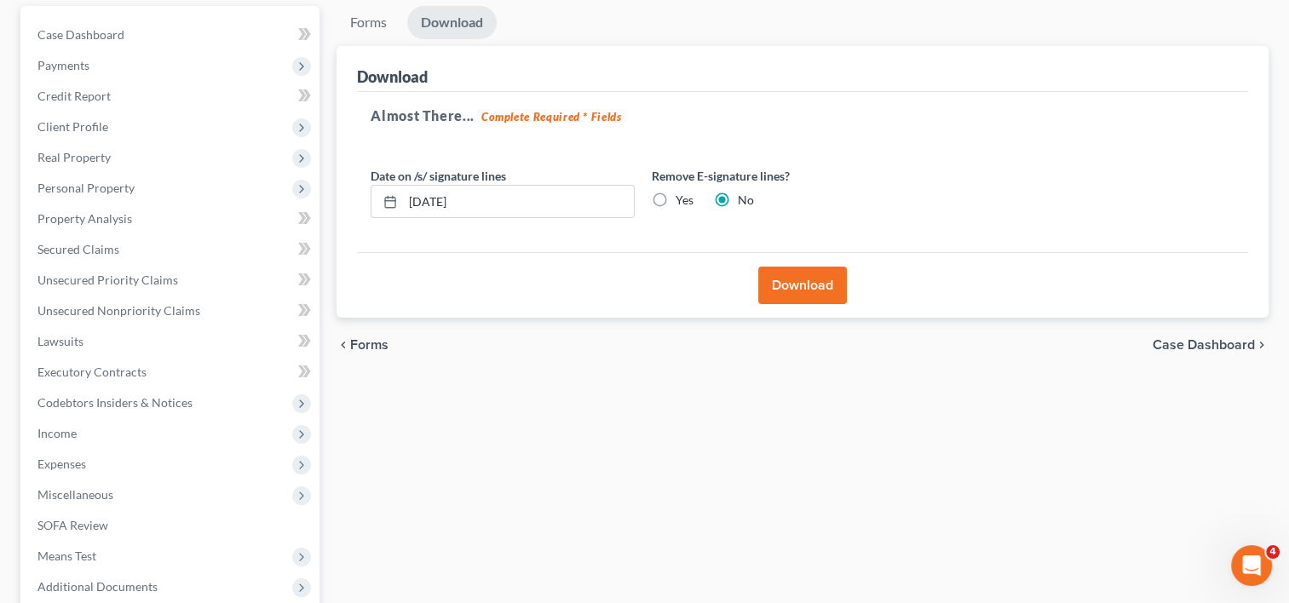
scroll to position [0, 0]
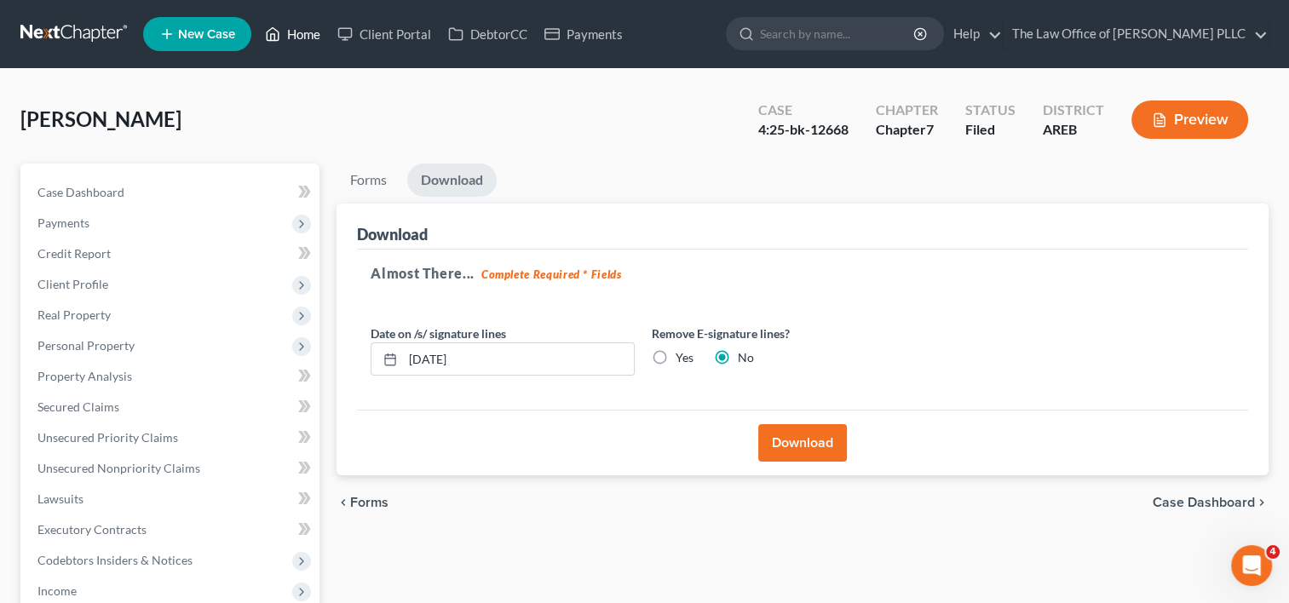
click at [312, 40] on link "Home" at bounding box center [292, 34] width 72 height 31
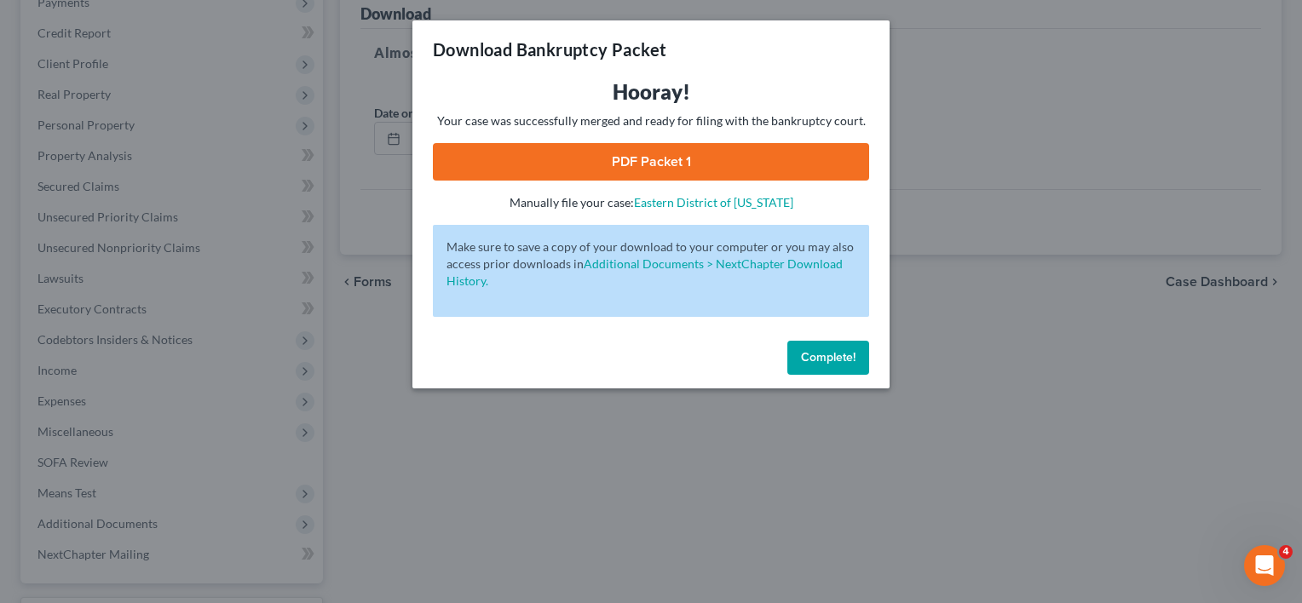
click at [824, 366] on button "Complete!" at bounding box center [828, 358] width 82 height 34
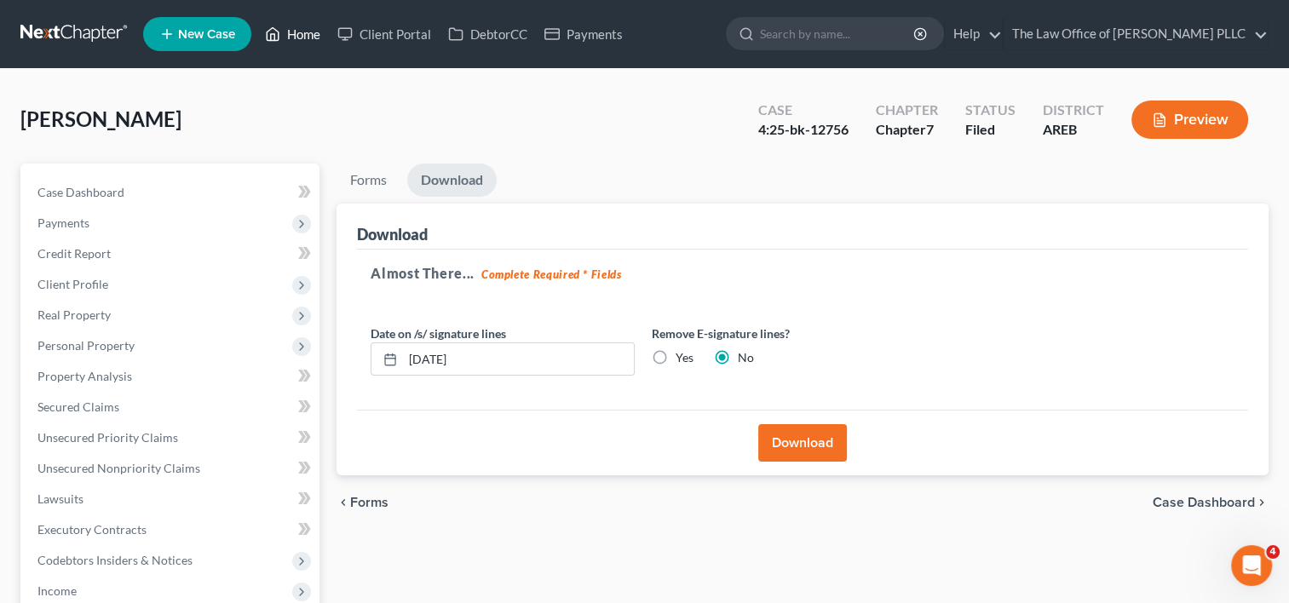
click at [291, 33] on link "Home" at bounding box center [292, 34] width 72 height 31
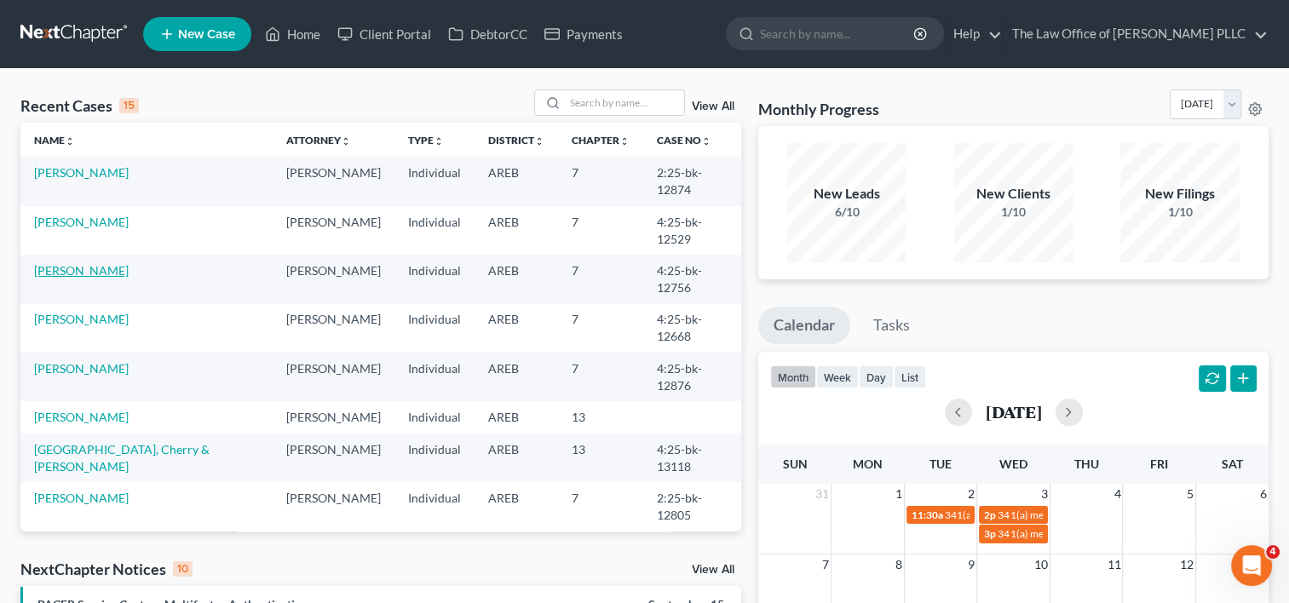
click at [95, 263] on link "[PERSON_NAME]" at bounding box center [81, 270] width 95 height 14
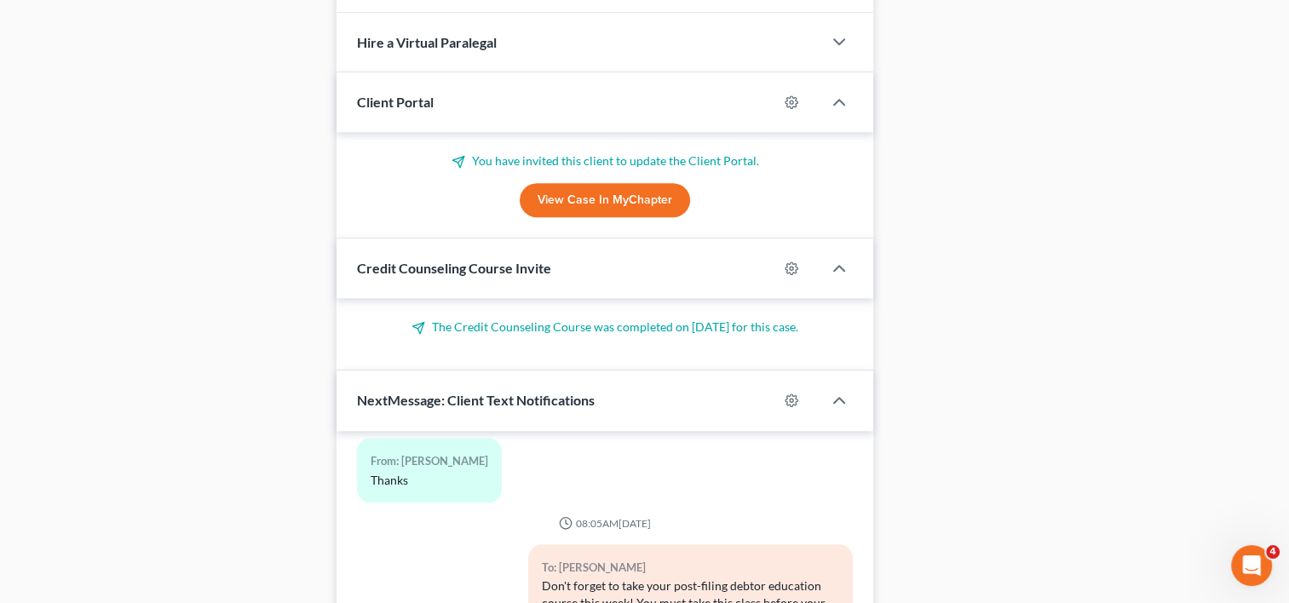
scroll to position [1457, 0]
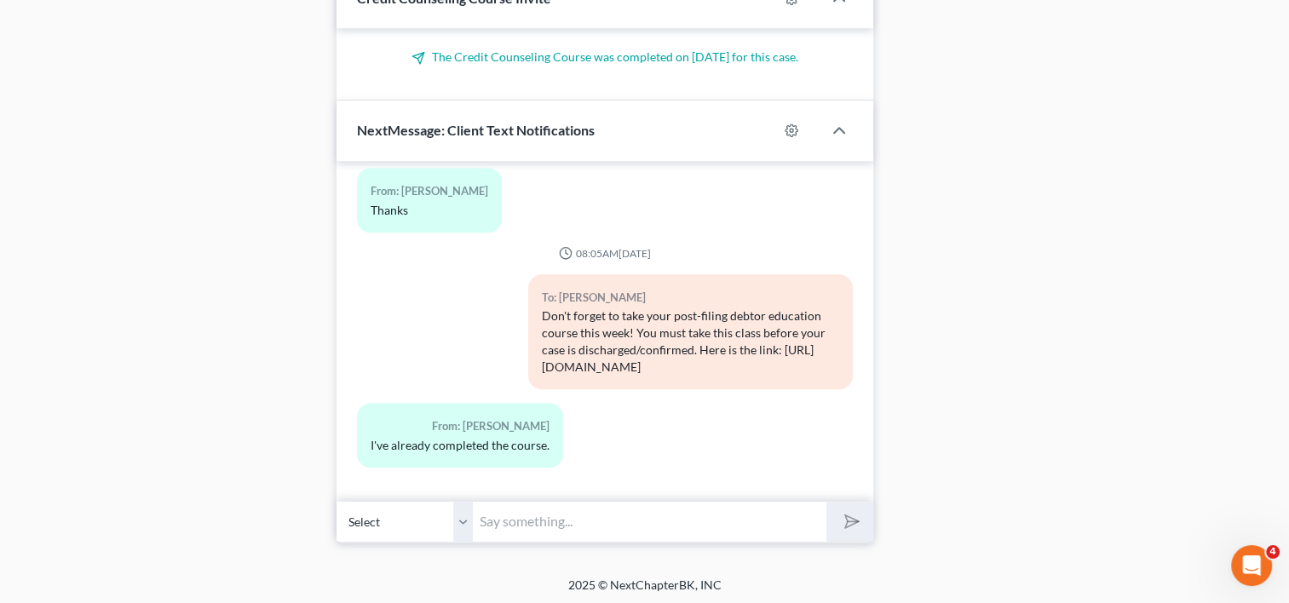
click at [633, 511] on input "text" at bounding box center [650, 522] width 354 height 42
type input "Hello Ms. Rainey. We sent your schedules to sign and review. Please review for …"
click at [826, 502] on button "submit" at bounding box center [849, 522] width 47 height 40
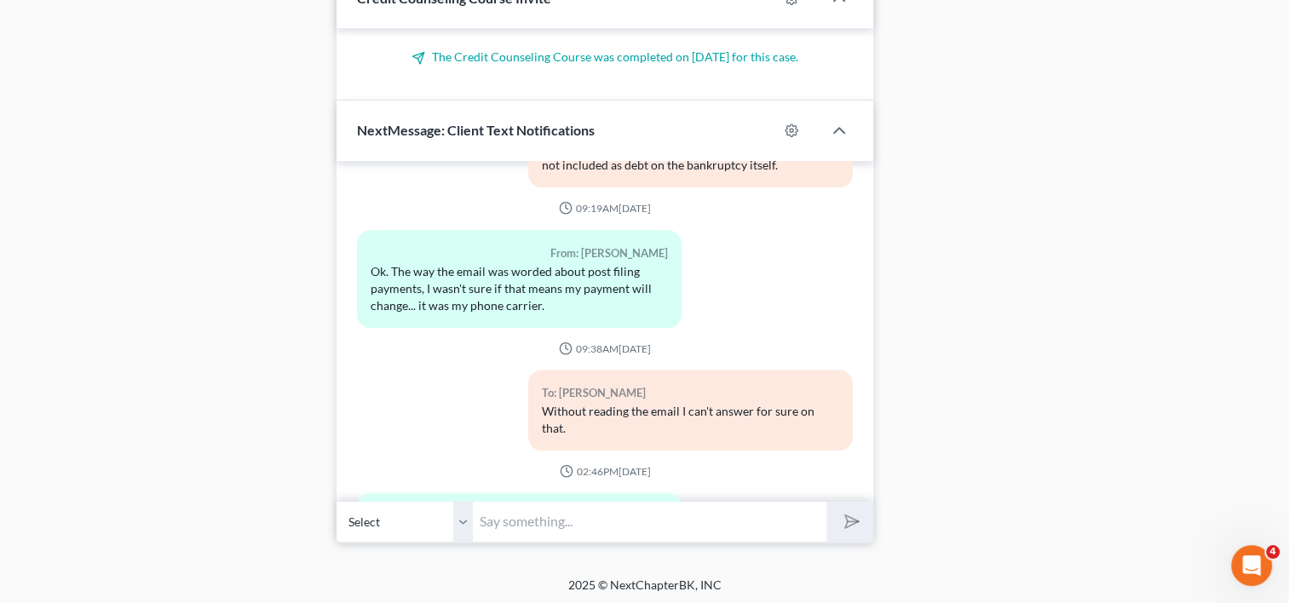
scroll to position [1263, 0]
